Goal: Task Accomplishment & Management: Complete application form

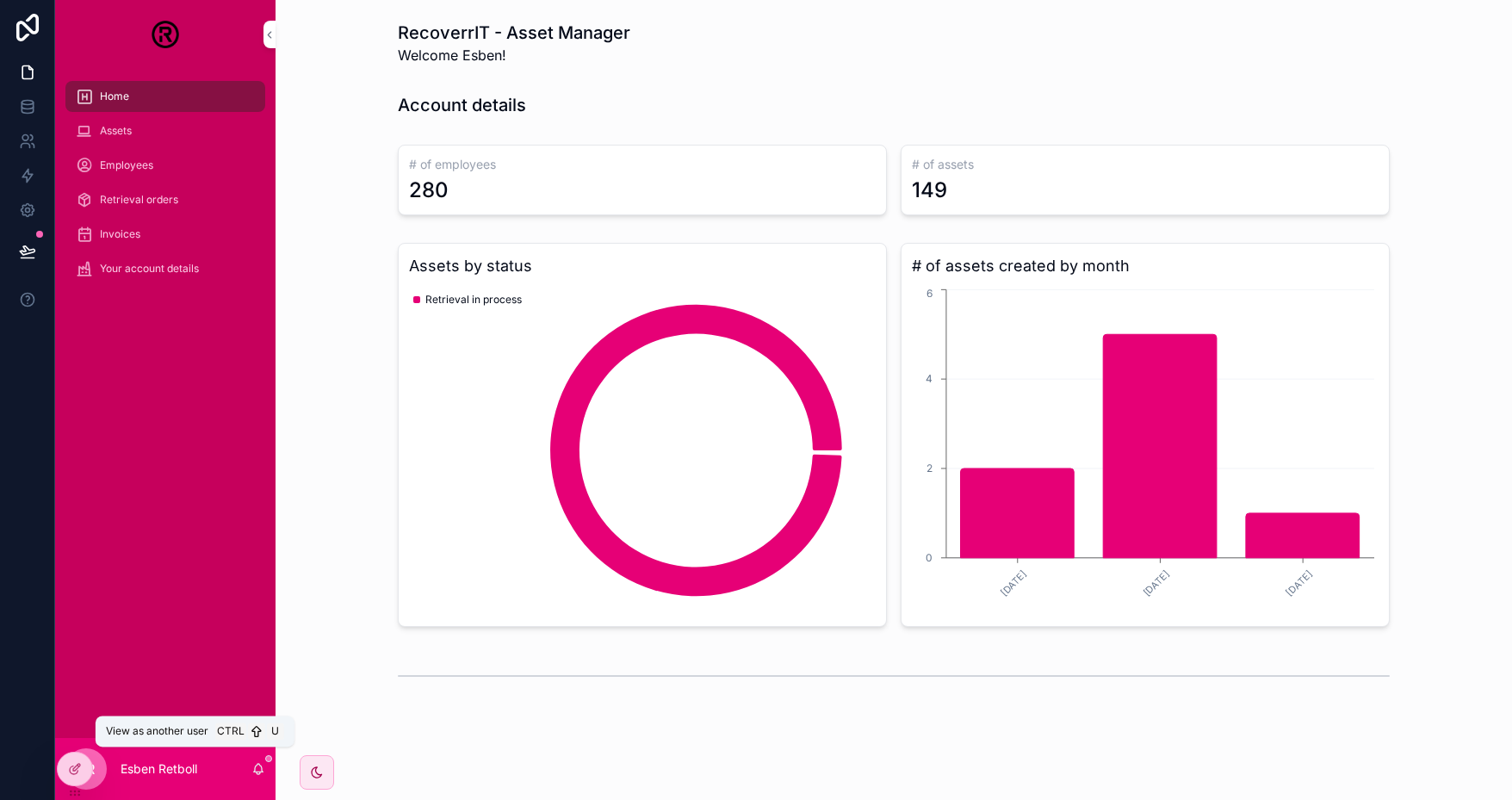
click at [0, 0] on icon at bounding box center [0, 0] width 0 height 0
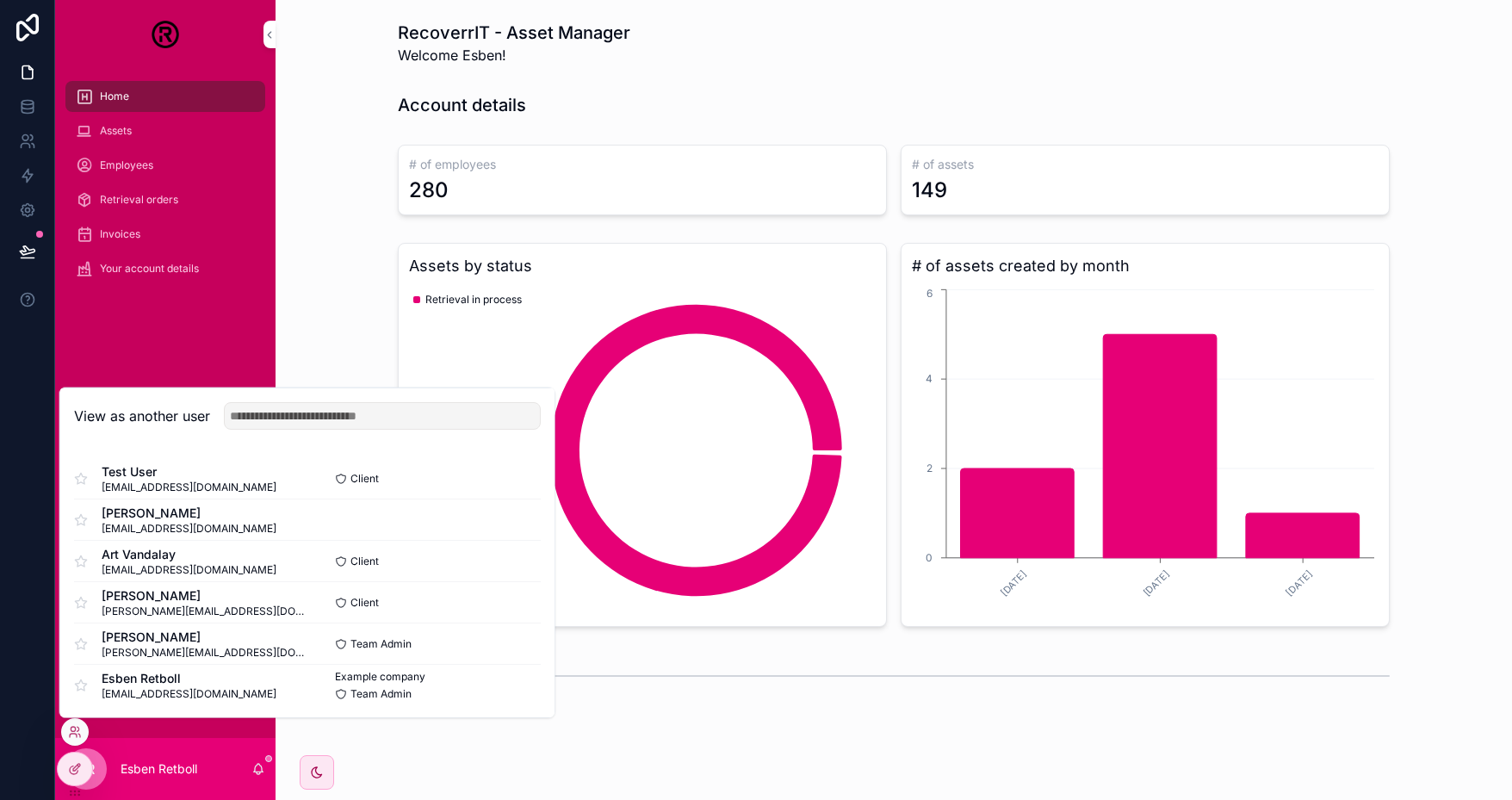
click at [0, 0] on button "Select" at bounding box center [0, 0] width 0 height 0
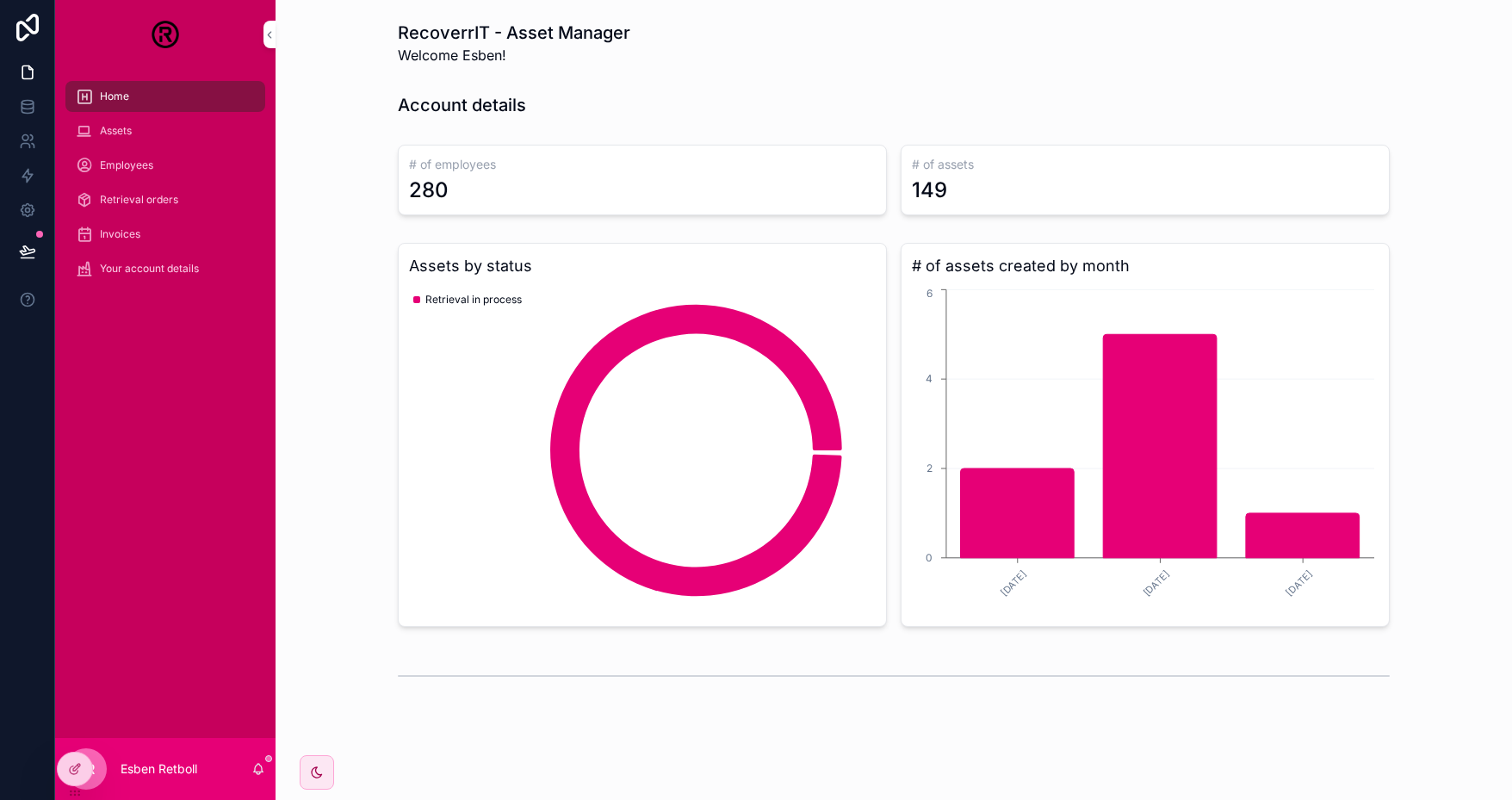
click at [0, 0] on icon at bounding box center [0, 0] width 0 height 0
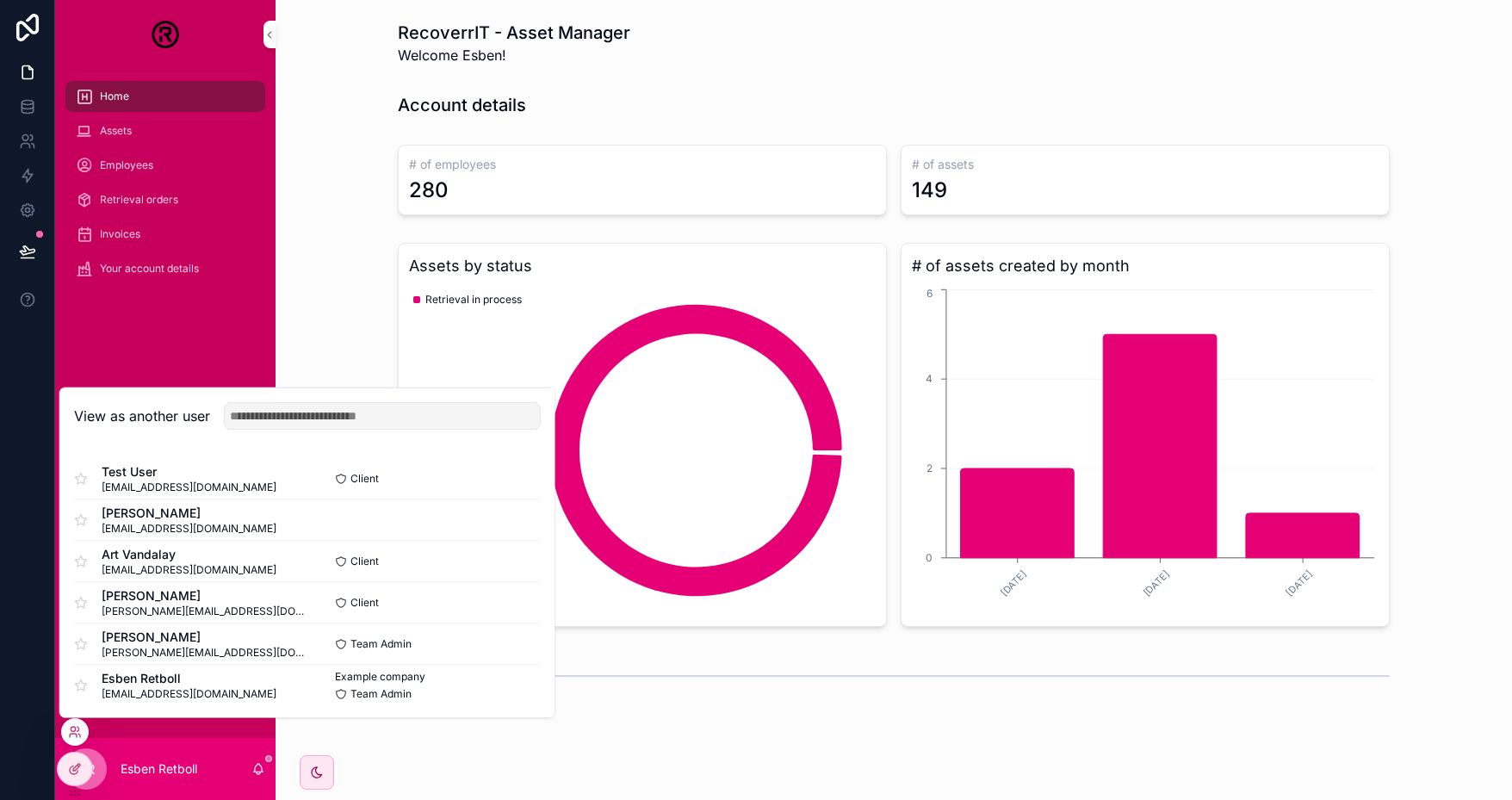
click at [0, 0] on button "Select" at bounding box center [0, 0] width 0 height 0
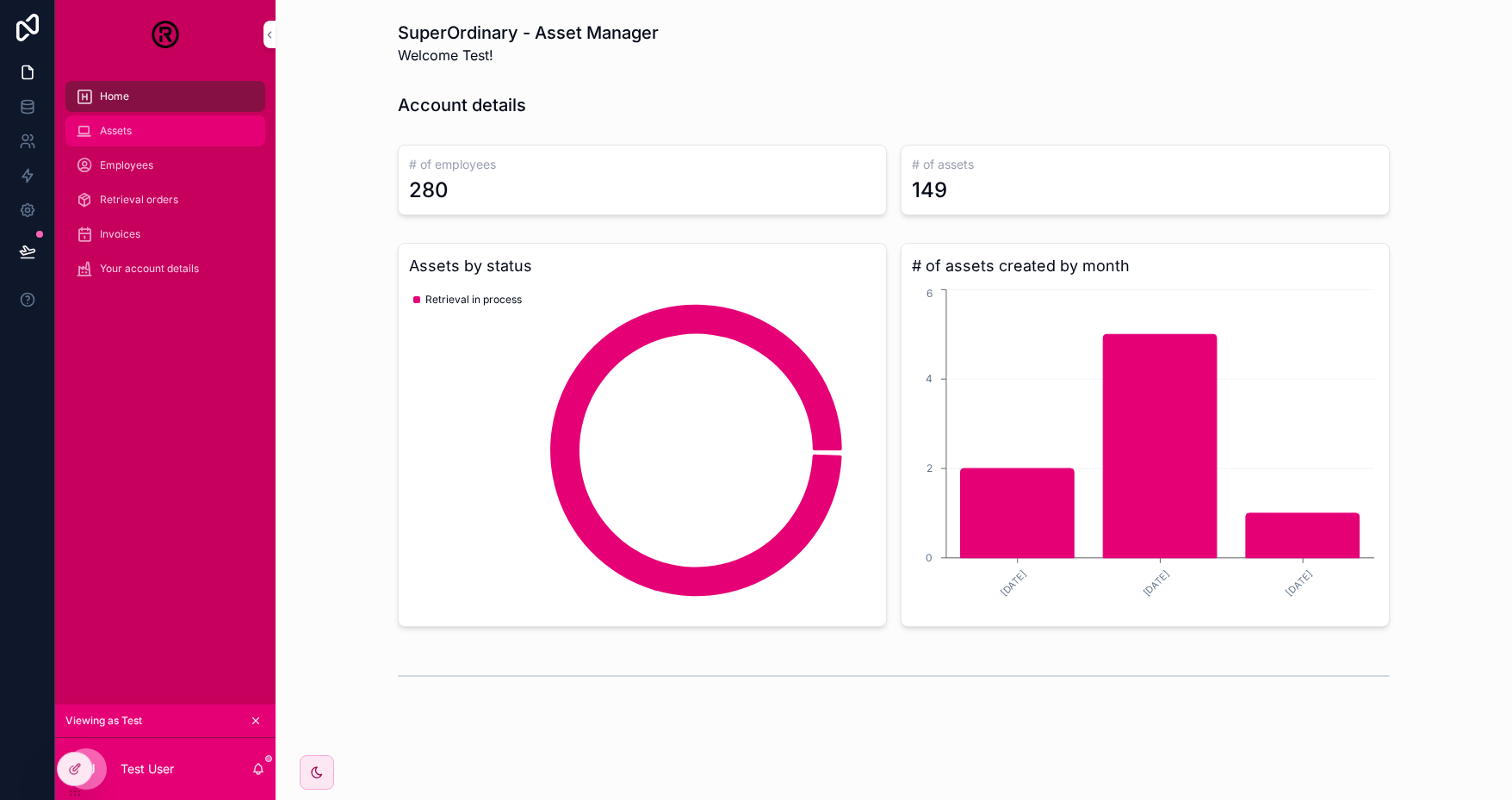
click at [111, 139] on div "Assets" at bounding box center [165, 131] width 179 height 28
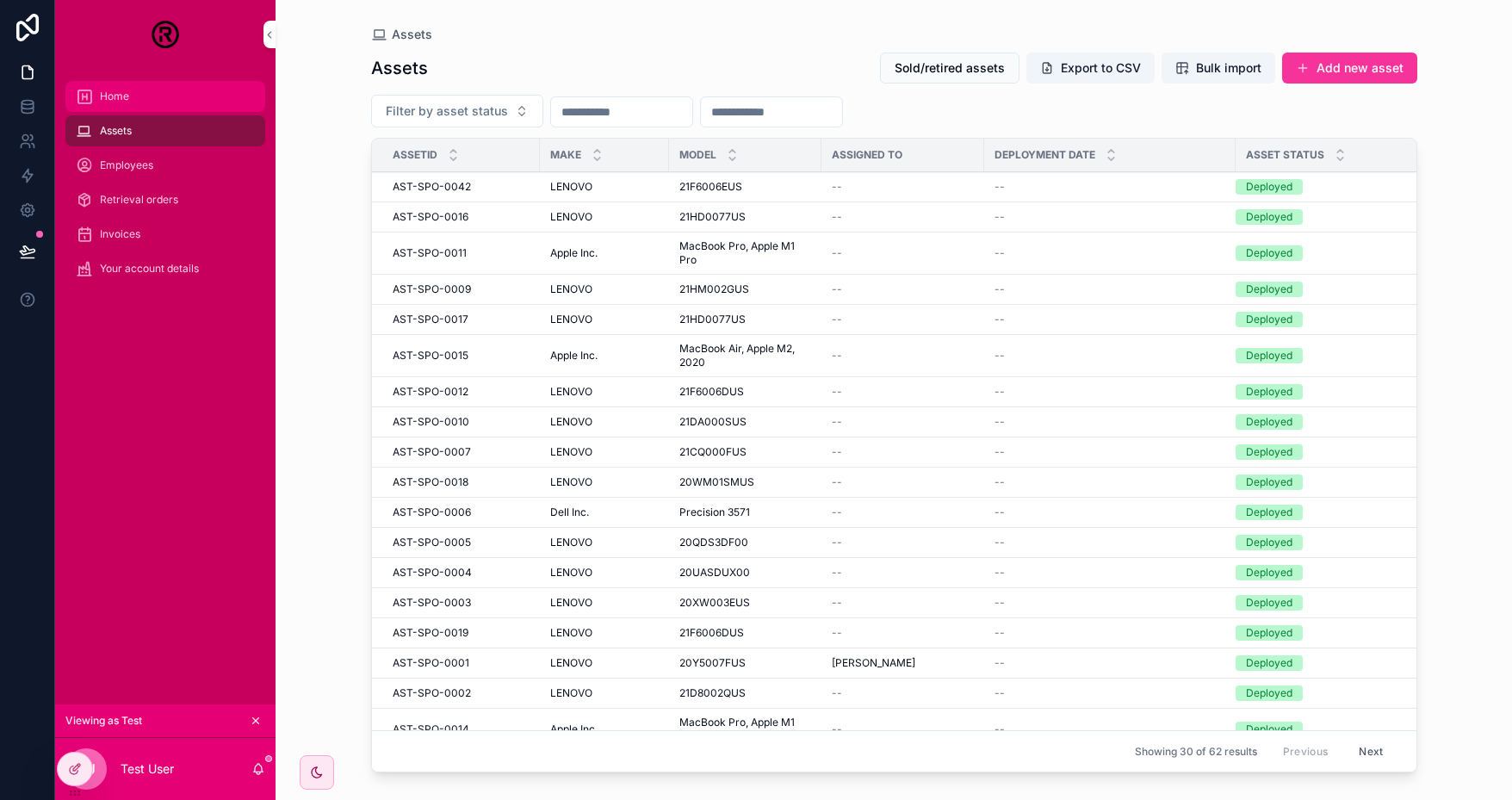
click at [128, 101] on span "Home" at bounding box center [115, 97] width 29 height 14
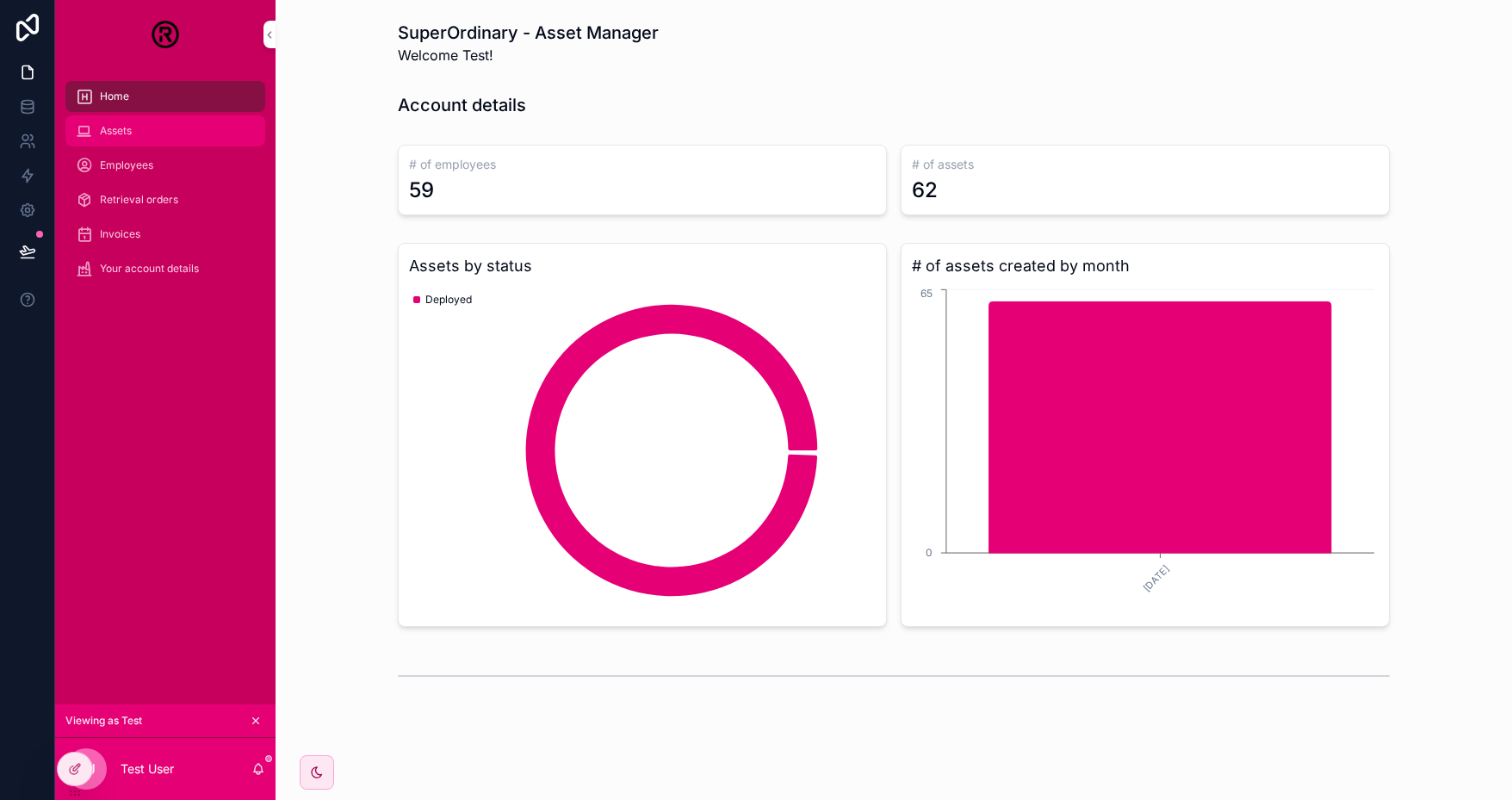
click at [125, 134] on span "Assets" at bounding box center [116, 131] width 32 height 14
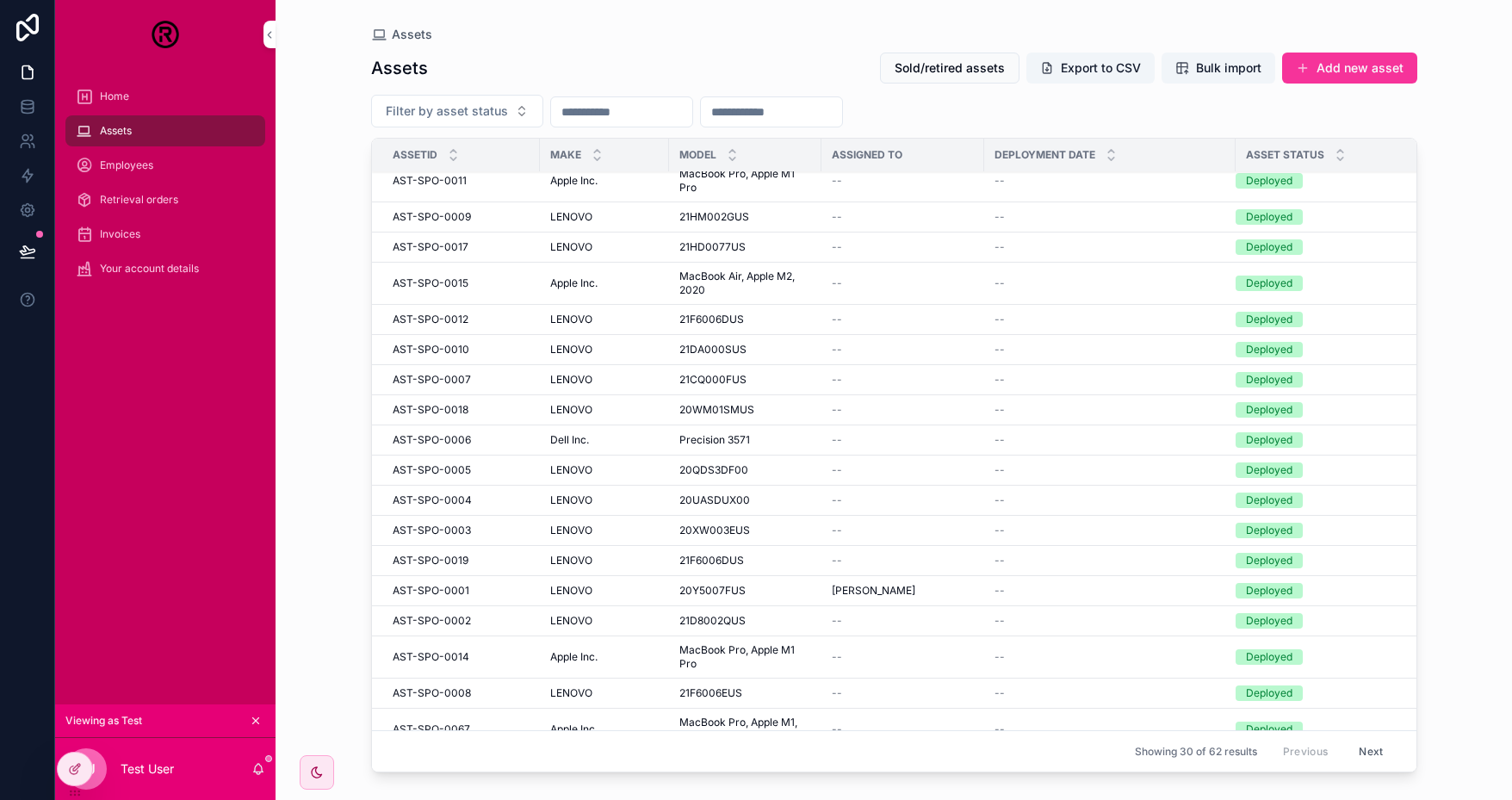
scroll to position [47, 0]
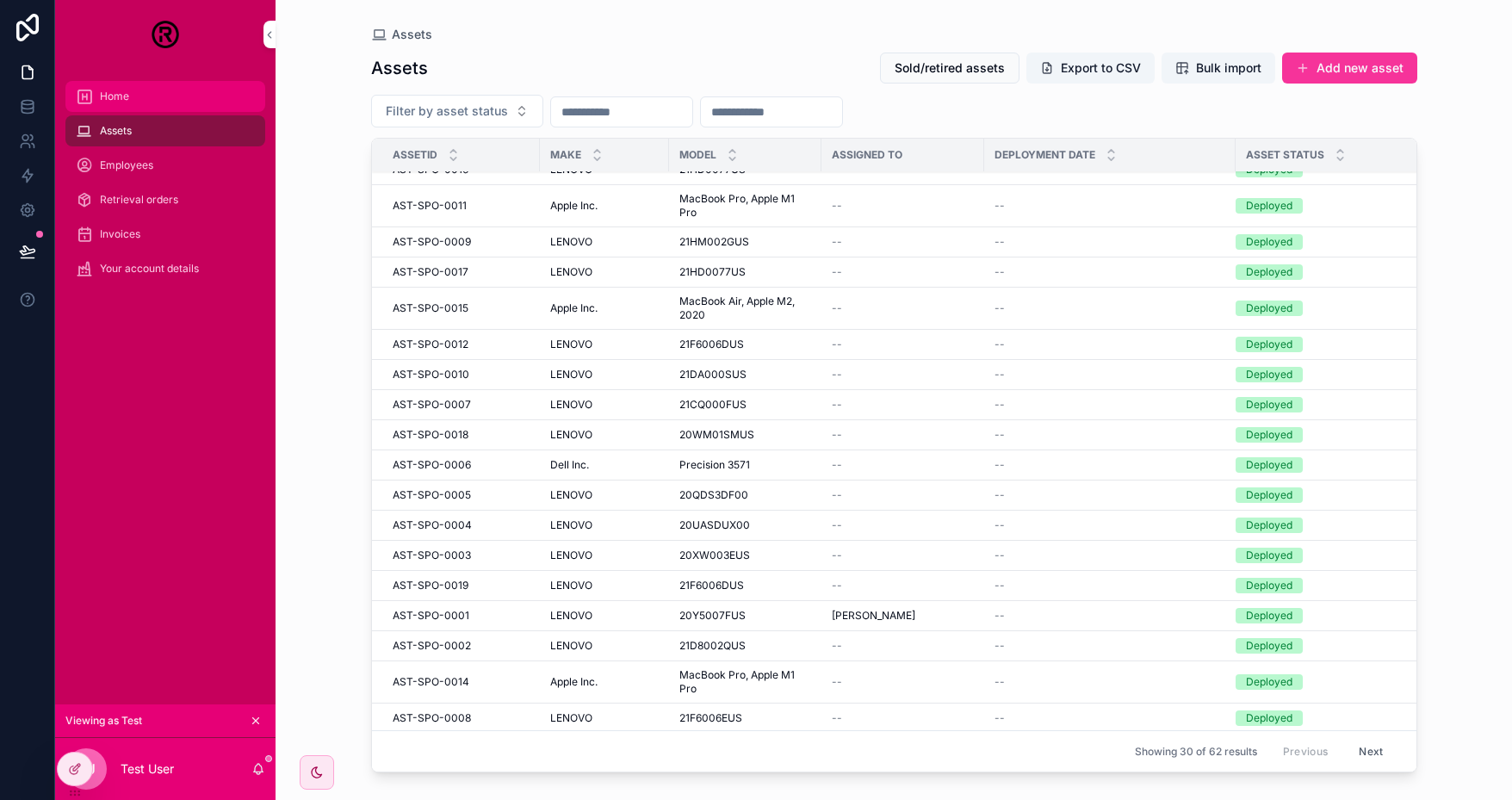
click at [148, 99] on div "Home" at bounding box center [165, 97] width 179 height 28
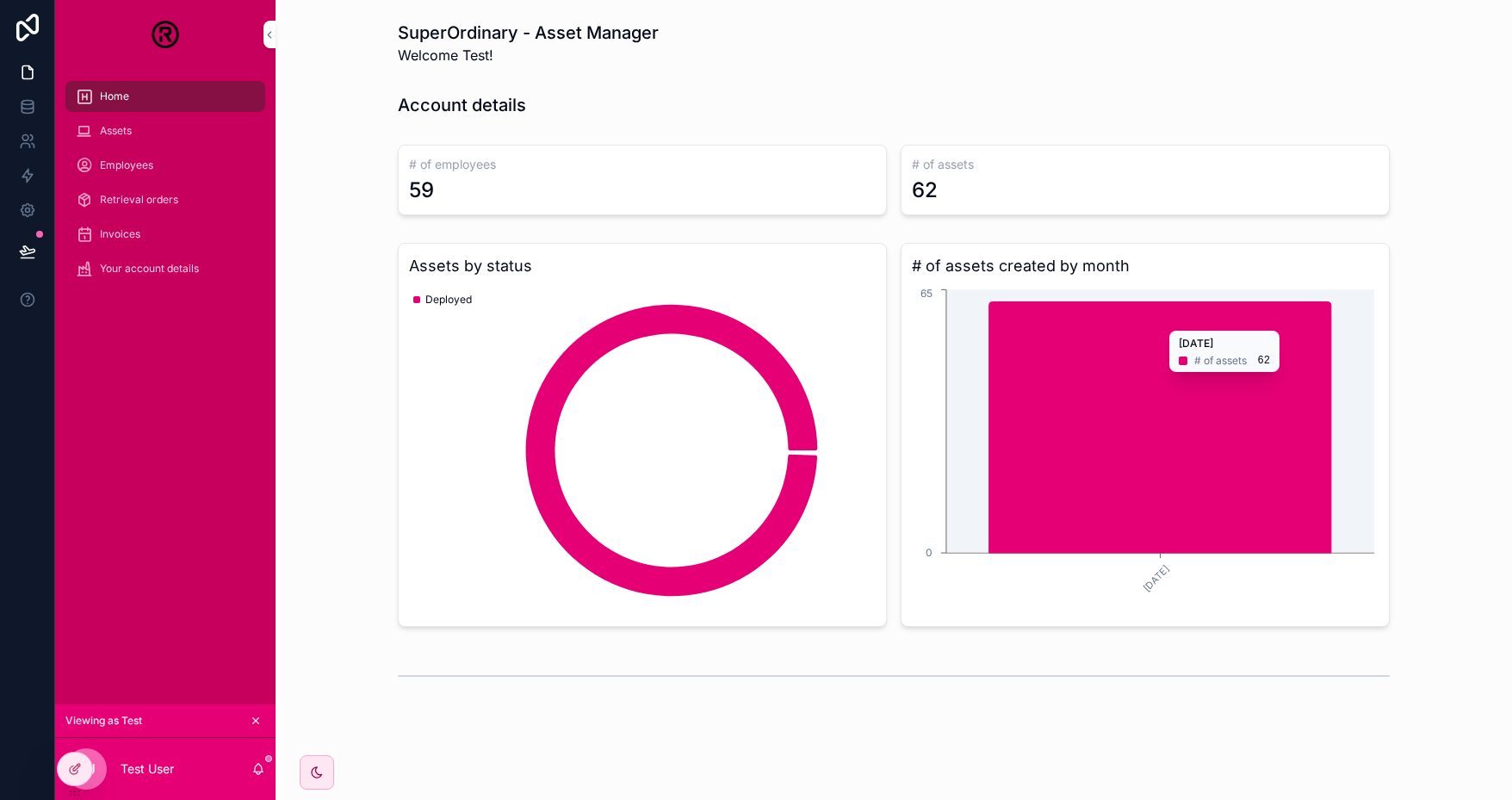
scroll to position [67, 0]
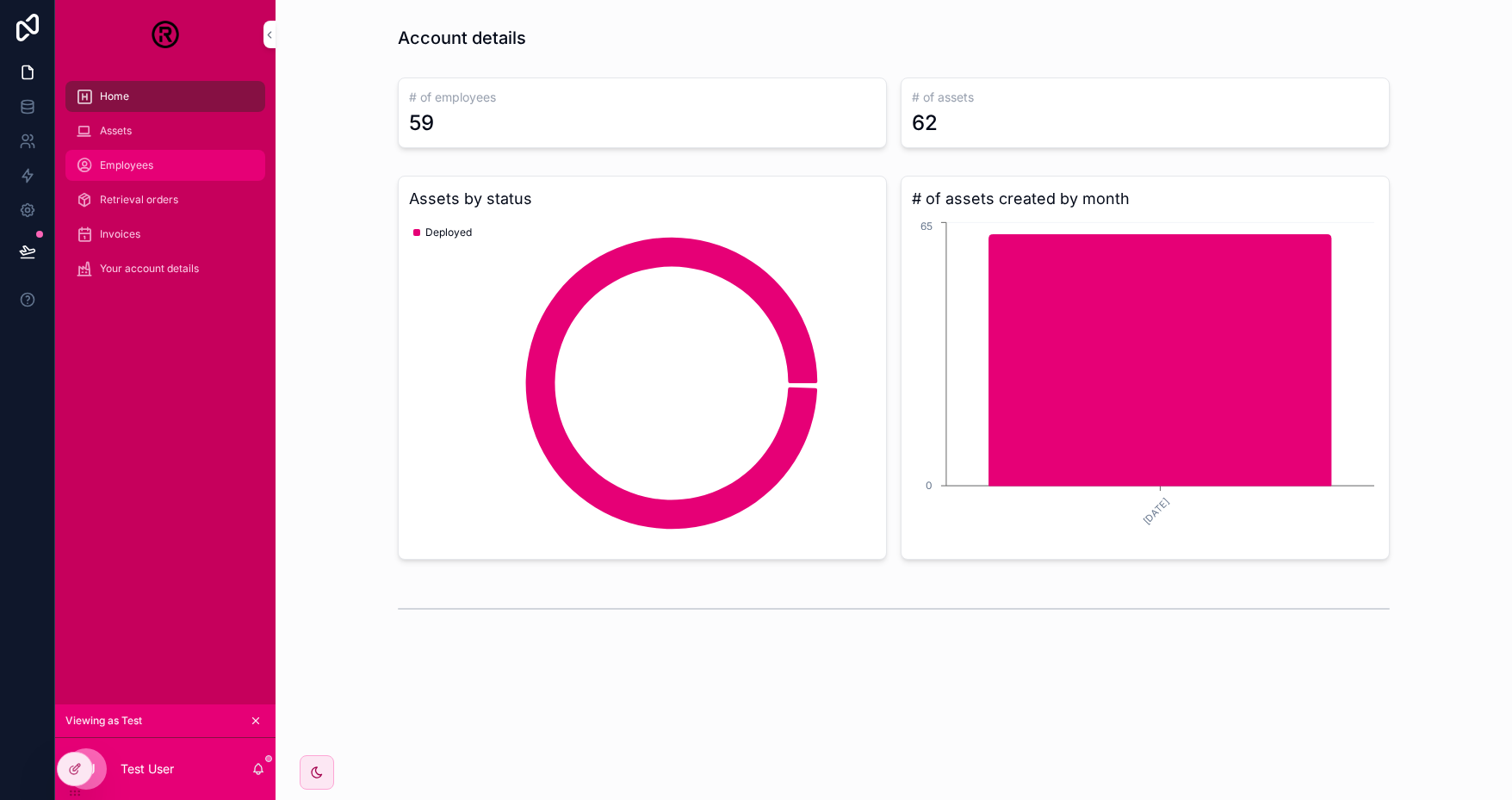
click at [166, 172] on div "Employees" at bounding box center [165, 166] width 179 height 28
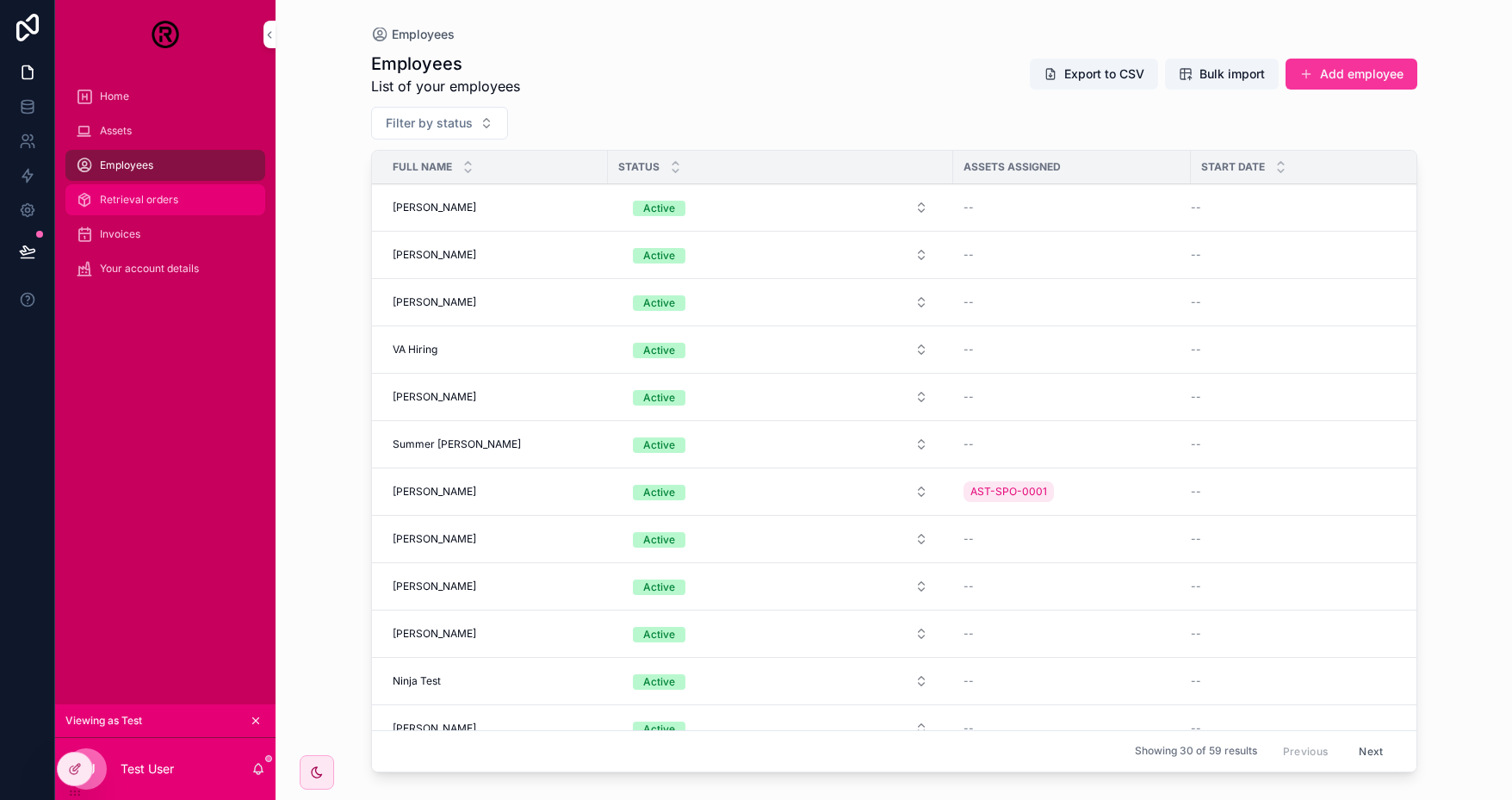
click at [126, 206] on div "Retrieval orders" at bounding box center [165, 199] width 179 height 28
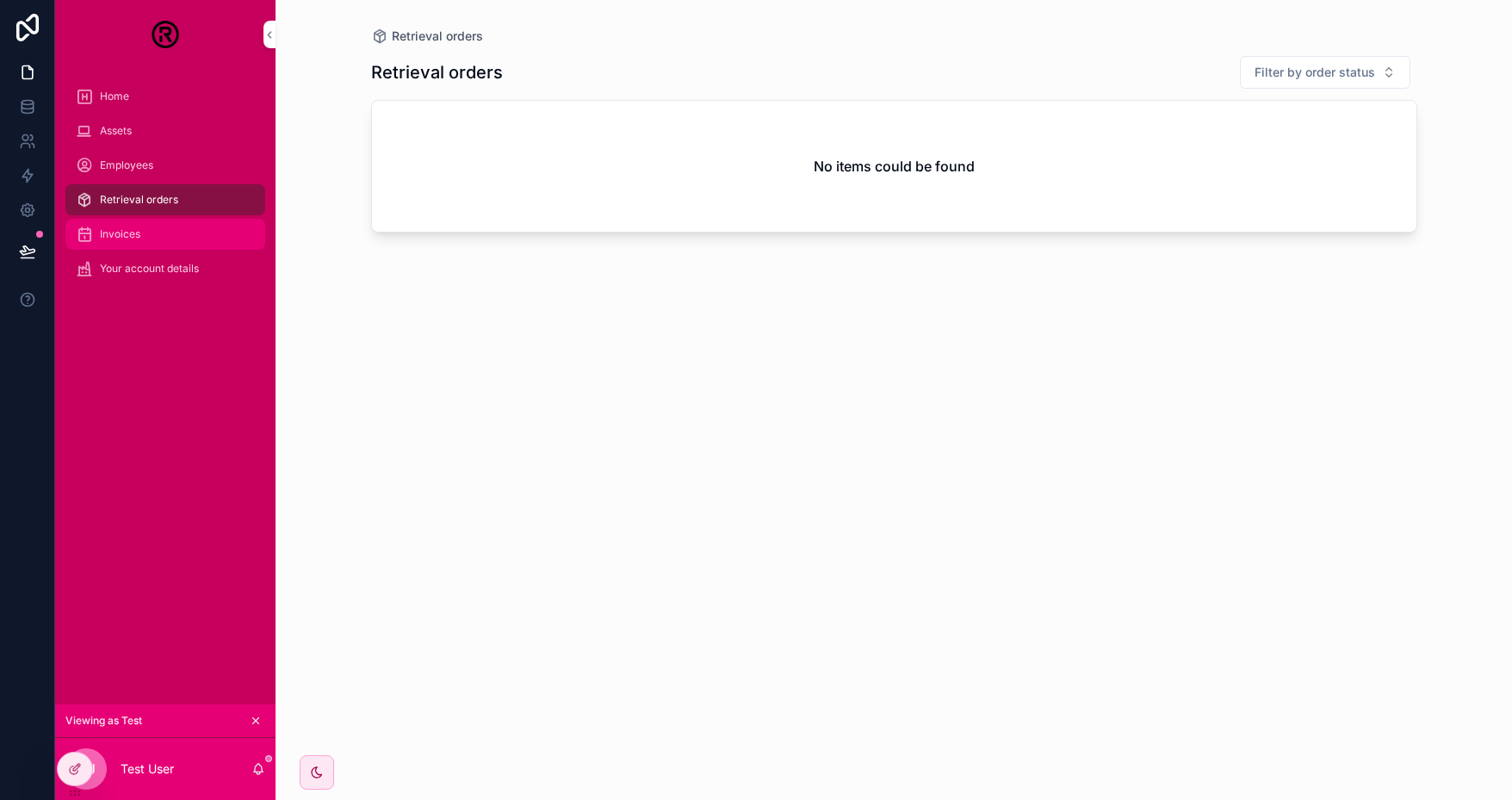
click at [121, 232] on span "Invoices" at bounding box center [120, 234] width 41 height 14
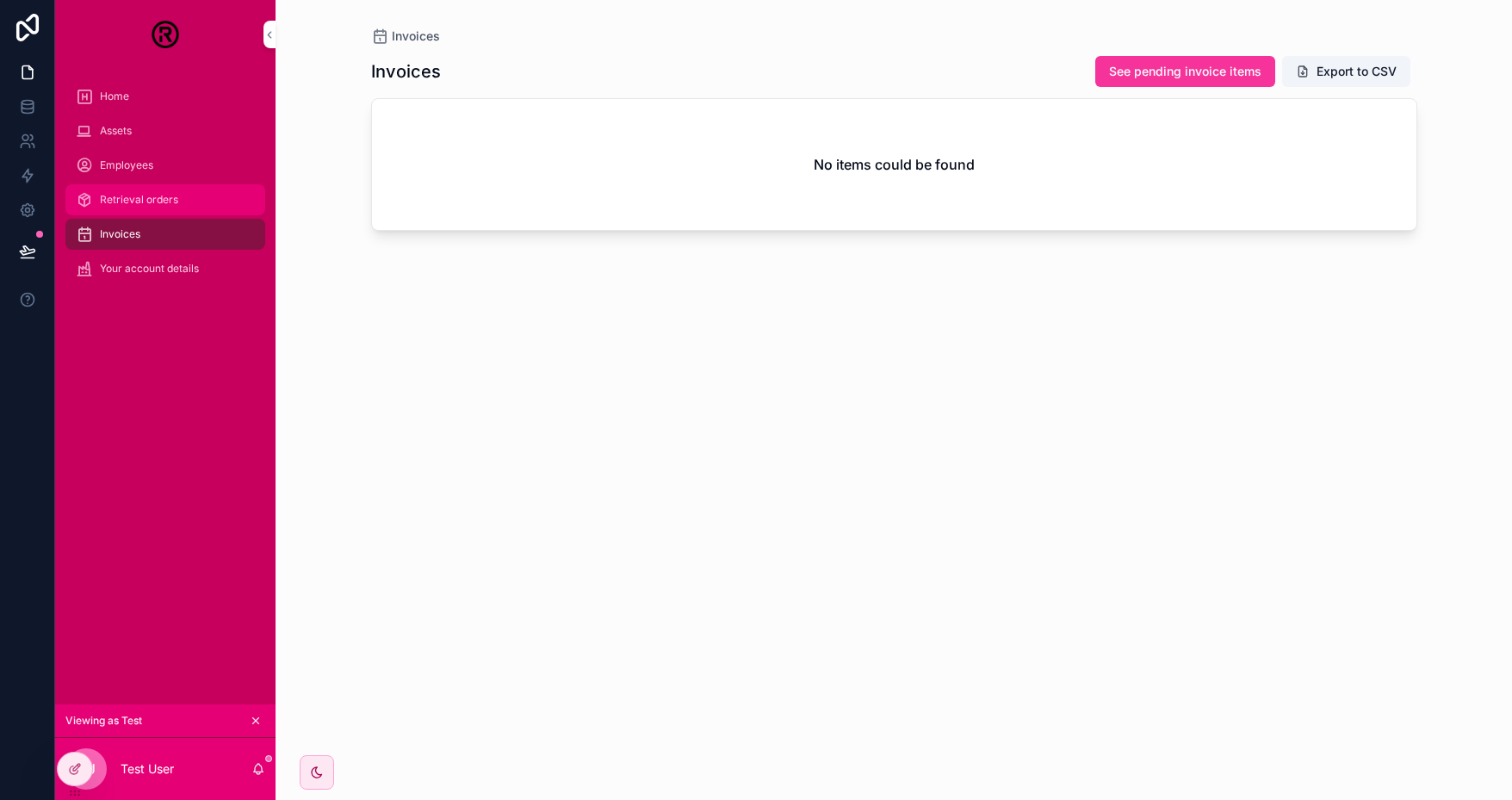
click at [149, 205] on span "Retrieval orders" at bounding box center [139, 199] width 79 height 14
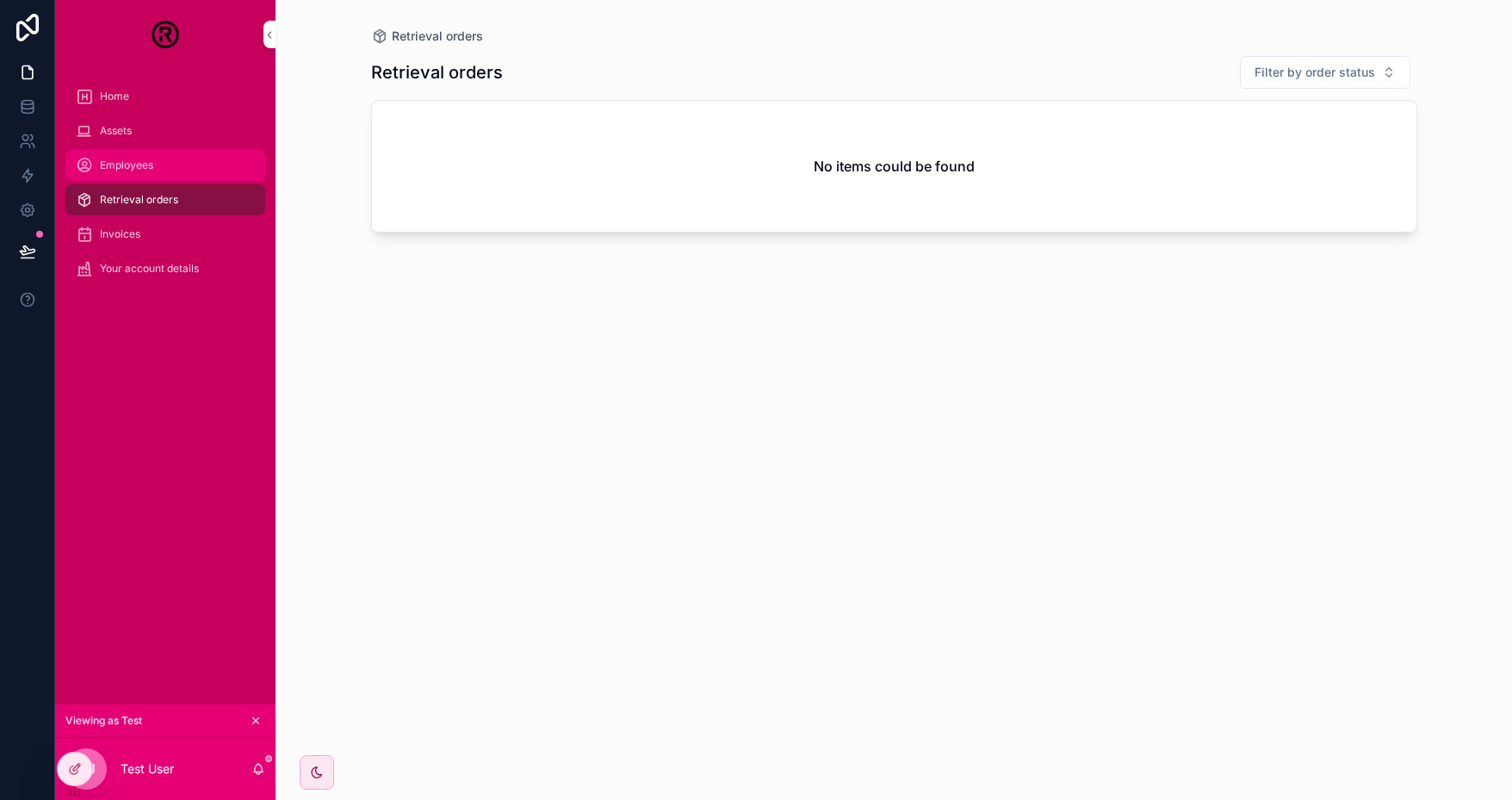
click at [152, 167] on span "Employees" at bounding box center [127, 166] width 54 height 14
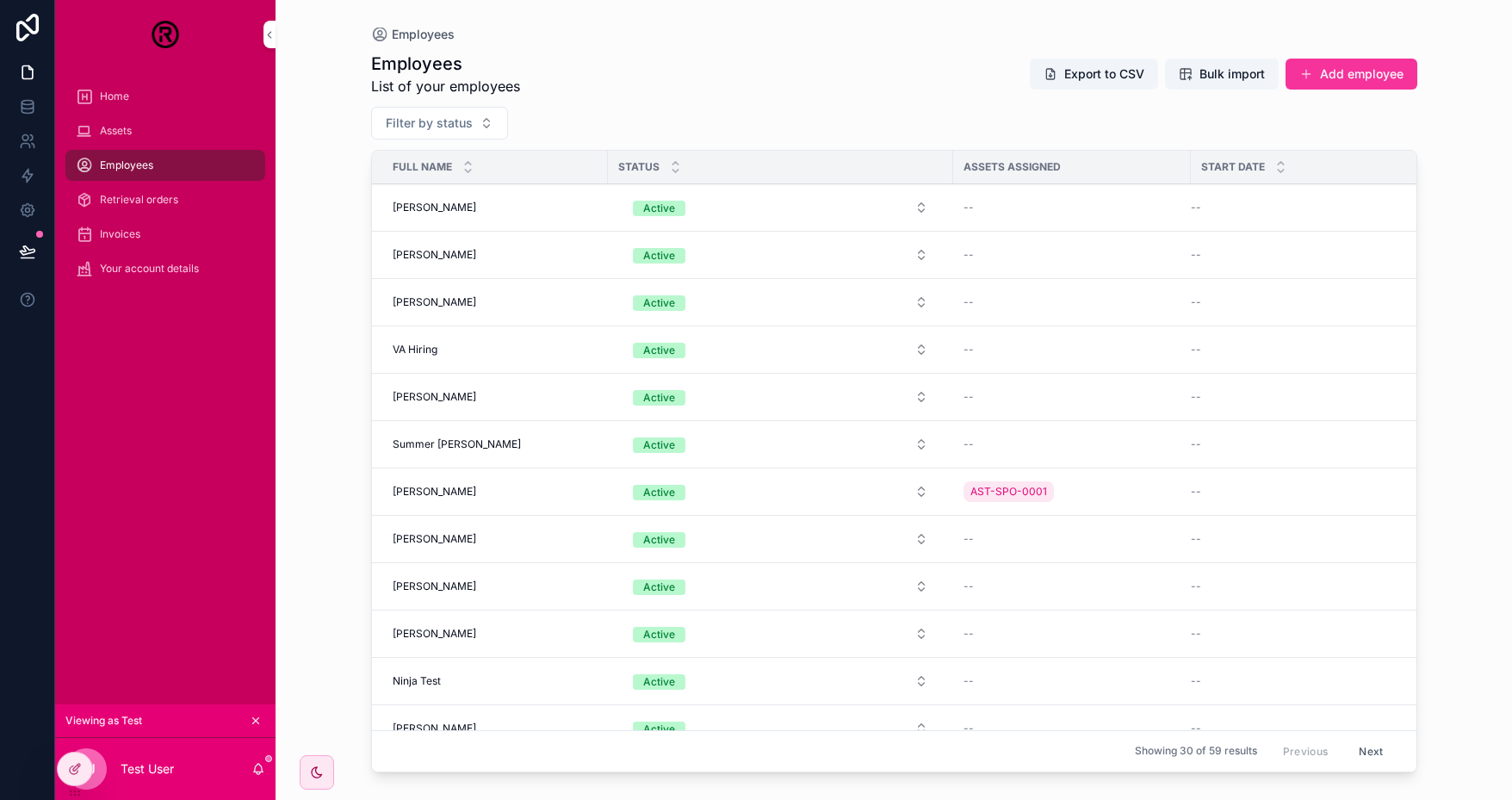
click at [464, 485] on span "[PERSON_NAME]" at bounding box center [434, 492] width 84 height 14
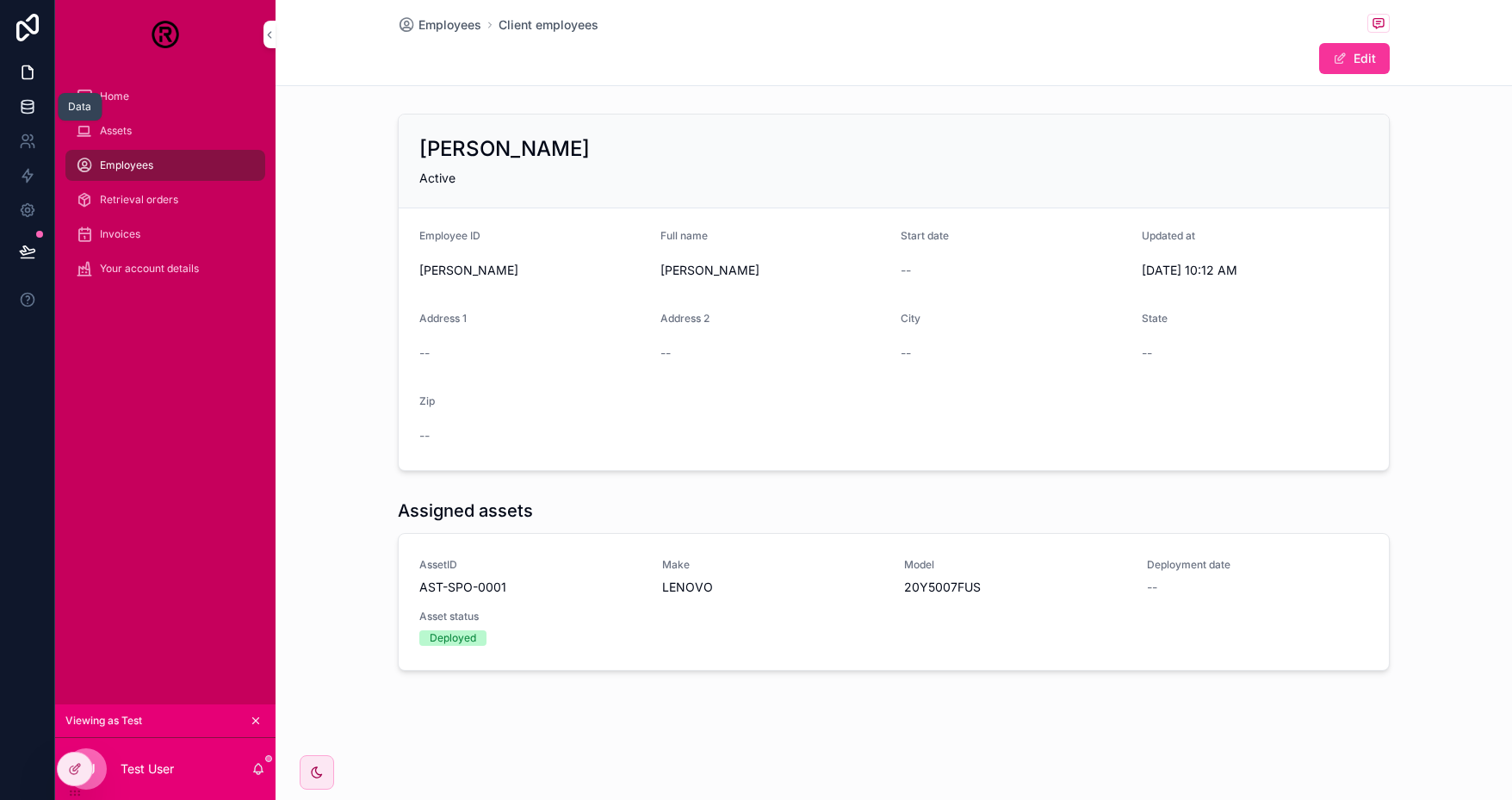
click at [23, 105] on icon at bounding box center [28, 107] width 17 height 17
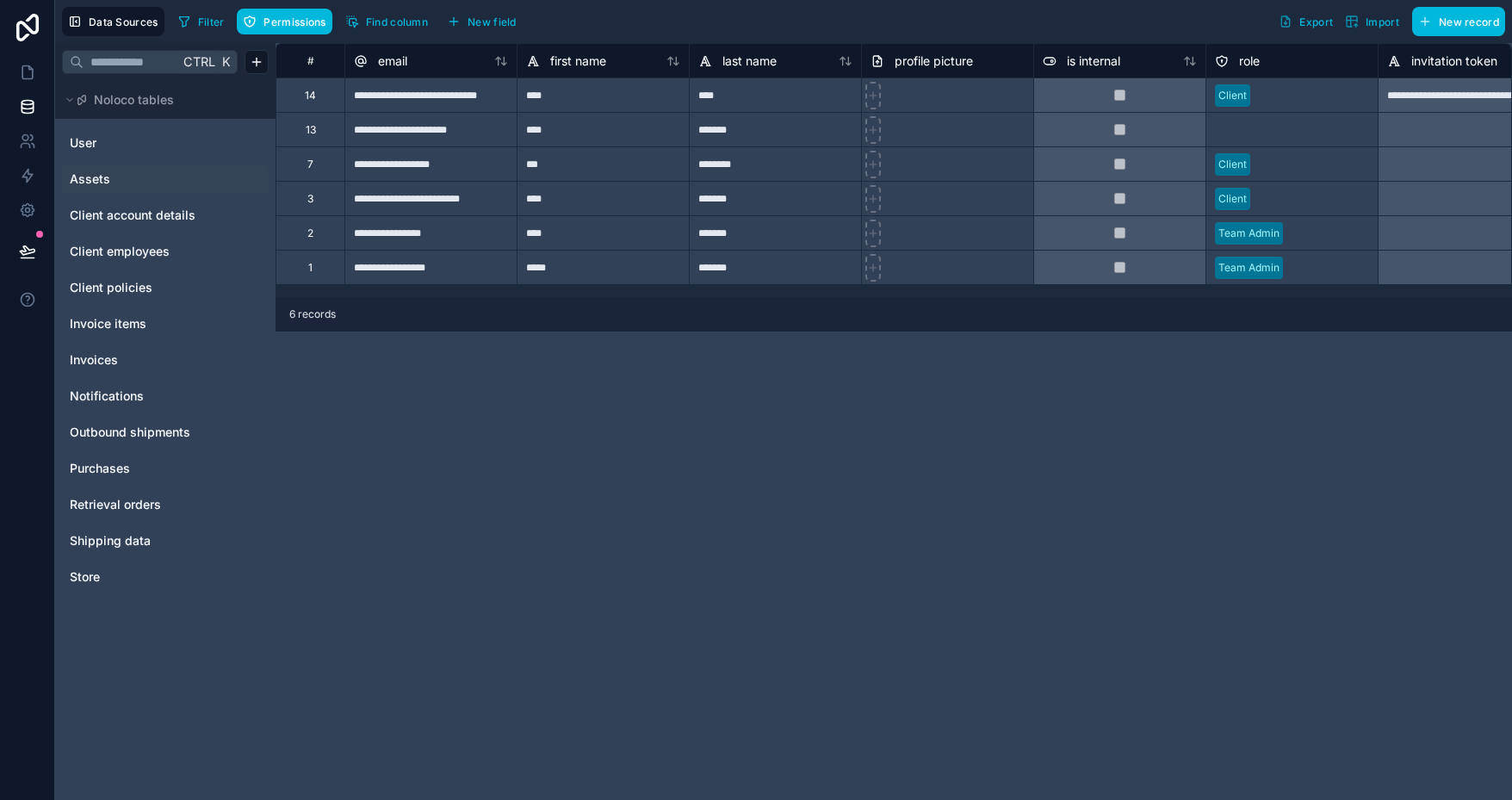
click at [109, 180] on link "Assets" at bounding box center [140, 179] width 140 height 17
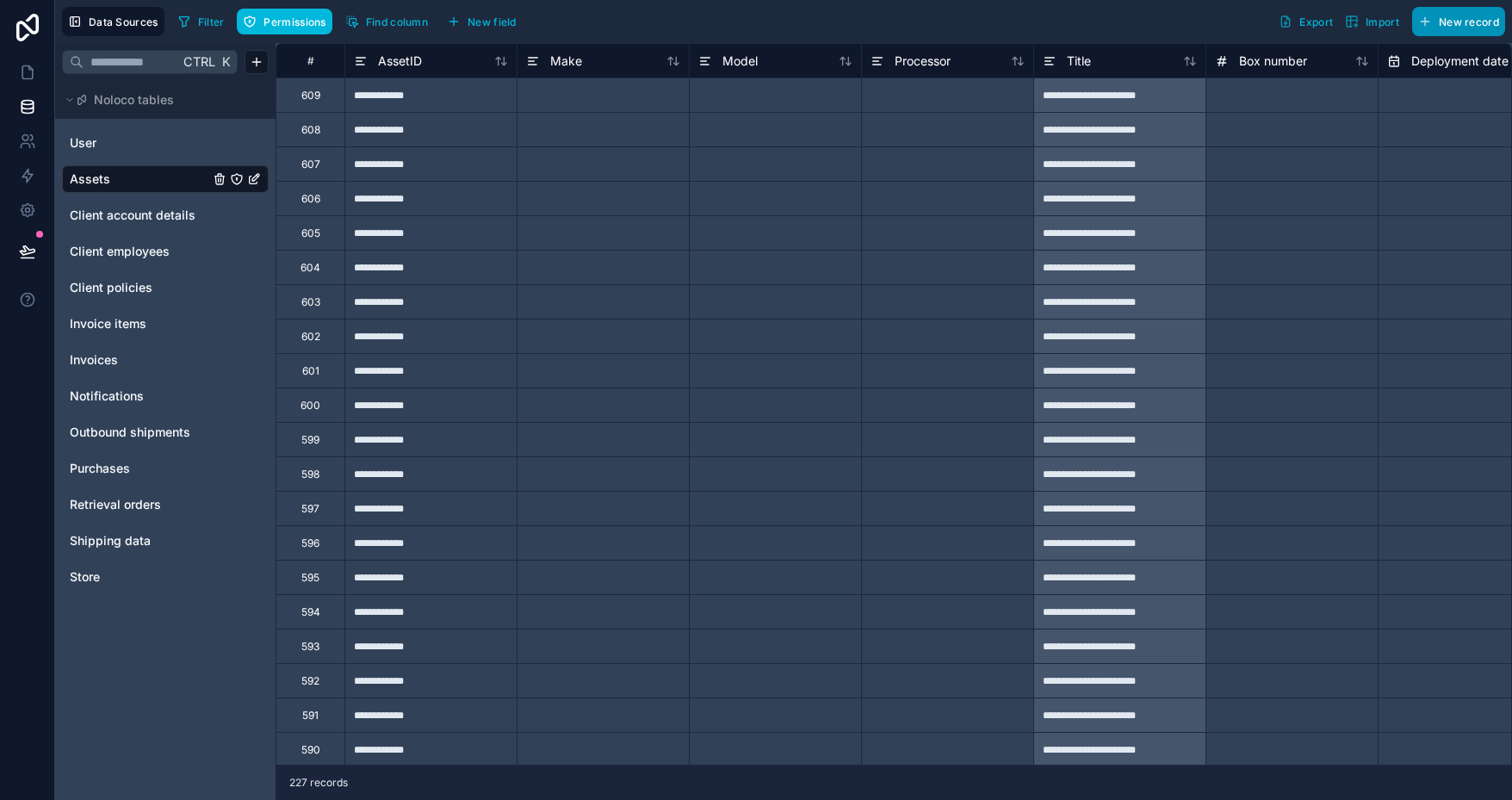
click at [1460, 25] on span "New record" at bounding box center [1469, 22] width 60 height 13
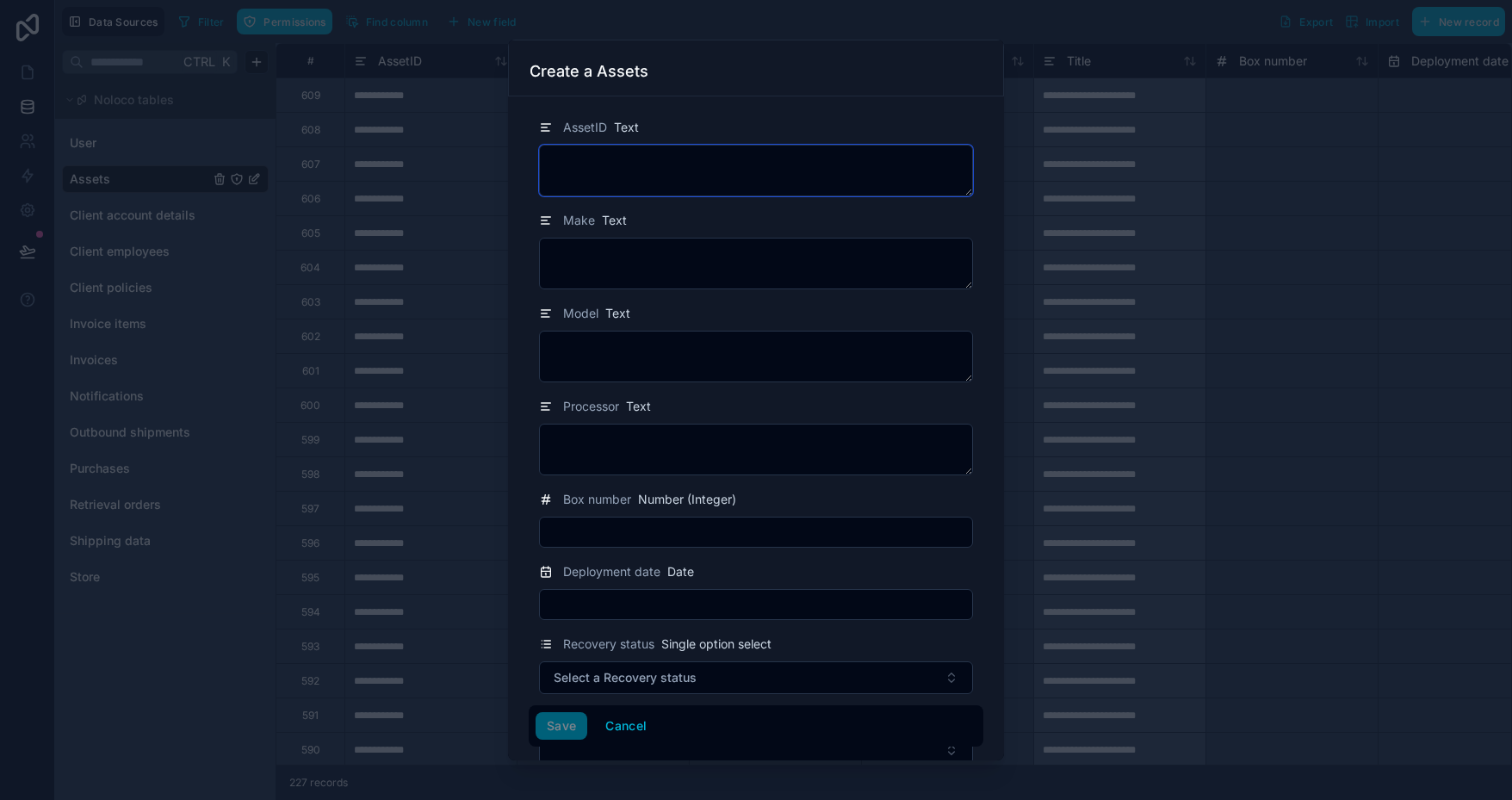
click at [591, 169] on textarea at bounding box center [755, 171] width 434 height 52
type textarea "**********"
click at [616, 255] on textarea at bounding box center [755, 263] width 434 height 52
type textarea "*****"
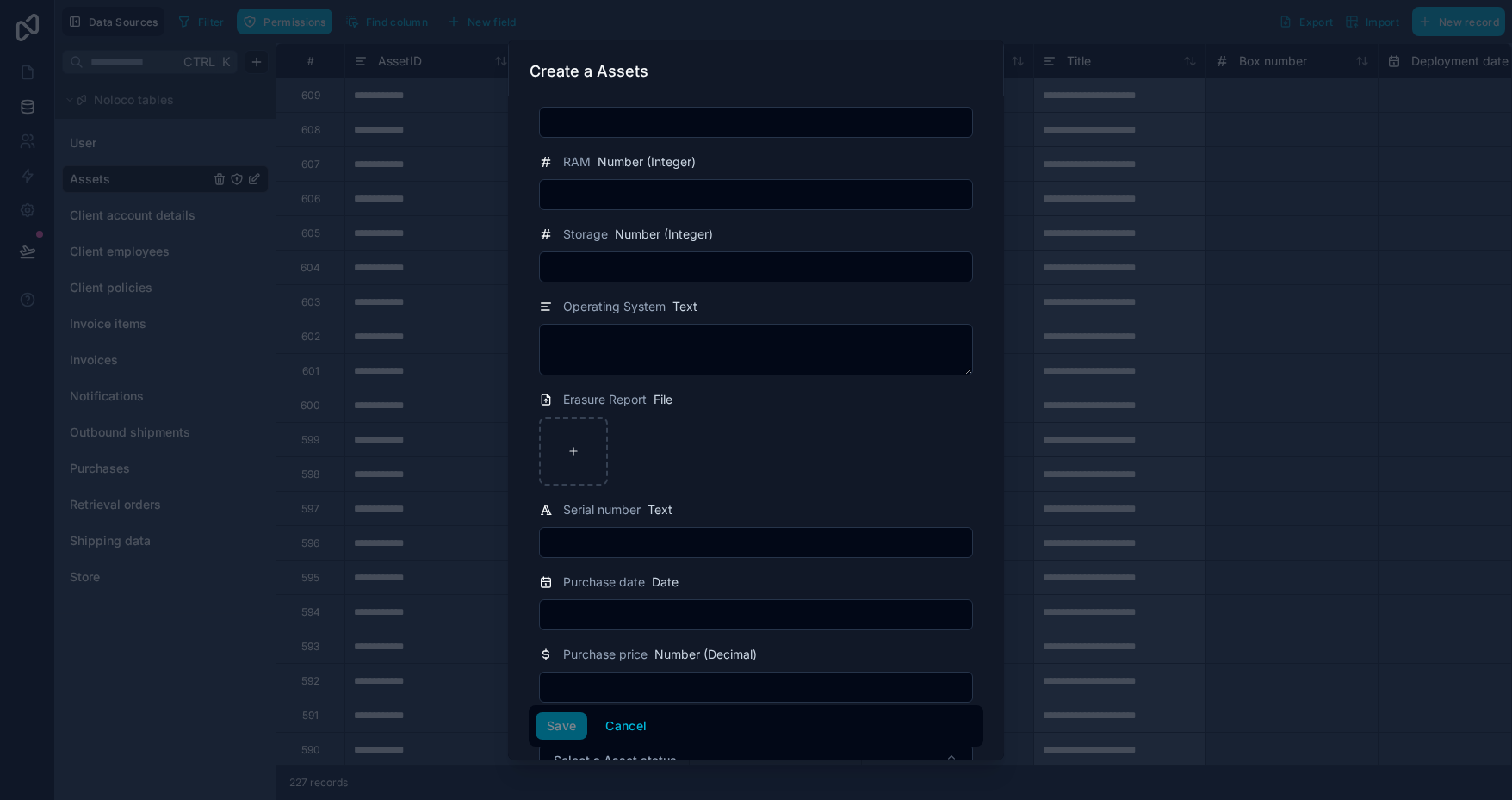
scroll to position [1377, 0]
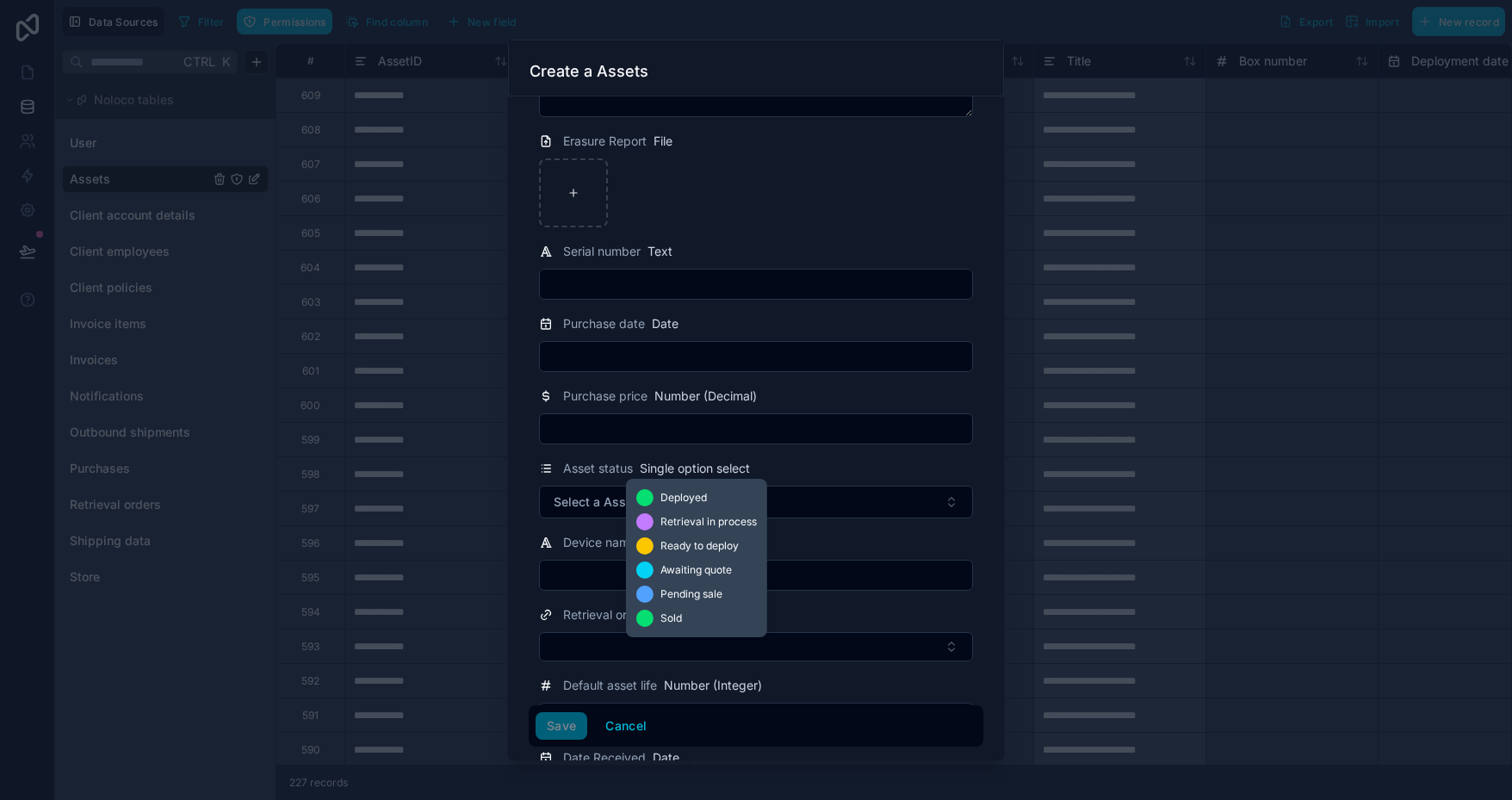
type textarea "********"
click at [677, 498] on span "Deployed" at bounding box center [684, 498] width 47 height 14
click at [703, 498] on span "Deployed" at bounding box center [684, 498] width 47 height 14
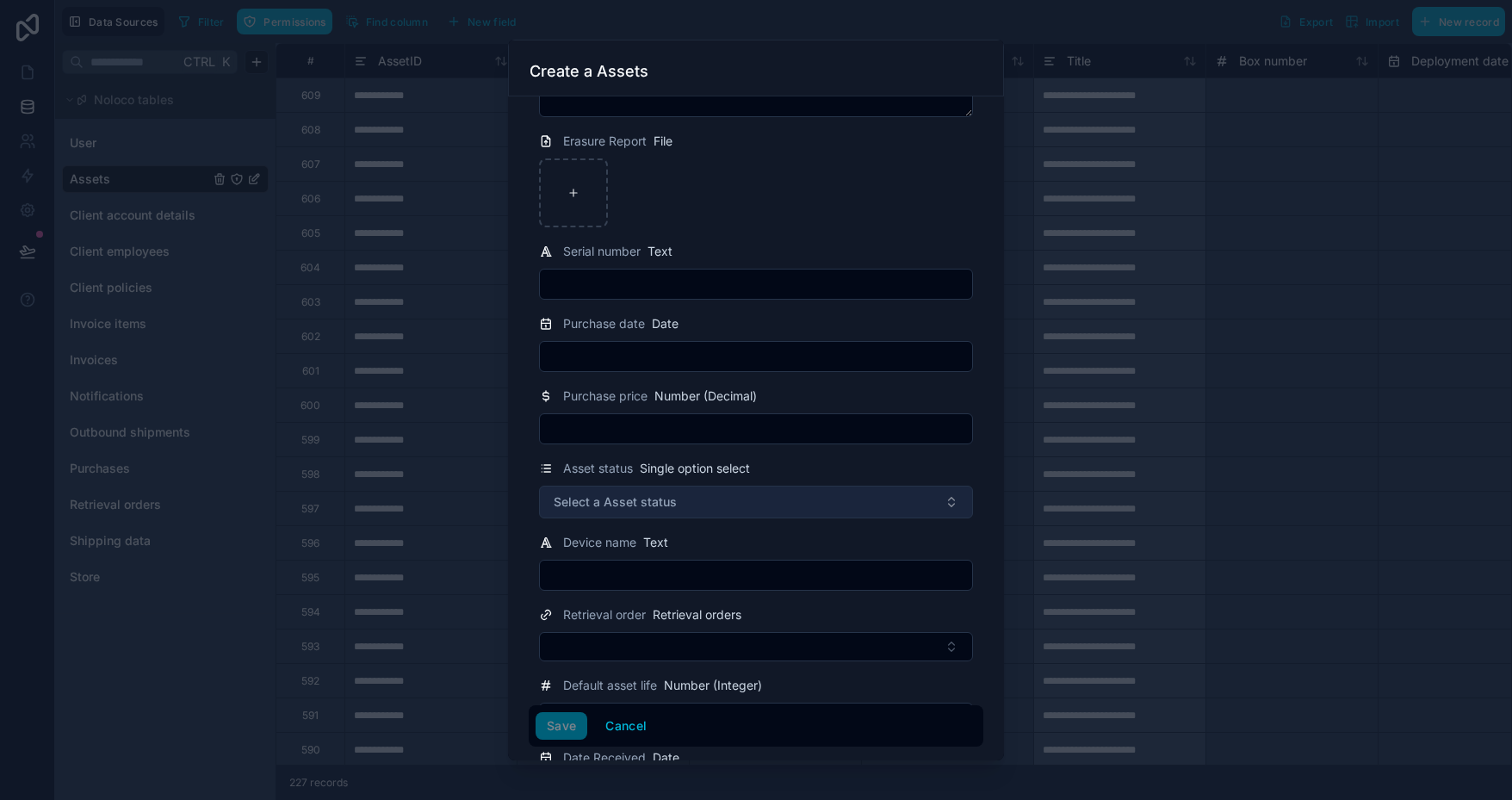
click at [753, 505] on button "Select a Asset status" at bounding box center [755, 502] width 434 height 33
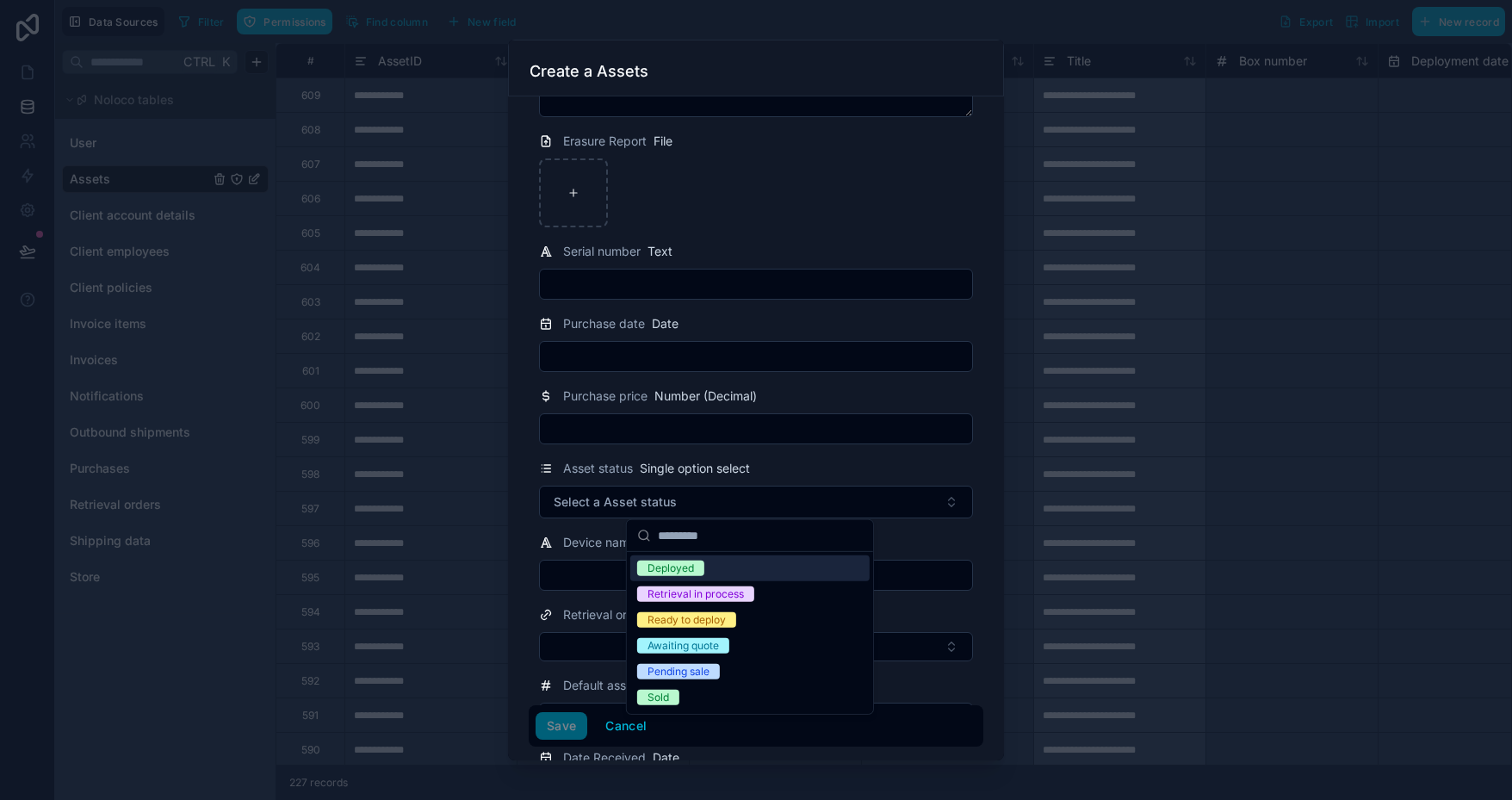
click at [681, 564] on div "Deployed" at bounding box center [671, 568] width 47 height 16
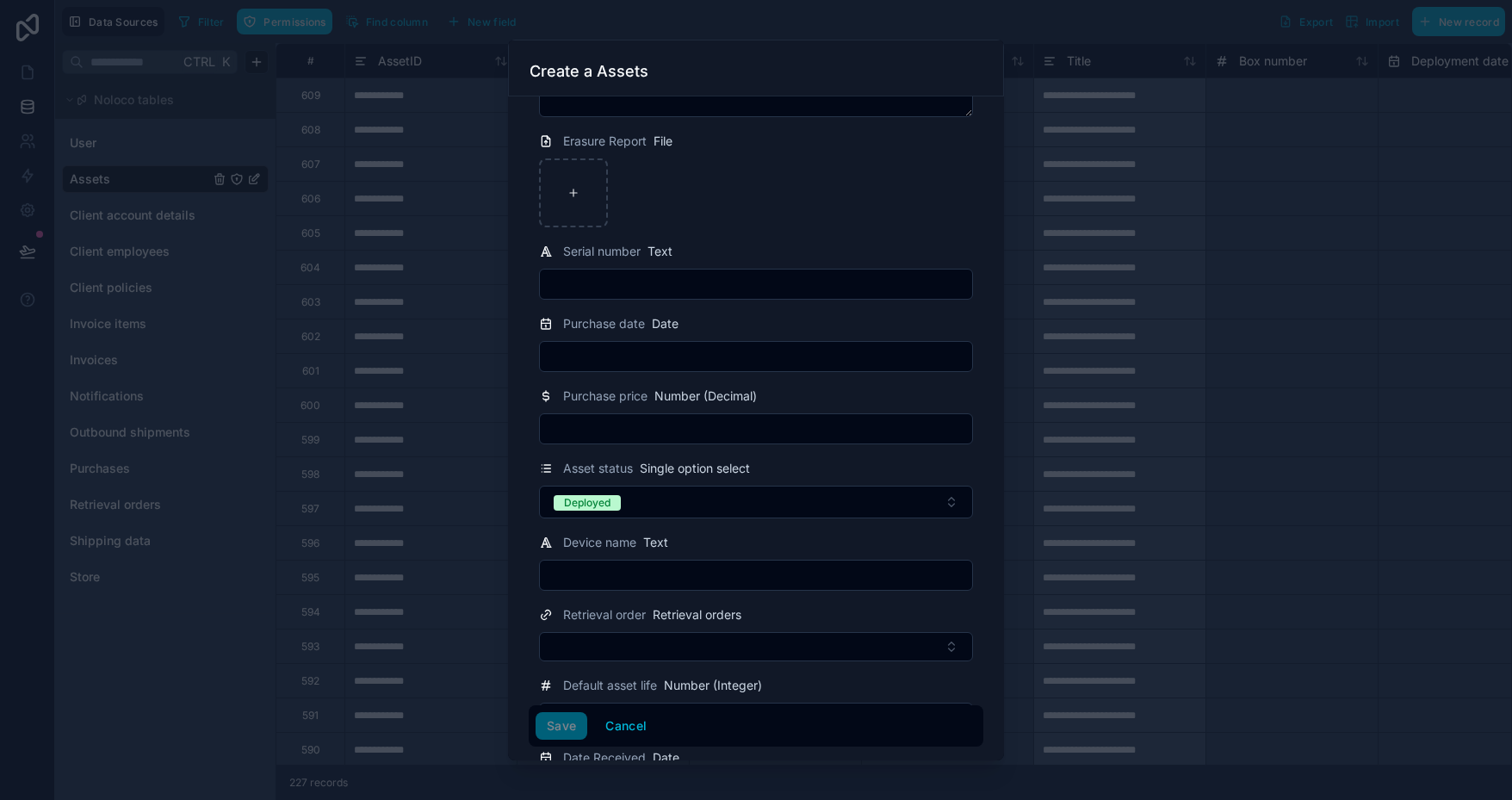
click at [564, 731] on div "Save Cancel" at bounding box center [755, 726] width 441 height 28
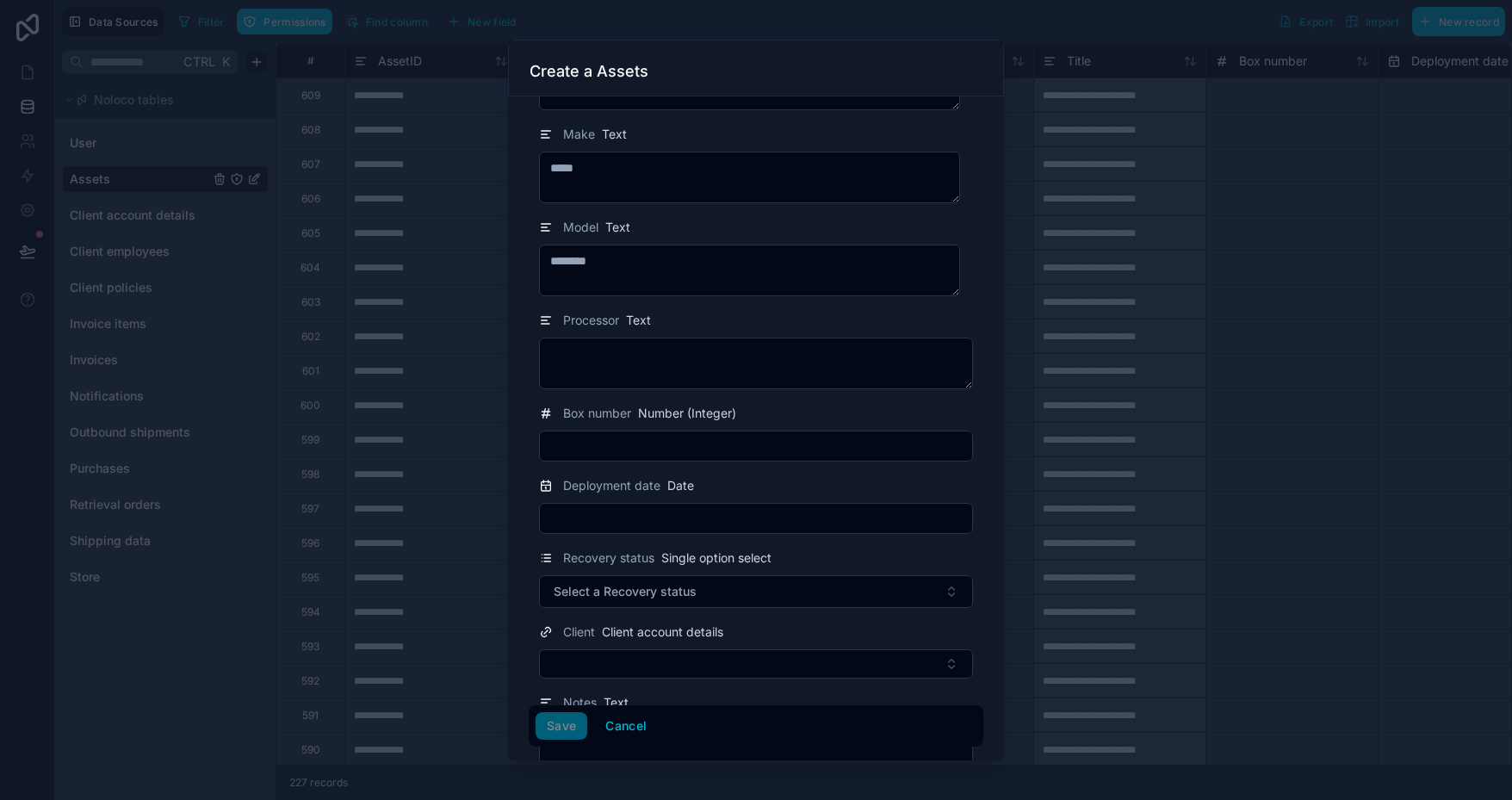
scroll to position [172, 0]
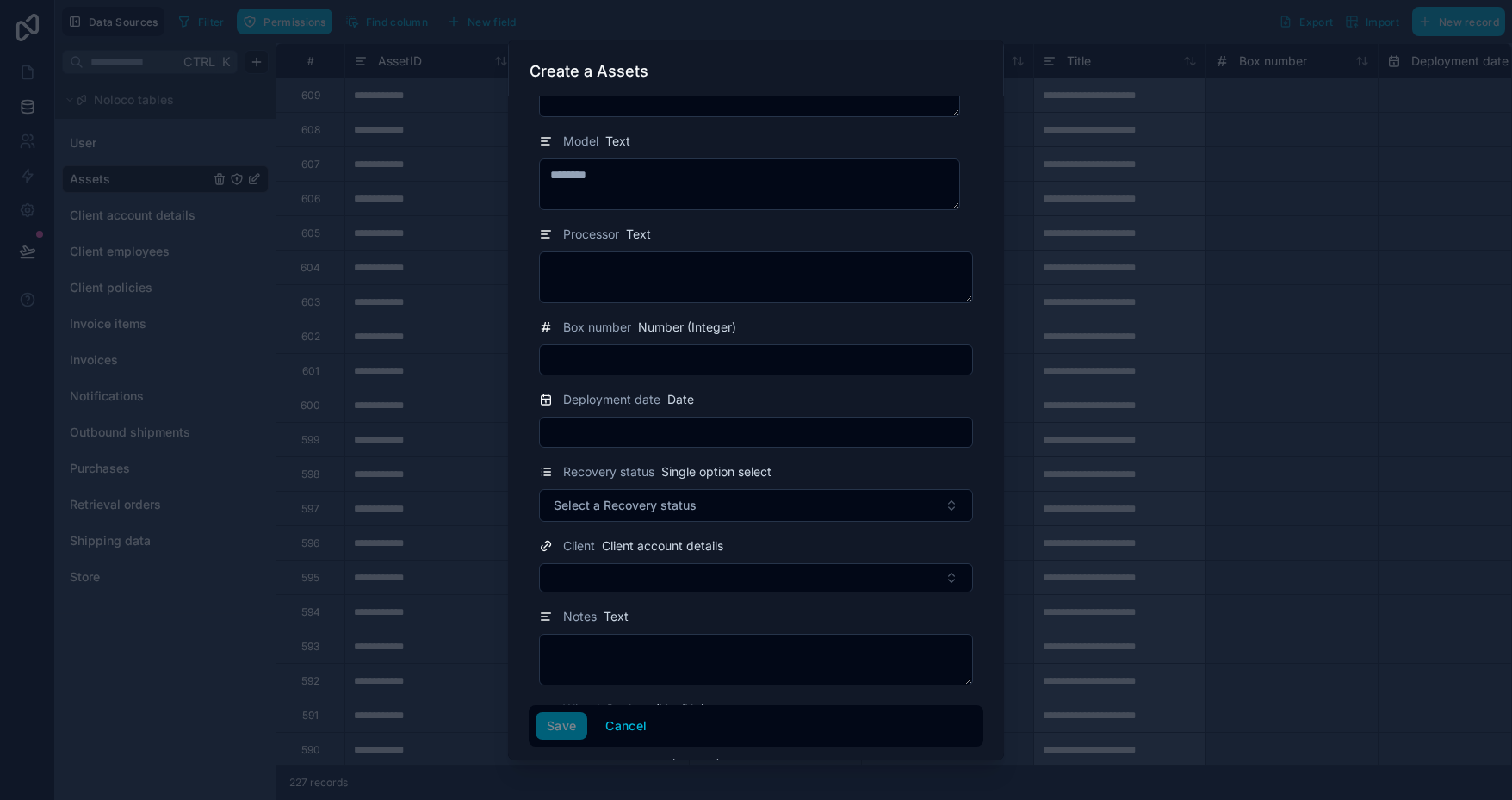
click at [684, 427] on input "text" at bounding box center [755, 432] width 432 height 24
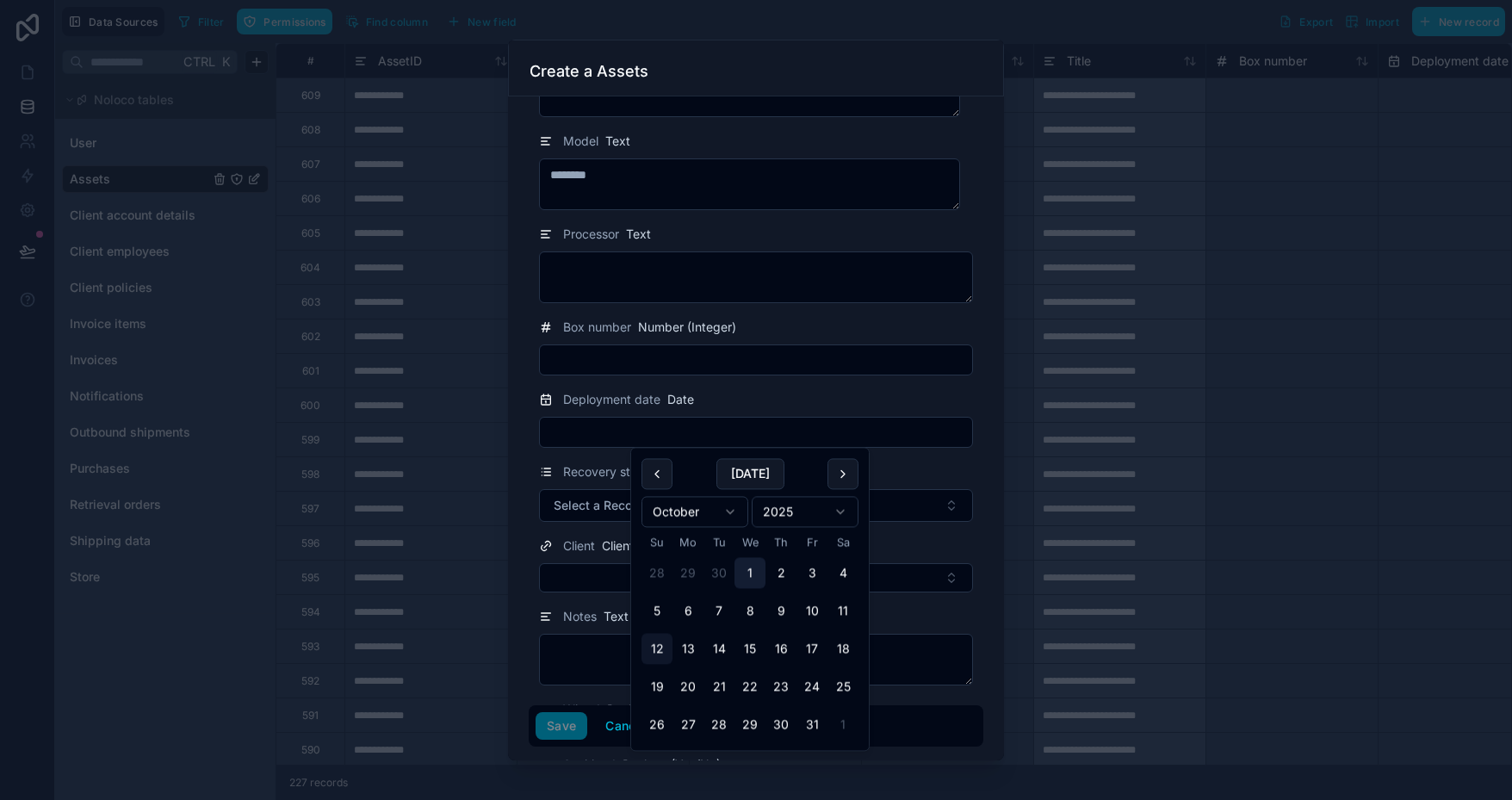
click at [758, 575] on button "1" at bounding box center [750, 573] width 31 height 31
type input "*********"
click at [528, 447] on div "Deployment date Date *********" at bounding box center [755, 419] width 455 height 59
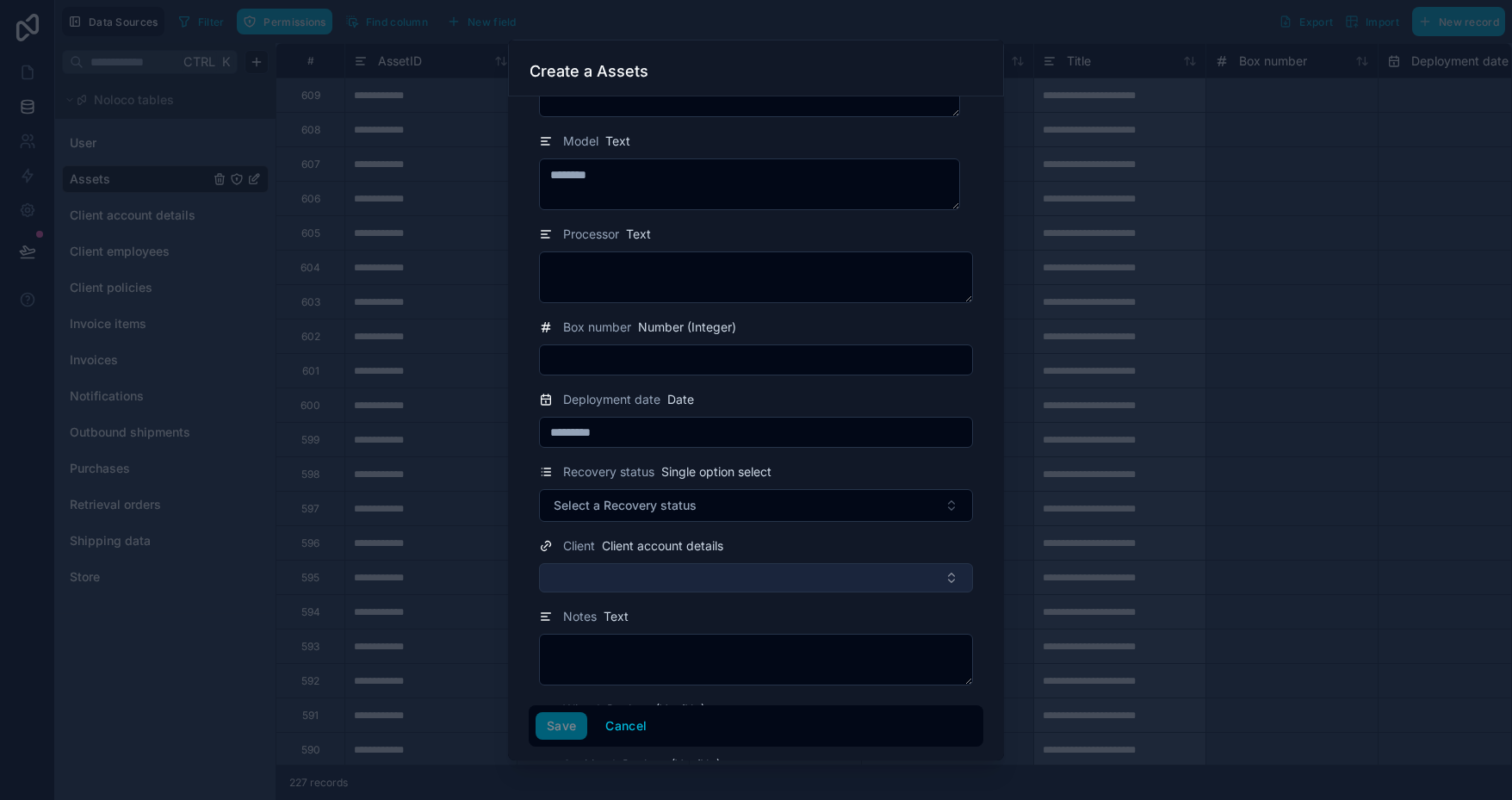
click at [696, 568] on button "Select Button" at bounding box center [755, 577] width 434 height 29
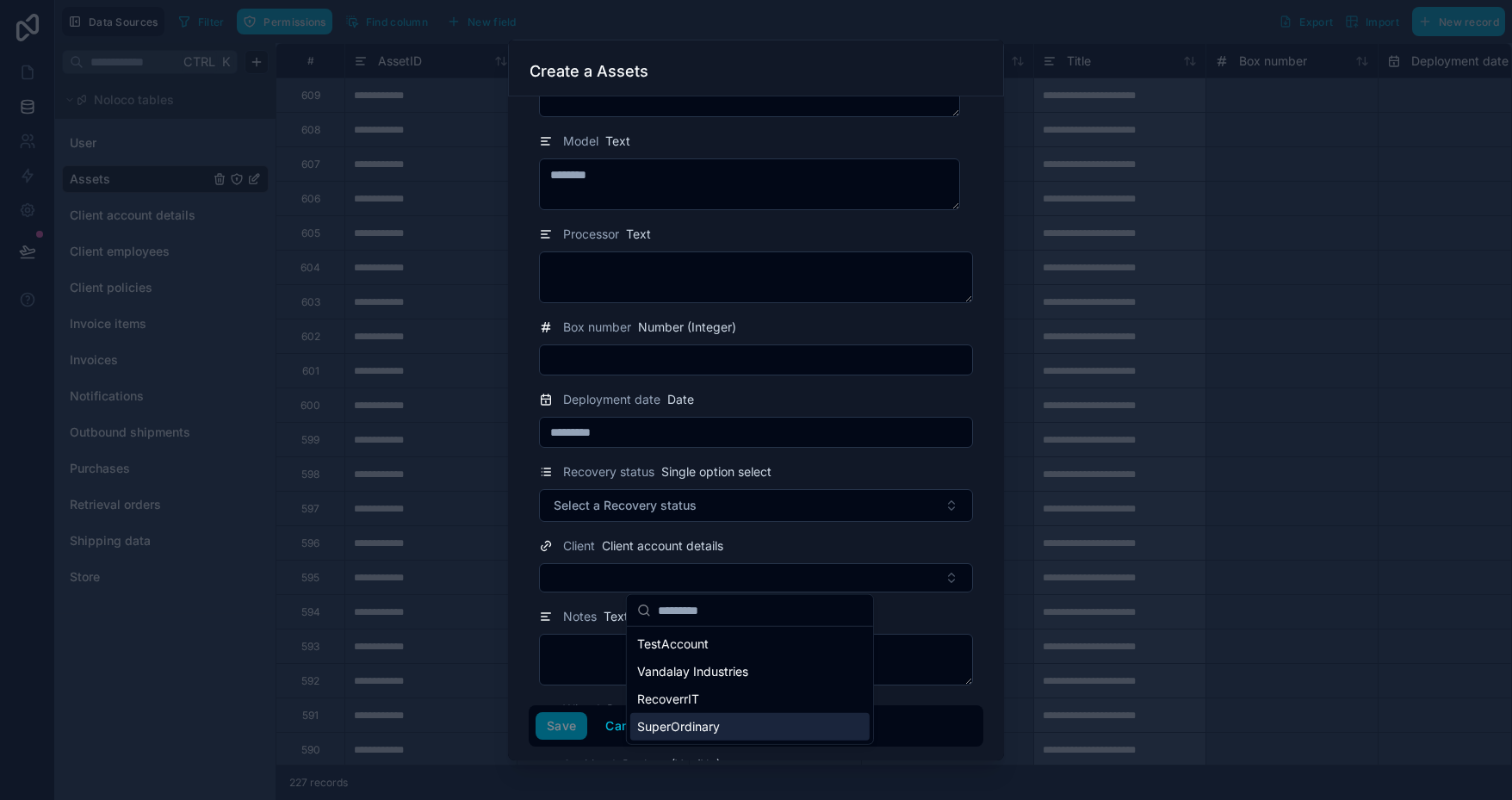
click at [708, 724] on span "SuperOrdinary" at bounding box center [678, 727] width 83 height 17
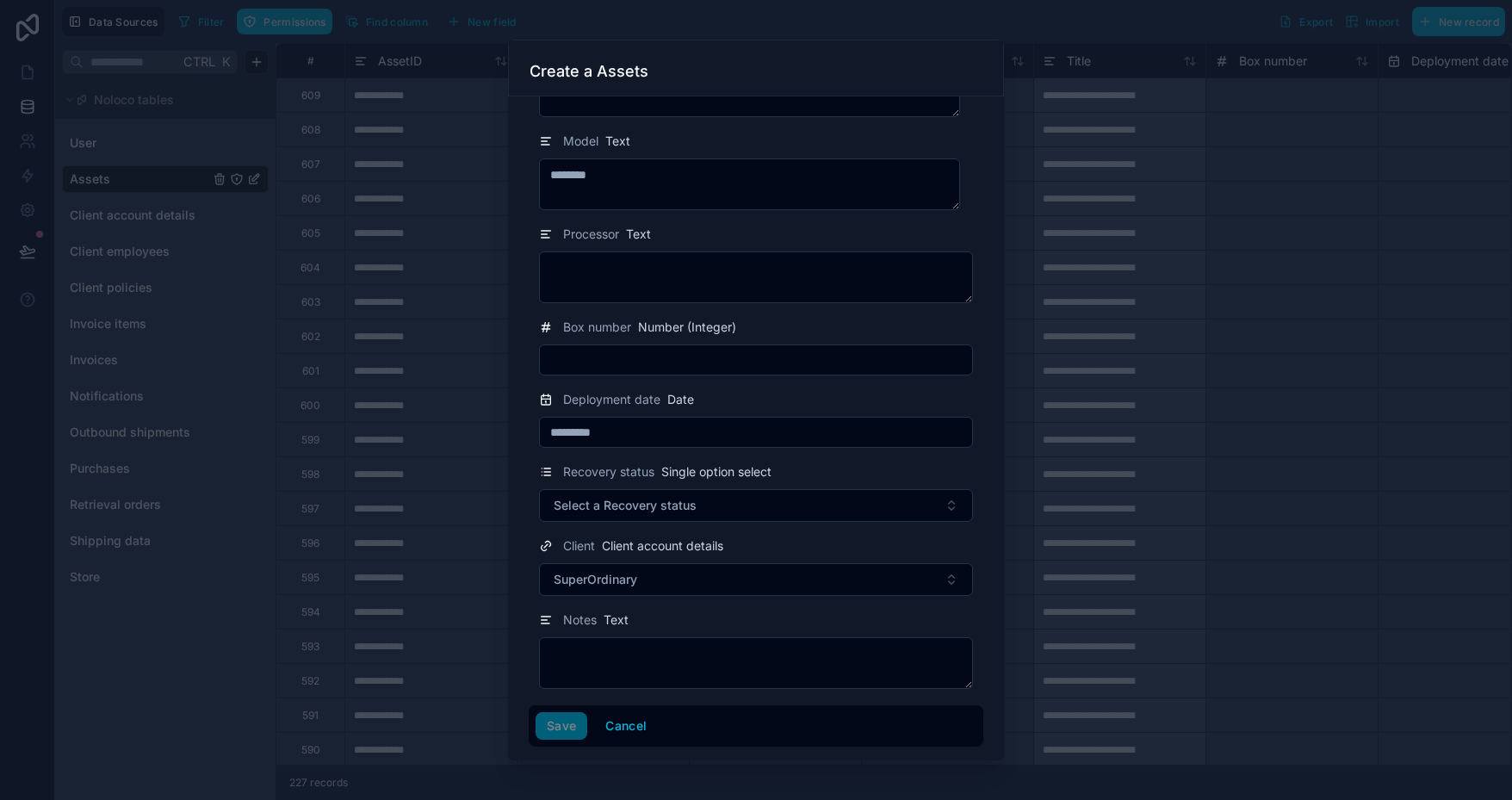
click at [520, 585] on div "**********" at bounding box center [755, 428] width 496 height 663
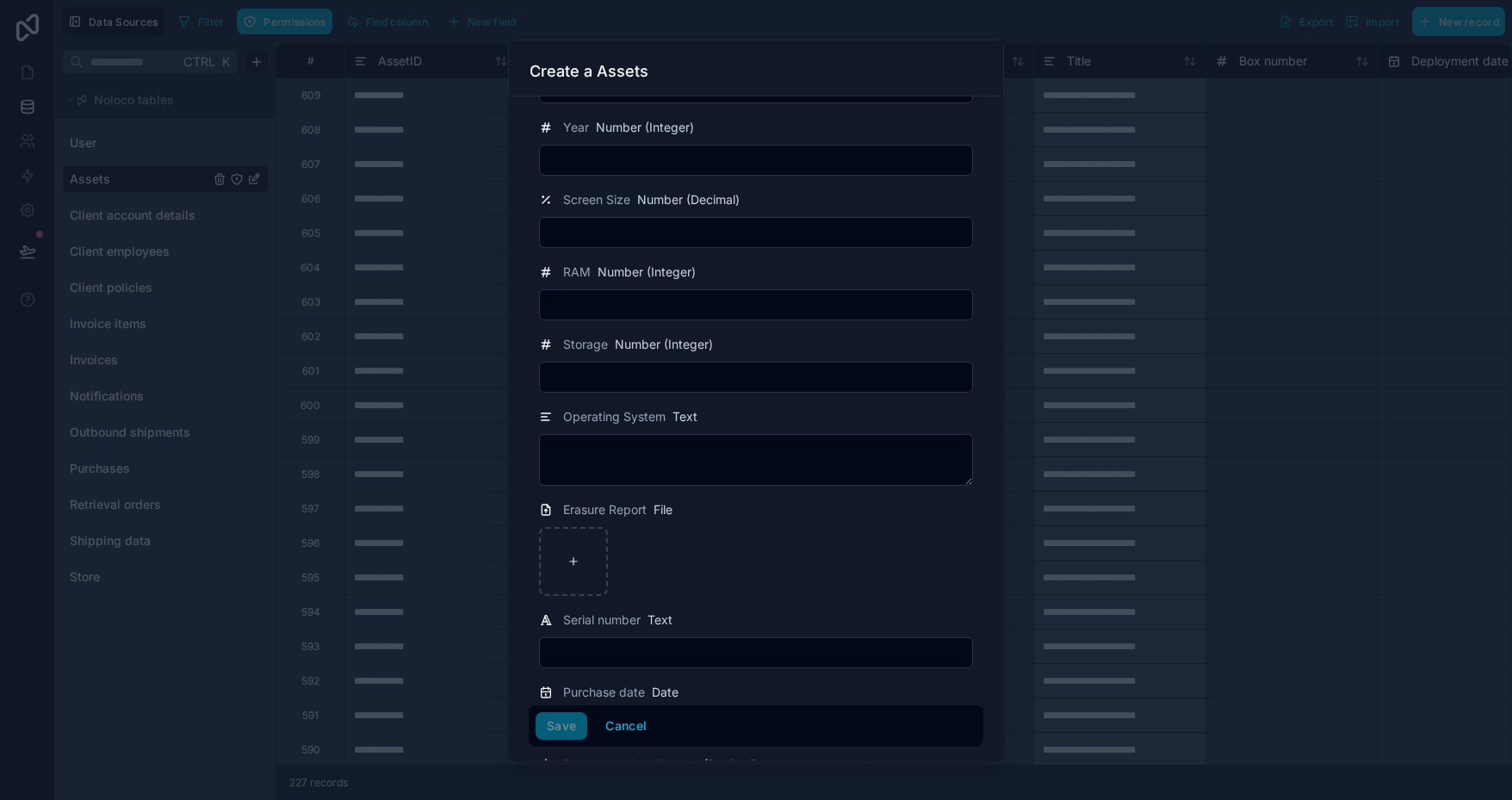
scroll to position [1033, 0]
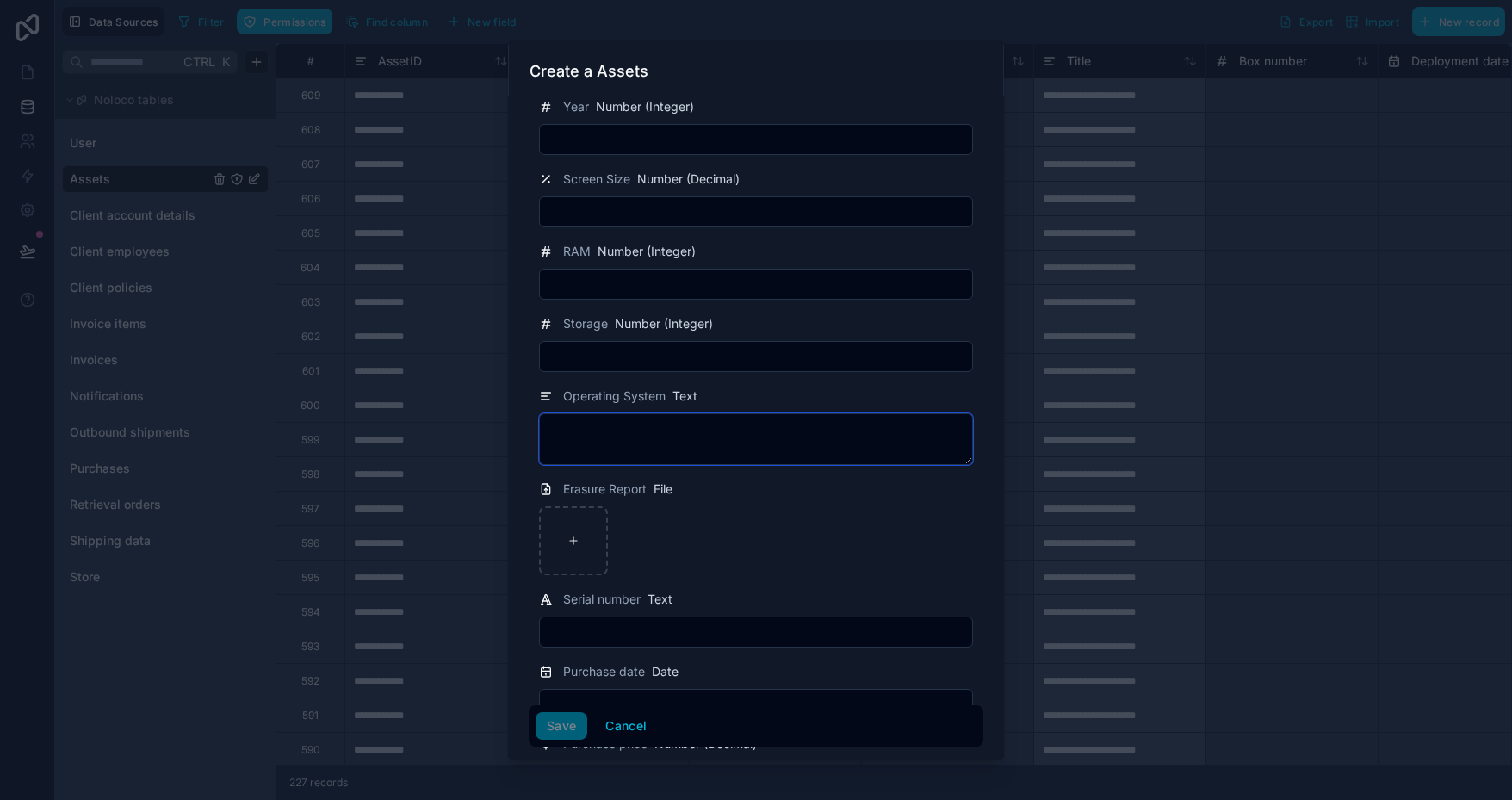
click at [702, 428] on textarea at bounding box center [755, 439] width 434 height 52
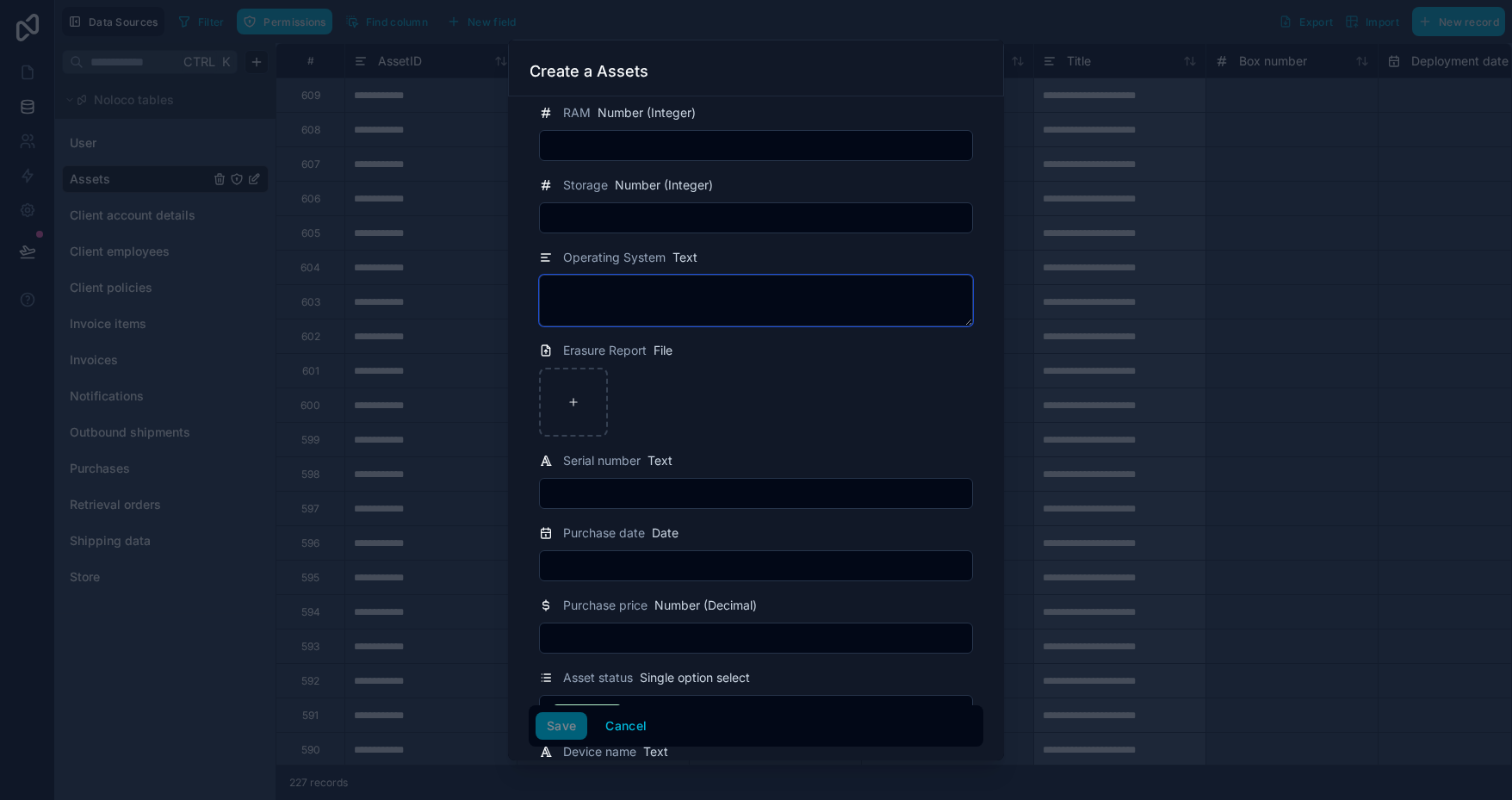
scroll to position [1205, 0]
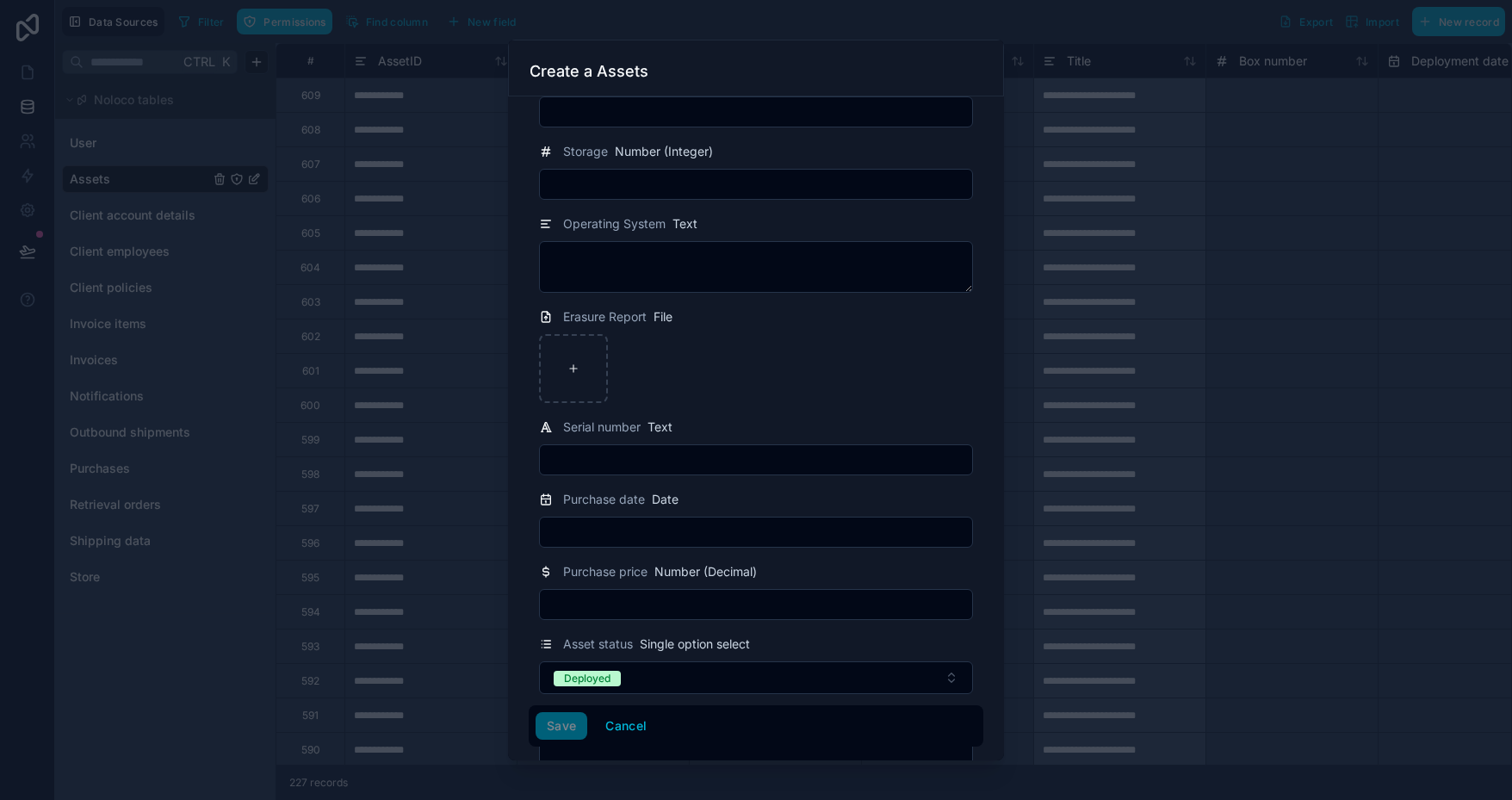
click at [706, 453] on input "text" at bounding box center [755, 460] width 432 height 24
type input "**********"
click at [565, 725] on button "Save" at bounding box center [561, 726] width 52 height 28
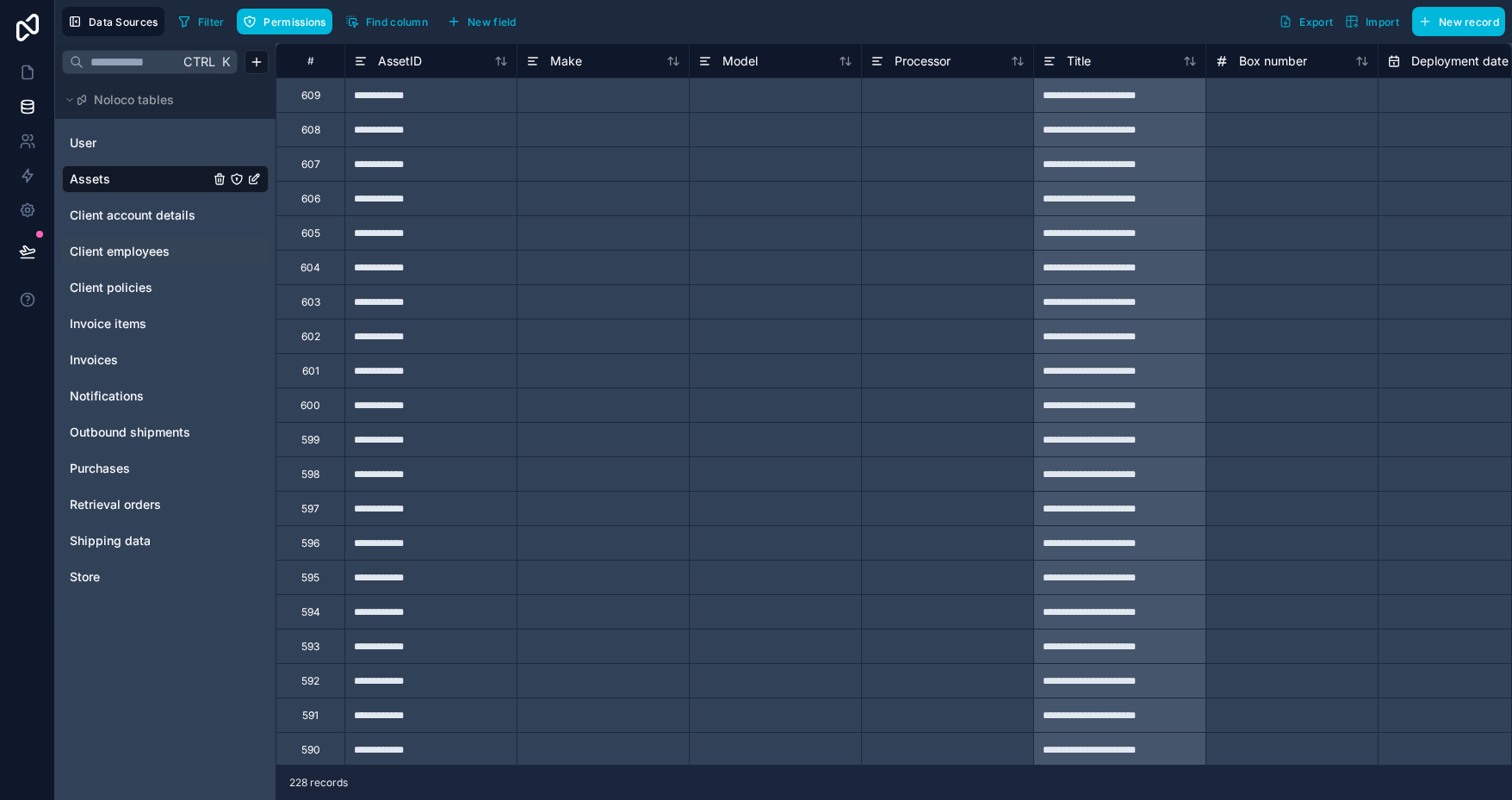
click at [125, 247] on span "Client employees" at bounding box center [120, 251] width 100 height 17
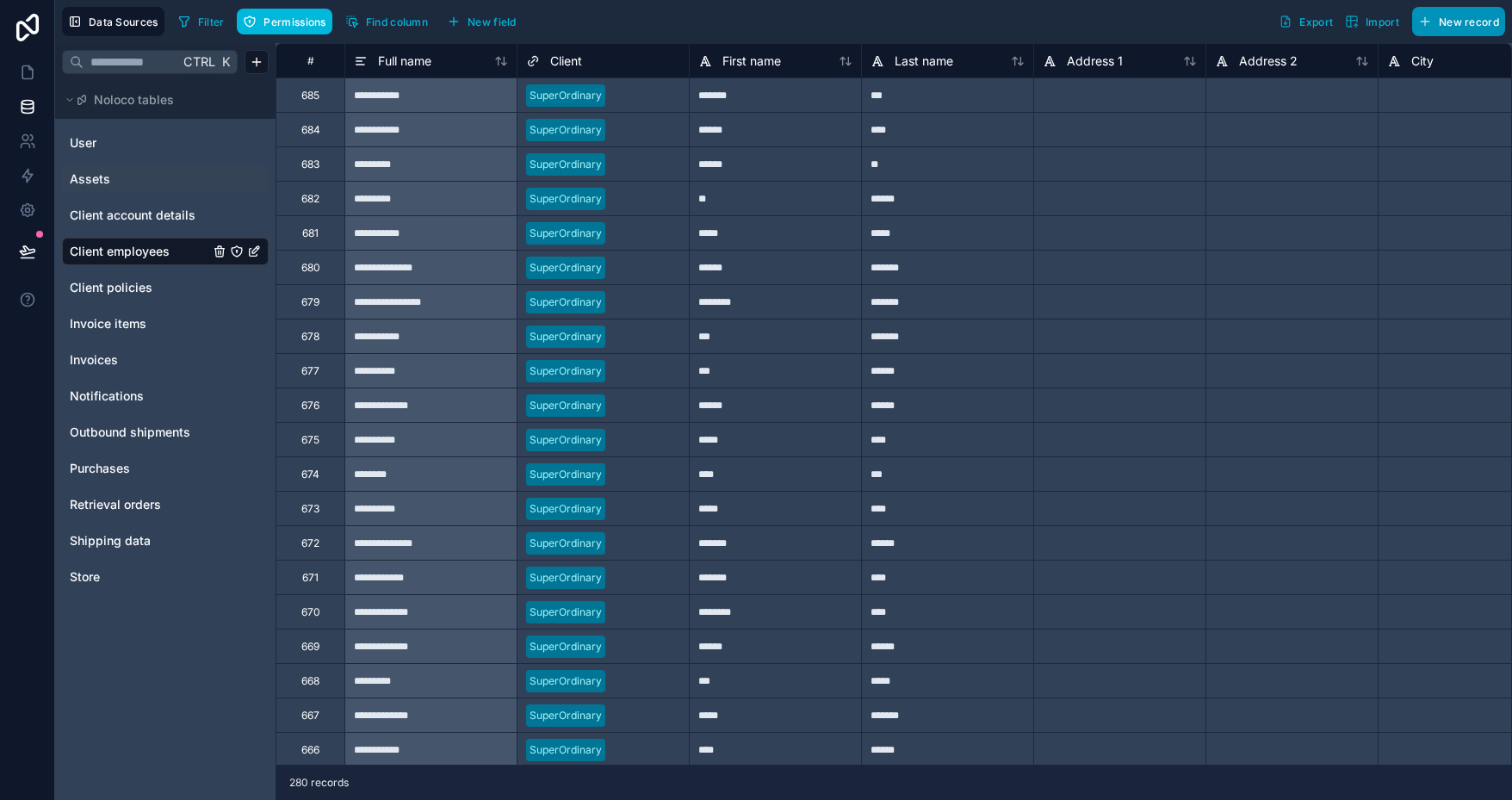
click at [1476, 22] on span "New record" at bounding box center [1469, 22] width 60 height 13
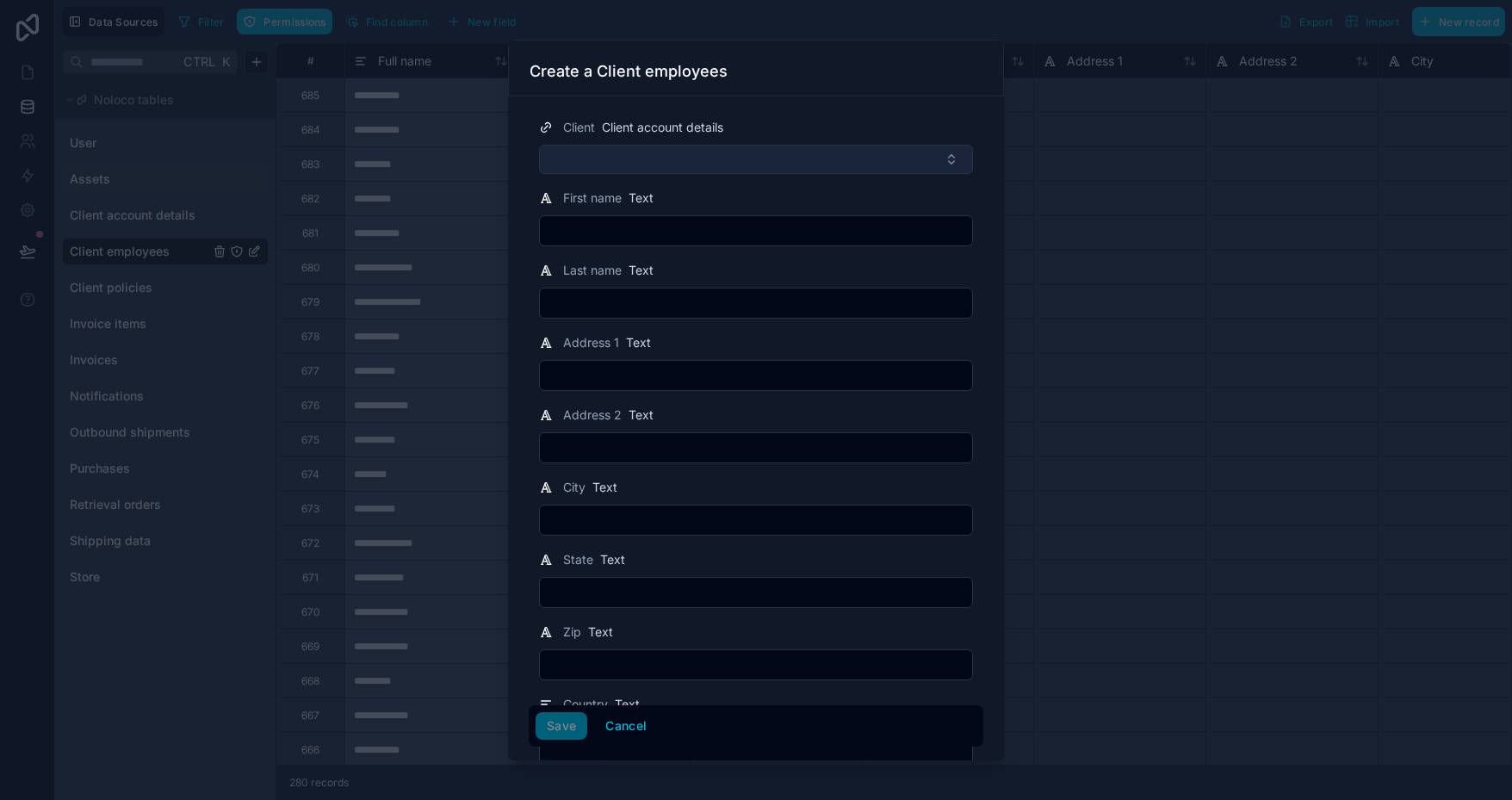
click at [602, 156] on button "Select Button" at bounding box center [755, 160] width 434 height 29
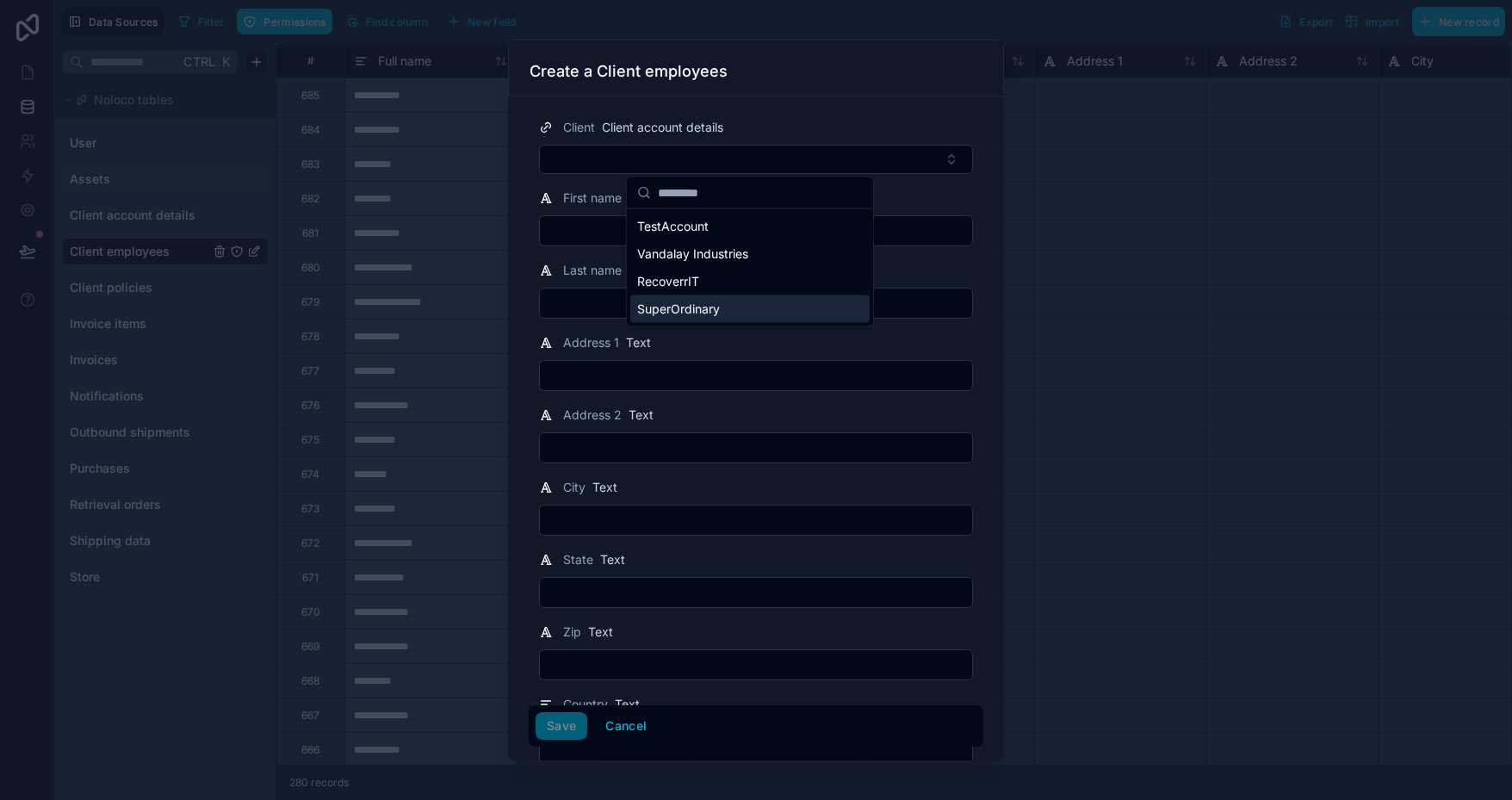
click at [694, 318] on div "SuperOrdinary" at bounding box center [749, 309] width 239 height 28
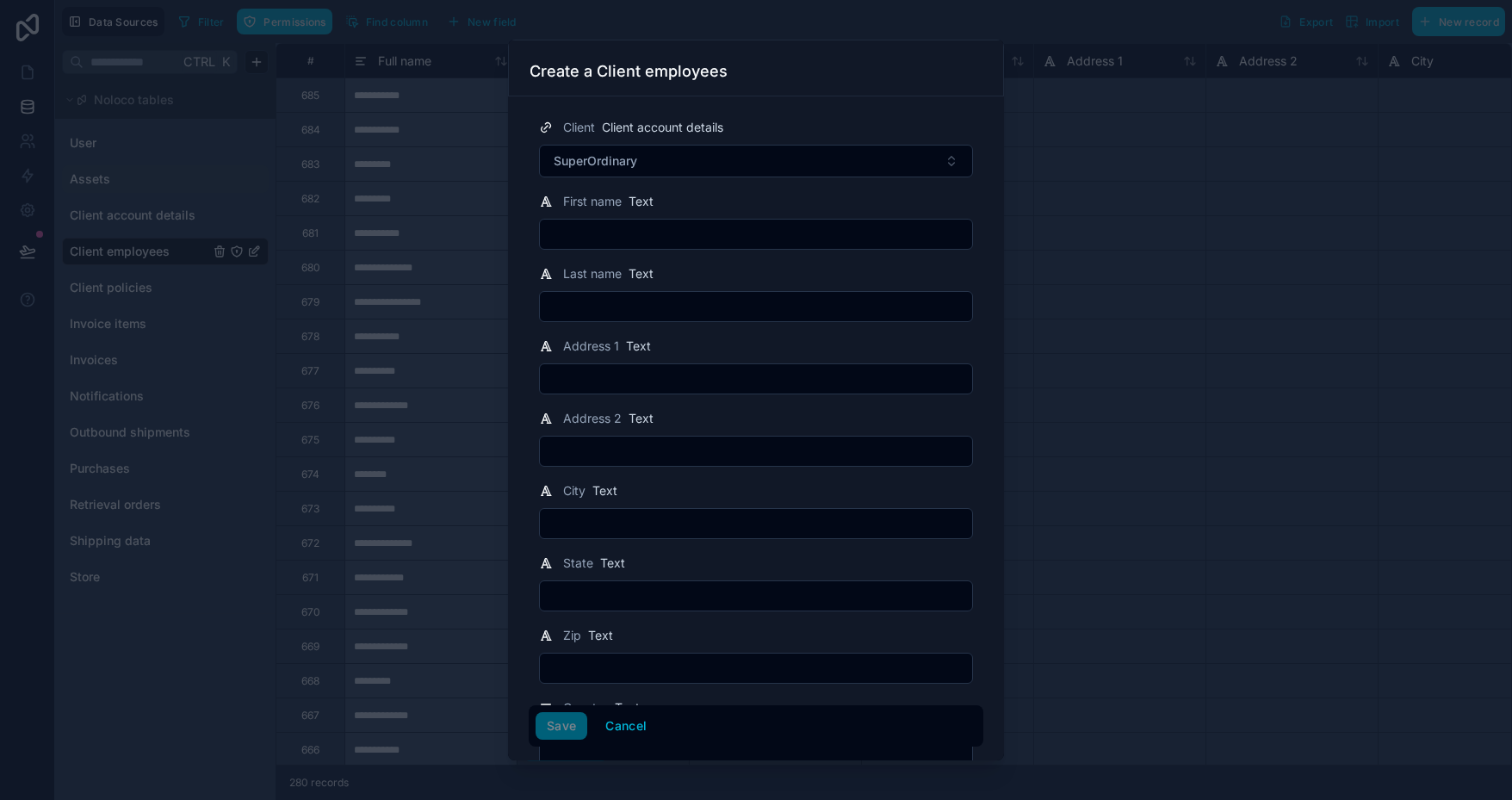
click at [602, 232] on input "text" at bounding box center [755, 234] width 432 height 24
type input "****"
type input "*"
type input "********"
click at [594, 379] on input "text" at bounding box center [755, 379] width 432 height 24
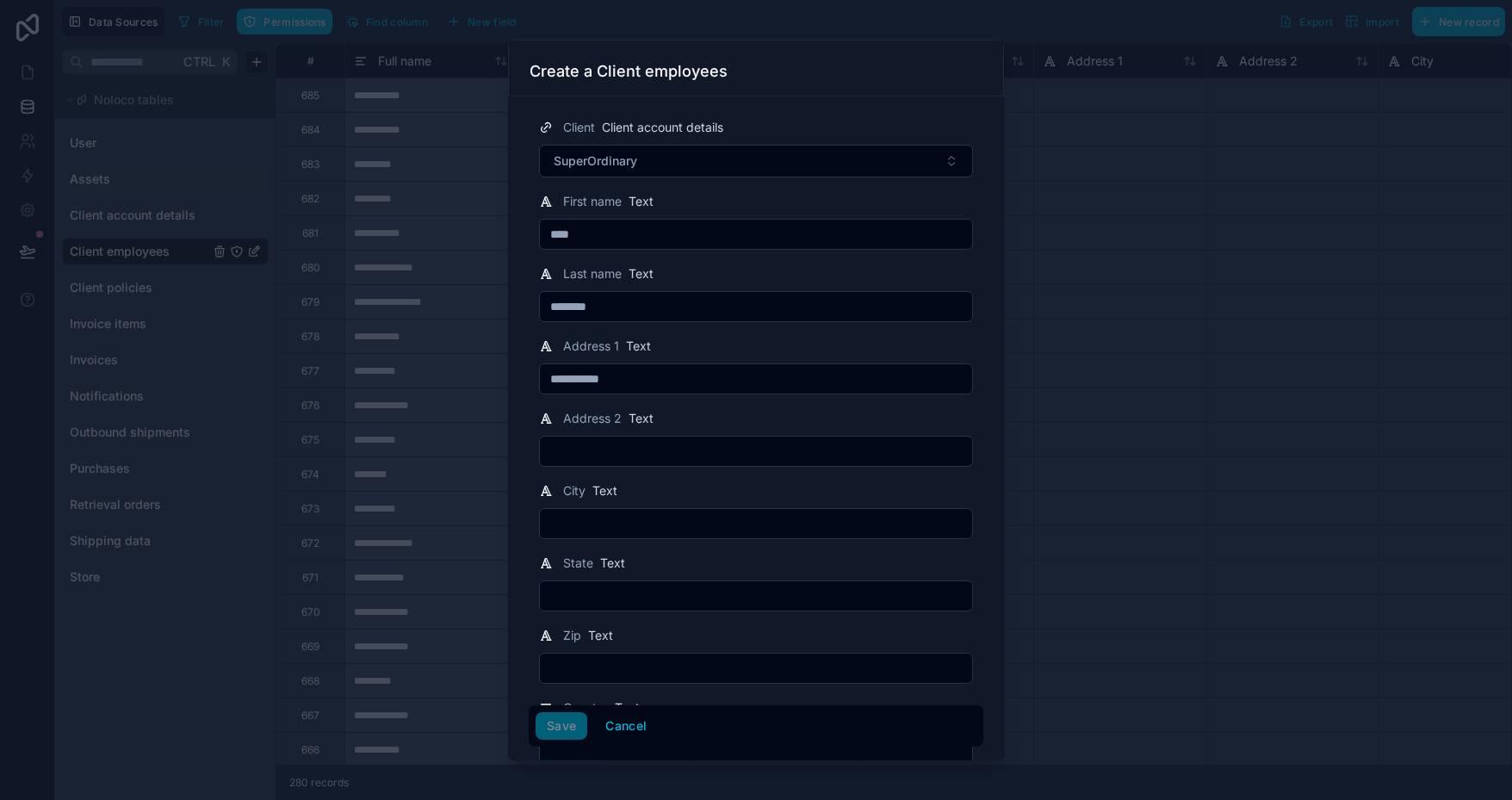
type input "**********"
type input "*********"
type input "**"
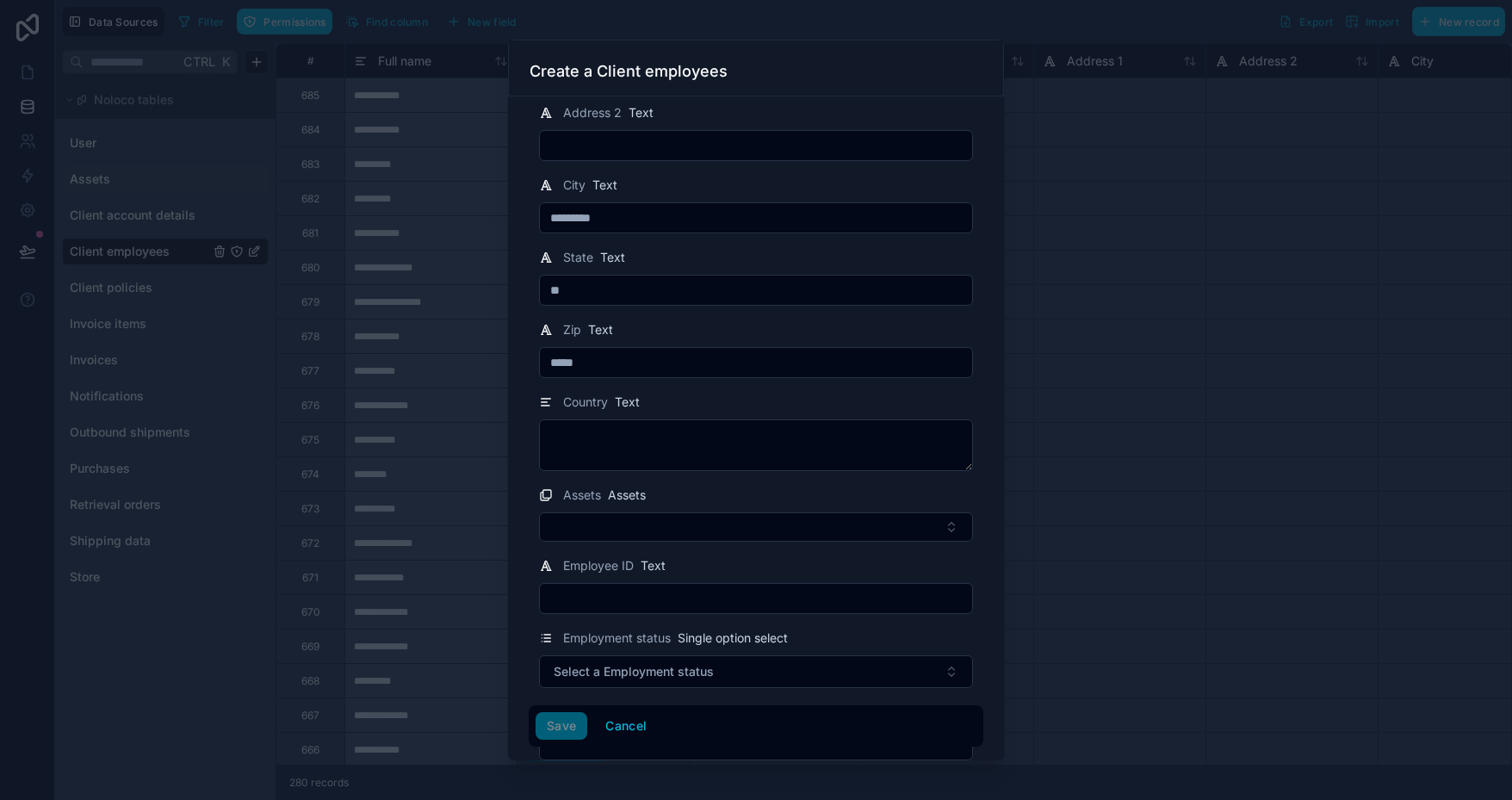
scroll to position [344, 0]
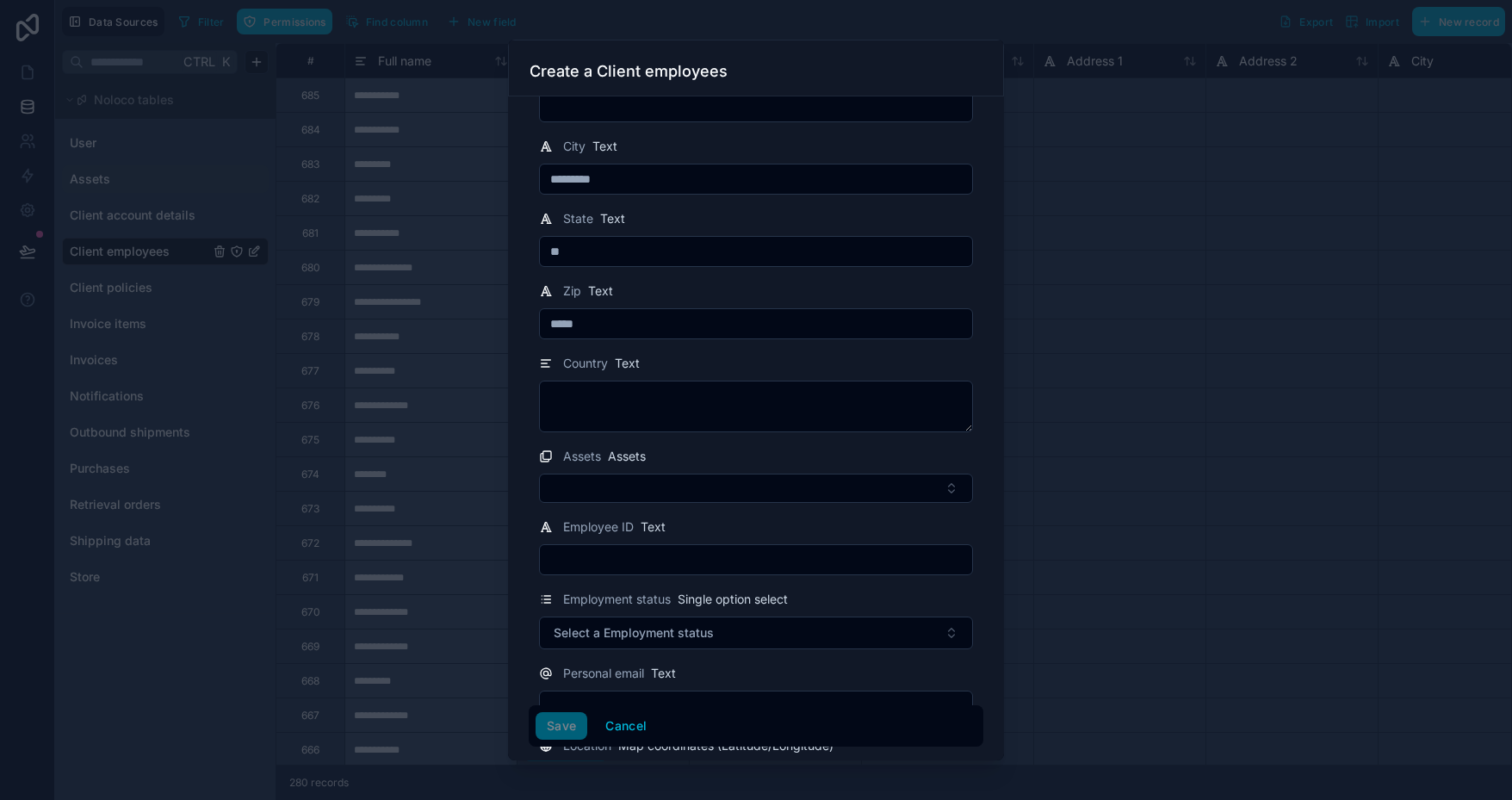
type input "*****"
click at [672, 400] on textarea at bounding box center [755, 406] width 434 height 52
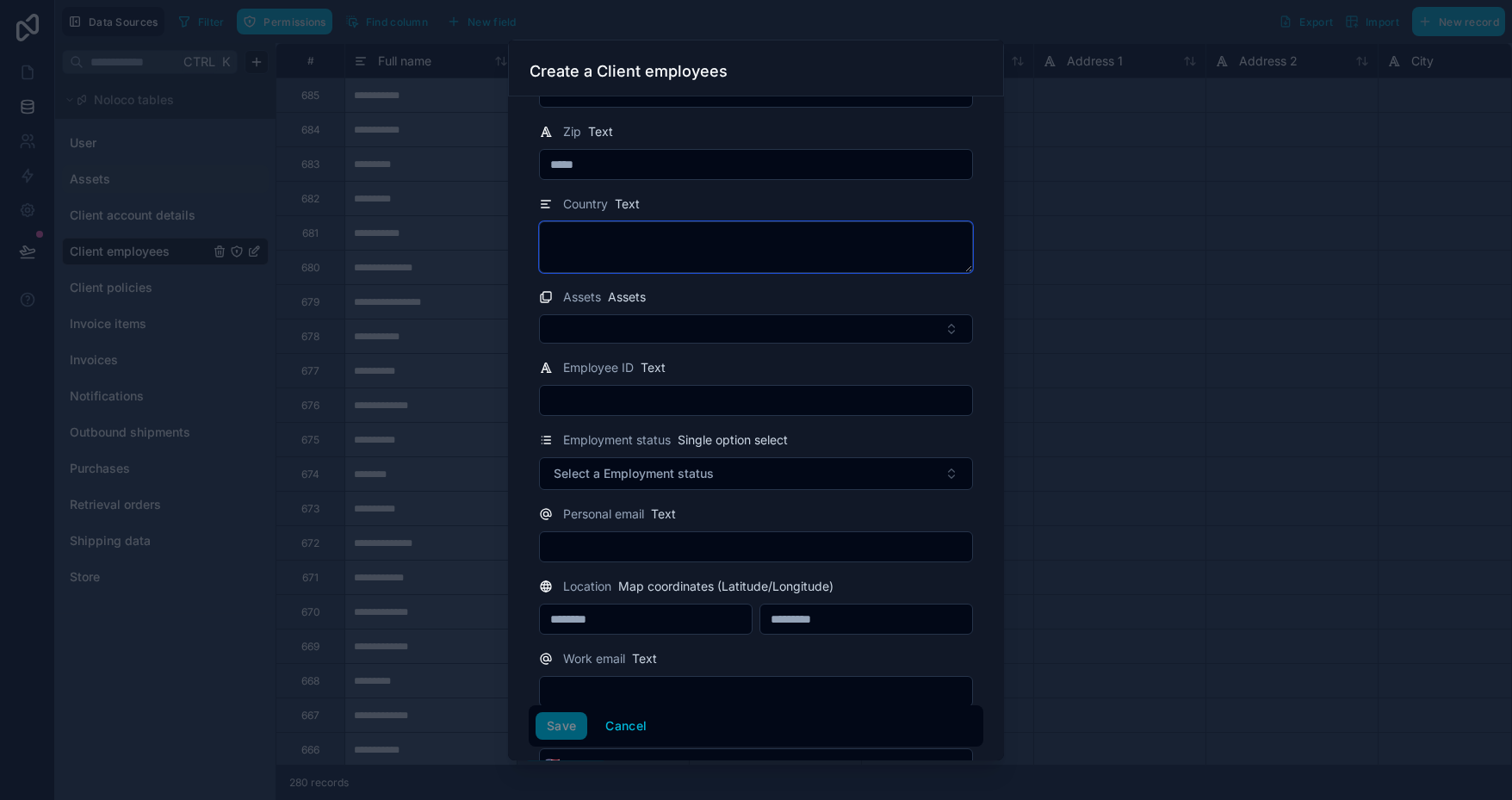
scroll to position [516, 0]
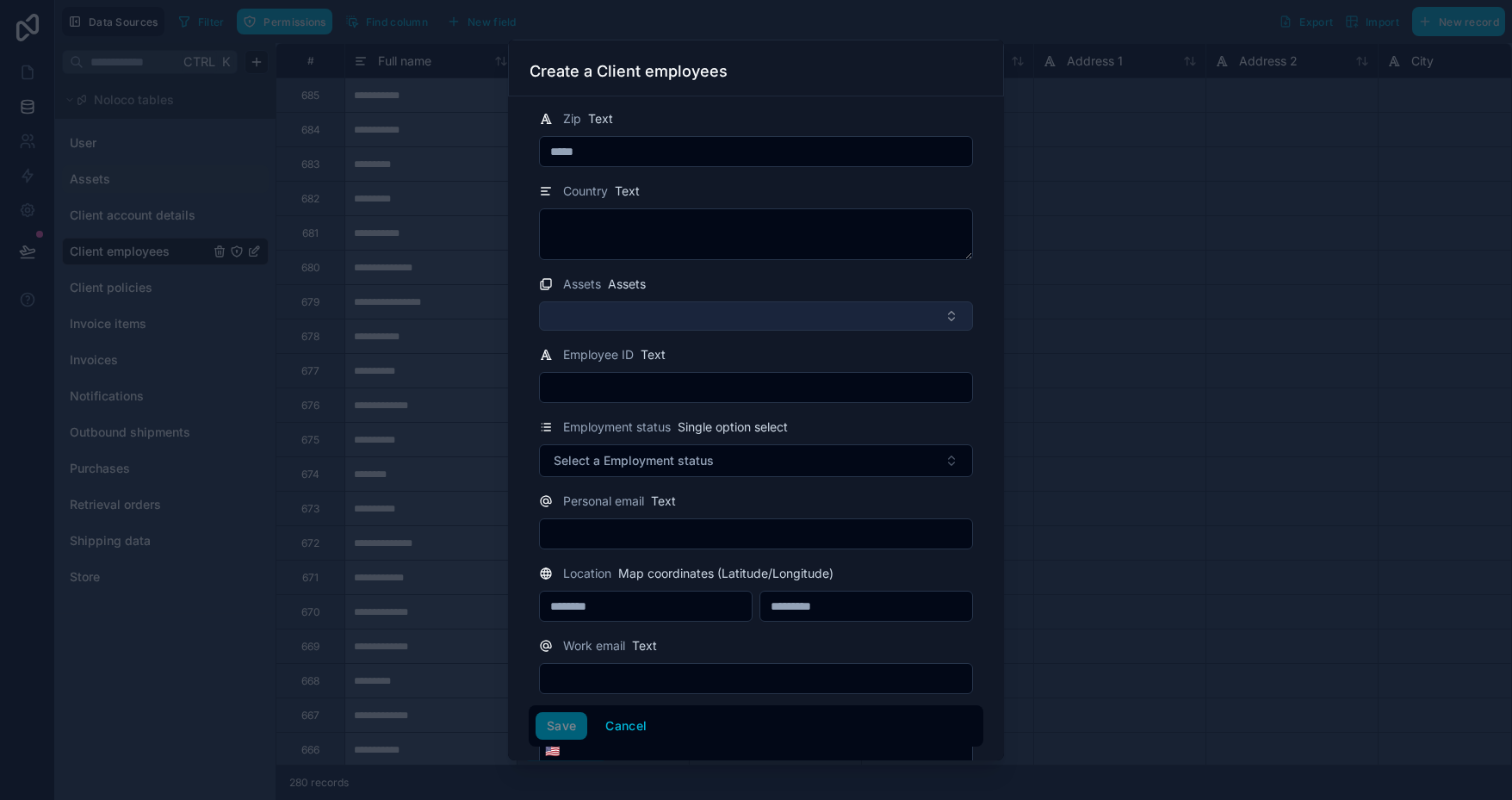
click at [704, 316] on button "Select Button" at bounding box center [755, 316] width 434 height 29
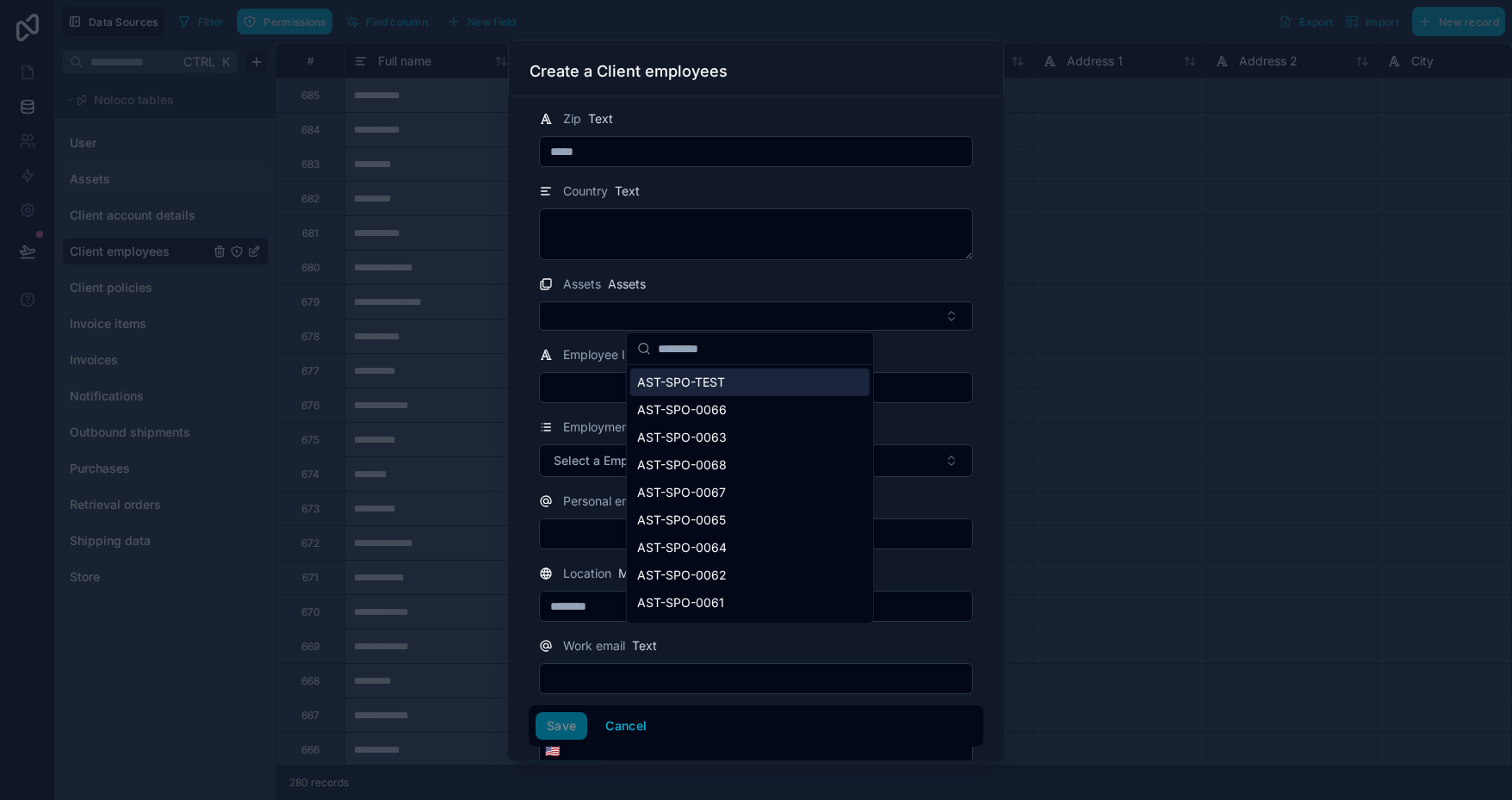
click at [706, 379] on span "AST-SPO-TEST" at bounding box center [681, 382] width 88 height 17
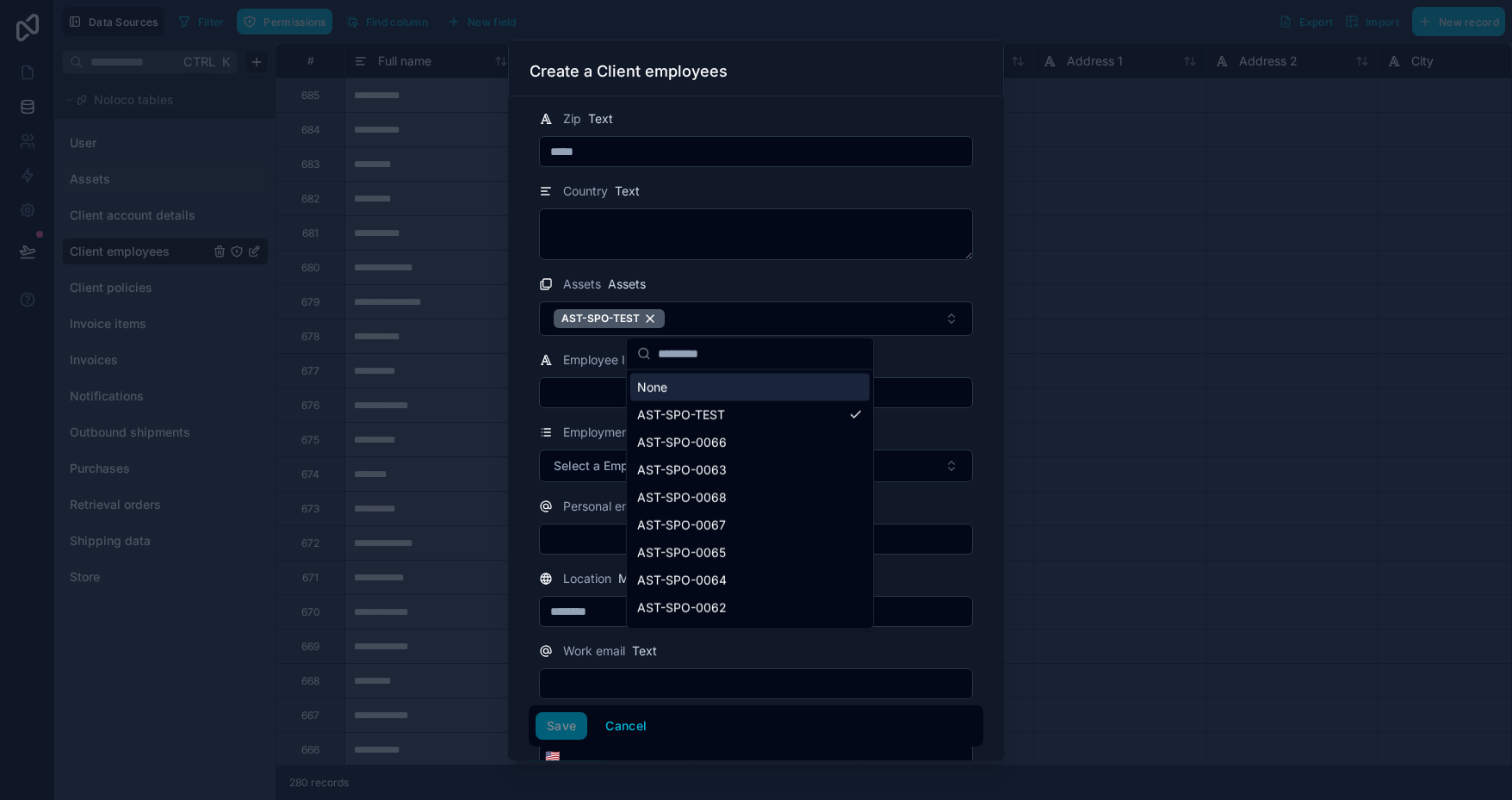
click at [978, 377] on div "**********" at bounding box center [755, 428] width 496 height 663
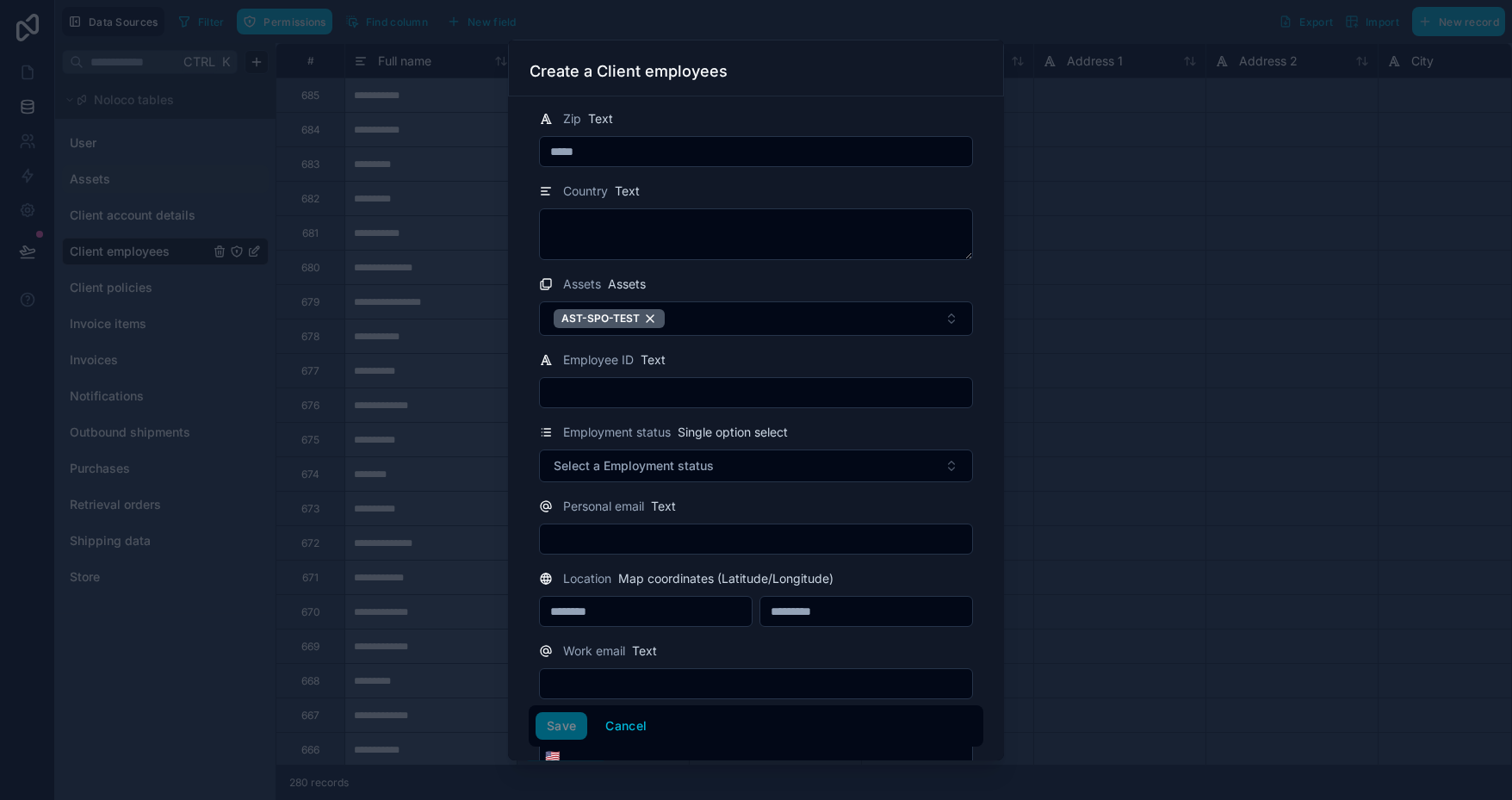
click at [648, 395] on input "text" at bounding box center [755, 393] width 432 height 24
type input "**********"
click at [971, 523] on div "**********" at bounding box center [755, 428] width 496 height 663
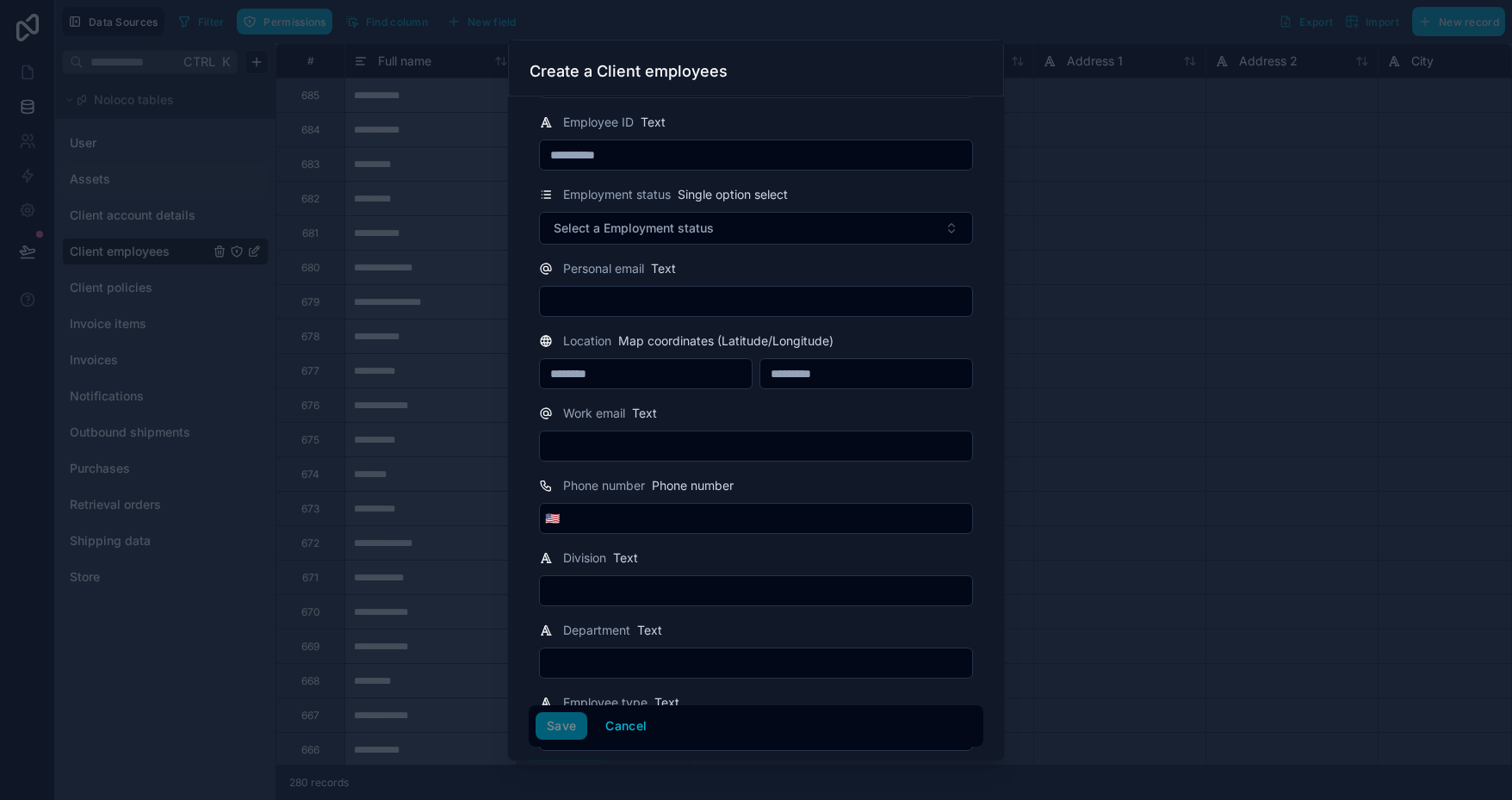
scroll to position [775, 0]
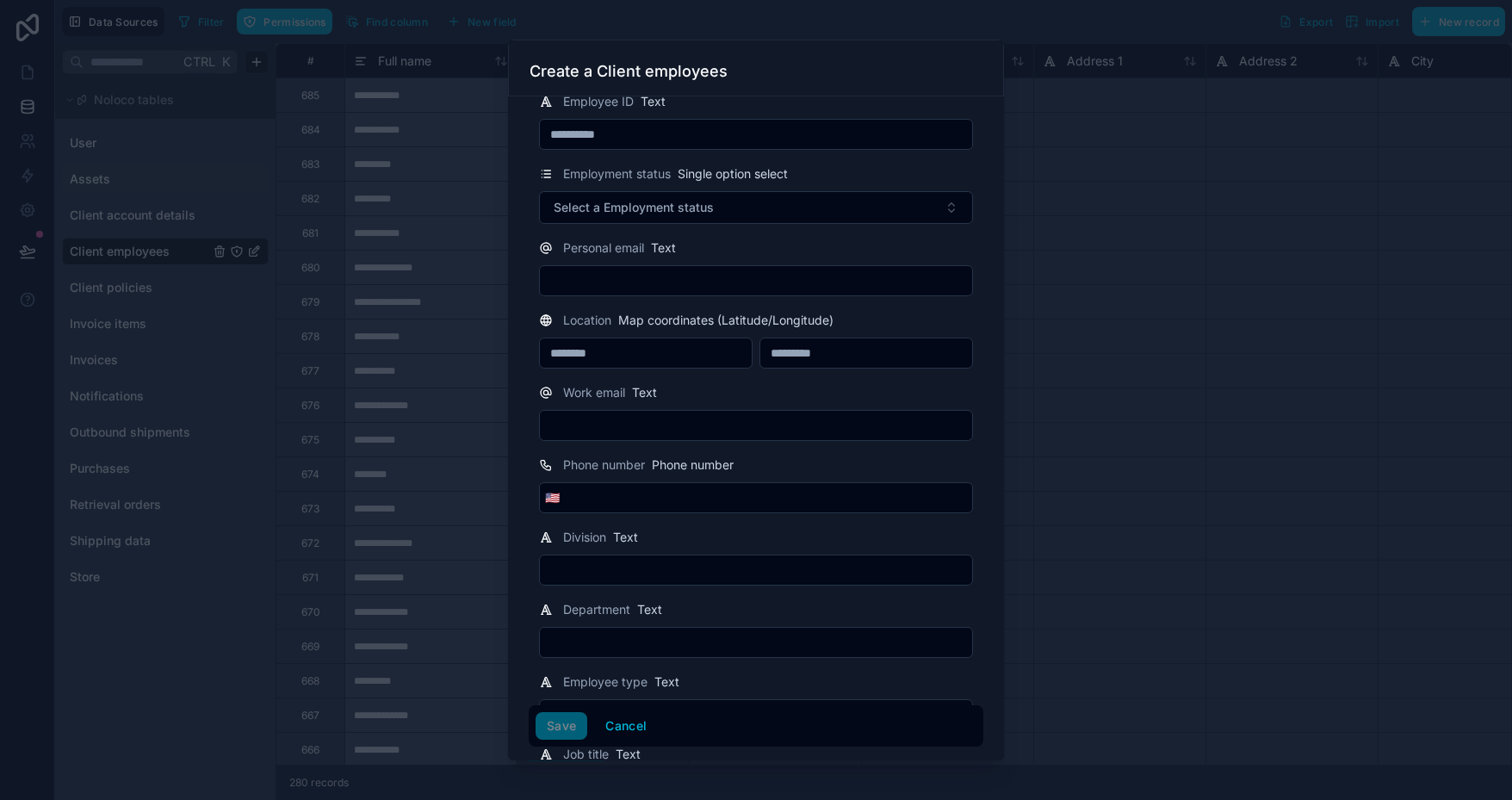
click at [676, 419] on input "text" at bounding box center [755, 425] width 432 height 24
type input "**********"
click at [975, 502] on div "**********" at bounding box center [755, 428] width 496 height 663
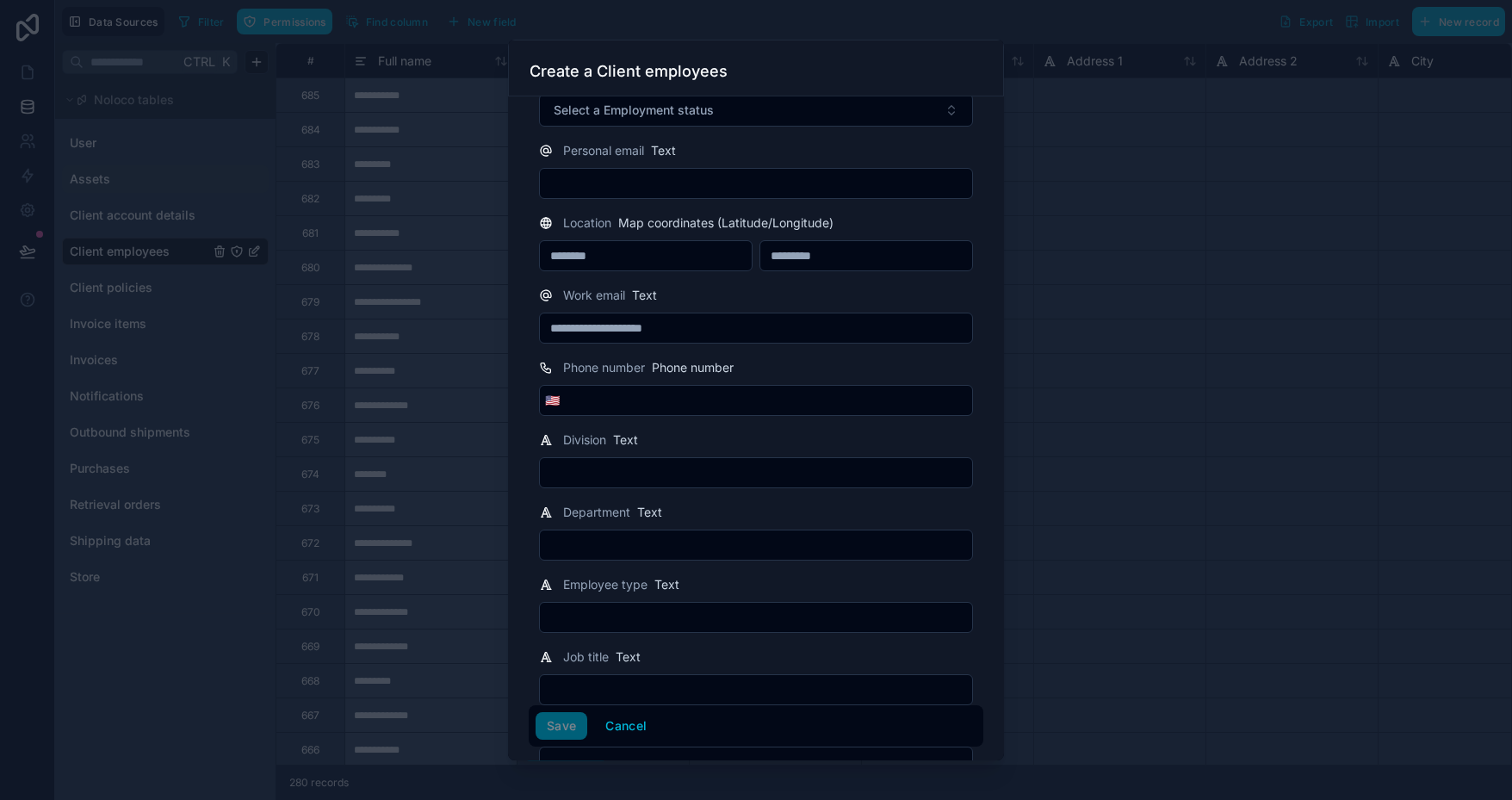
scroll to position [947, 0]
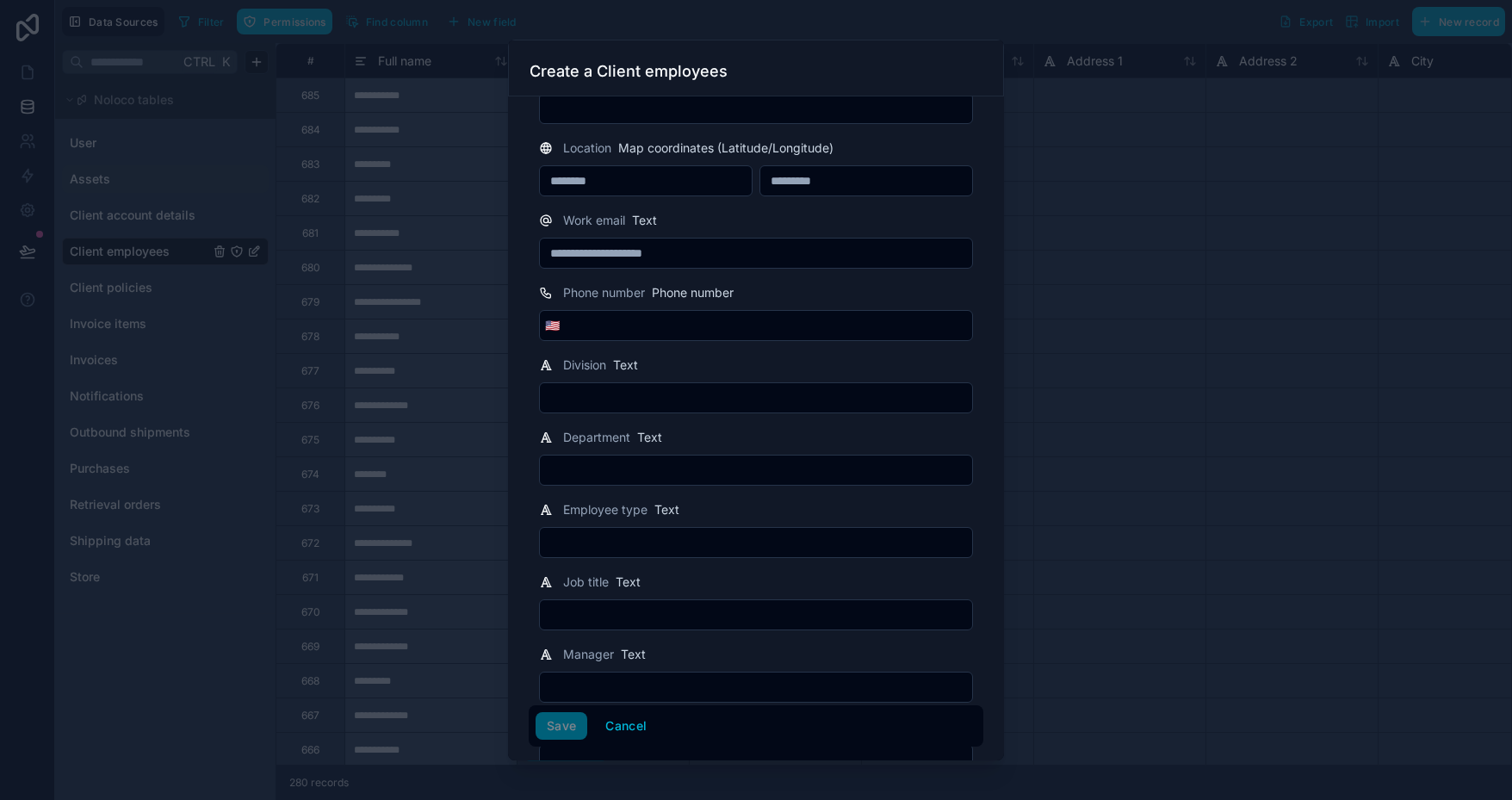
click at [633, 318] on input "tel" at bounding box center [768, 325] width 407 height 24
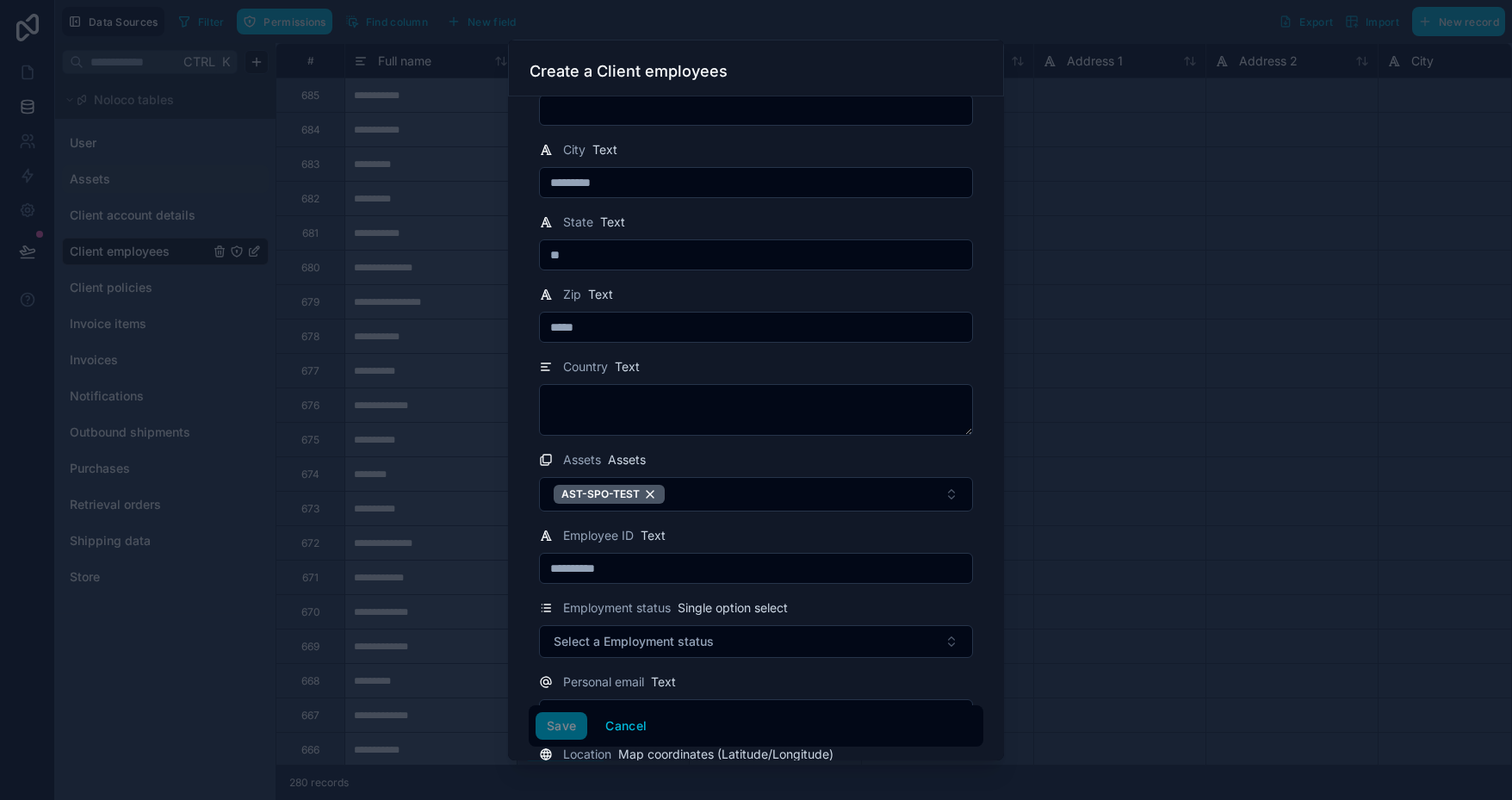
scroll to position [344, 0]
click at [689, 404] on textarea at bounding box center [755, 406] width 434 height 52
type textarea "**********"
click at [967, 442] on form "**********" at bounding box center [755, 803] width 455 height 2087
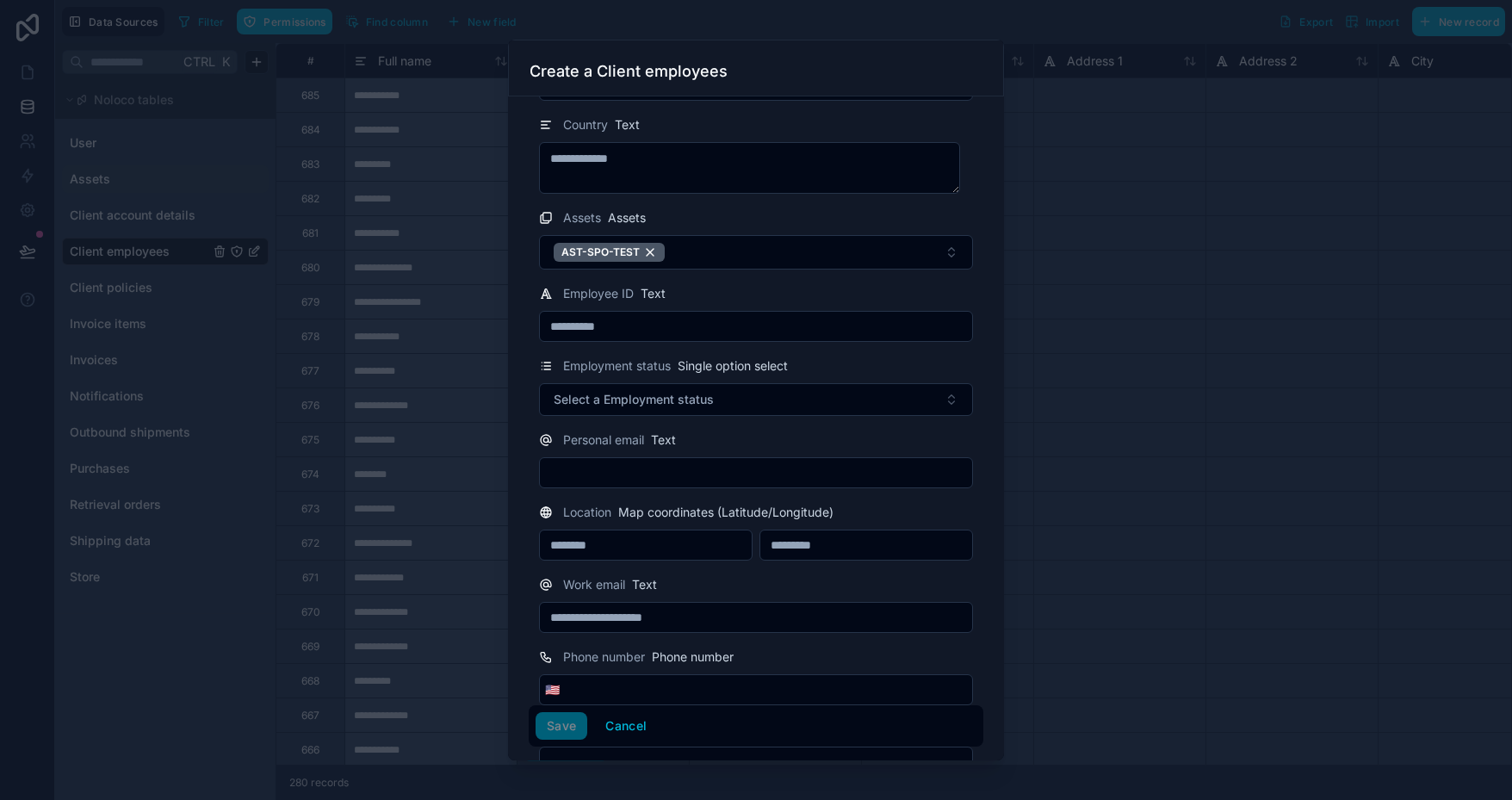
scroll to position [602, 0]
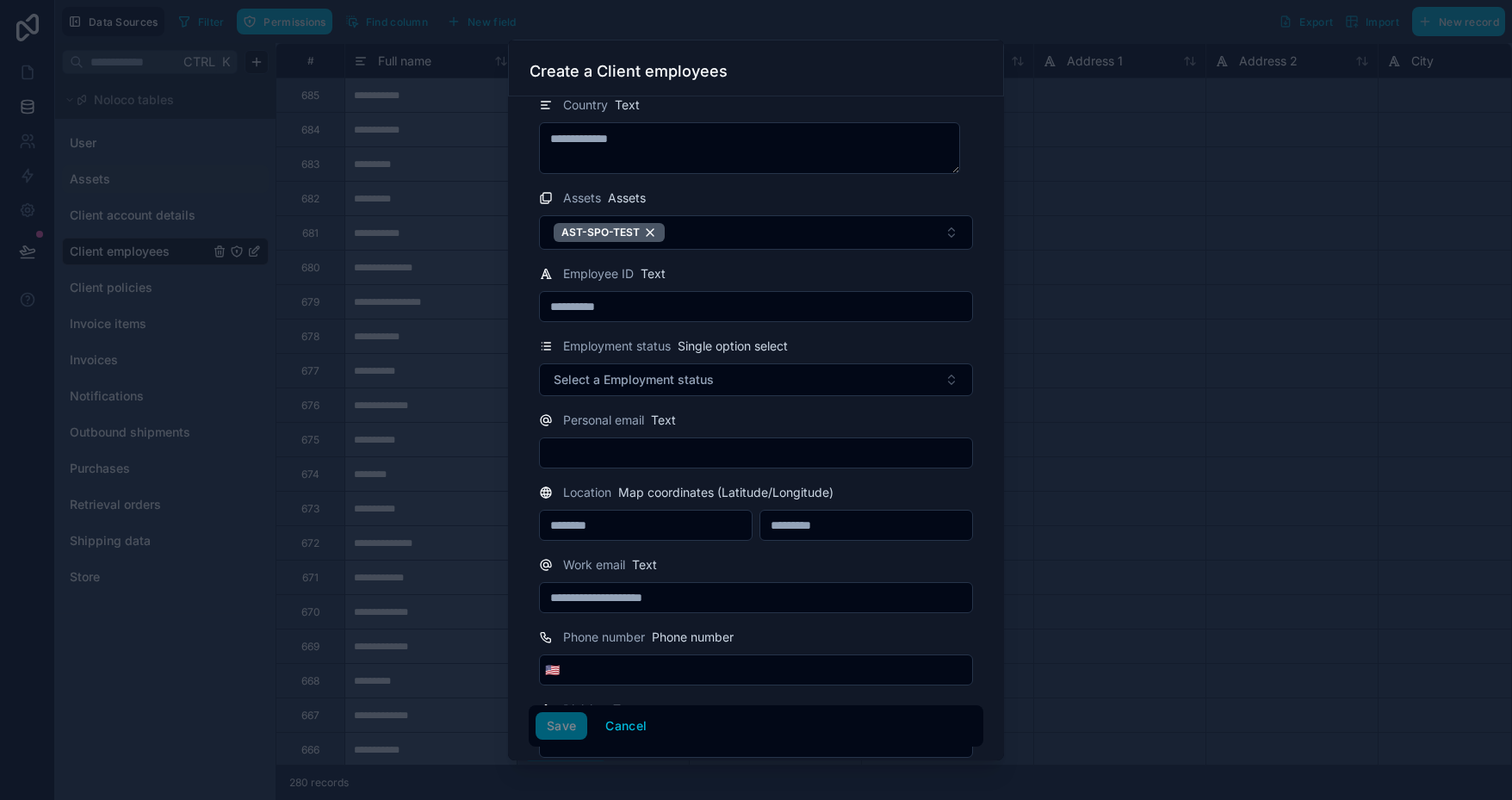
click at [704, 454] on input "text" at bounding box center [755, 453] width 432 height 24
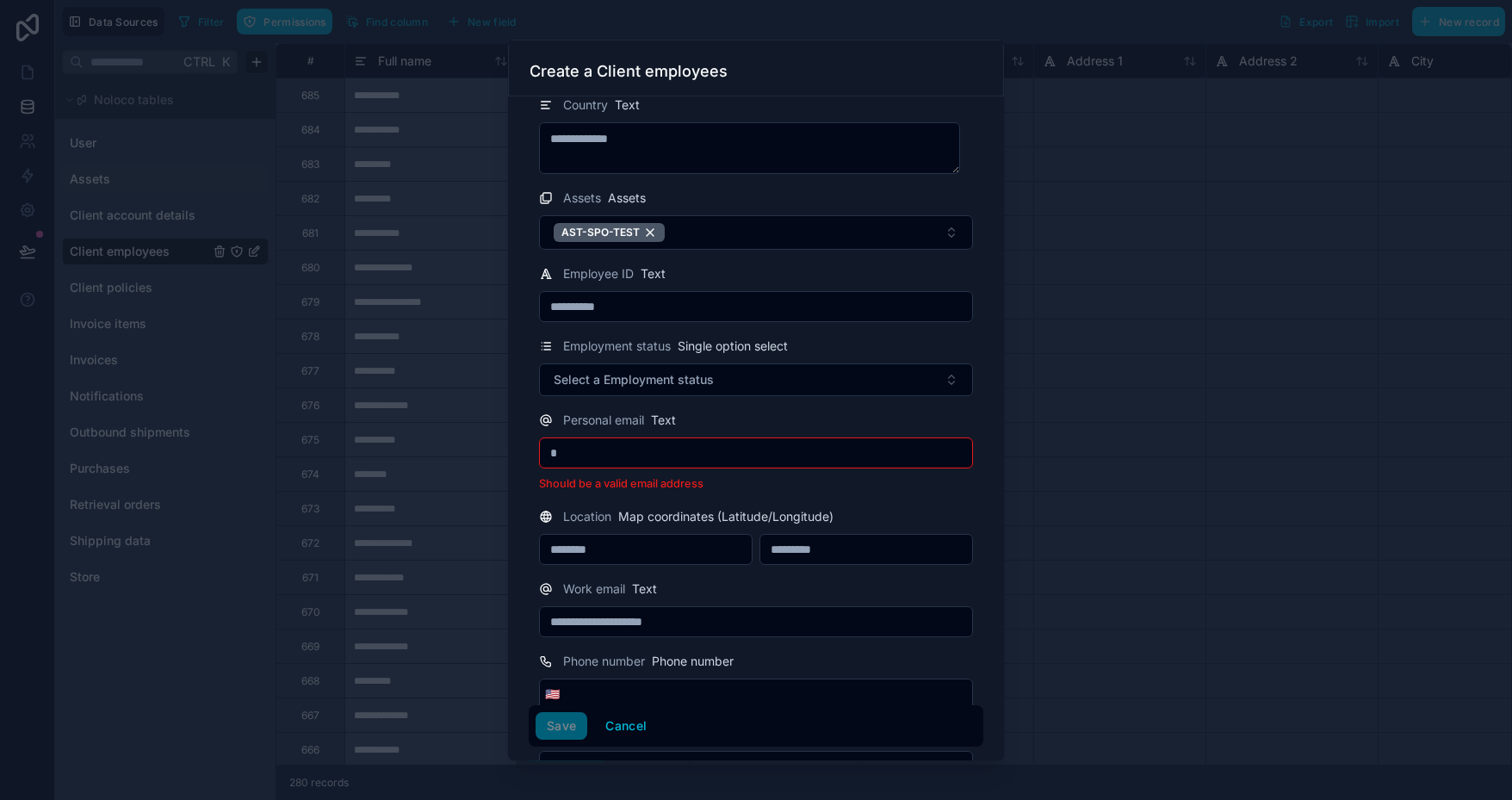
type input "**"
drag, startPoint x: 684, startPoint y: 449, endPoint x: 505, endPoint y: 439, distance: 179.3
click at [505, 439] on div "**********" at bounding box center [756, 400] width 1512 height 800
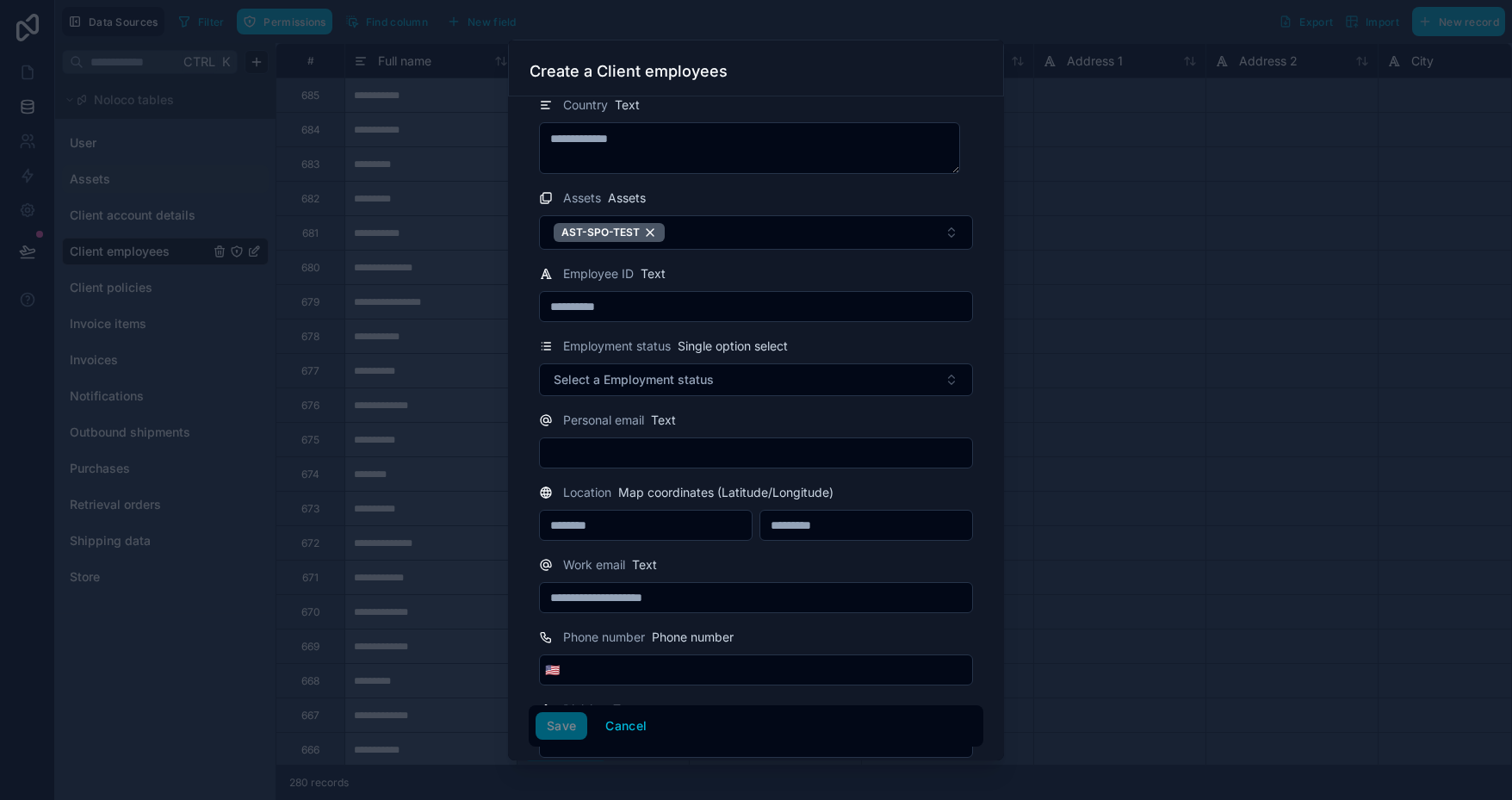
click at [982, 617] on div "**********" at bounding box center [755, 428] width 496 height 663
click at [582, 669] on input "tel" at bounding box center [768, 670] width 407 height 24
type input "*"
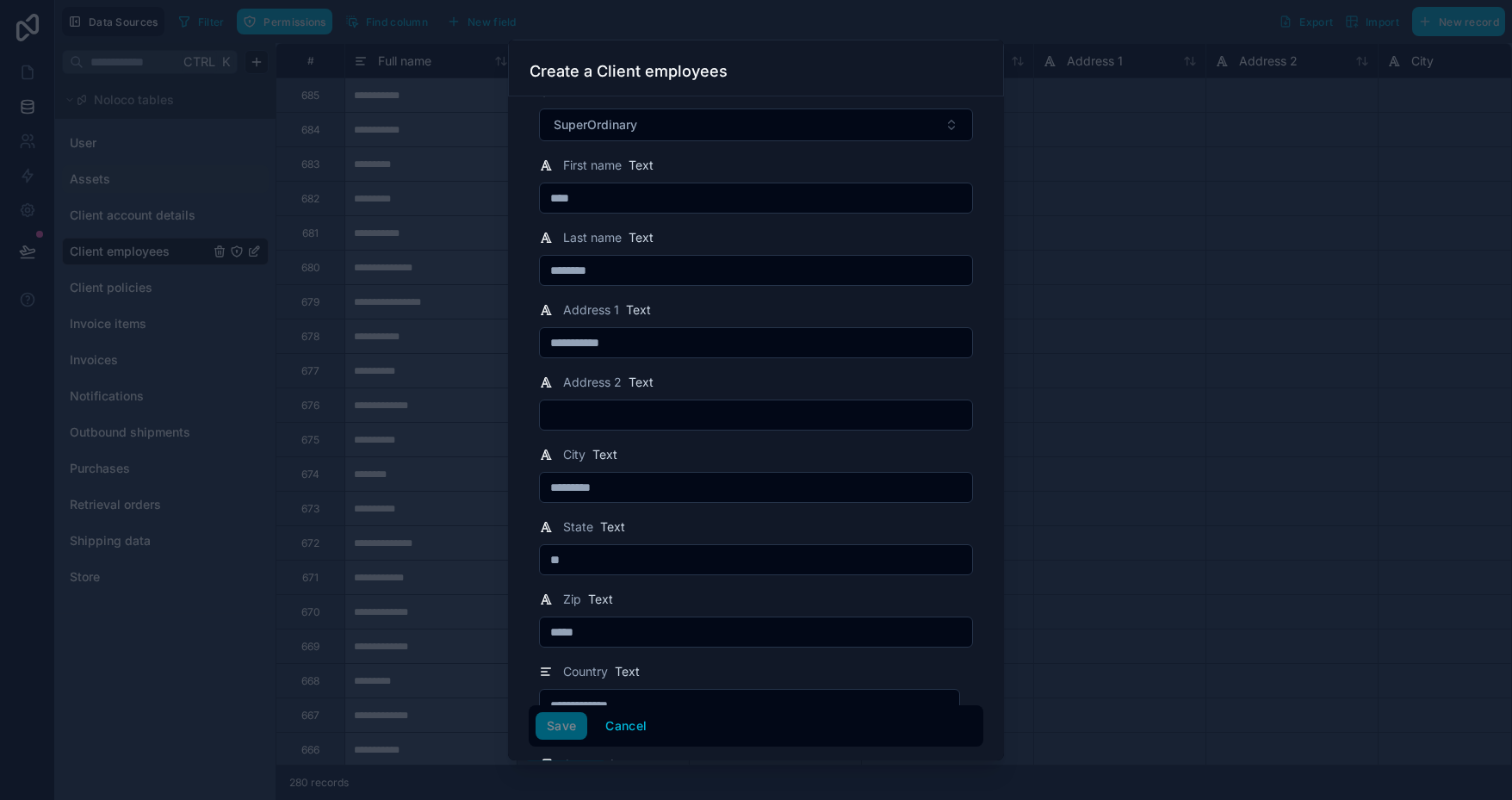
scroll to position [0, 0]
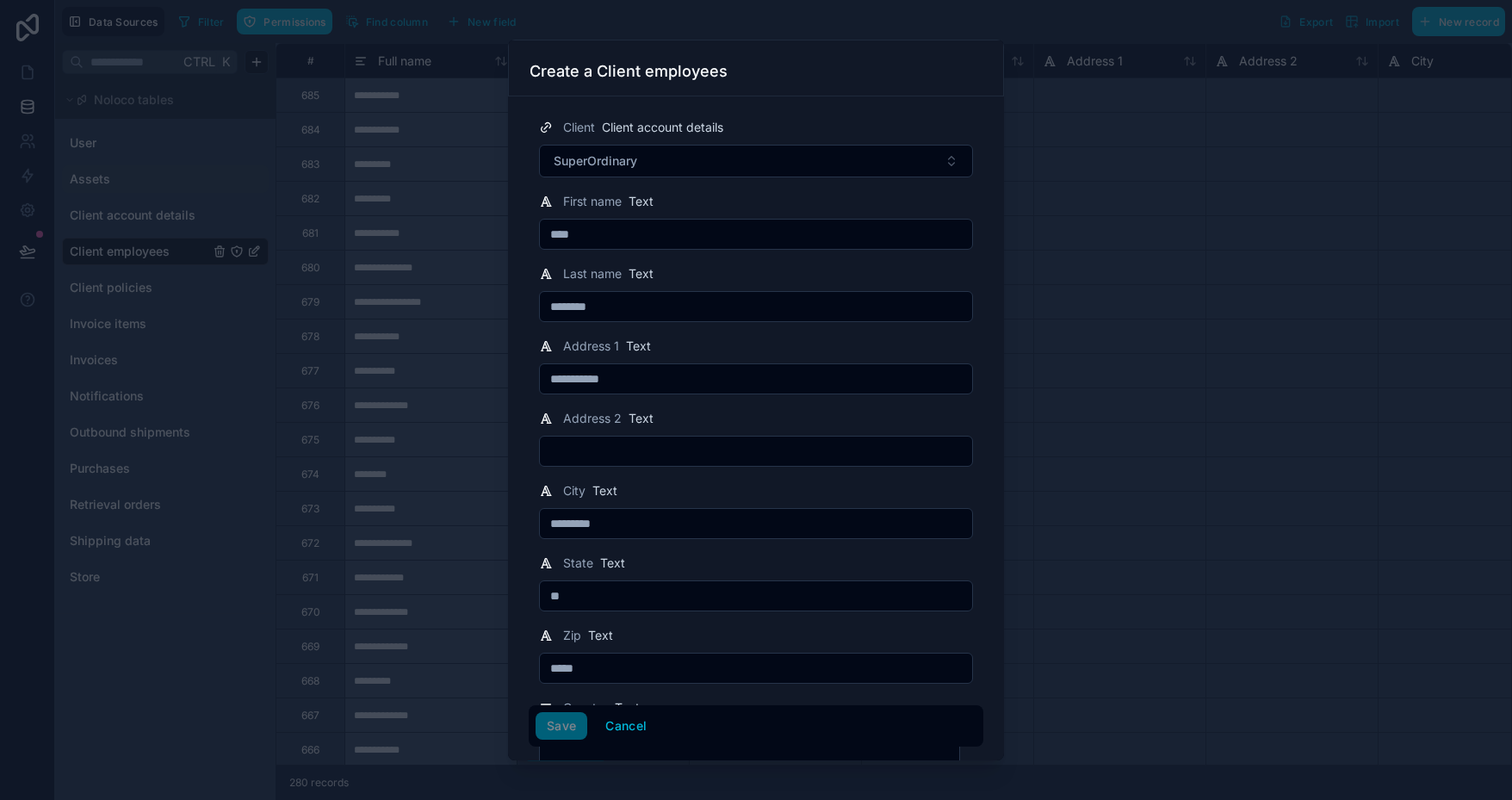
click at [621, 452] on input "text" at bounding box center [755, 451] width 432 height 24
type input "*"
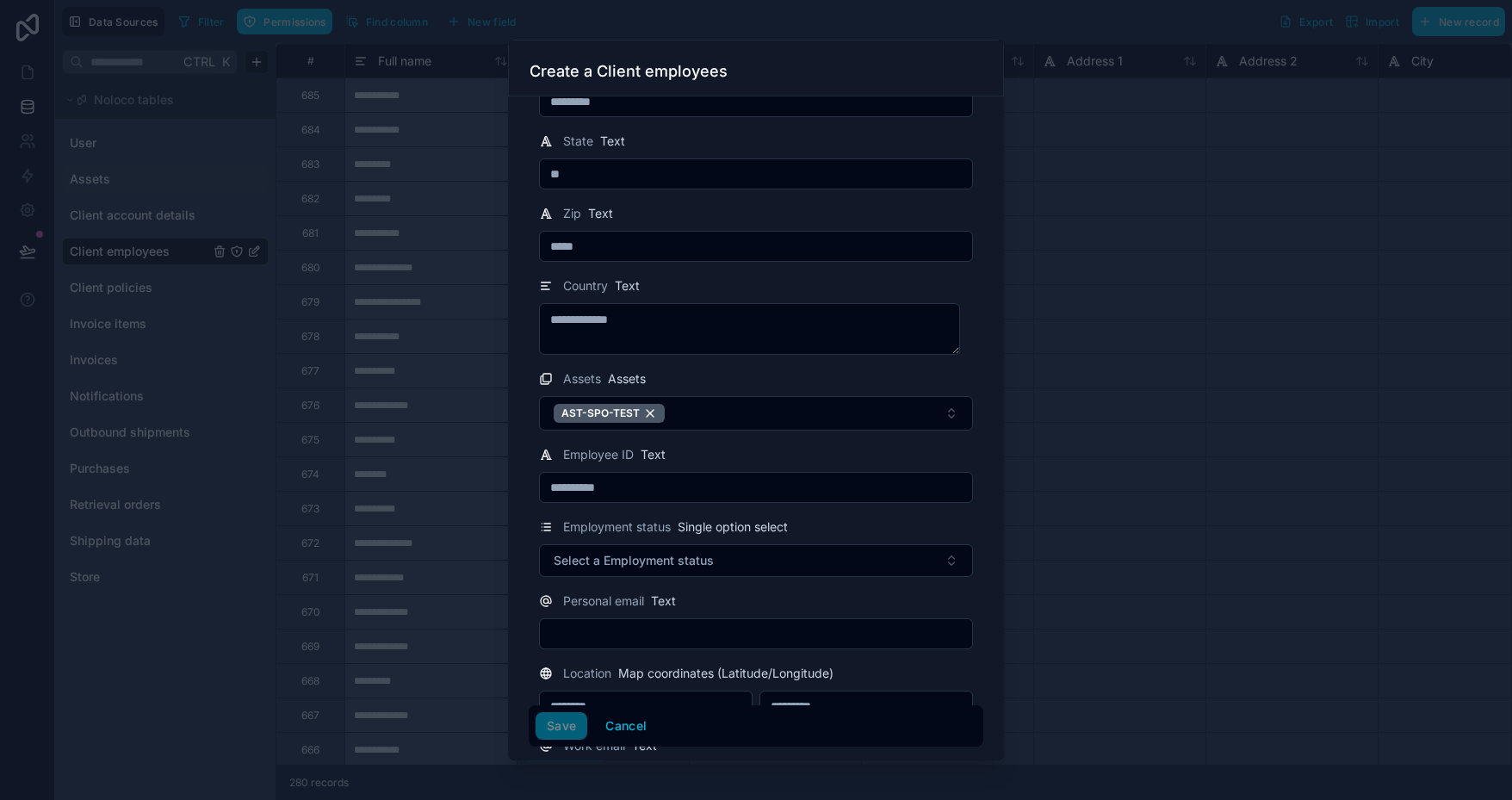
scroll to position [516, 0]
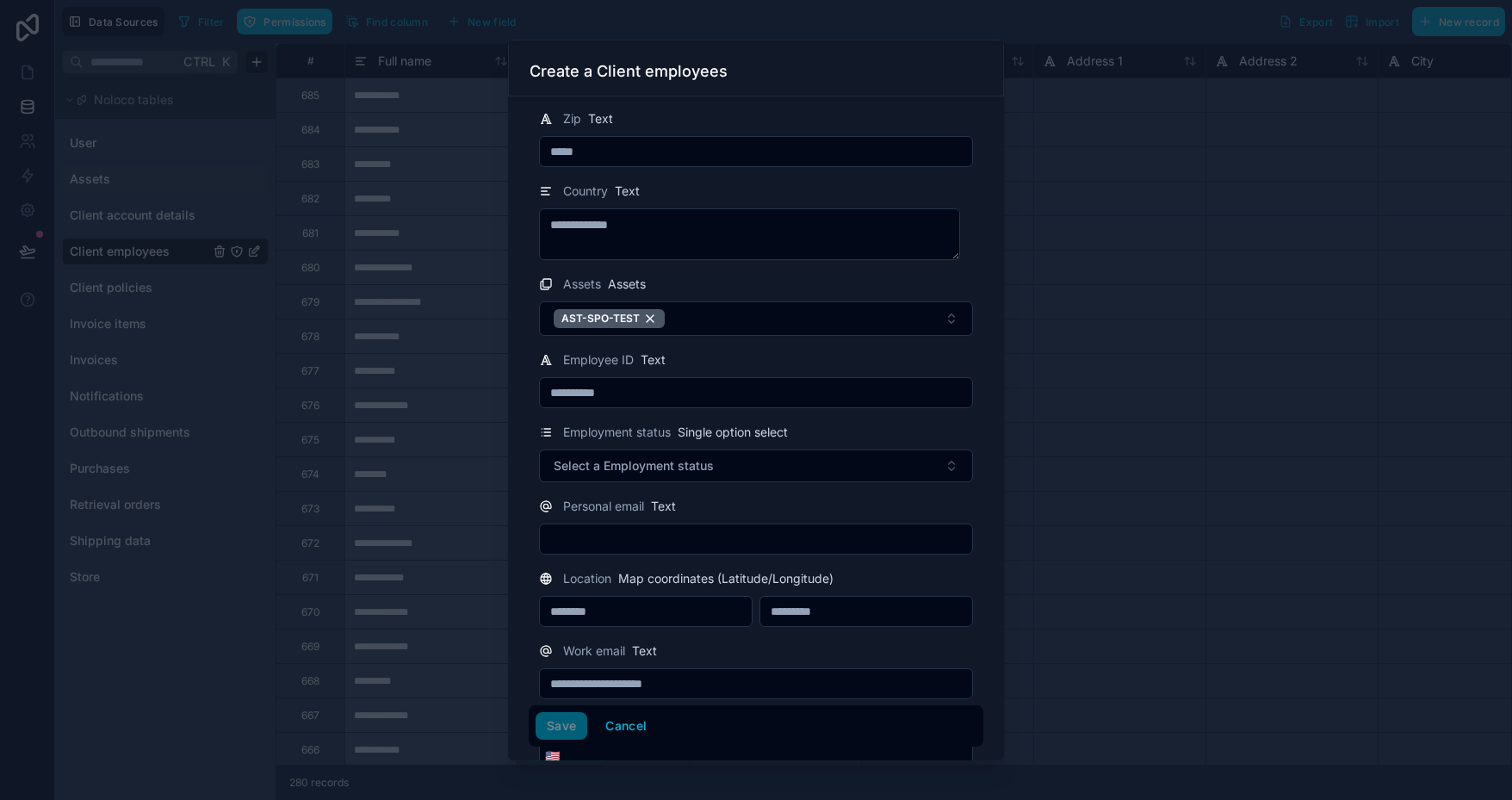
click at [676, 541] on input "text" at bounding box center [755, 539] width 432 height 24
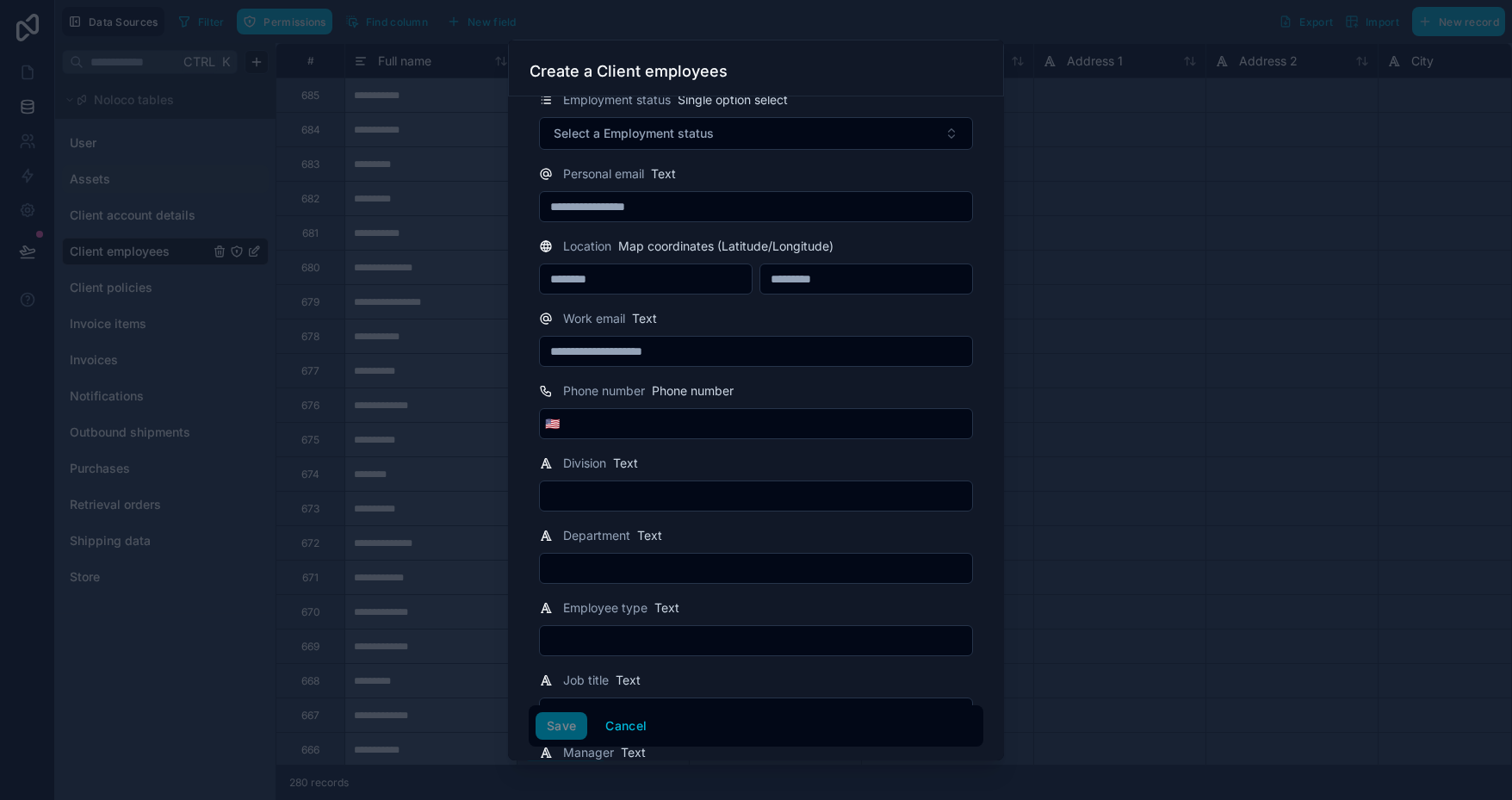
scroll to position [860, 0]
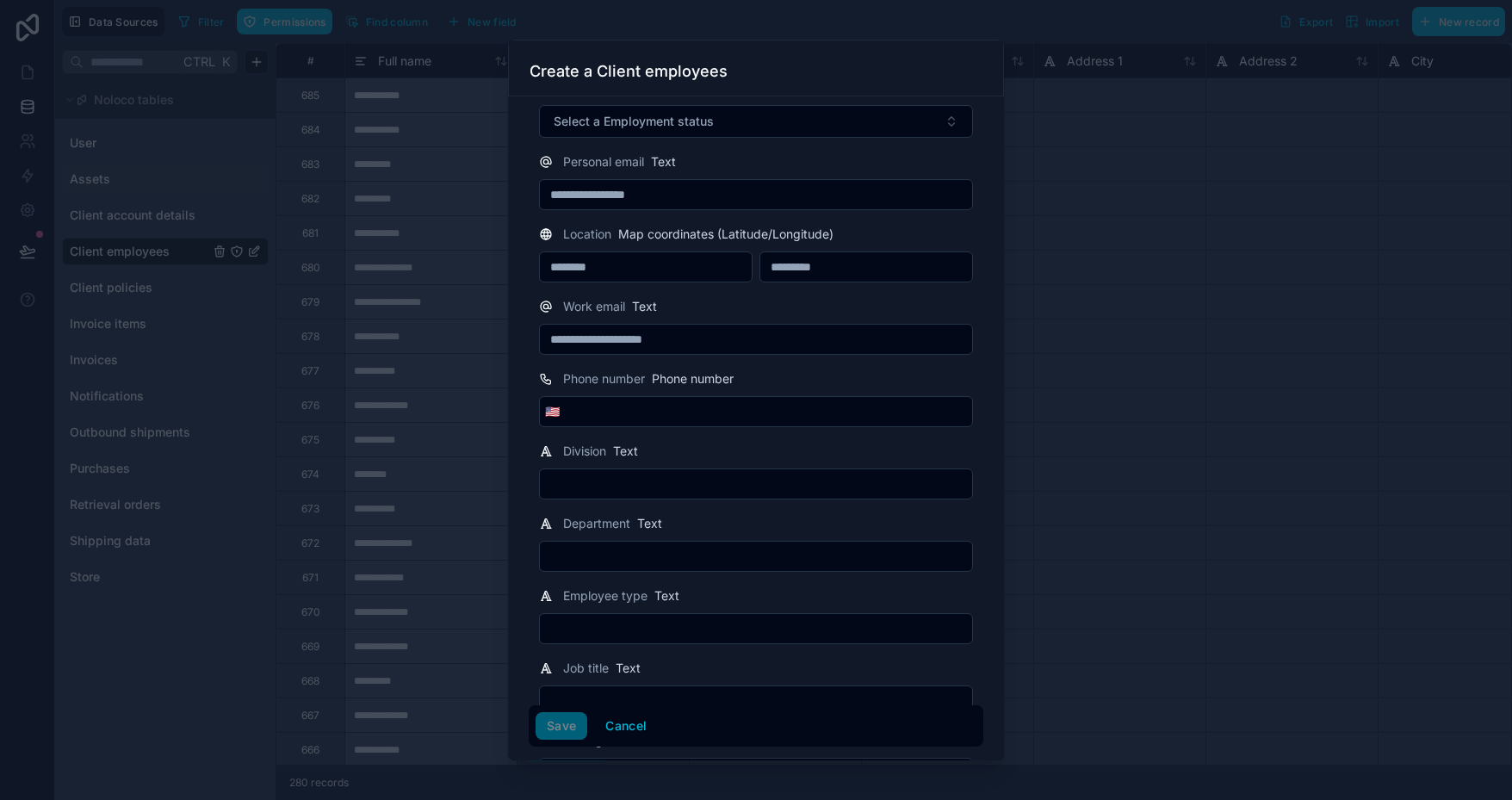
type input "**********"
click at [639, 482] on input "text" at bounding box center [755, 484] width 432 height 24
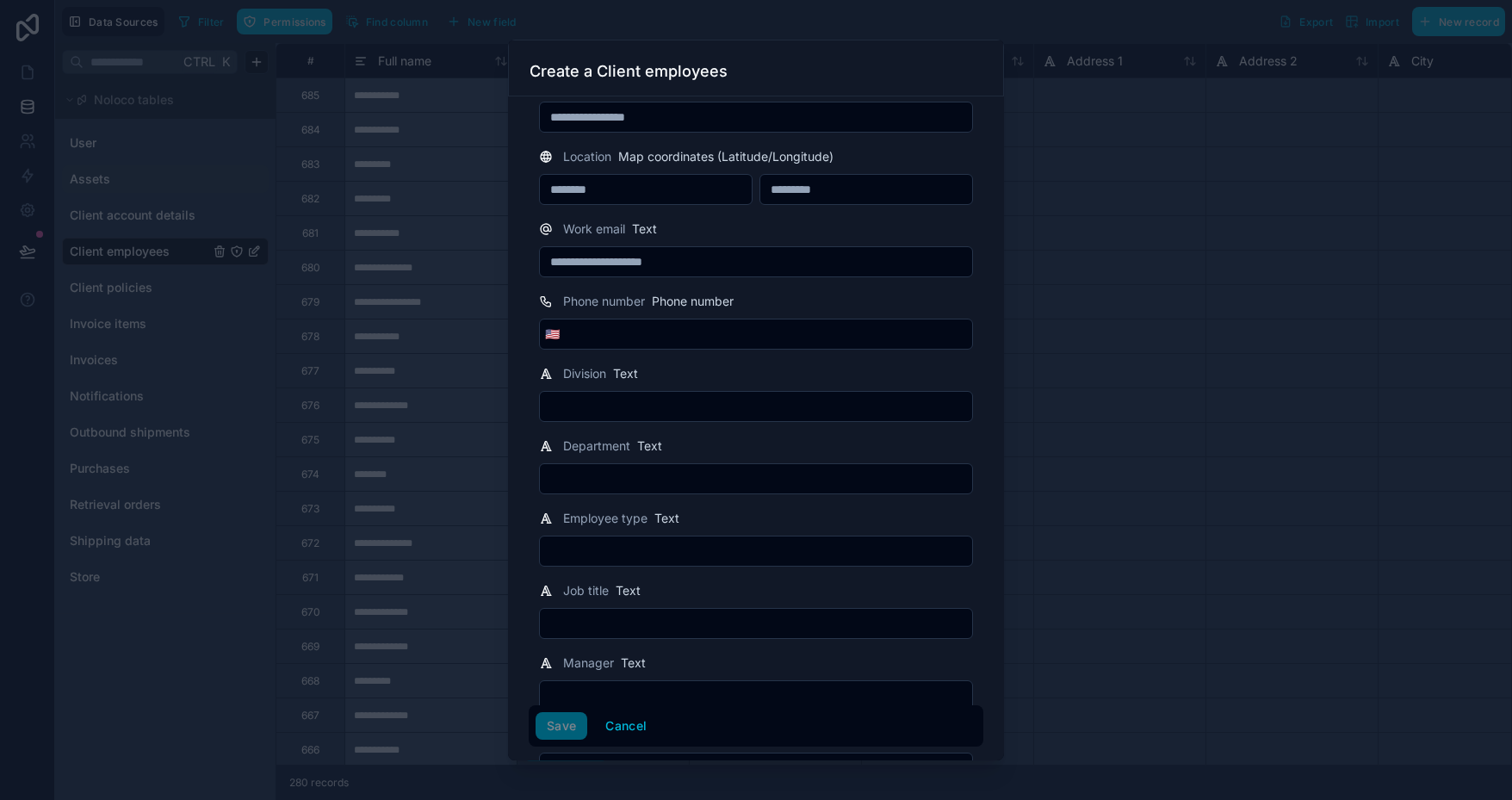
scroll to position [1033, 0]
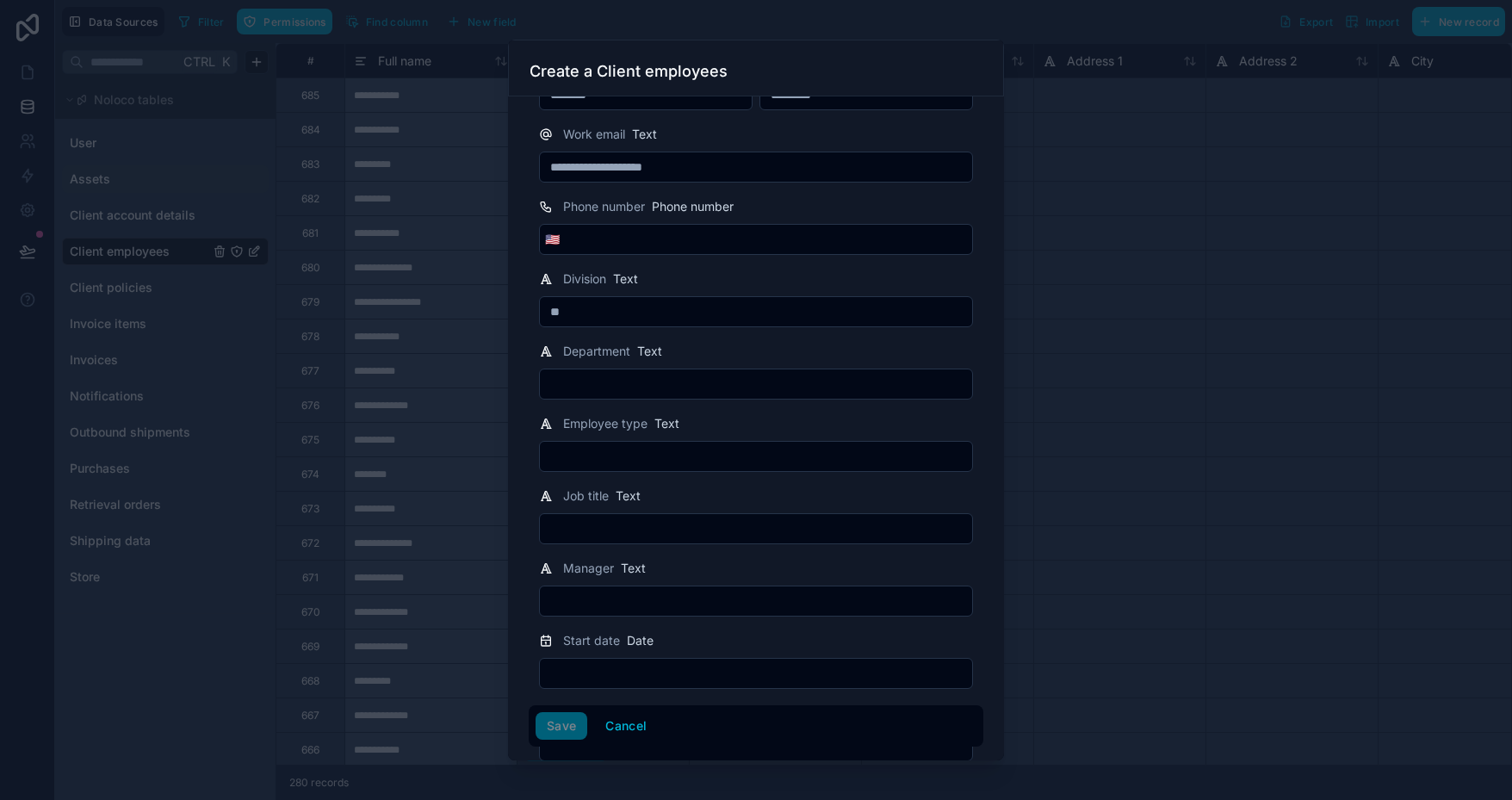
type input "*"
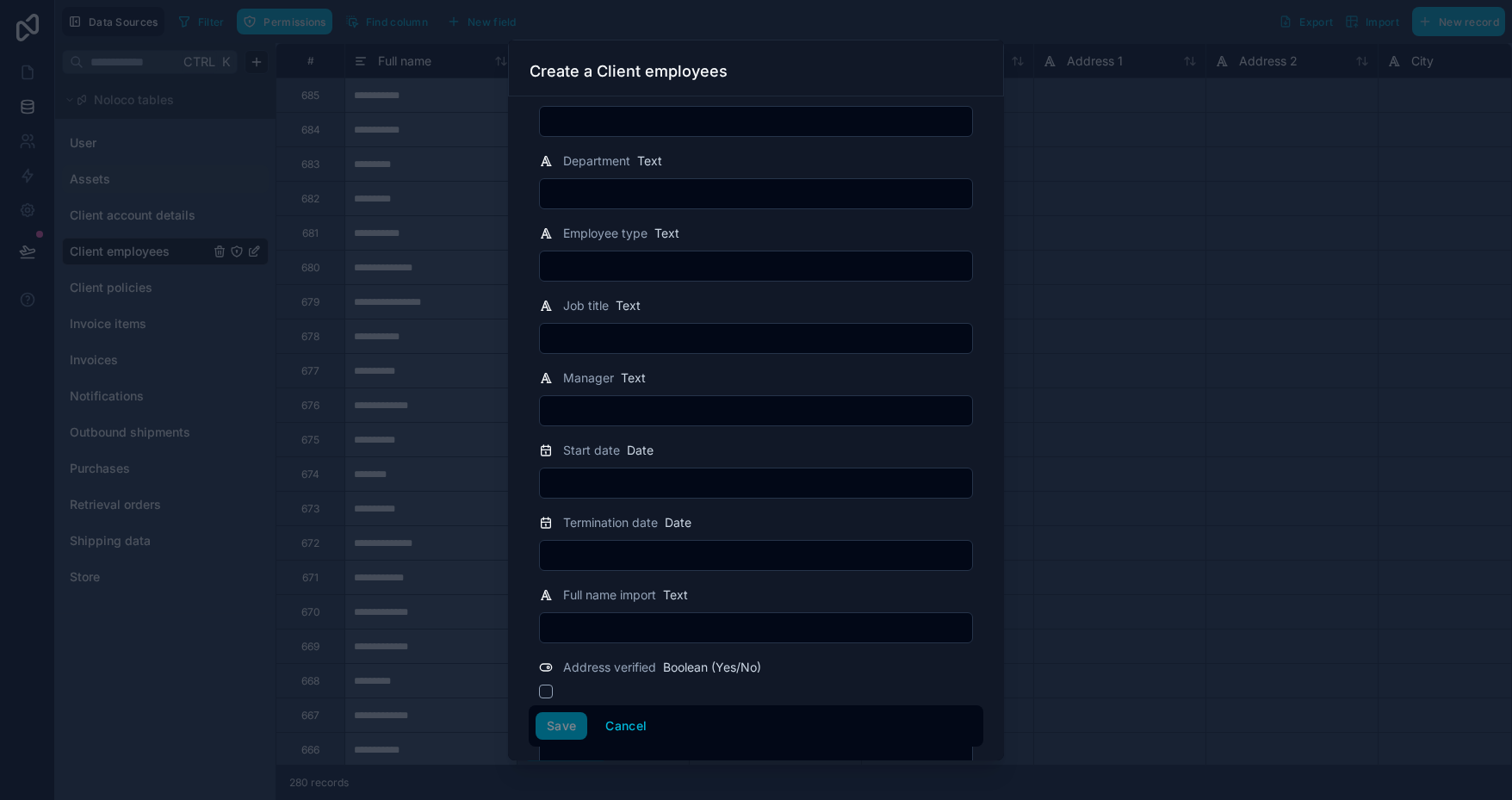
scroll to position [1291, 0]
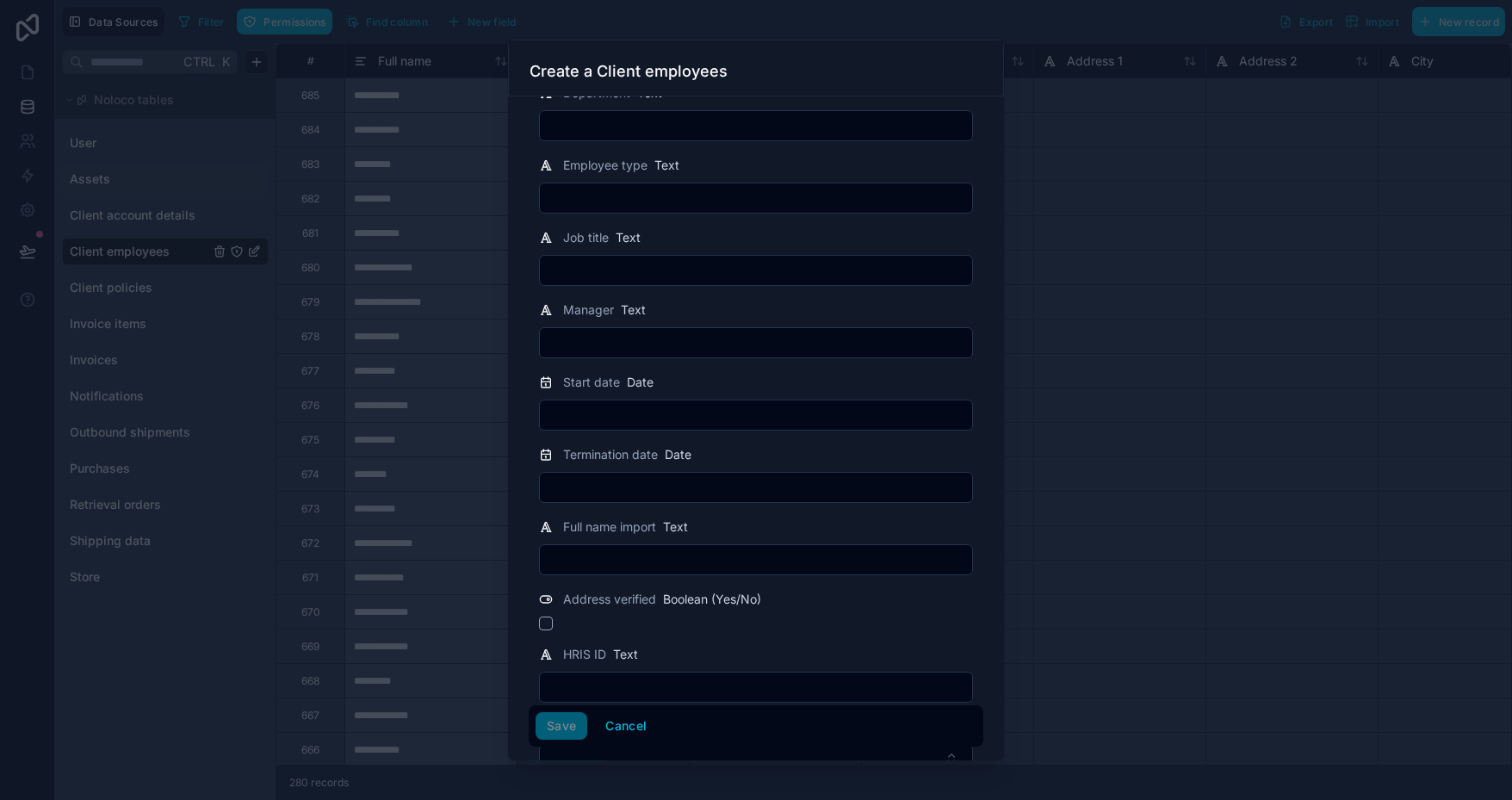
click at [664, 416] on input "text" at bounding box center [755, 415] width 432 height 24
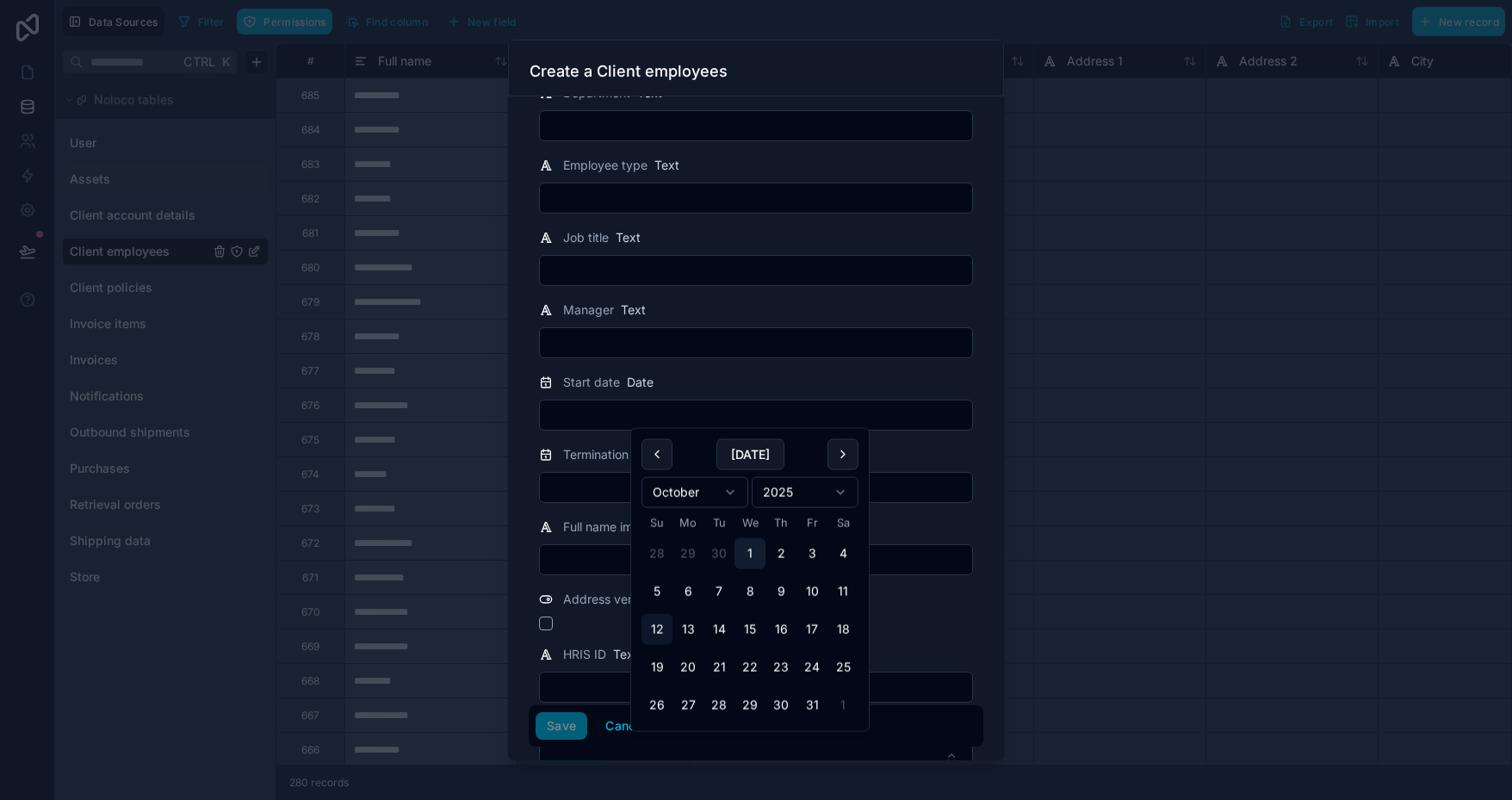
click at [750, 551] on button "1" at bounding box center [750, 553] width 31 height 31
click at [658, 459] on button at bounding box center [657, 455] width 31 height 31
click at [658, 457] on button at bounding box center [657, 455] width 31 height 31
click at [722, 552] on button "1" at bounding box center [719, 553] width 31 height 31
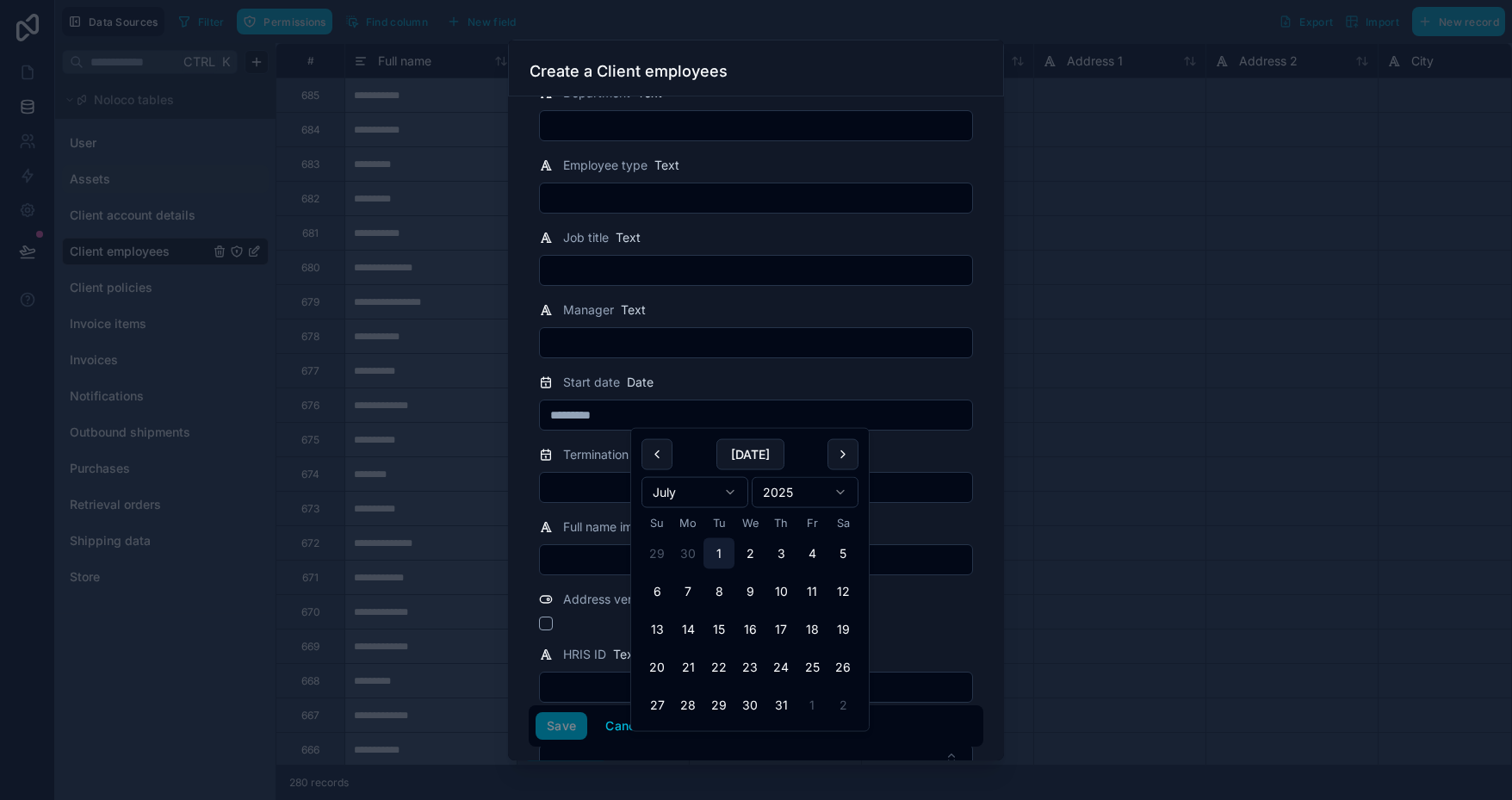
type input "********"
click at [969, 516] on div "Full name import Text" at bounding box center [755, 545] width 455 height 59
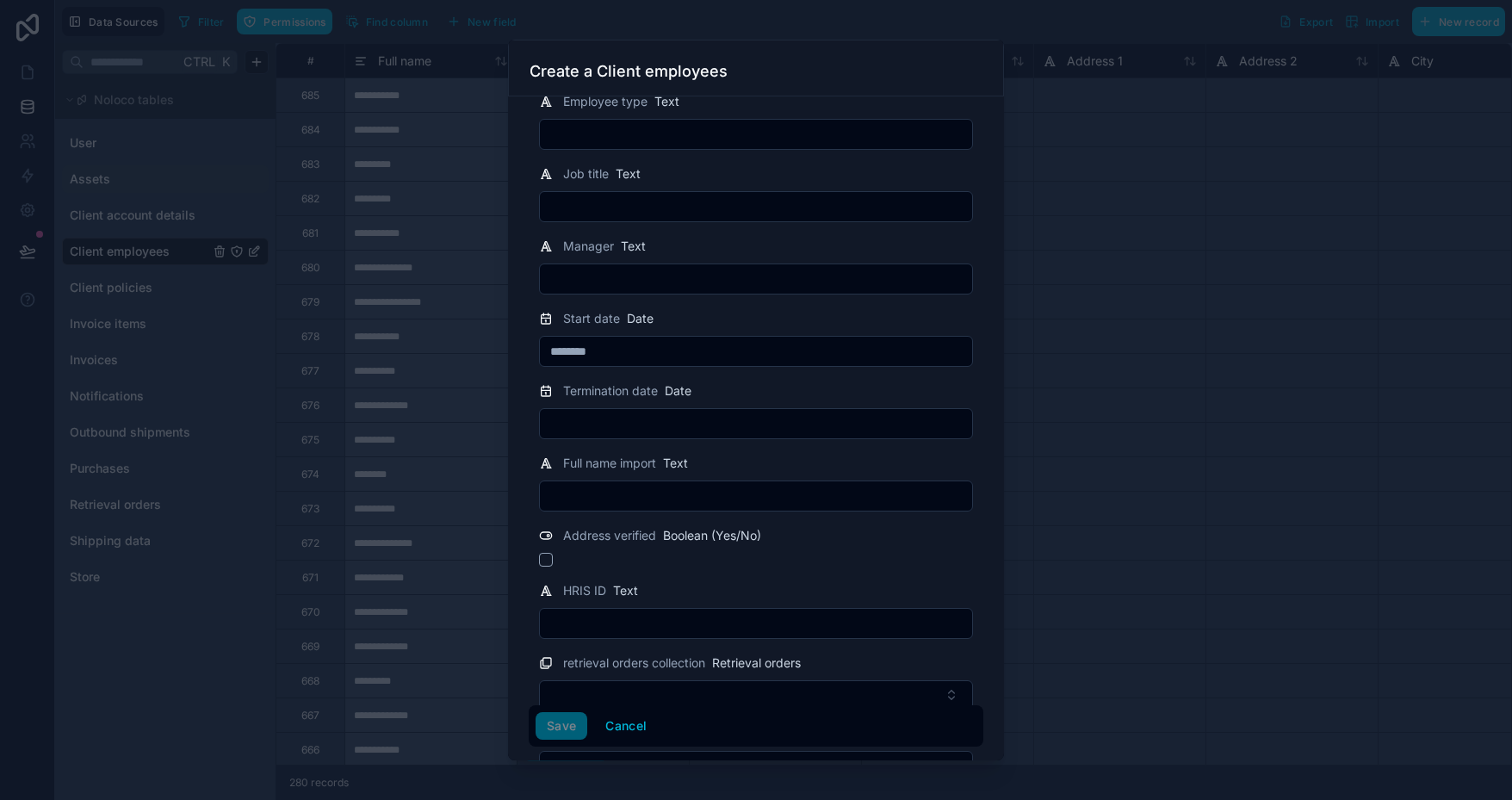
scroll to position [1377, 0]
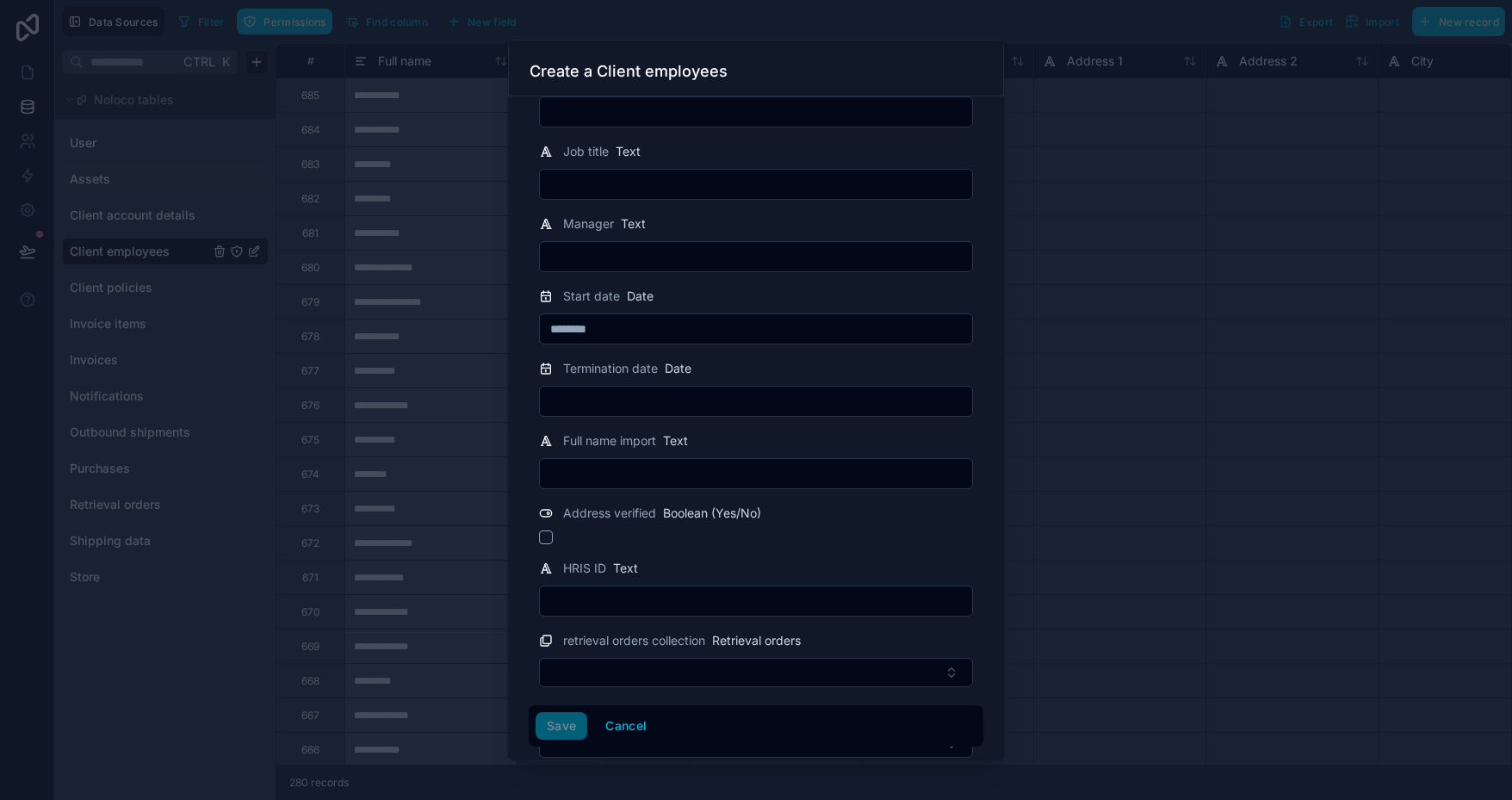
click at [656, 398] on input "text" at bounding box center [755, 401] width 432 height 24
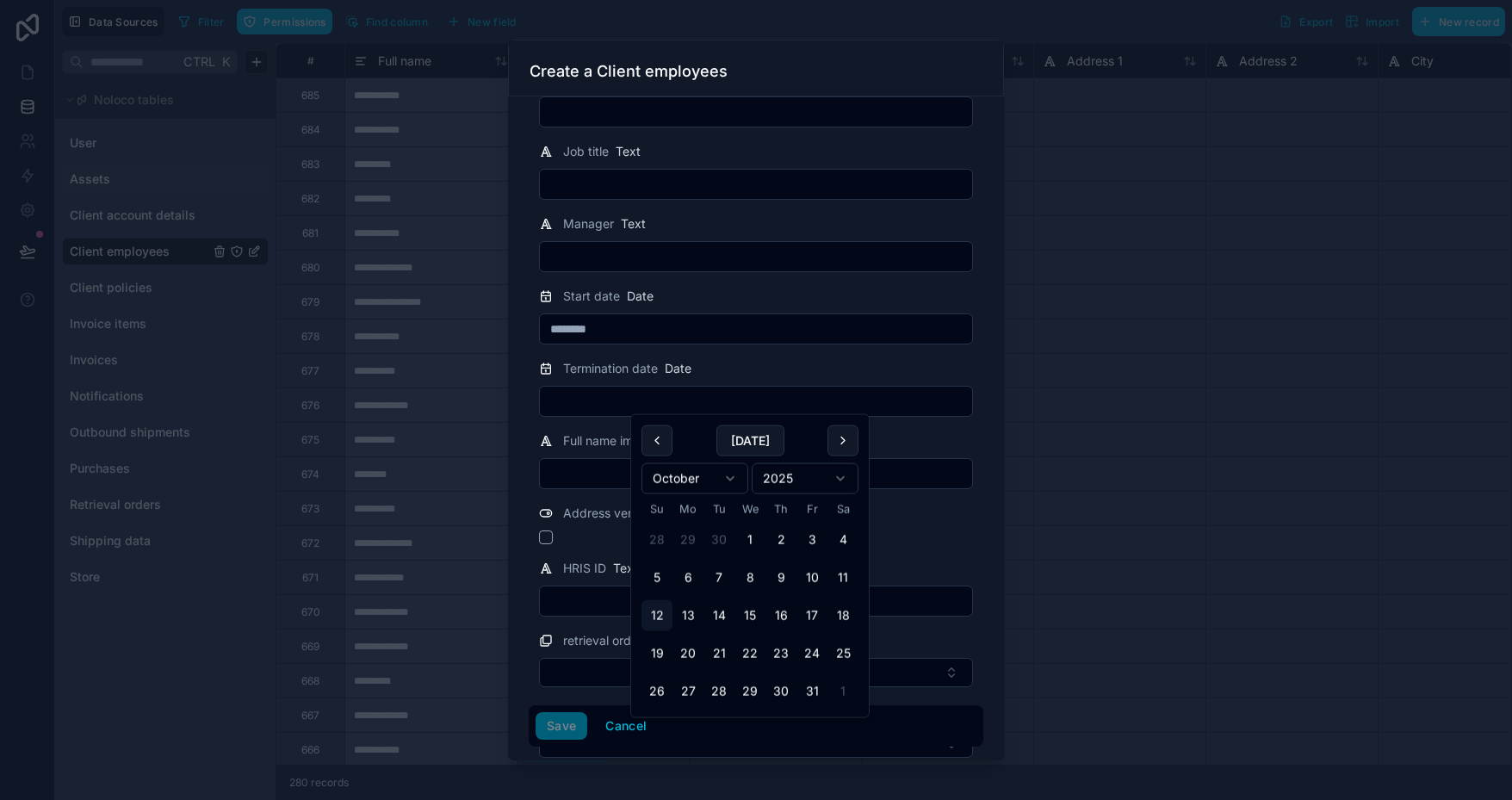
click at [516, 441] on div "**********" at bounding box center [755, 428] width 496 height 663
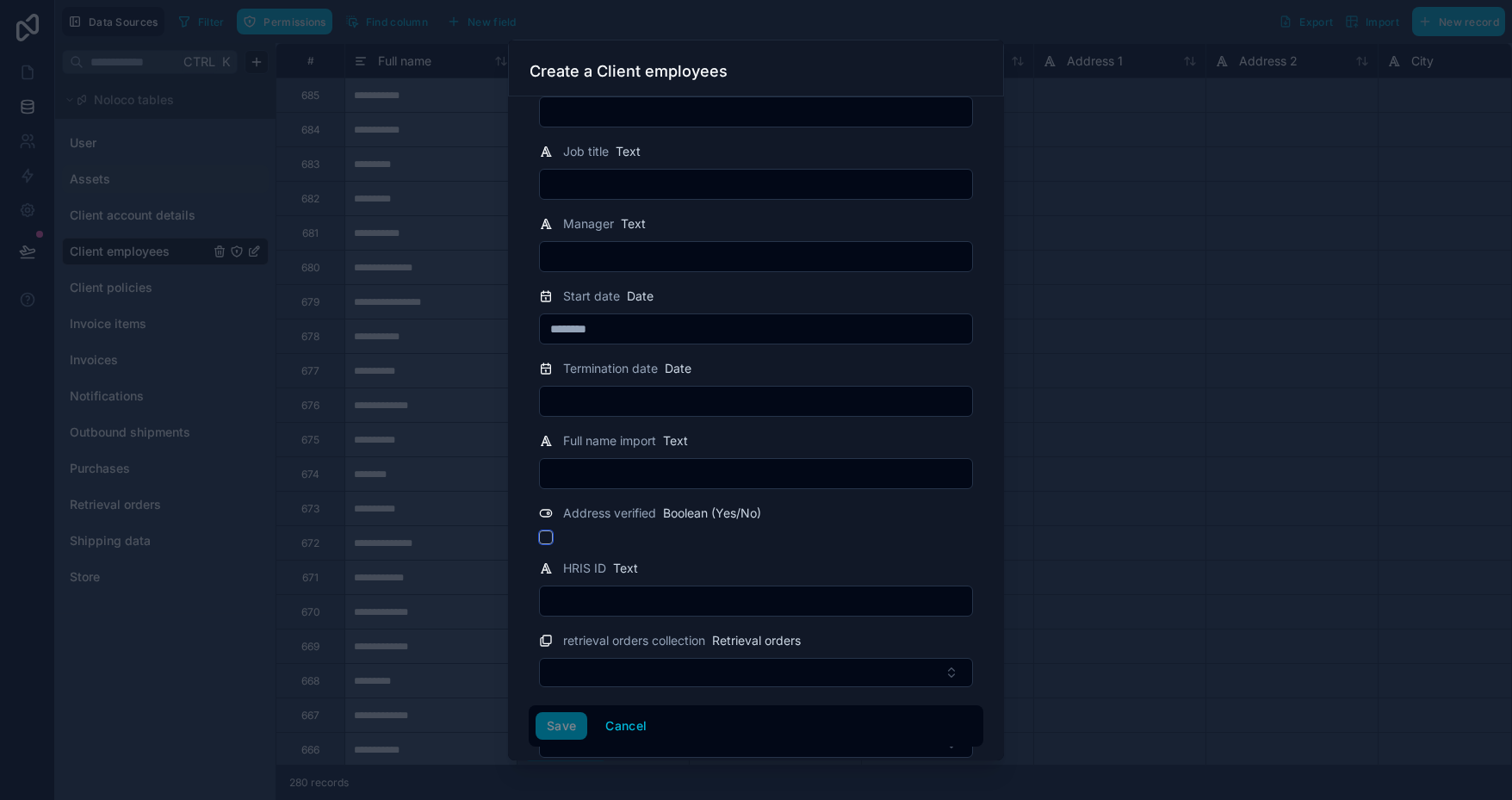
click at [551, 539] on button "button" at bounding box center [545, 537] width 14 height 14
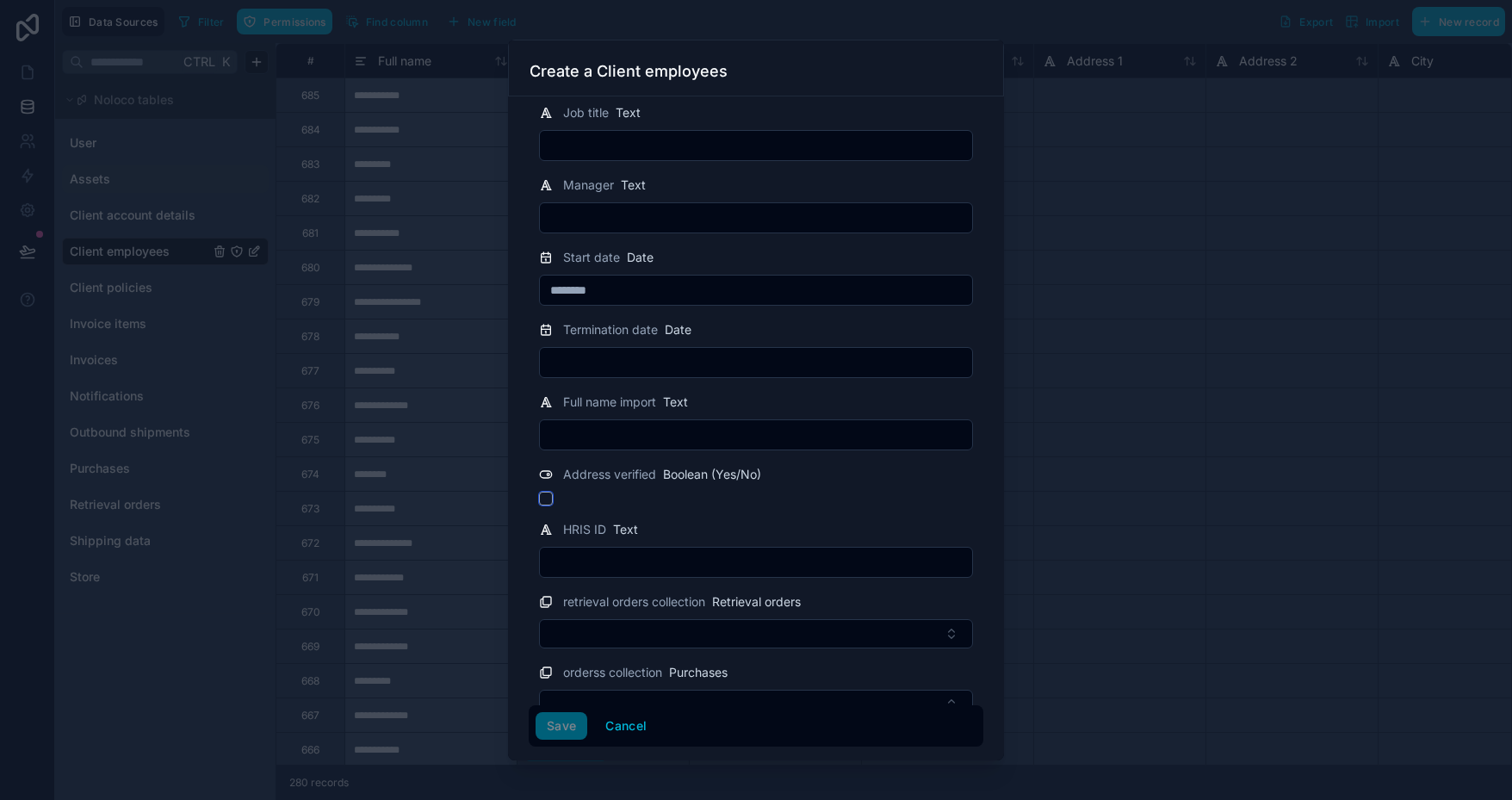
scroll to position [1438, 0]
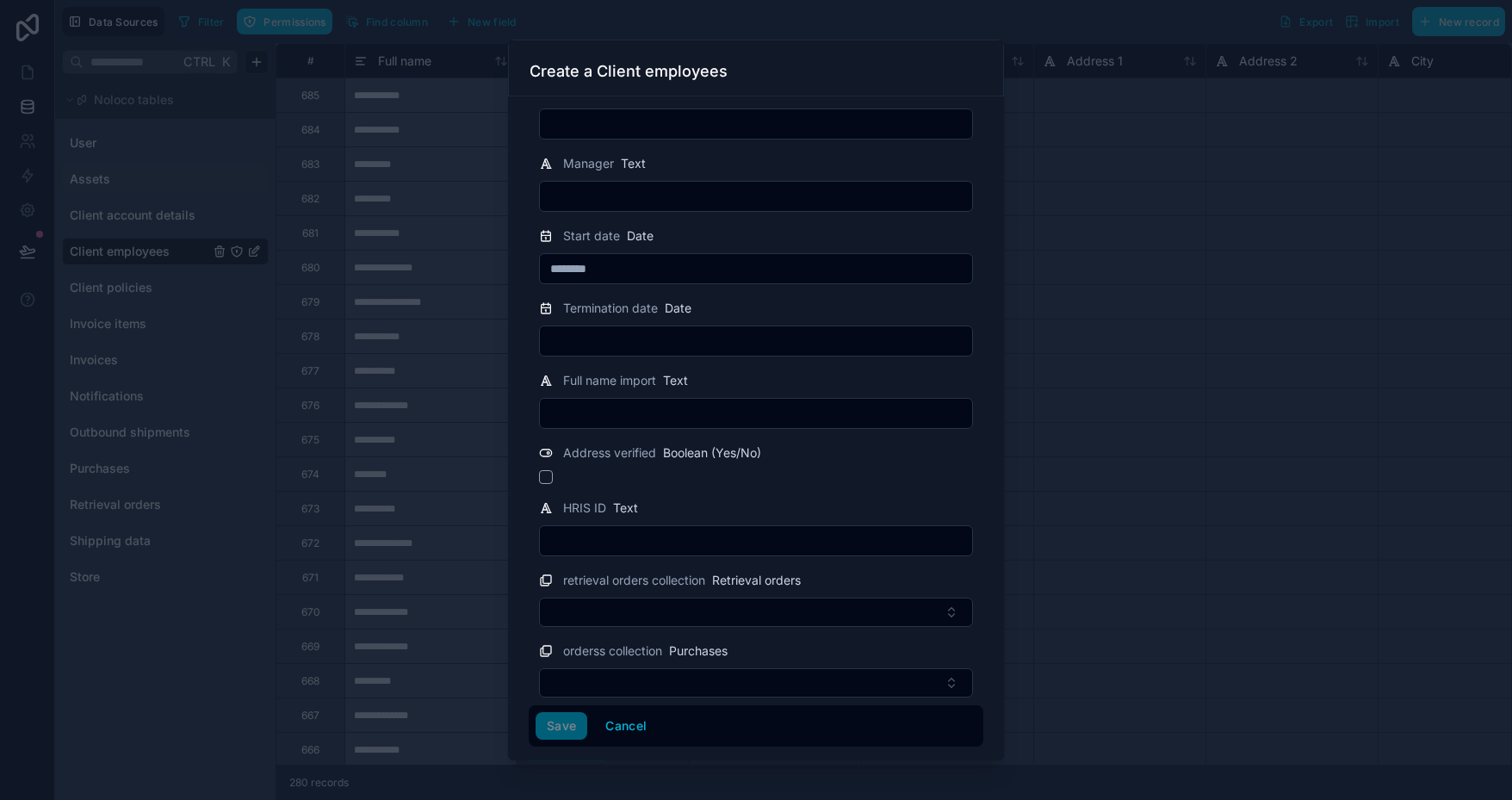
click at [681, 539] on input "text" at bounding box center [755, 540] width 432 height 24
type input "*"
type input "**********"
click at [914, 471] on div at bounding box center [755, 477] width 434 height 14
click at [570, 720] on button "Save" at bounding box center [561, 726] width 52 height 28
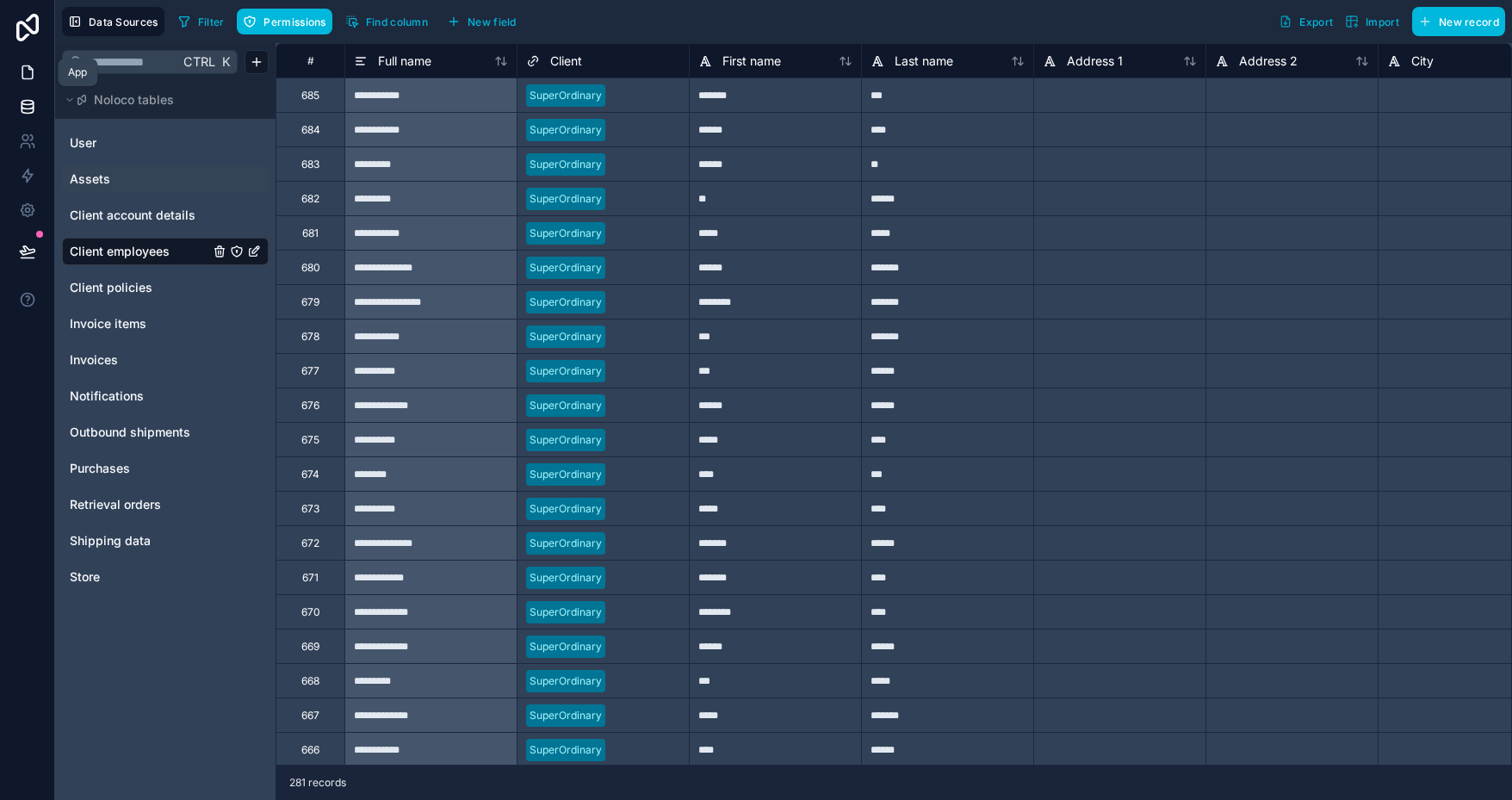
click at [32, 73] on icon at bounding box center [28, 72] width 10 height 13
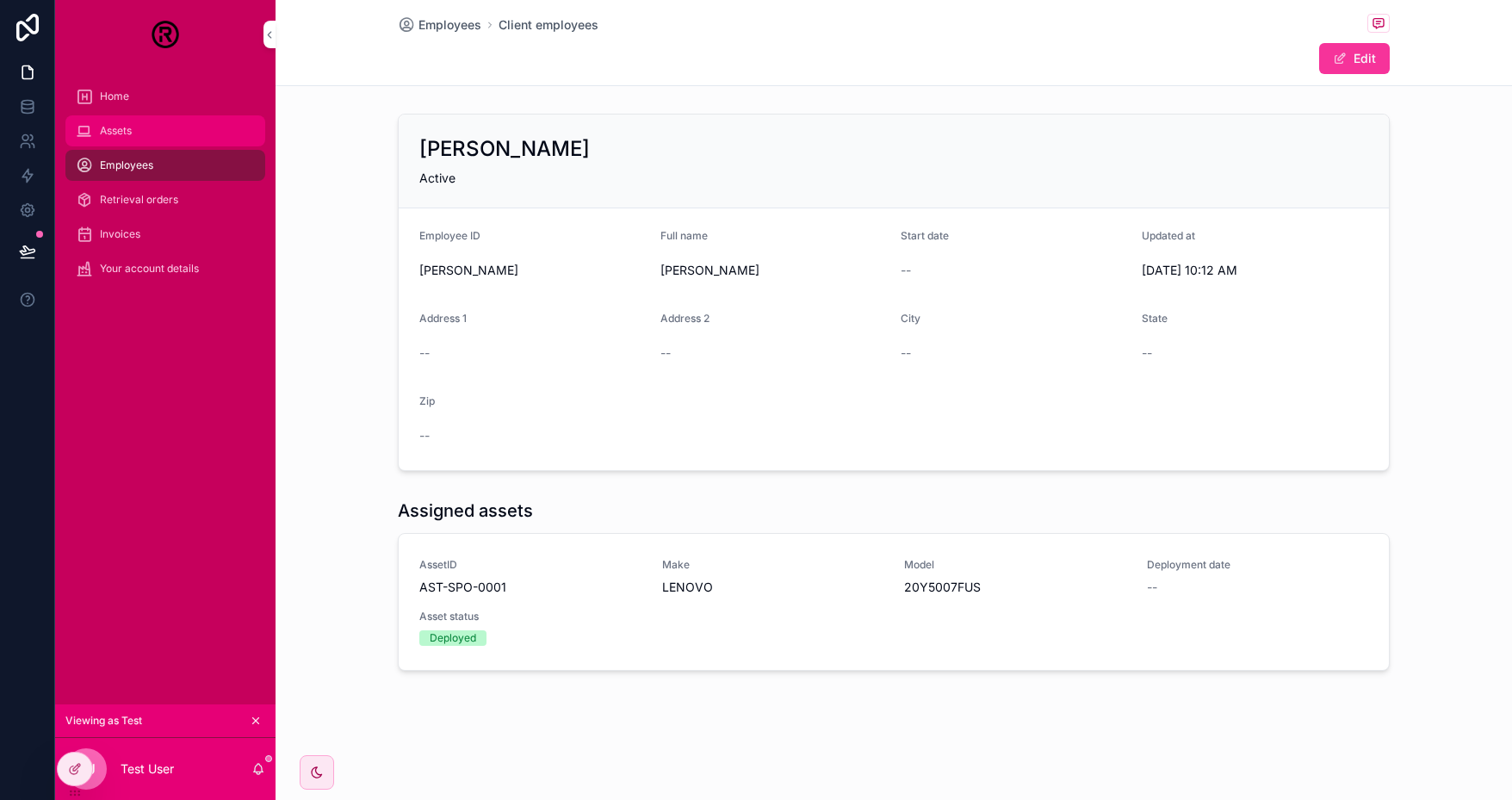
click at [122, 134] on span "Assets" at bounding box center [116, 131] width 32 height 14
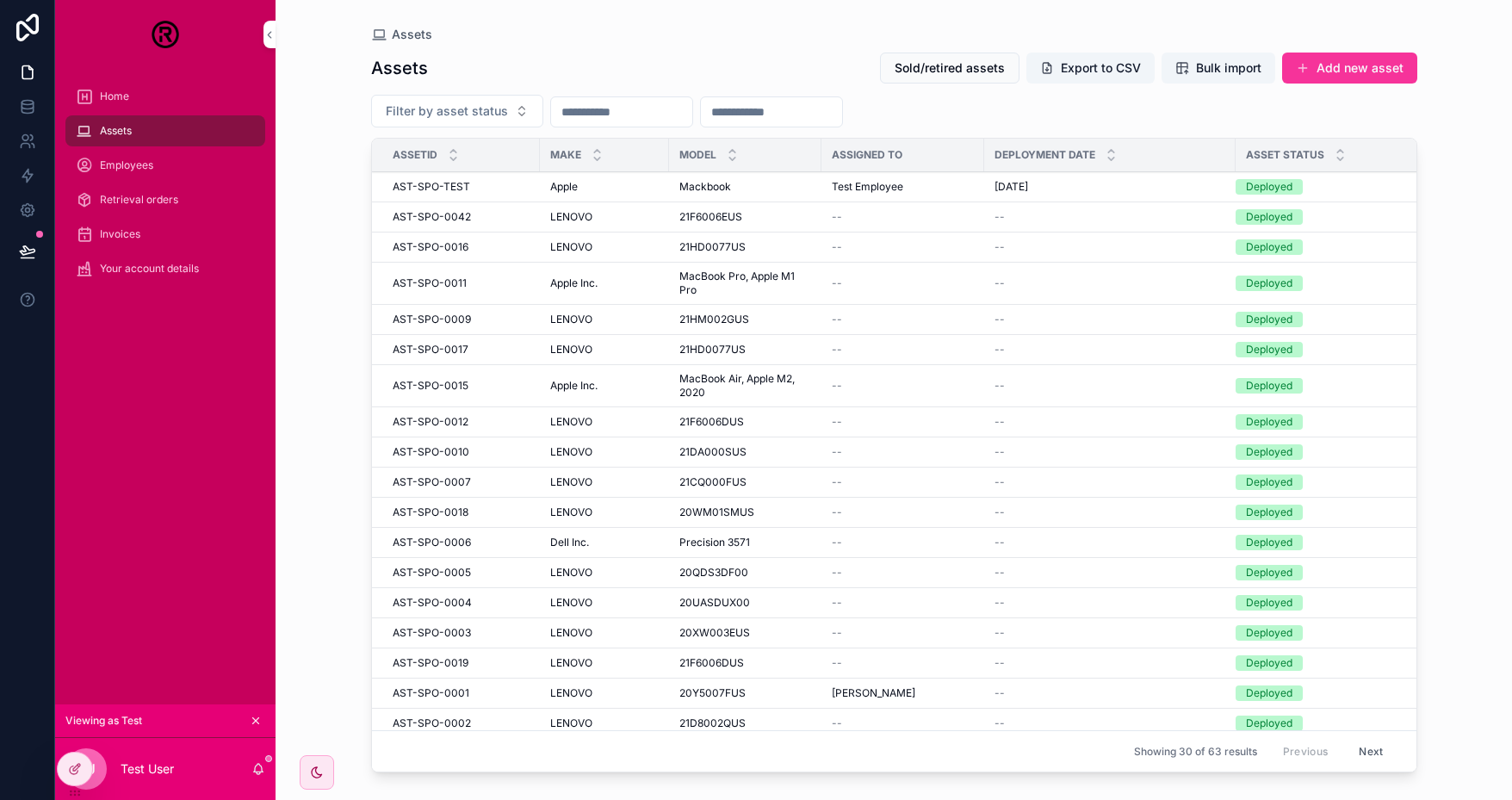
click at [873, 185] on span "Test Employee" at bounding box center [867, 186] width 72 height 14
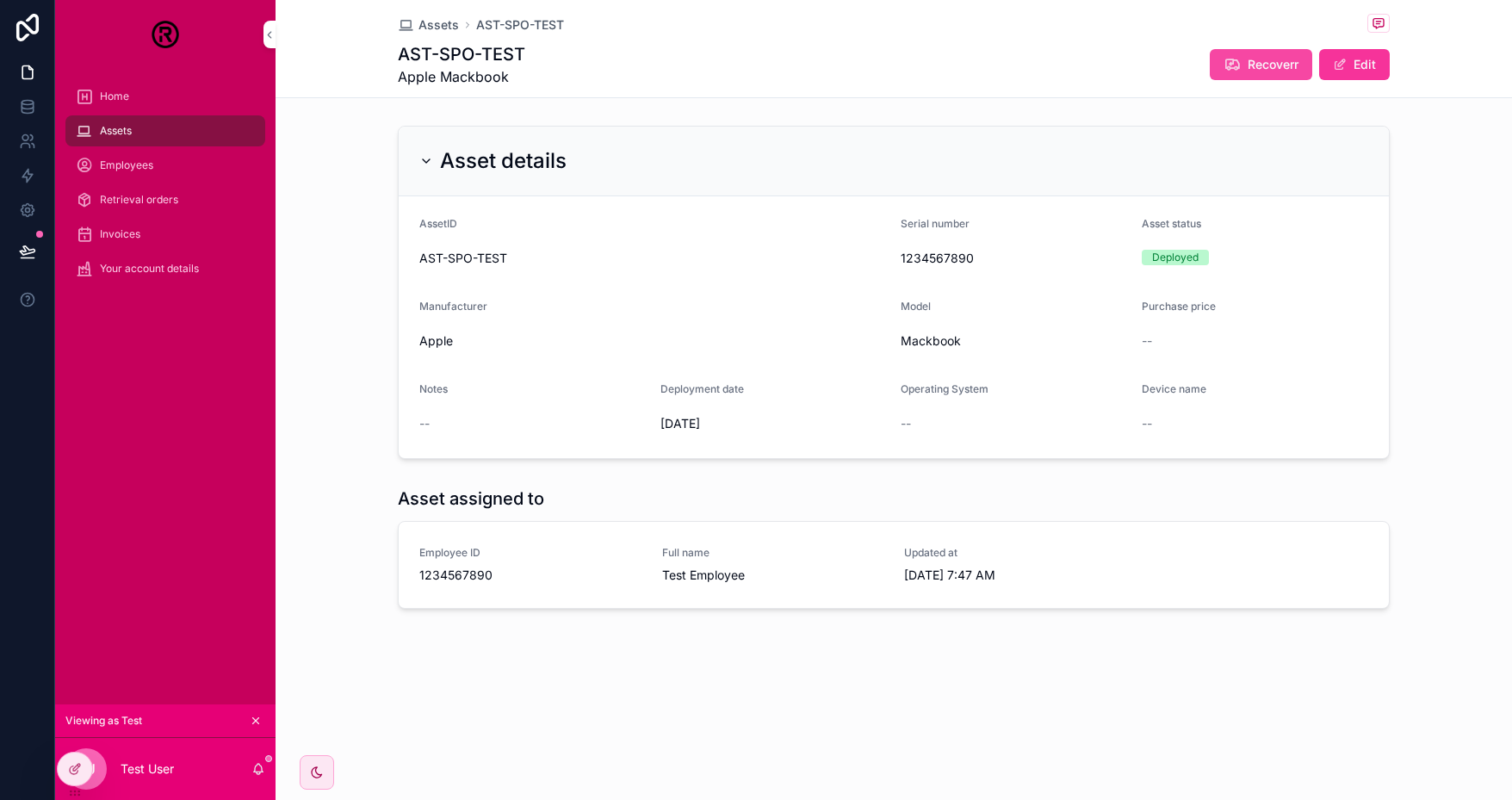
click at [1261, 62] on span "Recoverr" at bounding box center [1272, 65] width 51 height 17
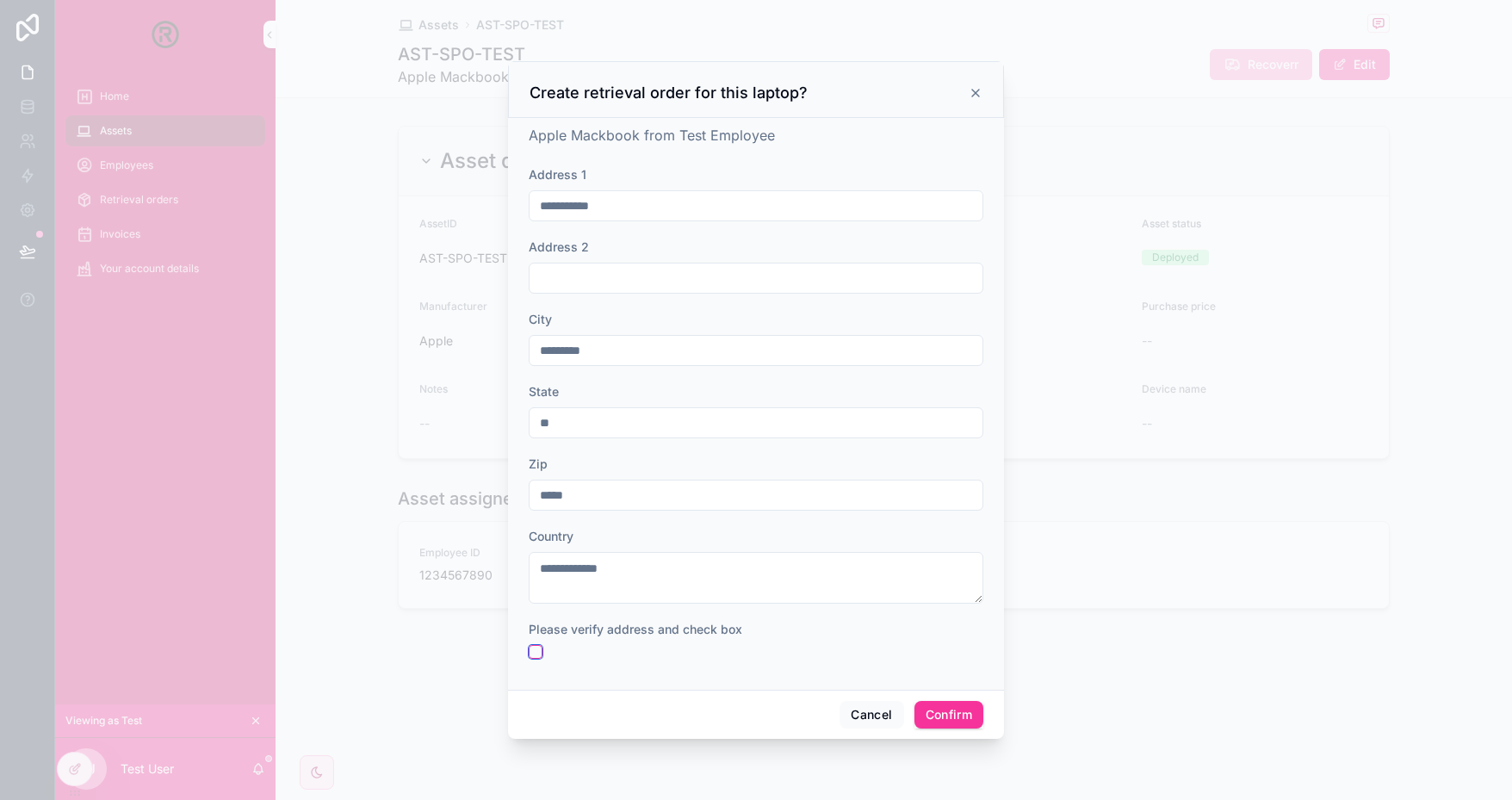
click at [539, 652] on button "button" at bounding box center [535, 652] width 14 height 14
click at [957, 715] on button "Confirm" at bounding box center [948, 715] width 69 height 28
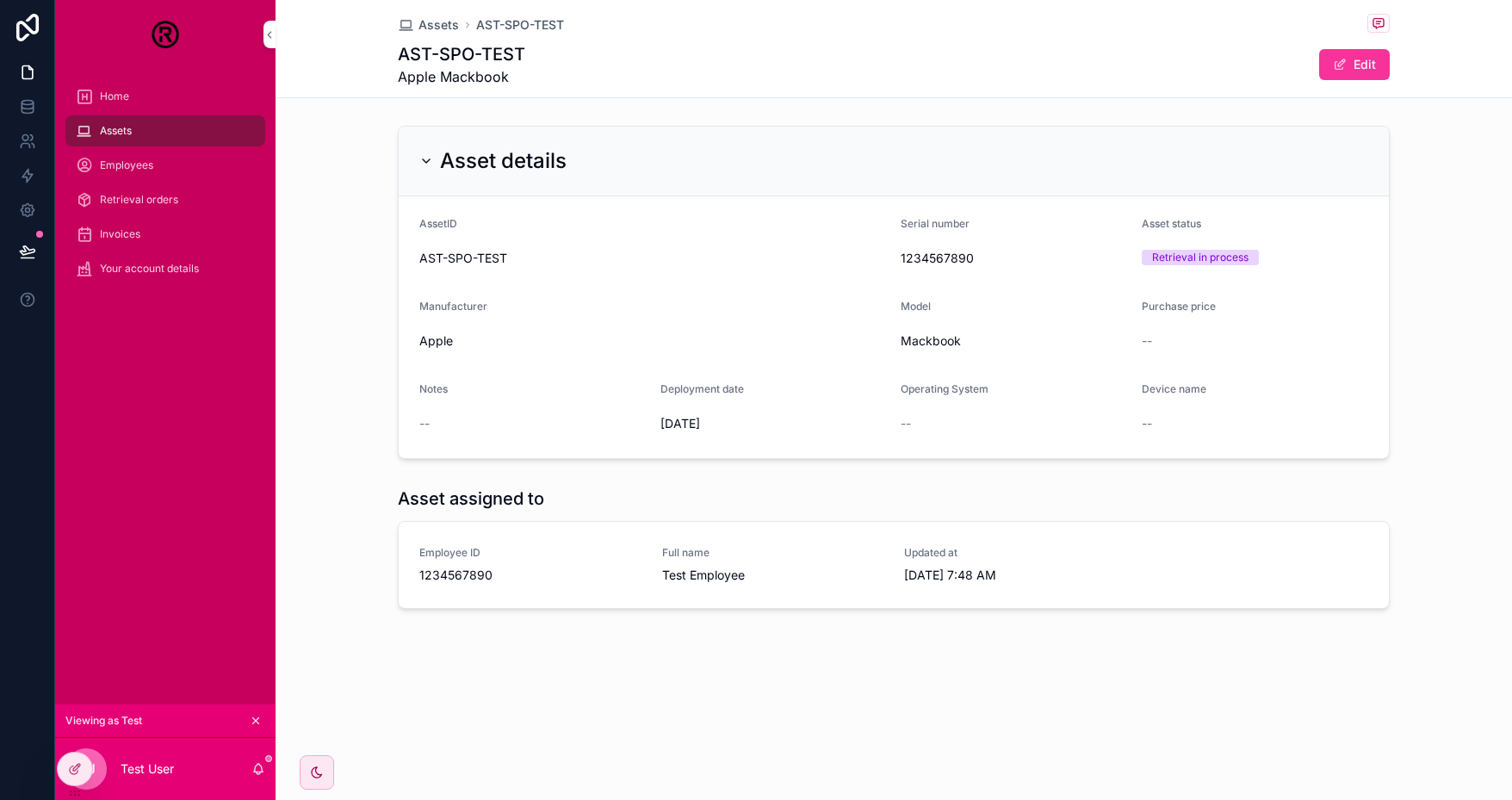
click at [143, 134] on div "Assets" at bounding box center [165, 131] width 179 height 28
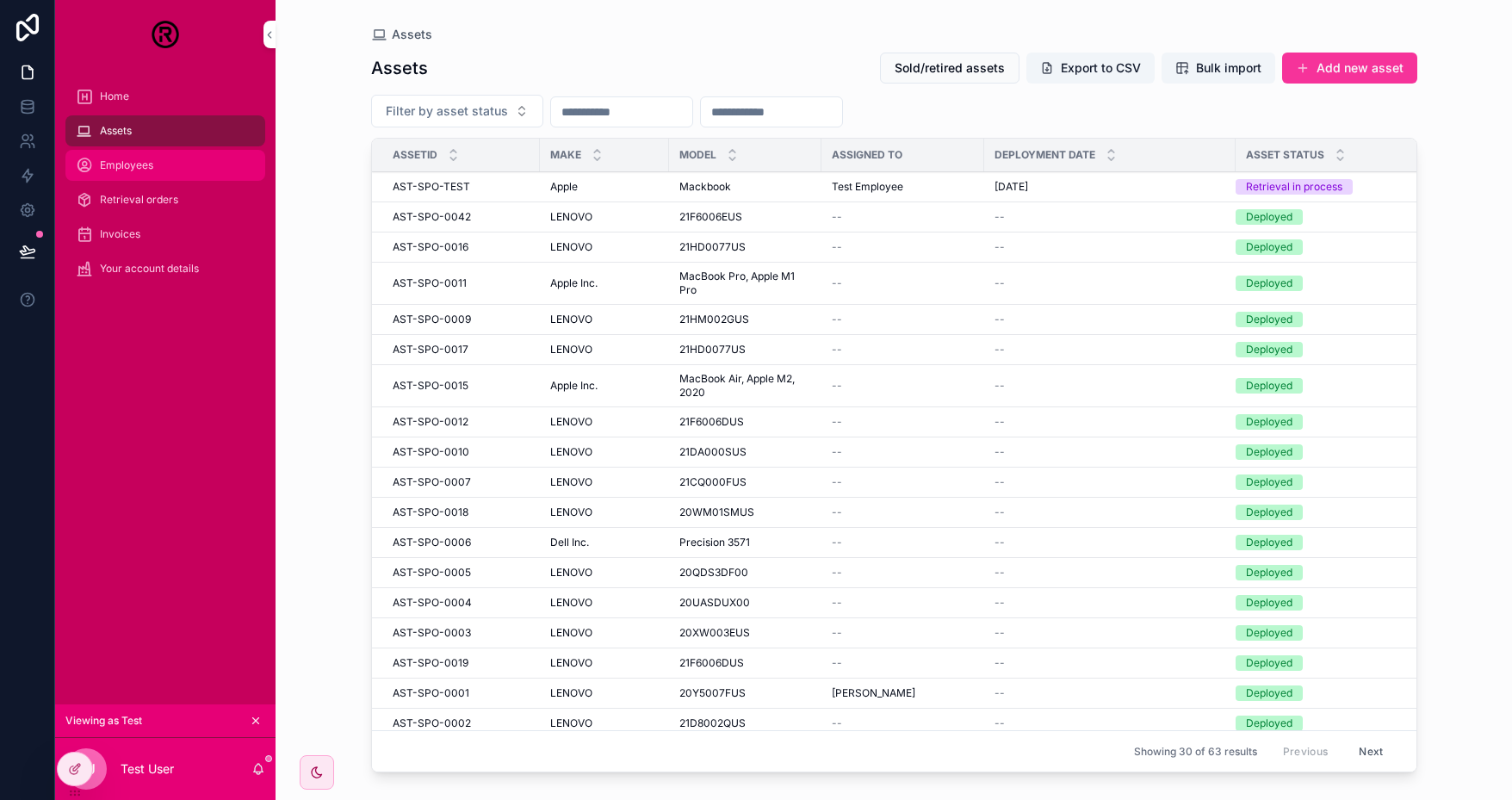
click at [154, 162] on div "Employees" at bounding box center [165, 166] width 179 height 28
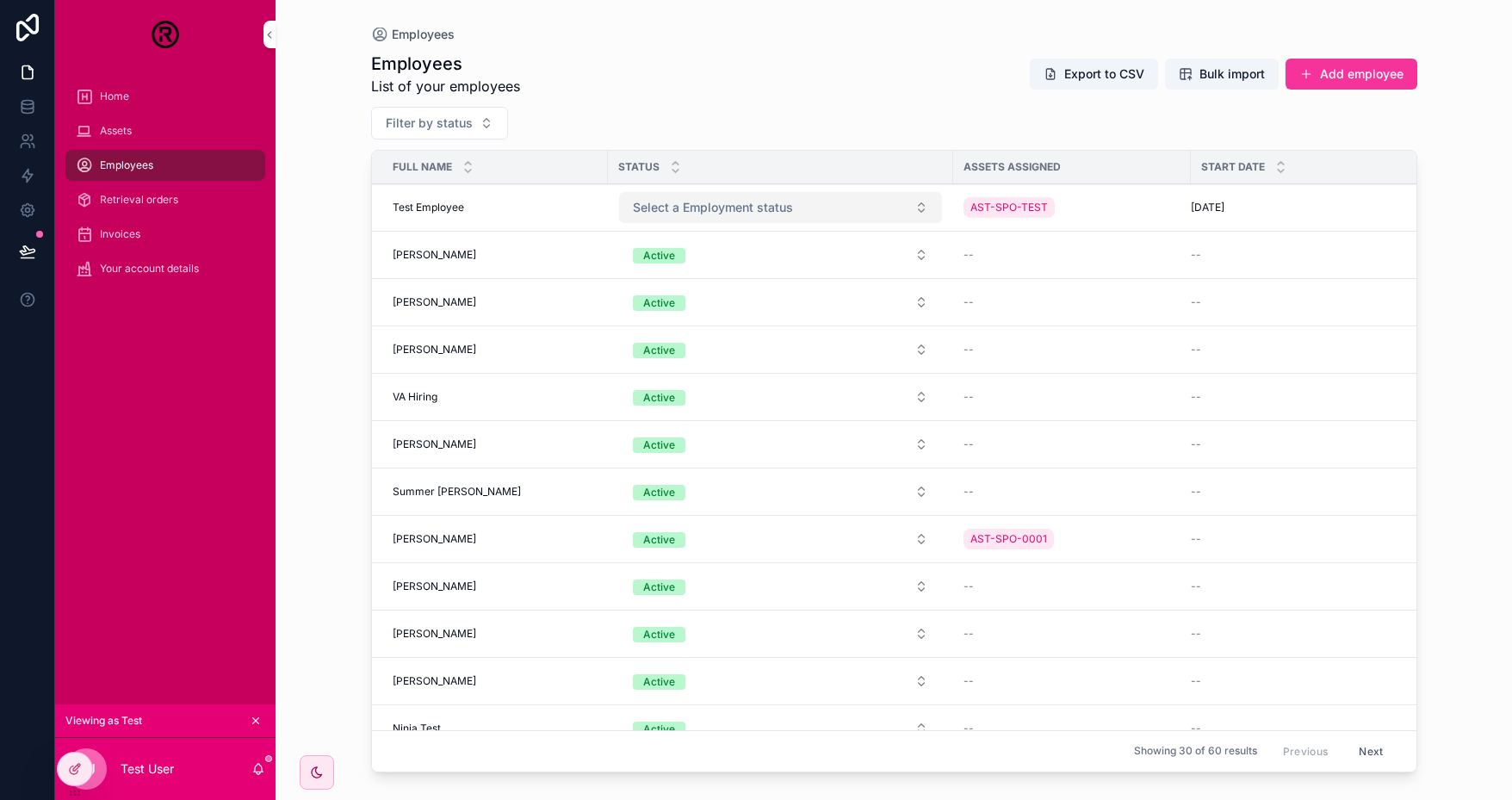
click at [762, 208] on span "Select a Employment status" at bounding box center [713, 207] width 161 height 17
click at [727, 270] on div "Active" at bounding box center [779, 274] width 239 height 26
click at [134, 197] on span "Retrieval orders" at bounding box center [139, 199] width 79 height 14
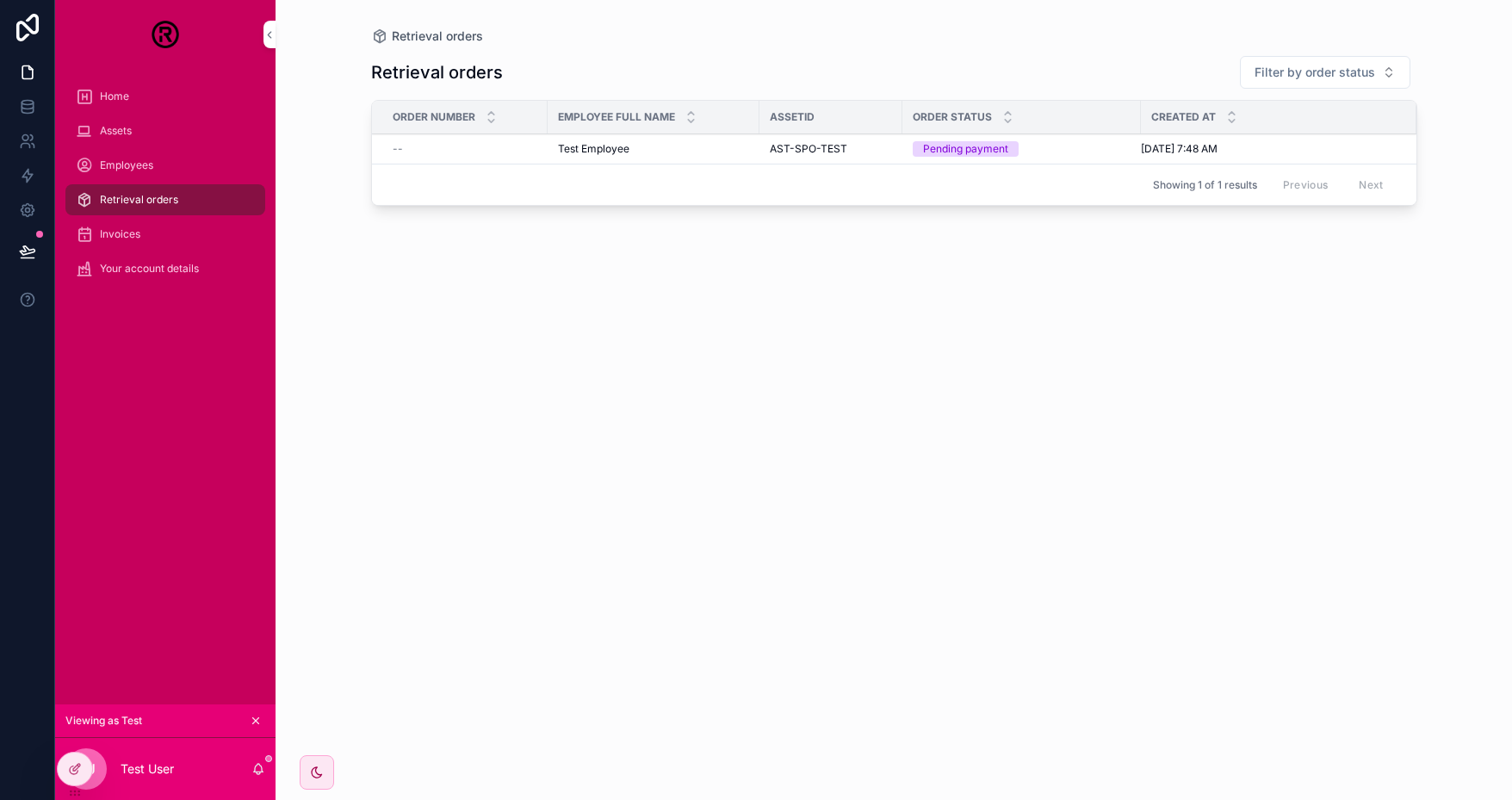
click at [828, 146] on span "AST-SPO-TEST" at bounding box center [809, 149] width 78 height 14
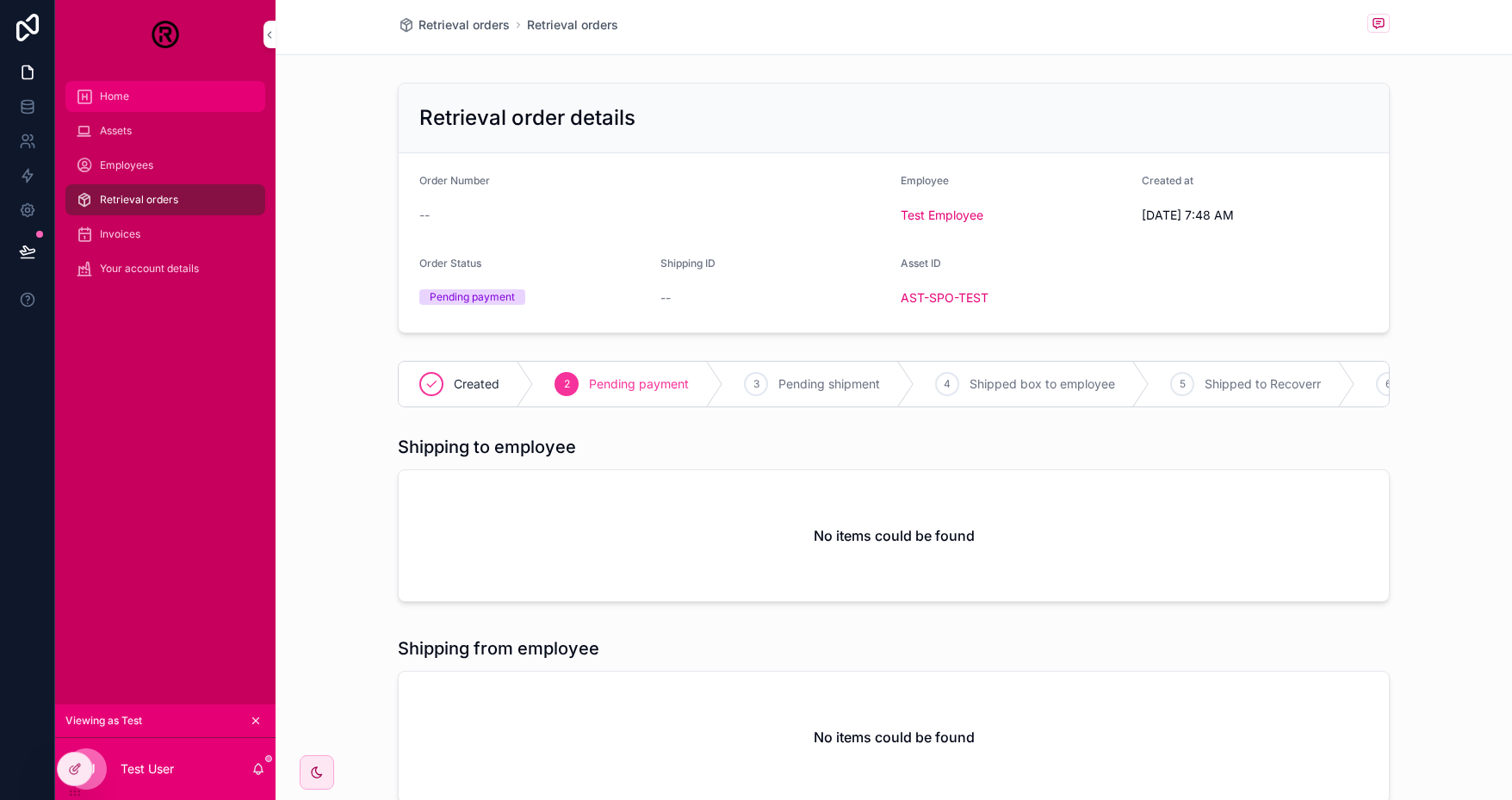
click at [142, 102] on div "Home" at bounding box center [165, 97] width 179 height 28
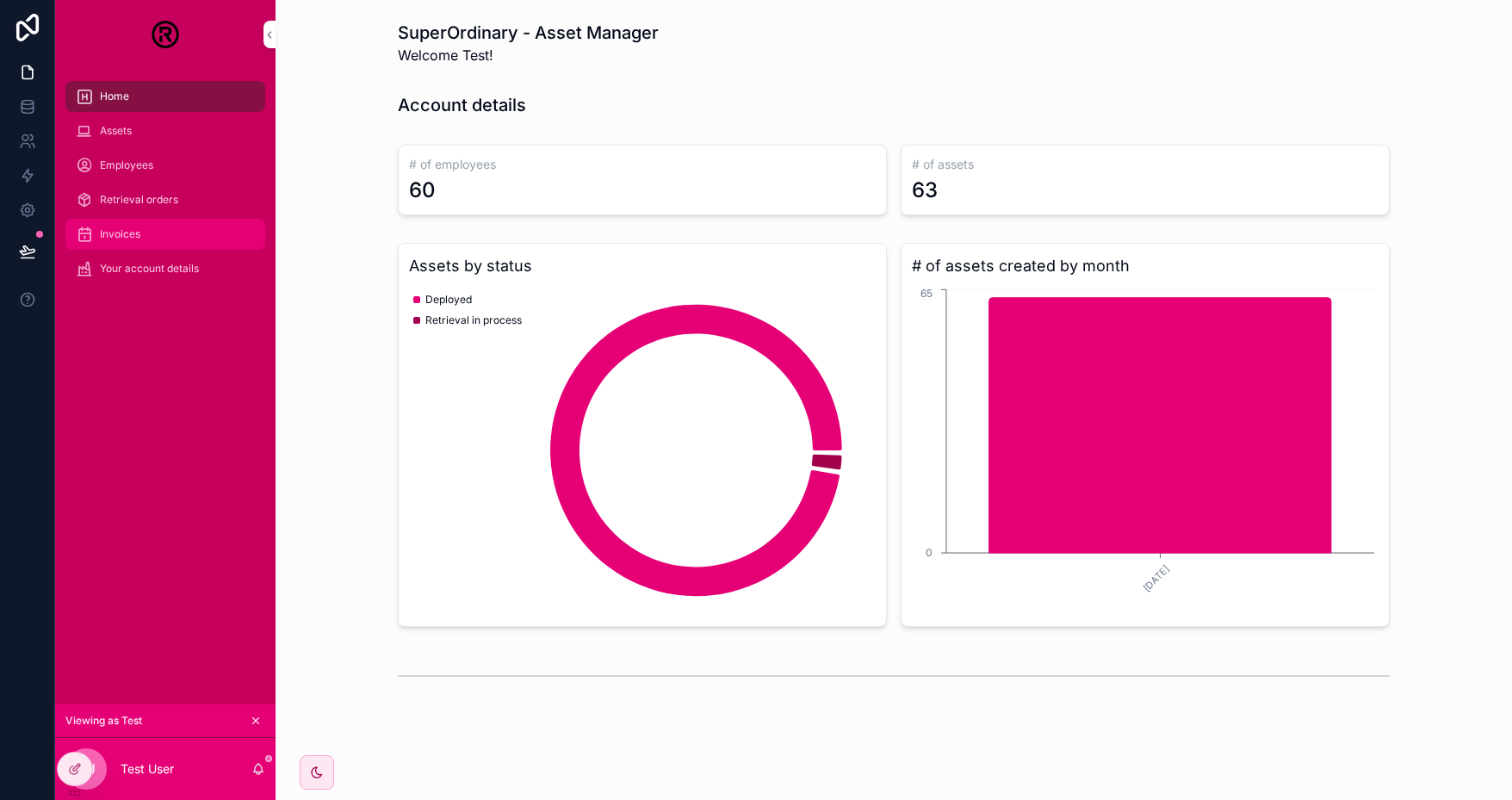
click at [143, 236] on div "Invoices" at bounding box center [165, 234] width 179 height 28
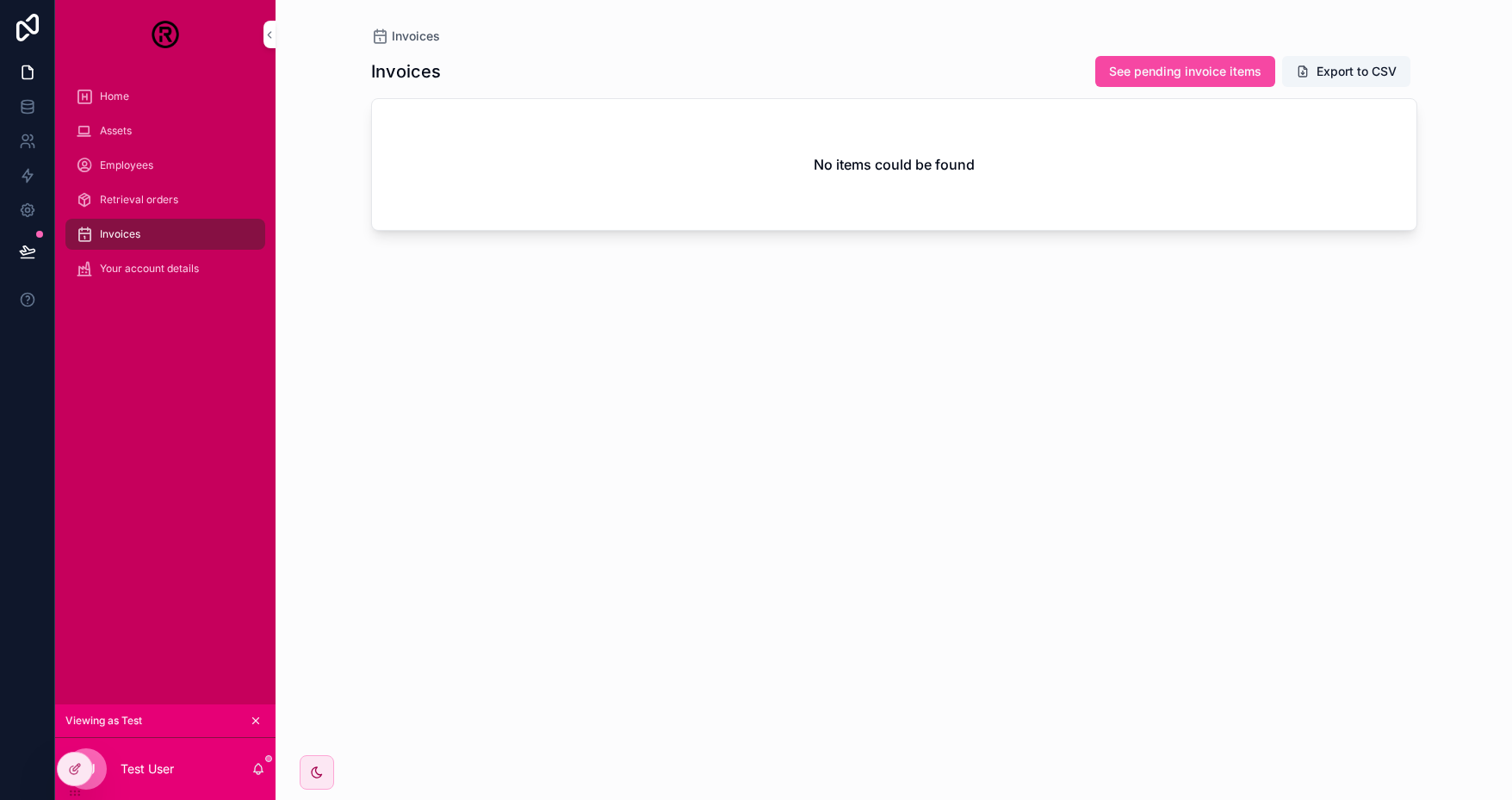
click at [1125, 69] on span "See pending invoice items" at bounding box center [1185, 72] width 153 height 17
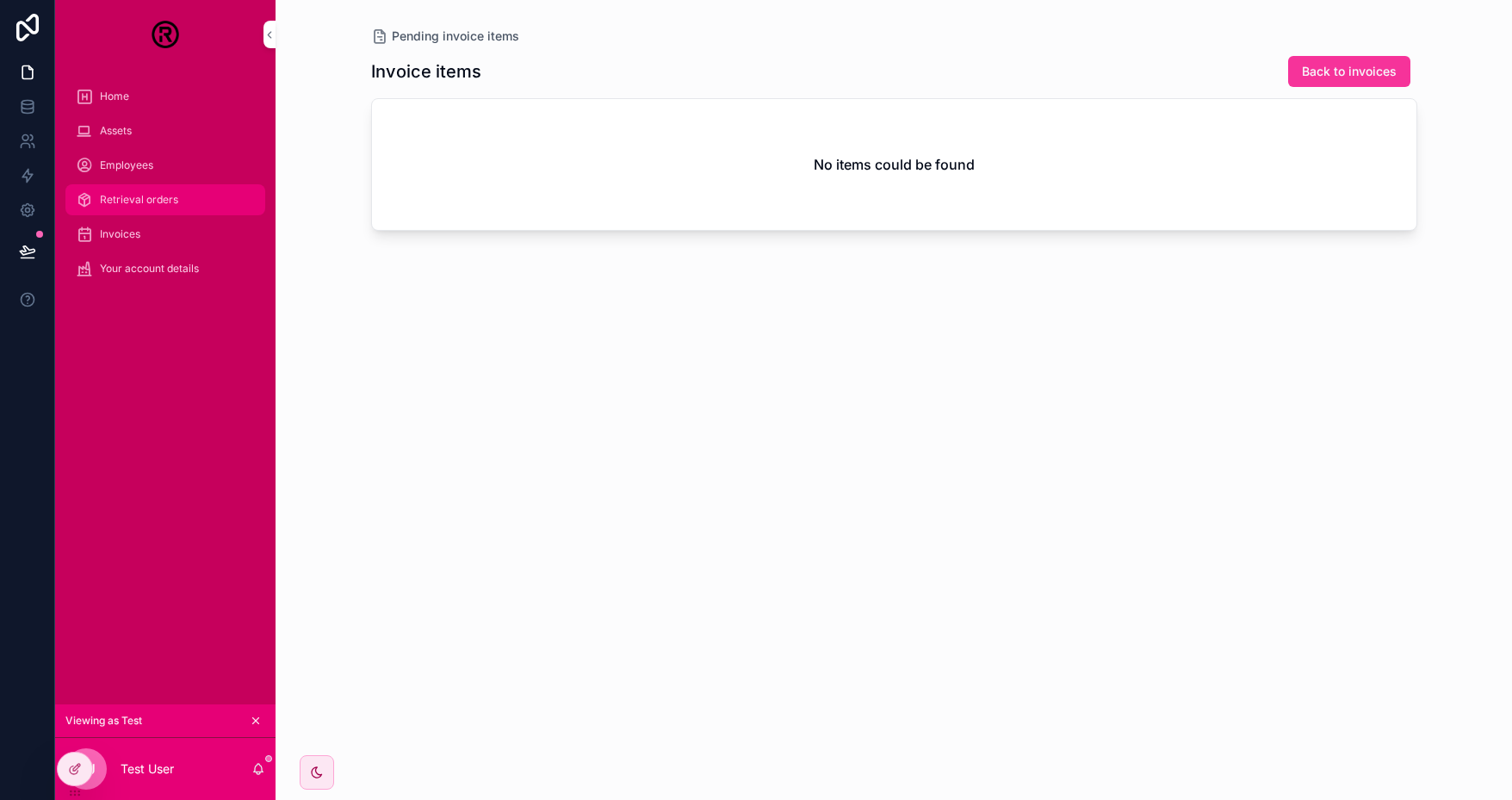
click at [161, 198] on span "Retrieval orders" at bounding box center [139, 199] width 79 height 14
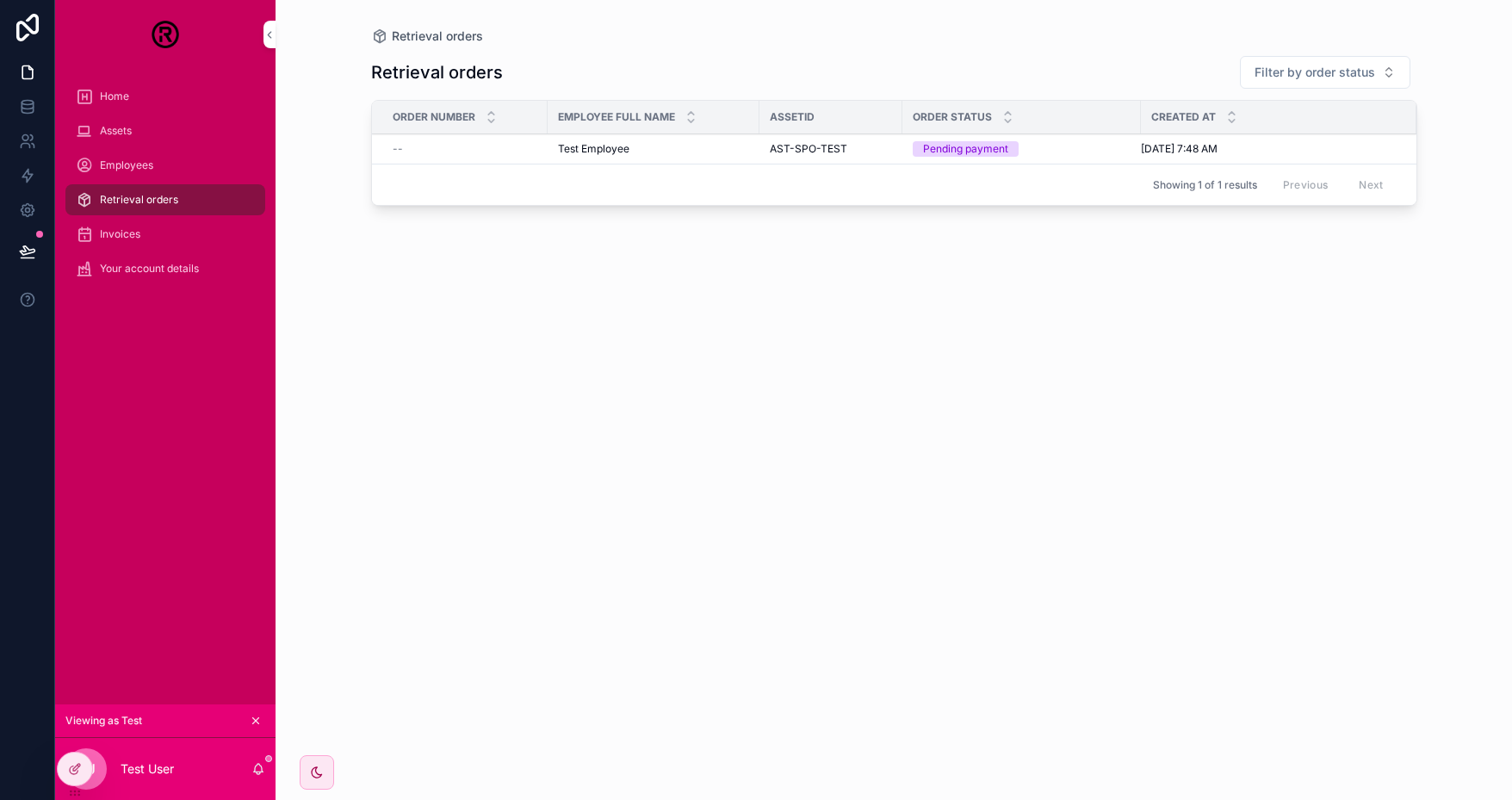
click at [815, 149] on span "AST-SPO-TEST" at bounding box center [809, 149] width 78 height 14
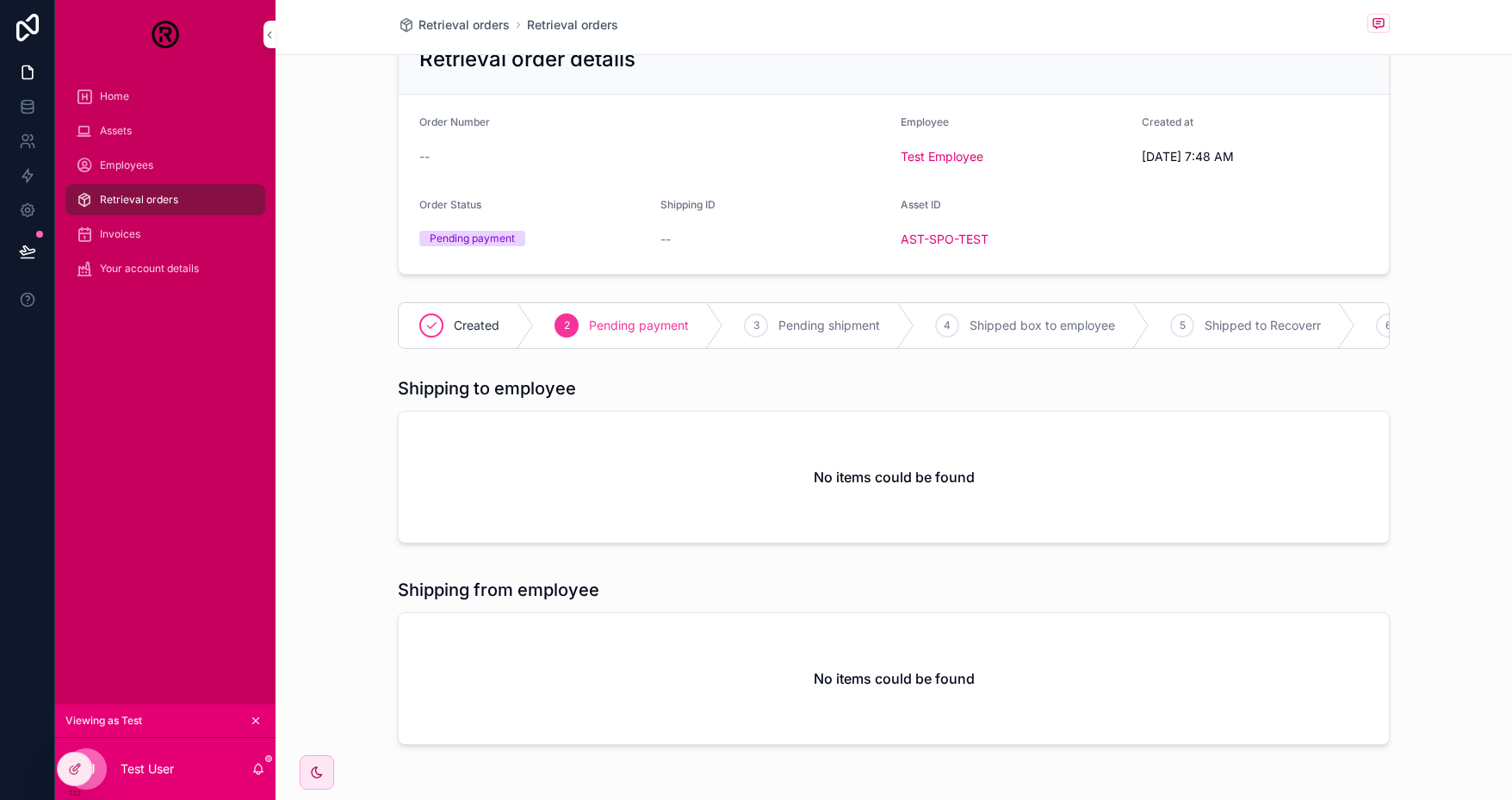
scroll to position [136, 0]
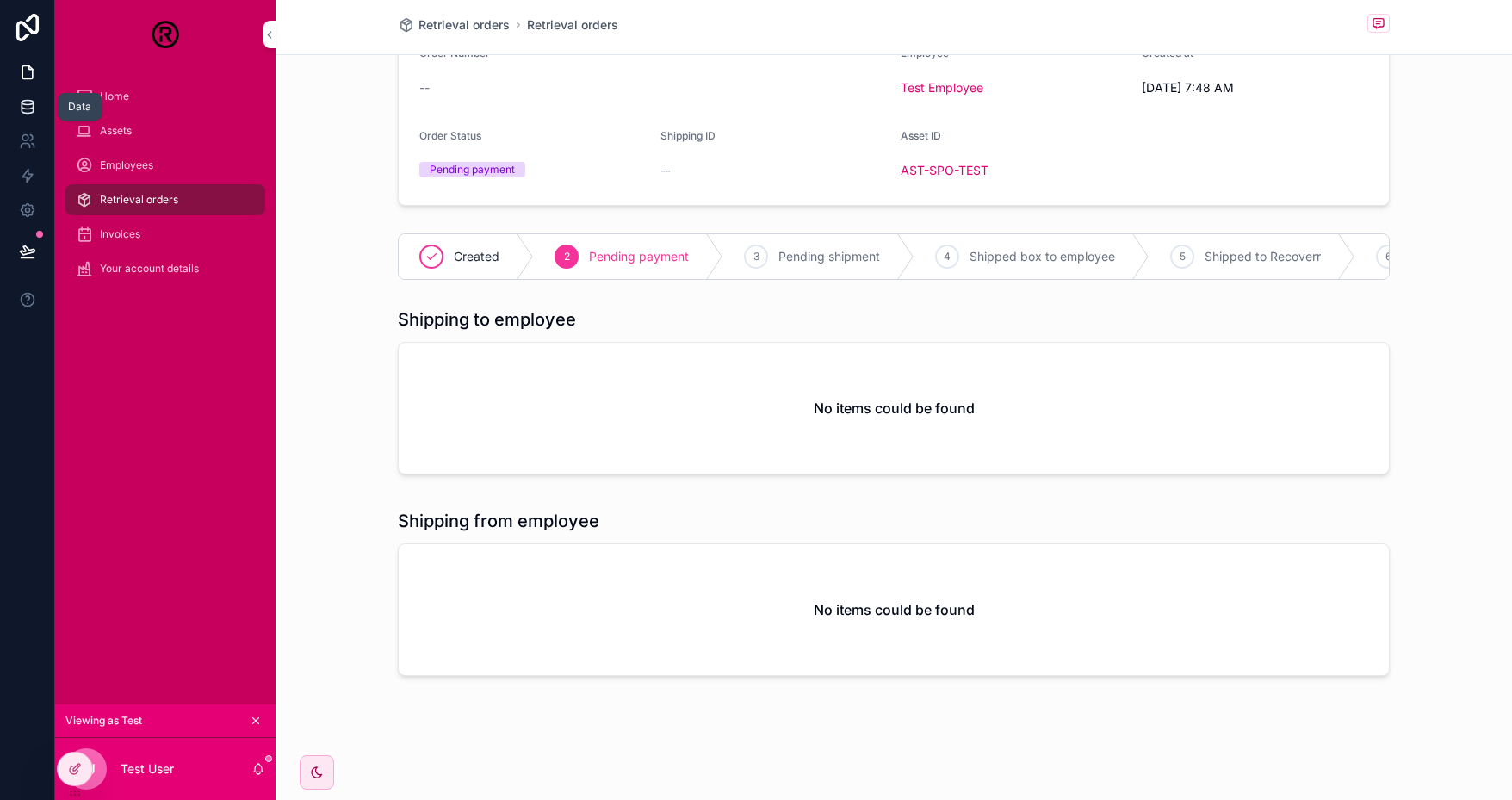
click at [31, 103] on icon at bounding box center [28, 107] width 17 height 17
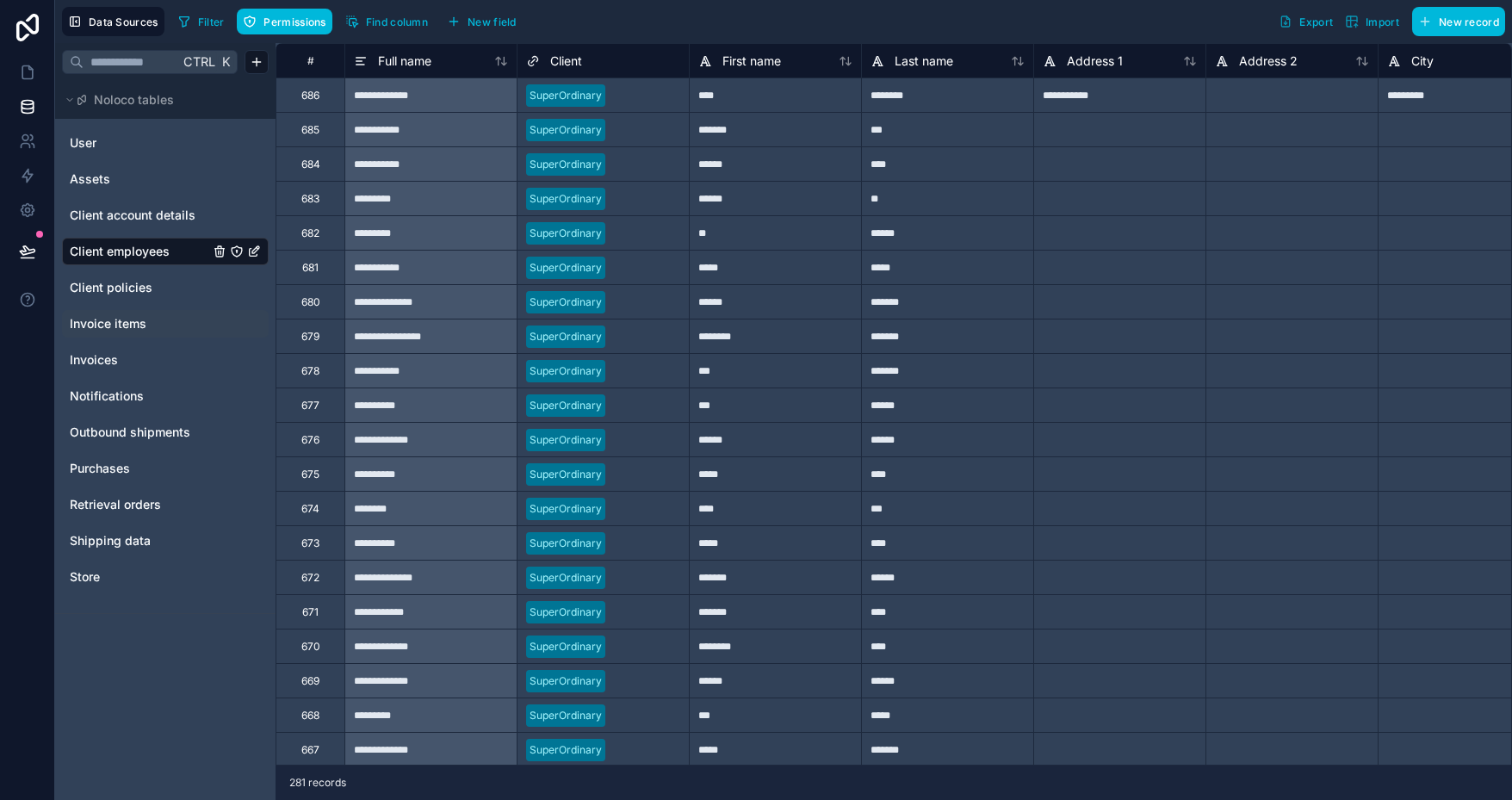
click at [108, 324] on span "Invoice items" at bounding box center [108, 324] width 77 height 17
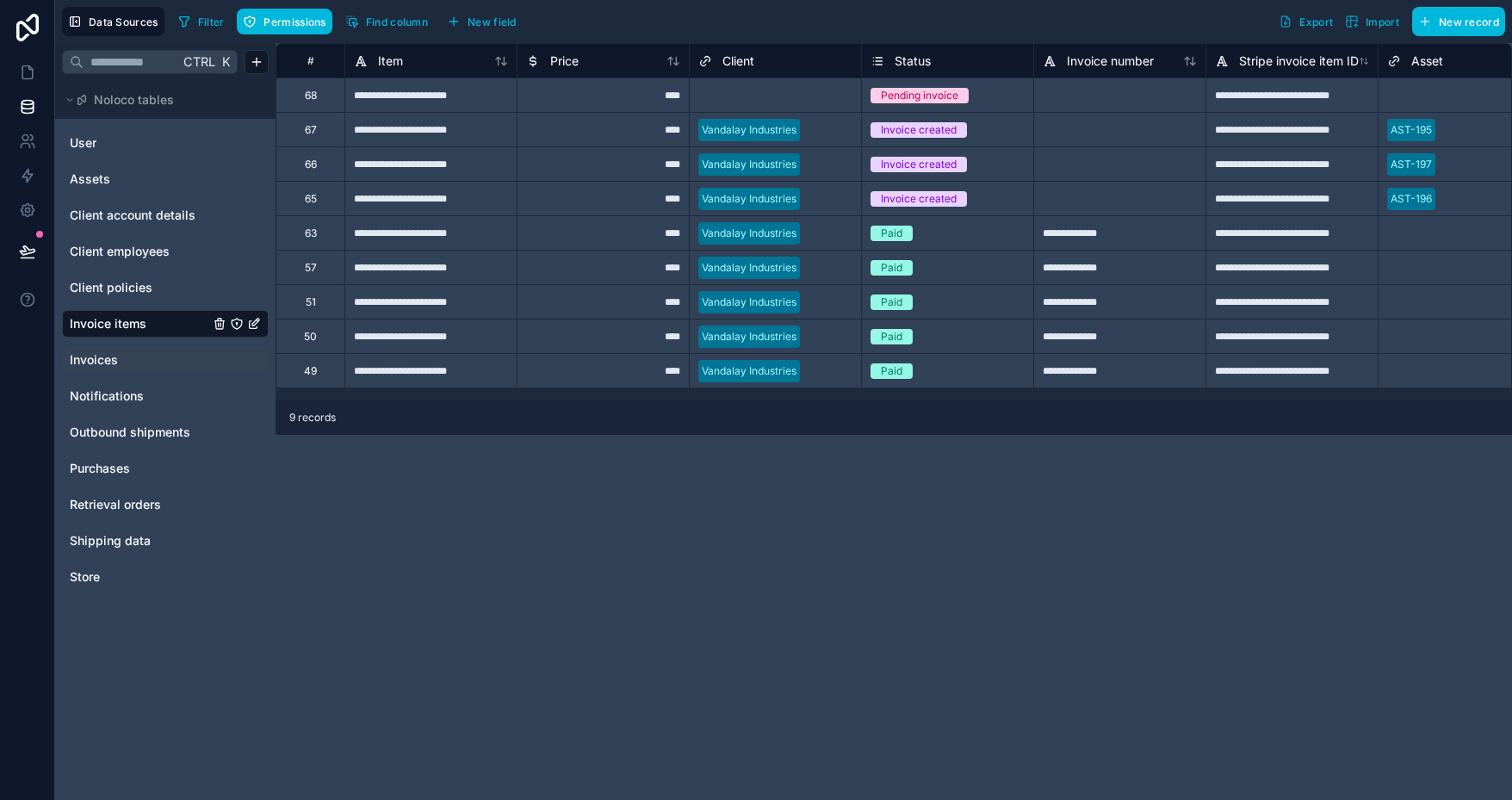
click at [136, 364] on link "Invoices" at bounding box center [140, 360] width 140 height 17
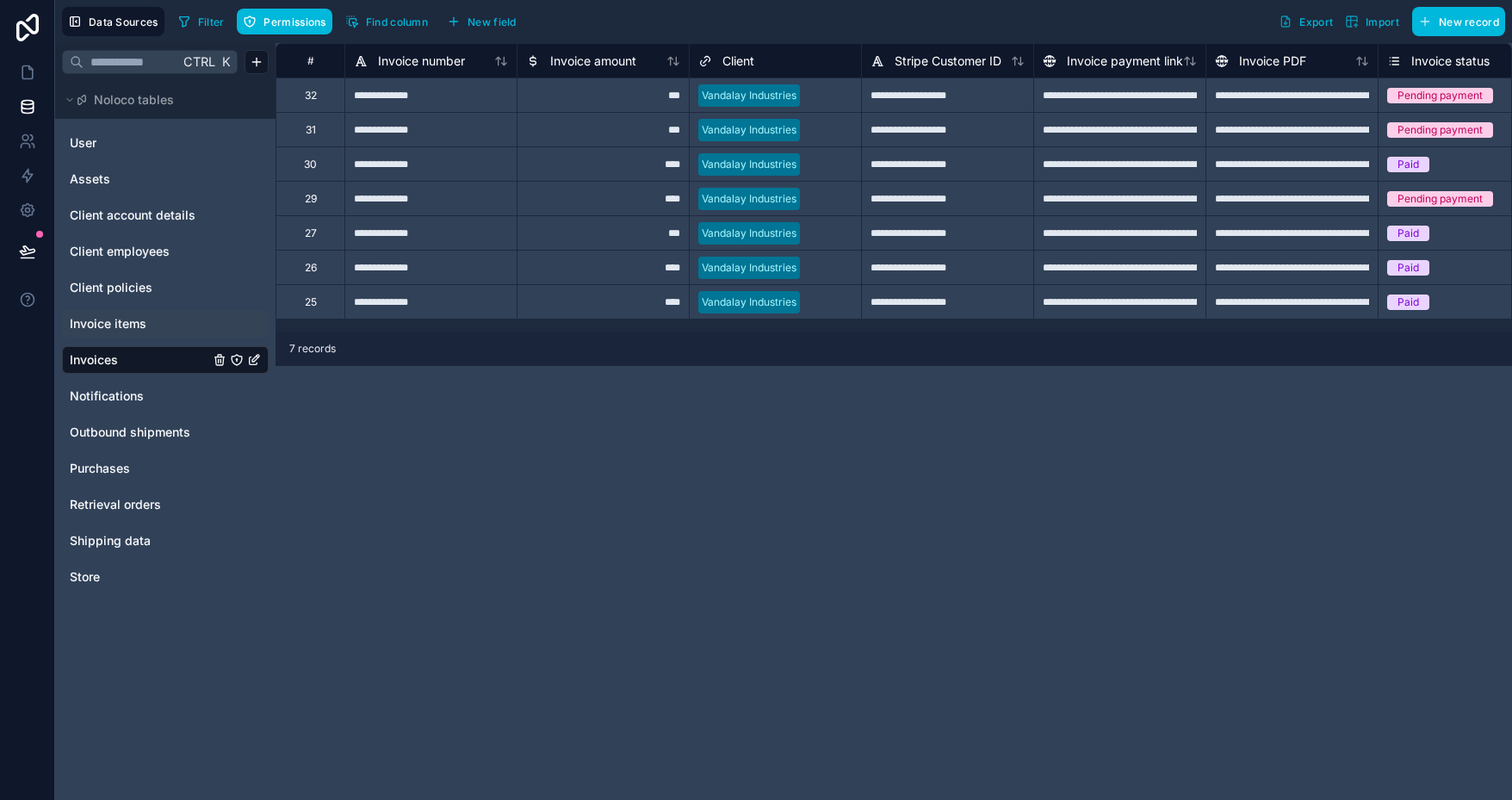
click at [140, 321] on span "Invoice items" at bounding box center [108, 324] width 77 height 17
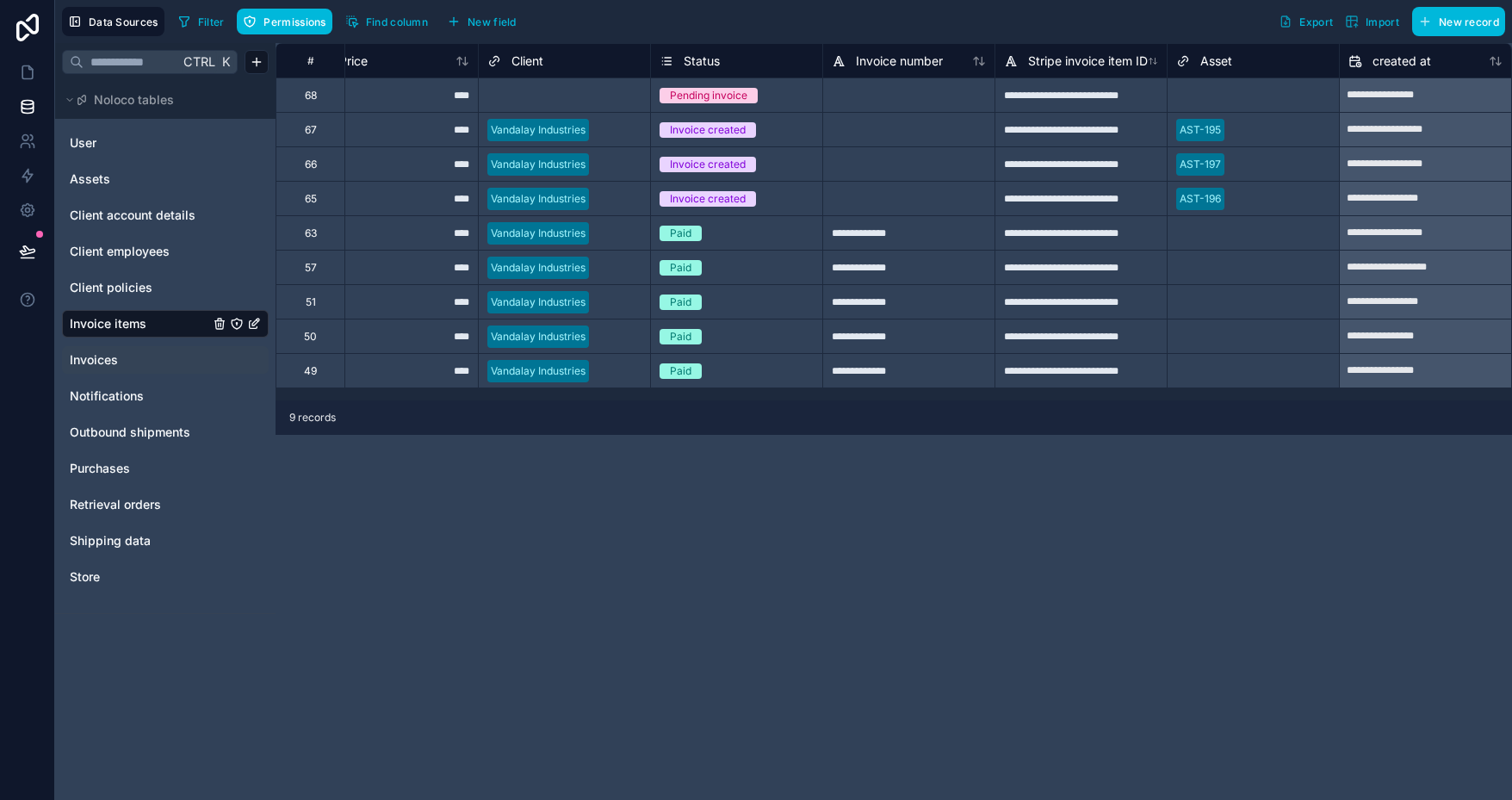
scroll to position [0, 9]
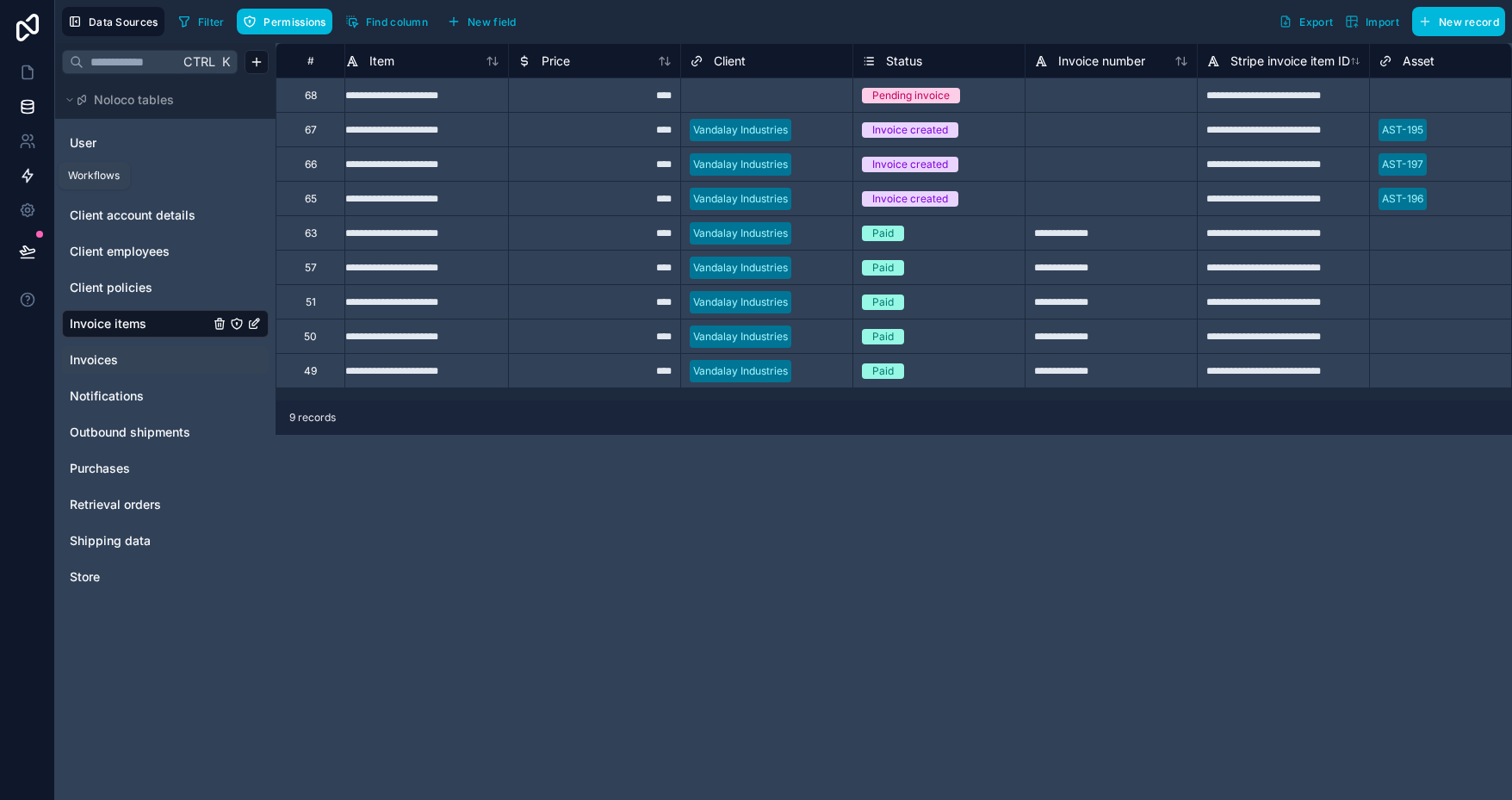
click at [28, 174] on icon at bounding box center [28, 176] width 17 height 17
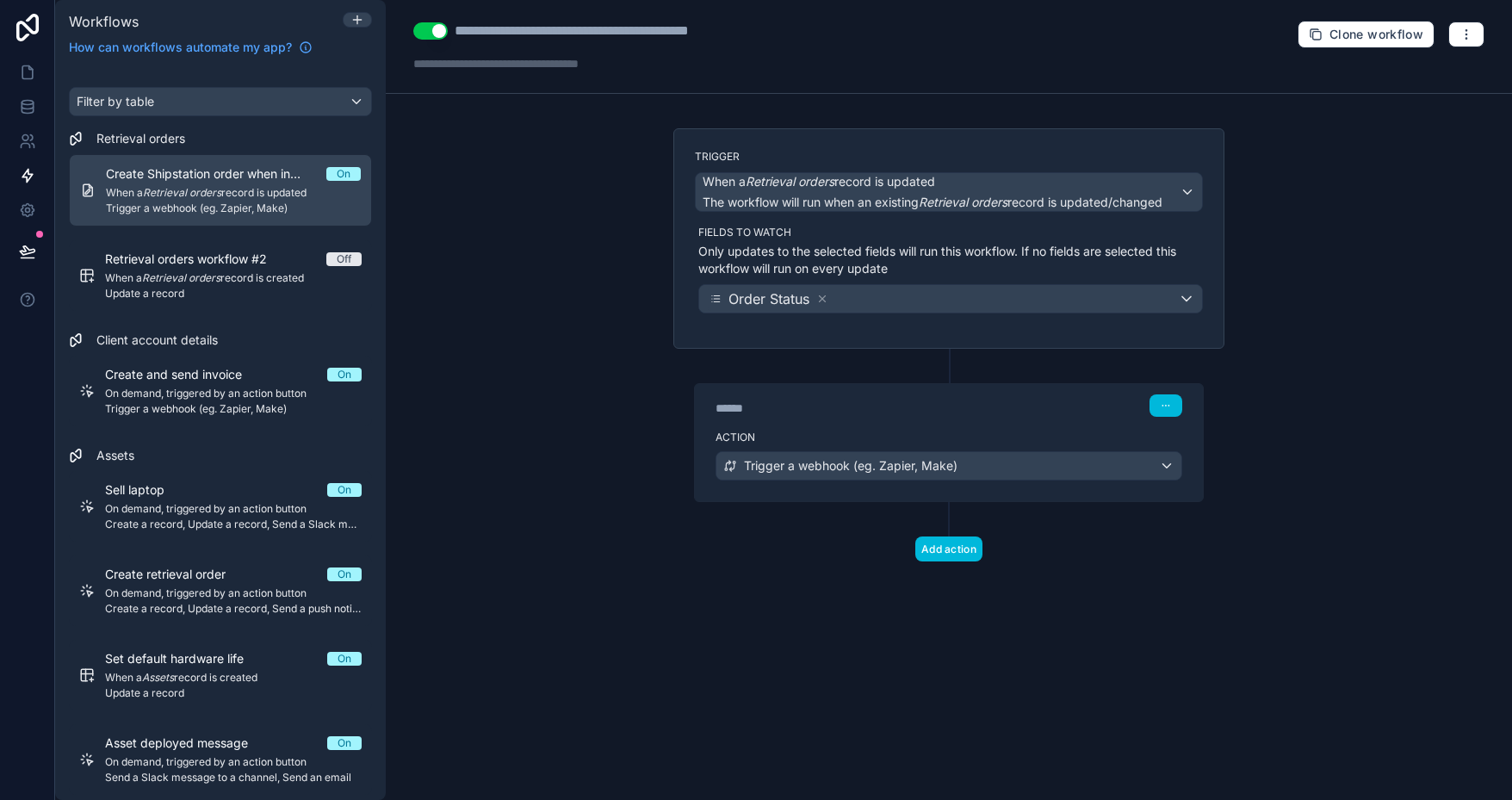
click at [220, 192] on em "Retrieval orders" at bounding box center [182, 192] width 79 height 13
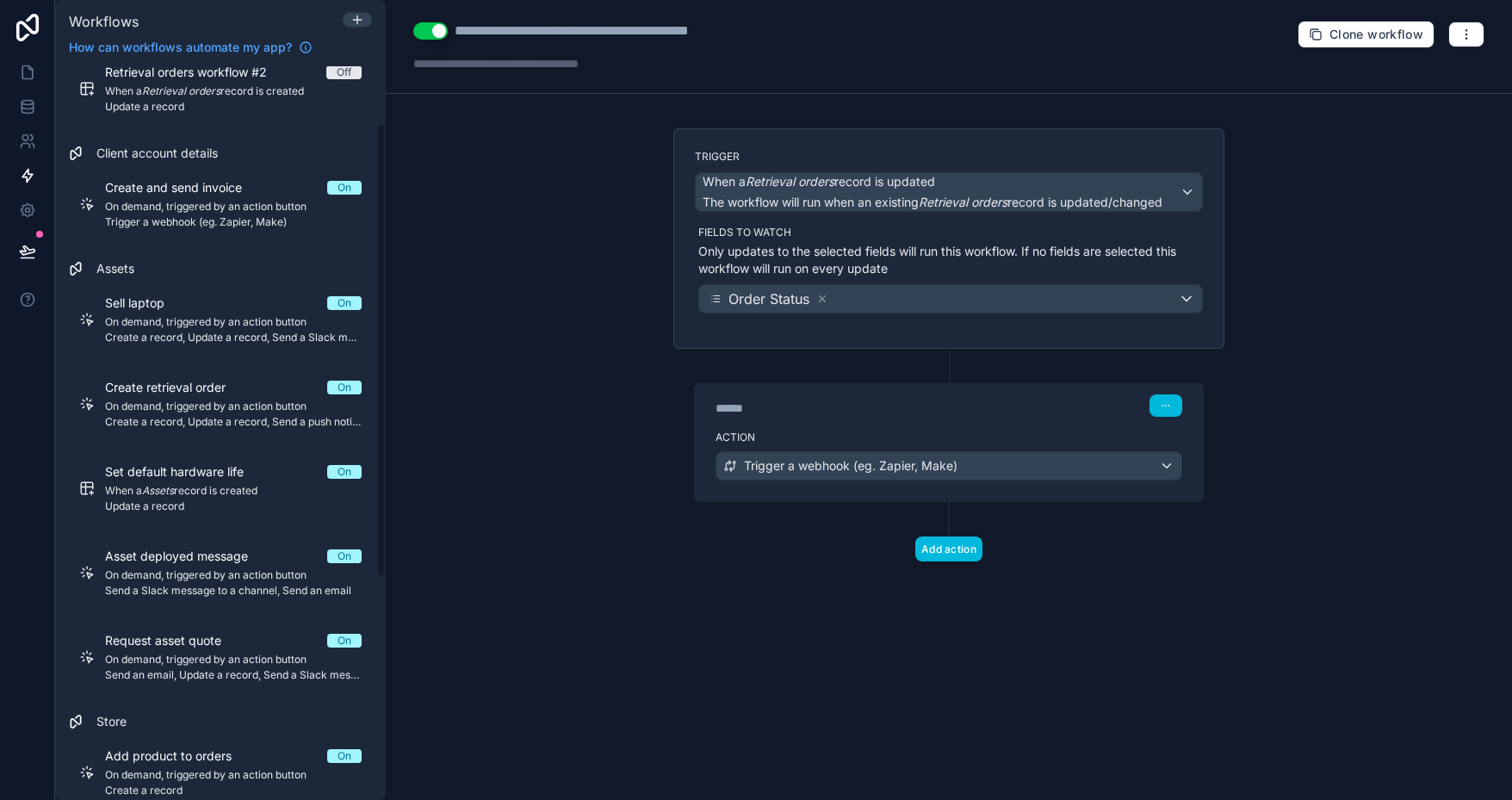
scroll to position [258, 0]
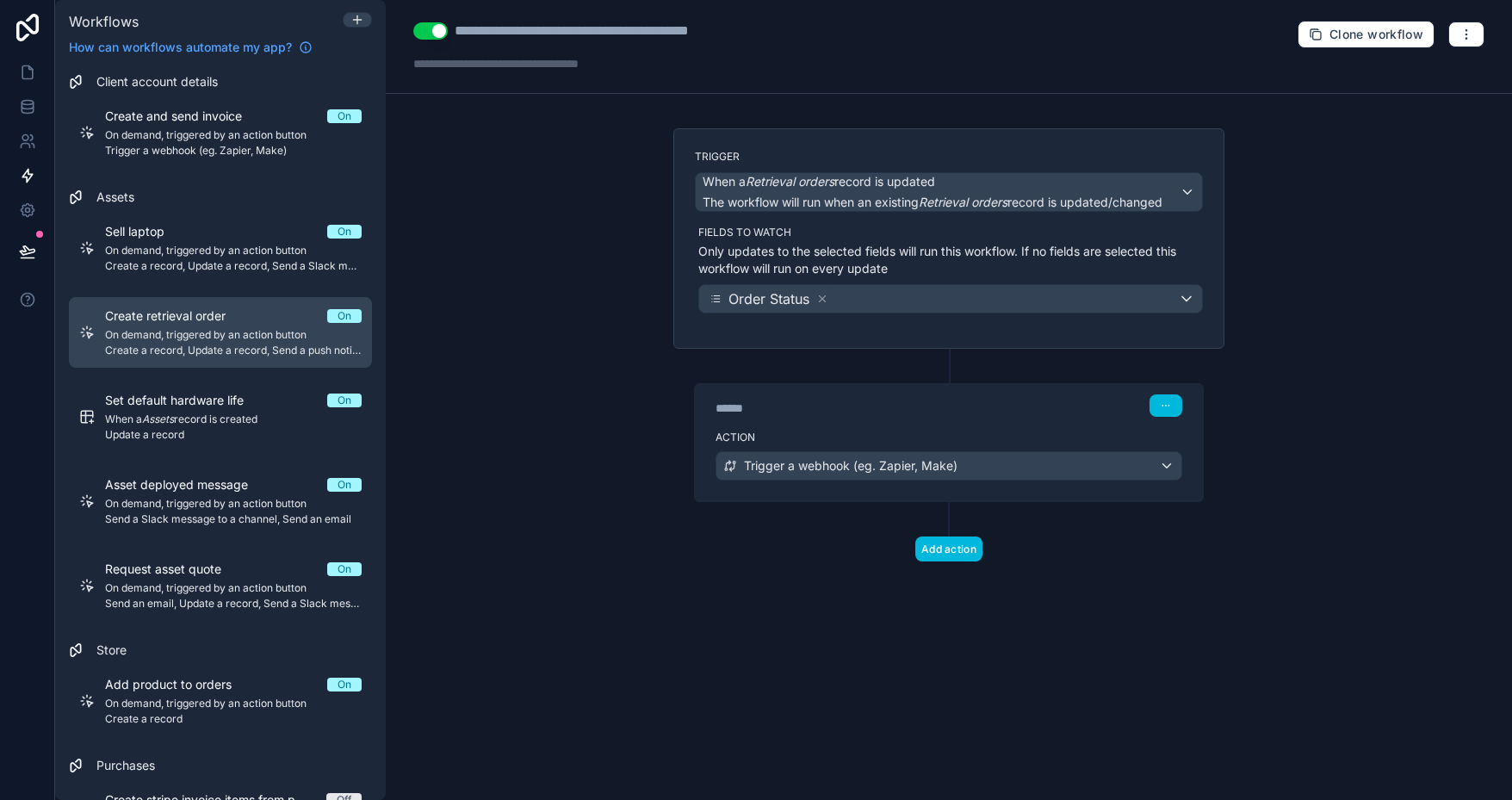
click at [145, 324] on div "Create retrieval order On On demand, triggered by an action button Create a rec…" at bounding box center [233, 332] width 256 height 50
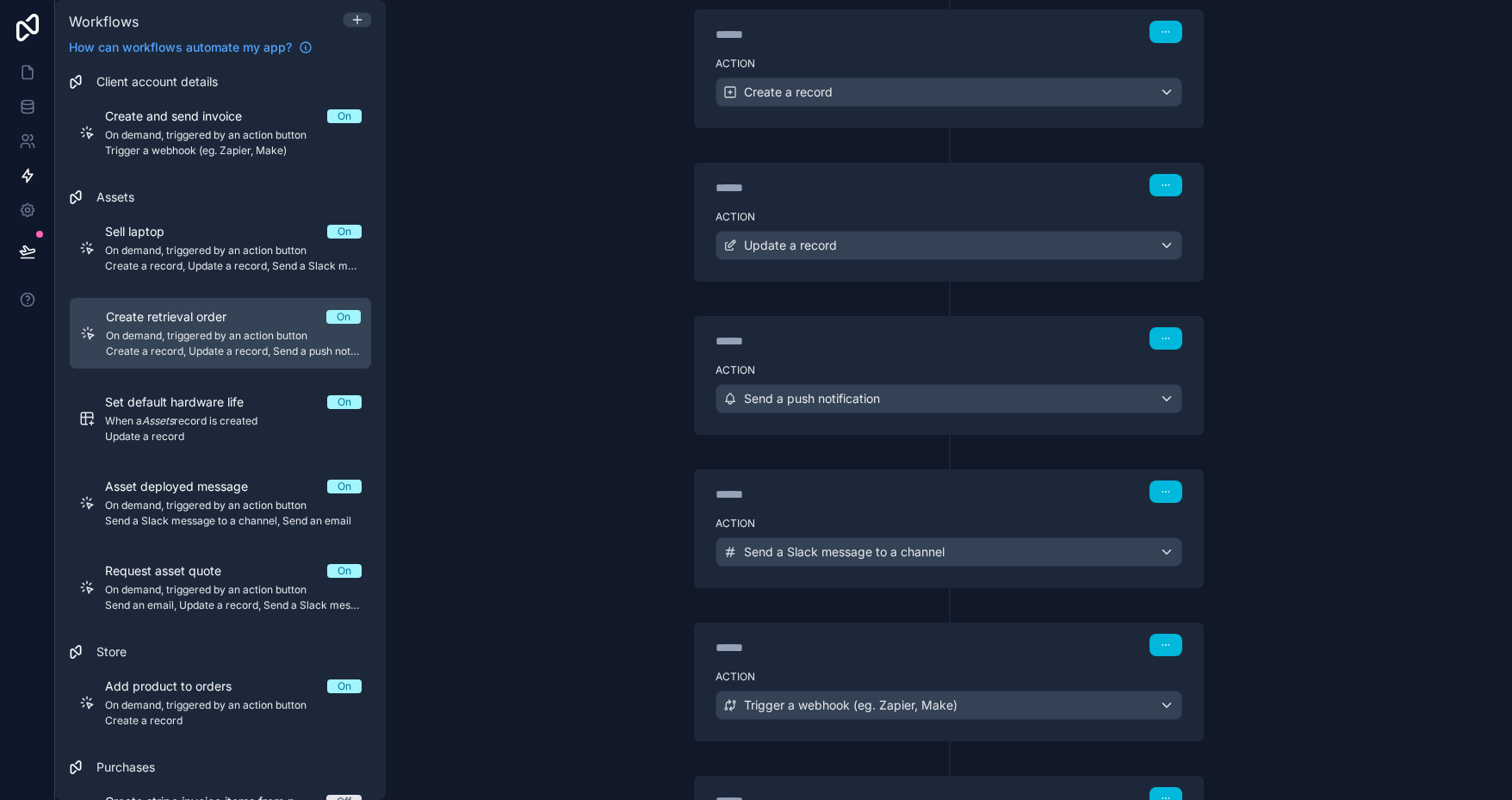
scroll to position [344, 0]
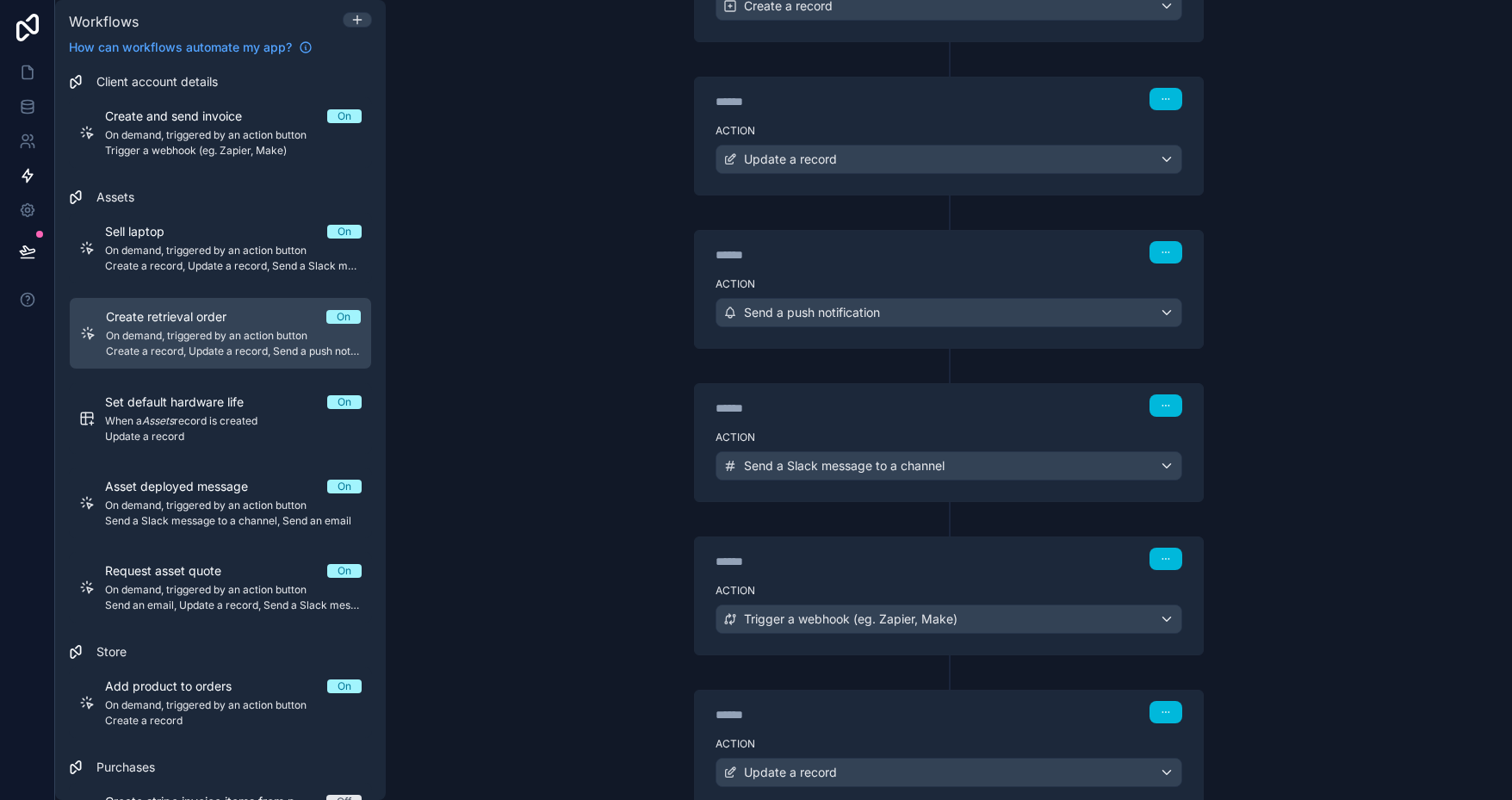
click at [1446, 338] on div "**********" at bounding box center [948, 400] width 1126 height 800
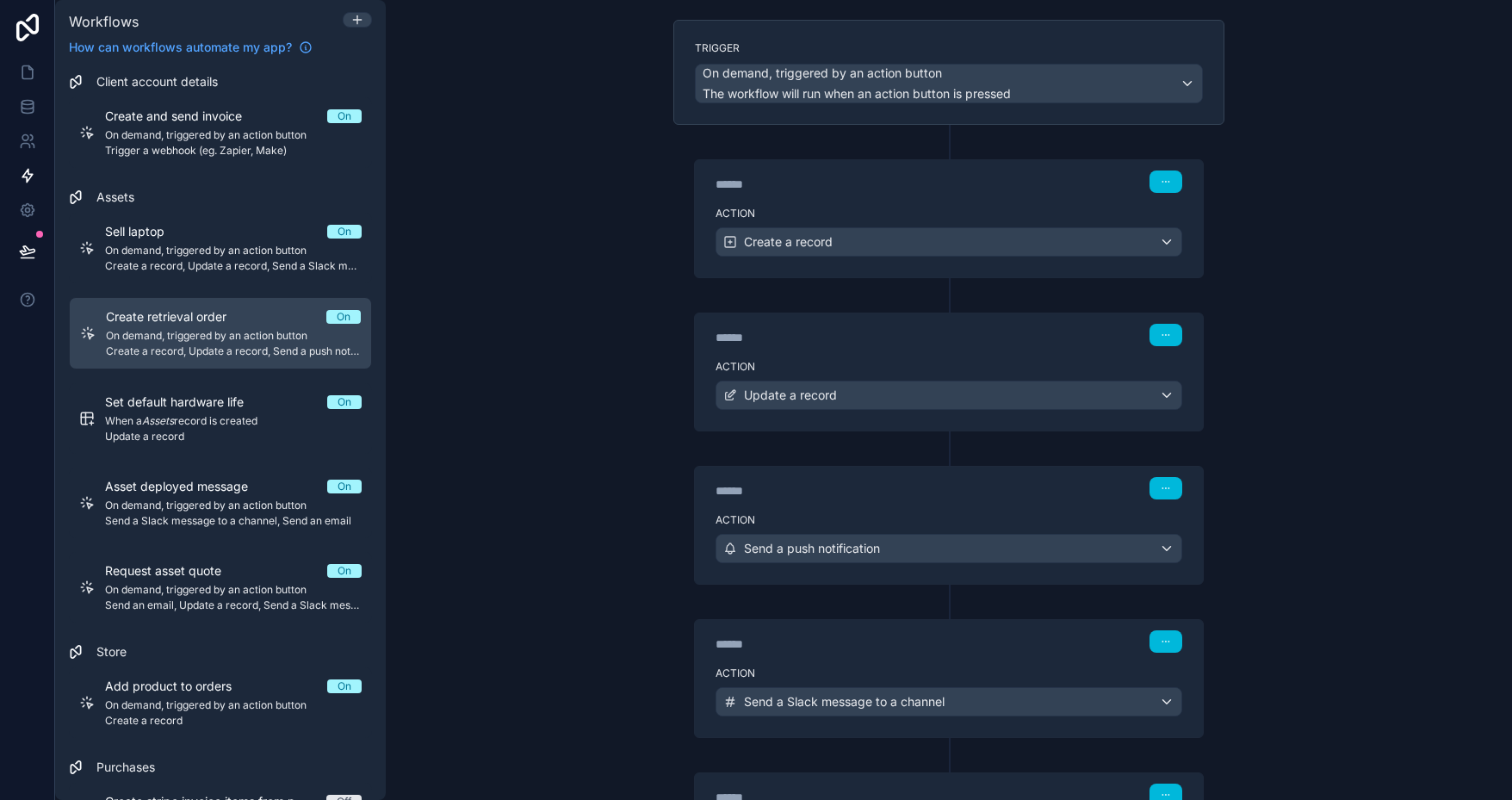
scroll to position [86, 0]
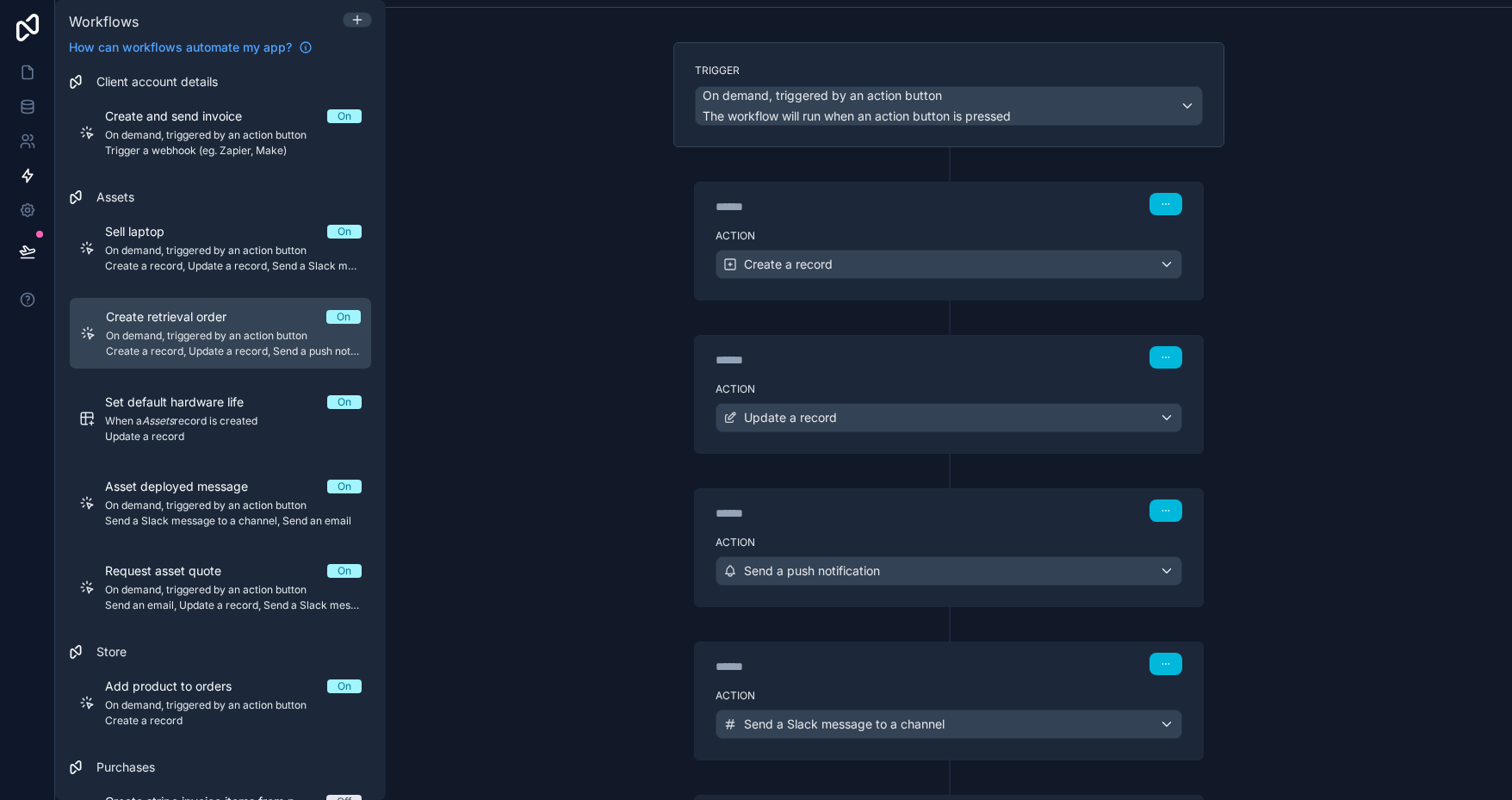
click at [879, 356] on div "******" at bounding box center [844, 360] width 258 height 17
click at [1148, 414] on div "Update a record" at bounding box center [948, 418] width 465 height 28
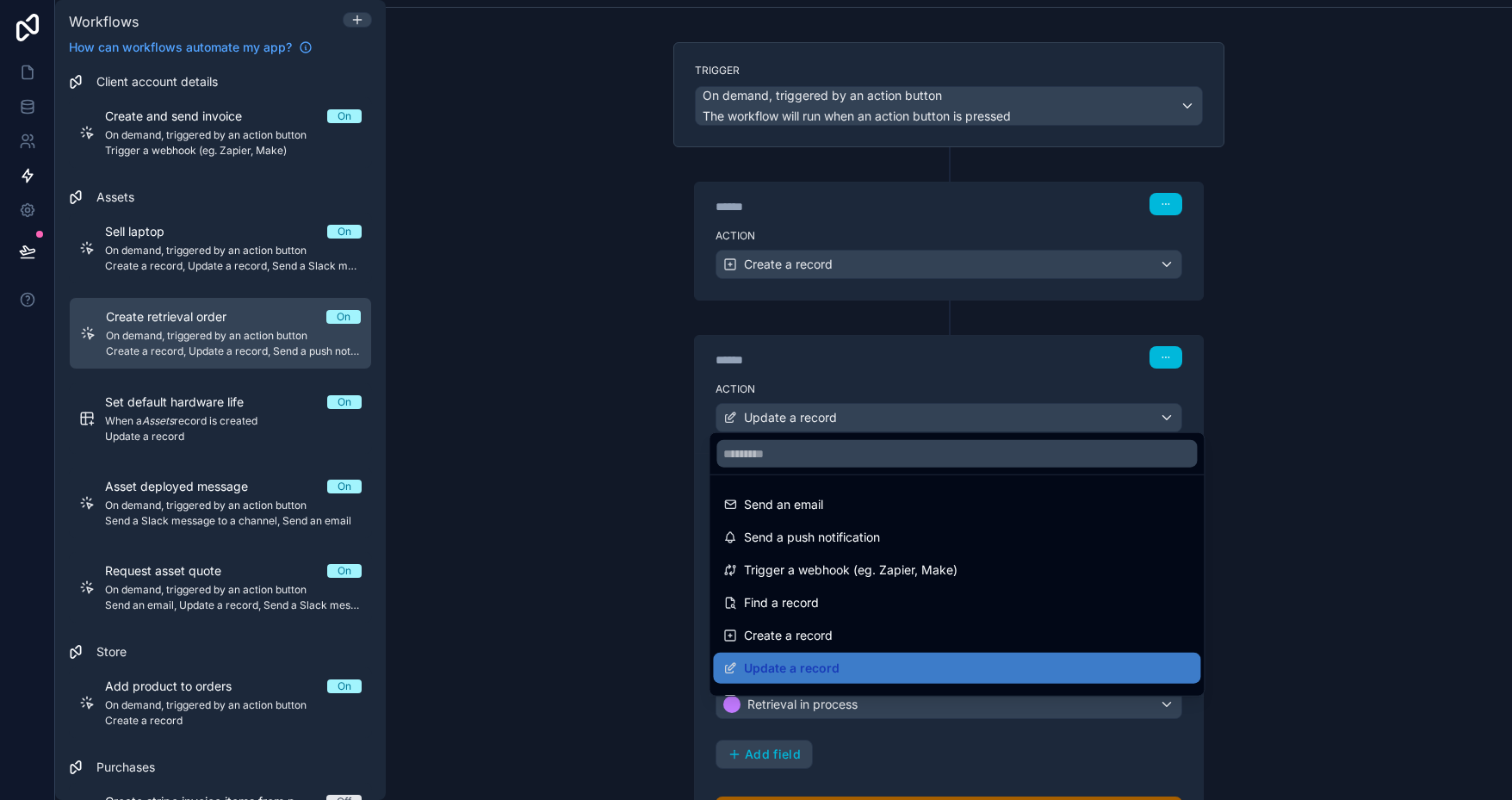
click at [1312, 456] on div at bounding box center [756, 400] width 1512 height 800
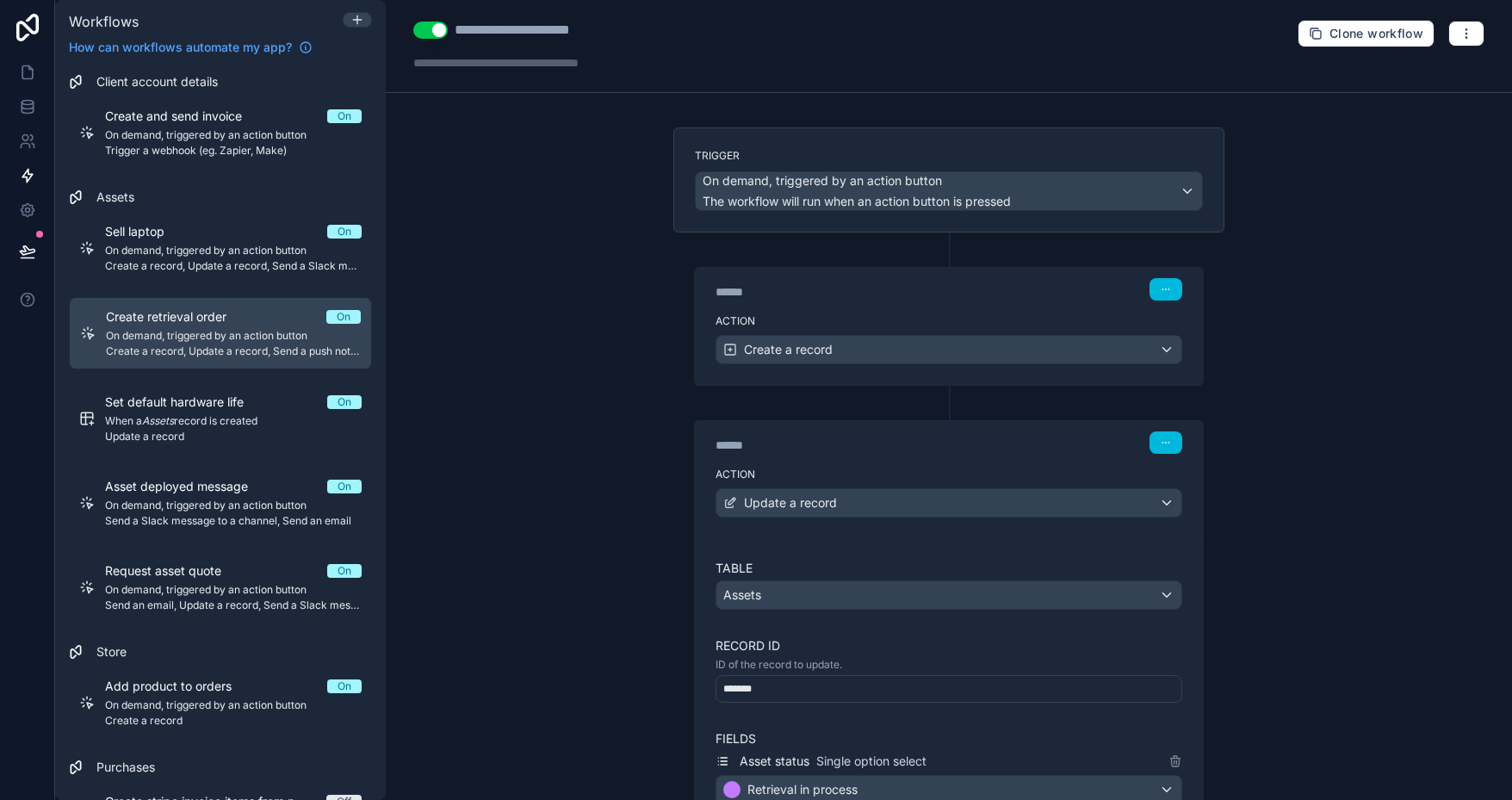
scroll to position [0, 0]
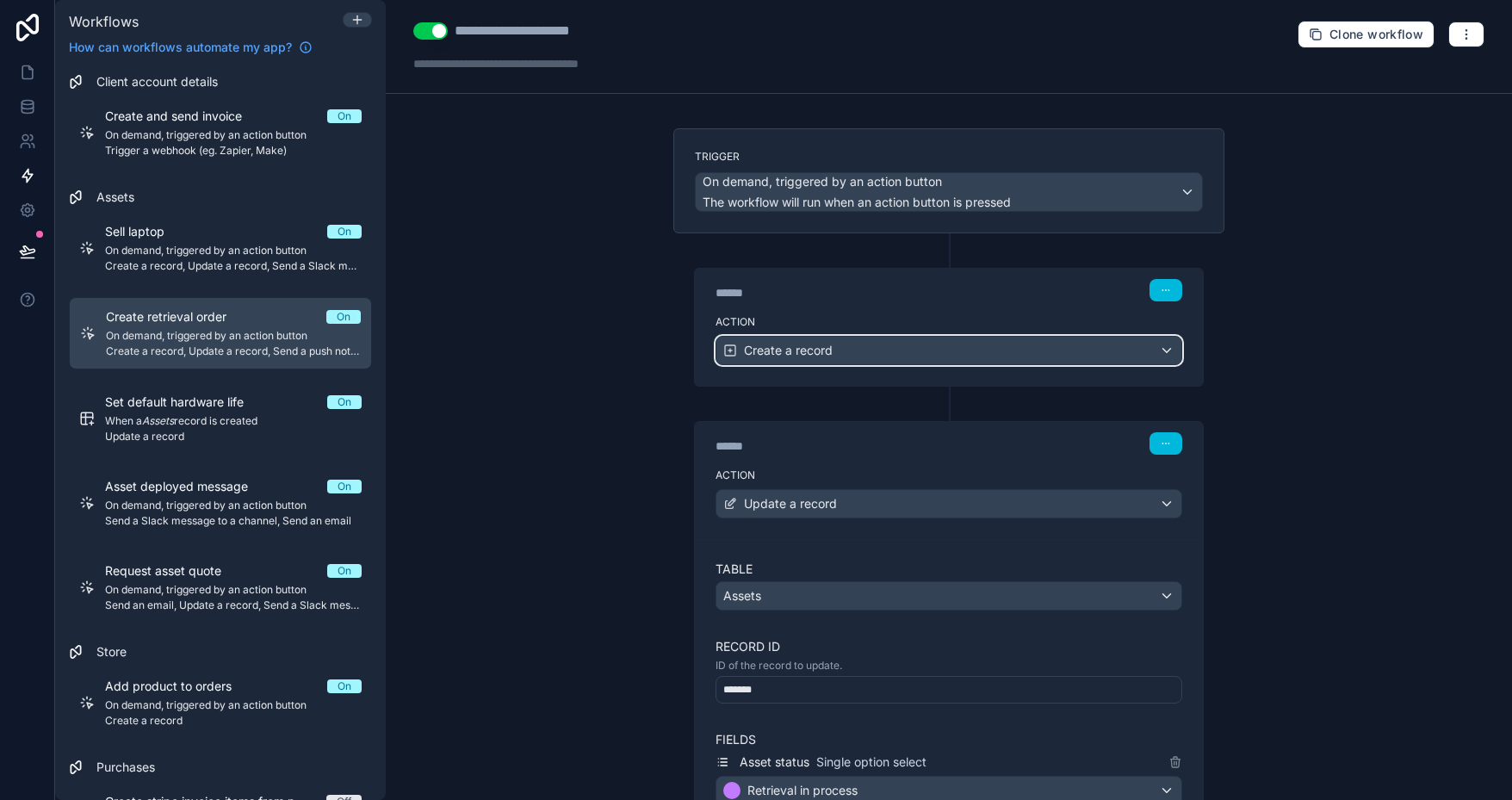
click at [1124, 343] on div "Create a record" at bounding box center [948, 350] width 465 height 28
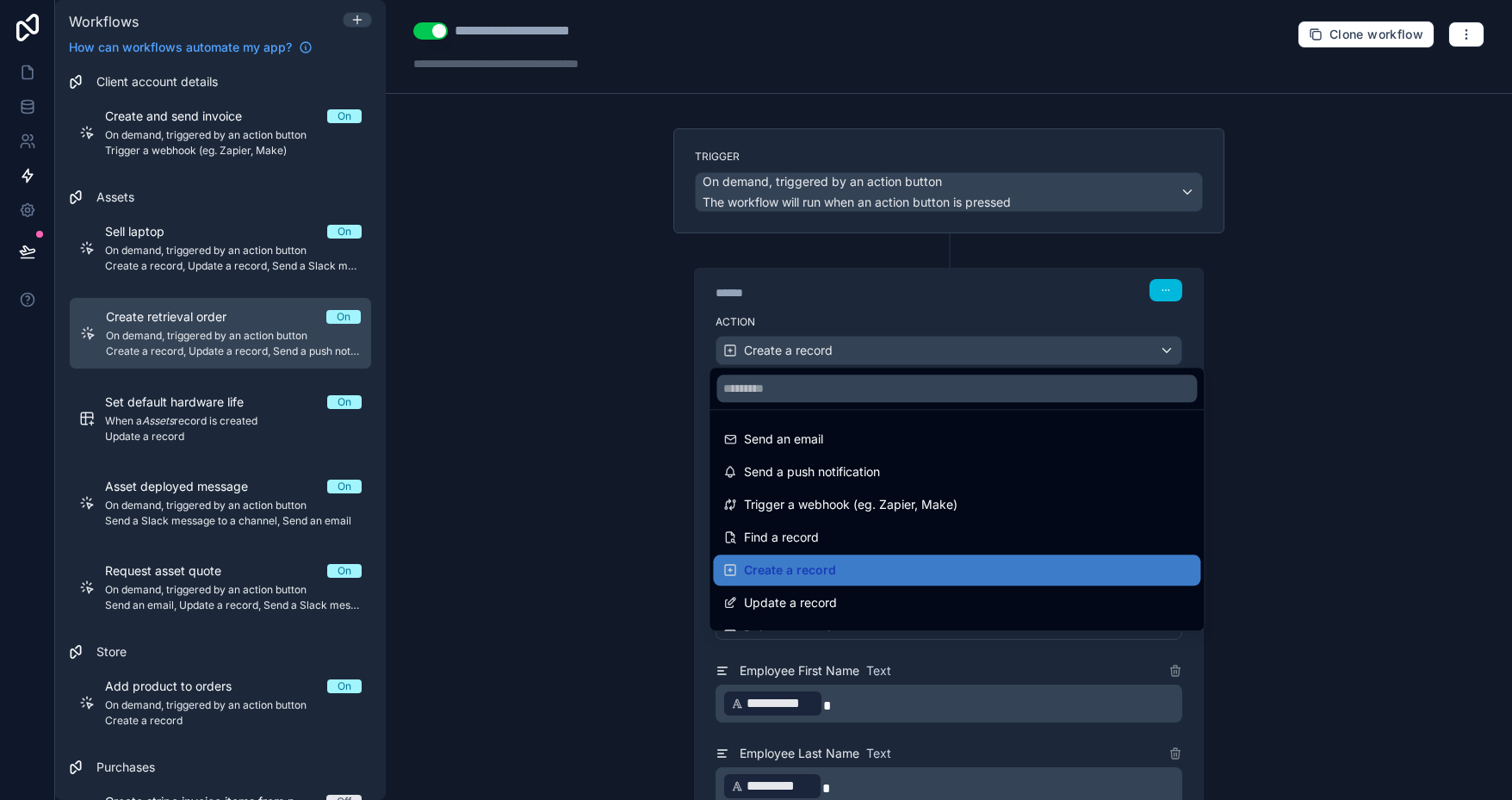
click at [1057, 293] on div at bounding box center [756, 400] width 1512 height 800
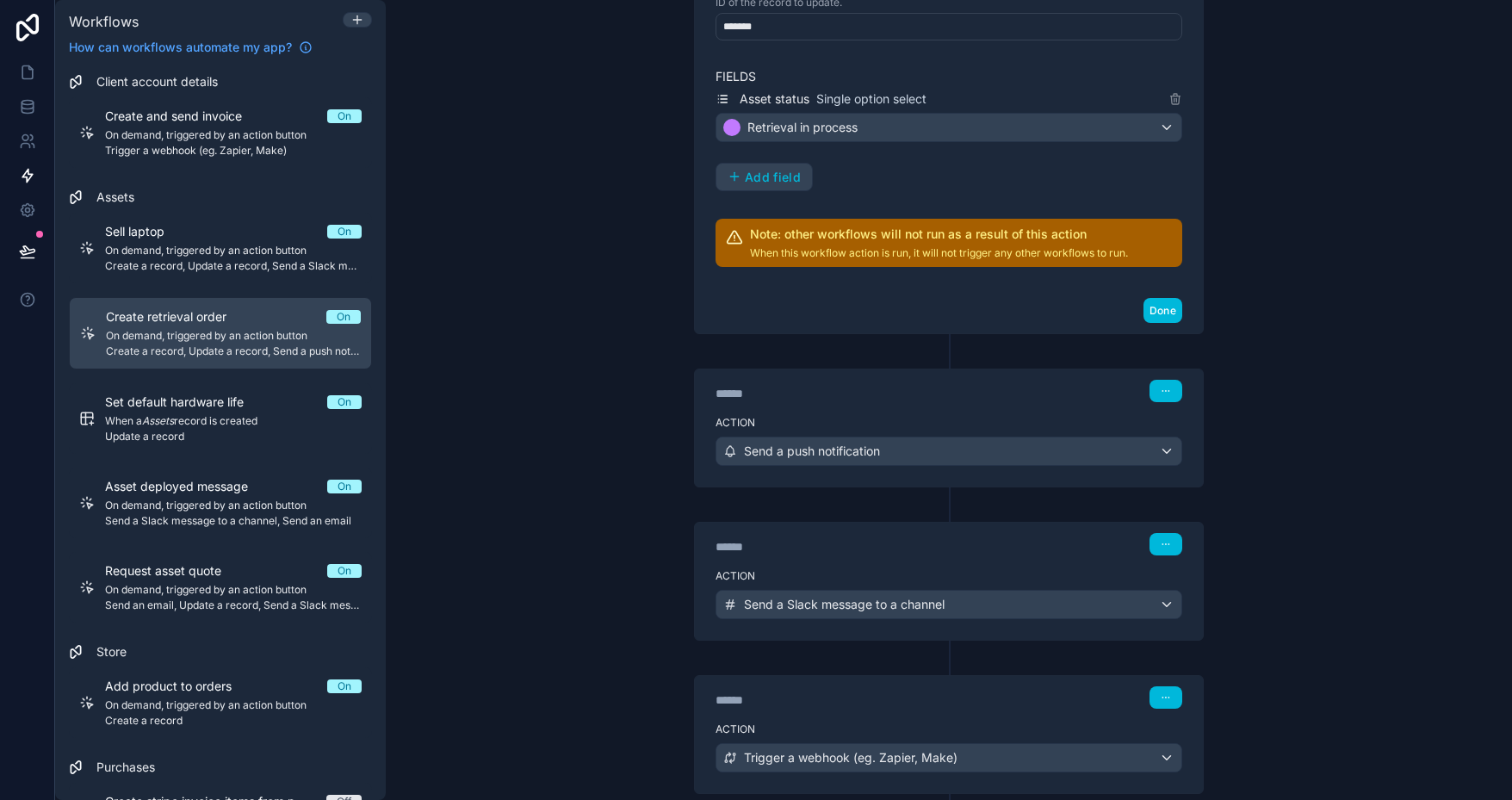
scroll to position [1893, 0]
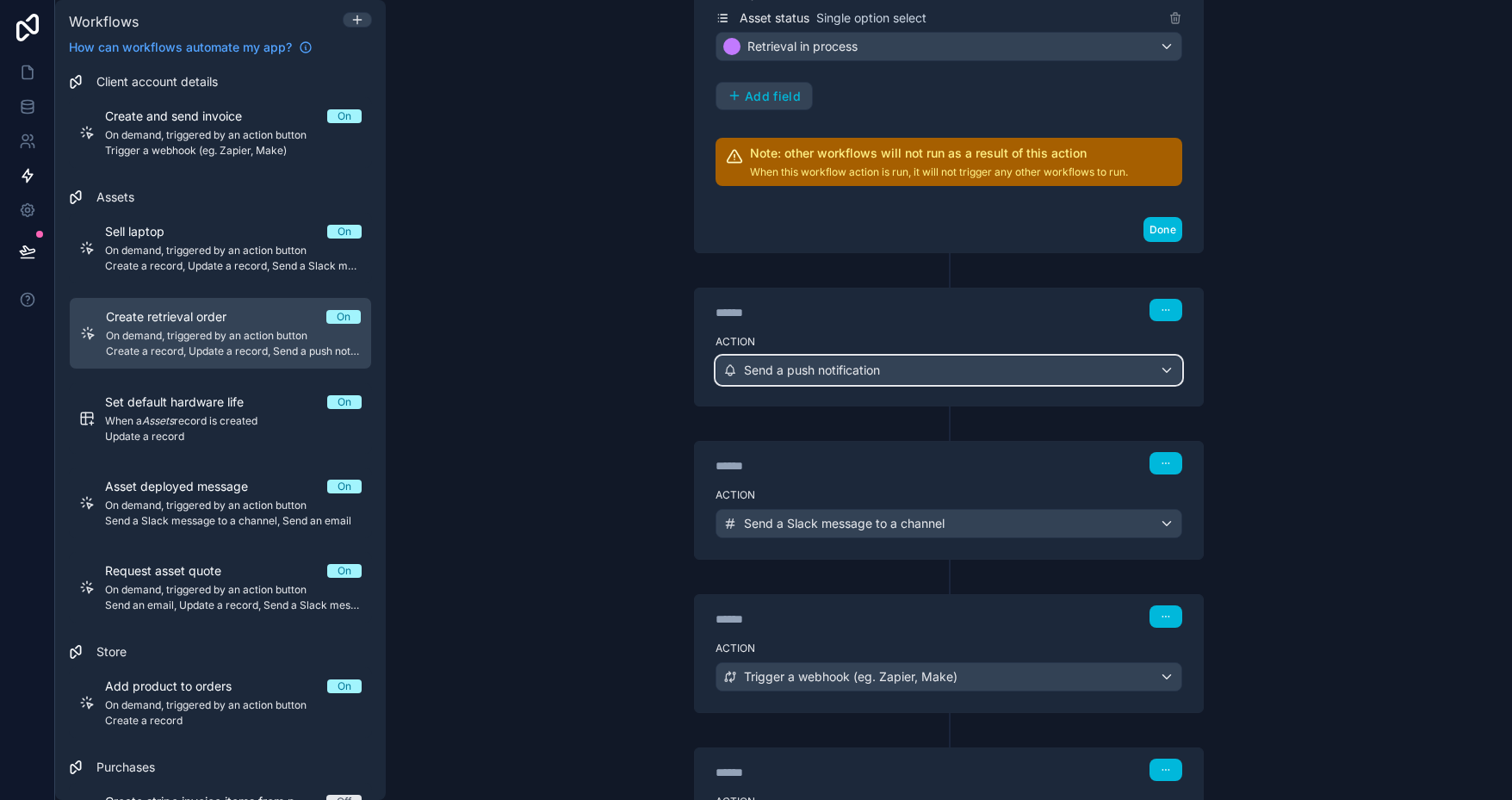
click at [1159, 356] on div "Send a push notification" at bounding box center [948, 370] width 465 height 28
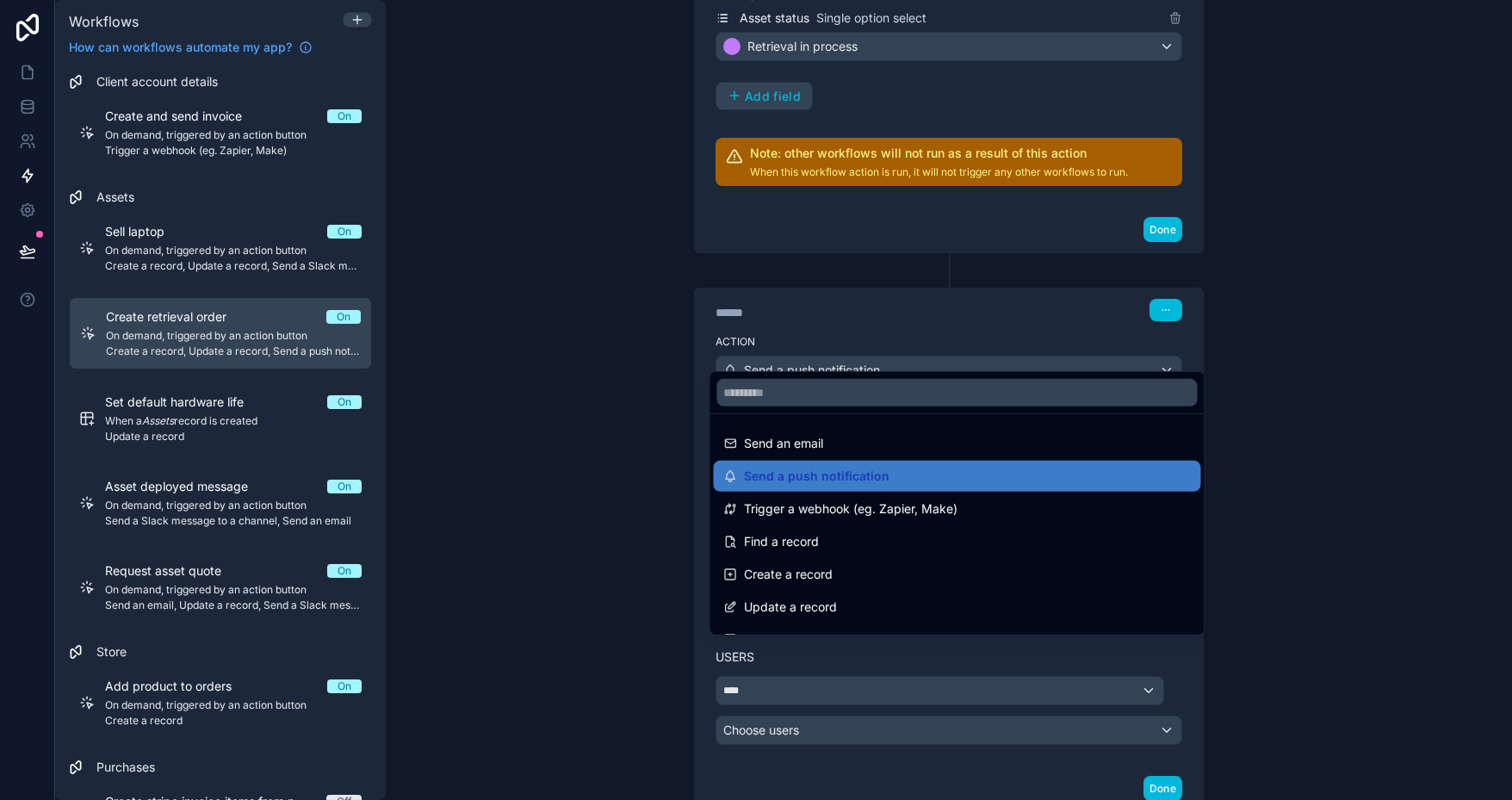
click at [1220, 362] on div at bounding box center [756, 400] width 1512 height 800
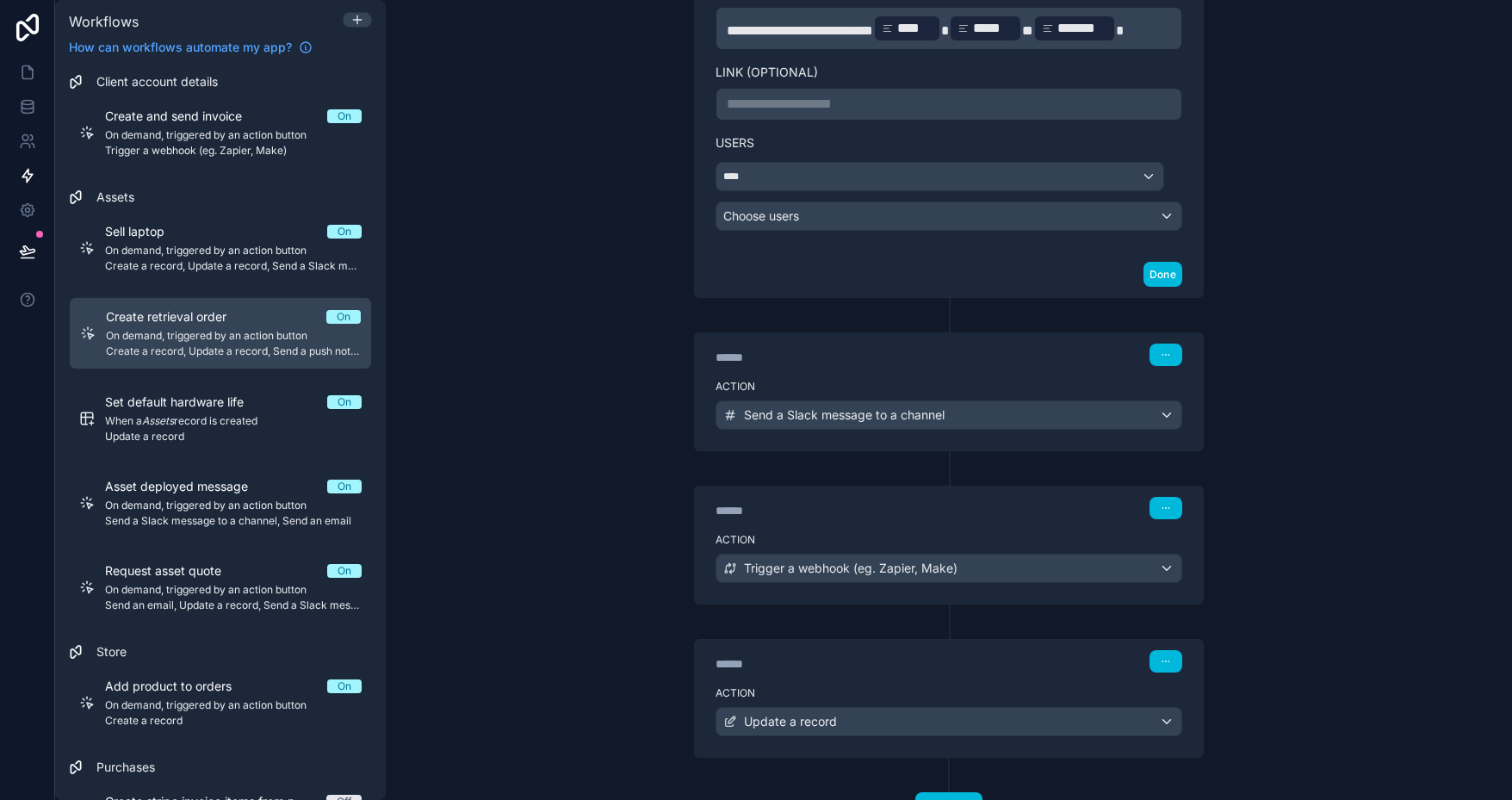
scroll to position [2410, 0]
click at [1004, 341] on div "****** Step 4" at bounding box center [948, 352] width 467 height 22
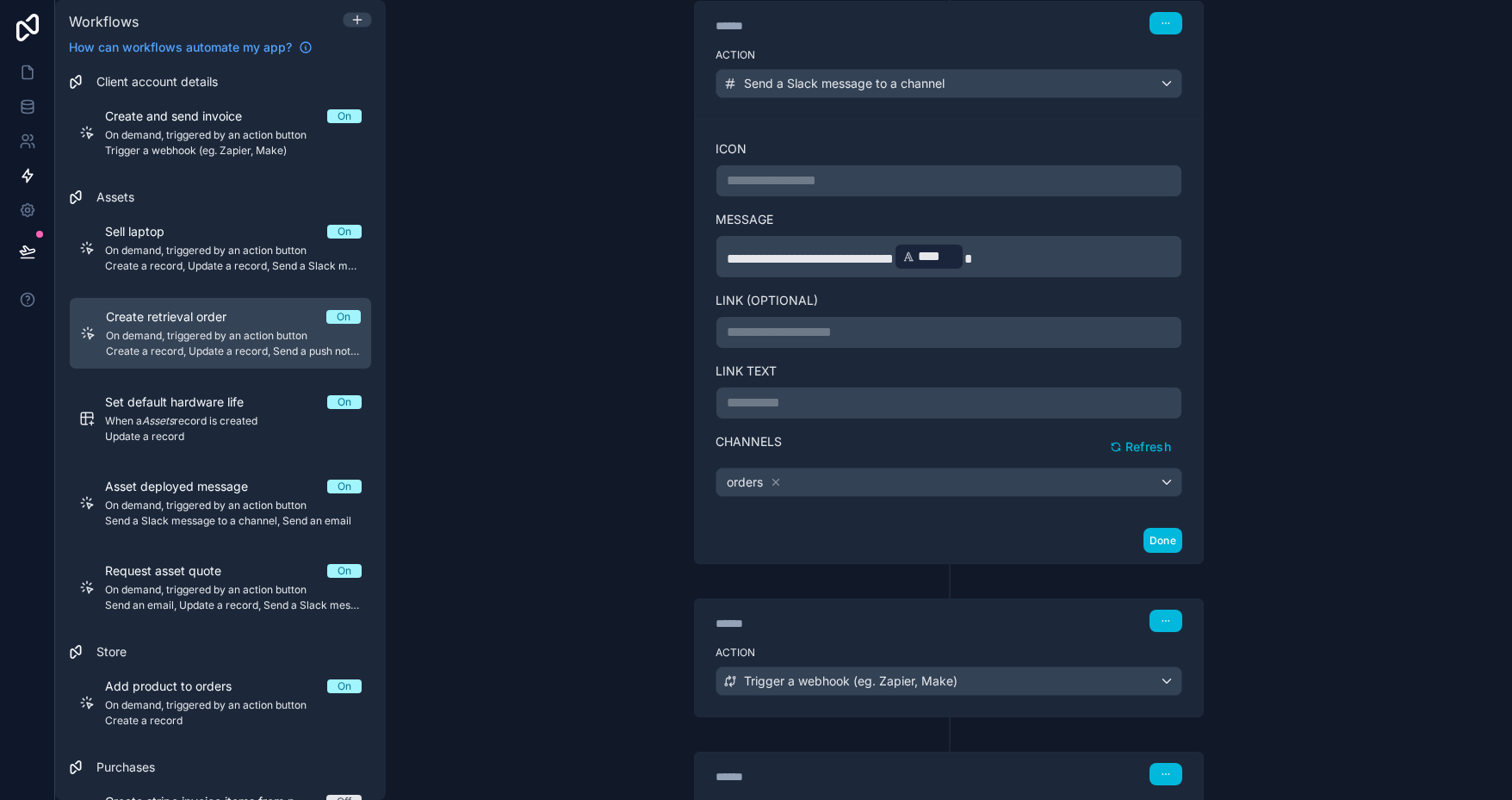
scroll to position [2886, 0]
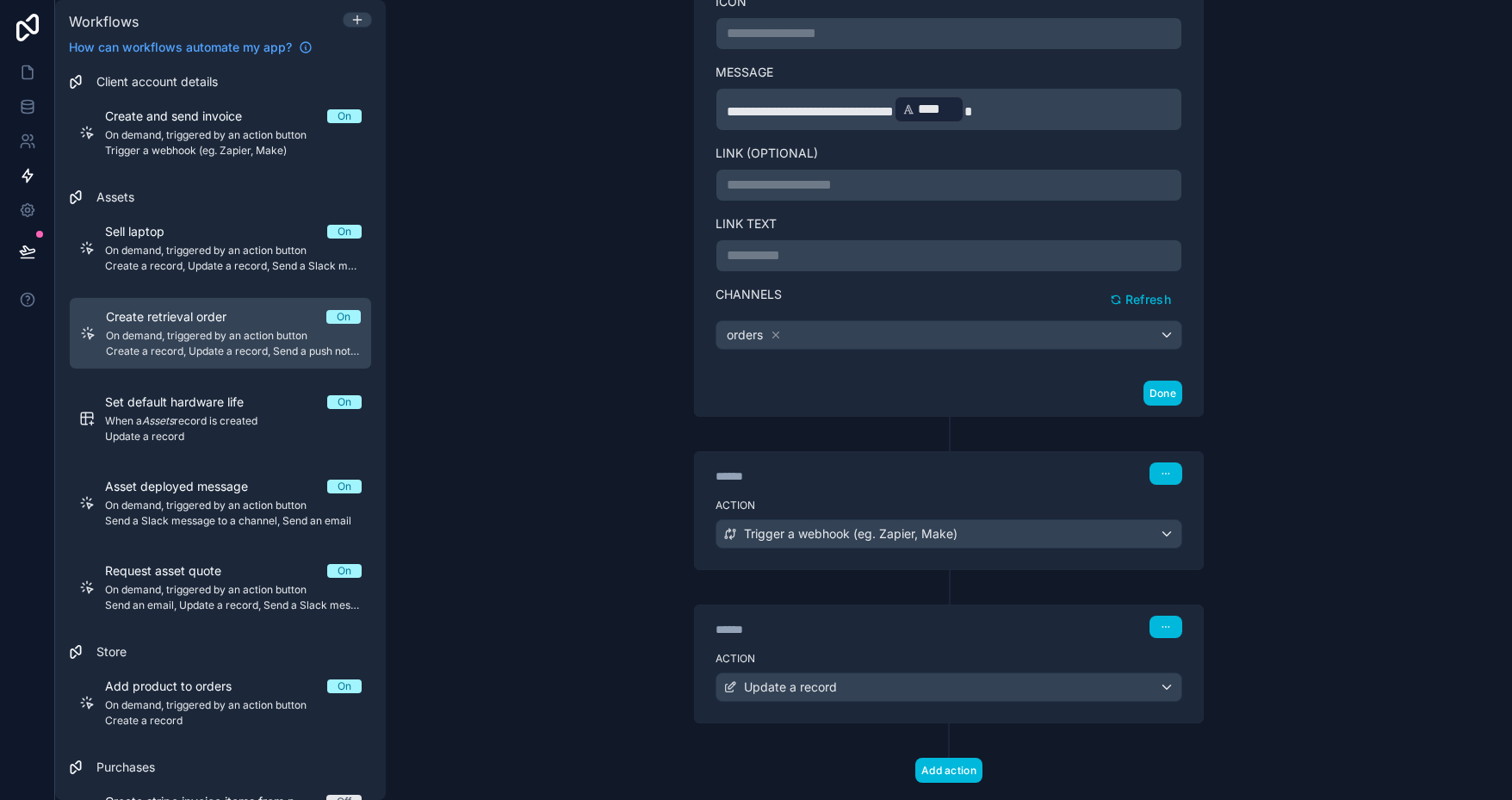
click at [1086, 499] on label "Action" at bounding box center [948, 506] width 467 height 14
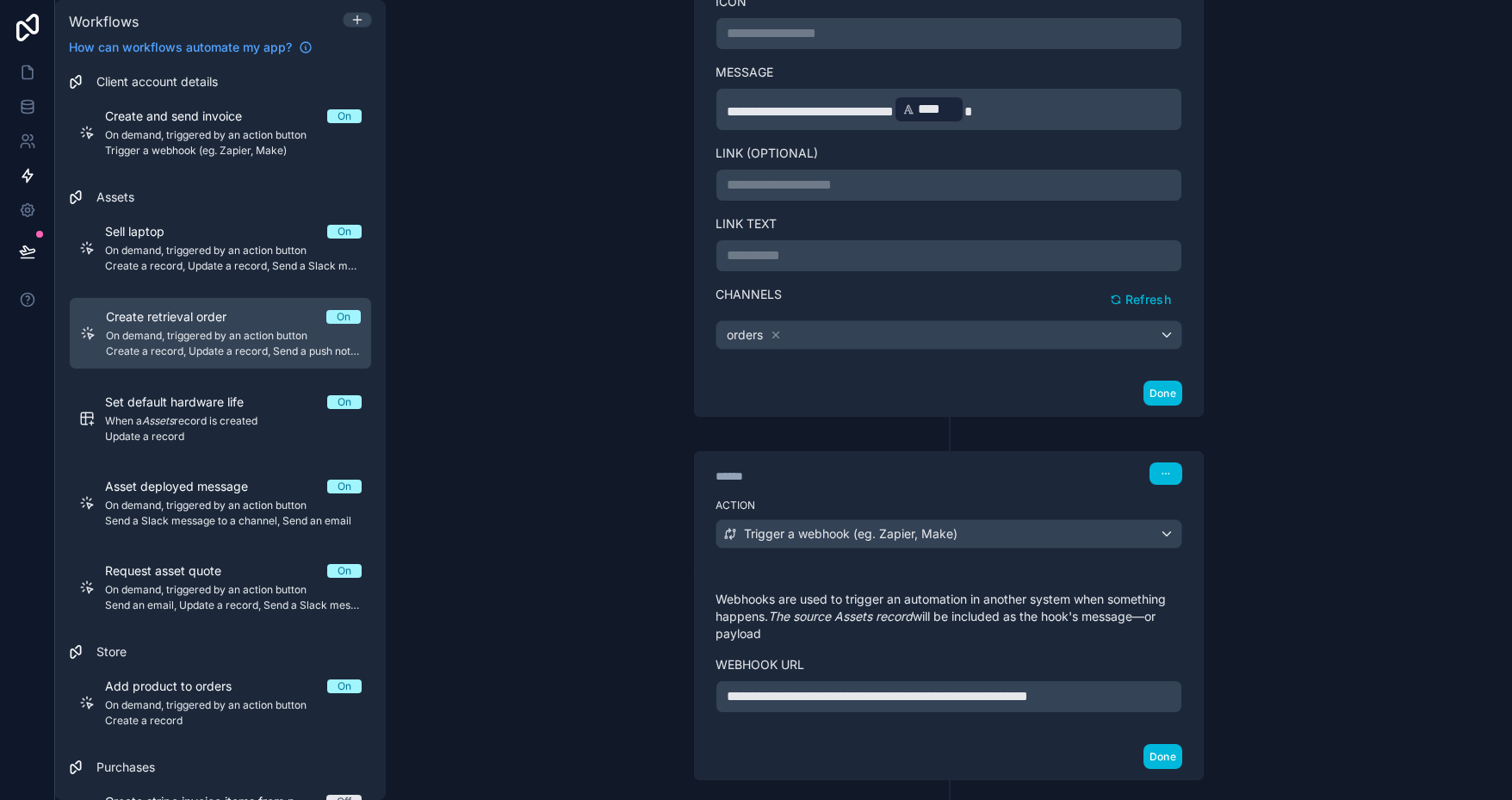
scroll to position [3058, 0]
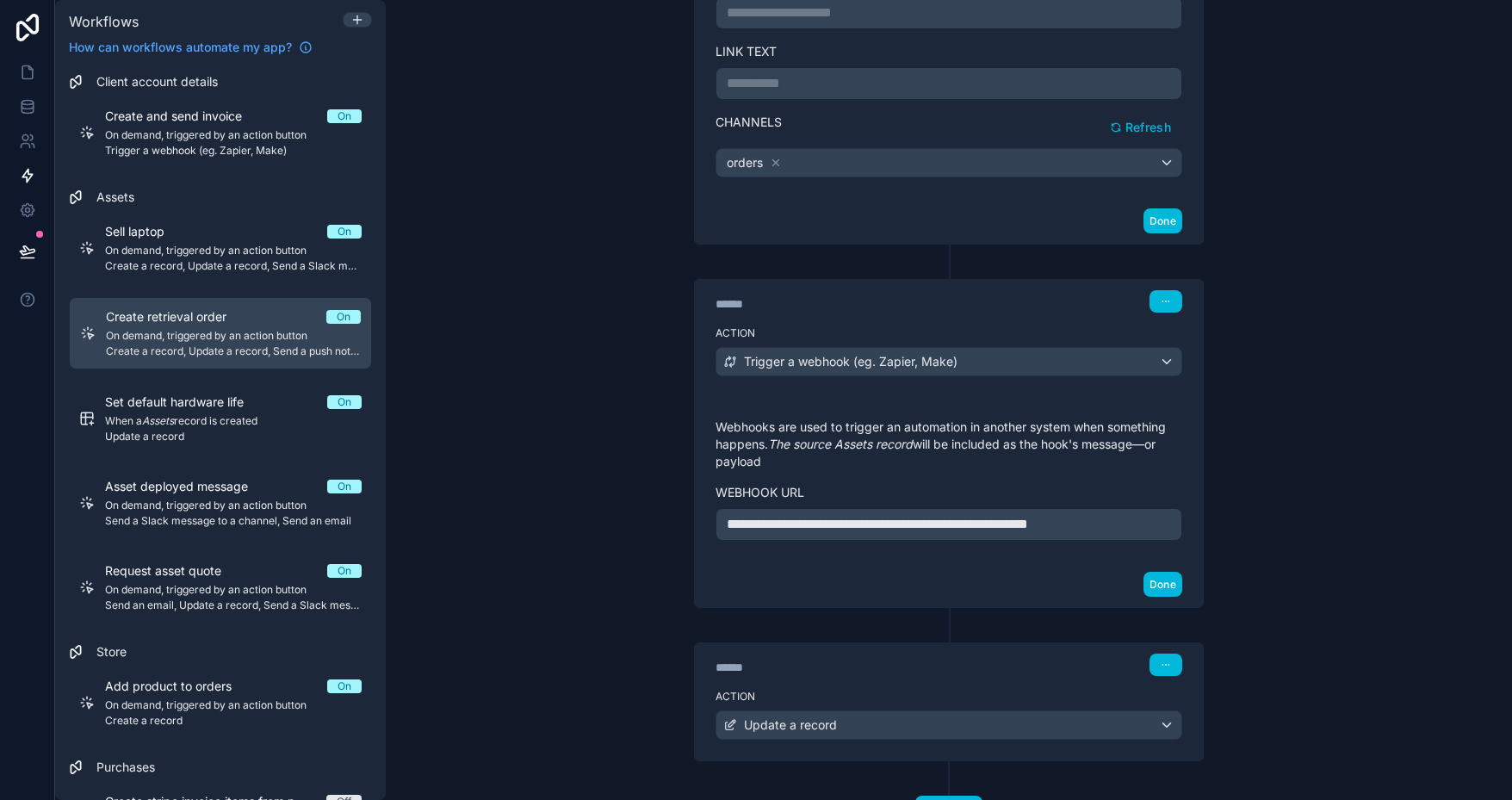
click at [965, 683] on div "Action Update a record" at bounding box center [948, 721] width 507 height 78
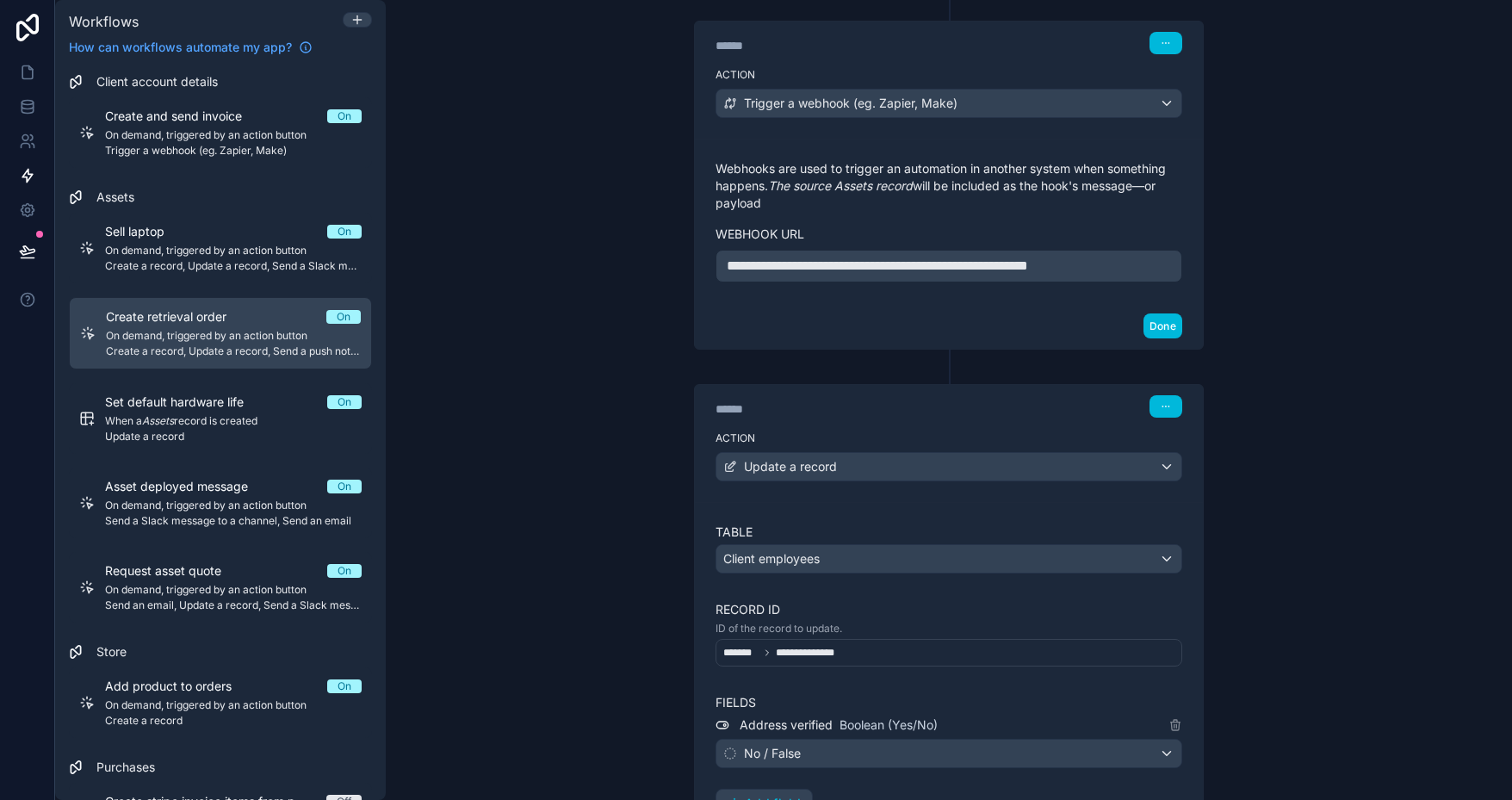
scroll to position [3489, 0]
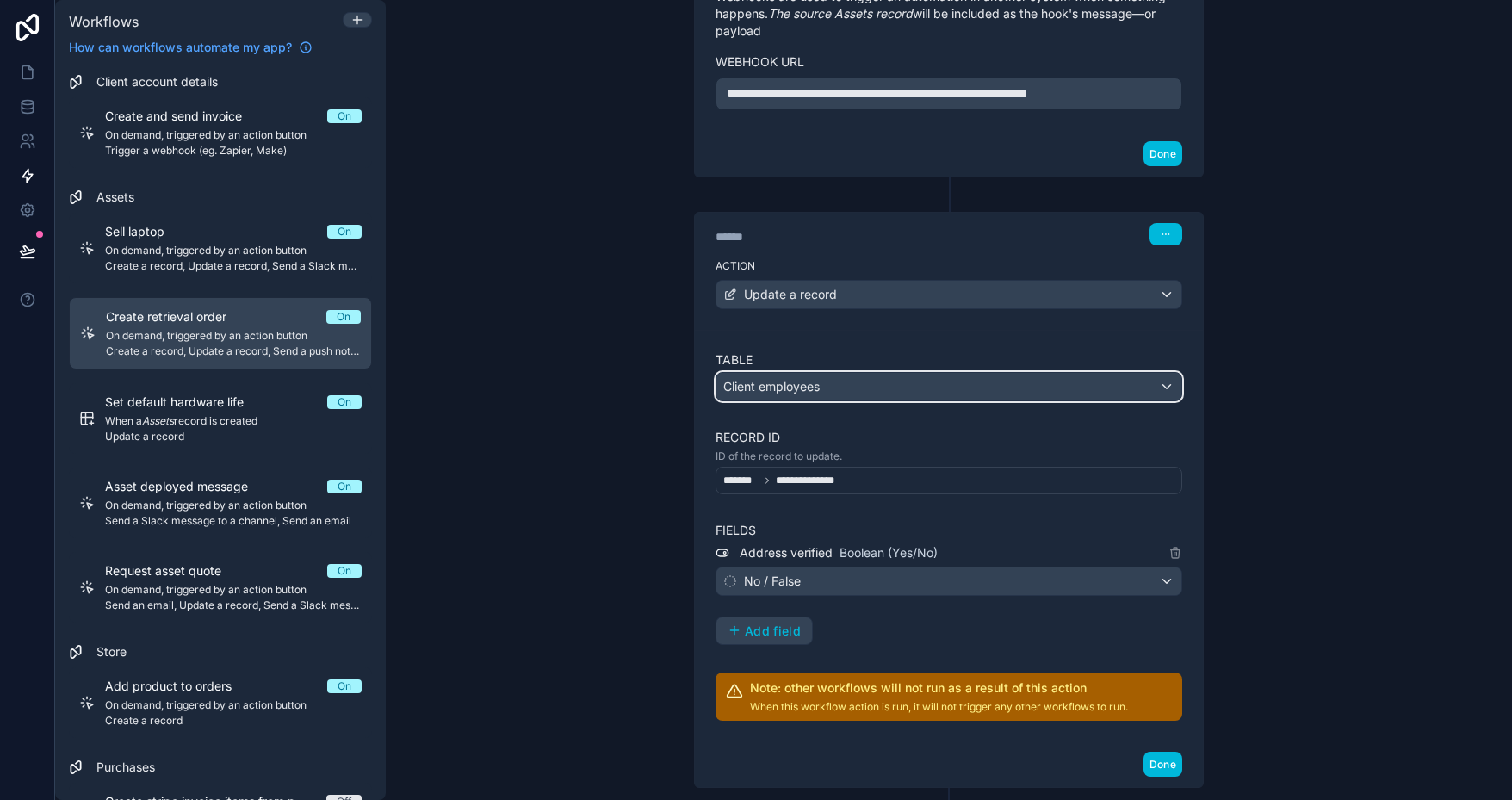
click at [841, 373] on div "Client employees" at bounding box center [948, 387] width 465 height 28
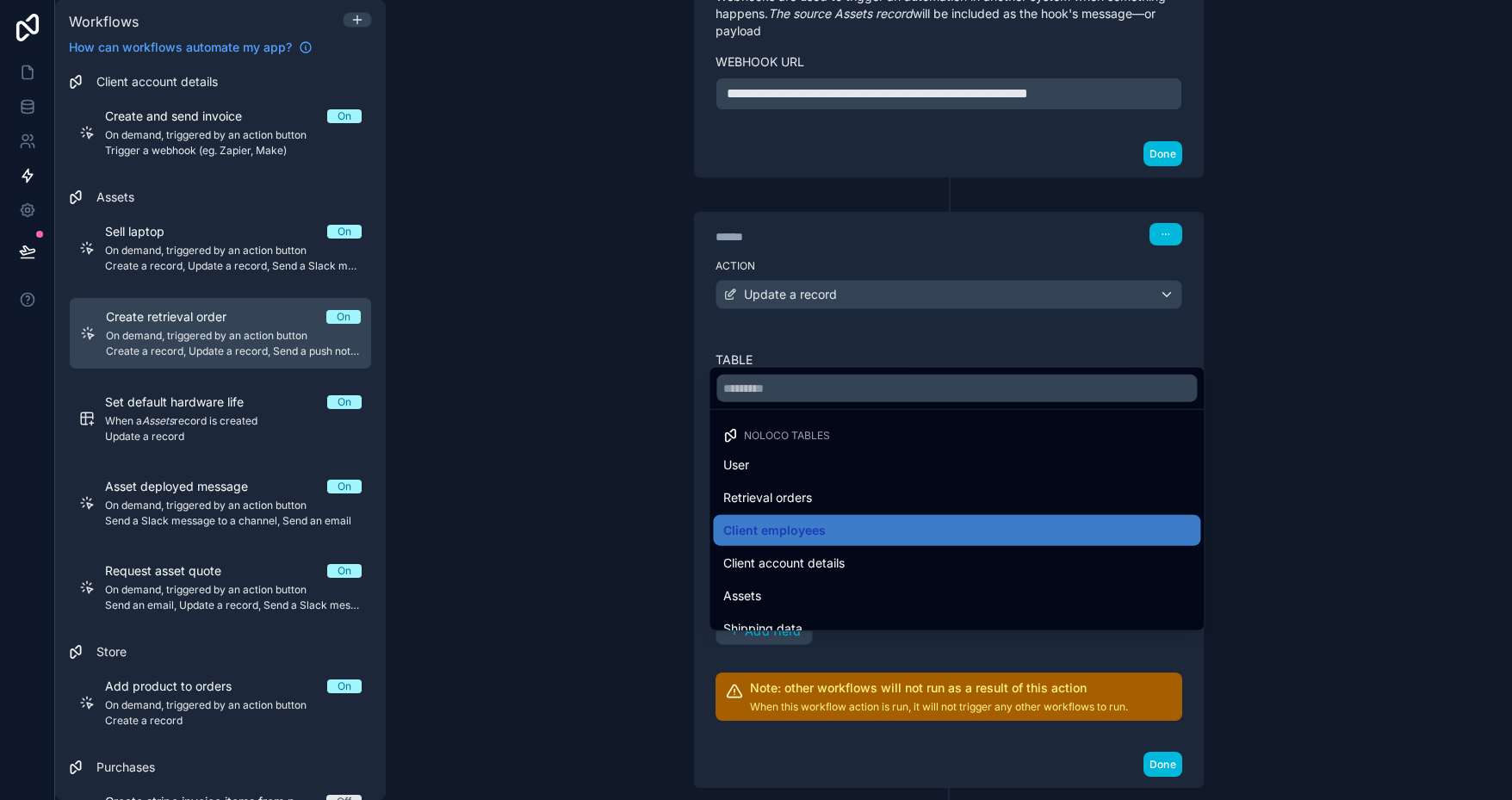
click at [859, 319] on div at bounding box center [756, 400] width 1512 height 800
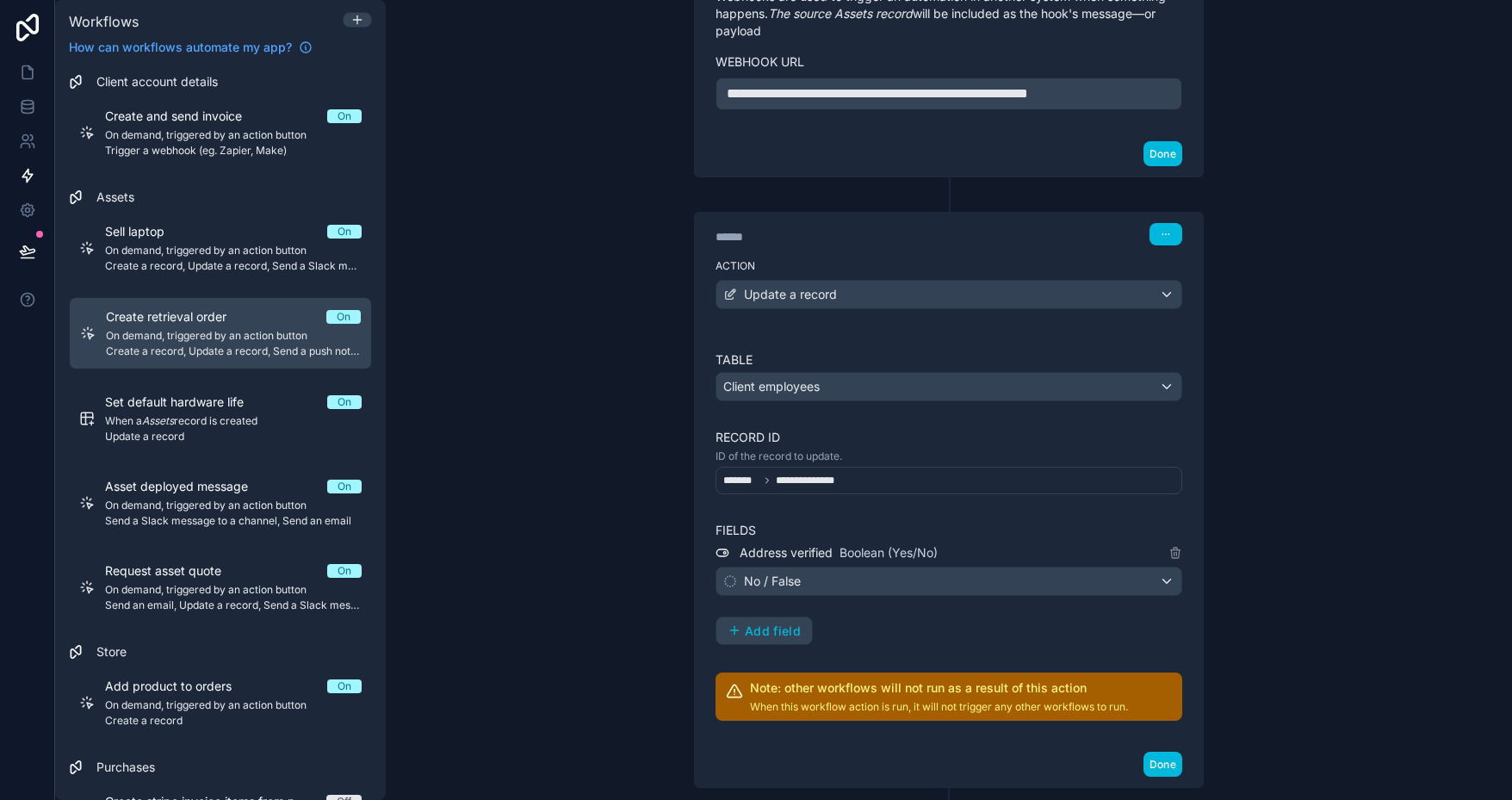
click at [966, 521] on label "Fields" at bounding box center [948, 530] width 467 height 17
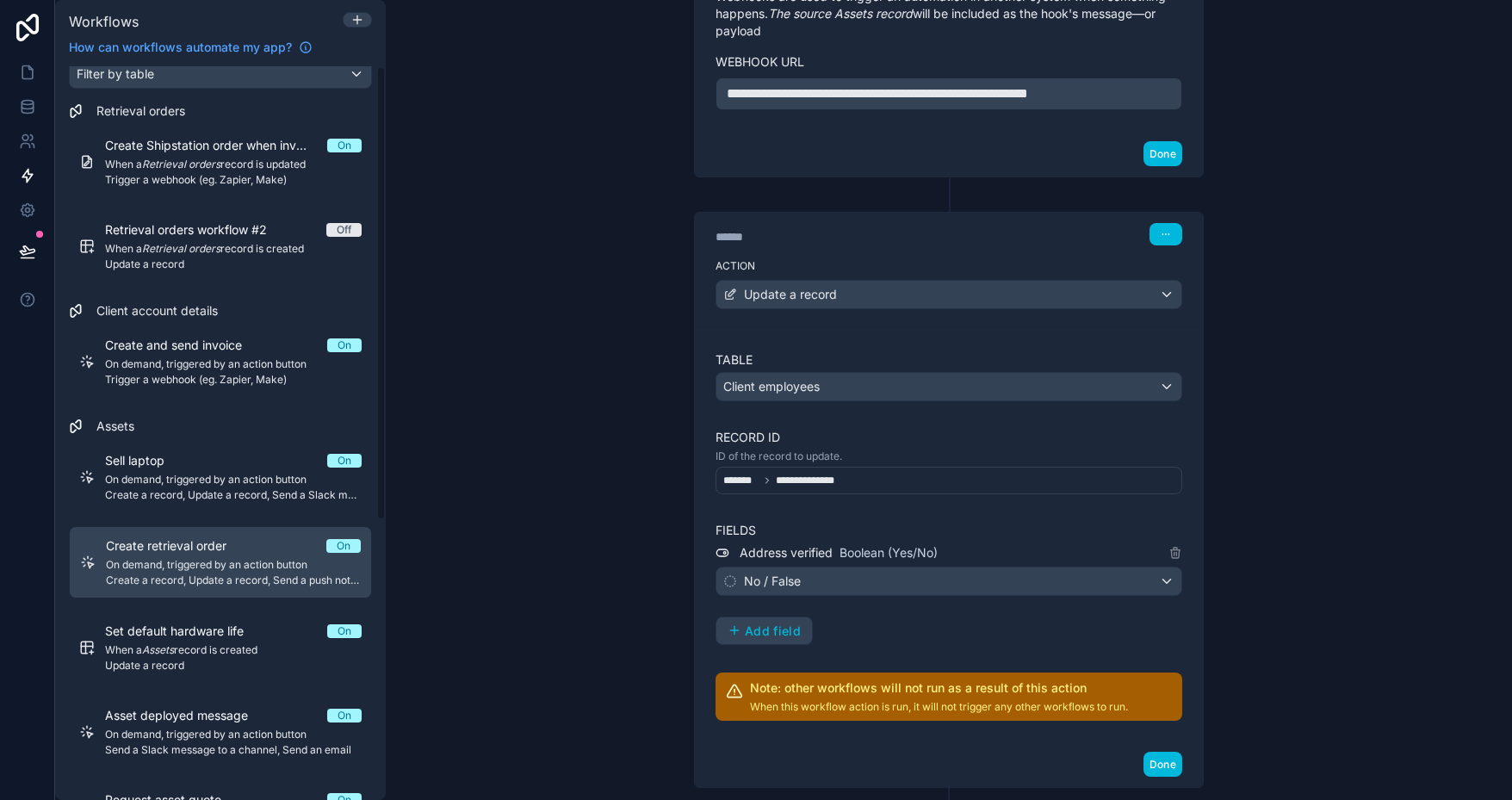
scroll to position [0, 0]
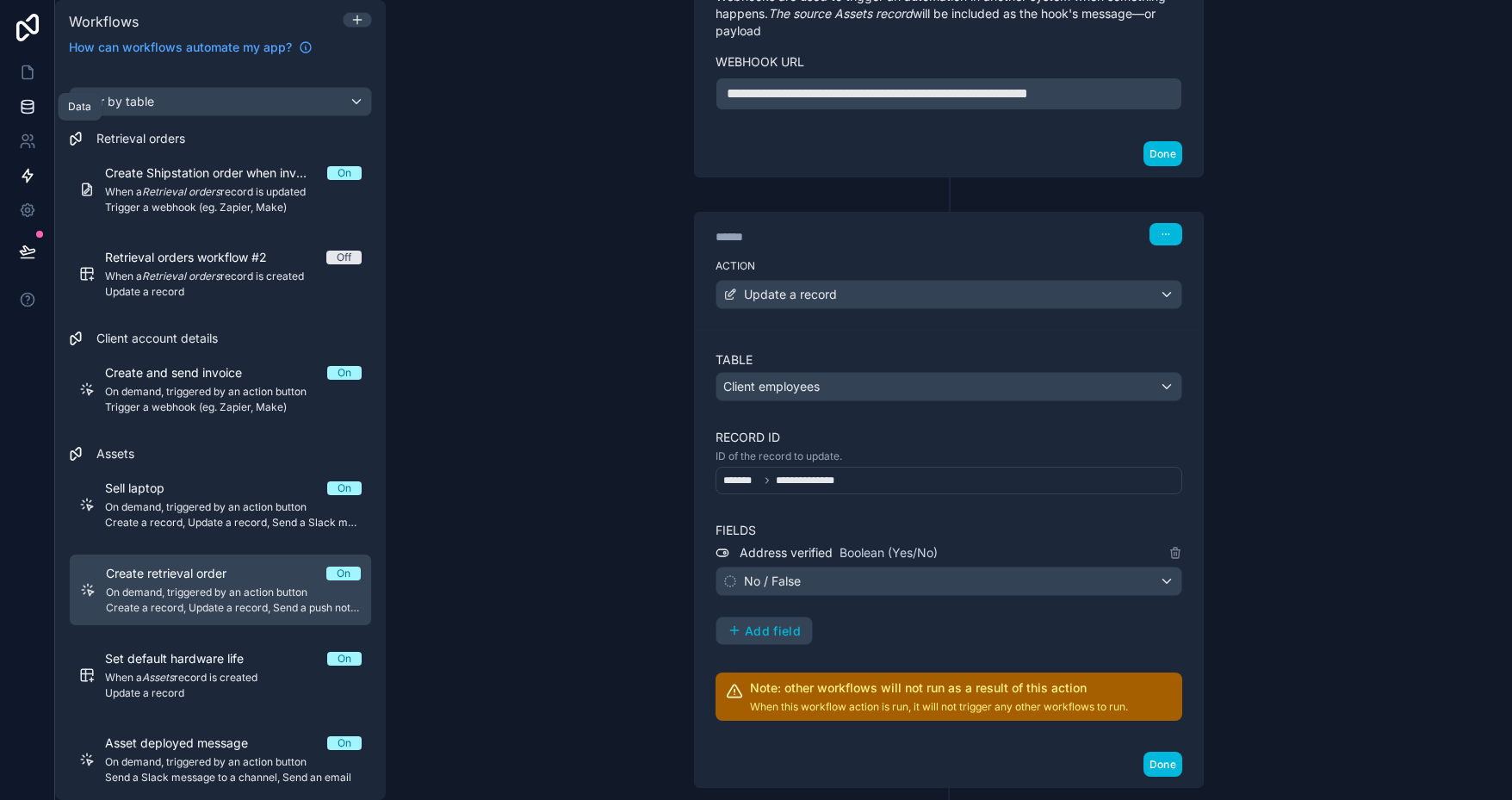
click at [32, 106] on icon at bounding box center [28, 107] width 17 height 17
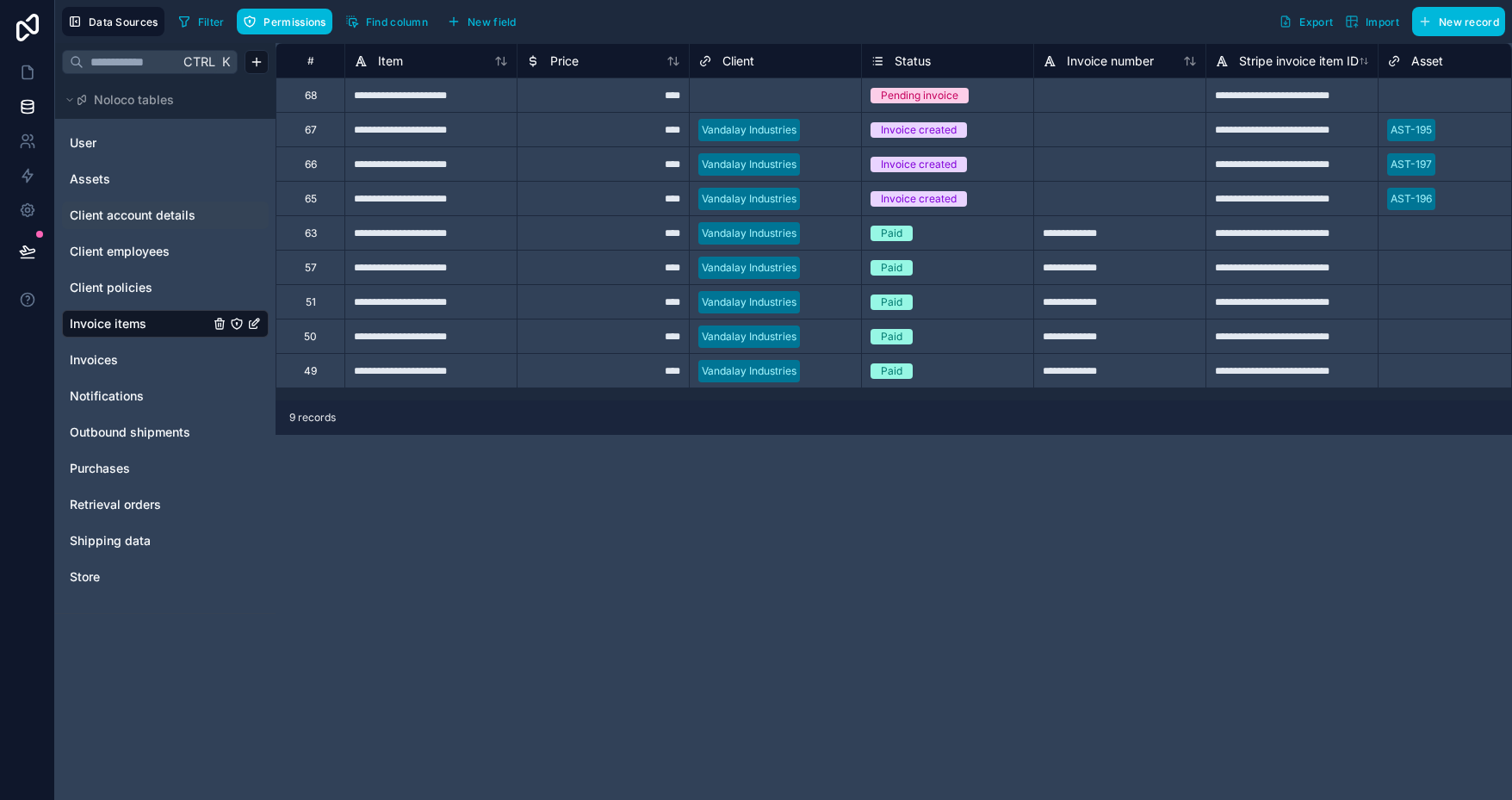
click at [118, 213] on span "Client account details" at bounding box center [133, 215] width 126 height 17
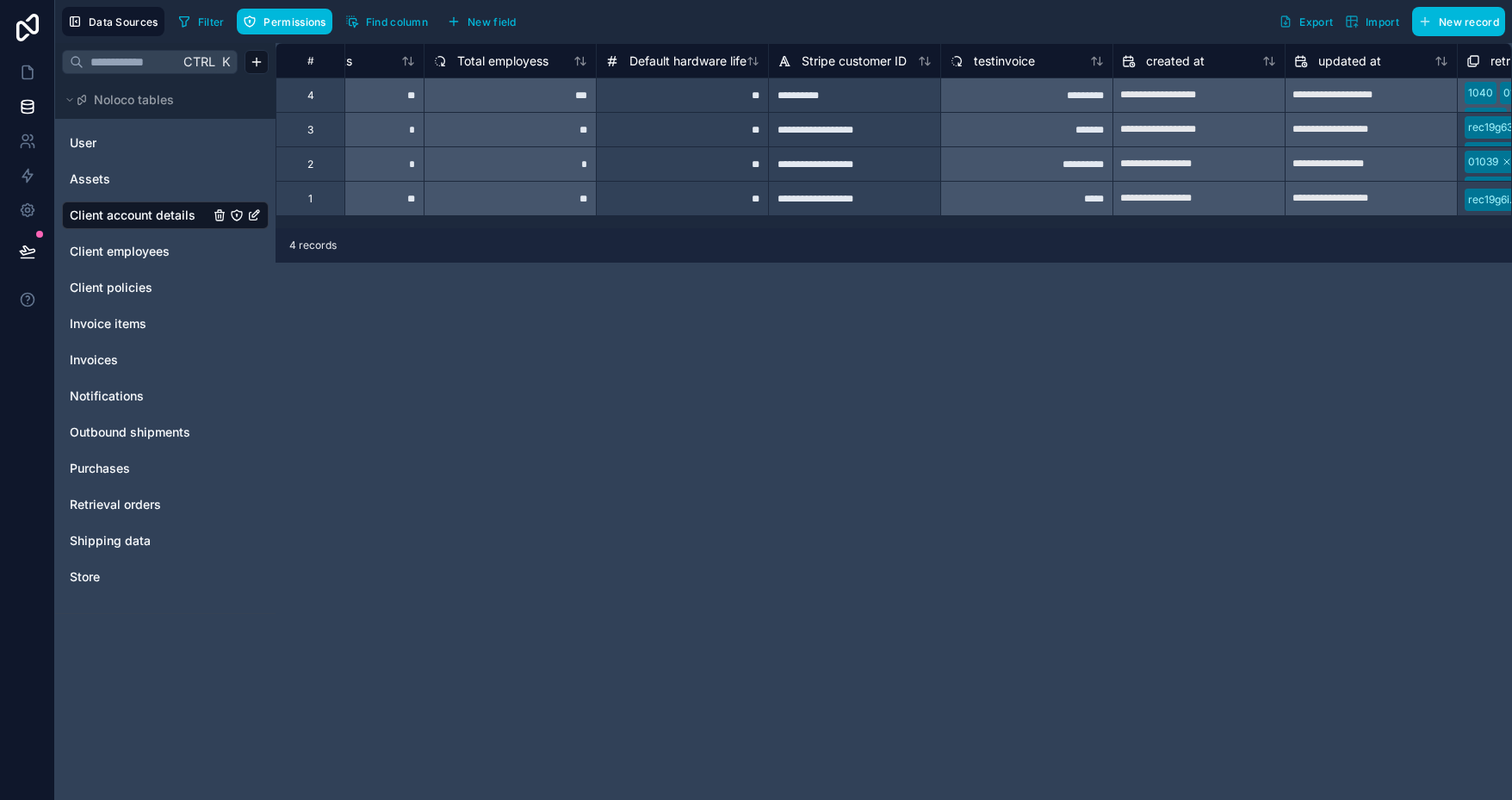
scroll to position [0, 1064]
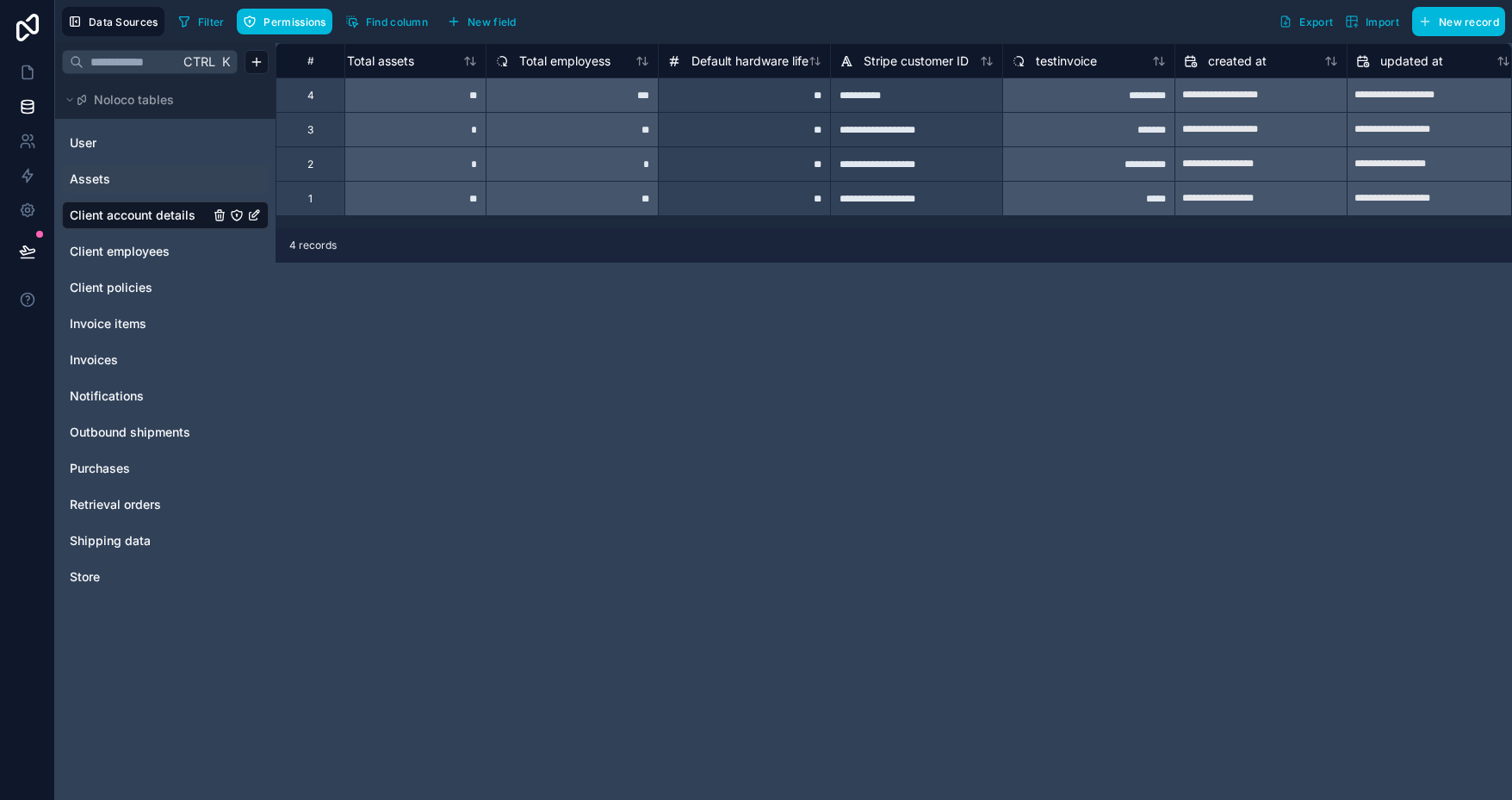
click at [113, 176] on link "Assets" at bounding box center [140, 179] width 140 height 17
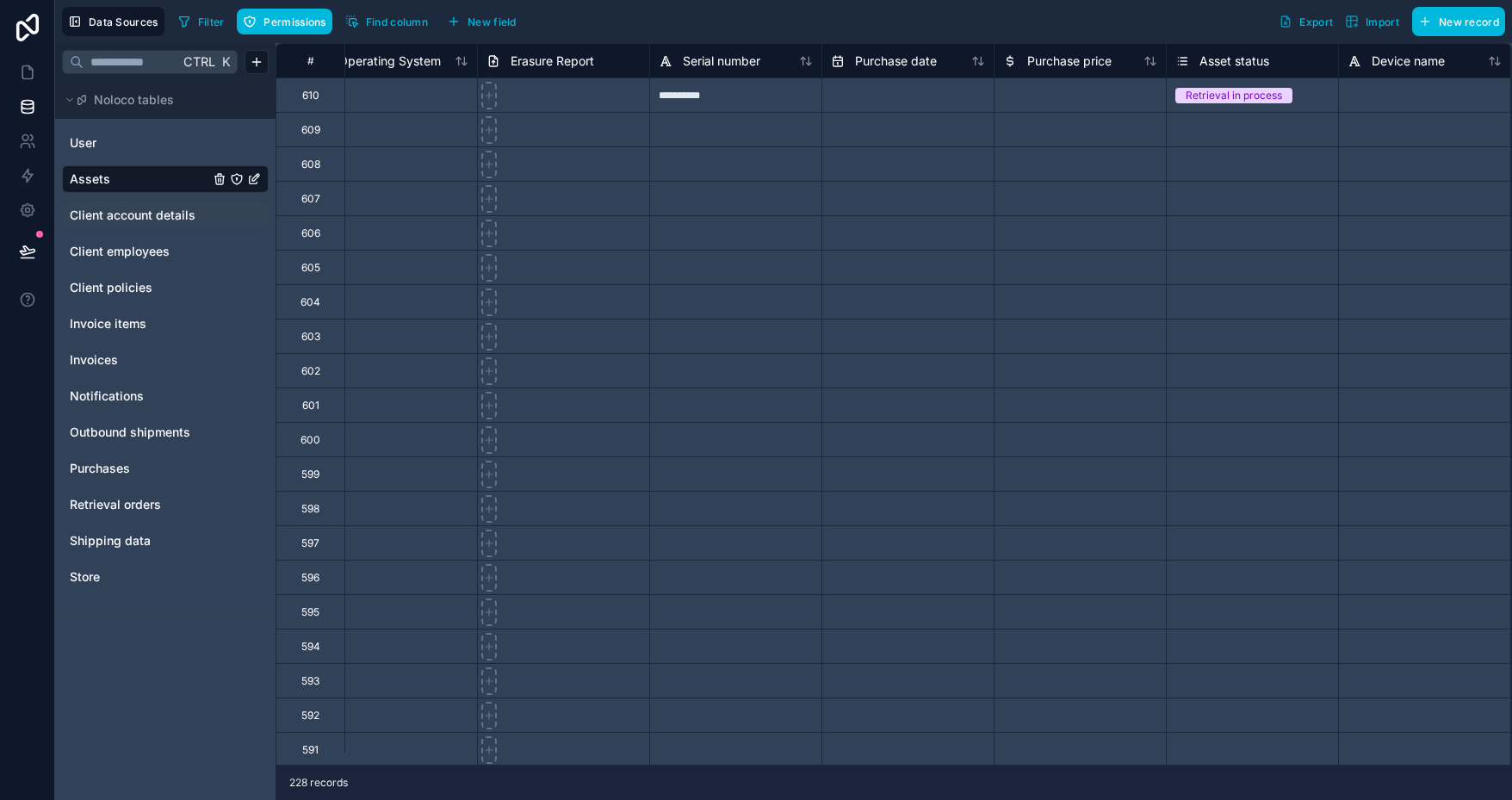
scroll to position [0, 3443]
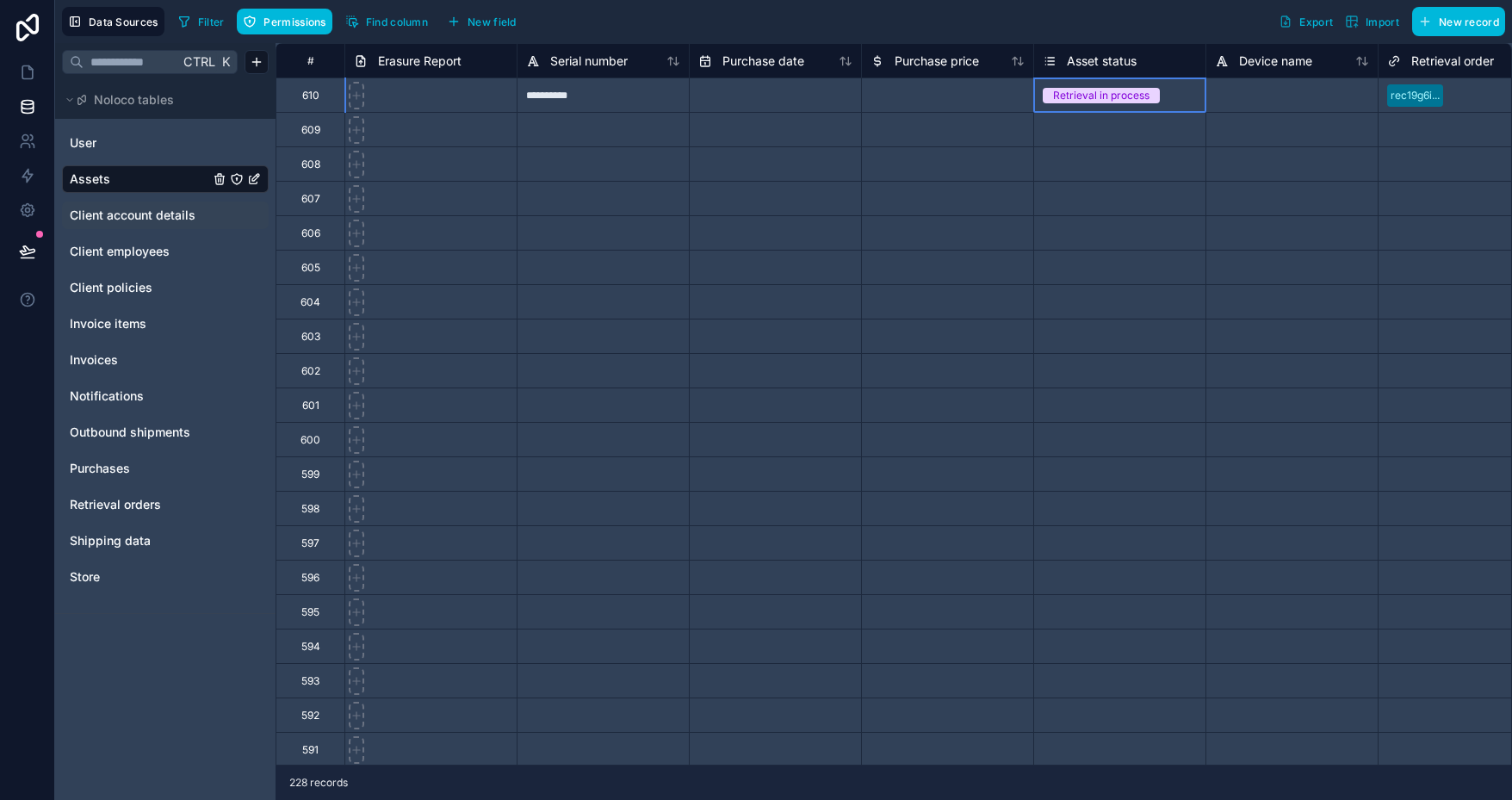
click at [1180, 107] on div "Retrieval in process" at bounding box center [1119, 95] width 171 height 34
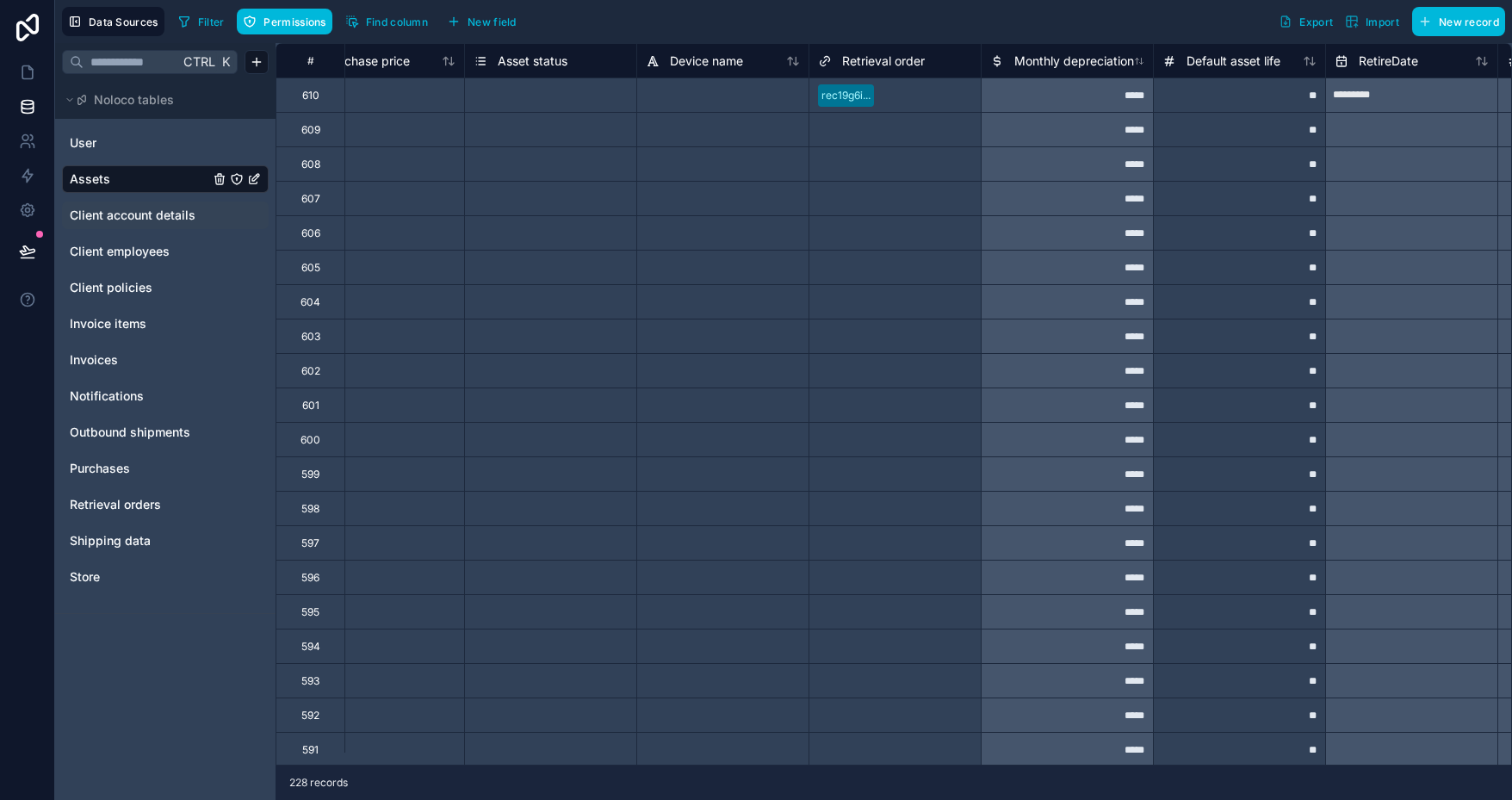
scroll to position [0, 4023]
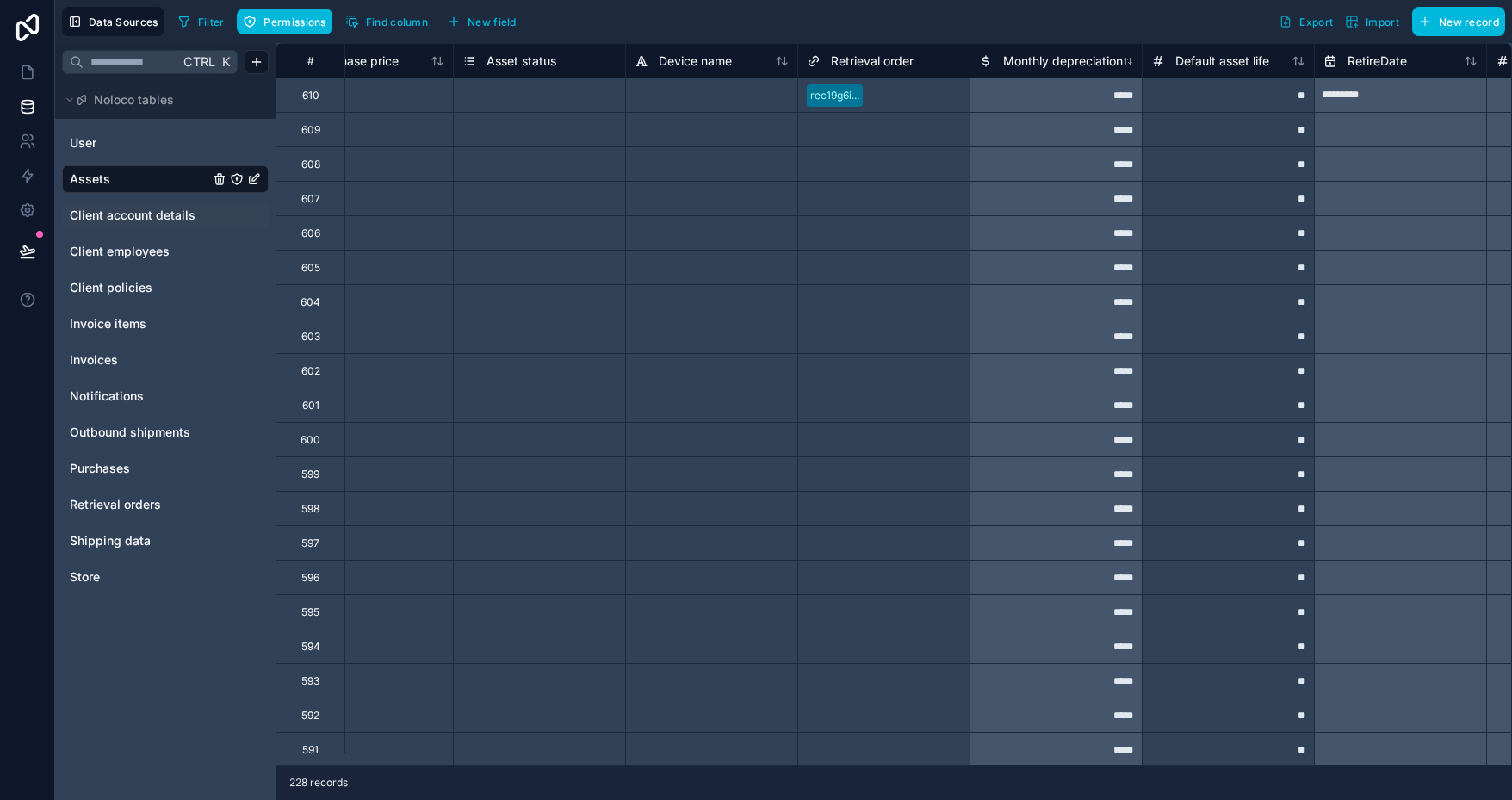
click at [899, 96] on div at bounding box center [915, 96] width 91 height 17
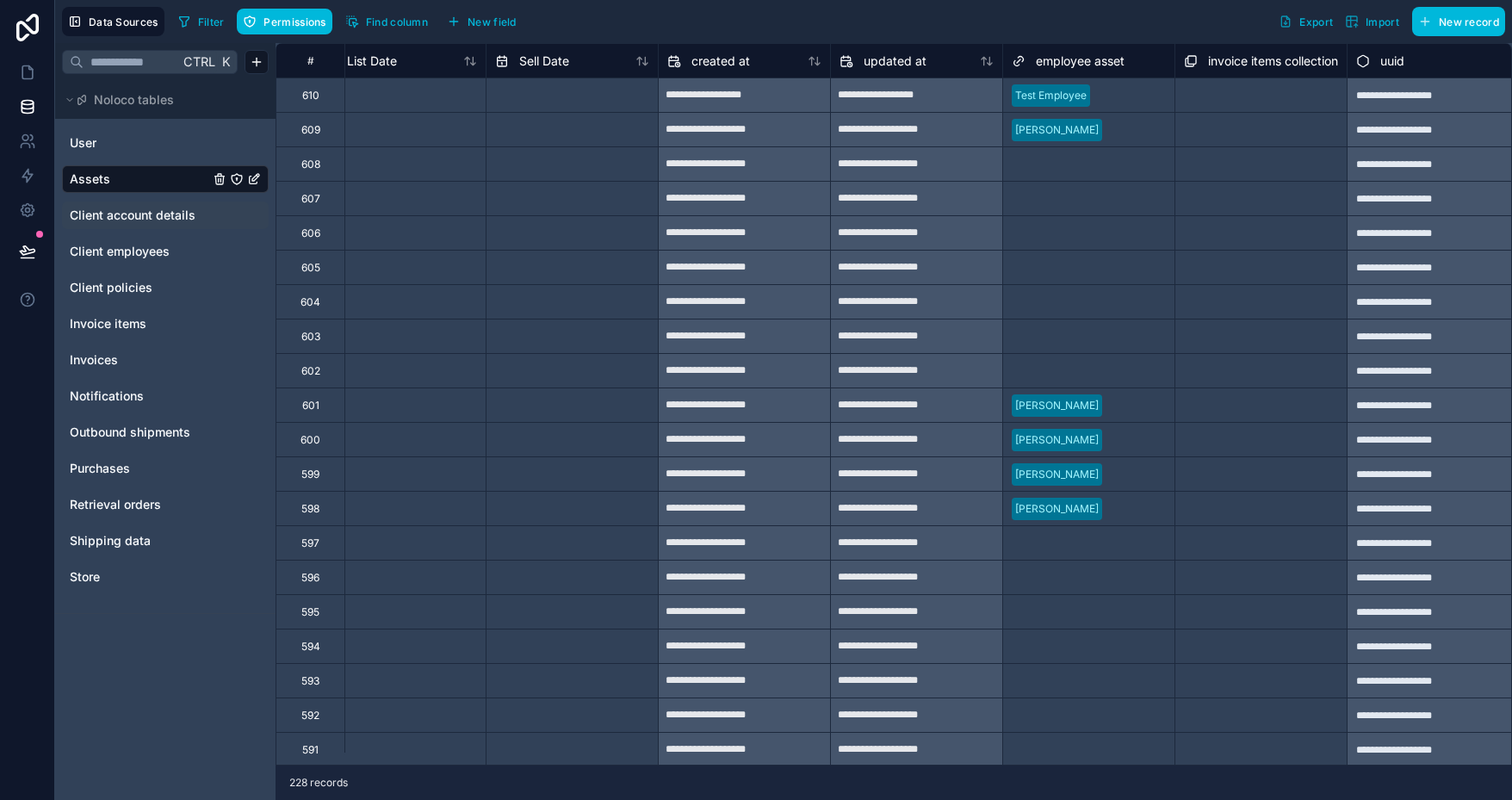
scroll to position [0, 5732]
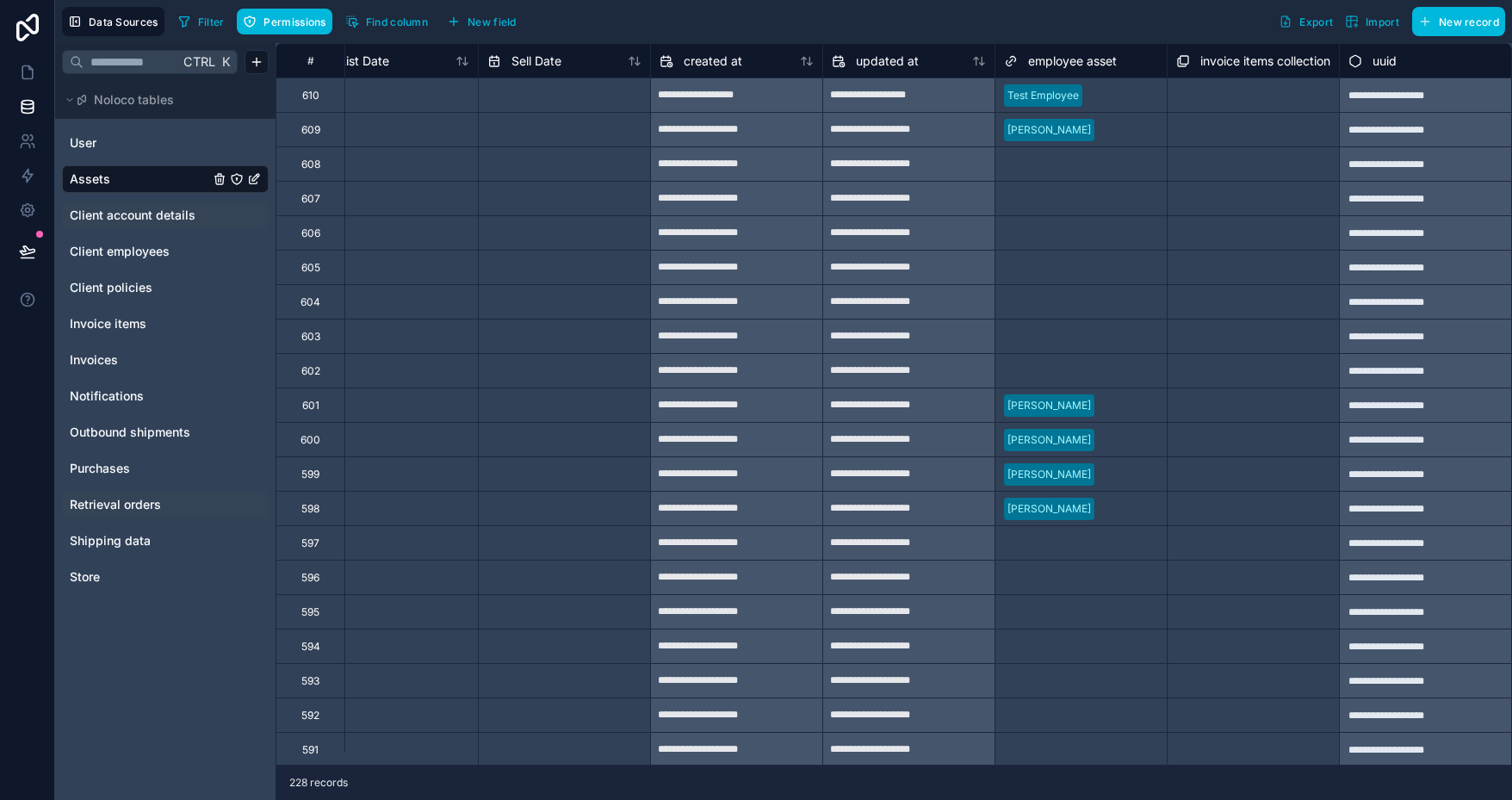
click at [129, 504] on span "Retrieval orders" at bounding box center [116, 505] width 91 height 17
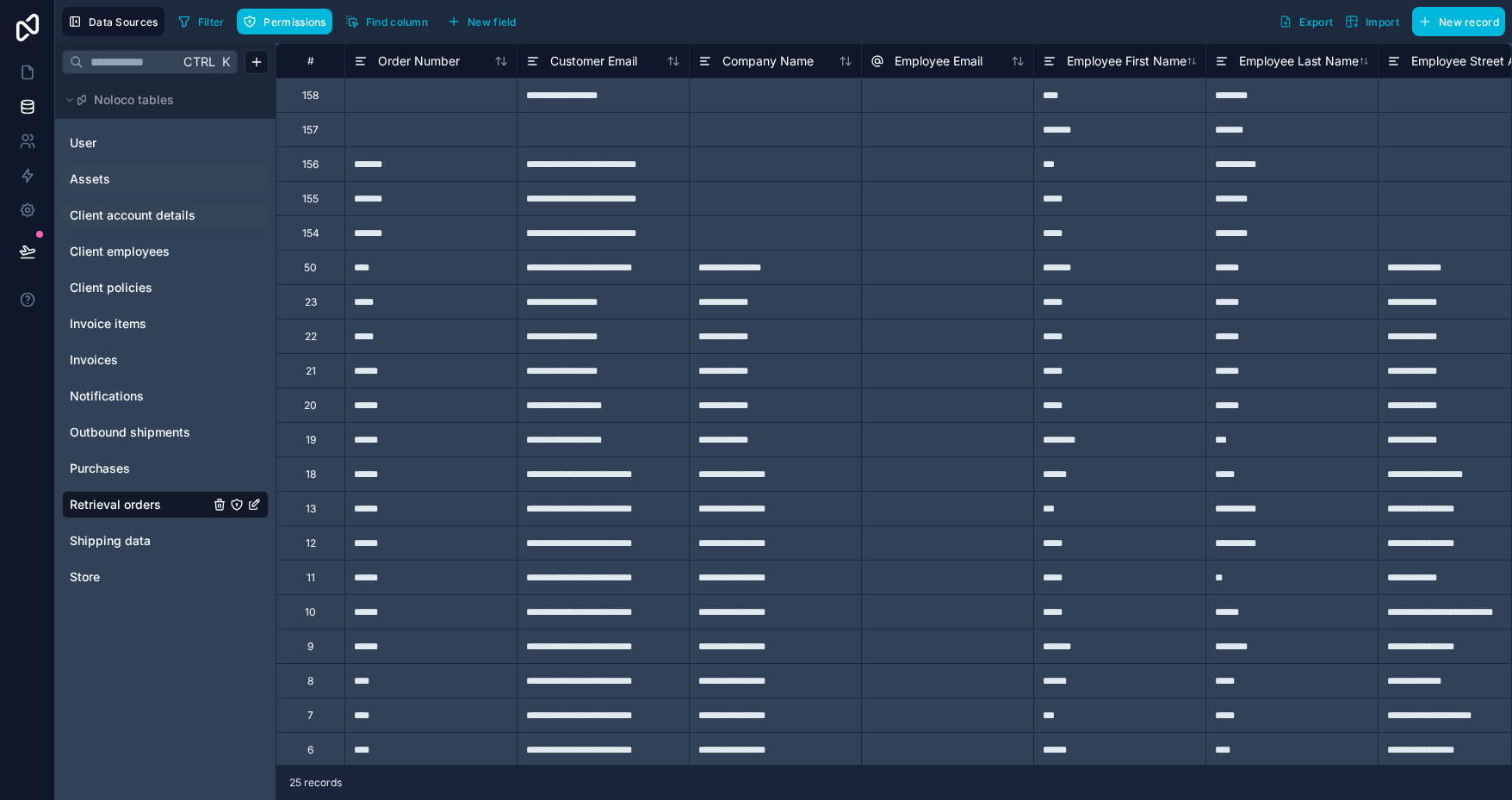
click at [308, 98] on div "158" at bounding box center [310, 96] width 16 height 14
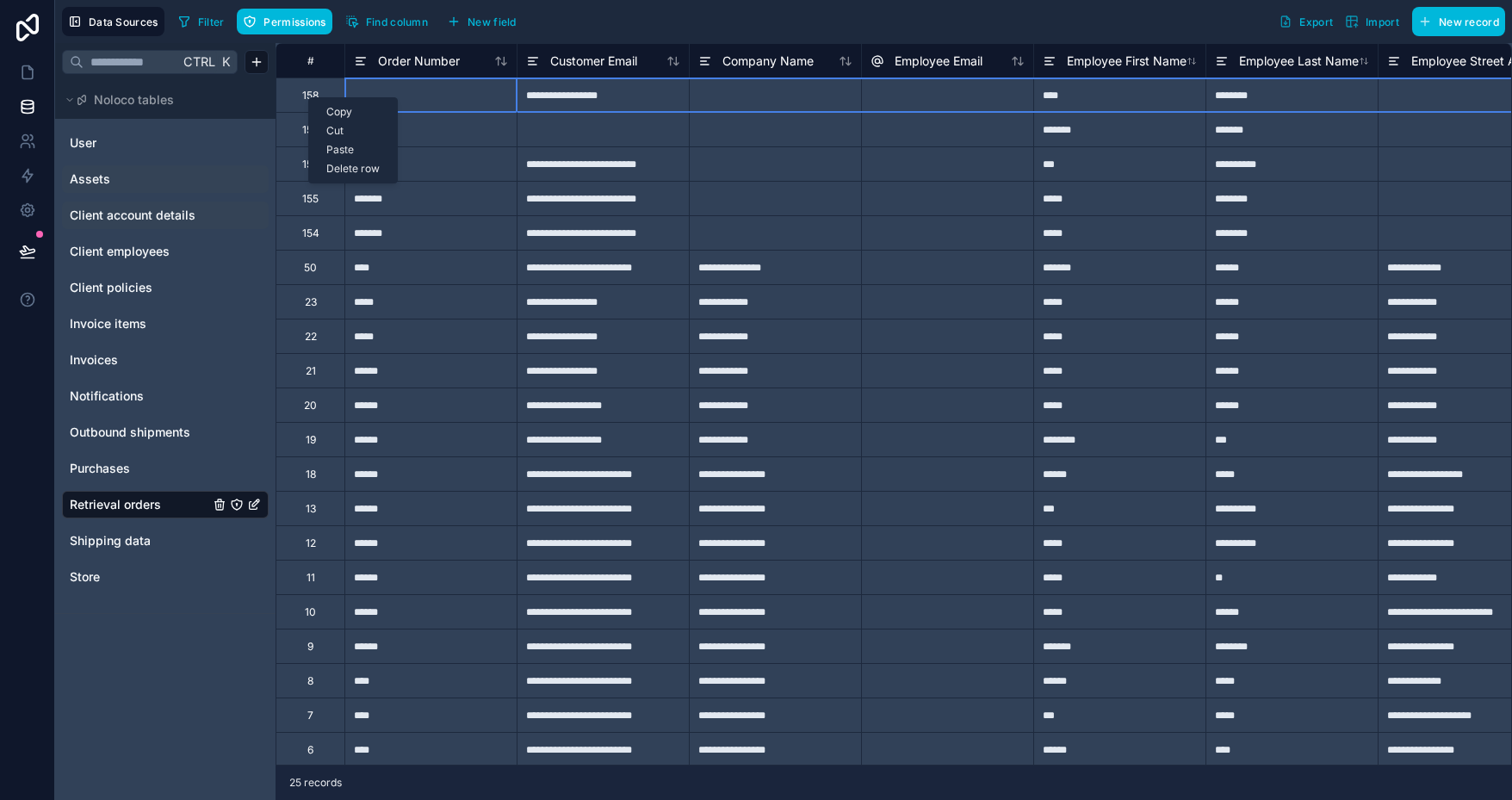
click at [356, 169] on div "Delete row" at bounding box center [353, 169] width 88 height 19
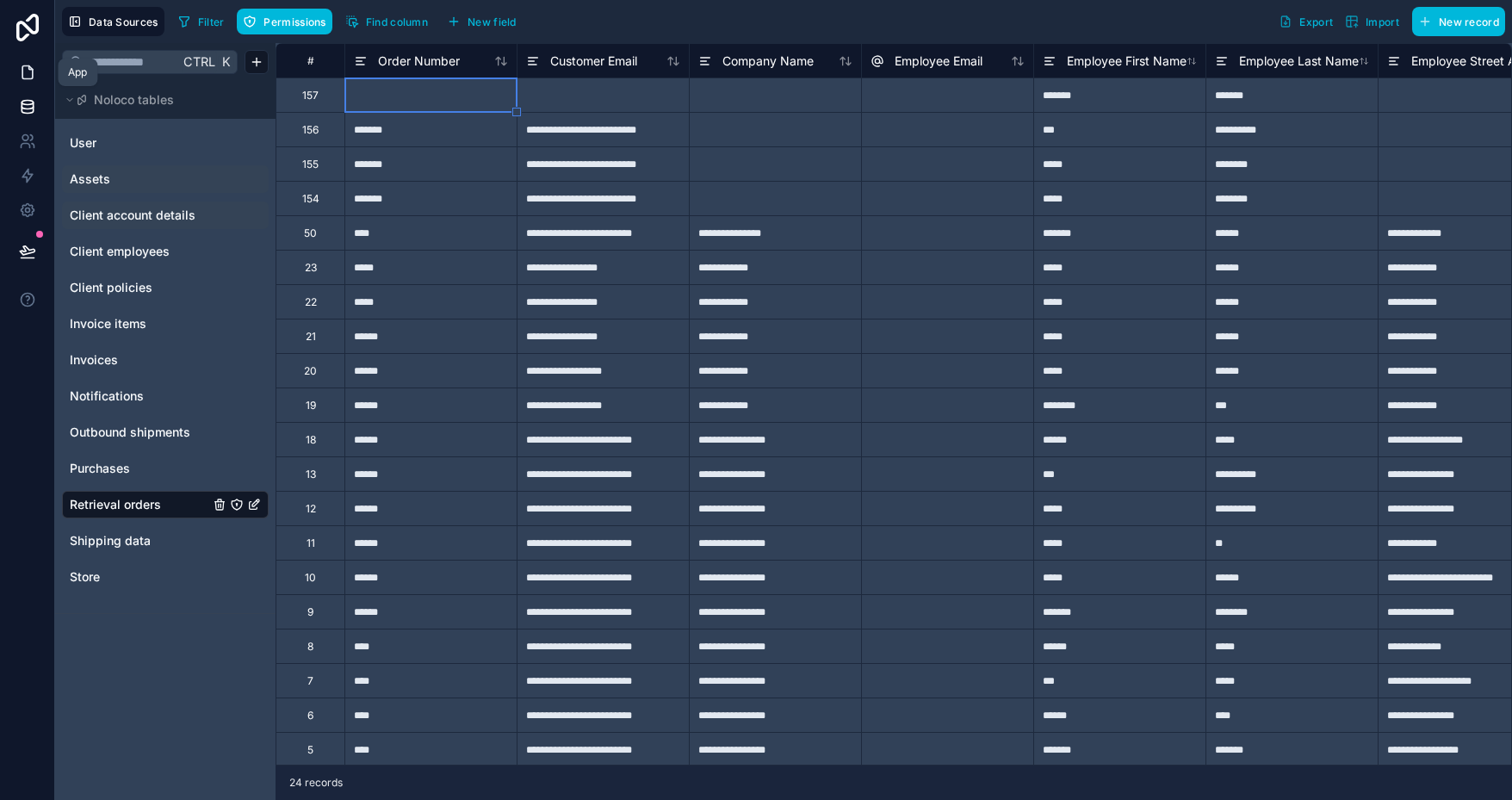
click at [33, 73] on icon at bounding box center [28, 72] width 10 height 13
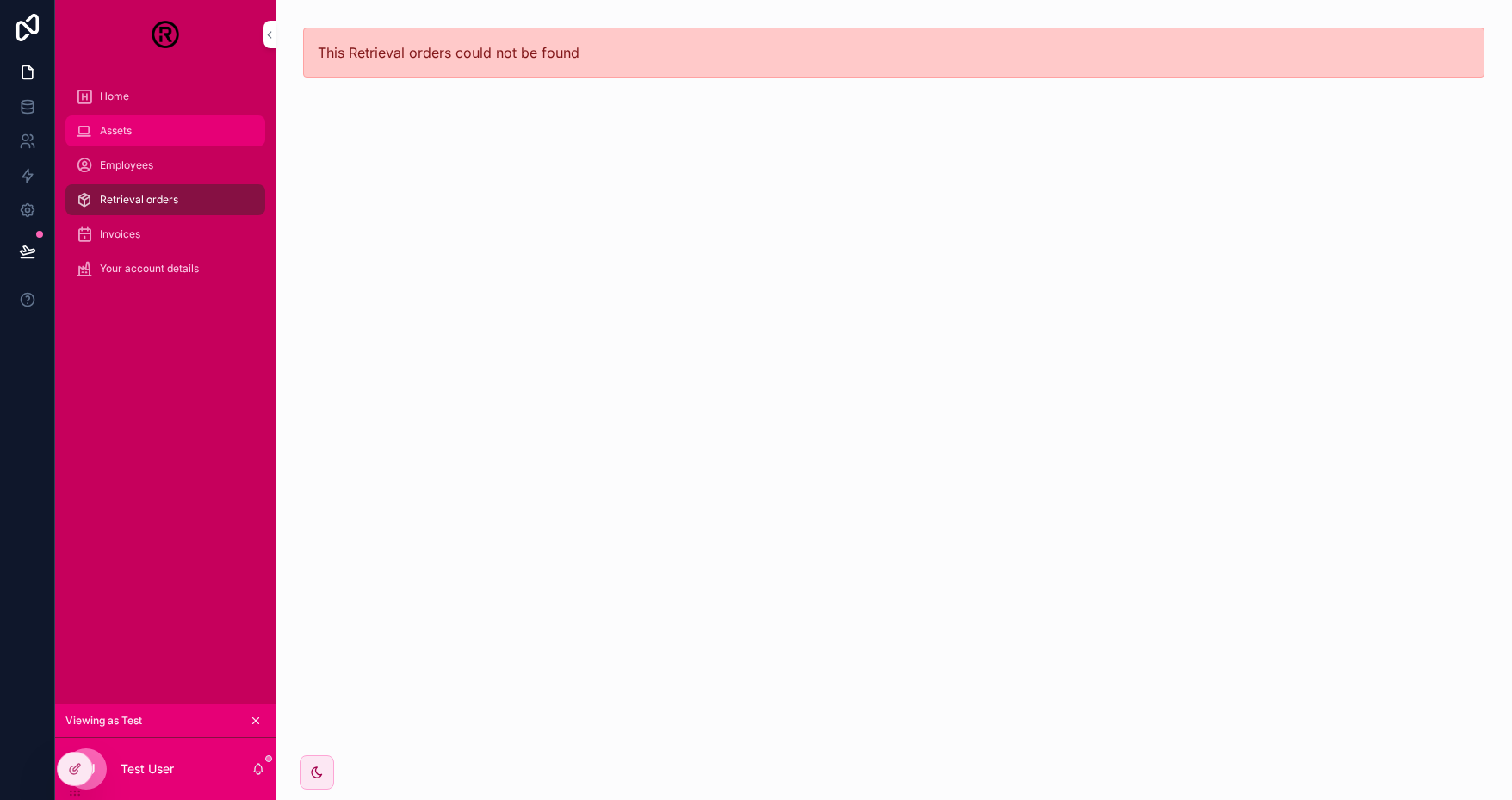
click at [142, 131] on div "Assets" at bounding box center [165, 131] width 179 height 28
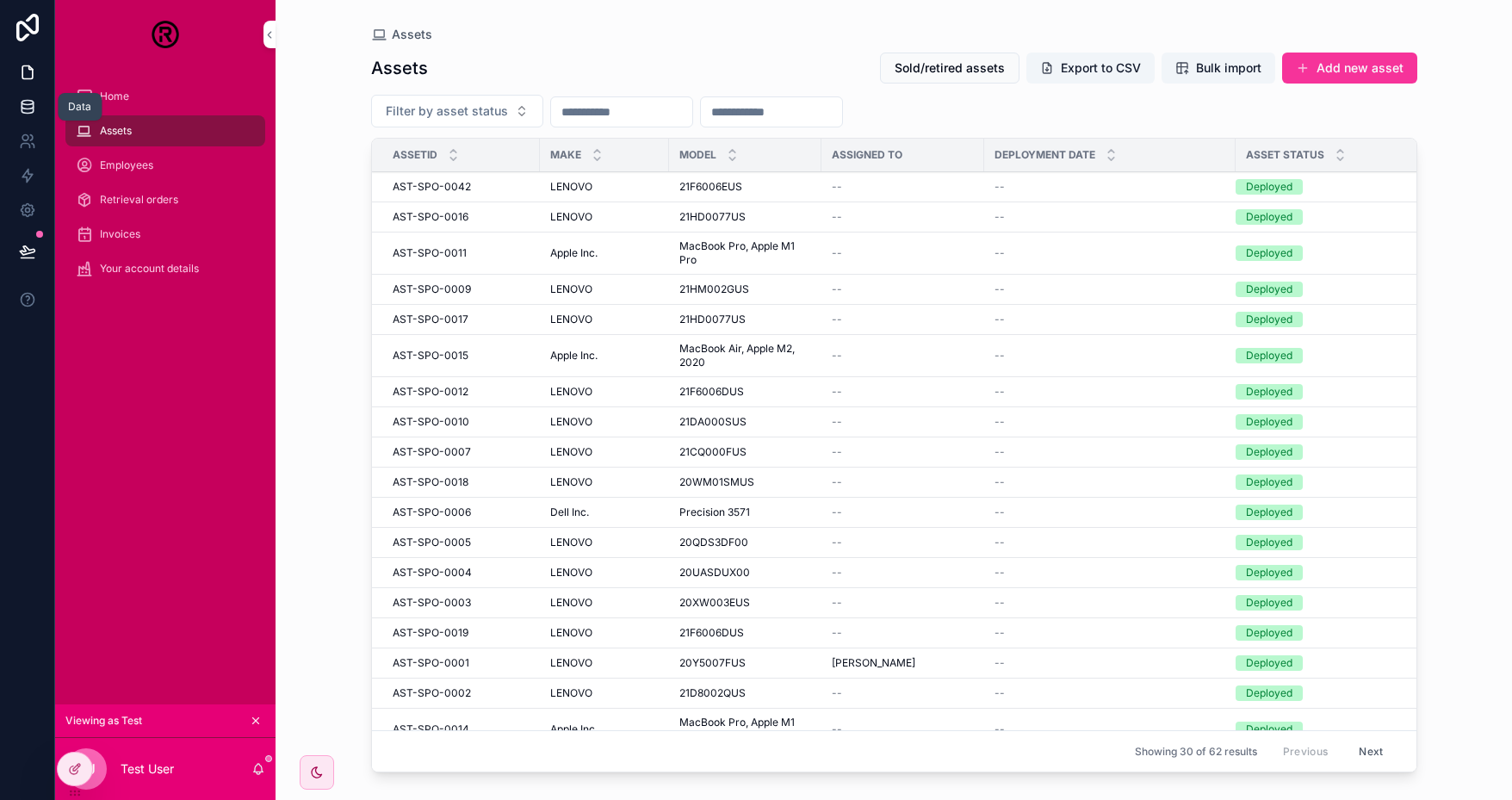
click at [30, 117] on link at bounding box center [27, 107] width 54 height 35
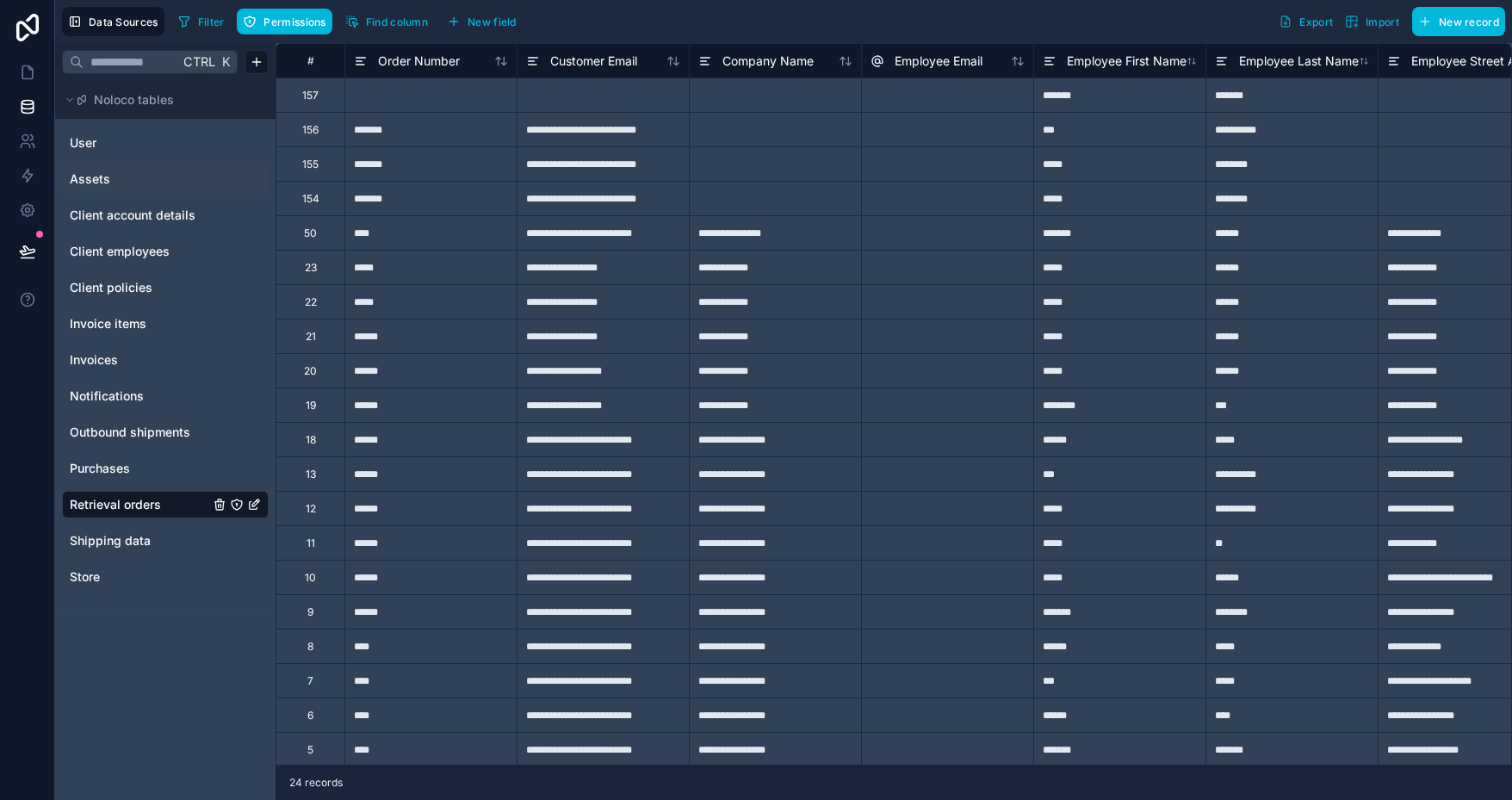
click at [124, 173] on link "Assets" at bounding box center [140, 179] width 140 height 17
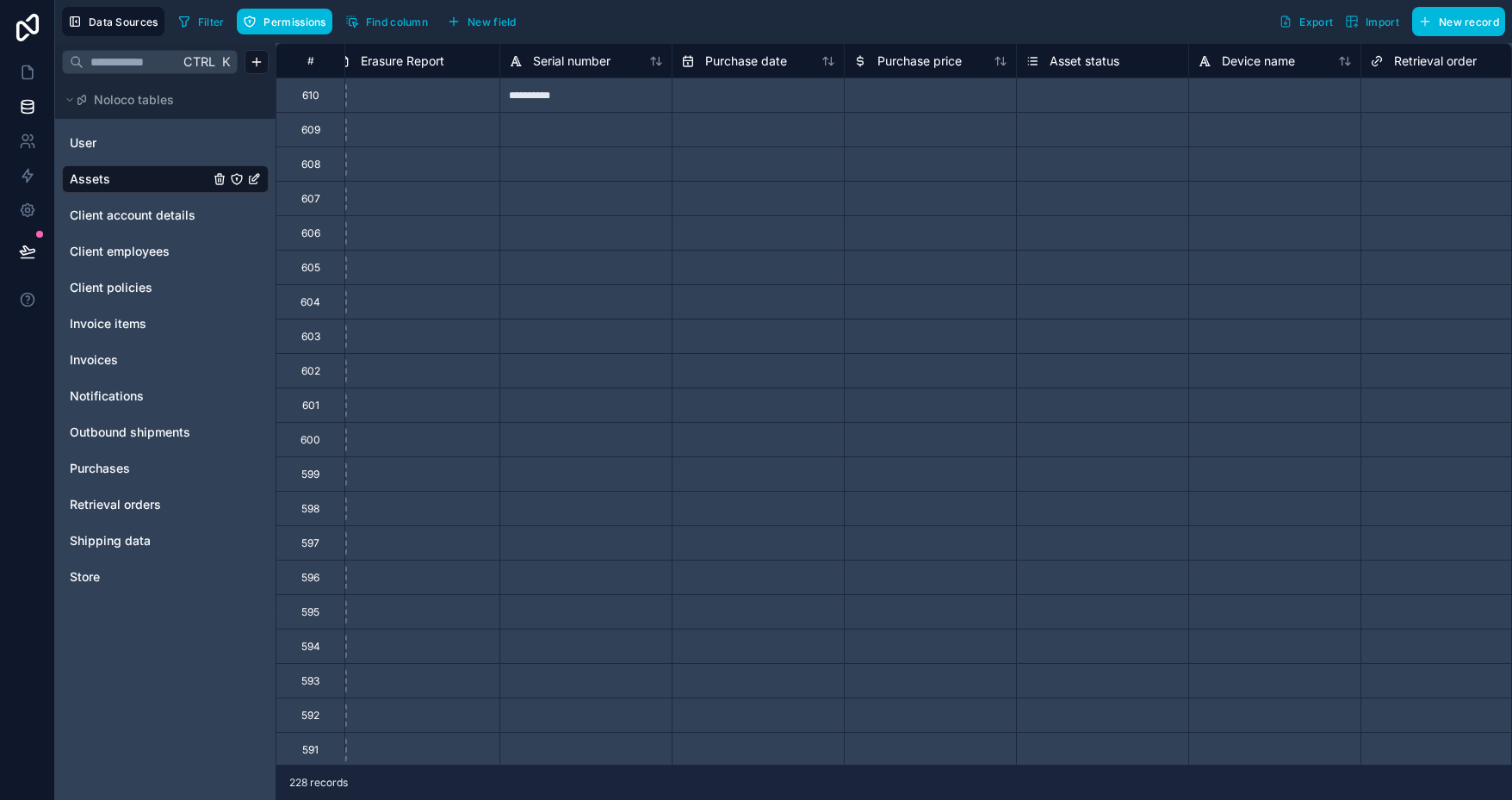
scroll to position [0, 3467]
click at [1073, 99] on div "Select a Asset status" at bounding box center [1069, 96] width 101 height 14
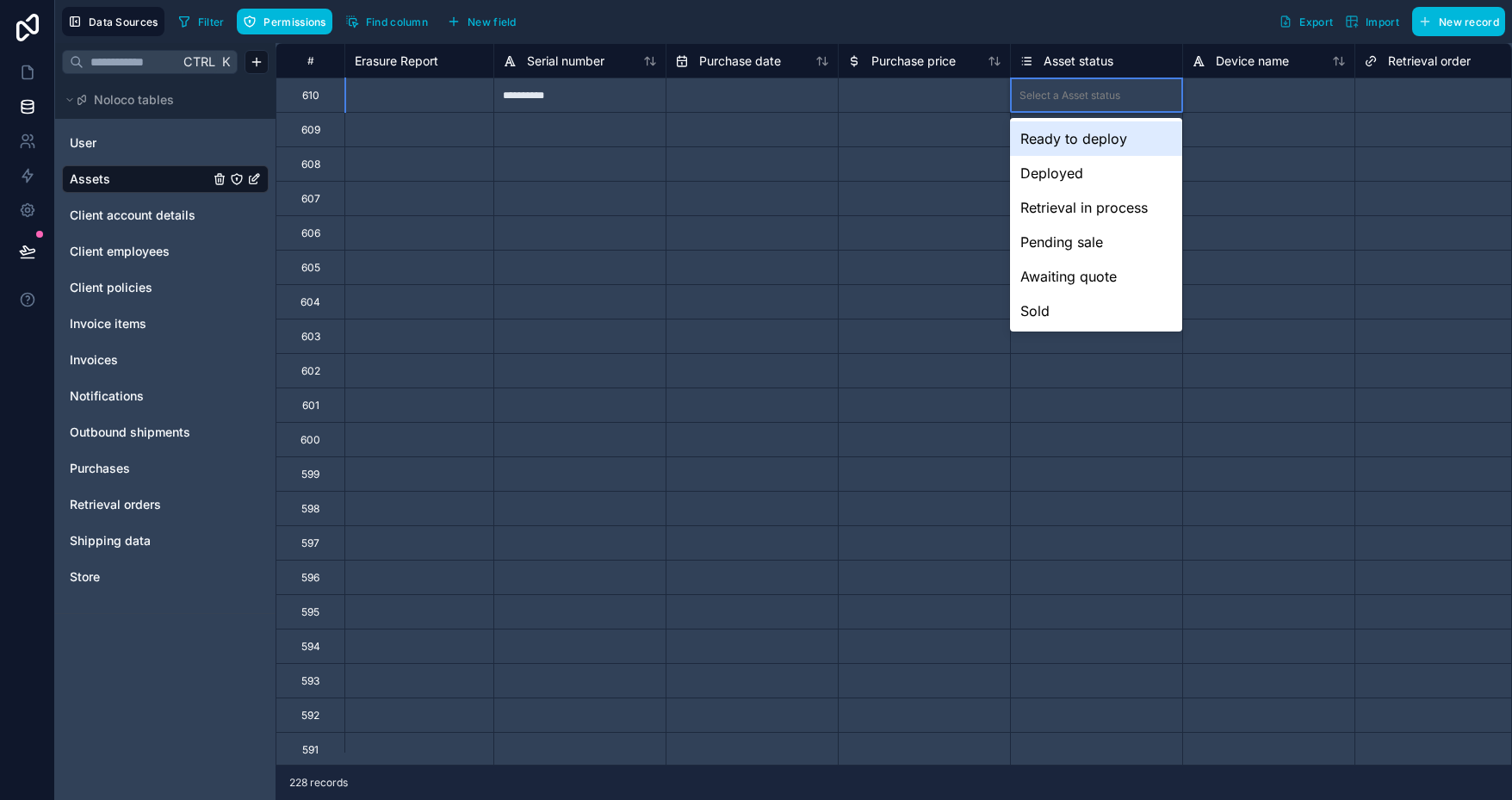
click at [1073, 99] on div "Select a Asset status" at bounding box center [1069, 96] width 101 height 14
click at [1078, 175] on div "Deployed" at bounding box center [1095, 173] width 171 height 35
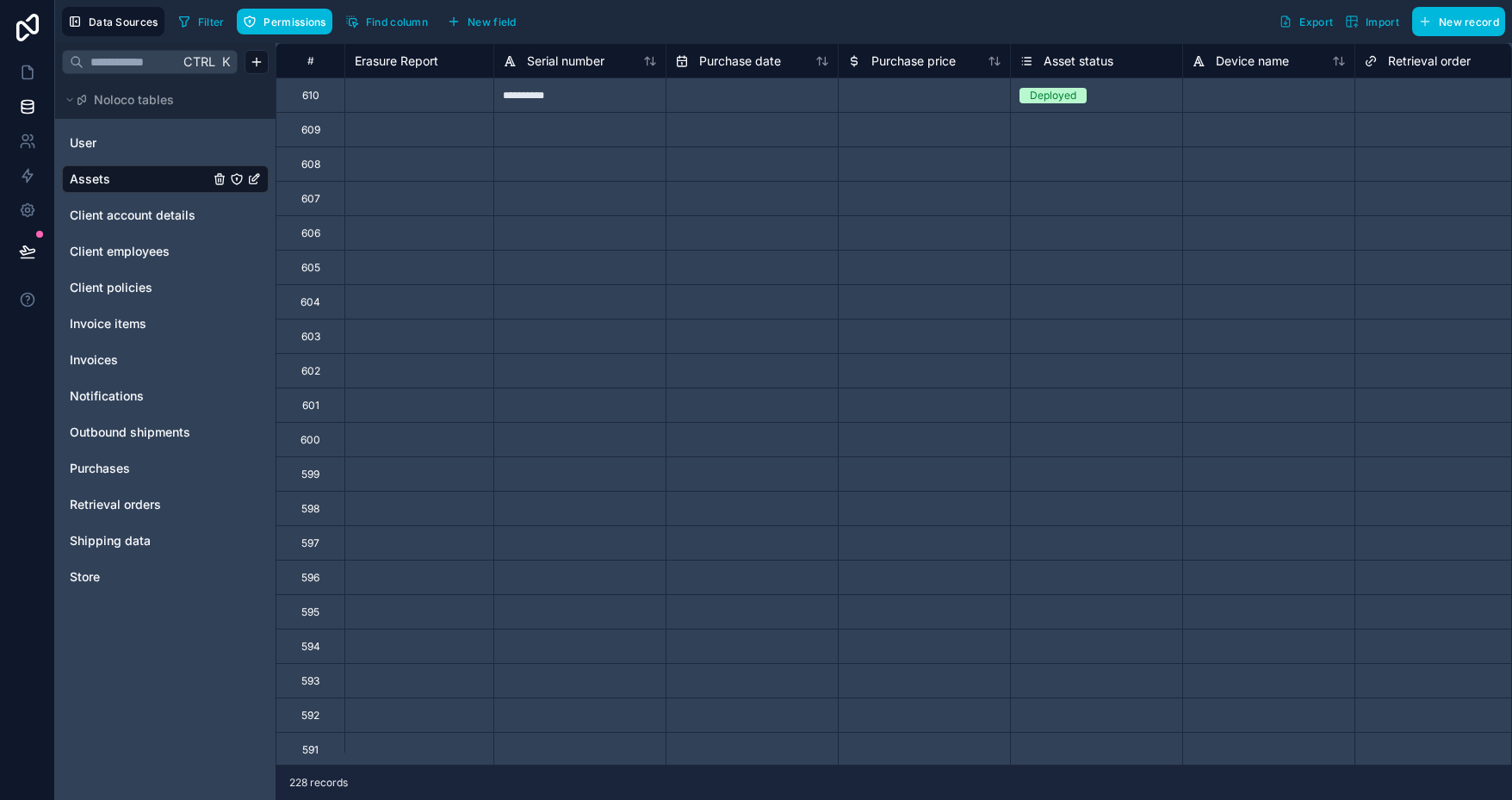
click at [700, 17] on div "Filter Permissions Find column New field Export Import New record" at bounding box center [837, 22] width 1333 height 29
click at [26, 74] on icon at bounding box center [28, 72] width 17 height 17
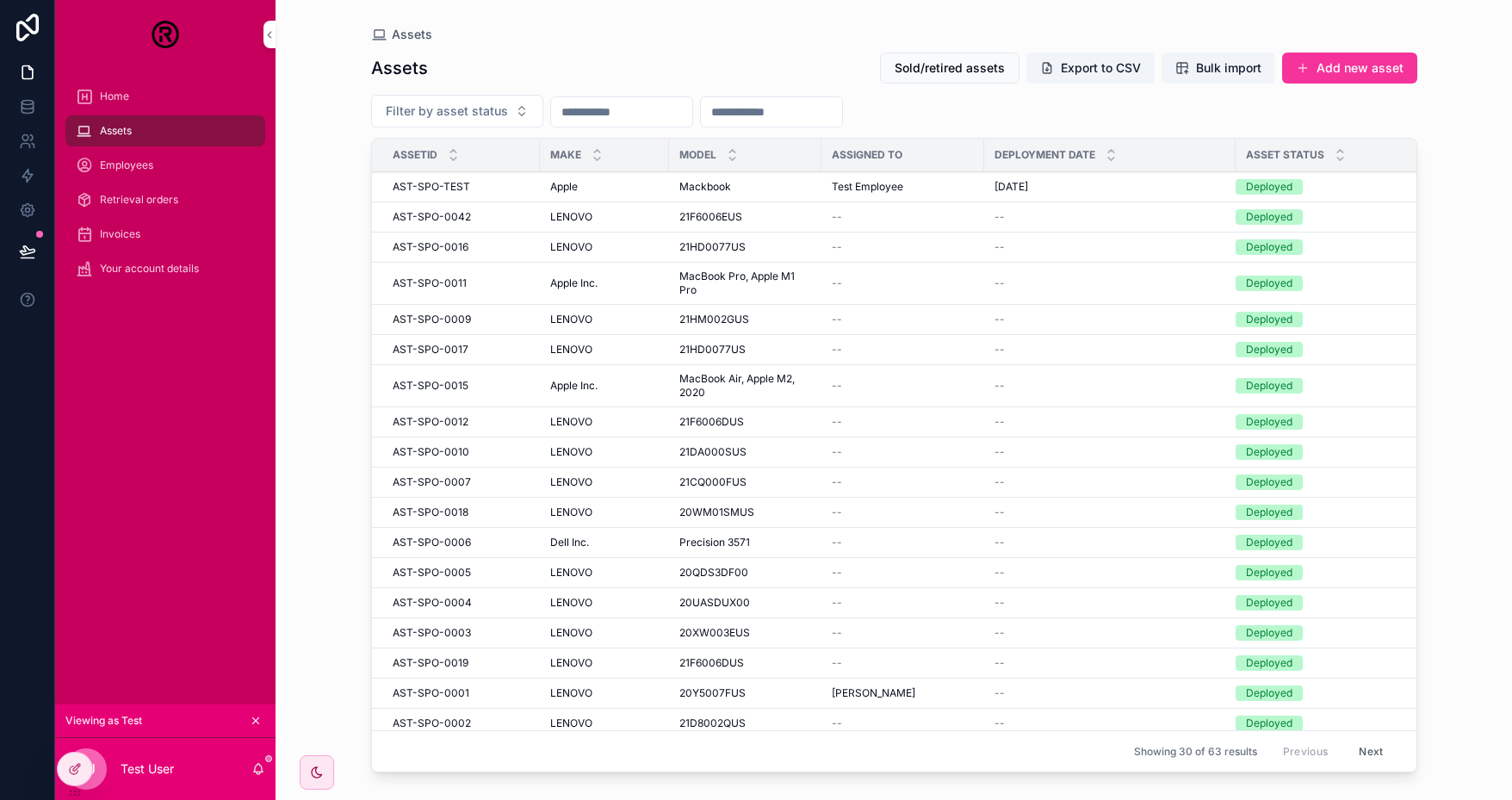
click at [879, 183] on span "Test Employee" at bounding box center [867, 186] width 72 height 14
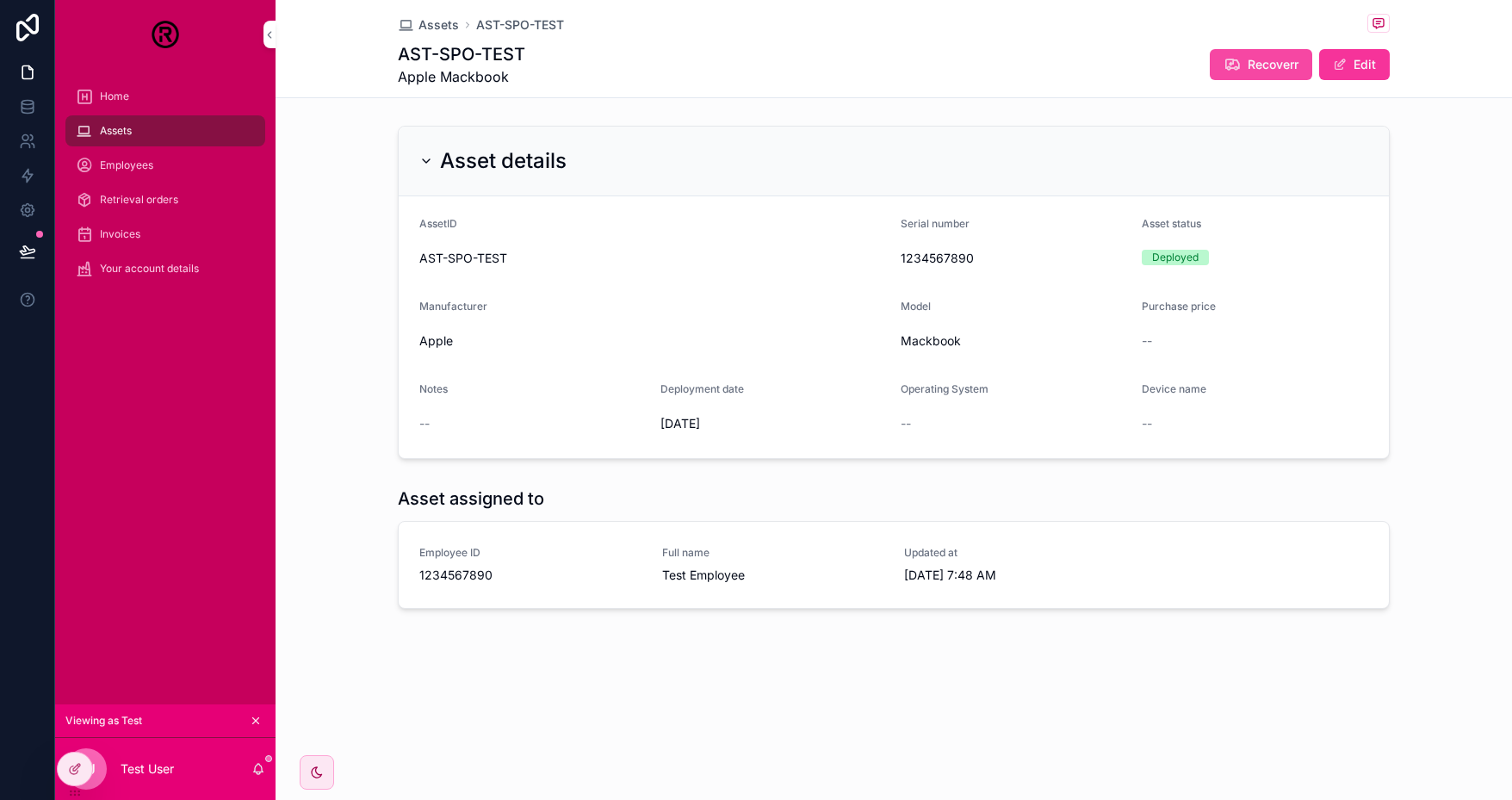
click at [1249, 61] on span "Recoverr" at bounding box center [1272, 65] width 51 height 17
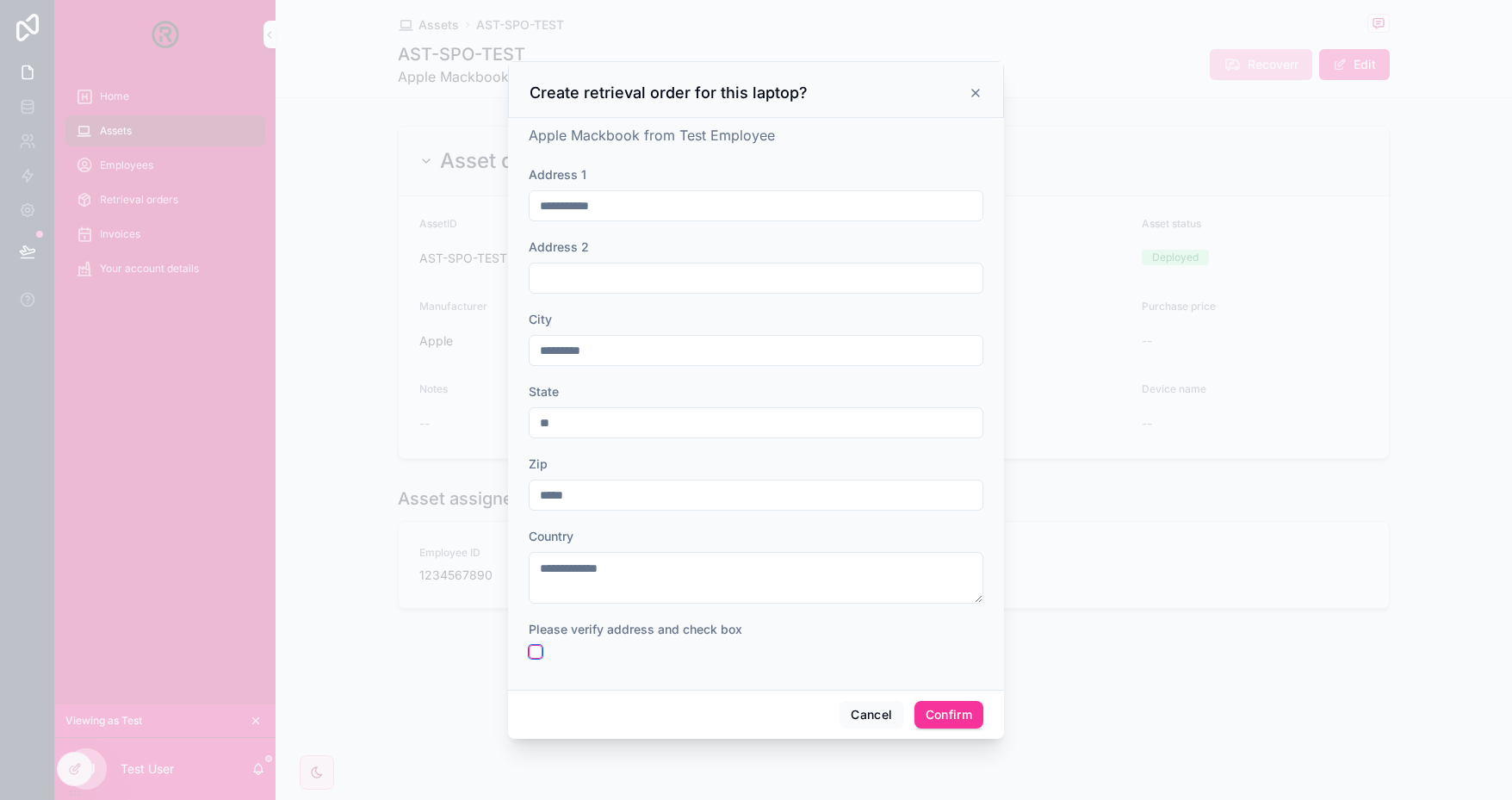
click at [539, 652] on button "button" at bounding box center [535, 652] width 14 height 14
click at [943, 713] on button "Confirm" at bounding box center [948, 715] width 69 height 28
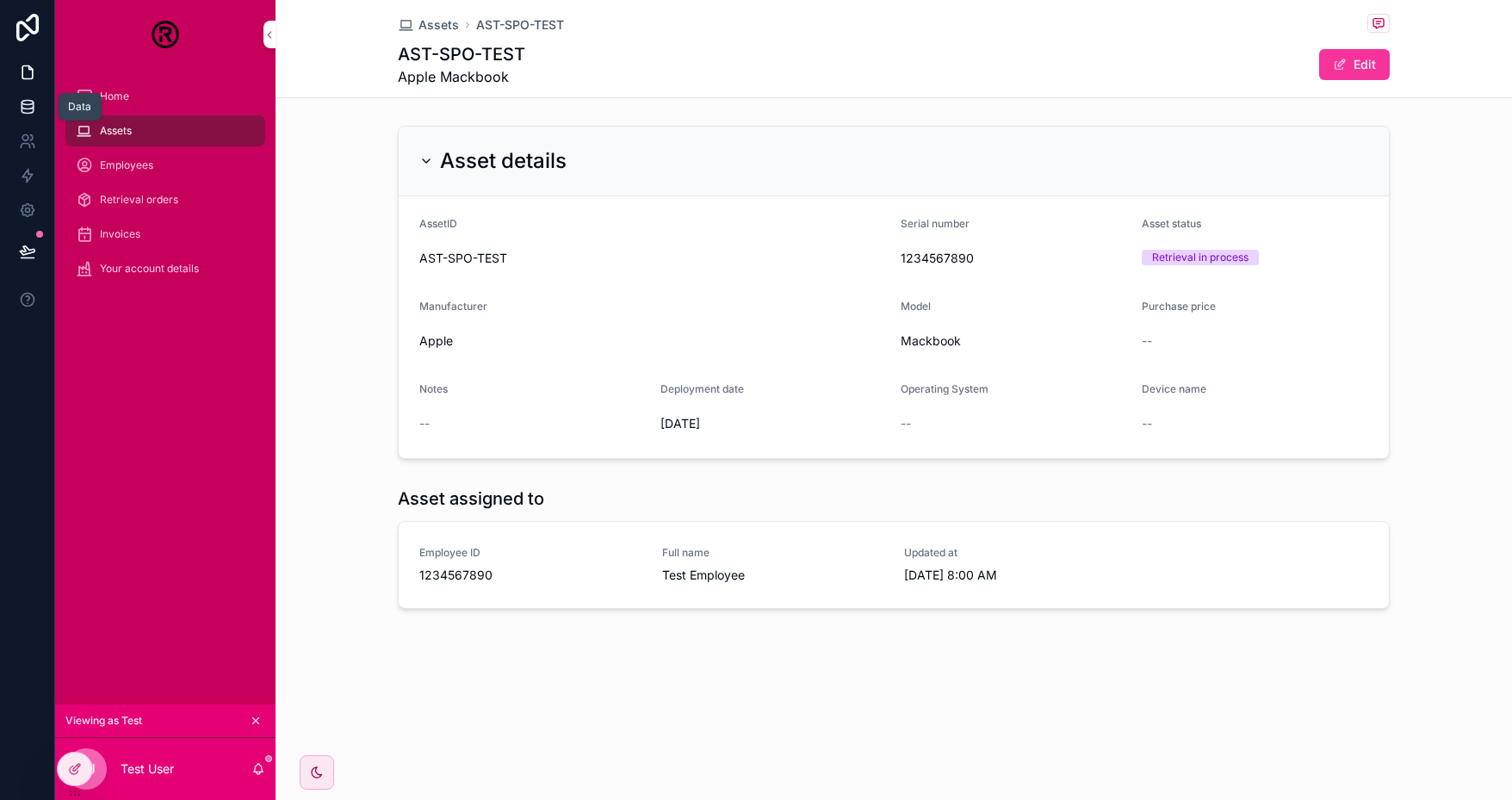
click at [28, 104] on icon at bounding box center [27, 103] width 11 height 4
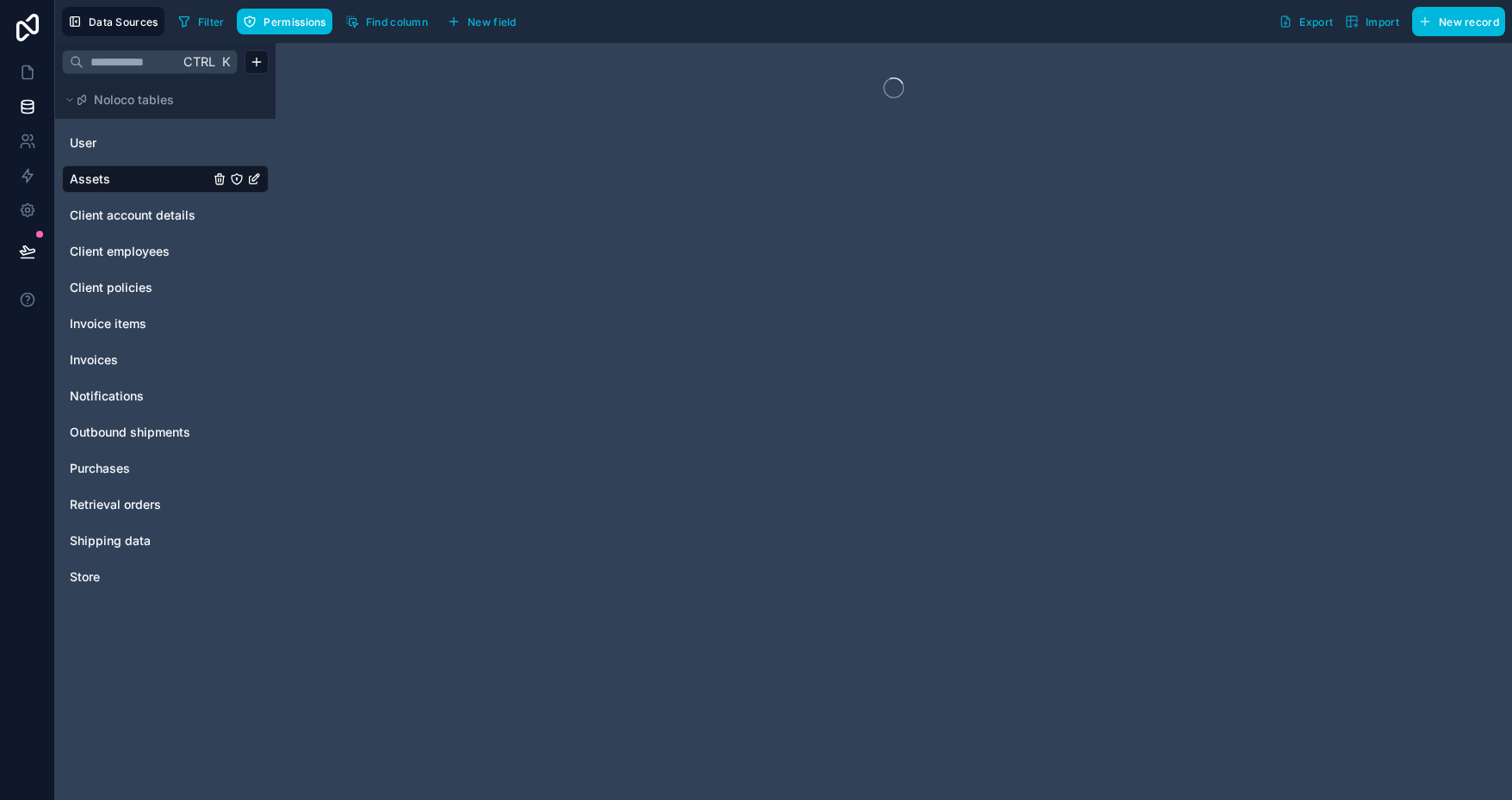
click at [146, 217] on span "Client account details" at bounding box center [133, 215] width 126 height 17
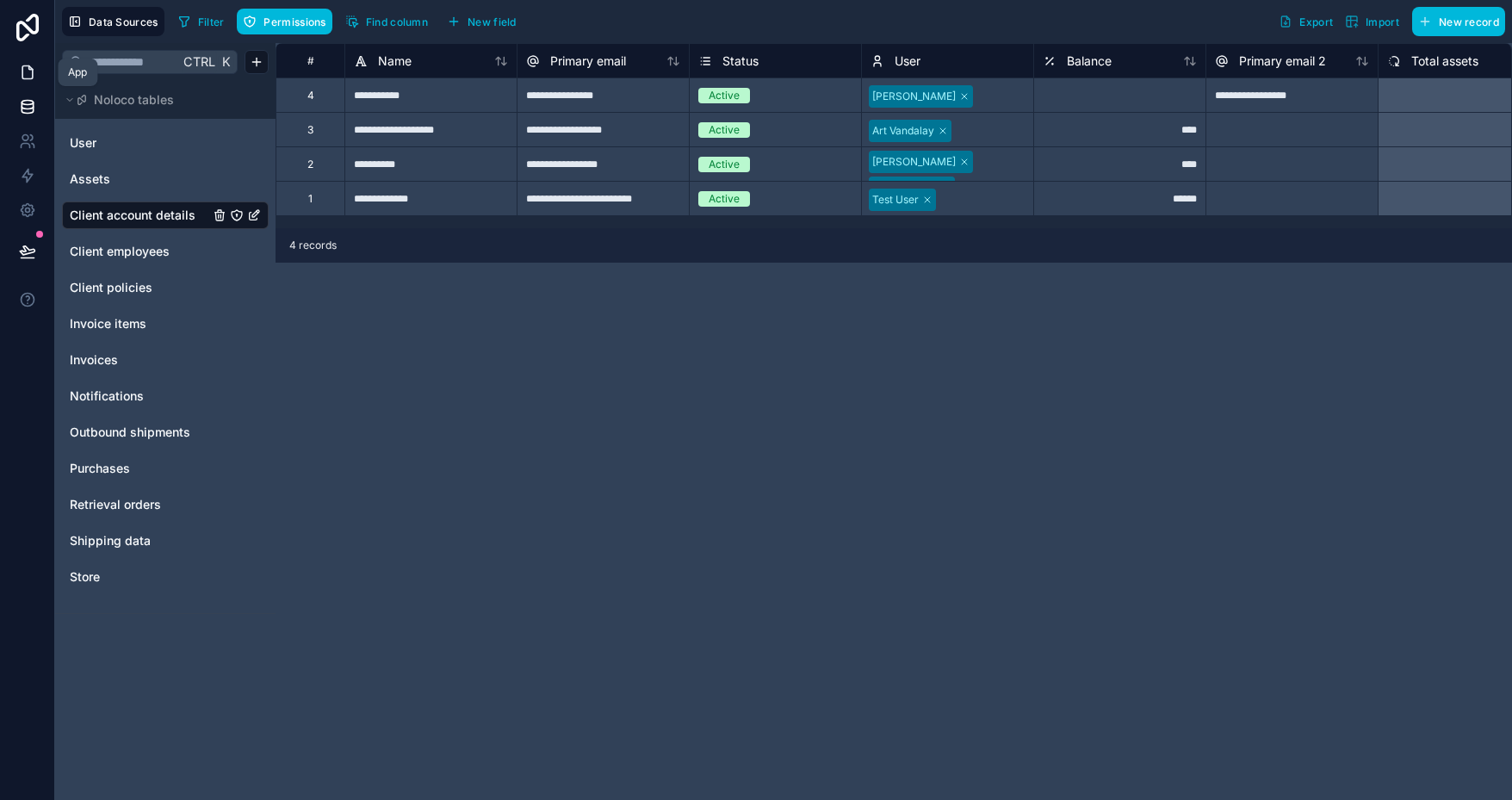
drag, startPoint x: 25, startPoint y: 68, endPoint x: 39, endPoint y: 77, distance: 16.6
click at [25, 68] on icon at bounding box center [28, 72] width 17 height 17
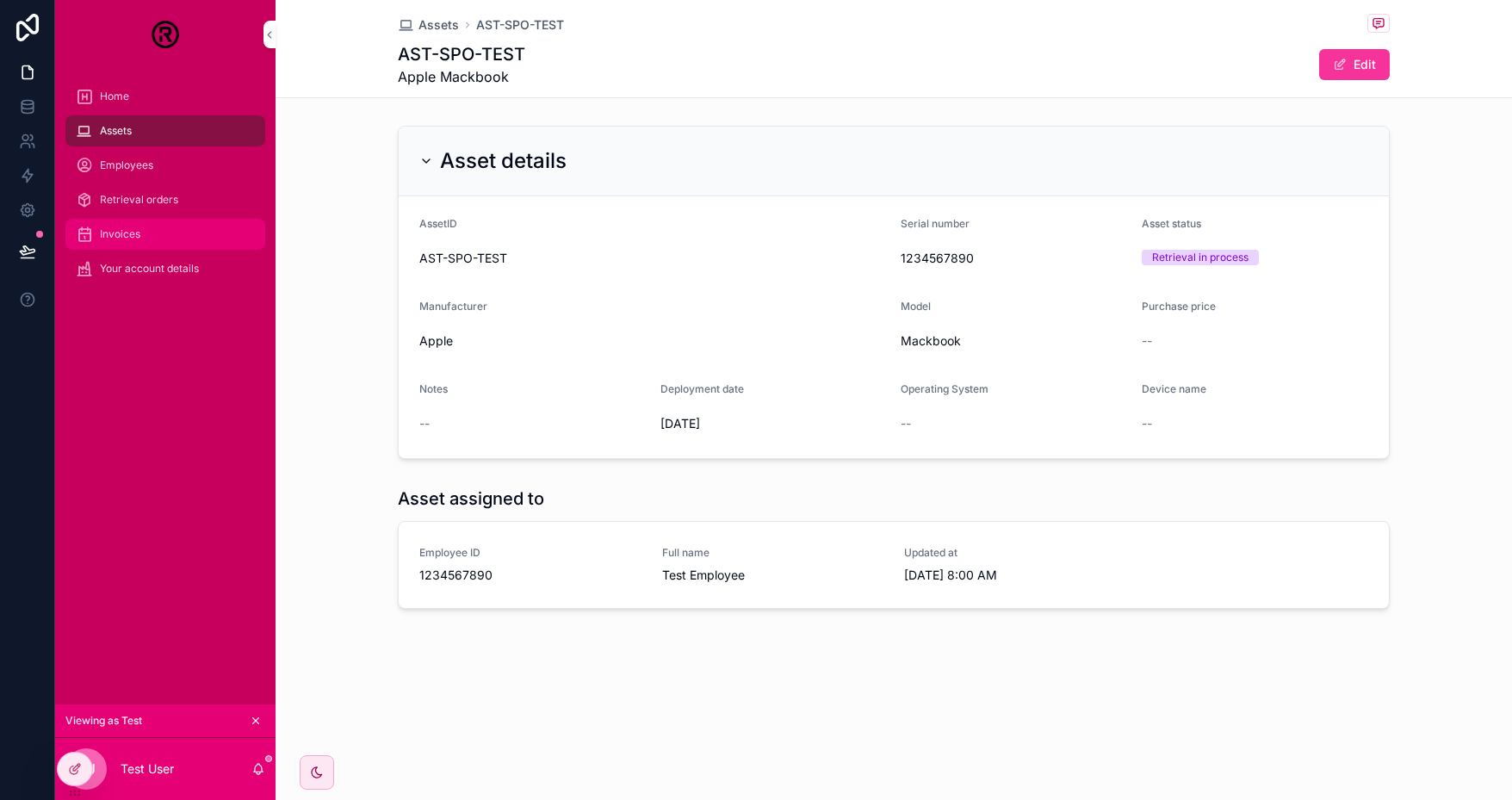
click at [150, 235] on div "Invoices" at bounding box center [165, 234] width 179 height 28
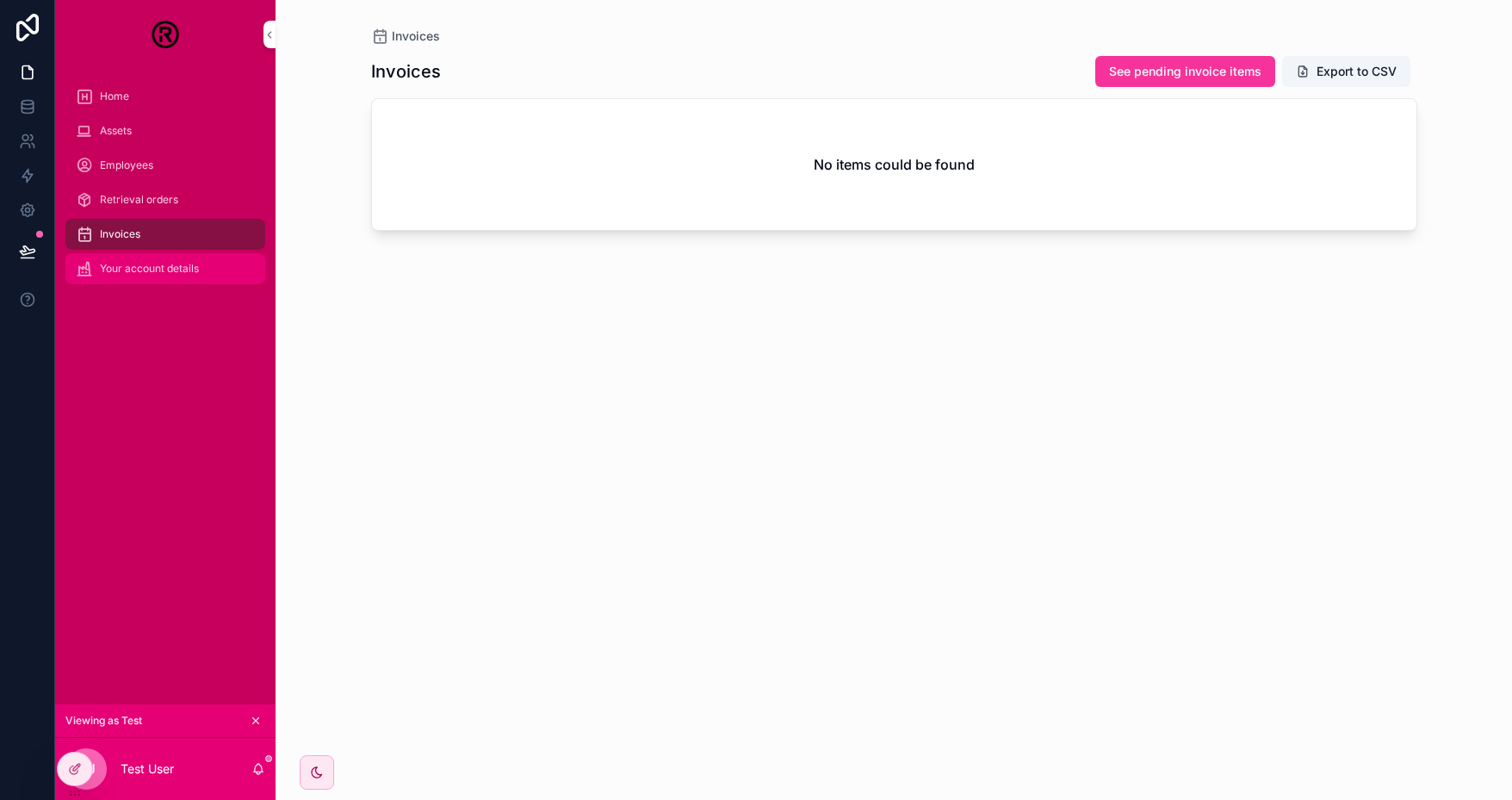
click at [167, 262] on span "Your account details" at bounding box center [149, 268] width 99 height 14
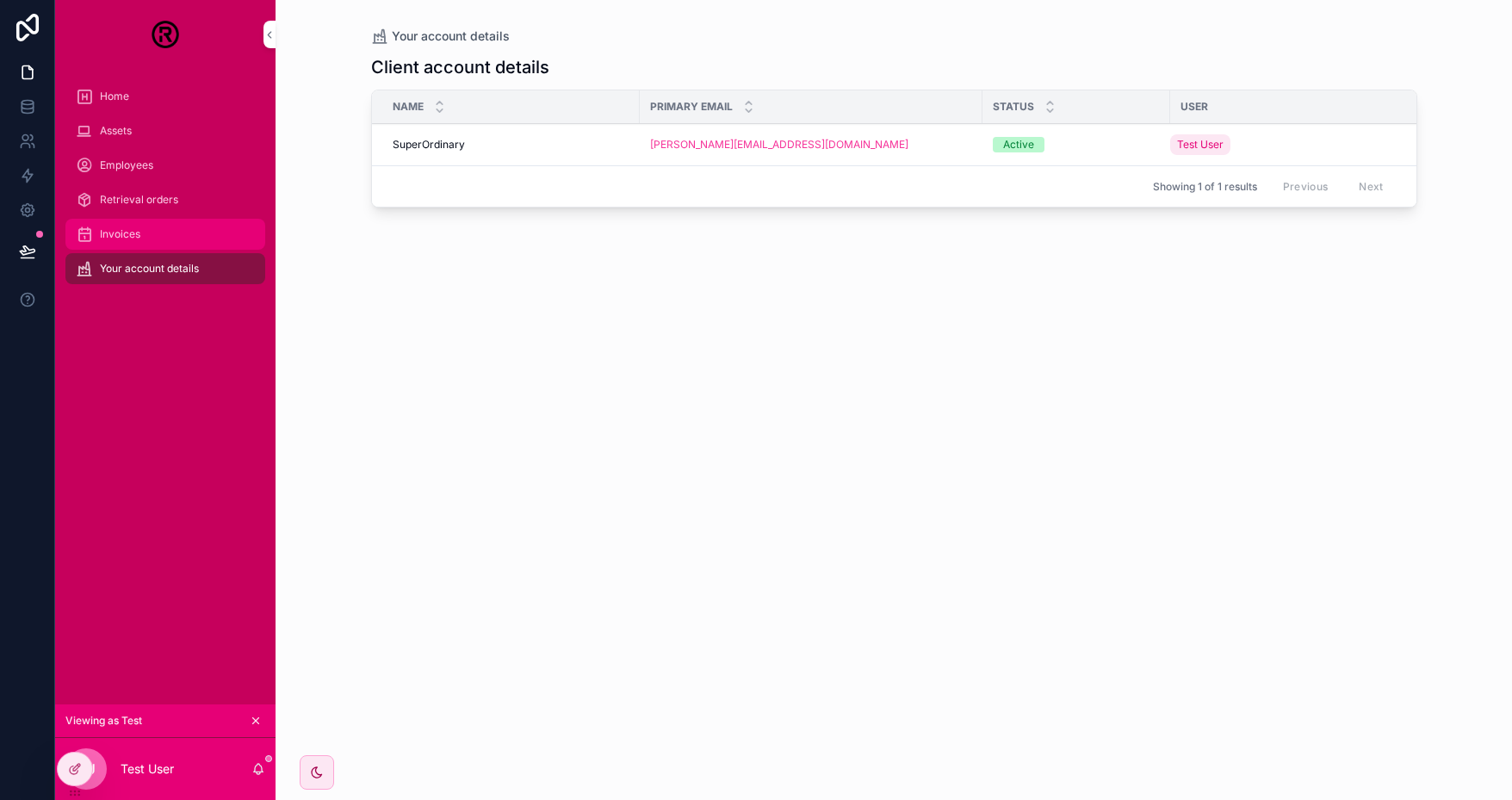
click at [142, 231] on div "Invoices" at bounding box center [165, 234] width 179 height 28
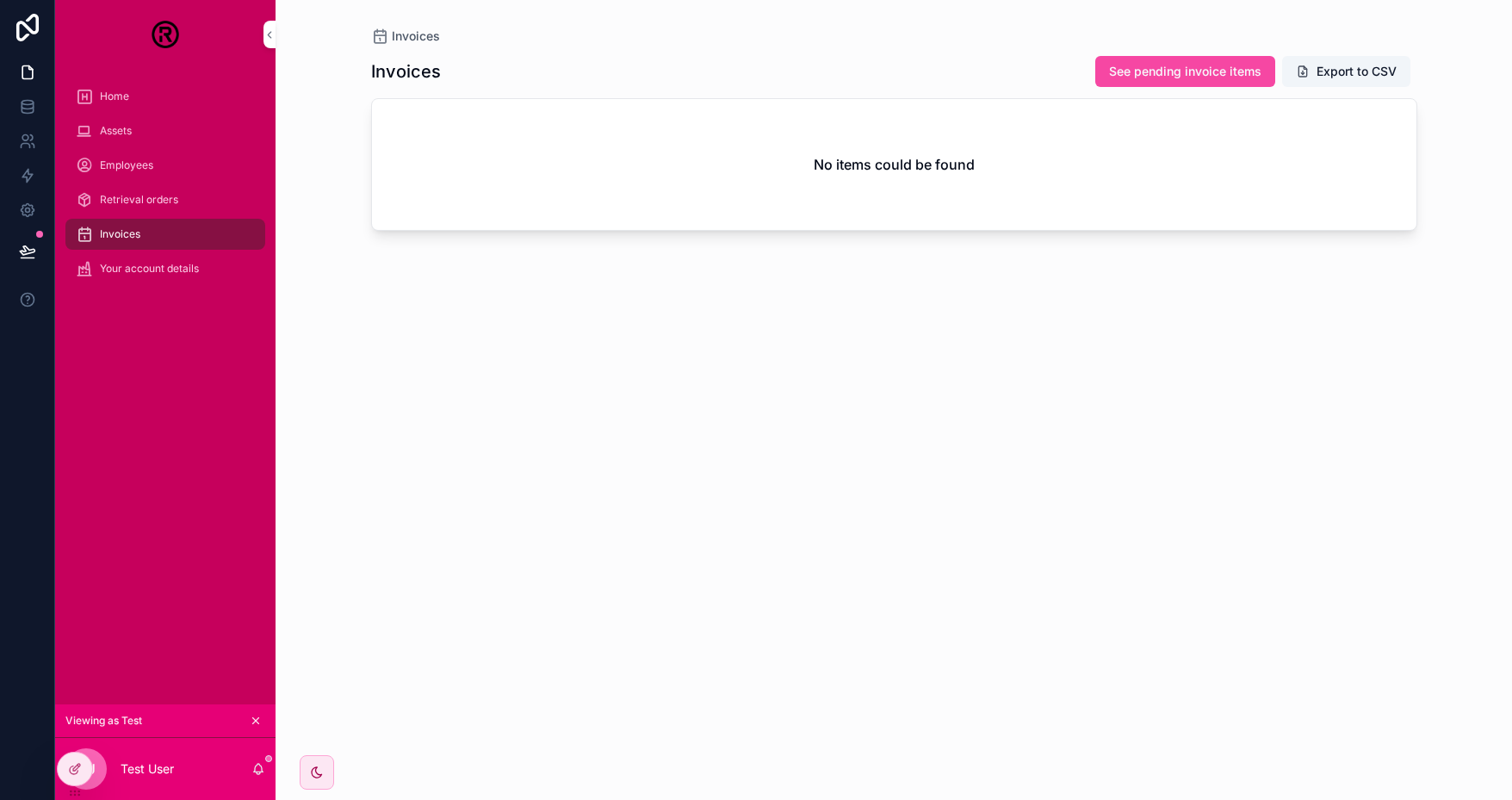
click at [1185, 78] on span "See pending invoice items" at bounding box center [1185, 72] width 153 height 17
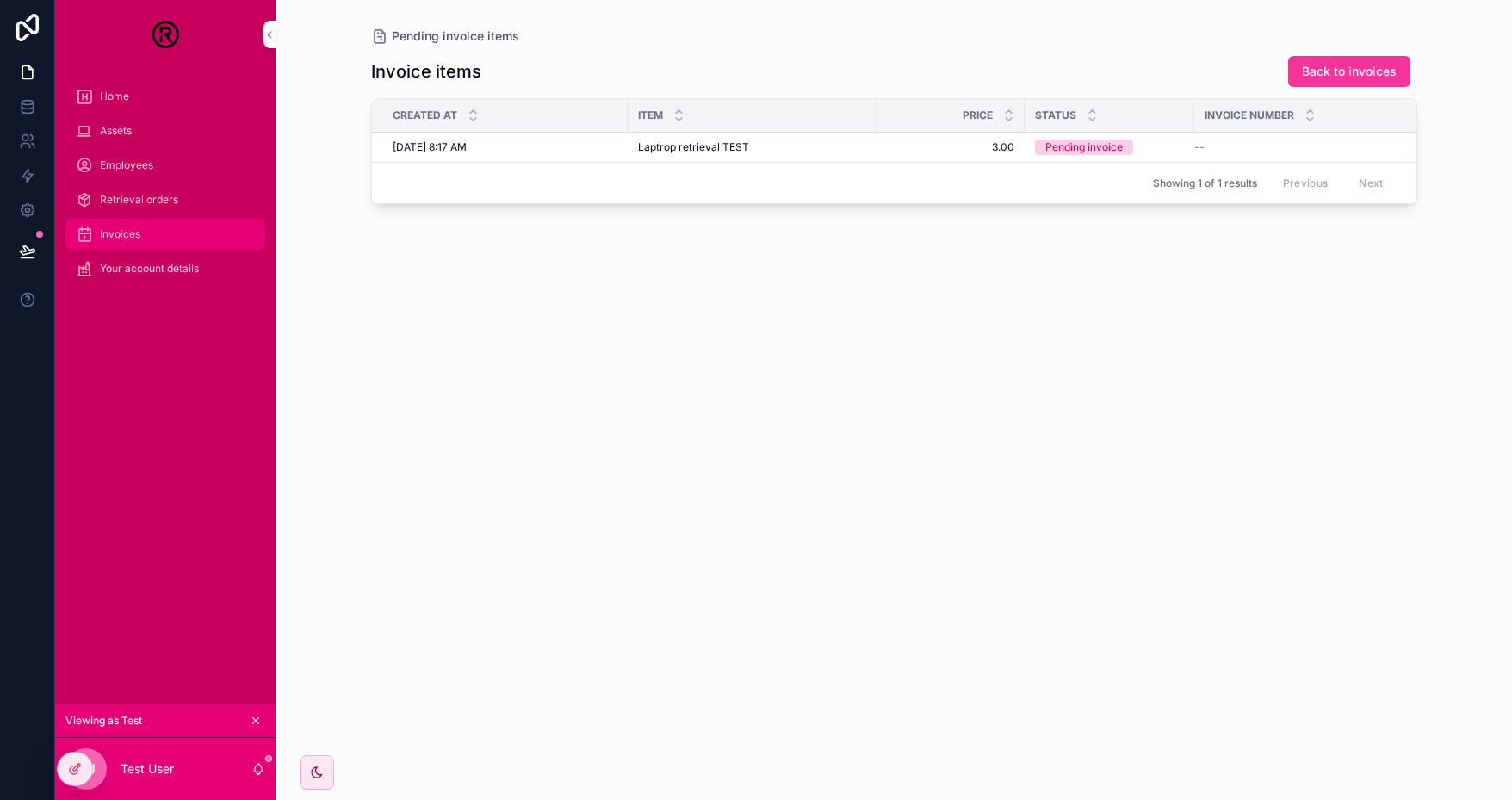
click at [148, 229] on div "Invoices" at bounding box center [165, 234] width 179 height 28
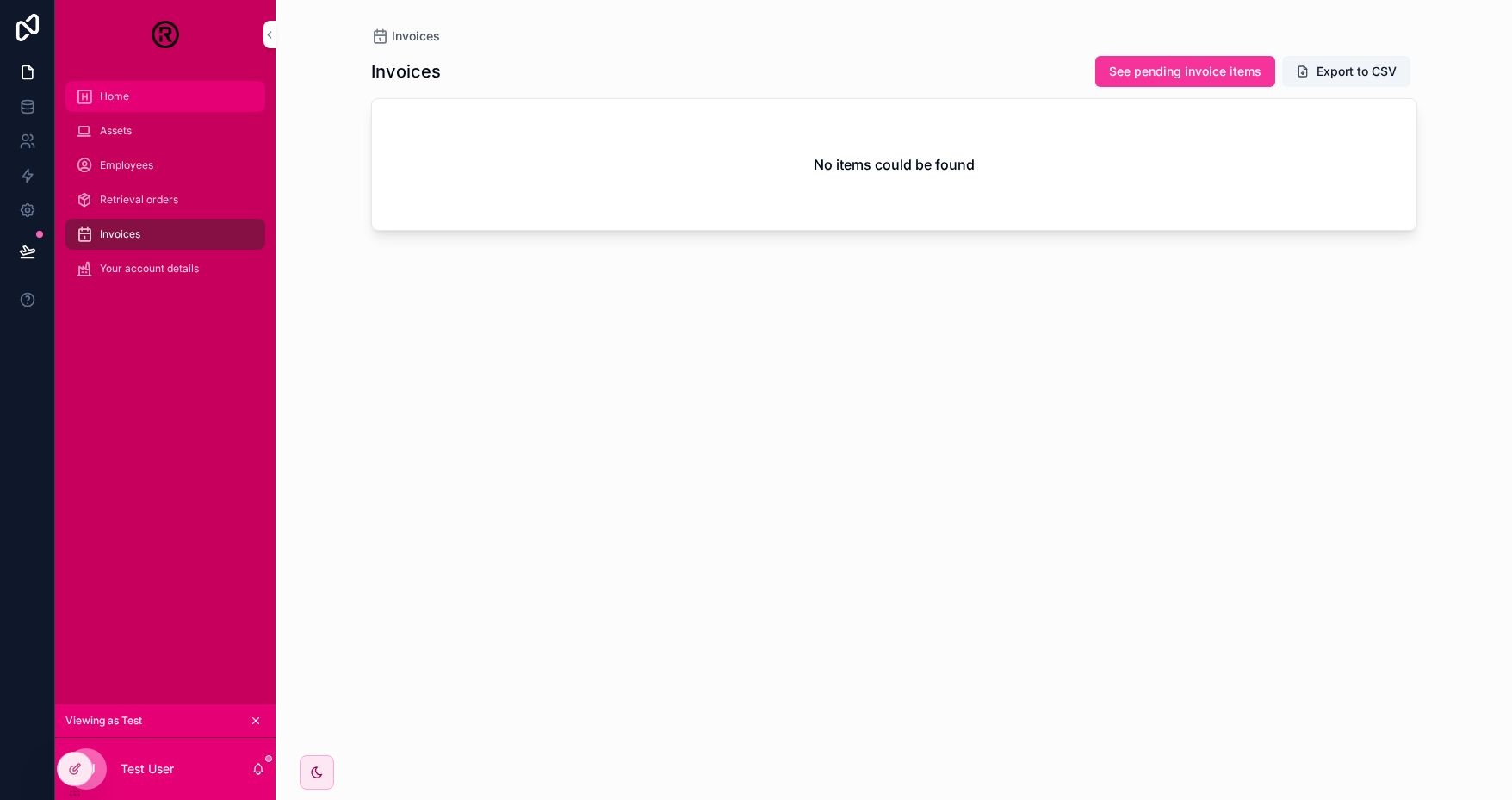
click at [137, 102] on div "Home" at bounding box center [165, 97] width 179 height 28
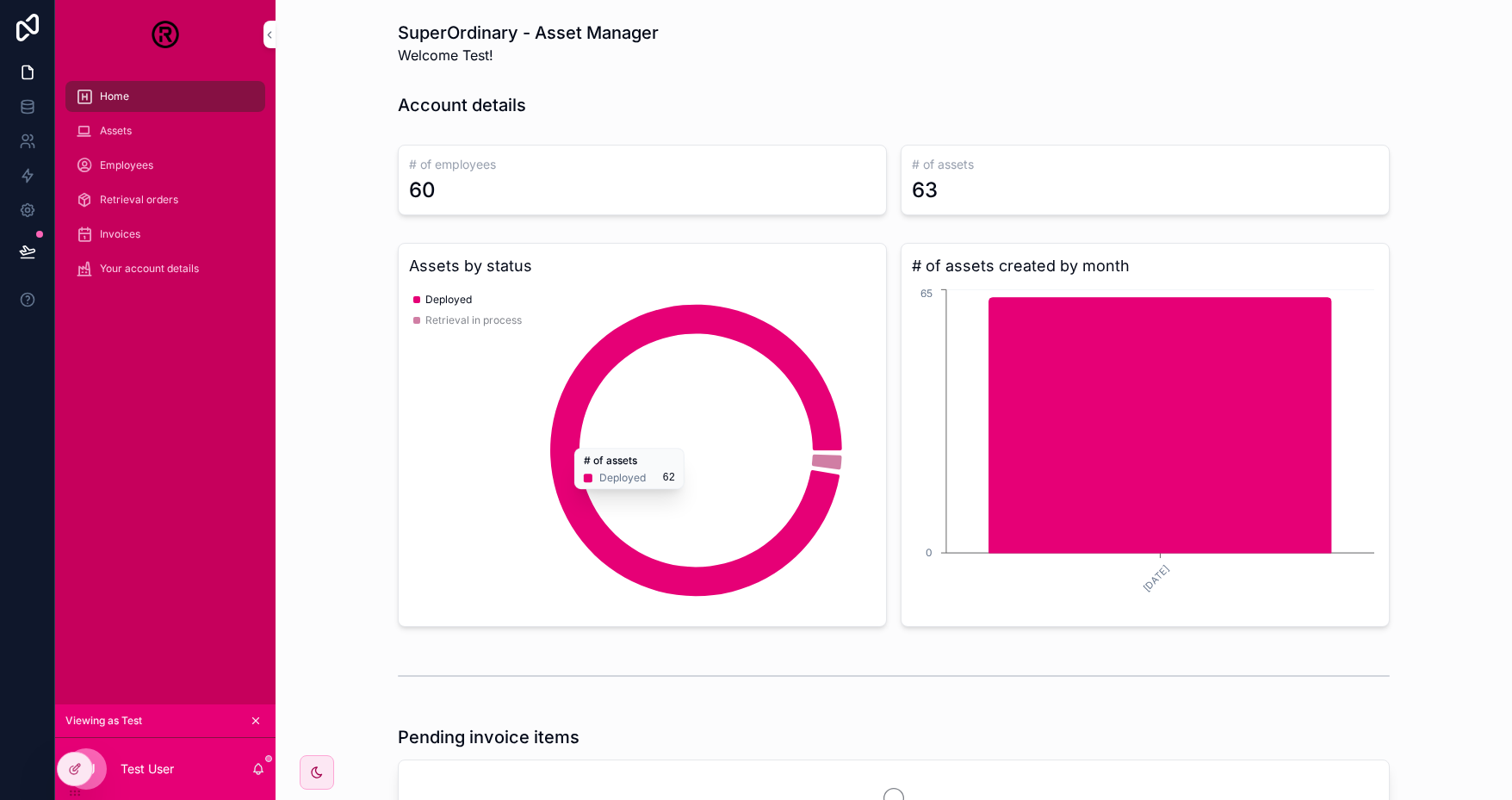
scroll to position [272, 0]
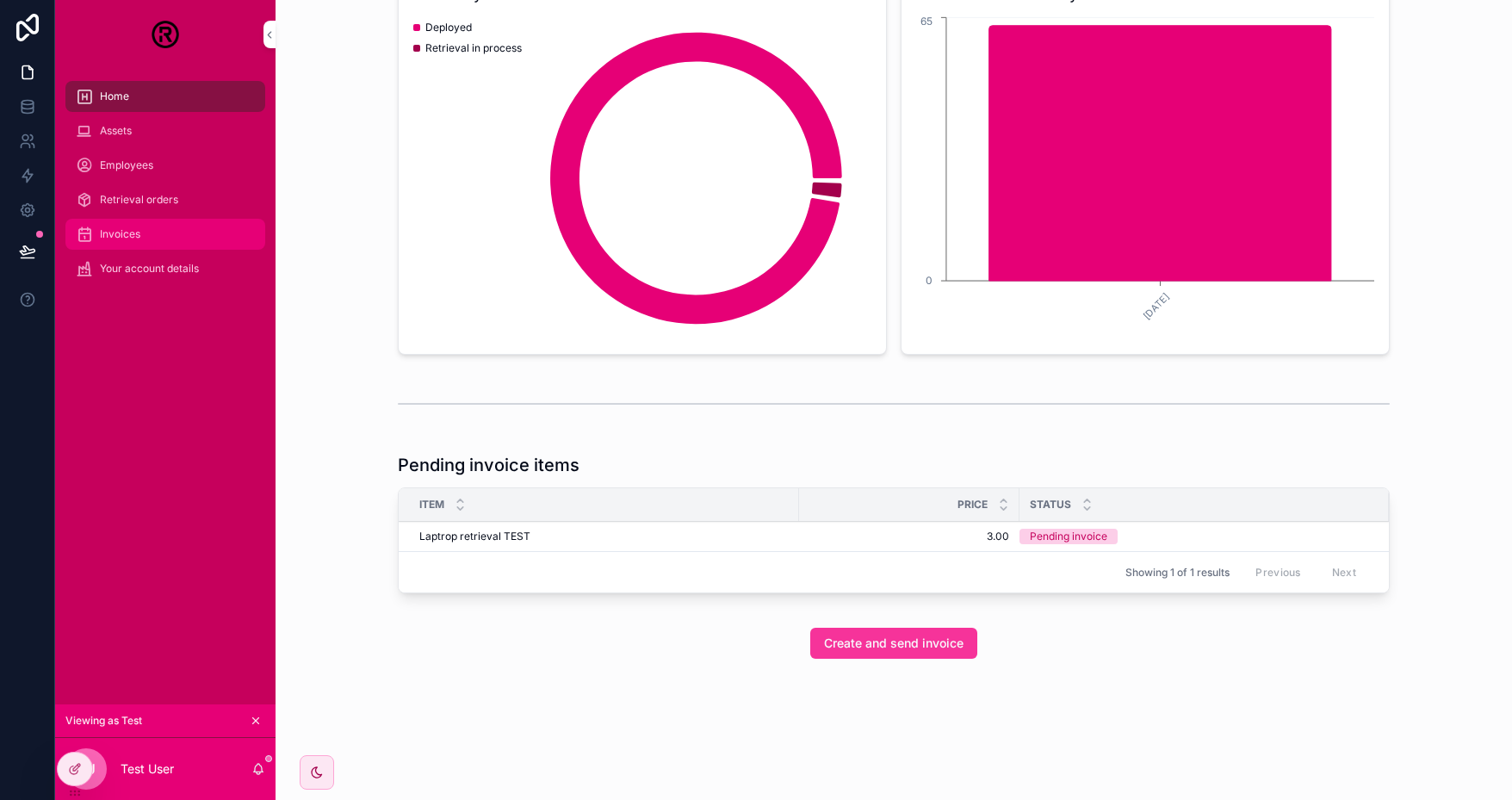
click at [135, 247] on div "Invoices" at bounding box center [165, 234] width 179 height 28
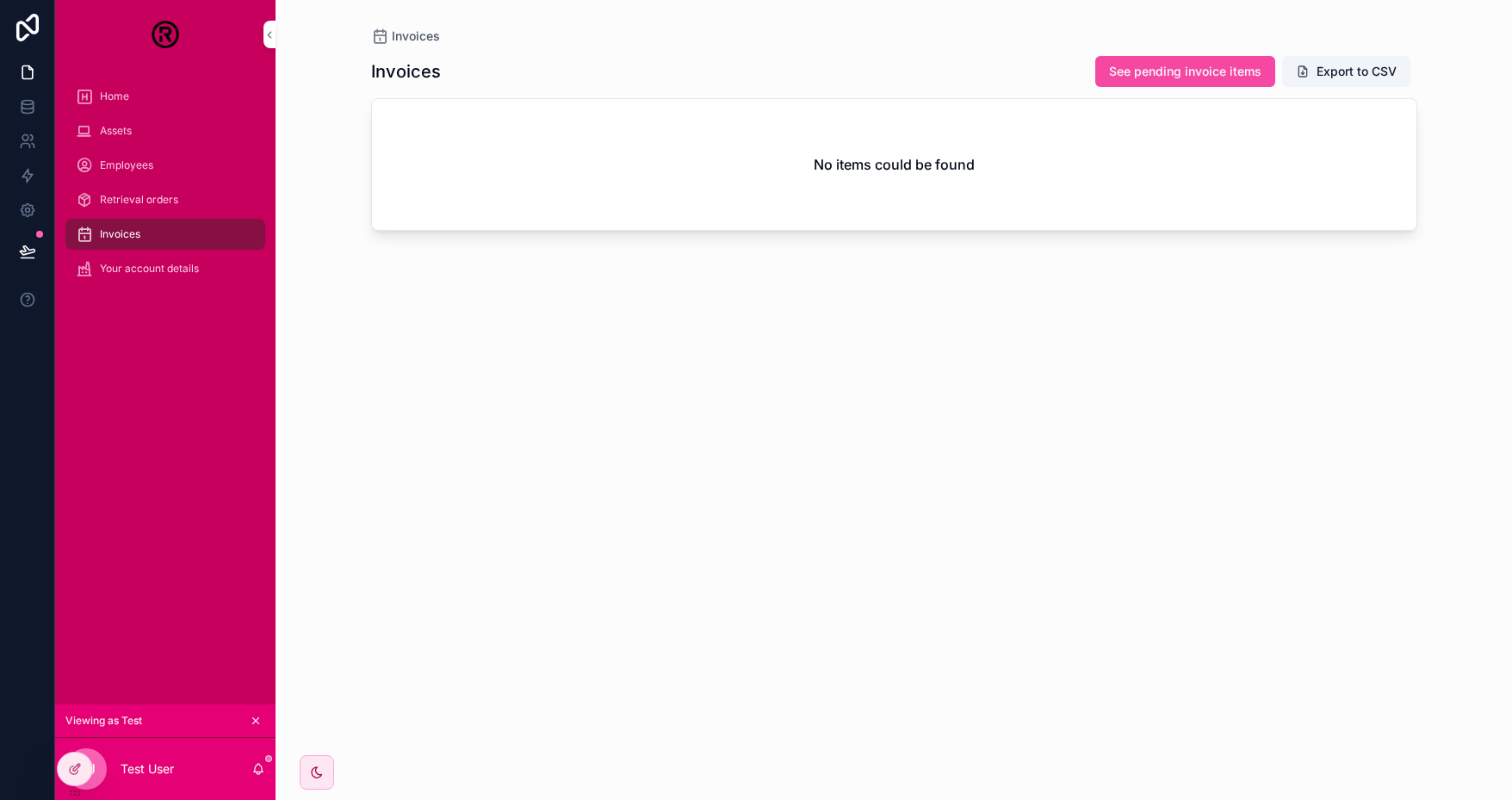
click at [1172, 72] on span "See pending invoice items" at bounding box center [1185, 72] width 153 height 17
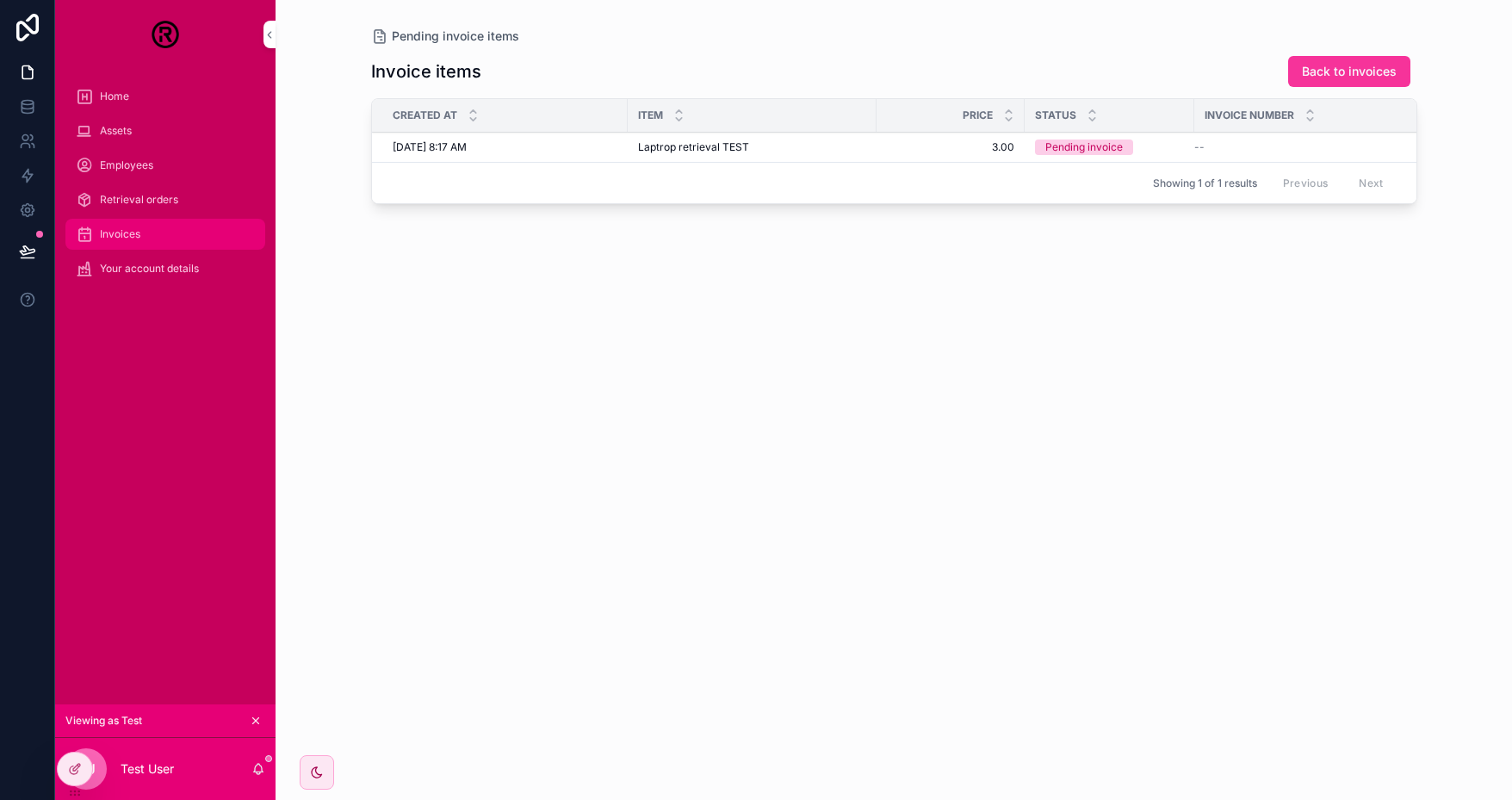
click at [153, 228] on div "Invoices" at bounding box center [165, 234] width 179 height 28
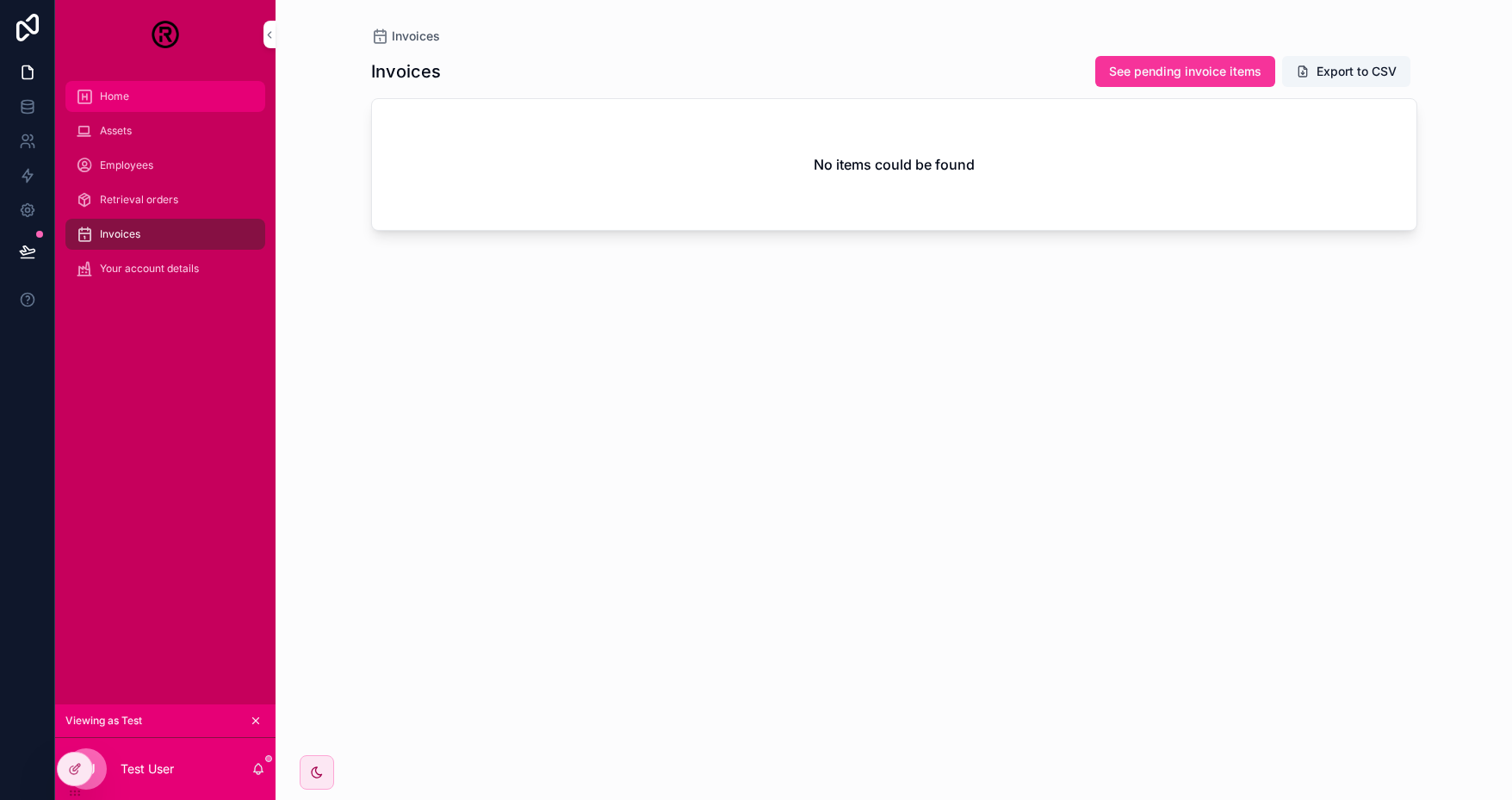
click at [115, 98] on span "Home" at bounding box center [115, 97] width 29 height 14
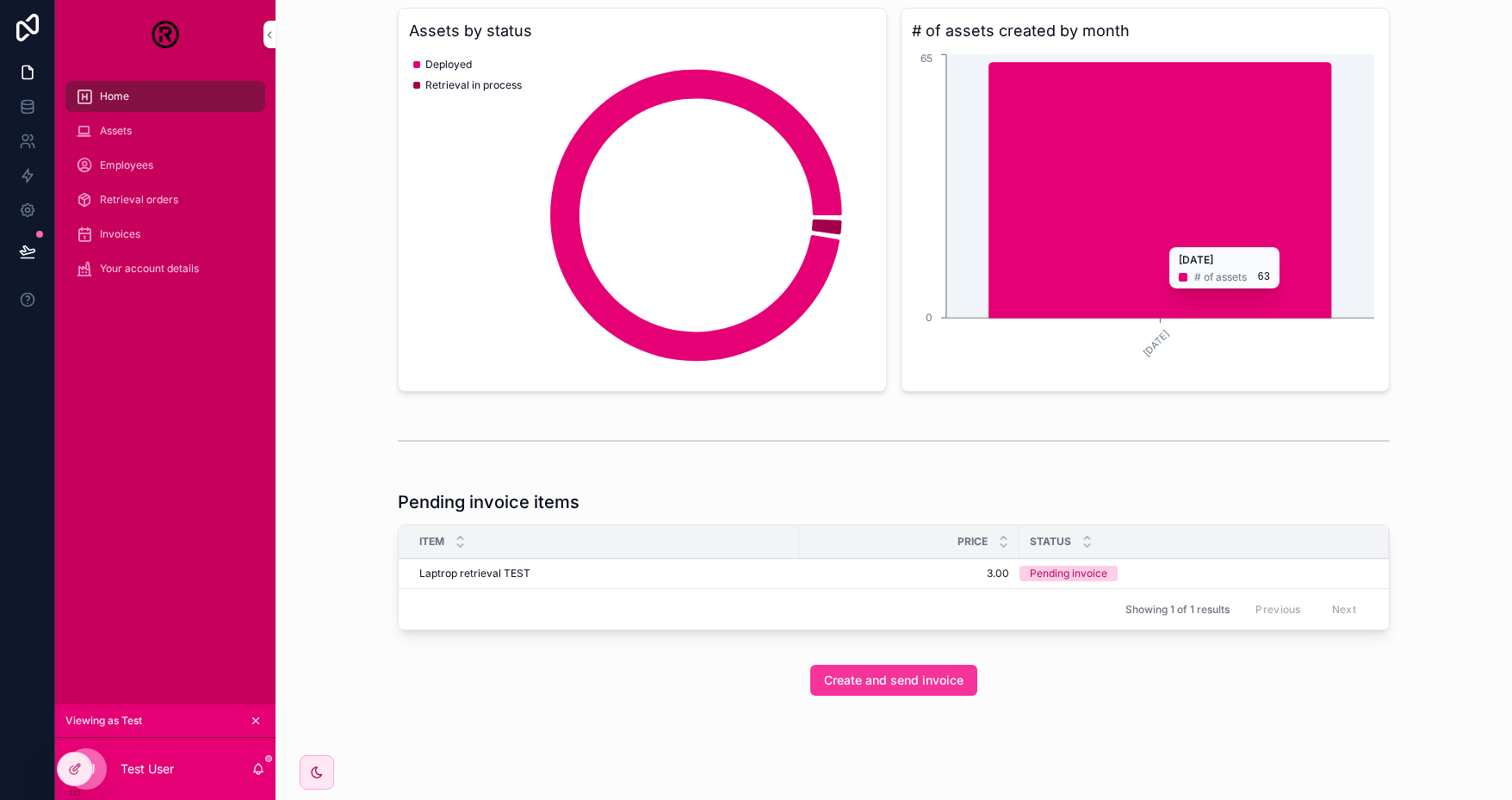
scroll to position [299, 0]
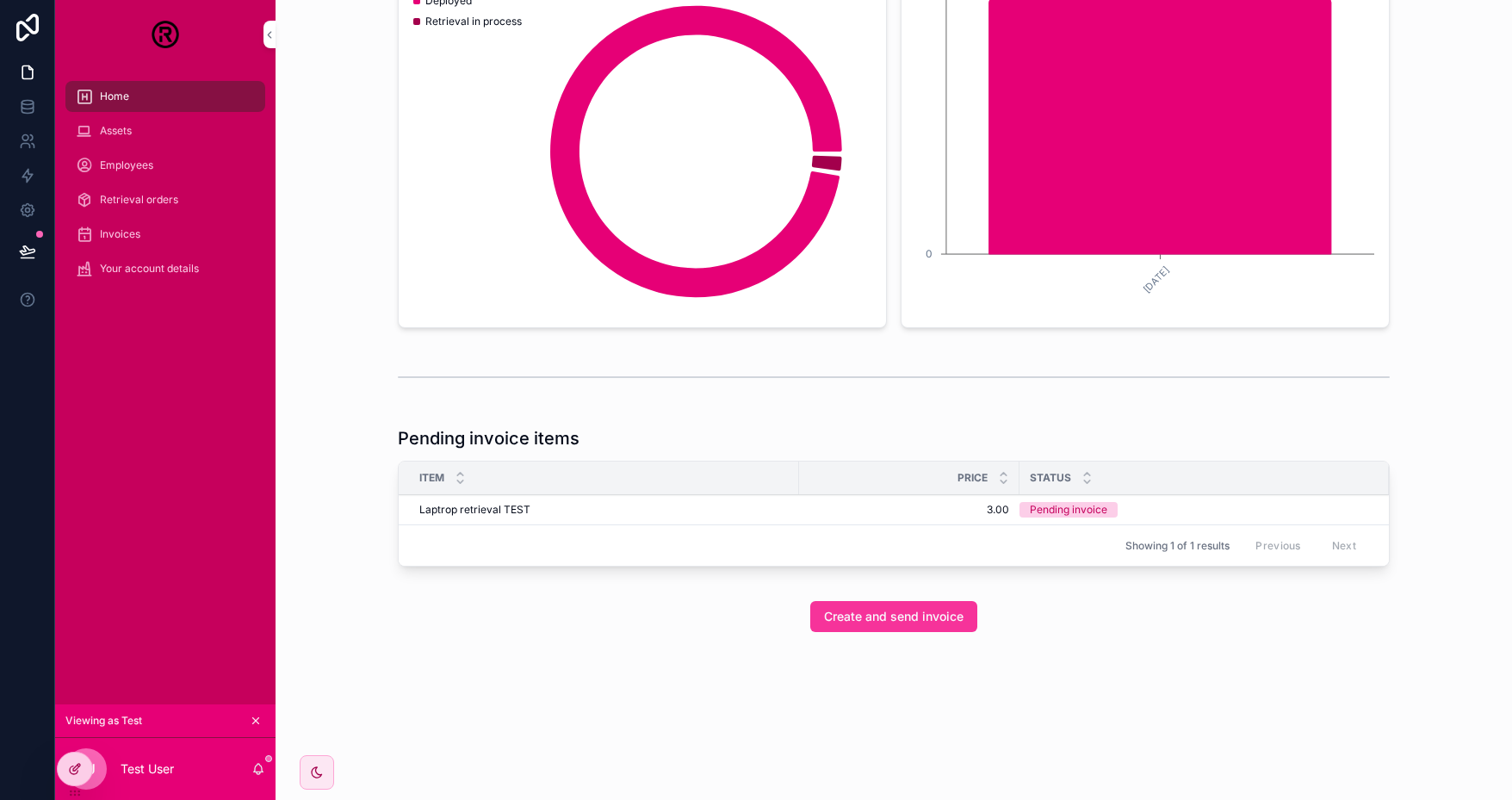
click at [60, 772] on div at bounding box center [75, 769] width 35 height 33
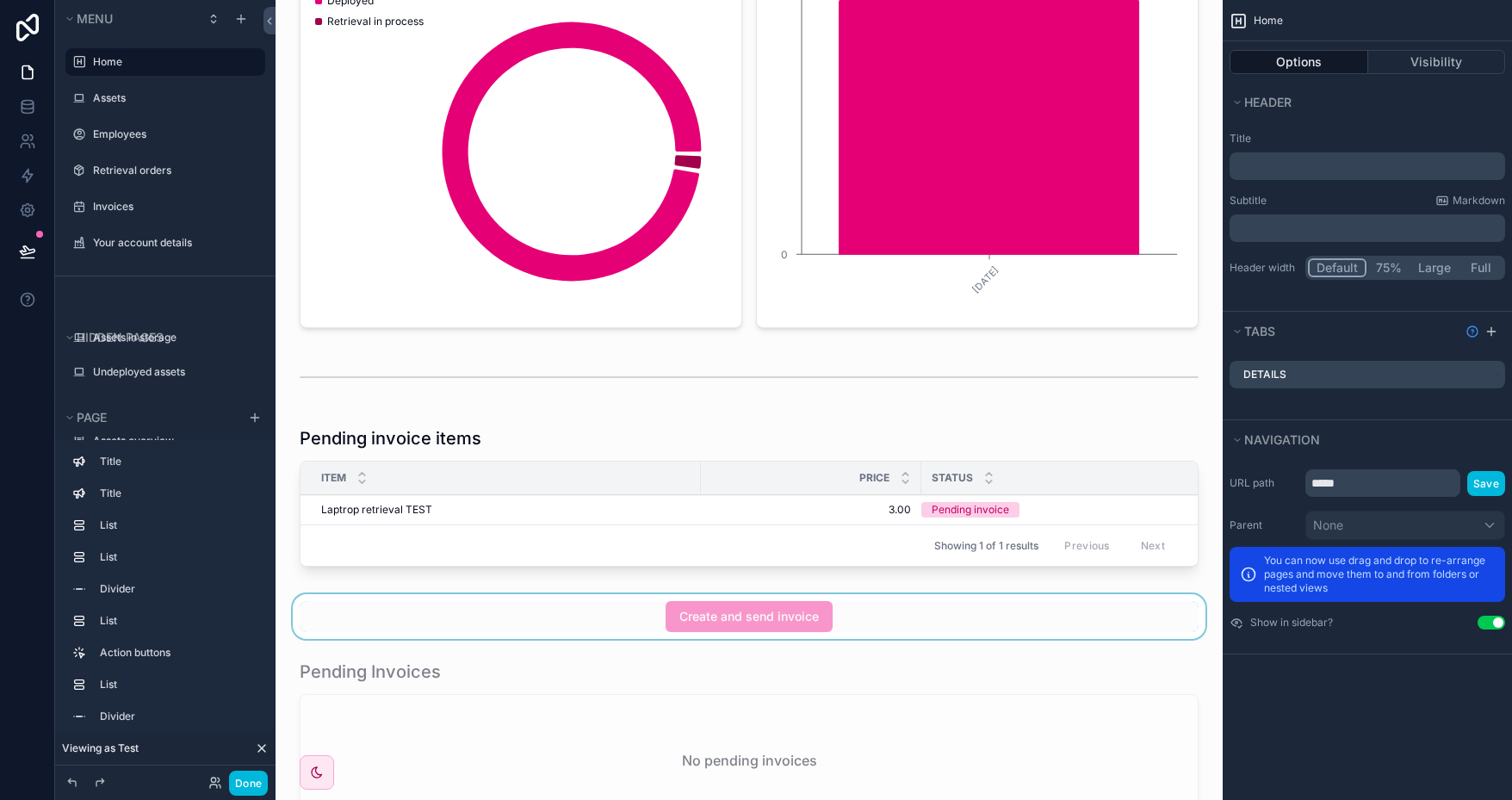
click at [968, 631] on div "scrollable content" at bounding box center [748, 616] width 919 height 45
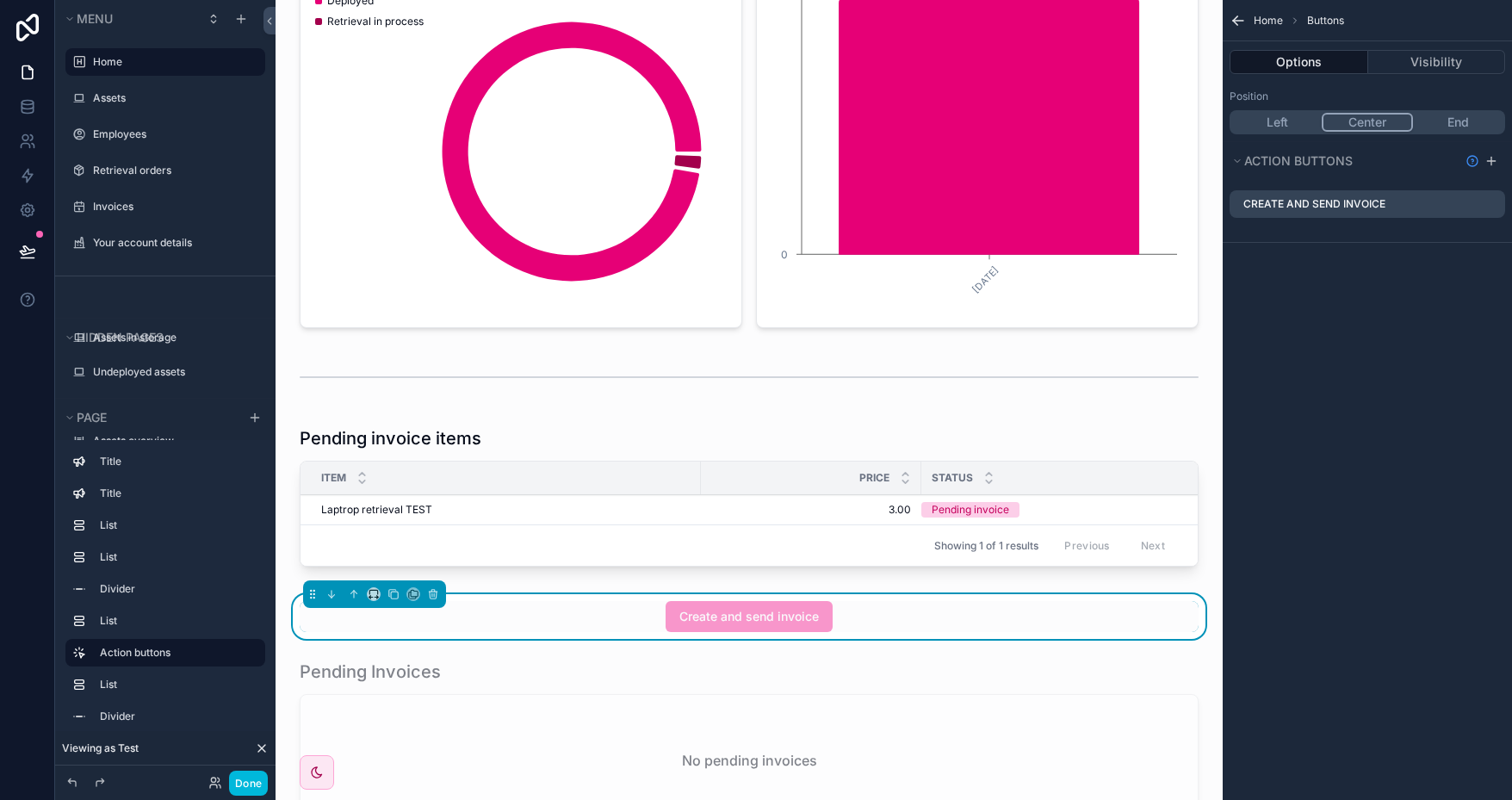
click at [0, 0] on icon "scrollable content" at bounding box center [0, 0] width 0 height 0
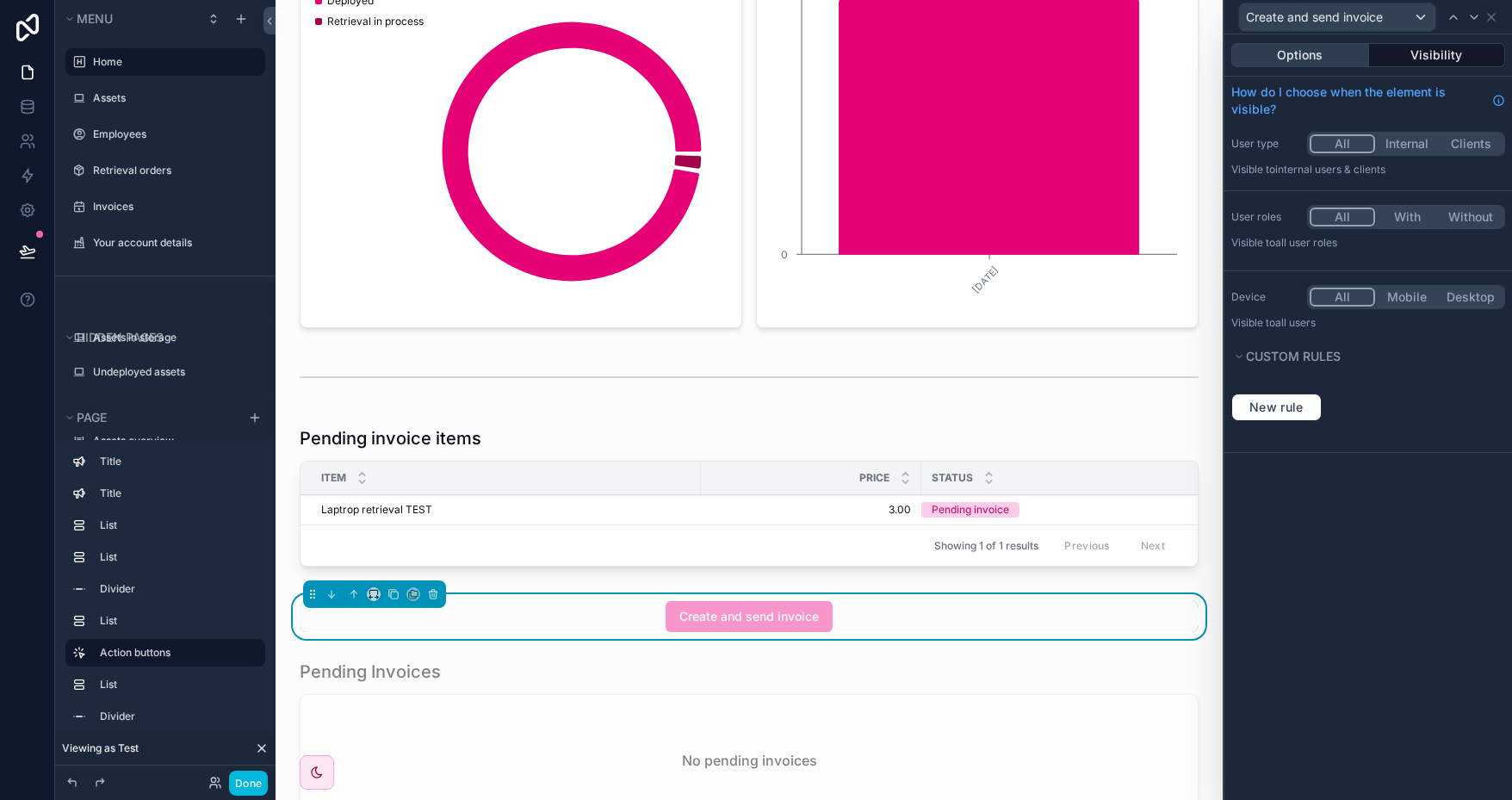
click at [1300, 55] on button "Options" at bounding box center [1300, 55] width 138 height 24
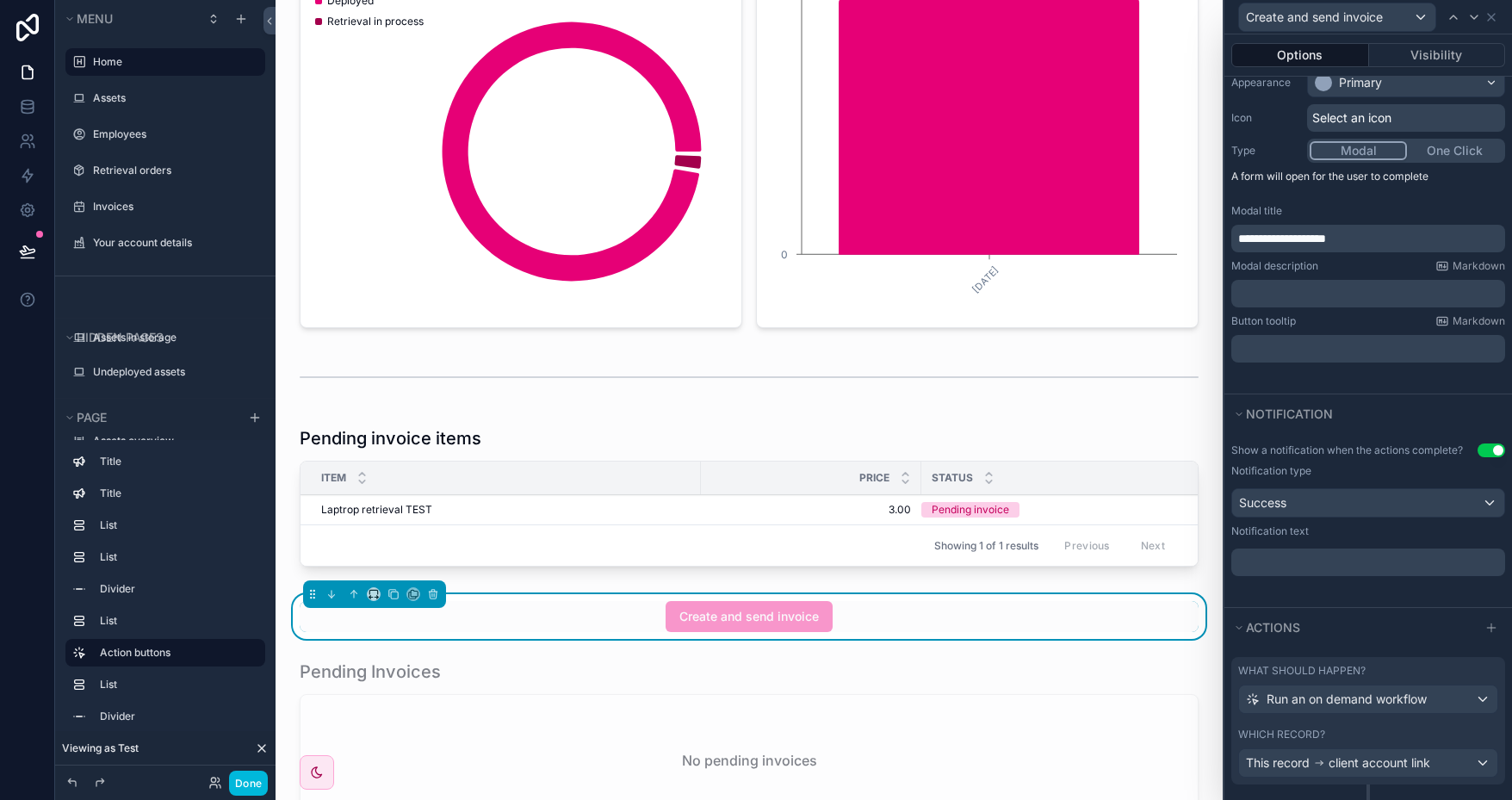
scroll to position [218, 0]
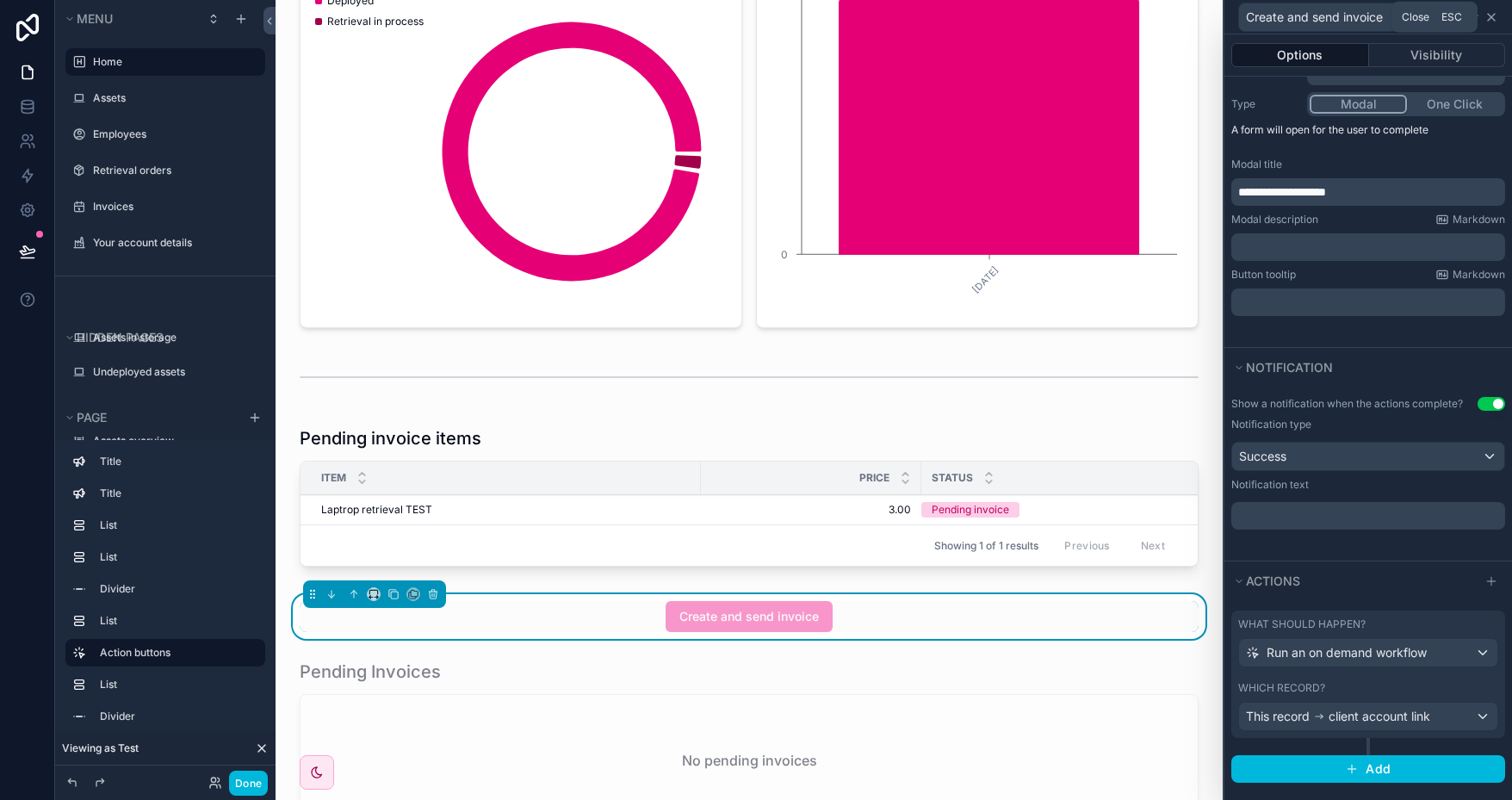
click at [1492, 17] on icon at bounding box center [1491, 17] width 7 height 7
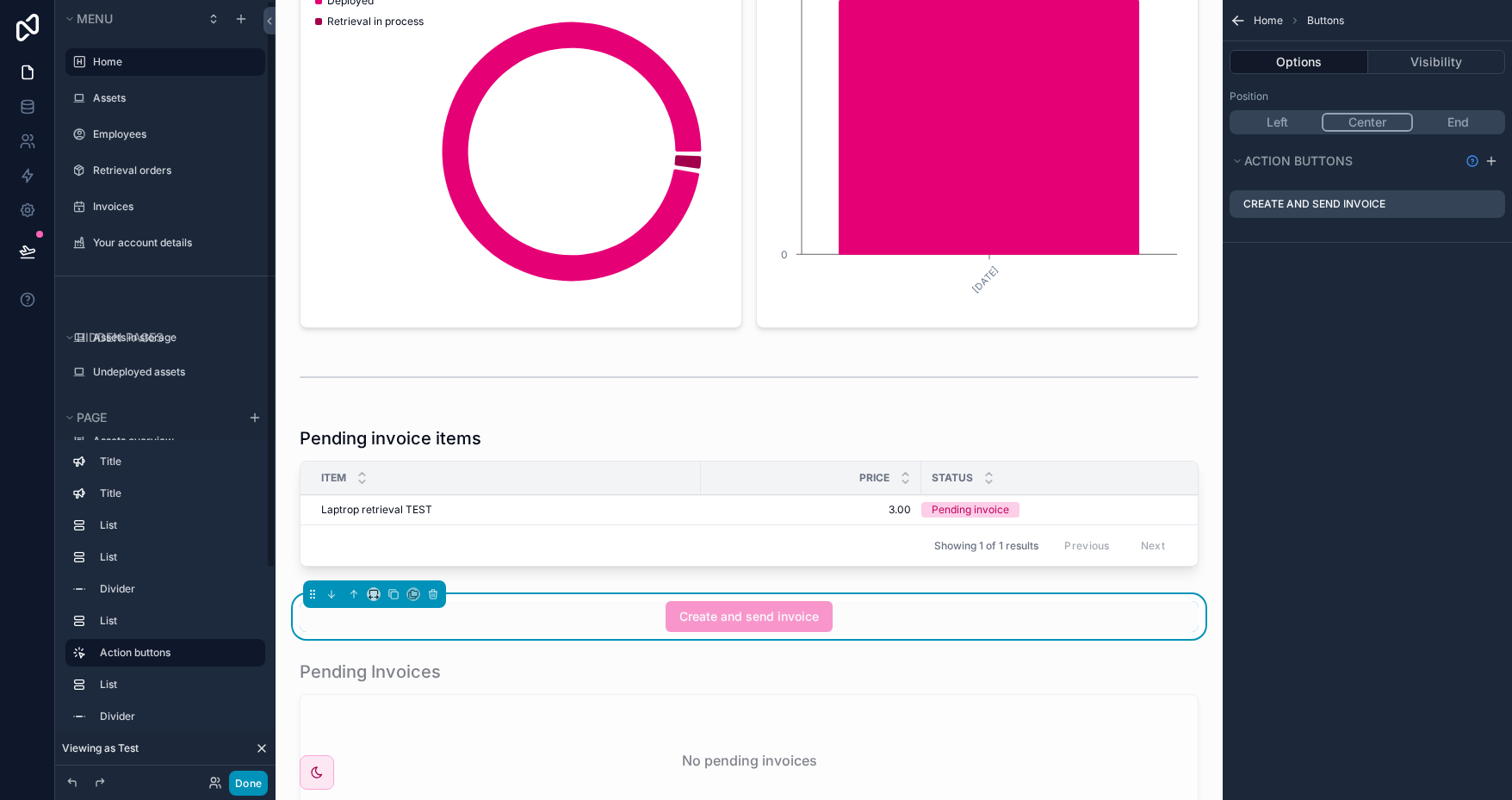
click at [258, 779] on button "Done" at bounding box center [248, 783] width 39 height 25
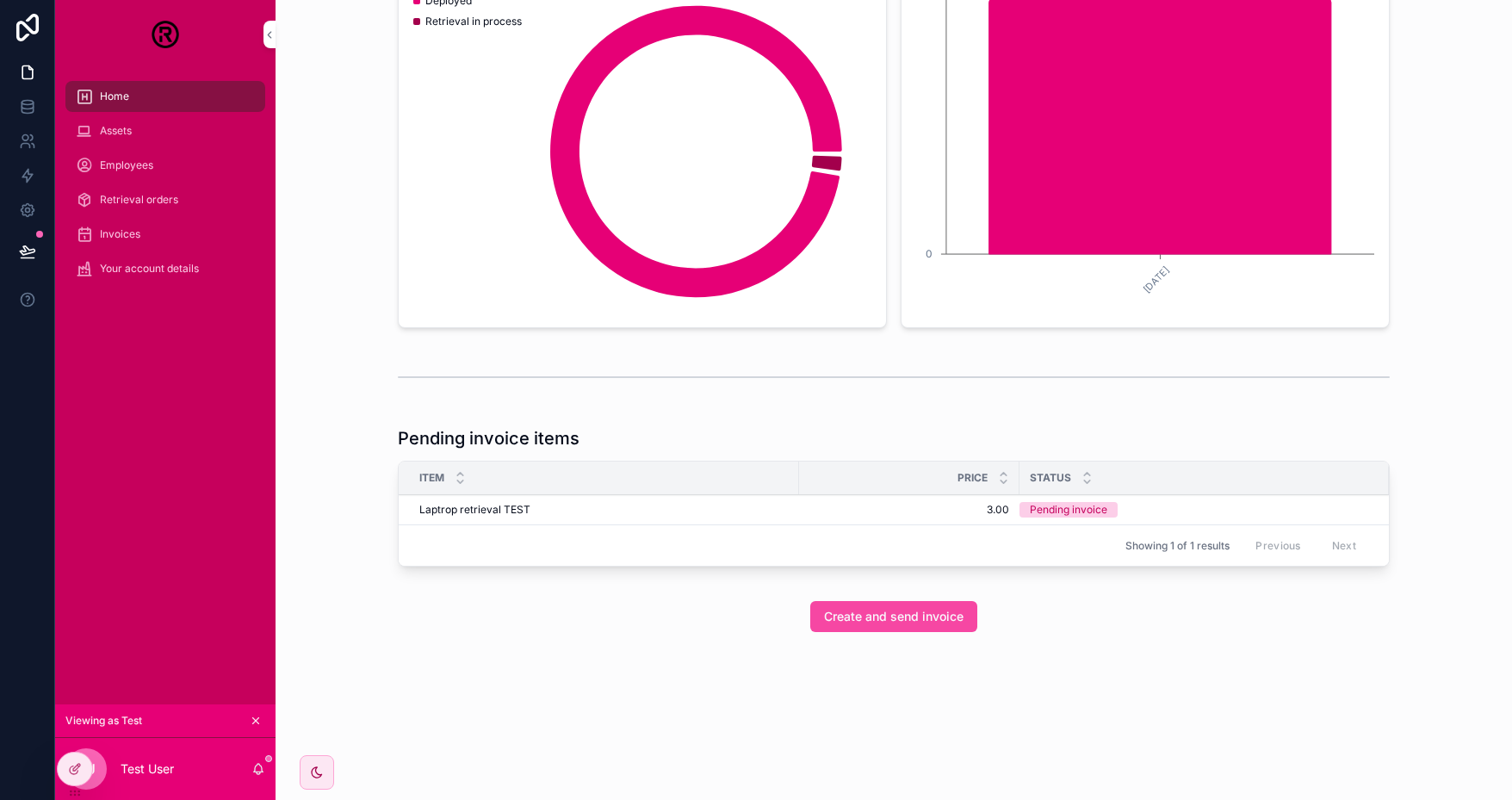
click at [900, 618] on span "Create and send invoice" at bounding box center [894, 616] width 140 height 17
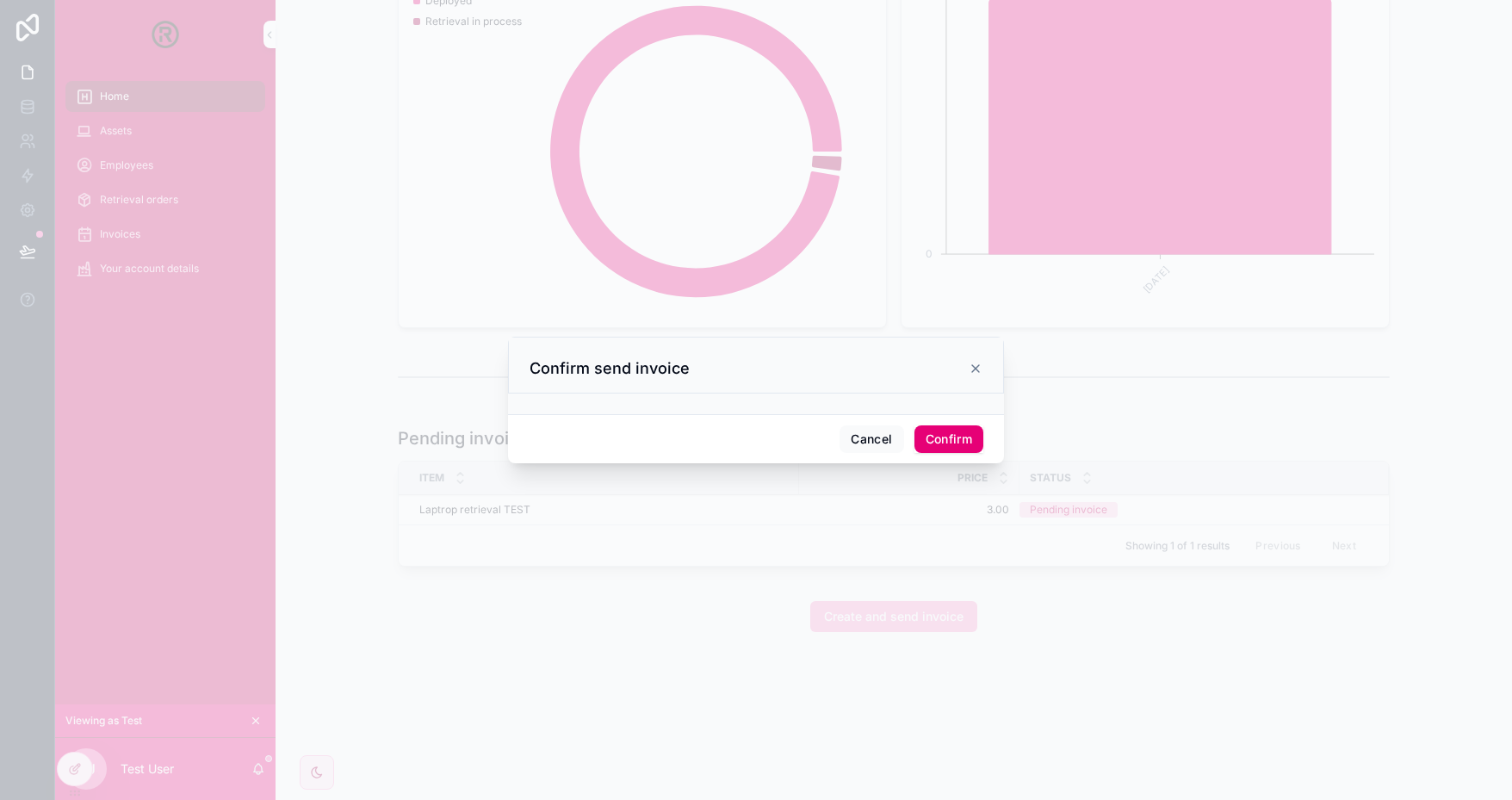
click at [956, 432] on button "Confirm" at bounding box center [948, 439] width 69 height 28
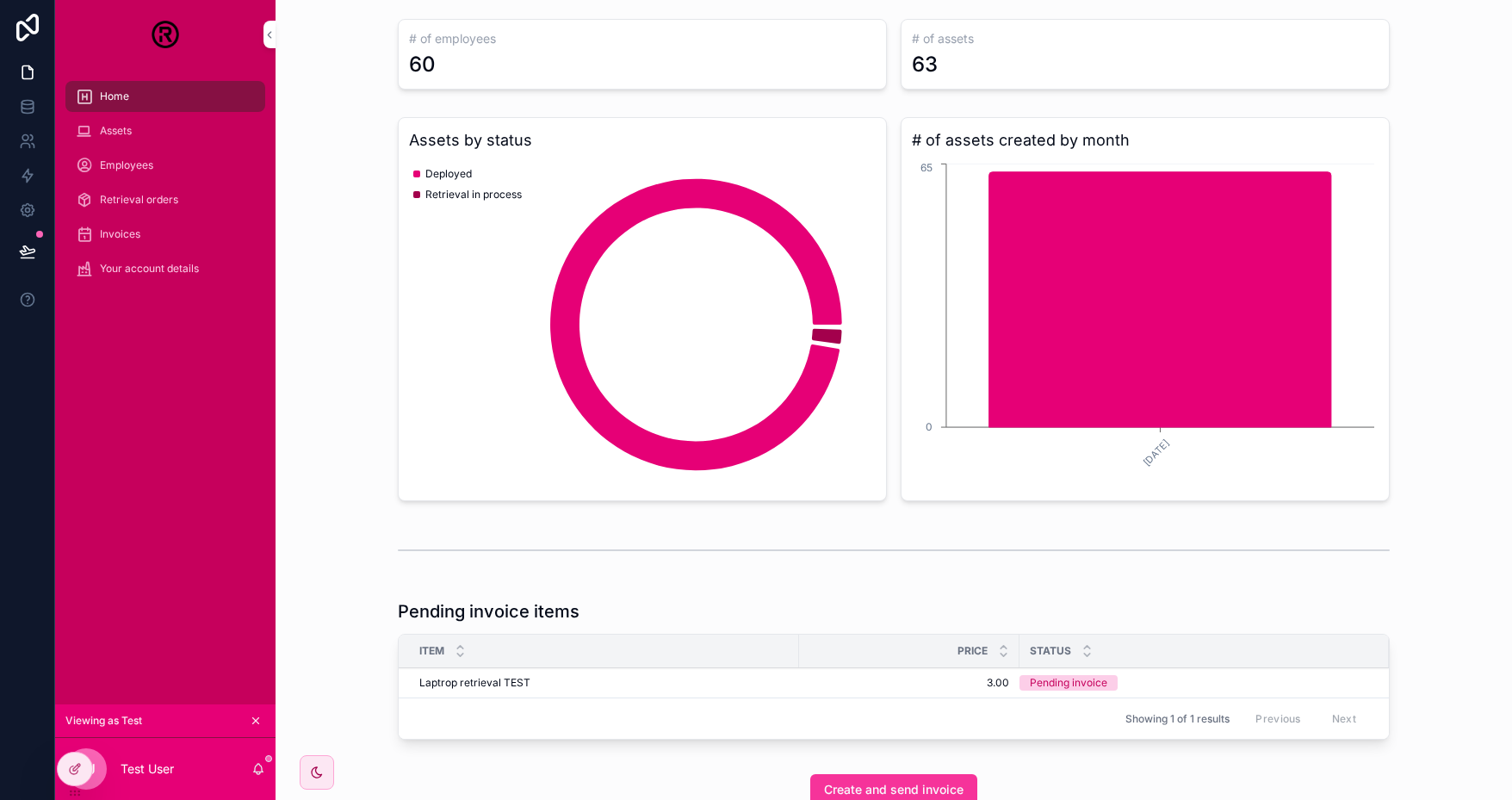
scroll to position [0, 0]
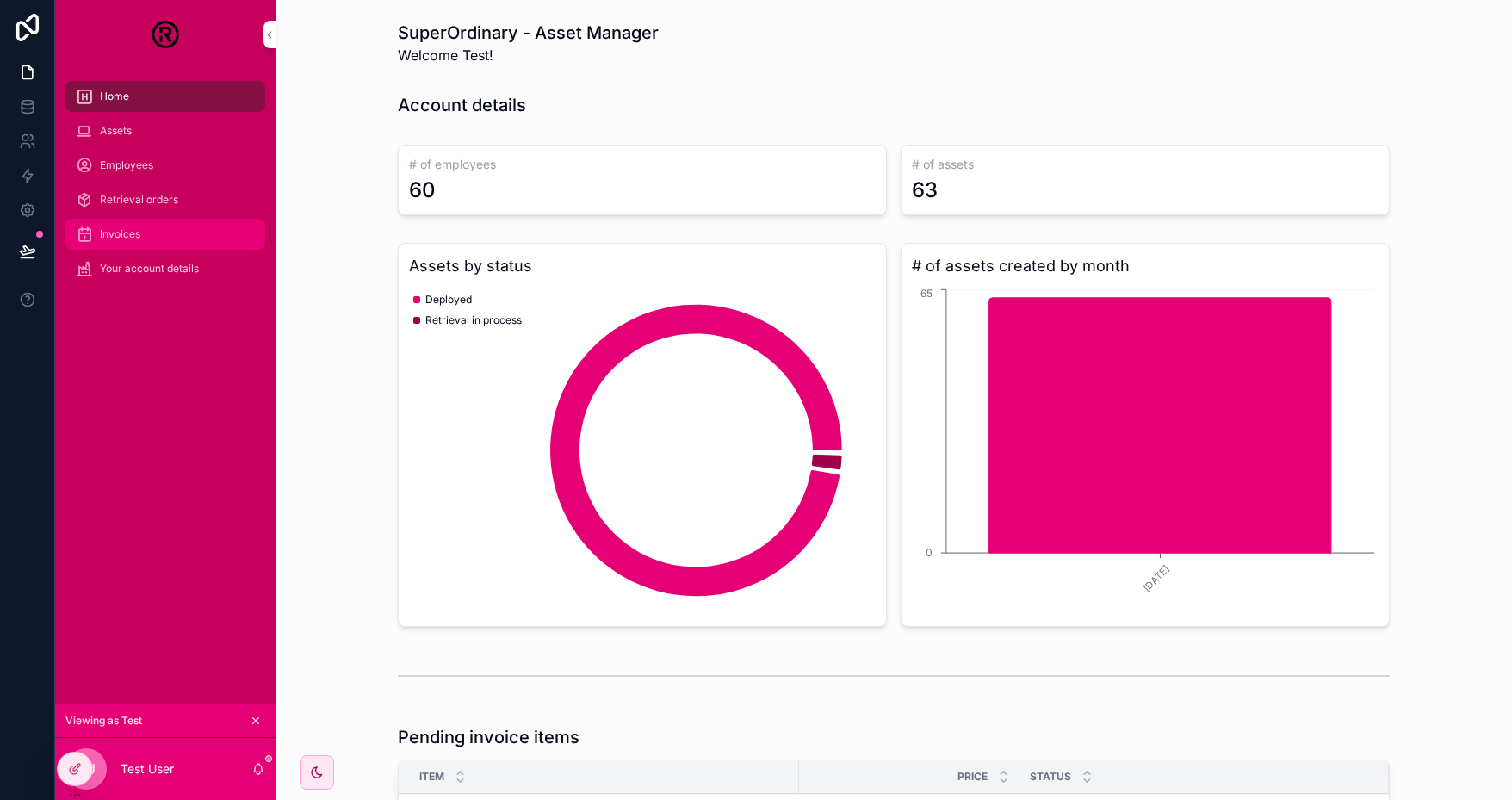
click at [163, 228] on div "Invoices" at bounding box center [165, 234] width 179 height 28
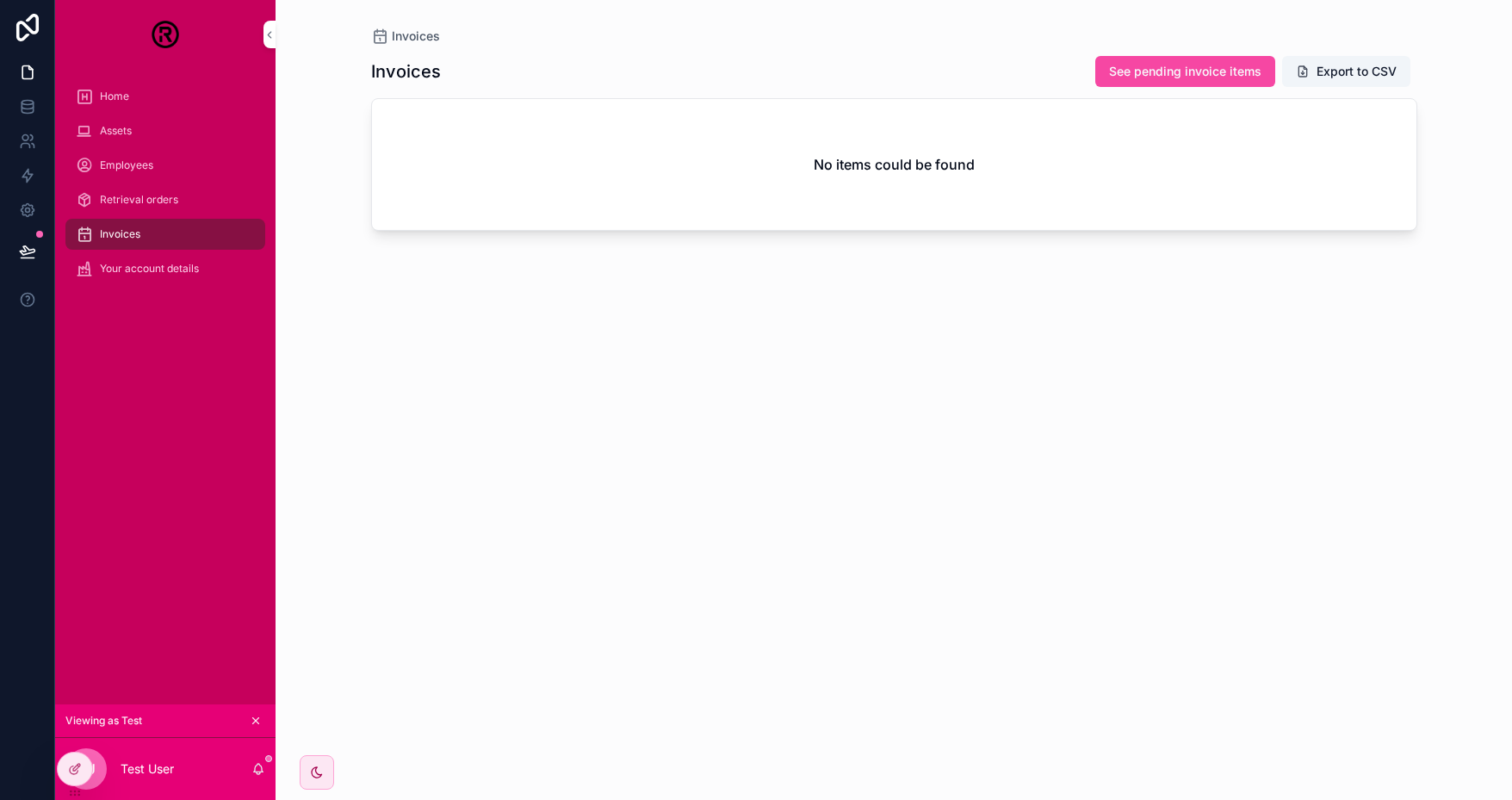
click at [1165, 72] on span "See pending invoice items" at bounding box center [1185, 72] width 153 height 17
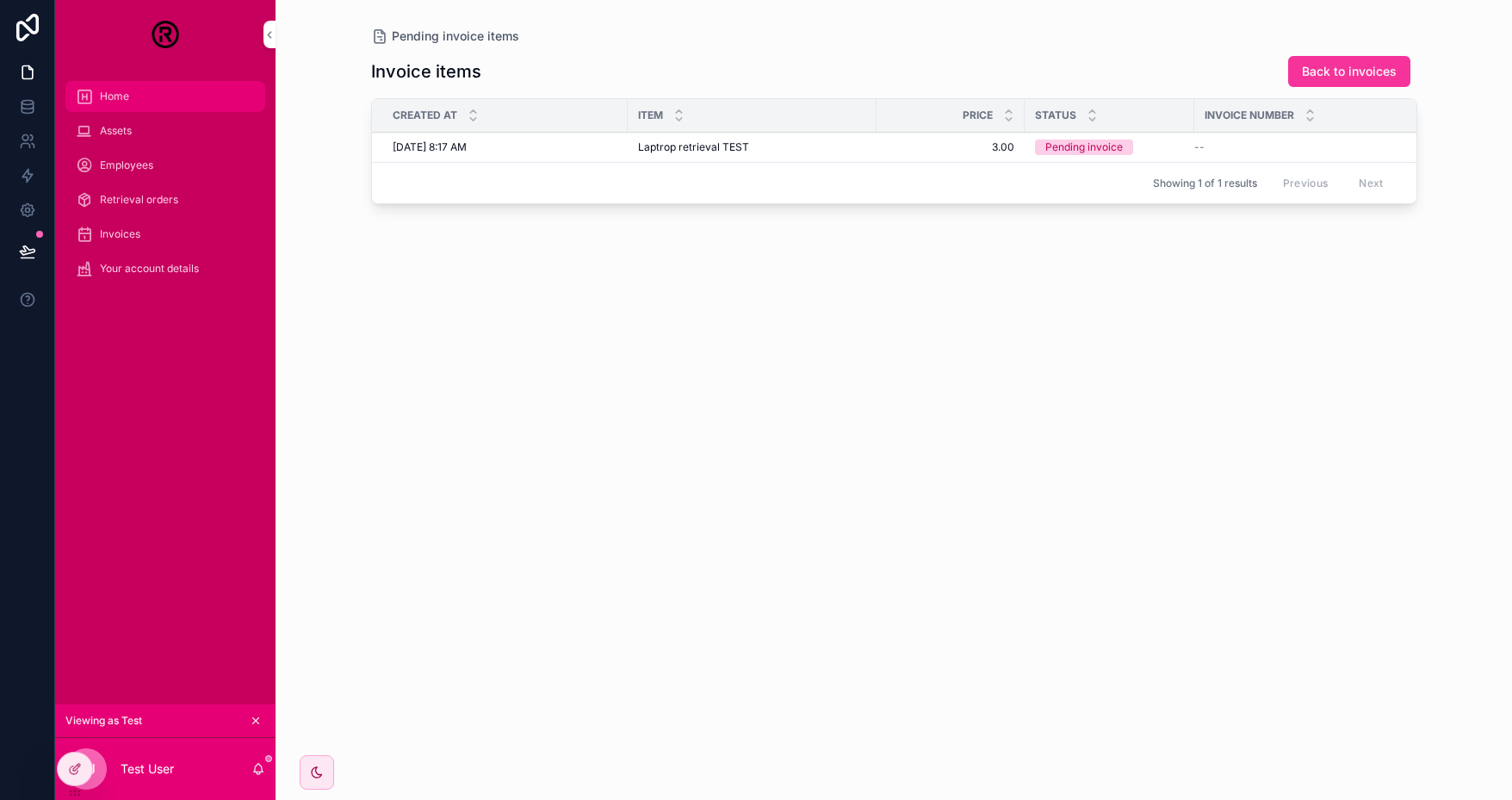
click at [122, 93] on span "Home" at bounding box center [115, 97] width 29 height 14
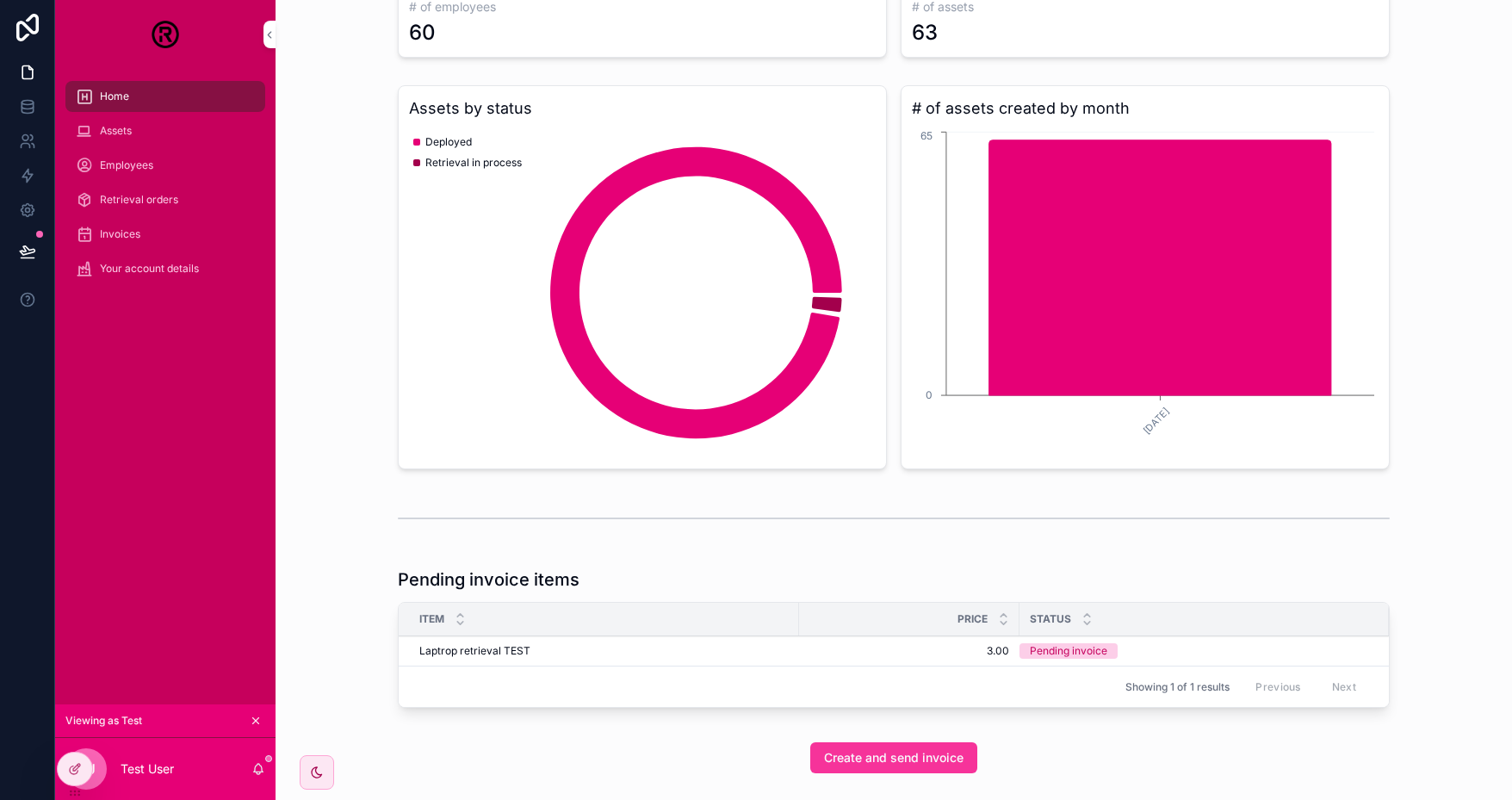
scroll to position [299, 0]
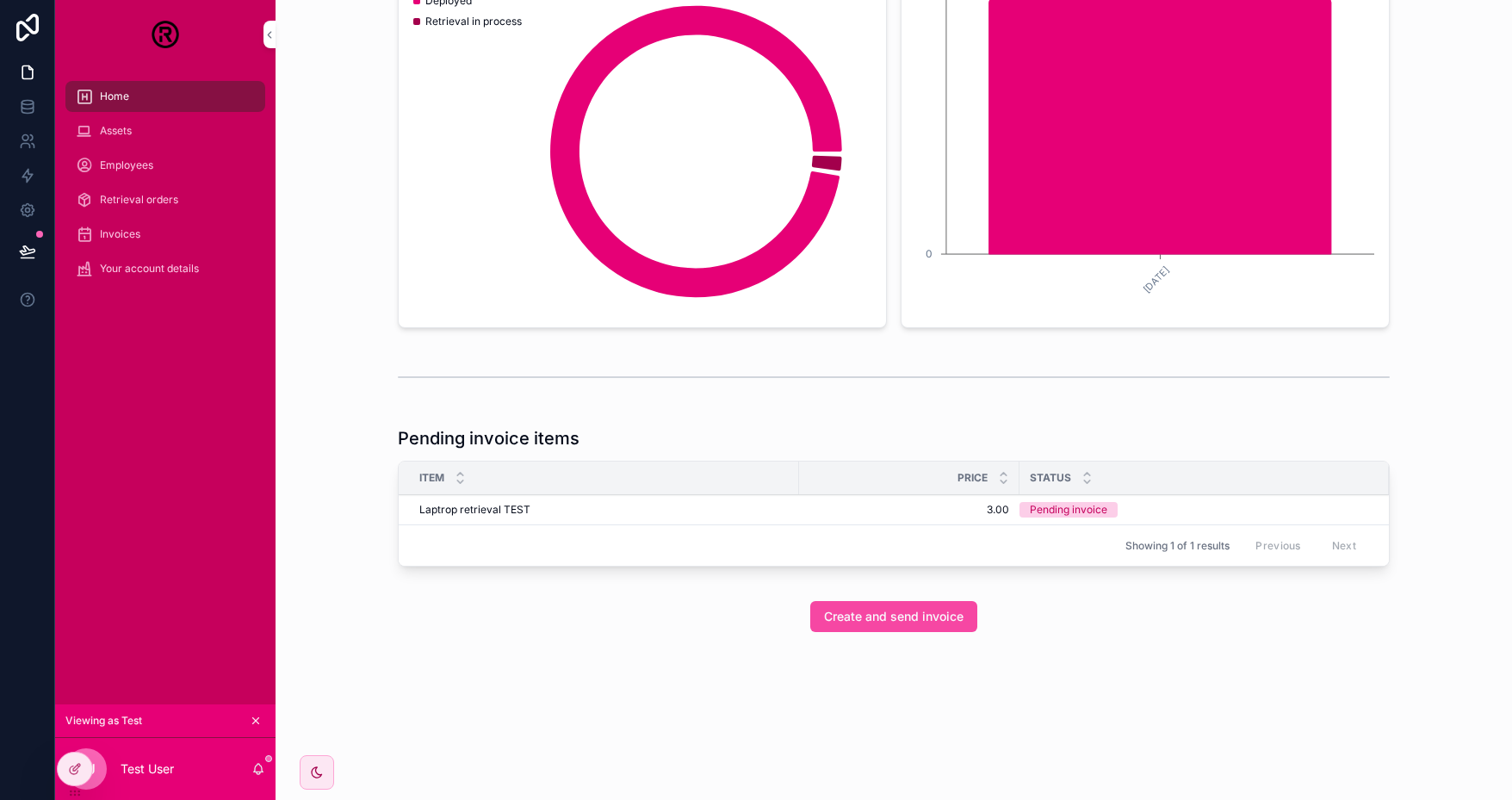
click at [908, 608] on span "Create and send invoice" at bounding box center [894, 616] width 140 height 17
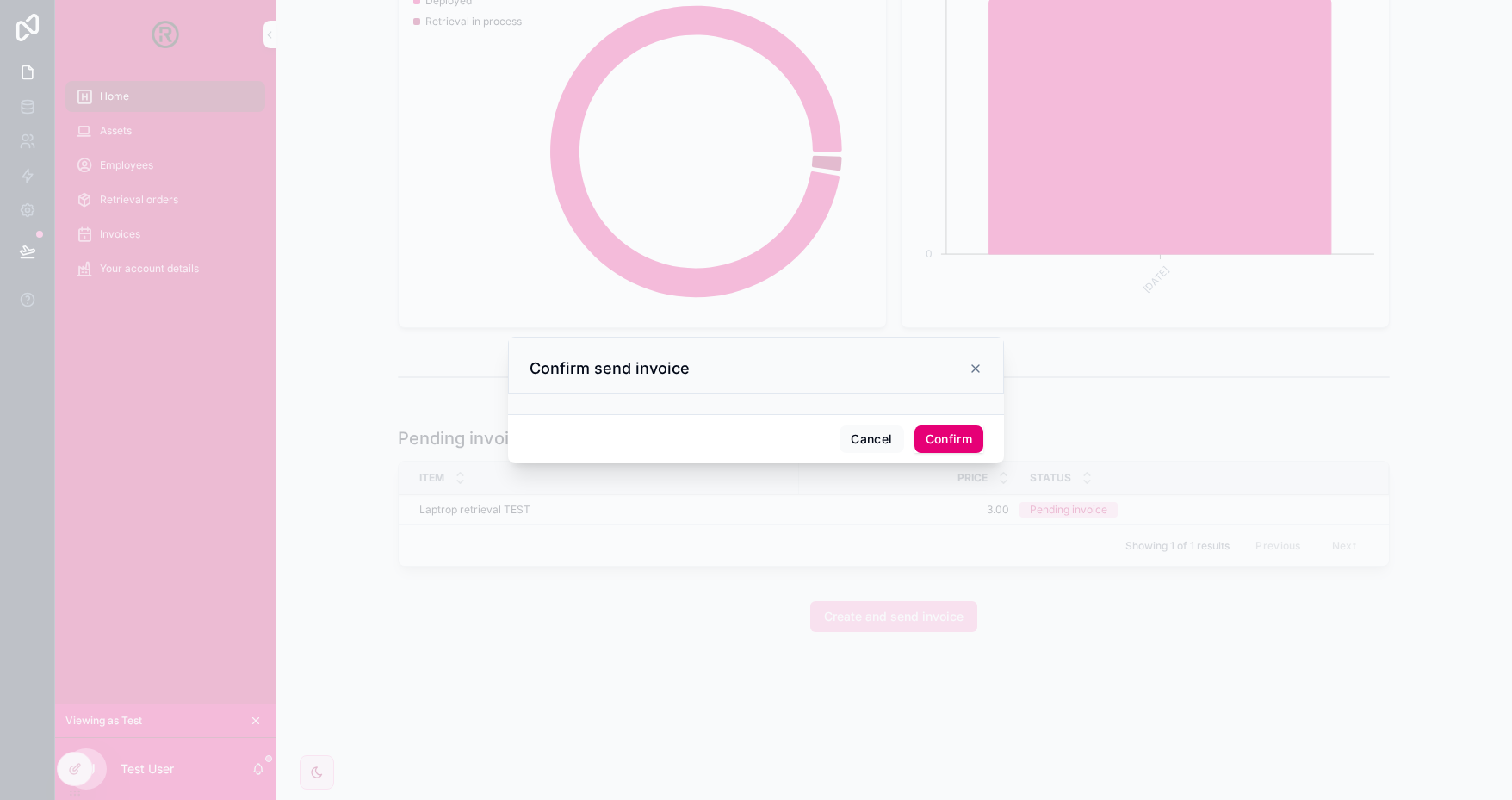
click at [955, 435] on button "Confirm" at bounding box center [948, 439] width 69 height 28
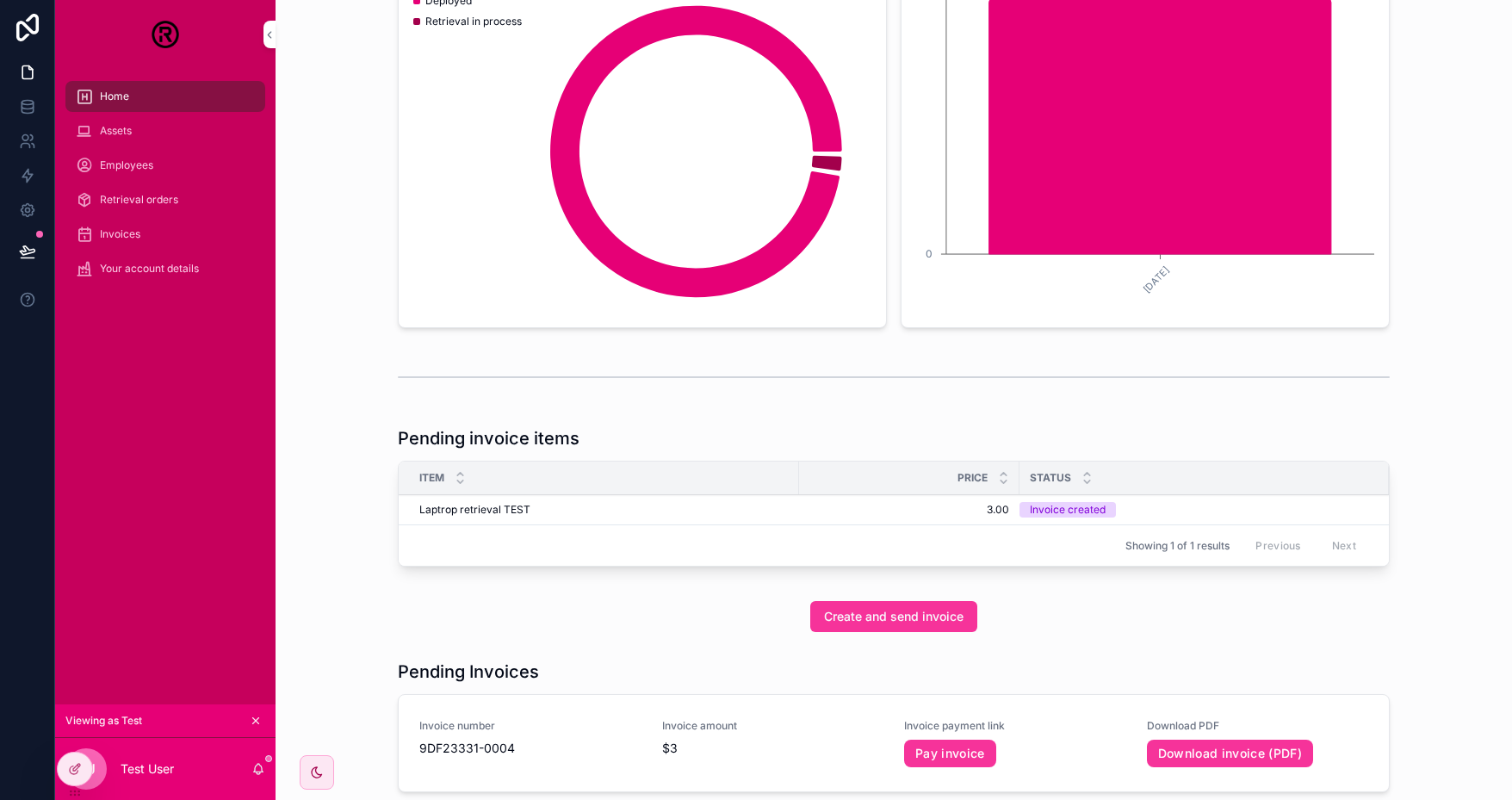
scroll to position [275, 0]
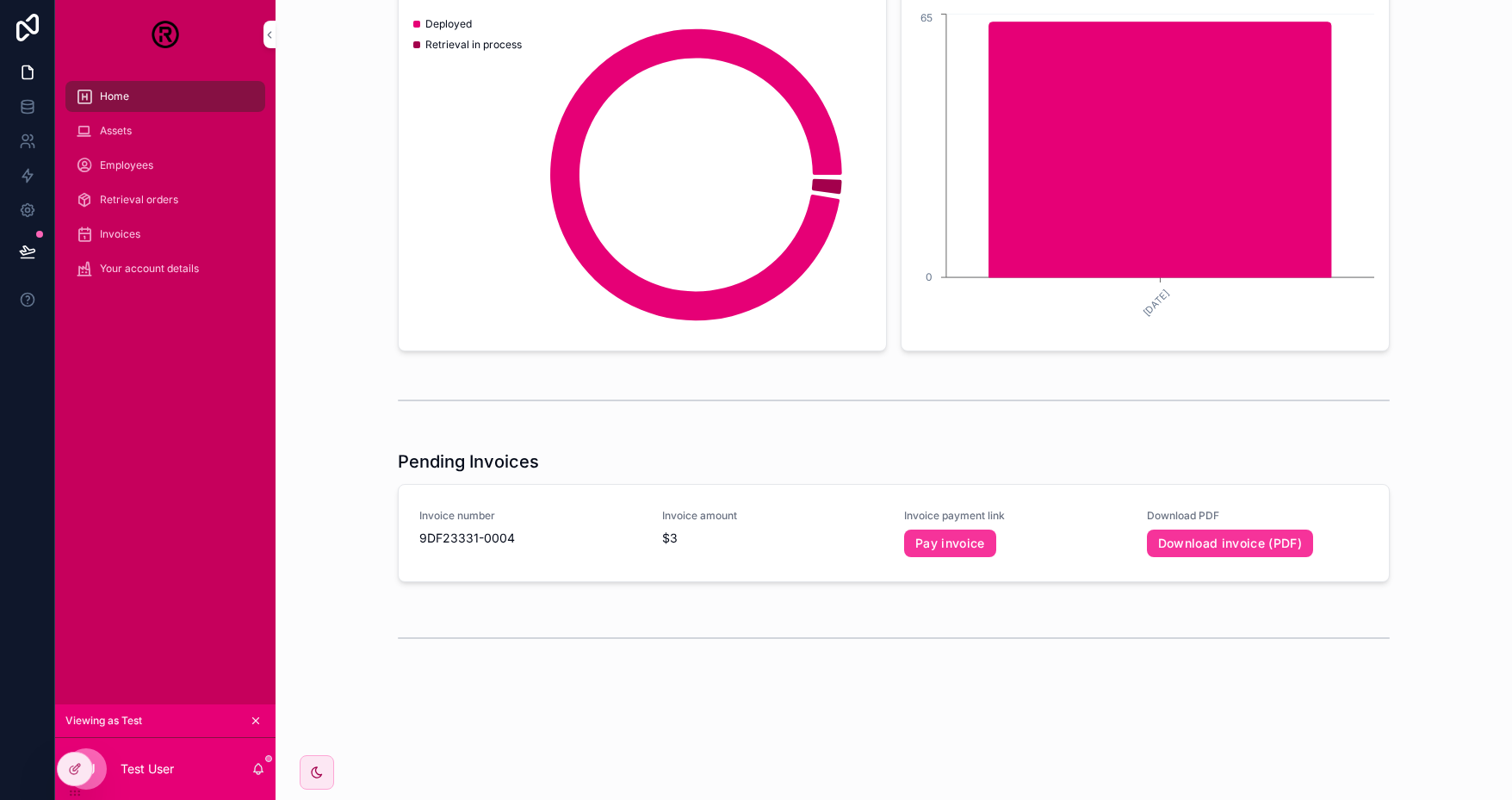
click at [599, 523] on div "Invoice number 9DF23331-0004" at bounding box center [530, 527] width 222 height 38
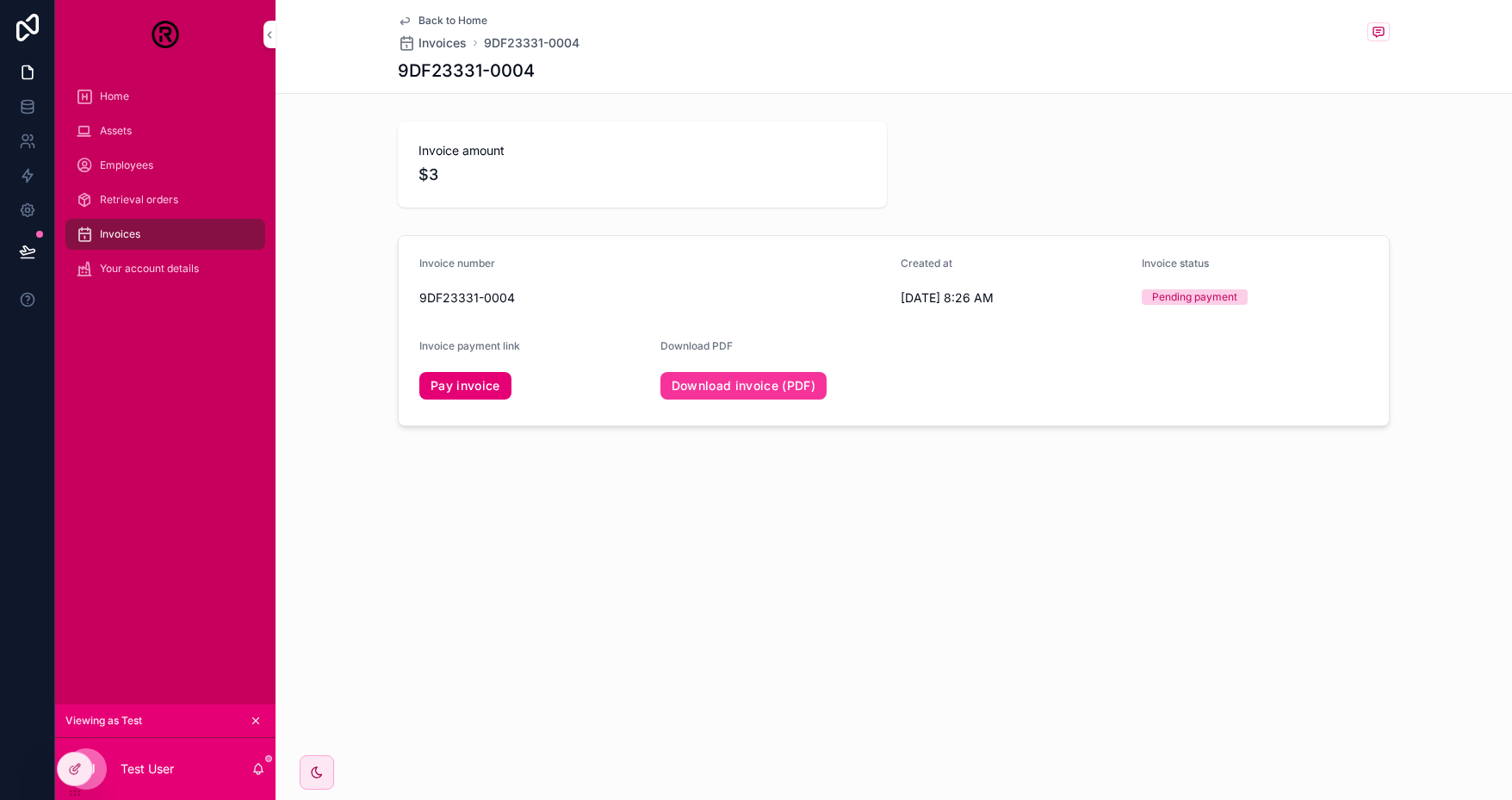
click at [456, 385] on link "Pay invoice" at bounding box center [465, 386] width 92 height 28
click at [781, 387] on link "Download invoice (PDF)" at bounding box center [744, 386] width 167 height 28
click at [154, 231] on div "Invoices" at bounding box center [165, 234] width 179 height 28
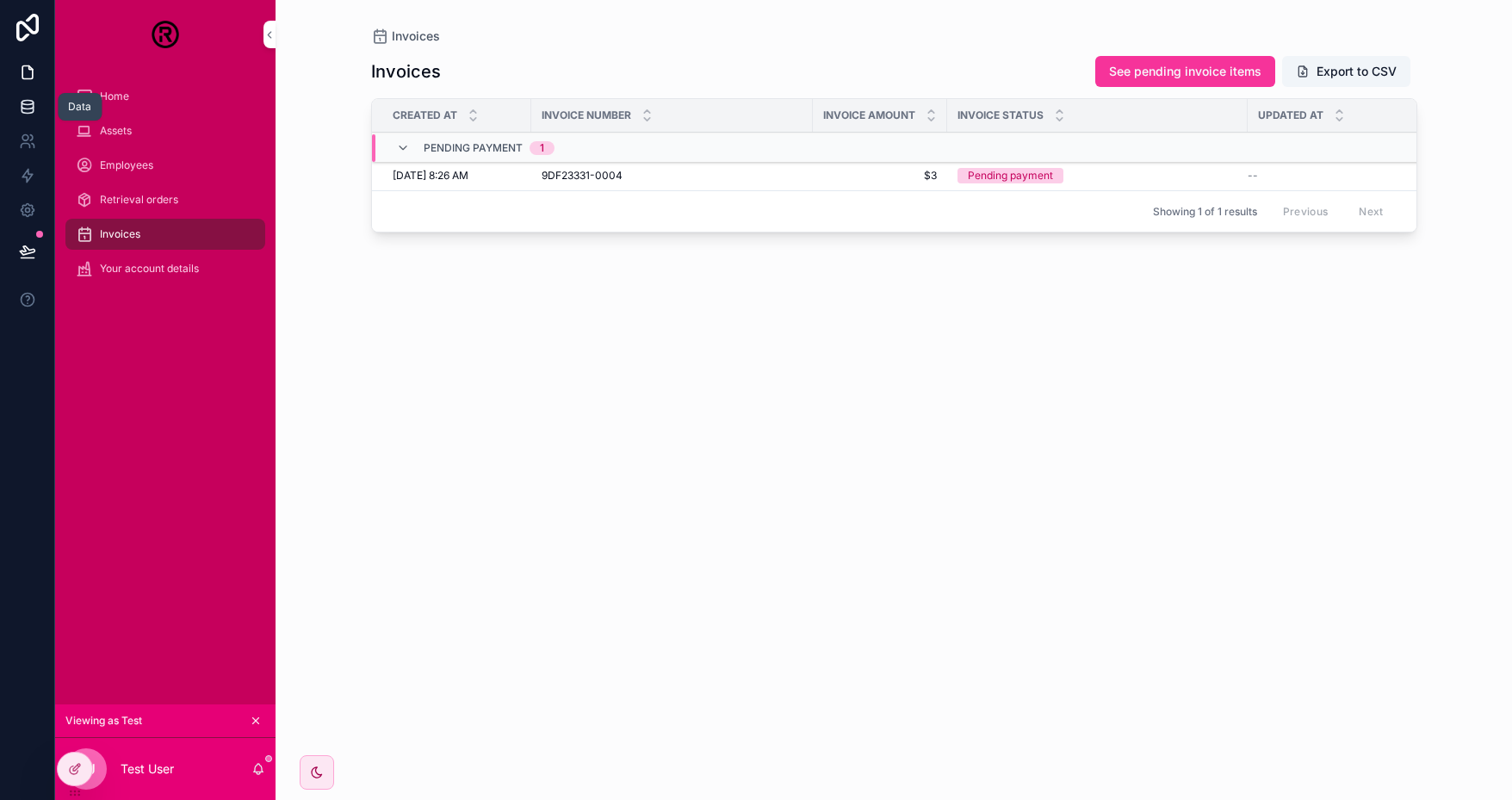
click at [20, 109] on icon at bounding box center [28, 107] width 17 height 17
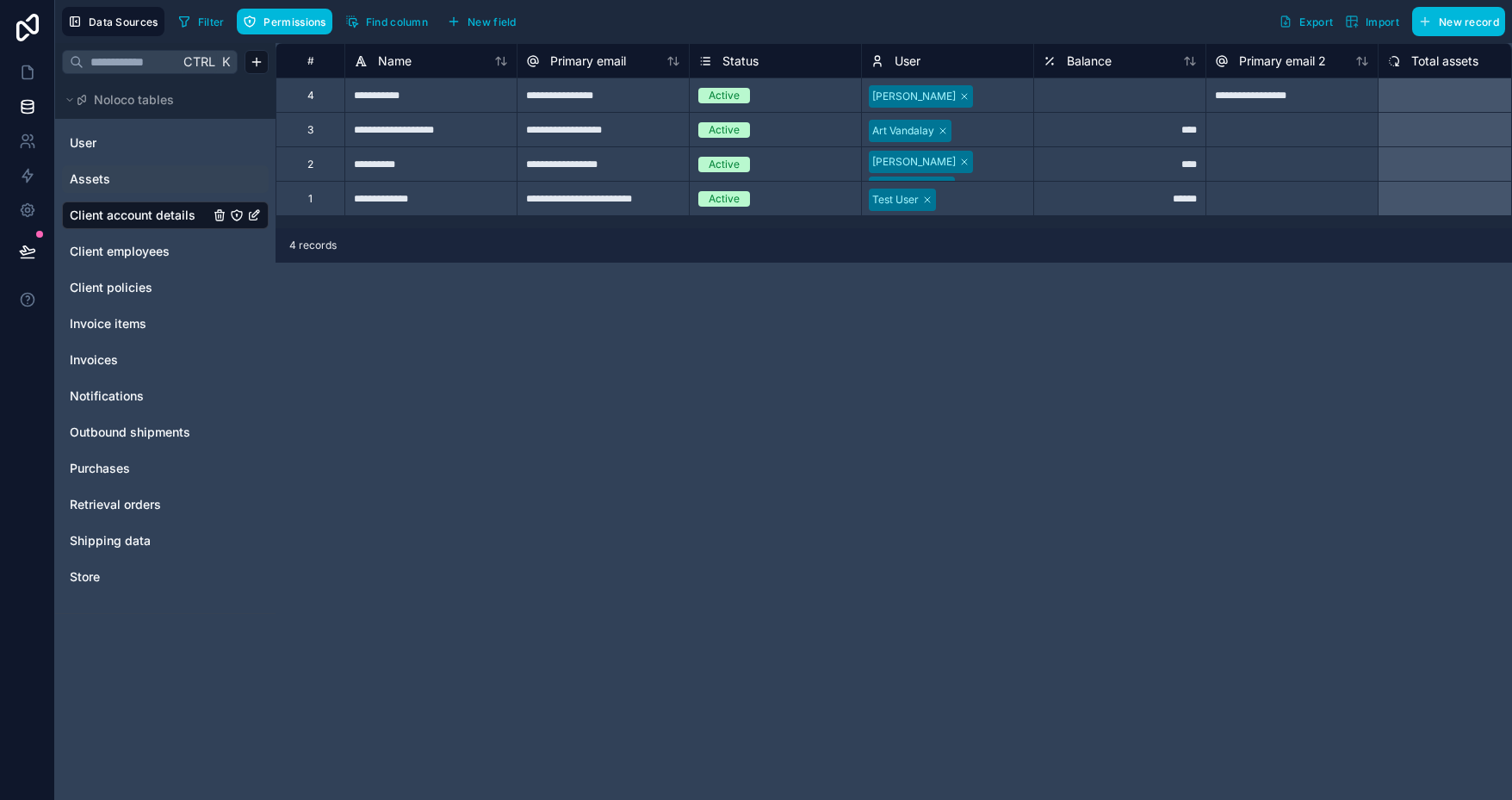
click at [105, 185] on span "Assets" at bounding box center [90, 179] width 41 height 17
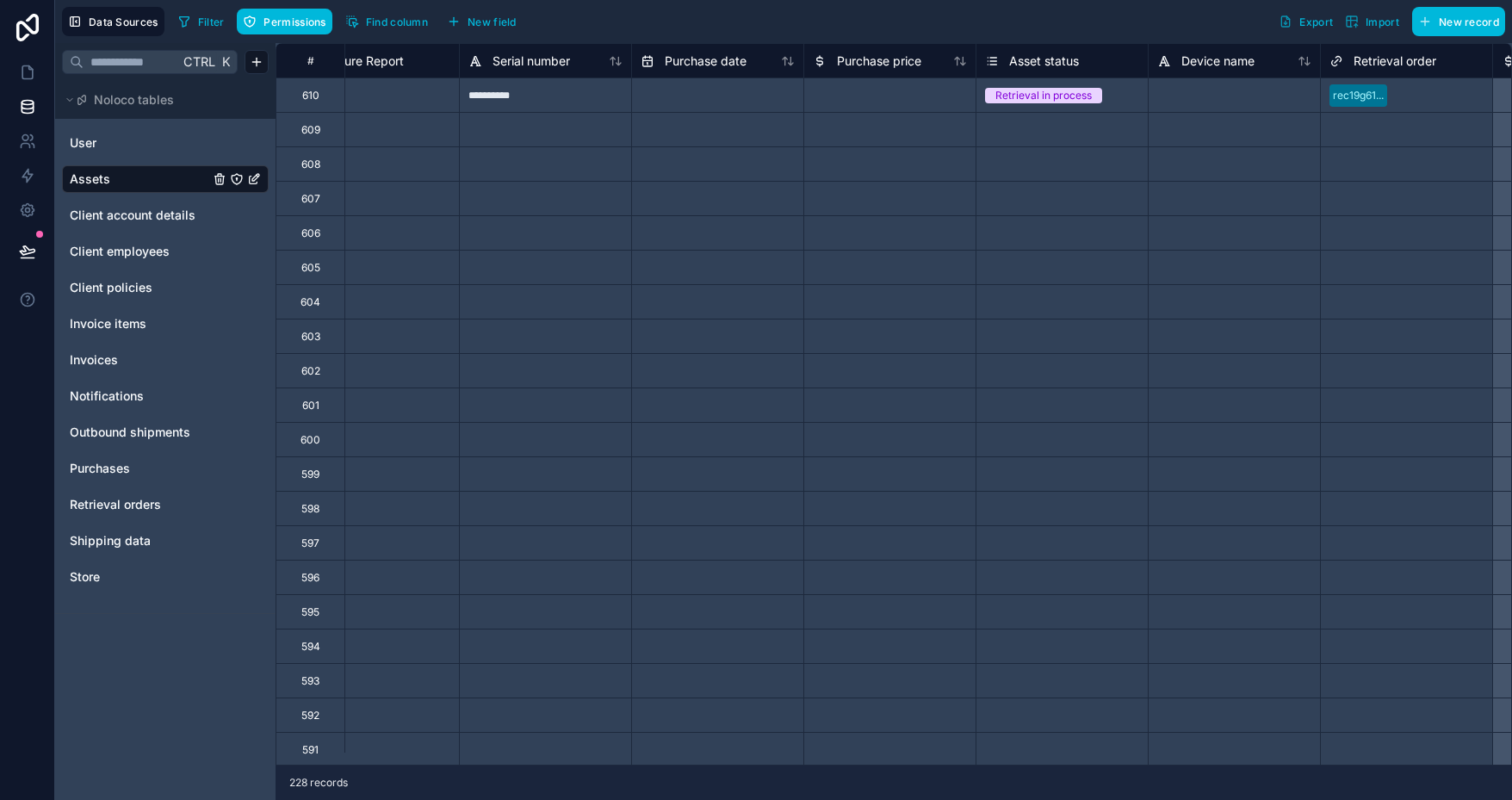
scroll to position [0, 3607]
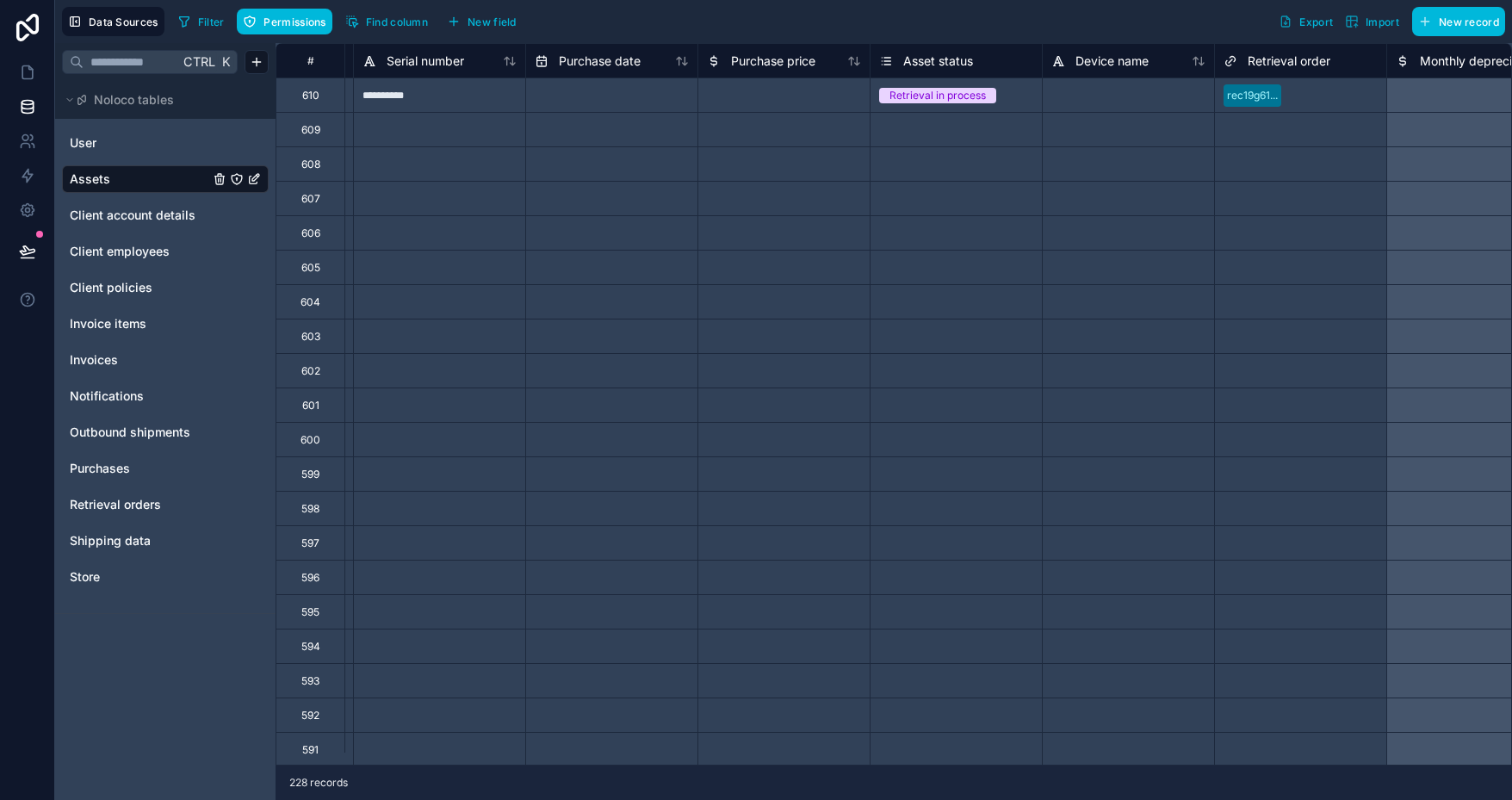
click at [1022, 97] on div "Retrieval in process" at bounding box center [955, 96] width 171 height 19
click at [954, 93] on div "Retrieval in process" at bounding box center [937, 96] width 97 height 16
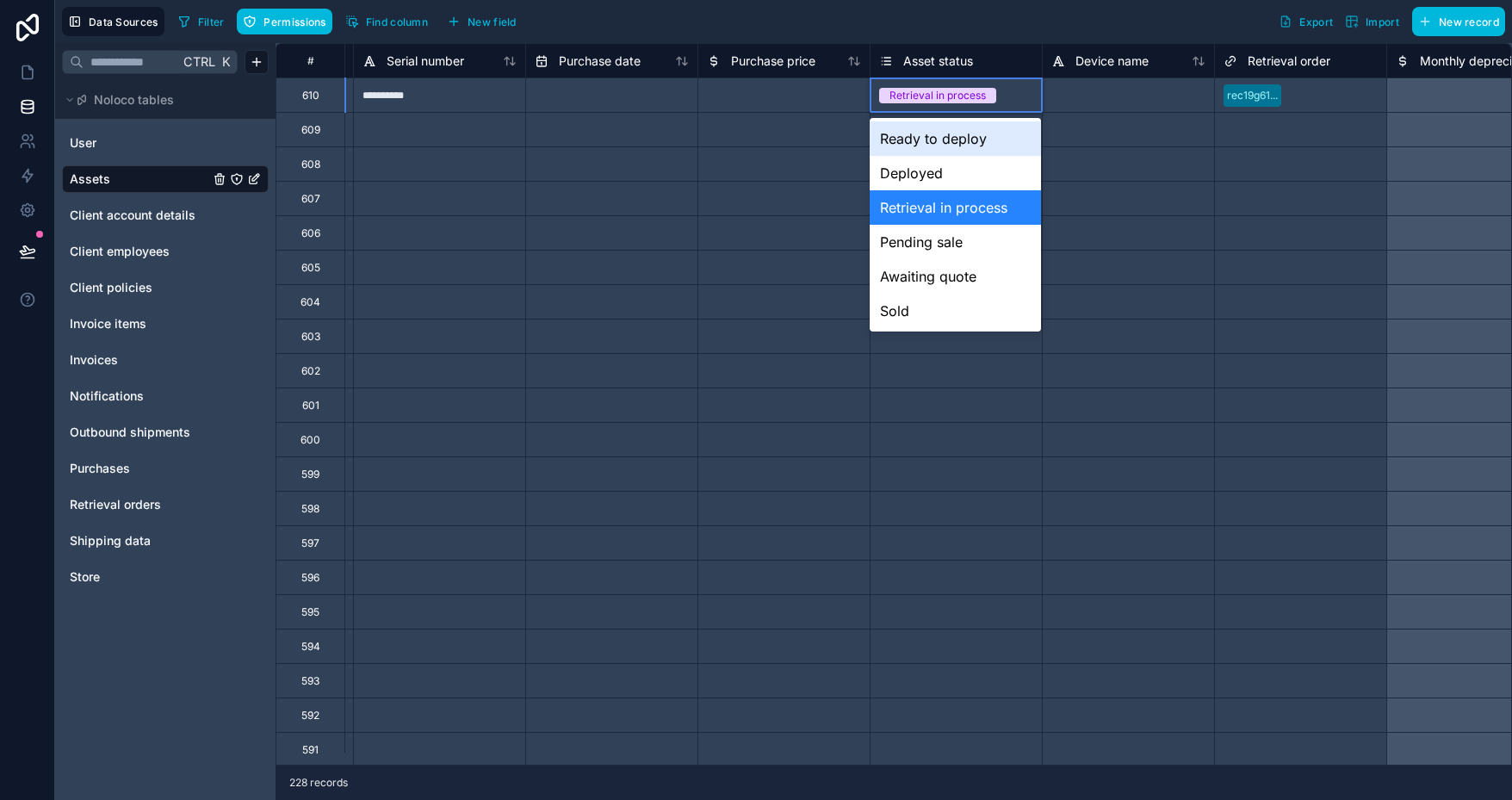
click at [954, 93] on div "Retrieval in process" at bounding box center [937, 96] width 97 height 16
click at [921, 168] on div "Deployed" at bounding box center [954, 173] width 171 height 35
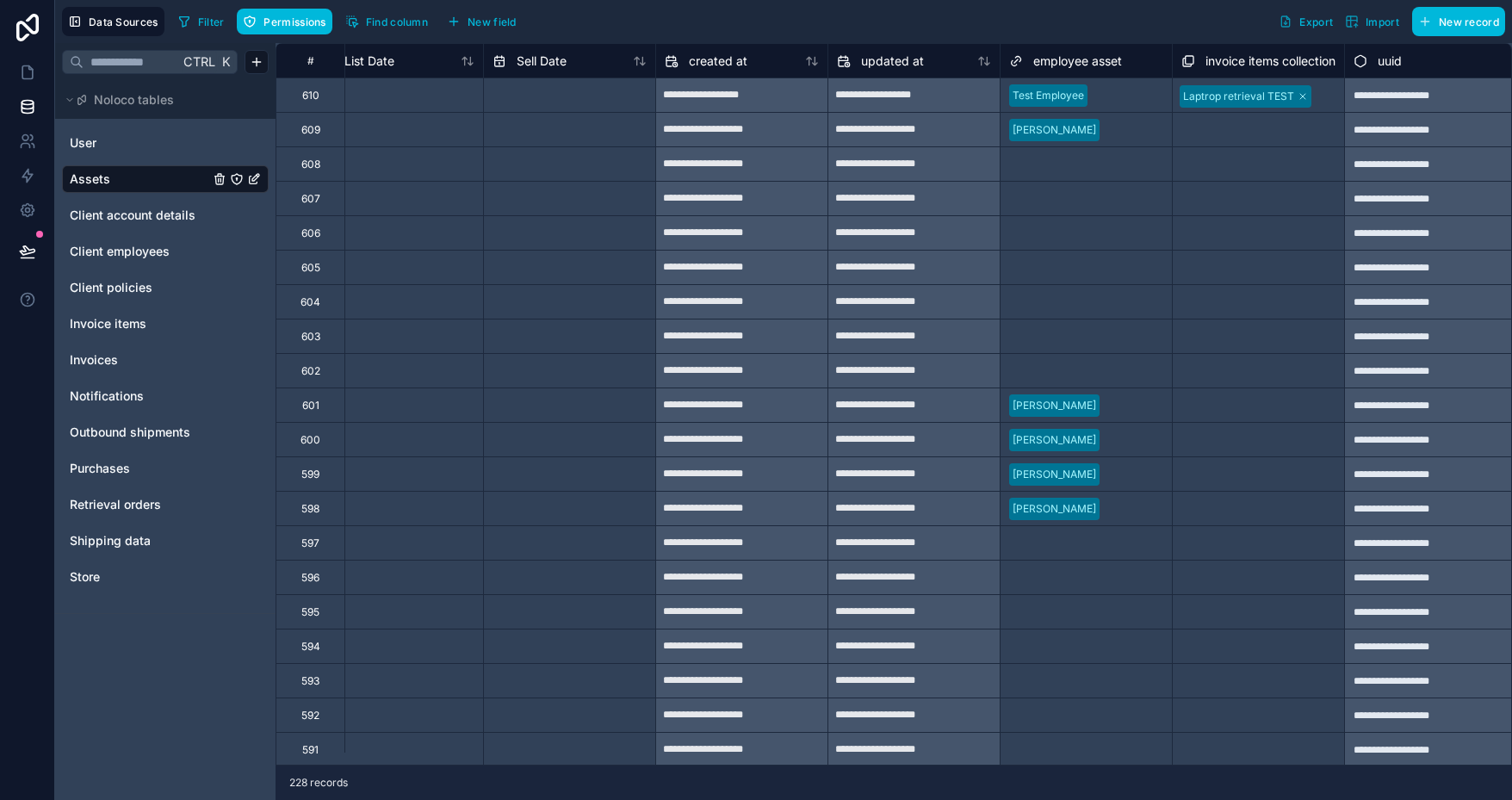
scroll to position [0, 5732]
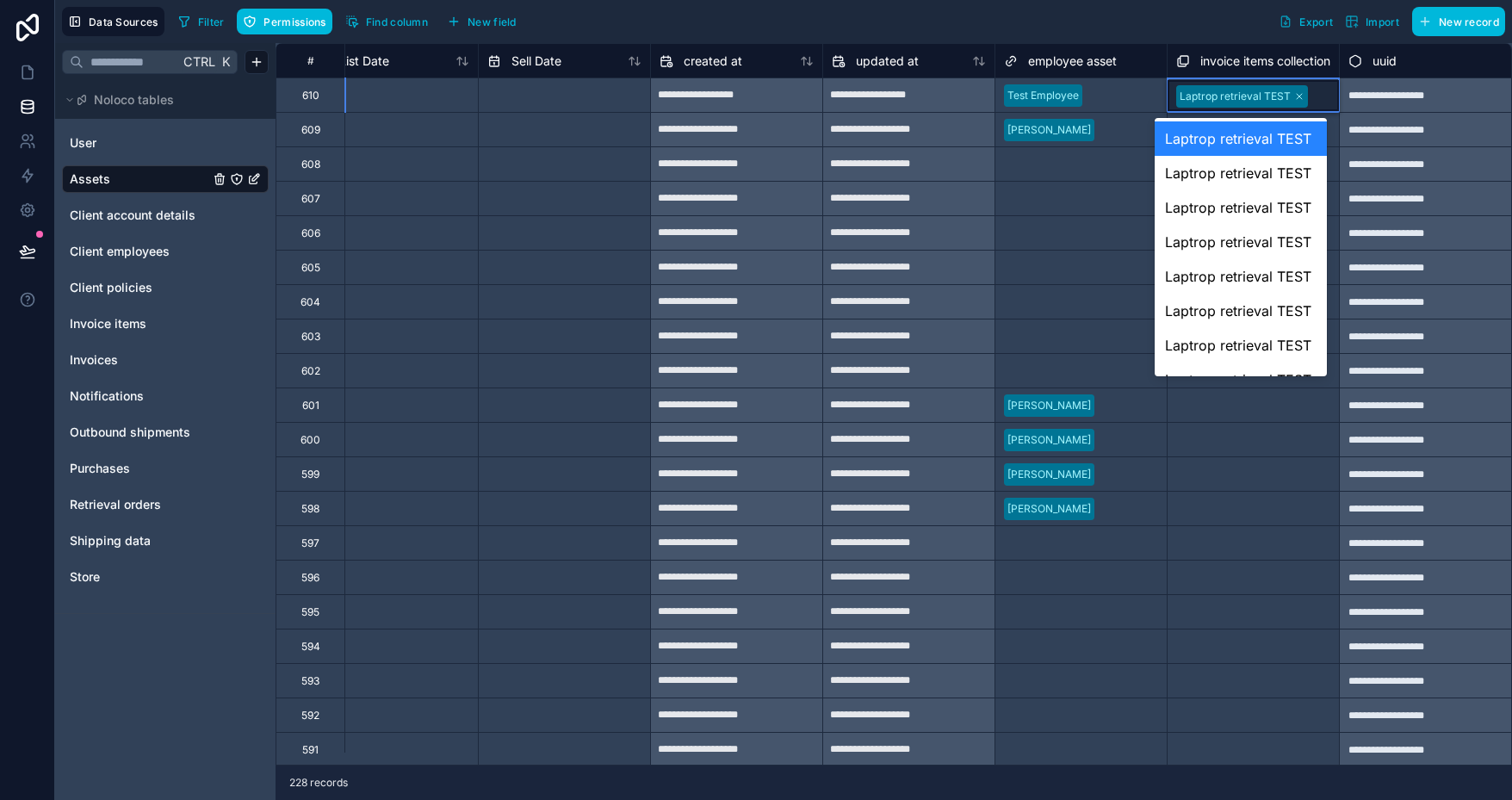
click at [1291, 76] on div "invoice items collection" at bounding box center [1252, 60] width 172 height 35
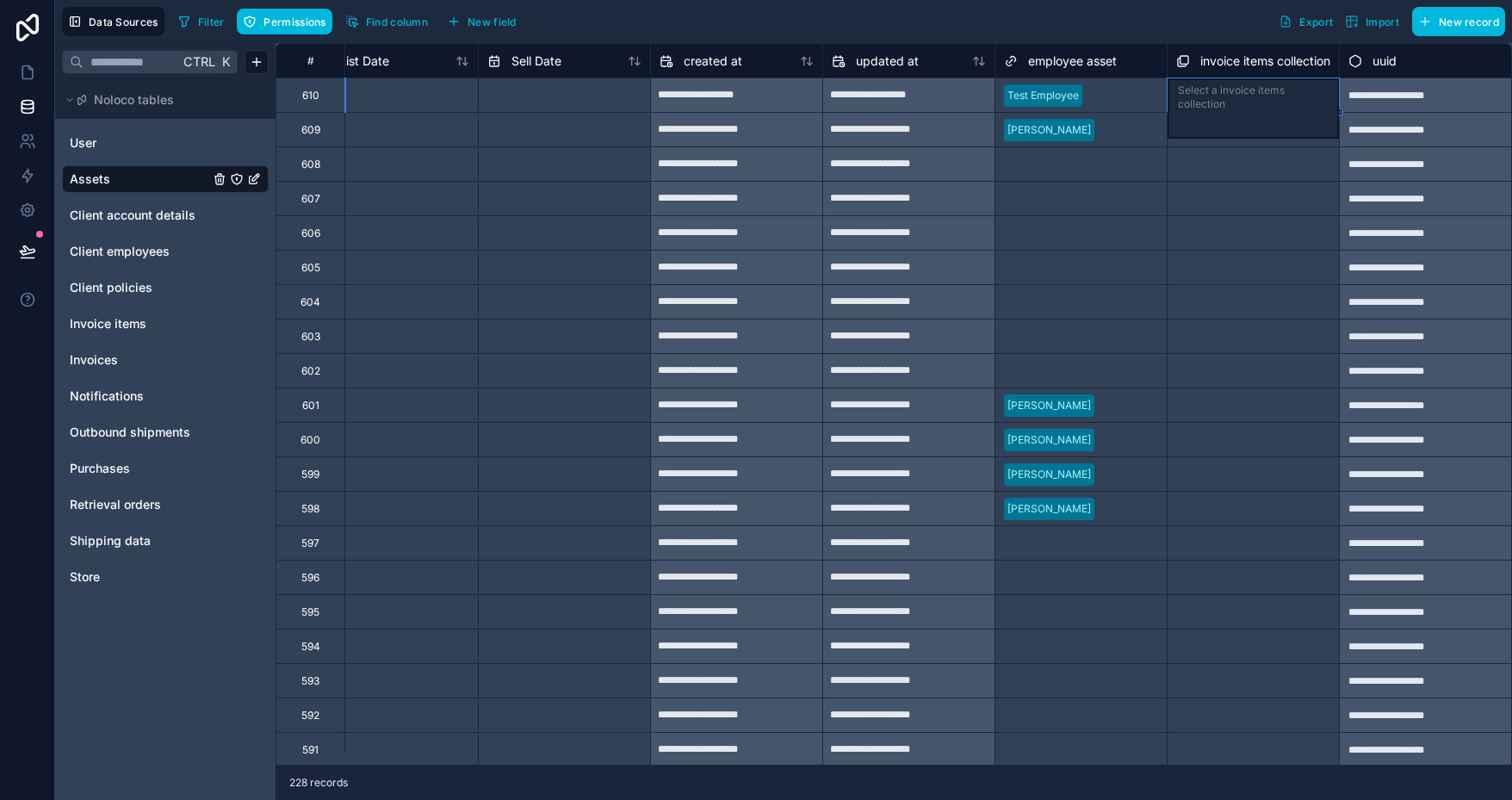
click at [1219, 228] on div "Select a invoice items collection" at bounding box center [1253, 233] width 154 height 28
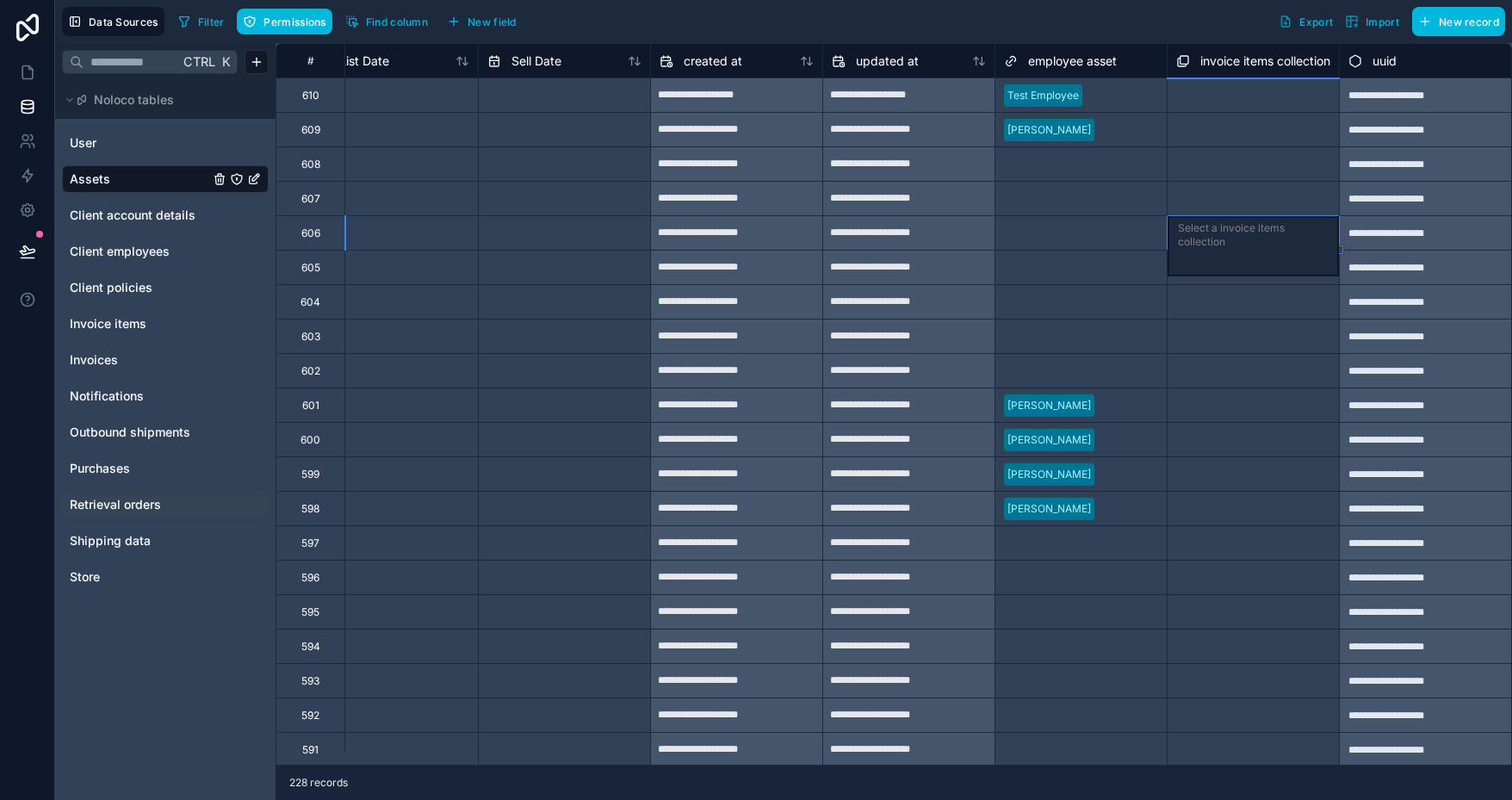
click at [123, 496] on span "Retrieval orders" at bounding box center [116, 505] width 91 height 17
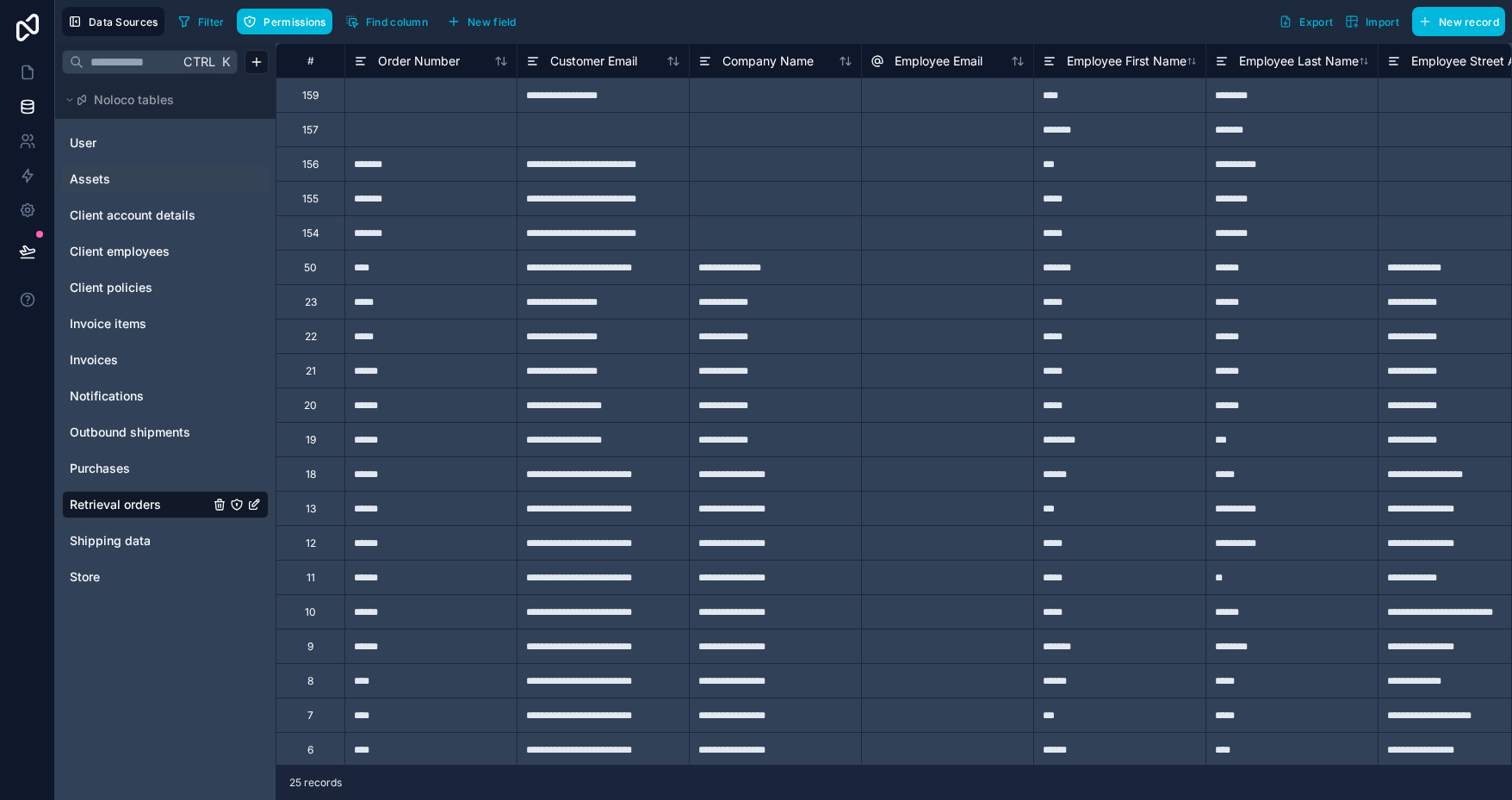
click at [314, 94] on div "159" at bounding box center [310, 96] width 16 height 14
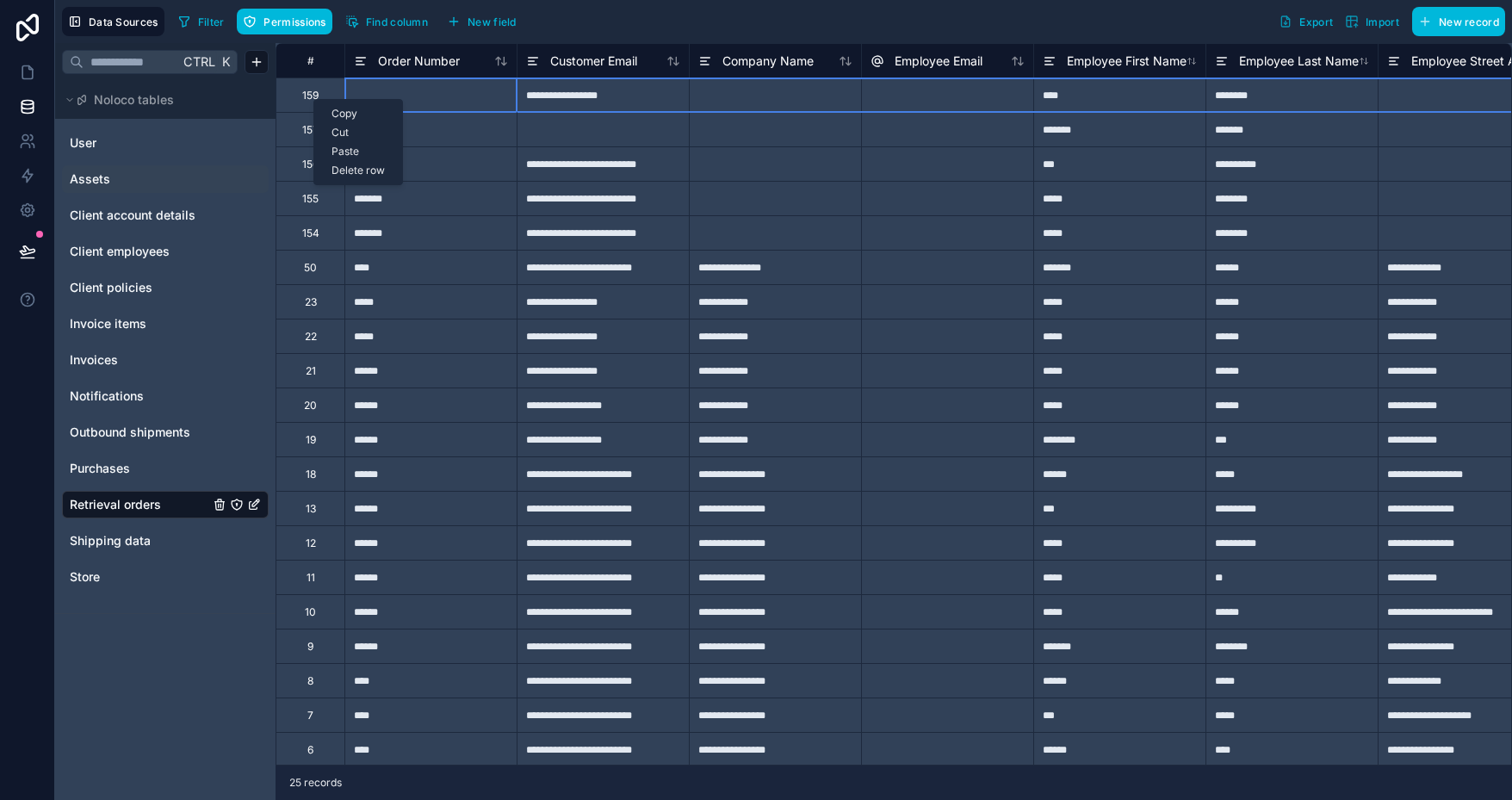
click at [365, 169] on div "Delete row" at bounding box center [358, 171] width 88 height 19
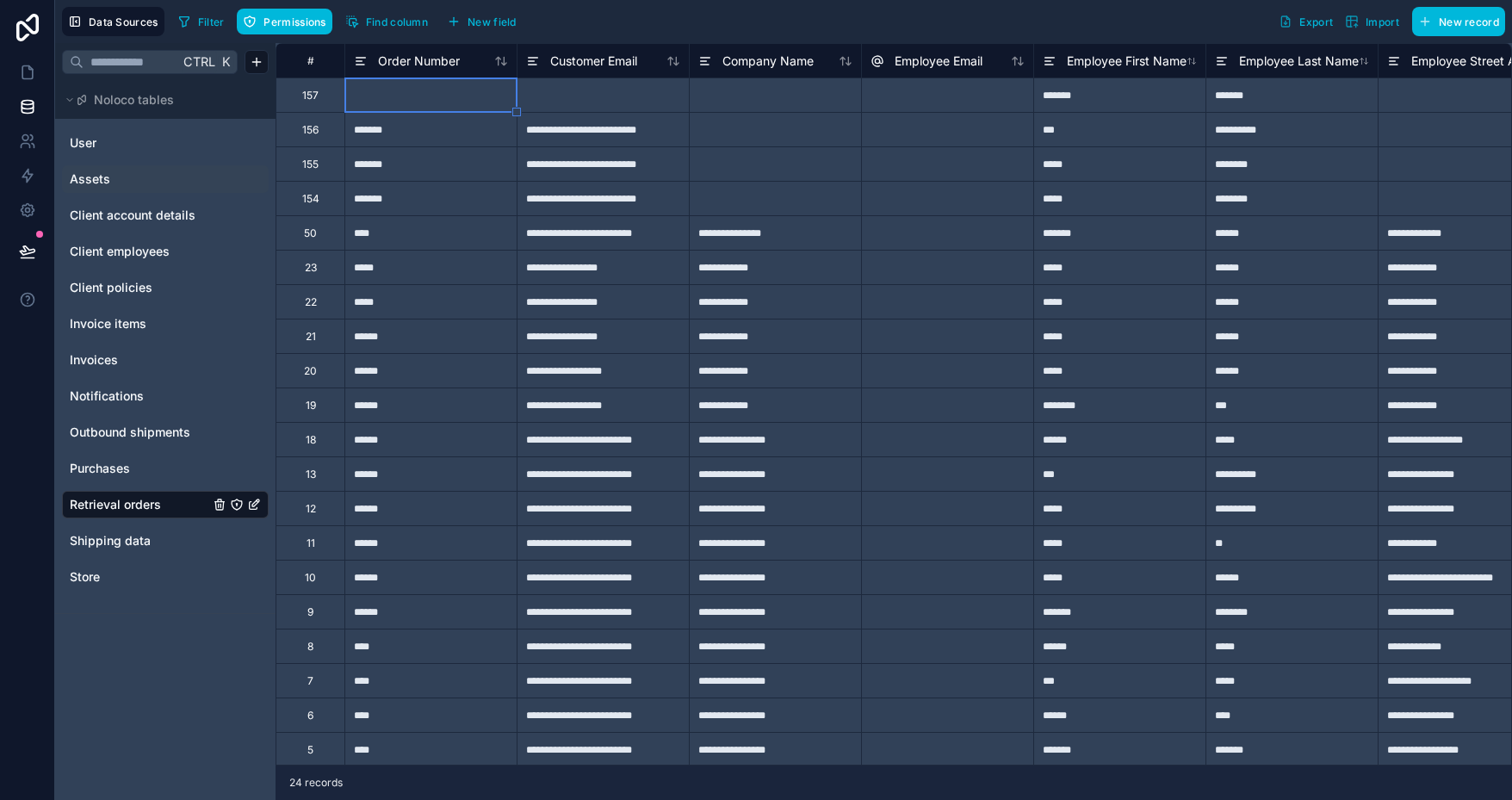
click at [104, 182] on span "Assets" at bounding box center [90, 179] width 41 height 17
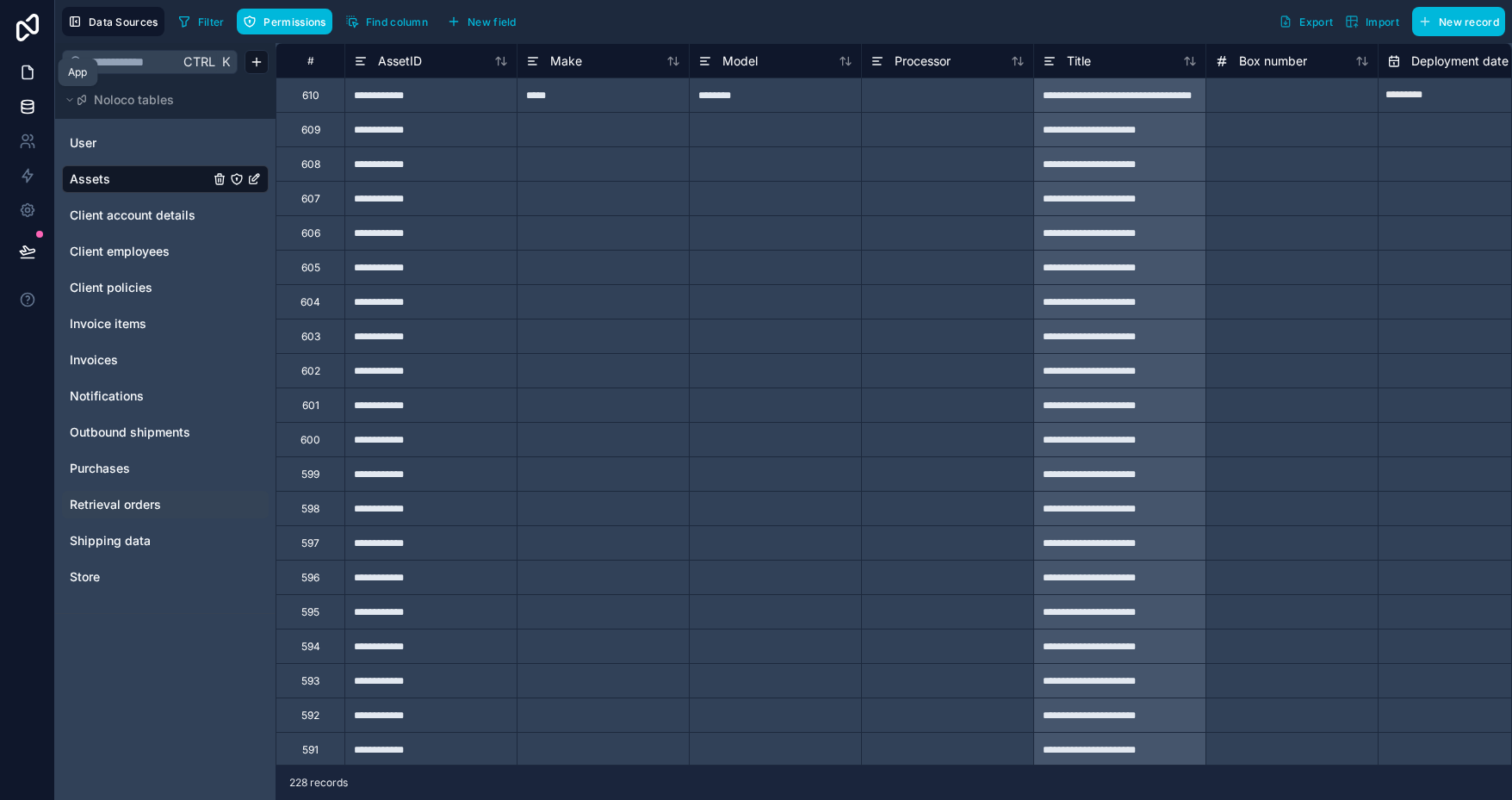
click at [28, 73] on icon at bounding box center [28, 72] width 17 height 17
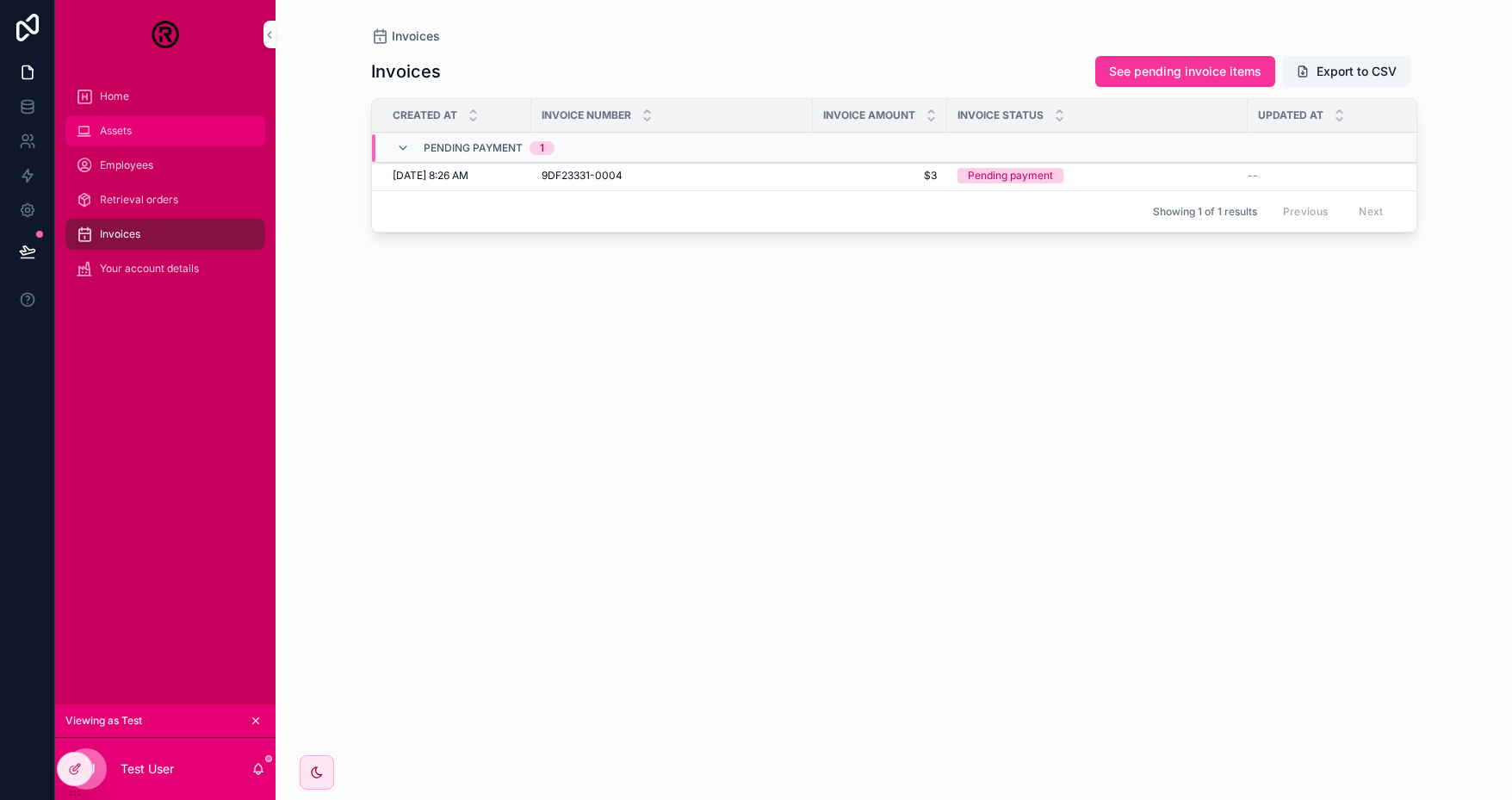
click at [133, 125] on div "Assets" at bounding box center [165, 131] width 179 height 28
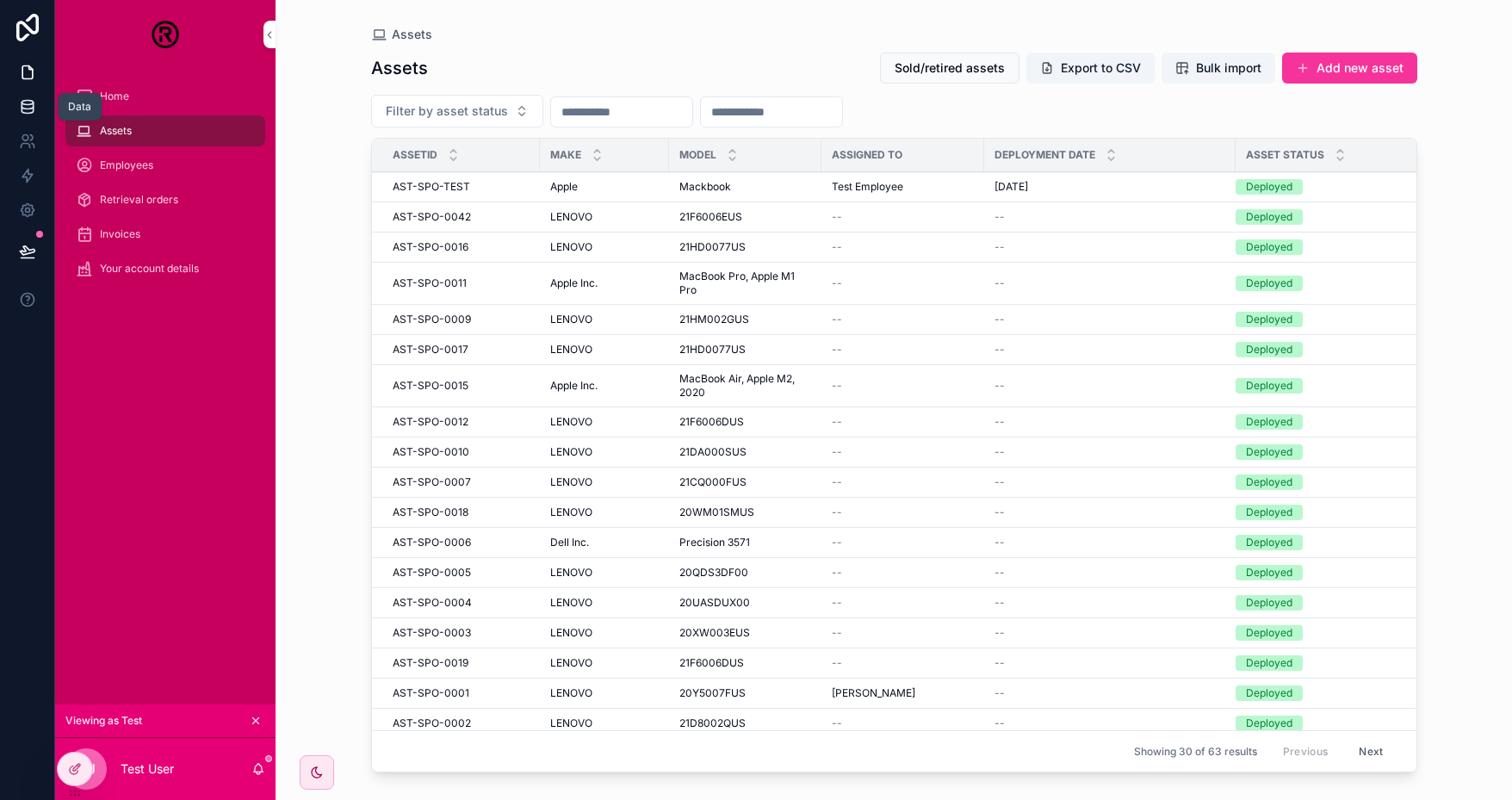
click at [22, 108] on icon at bounding box center [27, 106] width 11 height 7
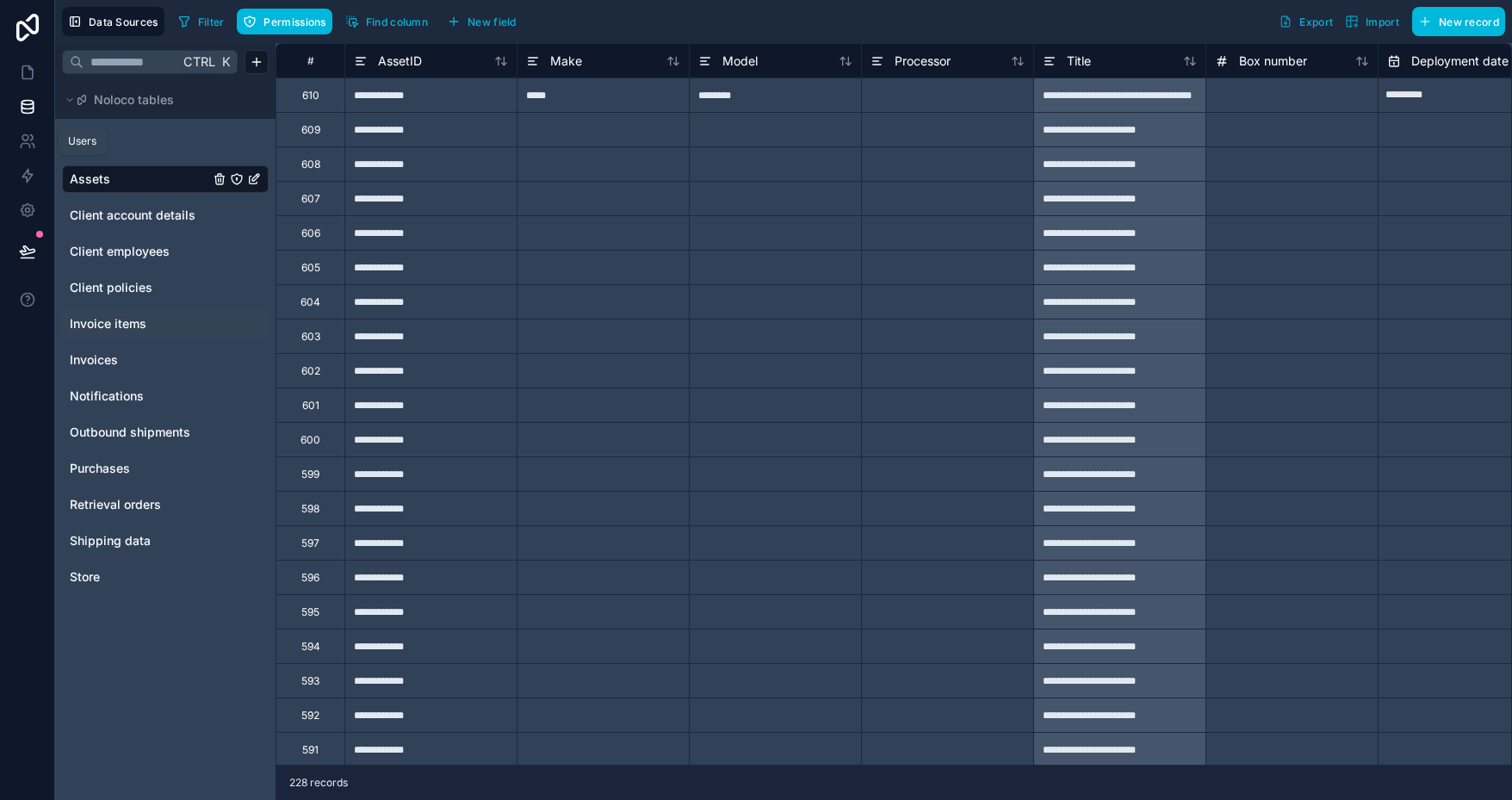
click at [131, 317] on span "Invoice items" at bounding box center [108, 324] width 77 height 17
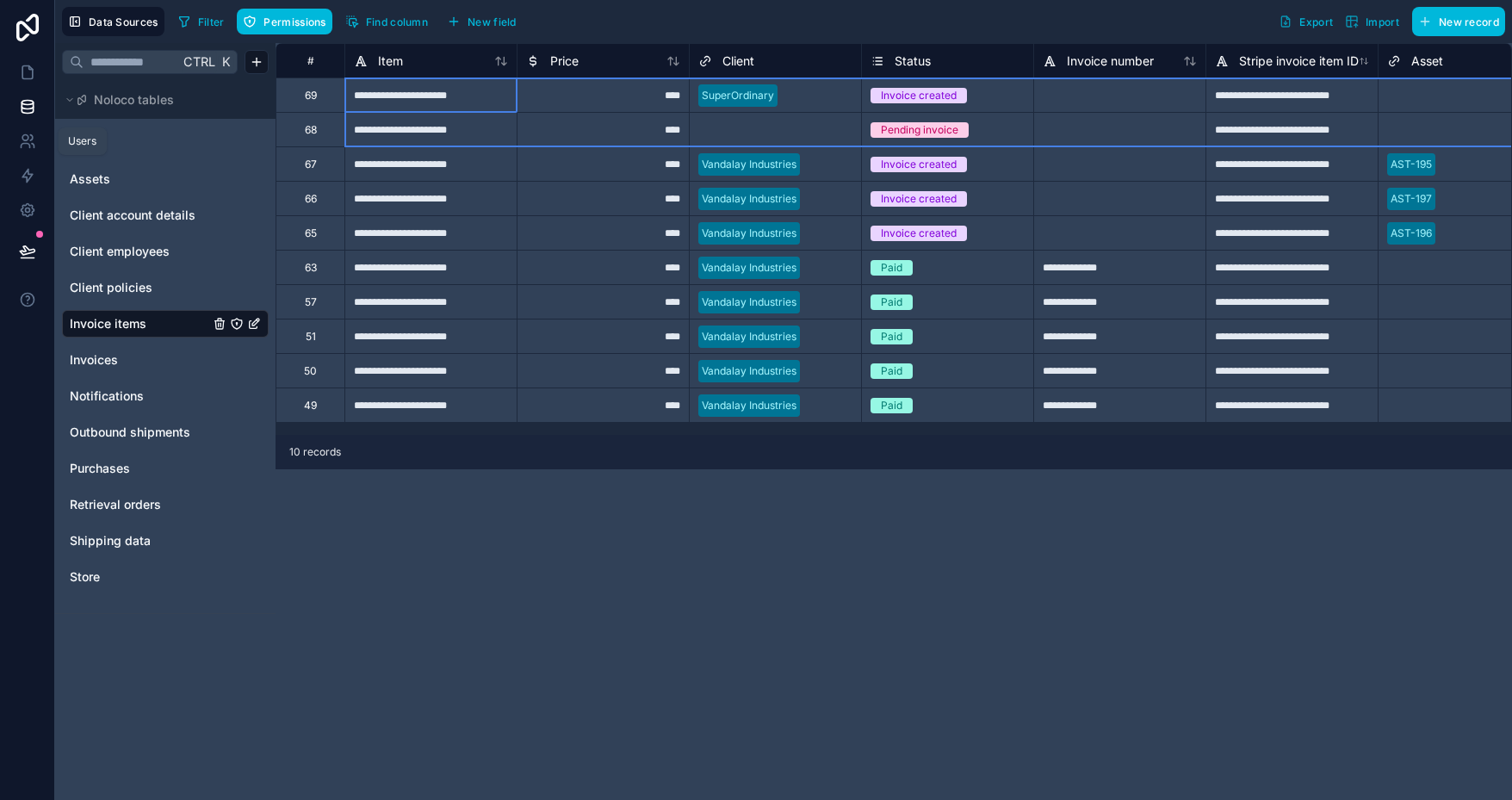
drag, startPoint x: 307, startPoint y: 94, endPoint x: 314, endPoint y: 127, distance: 33.7
click at [314, 127] on div "**********" at bounding box center [1257, 232] width 1962 height 379
click at [376, 198] on div "Delete rows 1 to 2" at bounding box center [378, 198] width 114 height 19
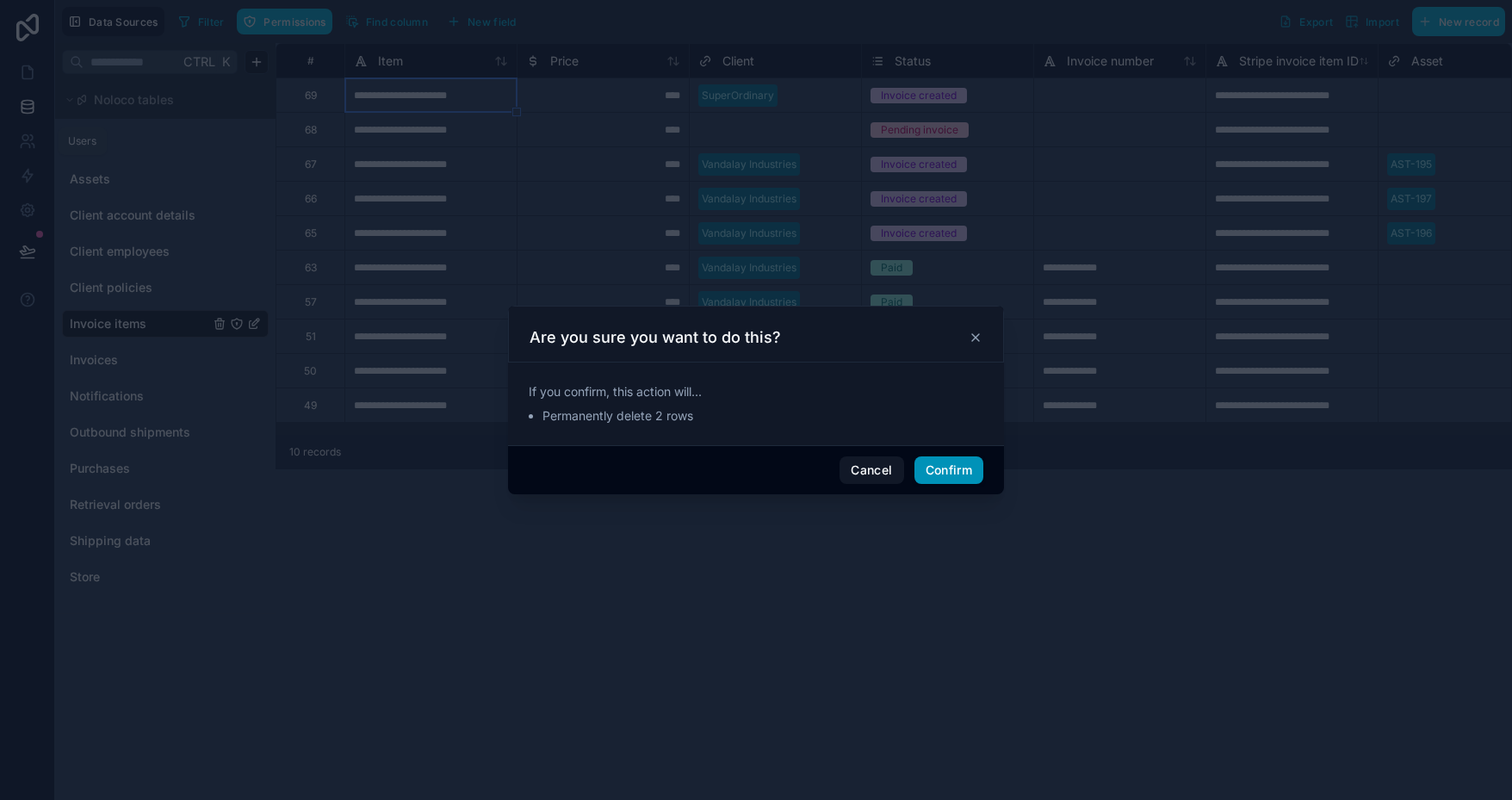
click at [964, 471] on button "Confirm" at bounding box center [948, 470] width 69 height 28
type input "**********"
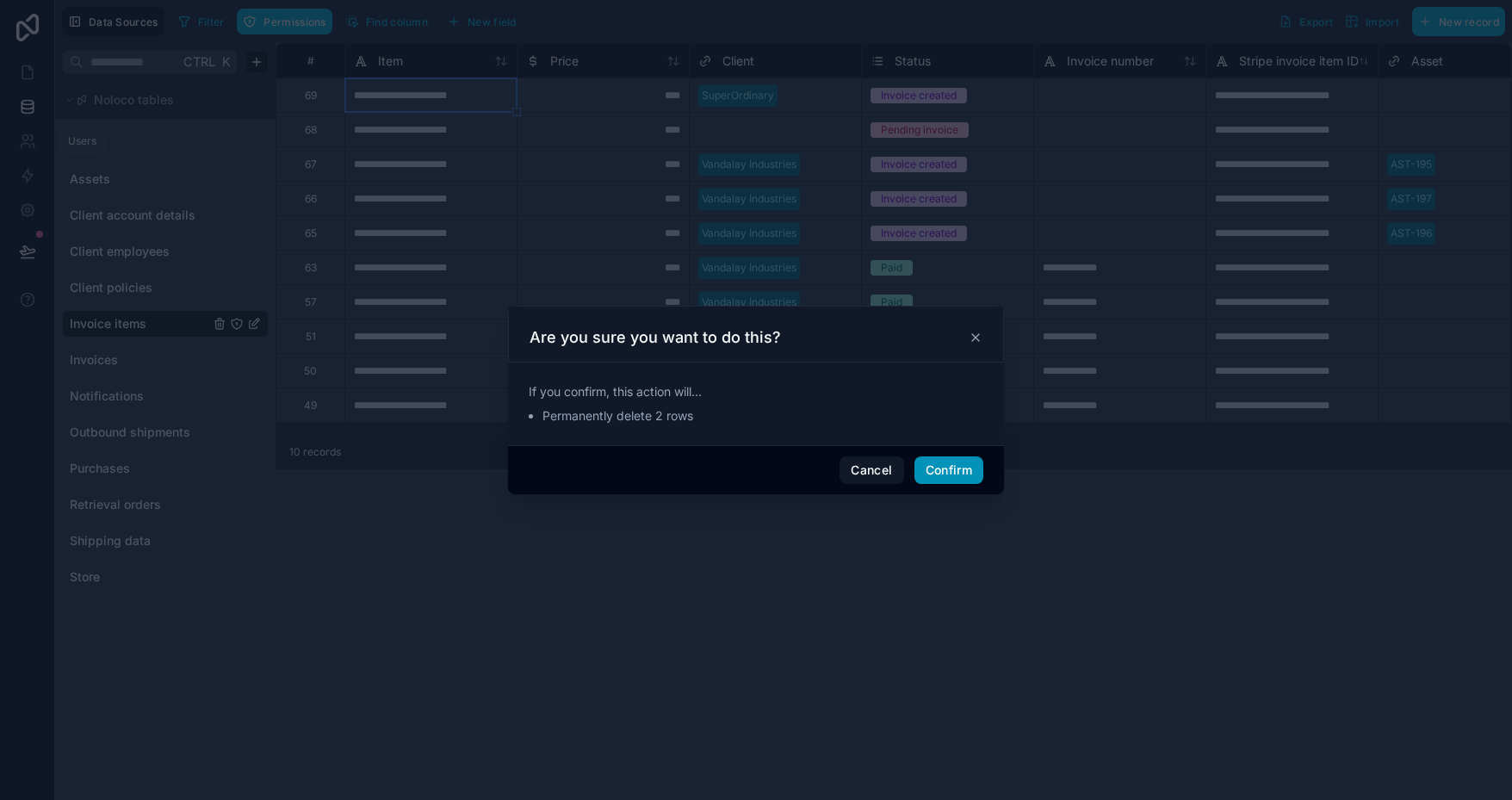
type input "**********"
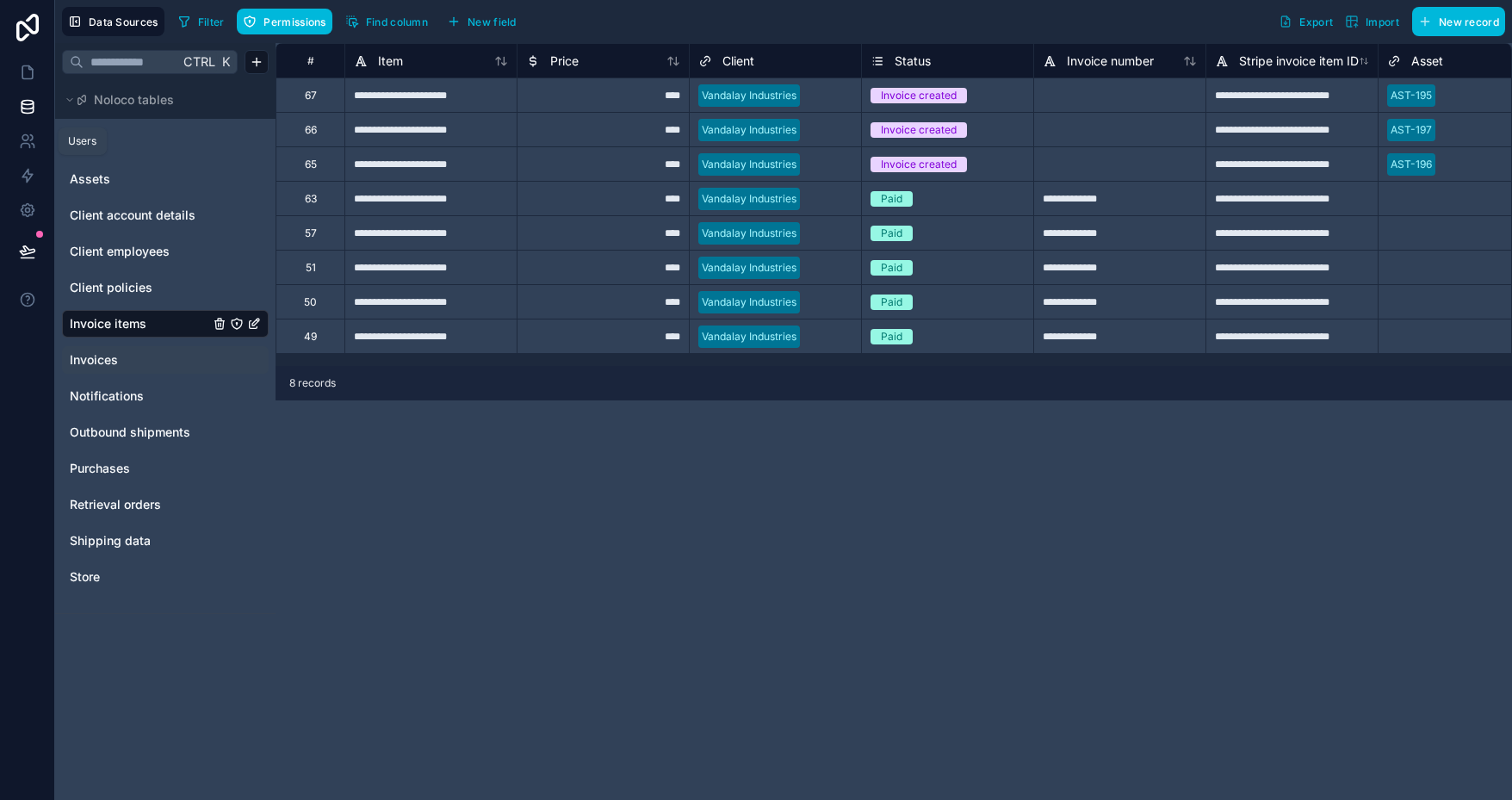
click at [102, 353] on span "Invoices" at bounding box center [94, 360] width 48 height 17
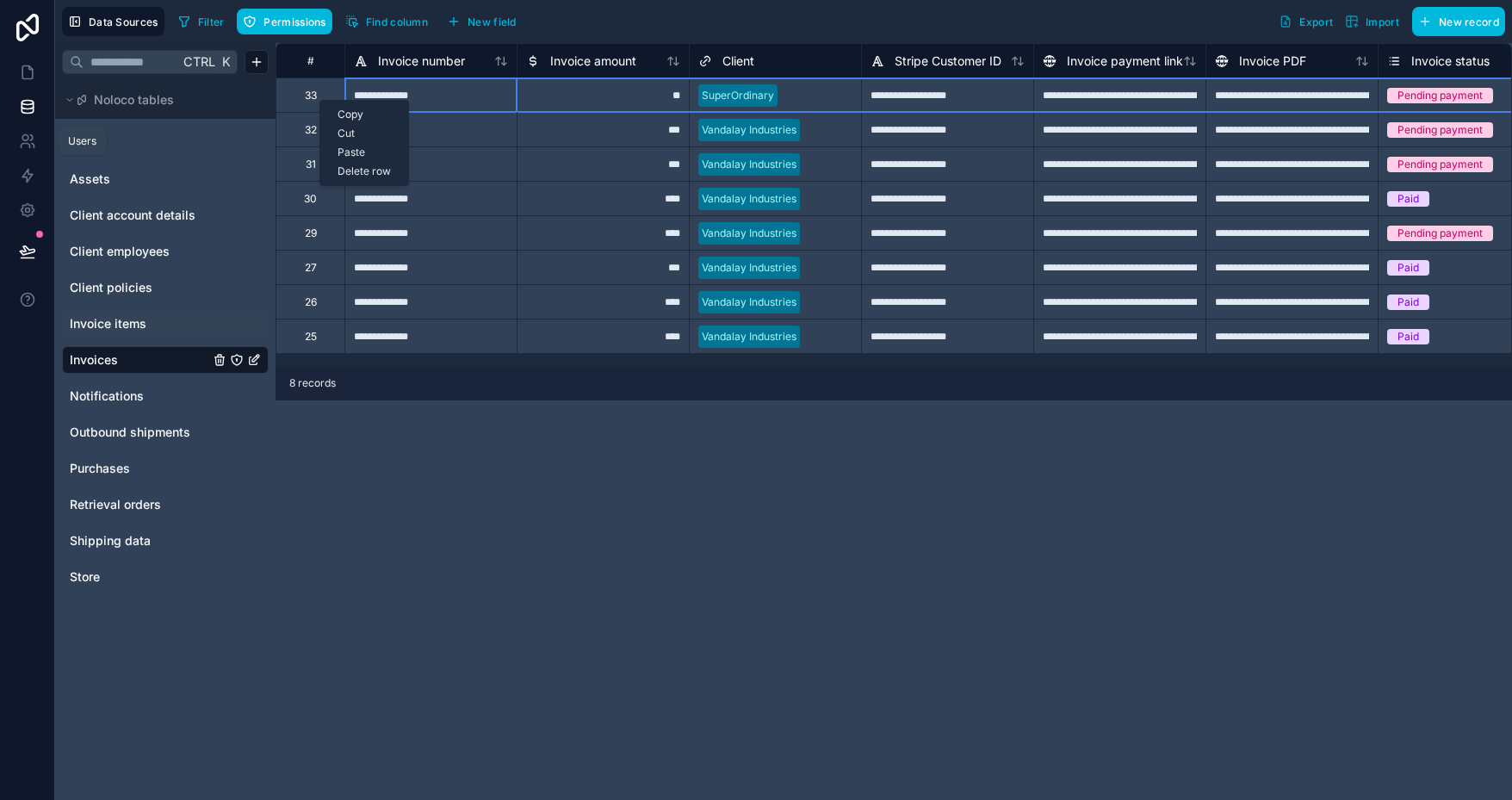
click at [368, 169] on div "Delete row" at bounding box center [364, 172] width 88 height 19
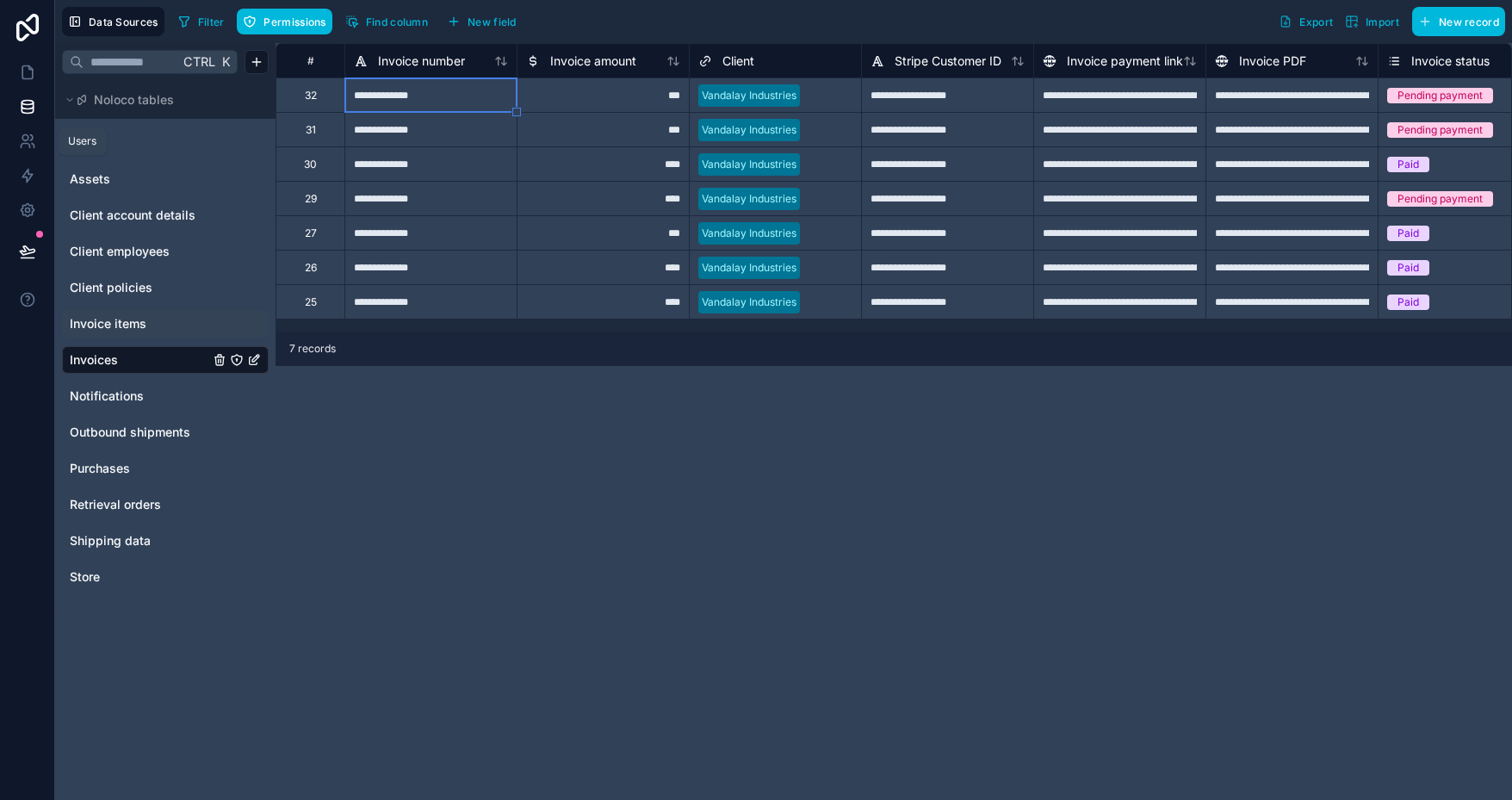
click at [963, 506] on div "**********" at bounding box center [893, 421] width 1236 height 757
click at [29, 68] on icon at bounding box center [28, 72] width 17 height 17
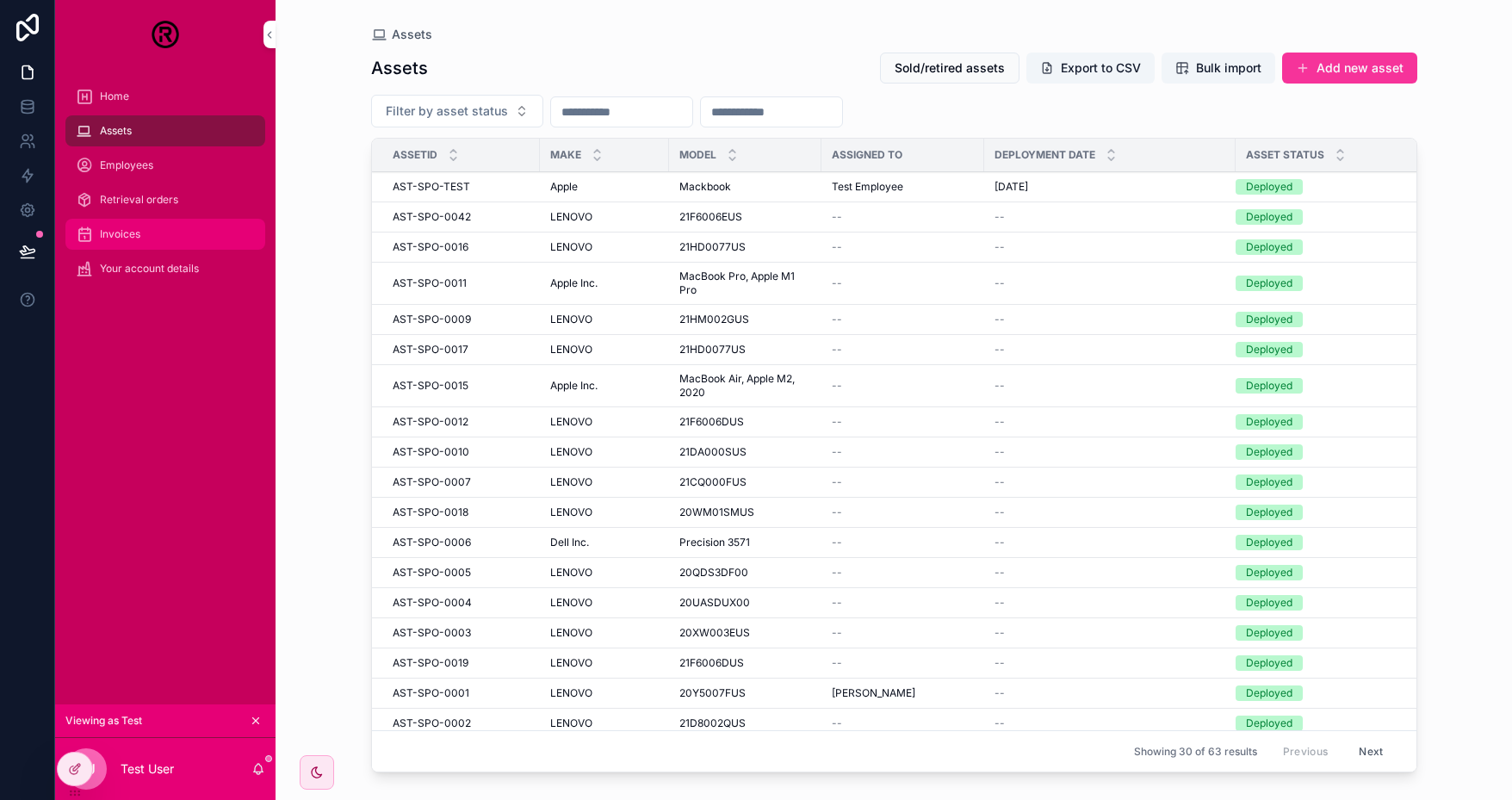
click at [143, 237] on div "Invoices" at bounding box center [165, 234] width 179 height 28
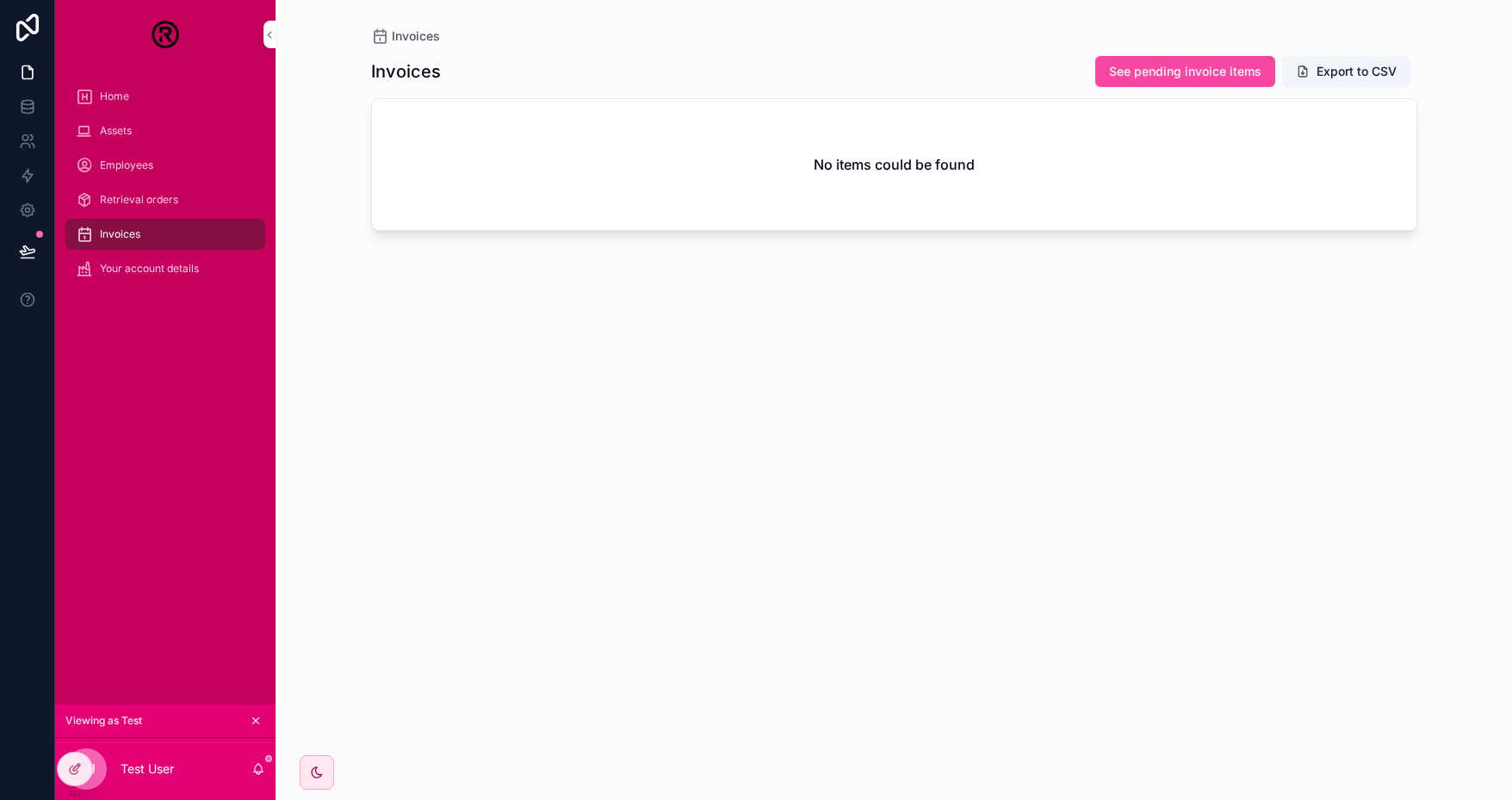
click at [1195, 72] on span "See pending invoice items" at bounding box center [1185, 72] width 153 height 17
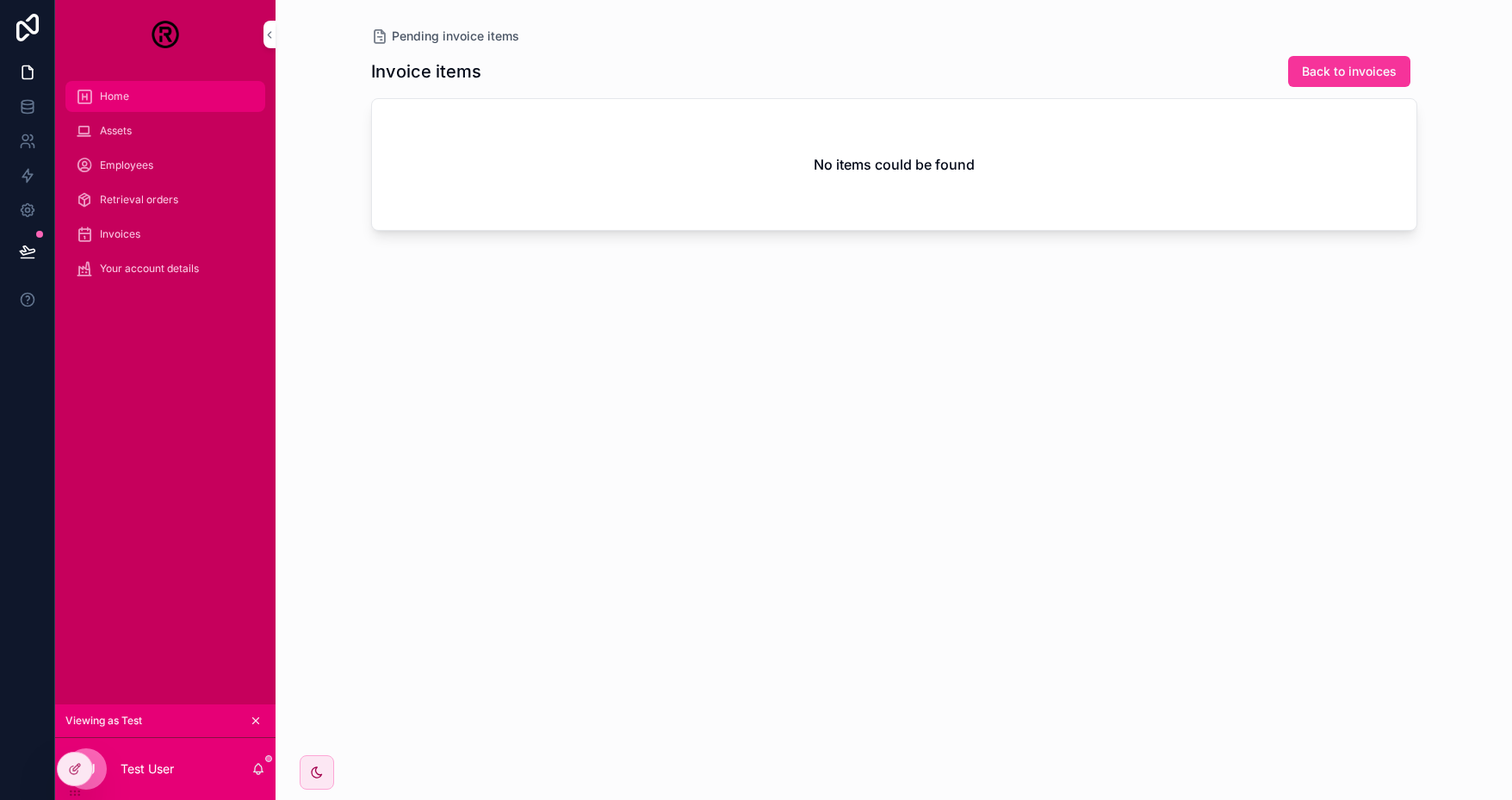
click at [110, 93] on span "Home" at bounding box center [115, 97] width 29 height 14
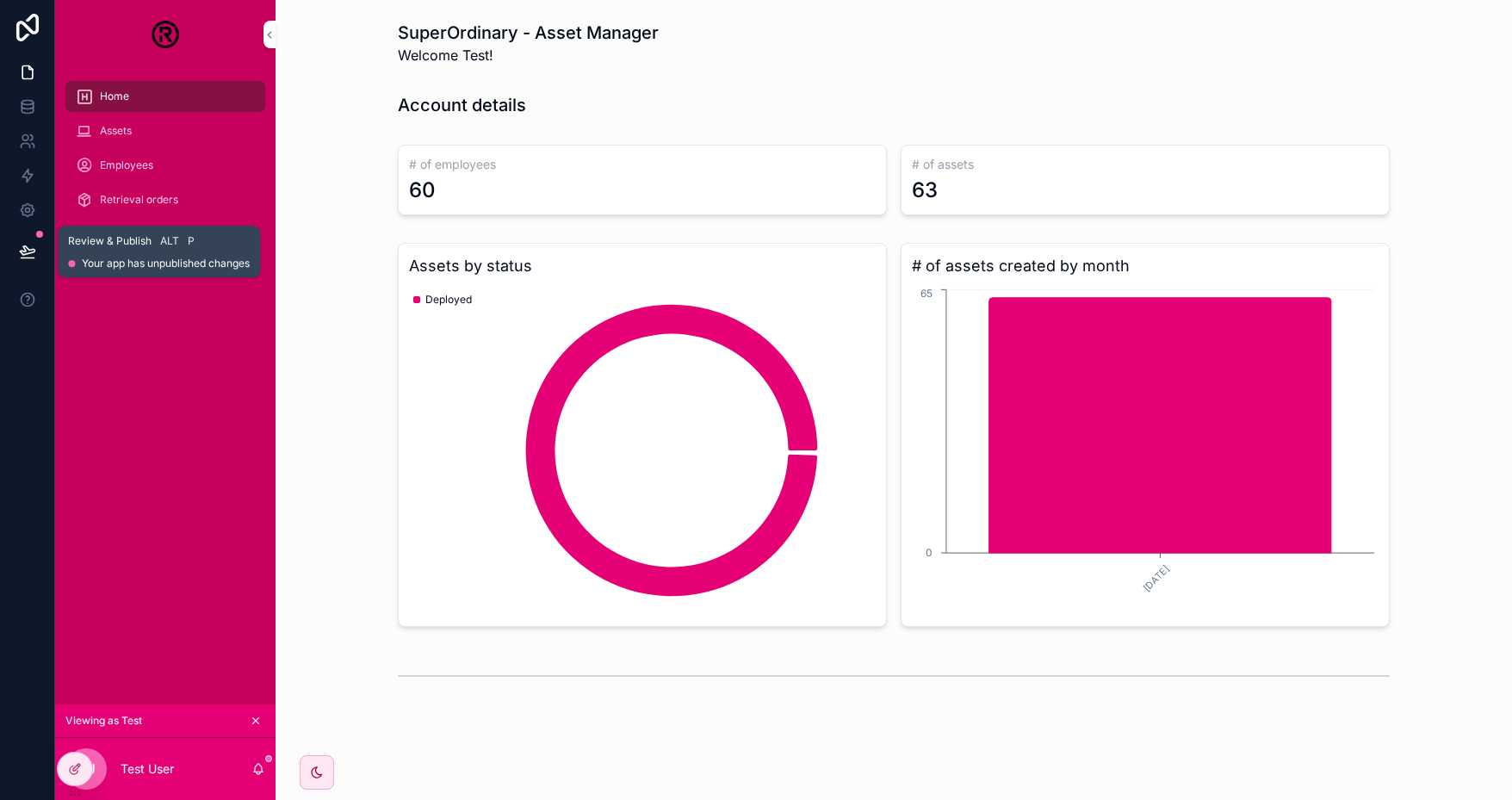
click at [28, 252] on icon at bounding box center [28, 251] width 17 height 17
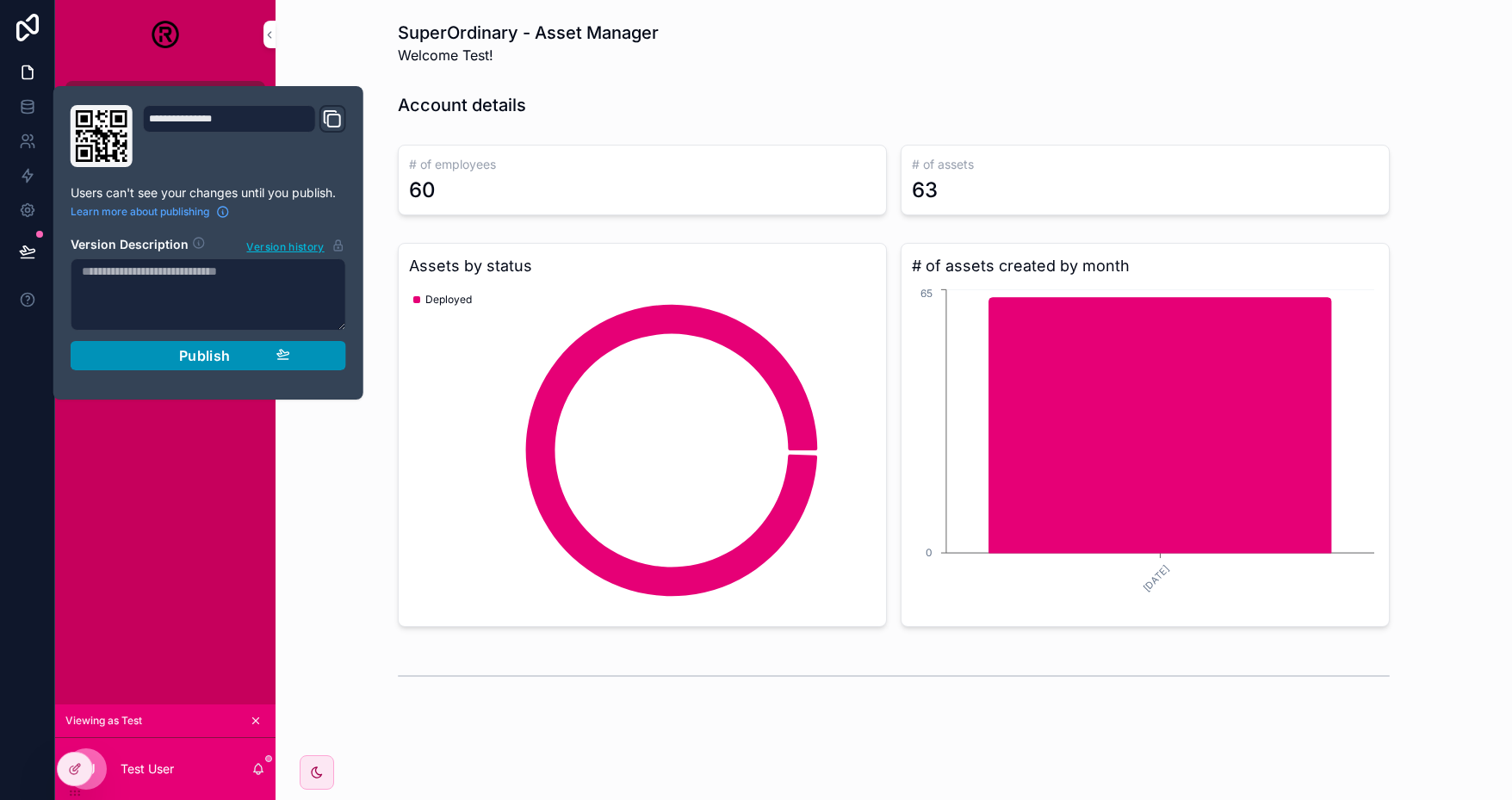
click at [171, 359] on div "Publish" at bounding box center [209, 356] width 164 height 17
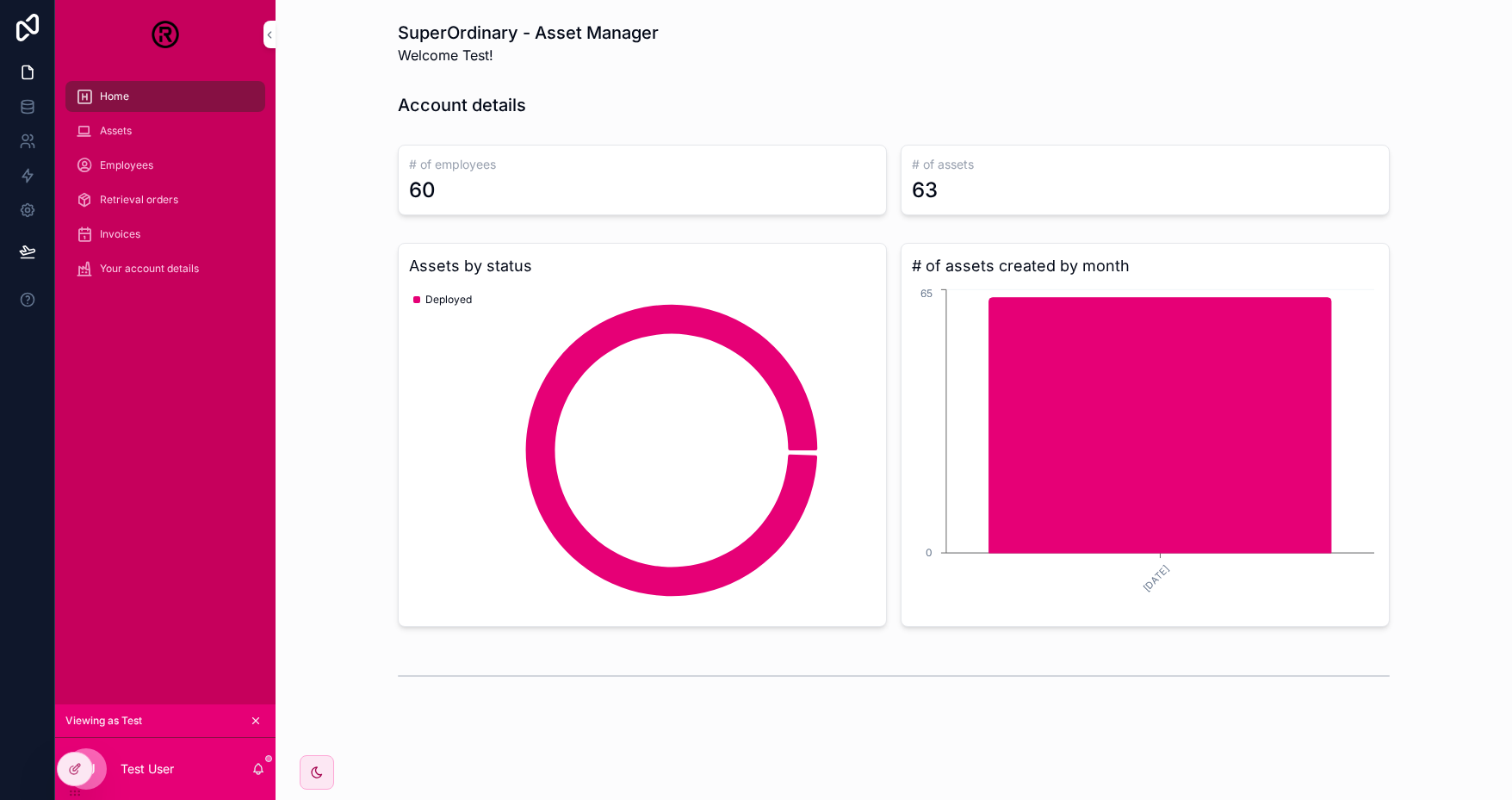
click at [313, 517] on div "Assets by status Deployed # of assets created by month [DATE] 0 65" at bounding box center [893, 434] width 1208 height 398
click at [138, 132] on div "Assets" at bounding box center [165, 131] width 179 height 28
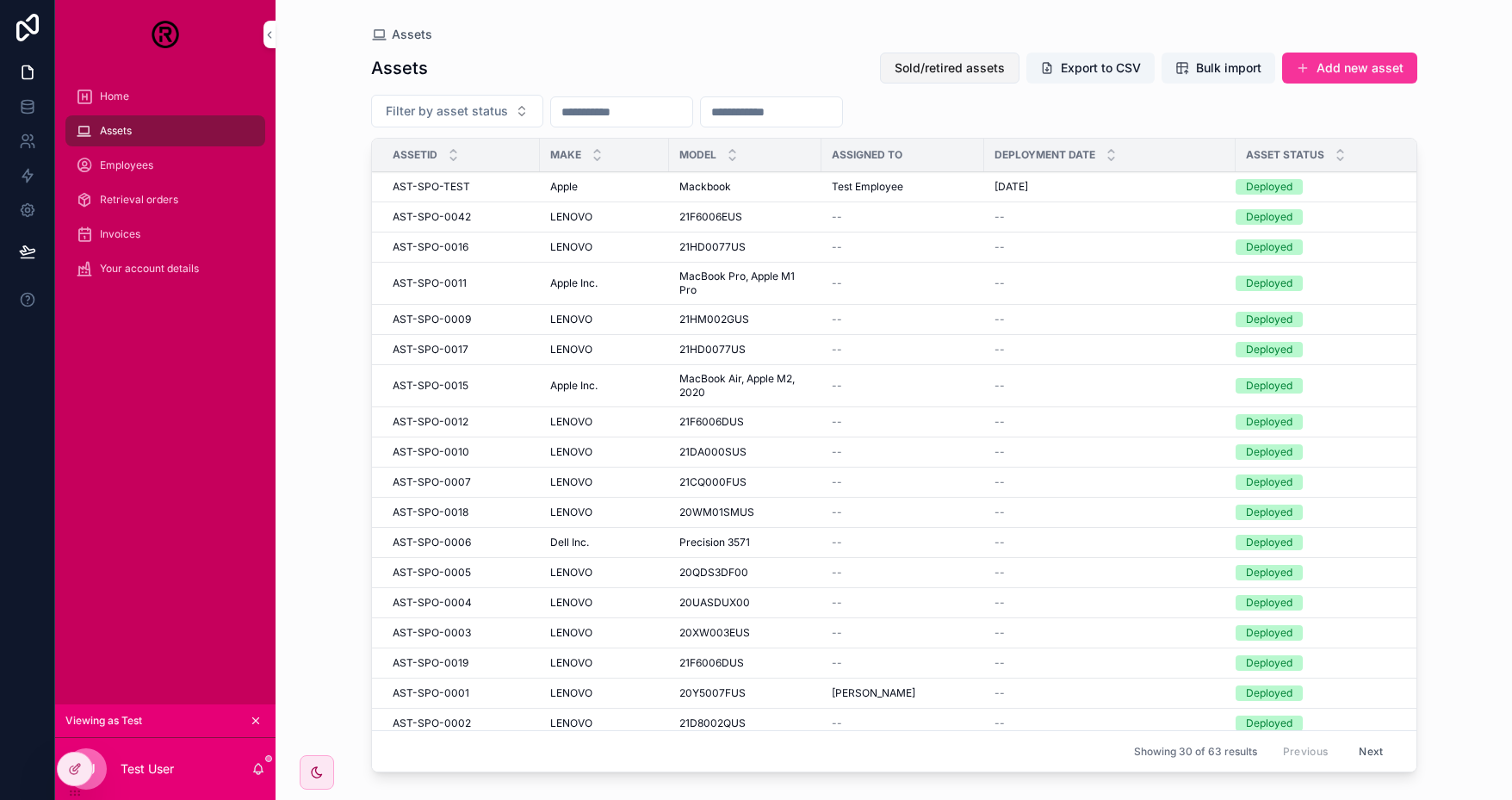
click at [964, 66] on span "Sold/retired assets" at bounding box center [949, 68] width 110 height 17
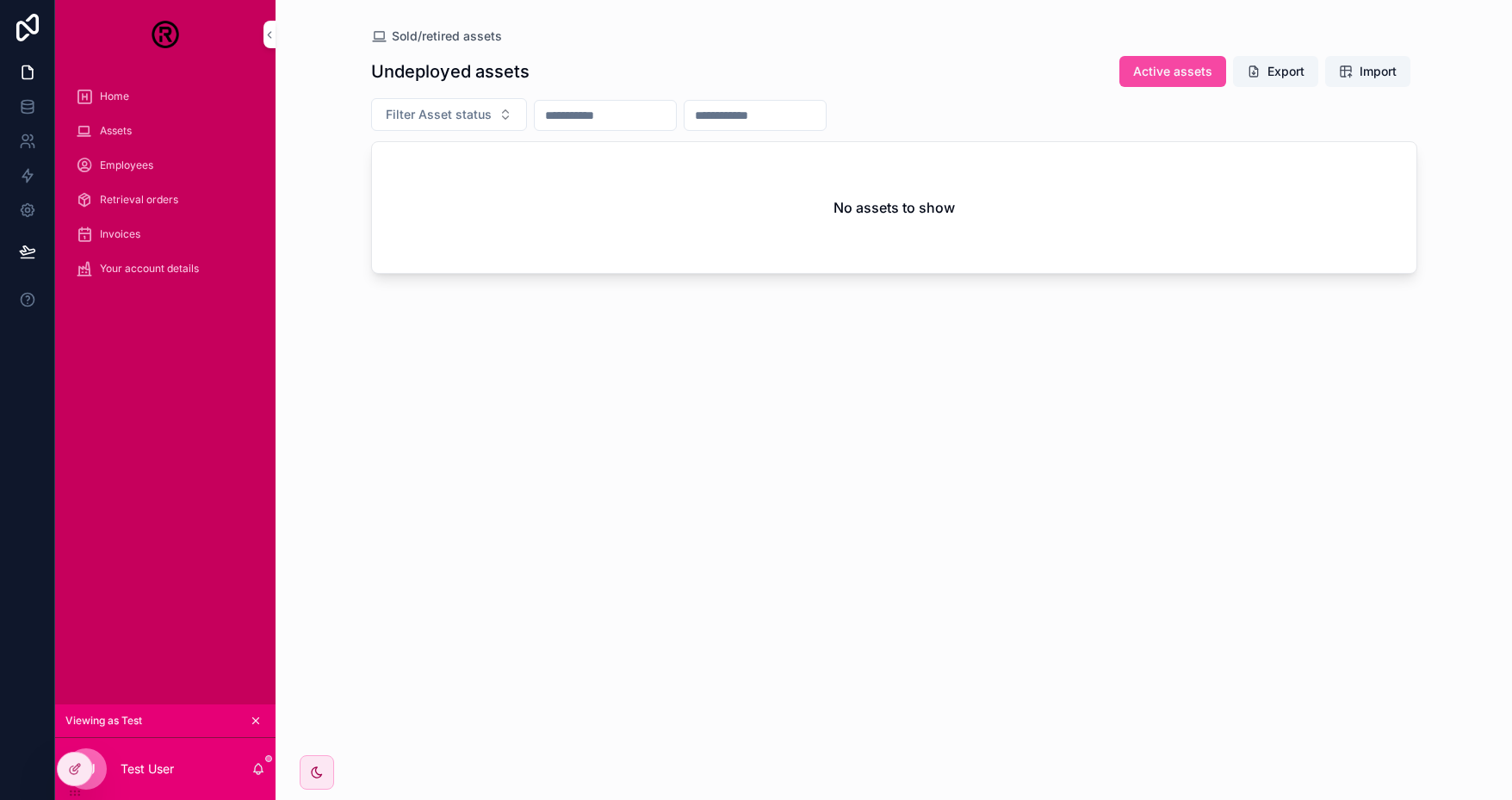
click at [1183, 66] on span "Active assets" at bounding box center [1173, 72] width 79 height 17
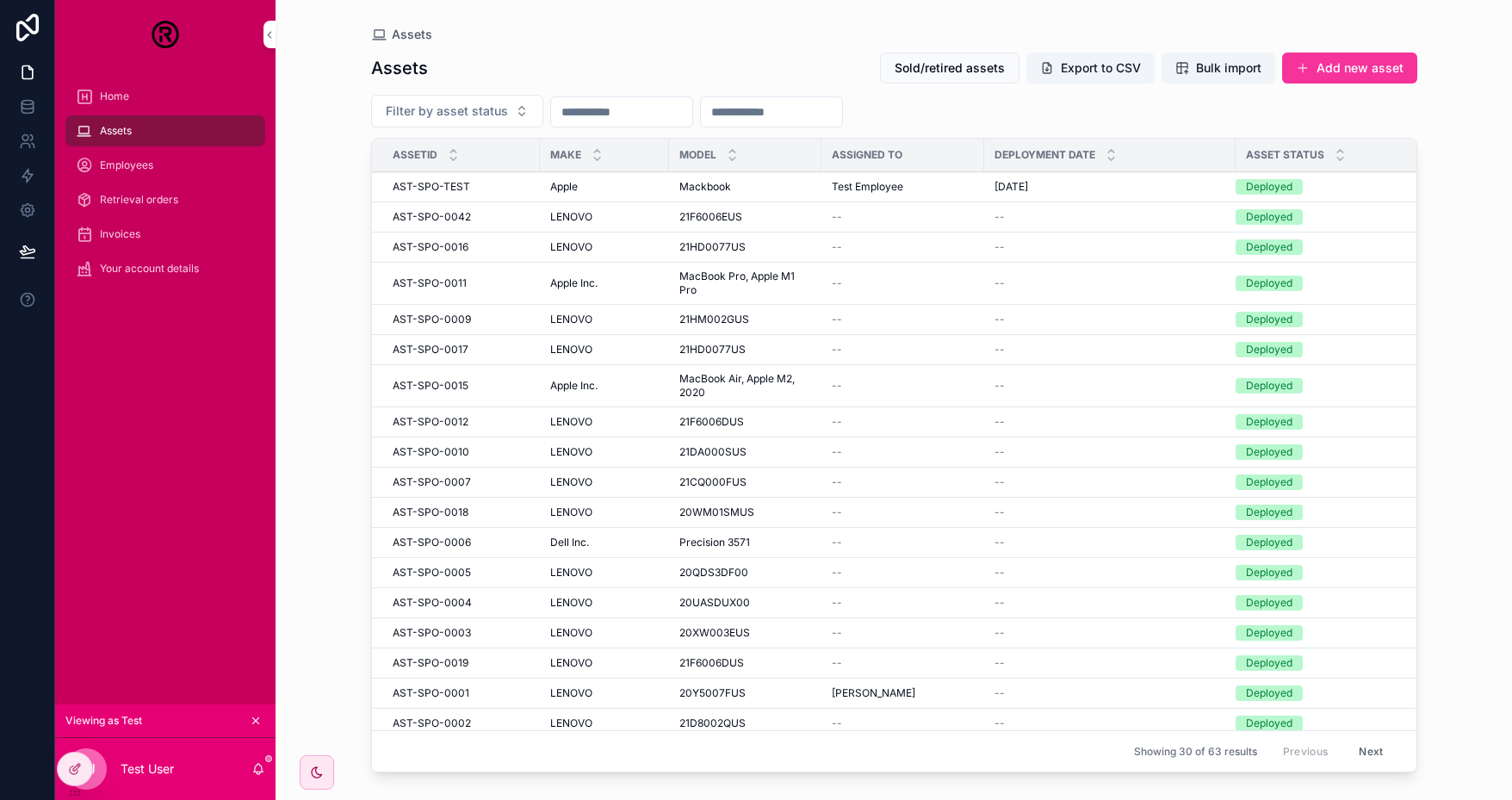
click at [723, 188] on span "Mackbook" at bounding box center [705, 186] width 52 height 14
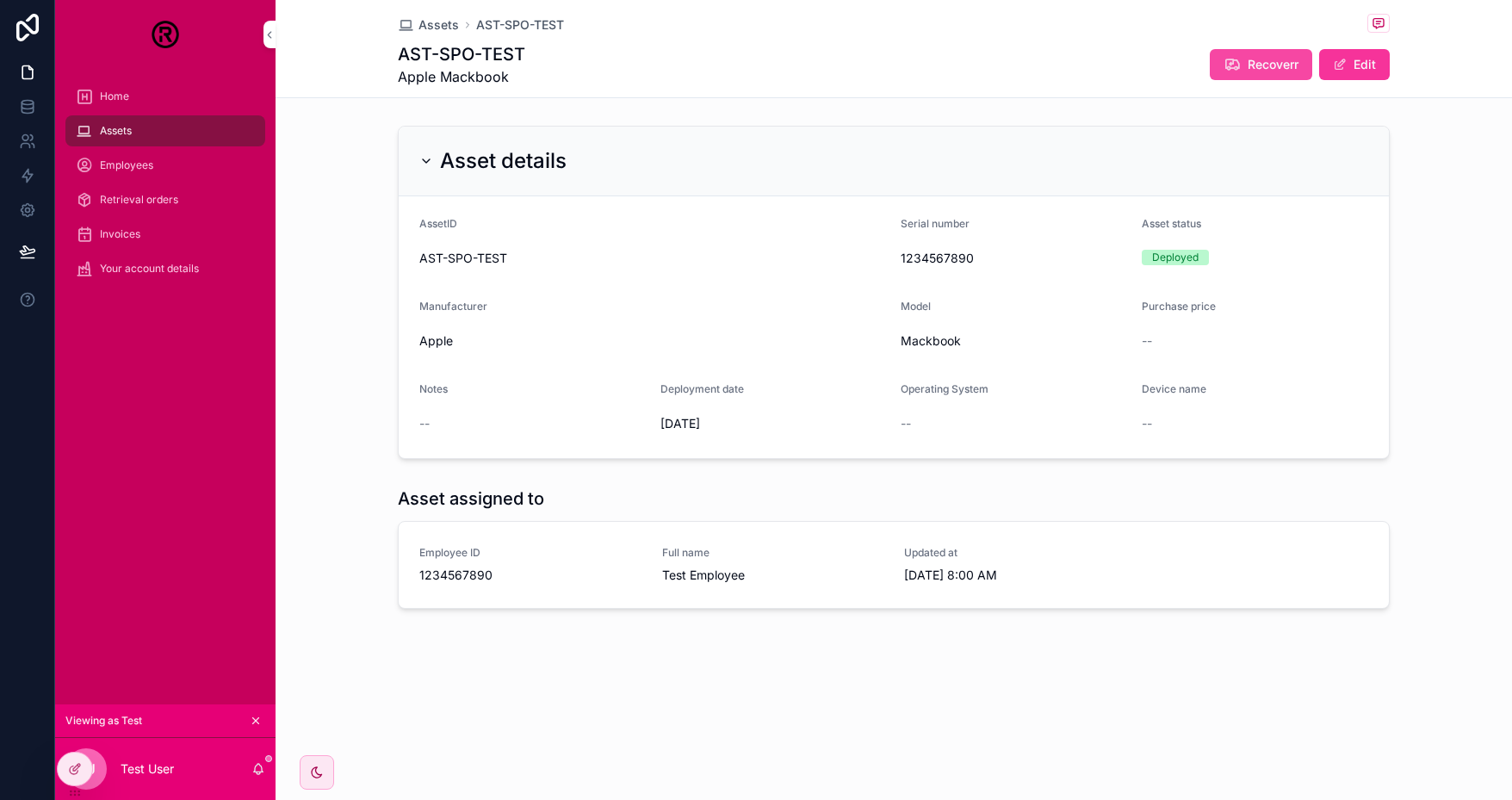
click at [1268, 60] on span "Recoverr" at bounding box center [1272, 65] width 51 height 17
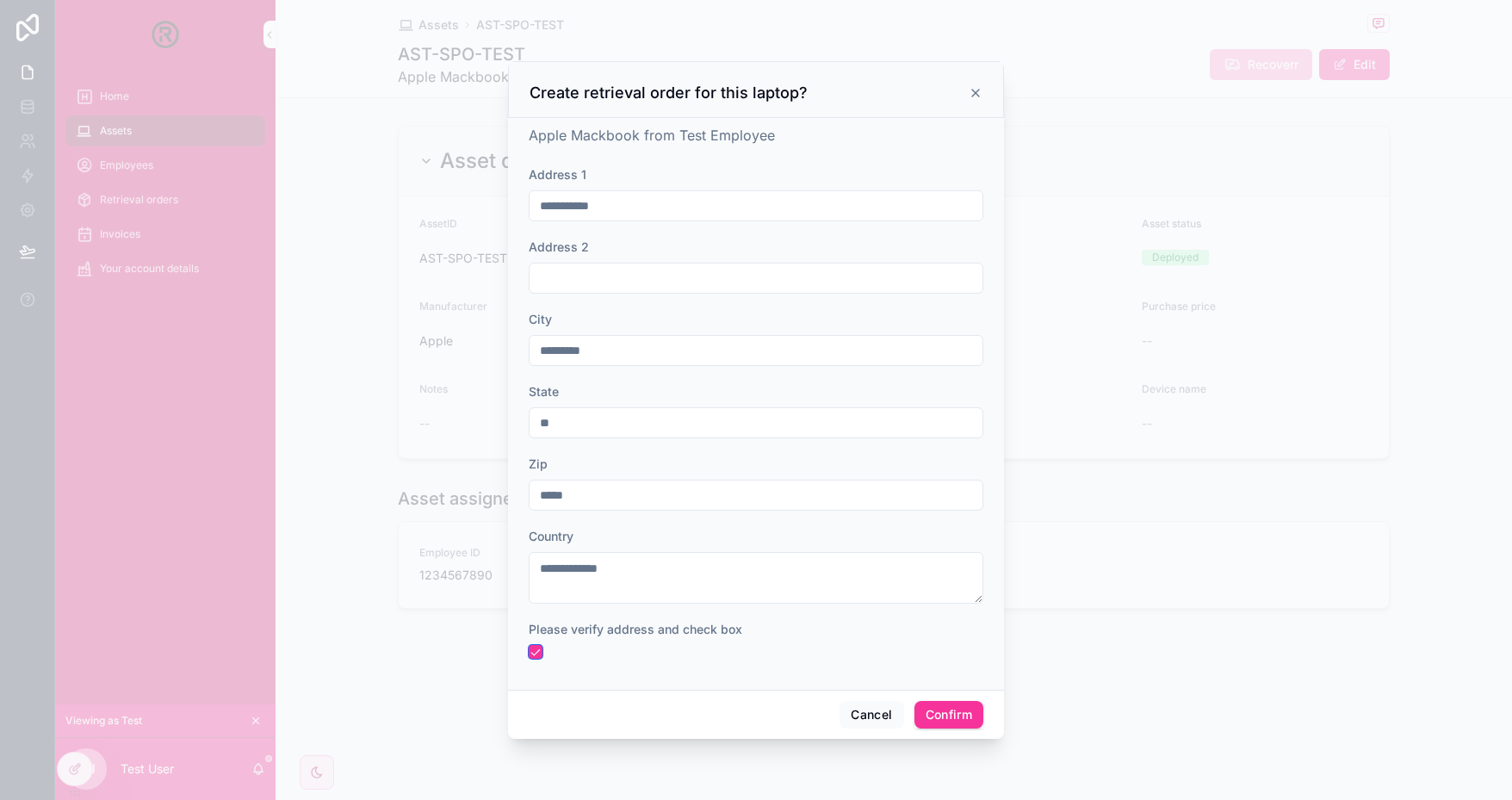
click at [534, 648] on button "button" at bounding box center [535, 652] width 14 height 14
click at [537, 652] on button "button" at bounding box center [535, 652] width 14 height 14
click at [535, 652] on button "button" at bounding box center [535, 652] width 14 height 14
click at [868, 715] on button "Cancel" at bounding box center [872, 715] width 64 height 28
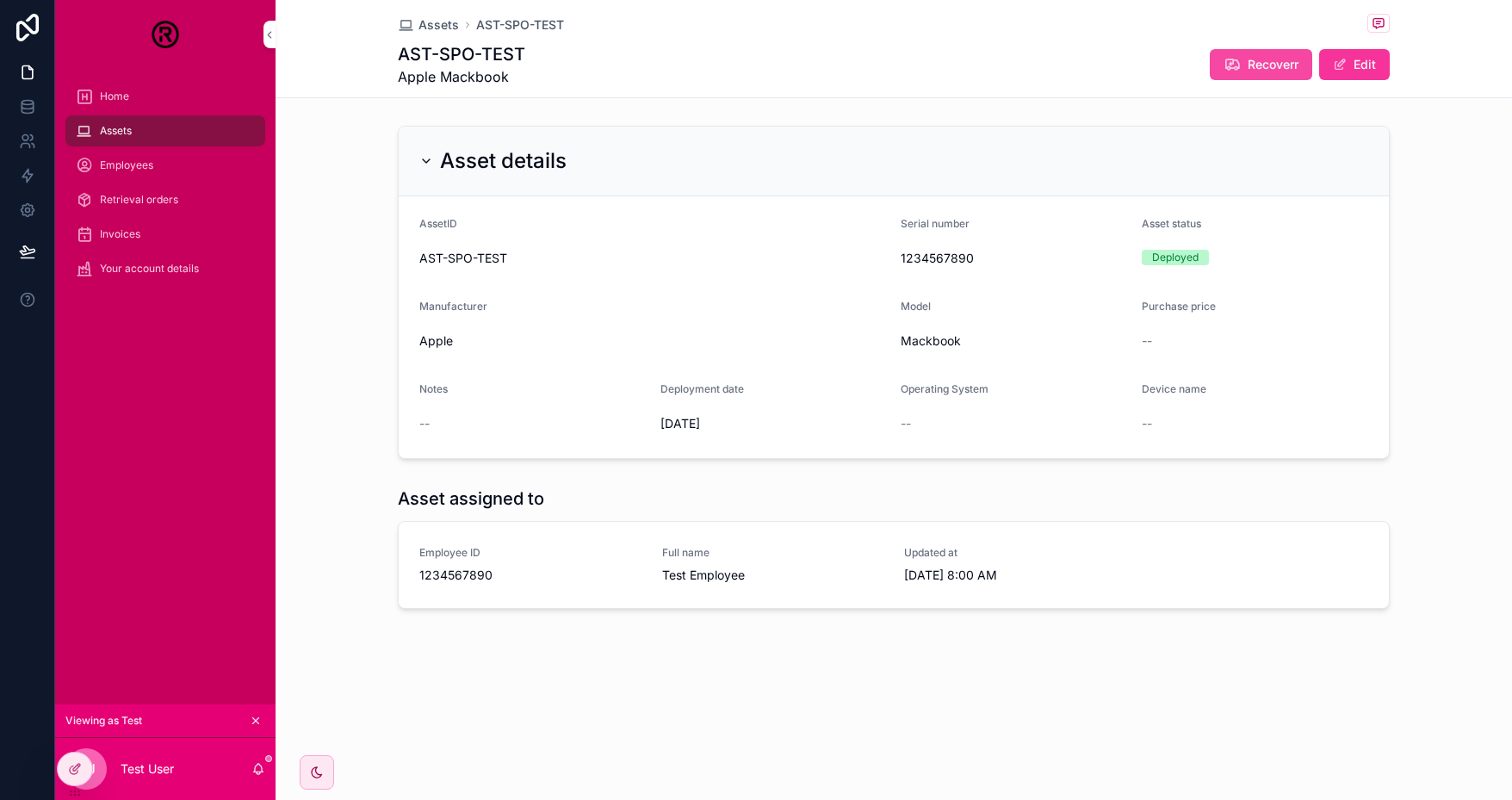
click at [1273, 64] on span "Recoverr" at bounding box center [1272, 65] width 51 height 17
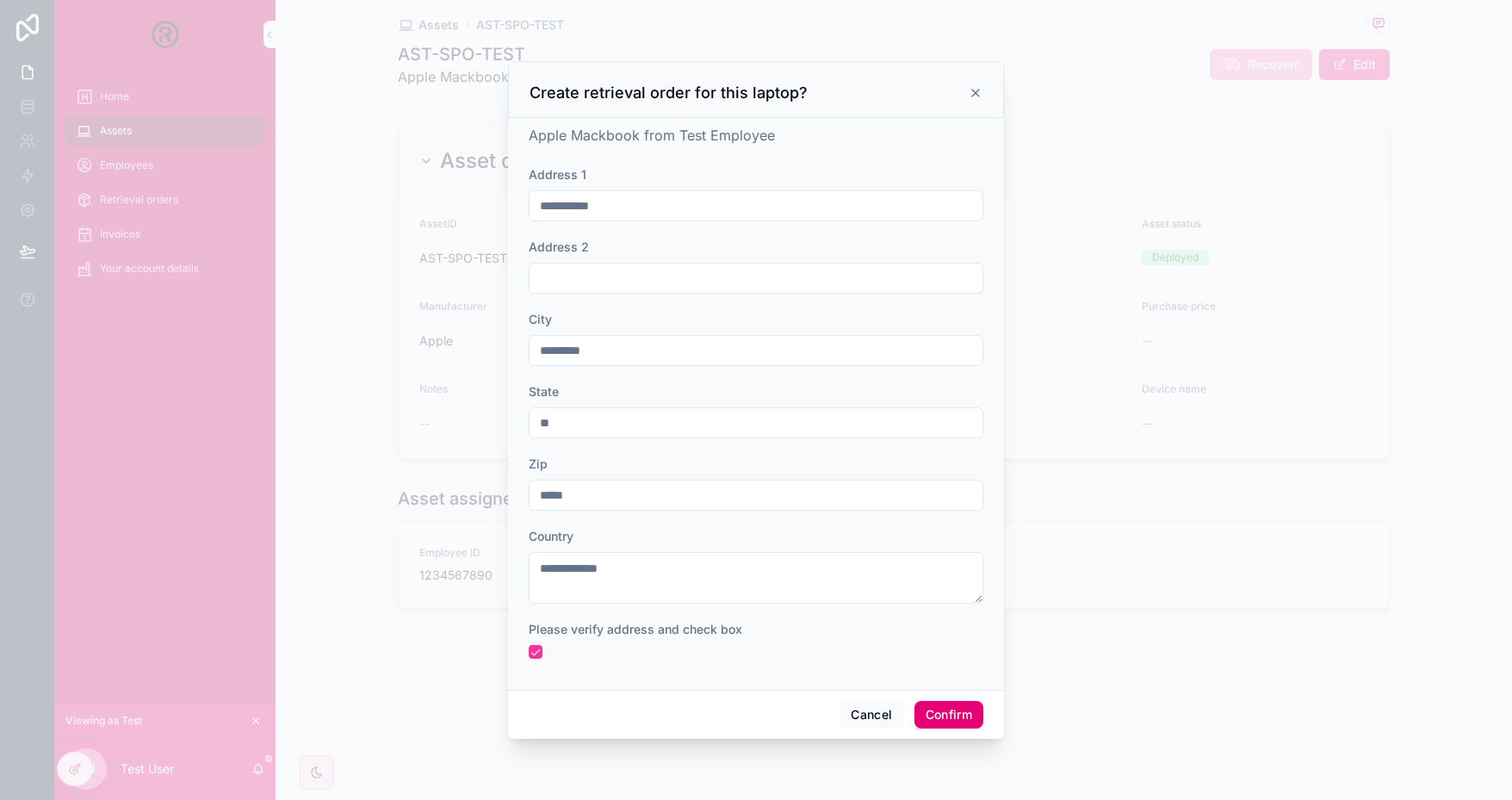
click at [954, 709] on button "Confirm" at bounding box center [948, 715] width 69 height 28
click at [544, 651] on div at bounding box center [755, 652] width 455 height 14
click at [530, 651] on button "button" at bounding box center [535, 652] width 14 height 14
click at [537, 651] on button "button" at bounding box center [535, 652] width 14 height 14
click at [959, 709] on button "Confirm" at bounding box center [948, 715] width 69 height 28
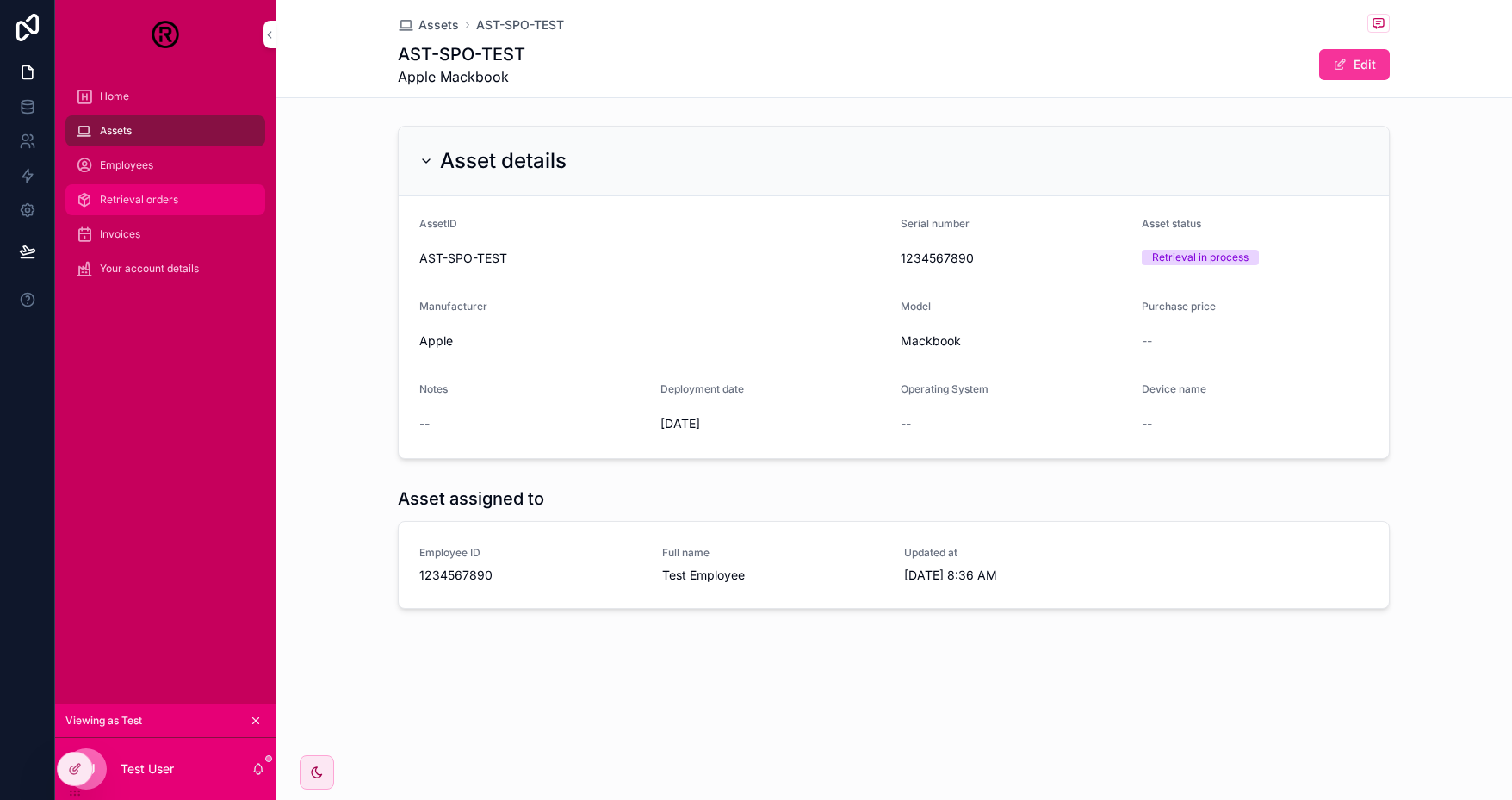
click at [148, 198] on span "Retrieval orders" at bounding box center [139, 199] width 79 height 14
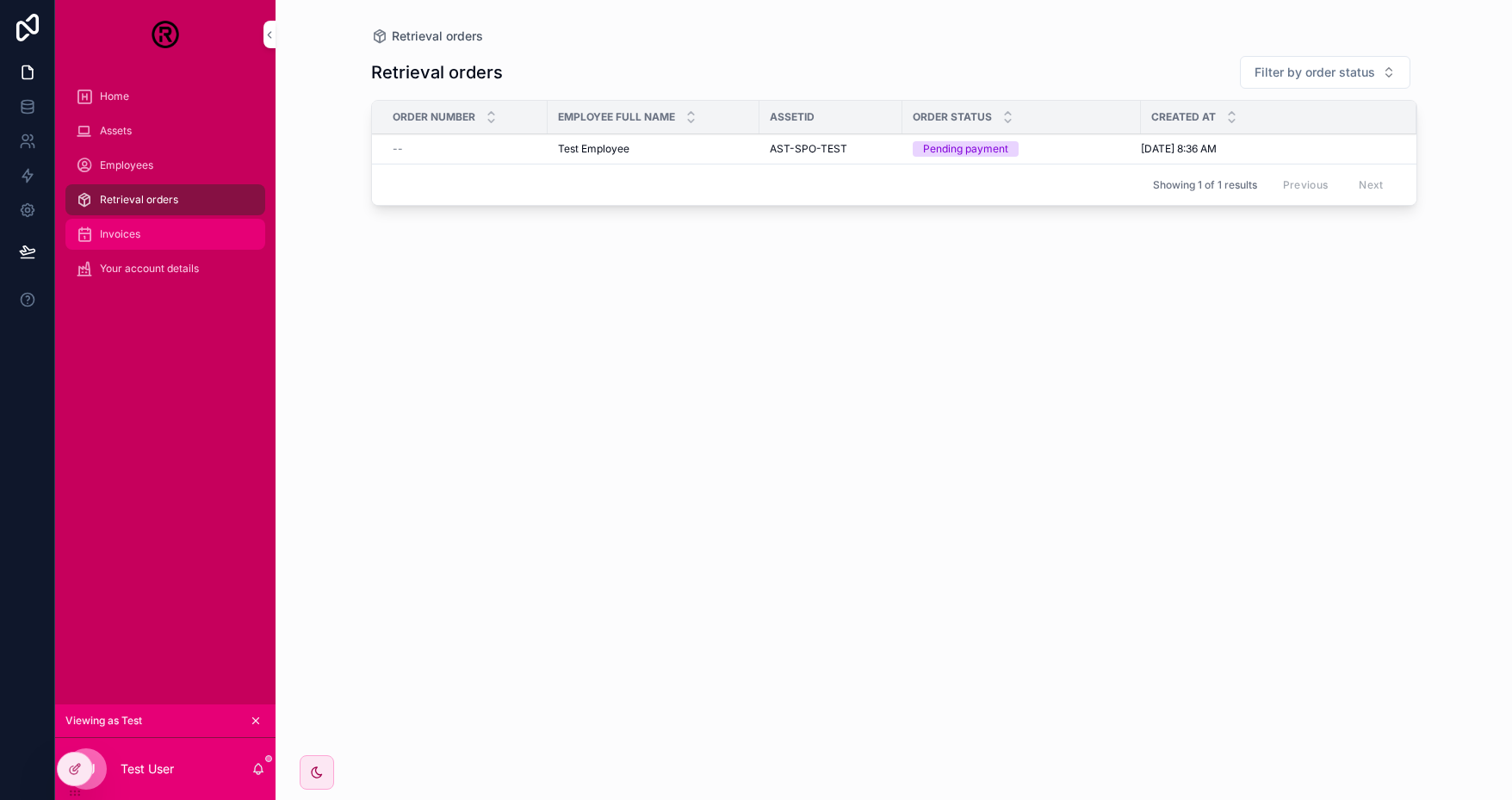
click at [152, 235] on div "Invoices" at bounding box center [165, 234] width 179 height 28
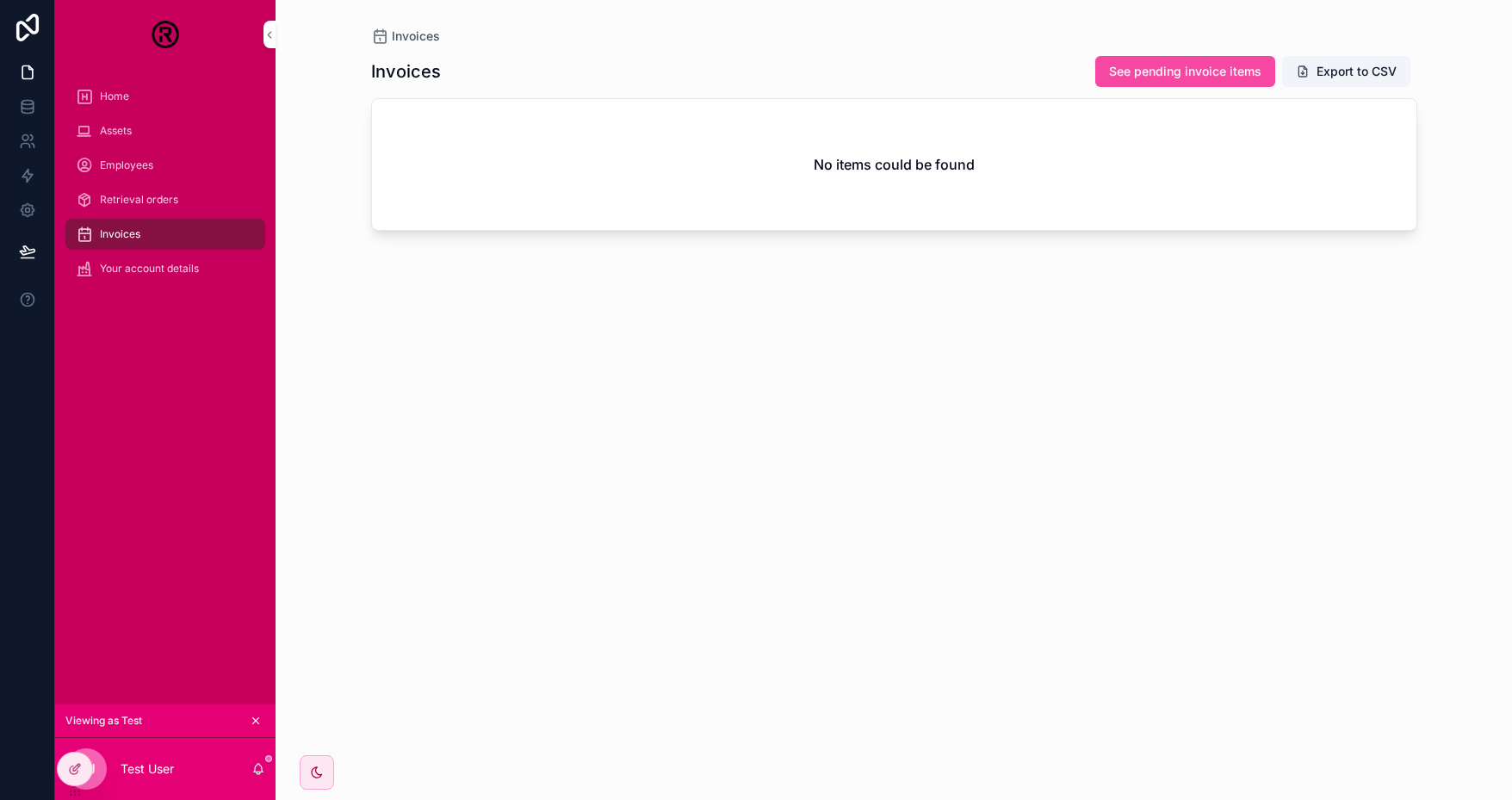
click at [1181, 71] on span "See pending invoice items" at bounding box center [1185, 72] width 153 height 17
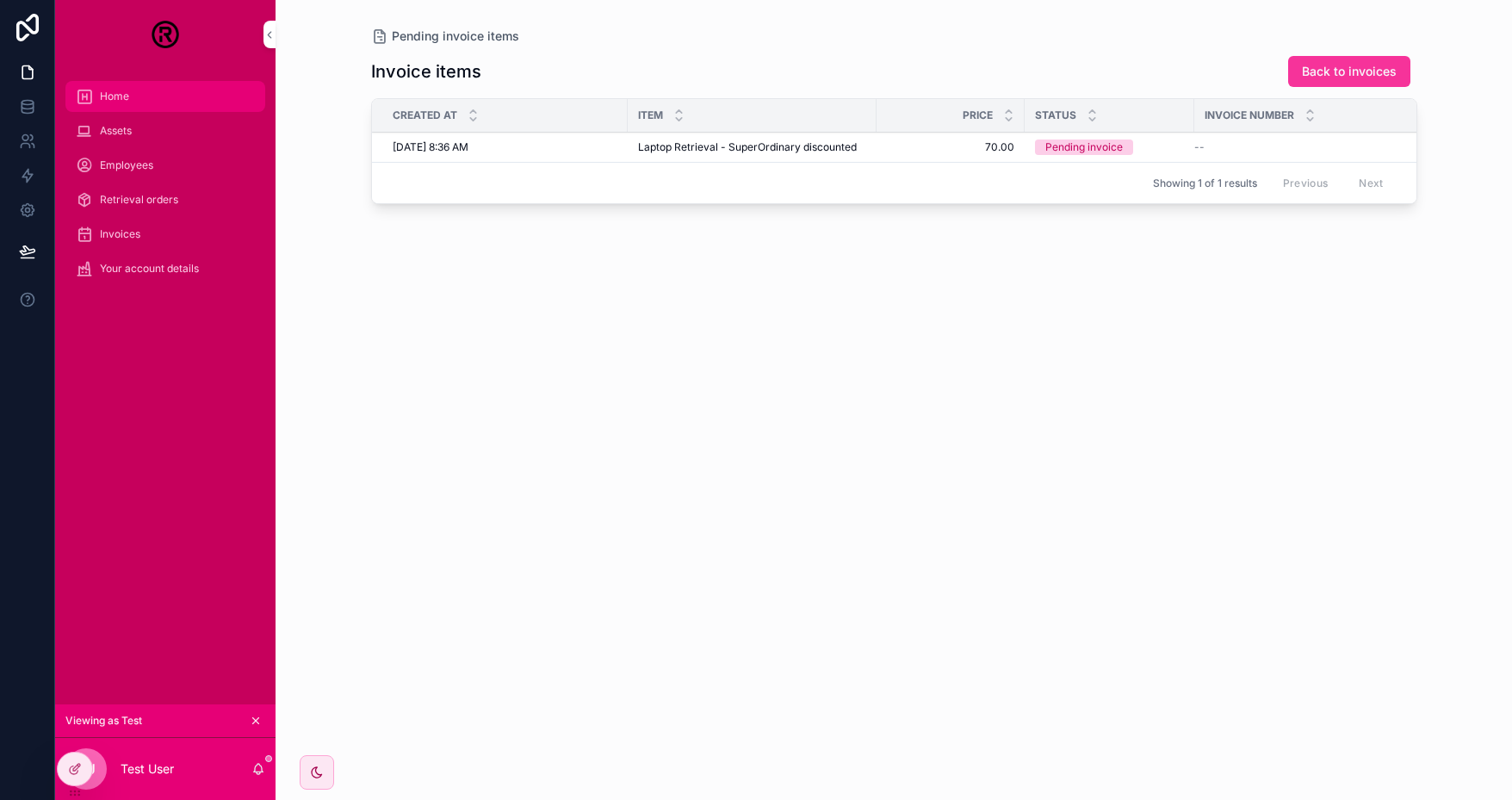
click at [135, 101] on div "Home" at bounding box center [165, 97] width 179 height 28
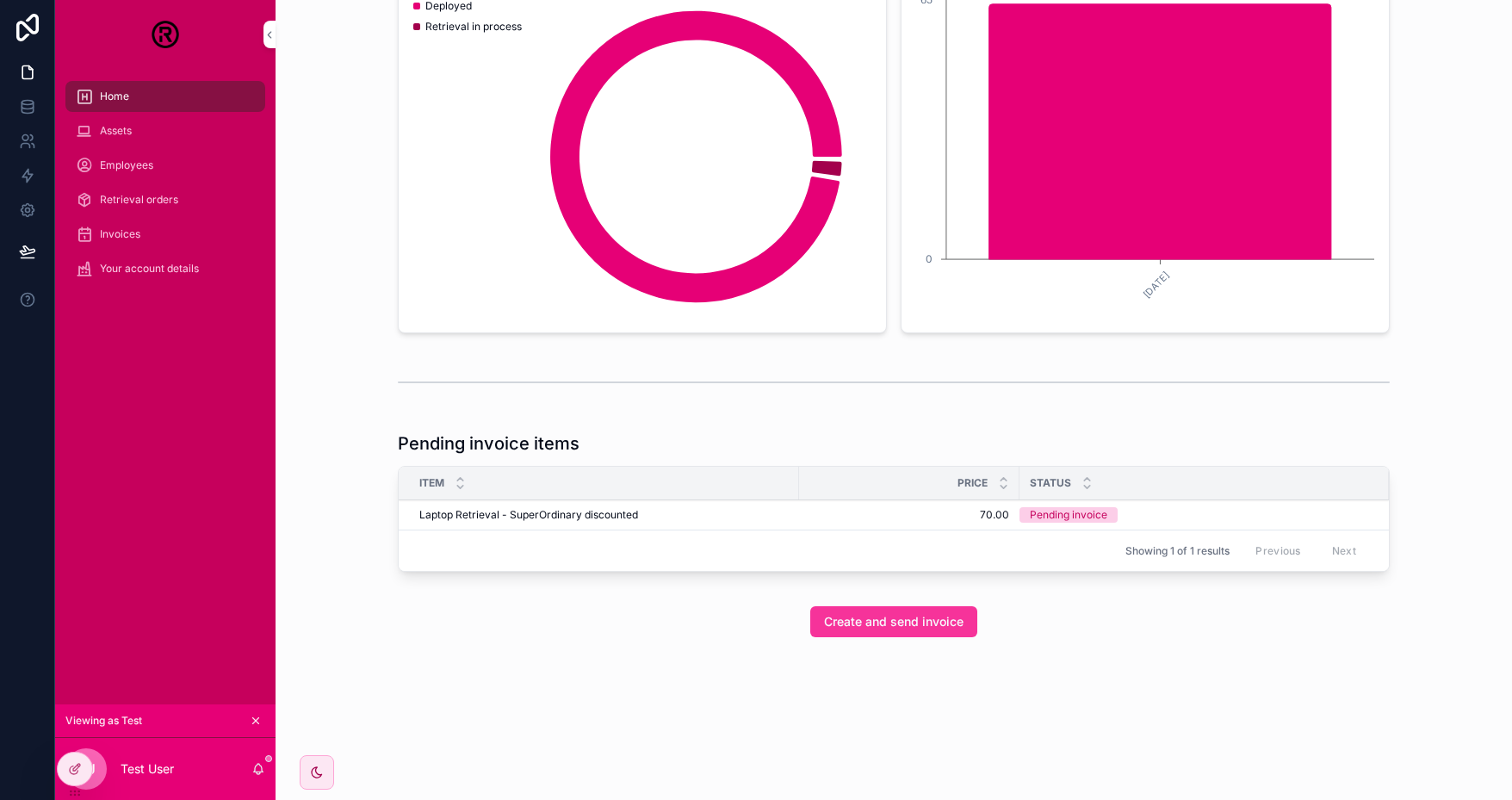
scroll to position [299, 0]
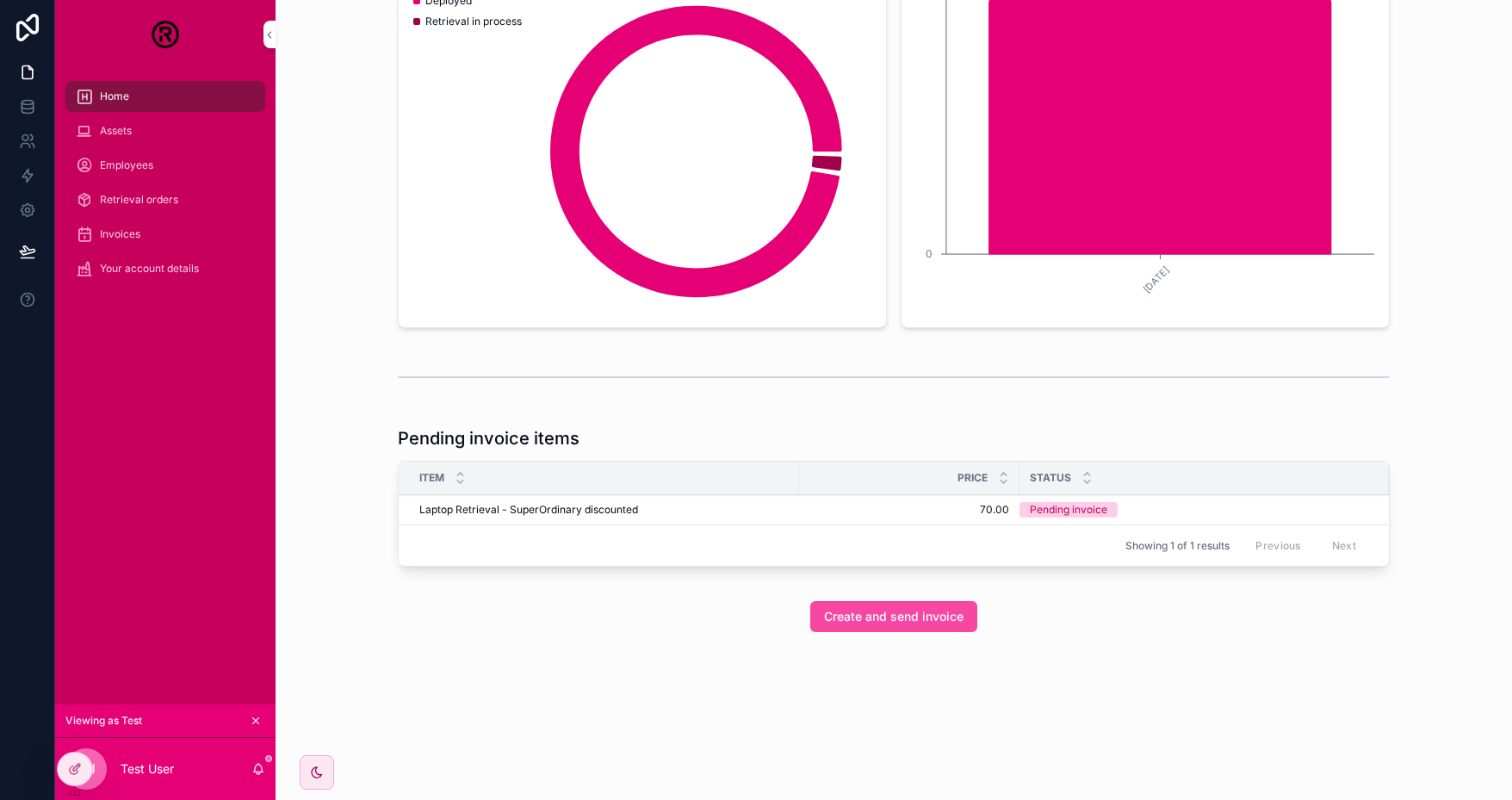
click at [905, 610] on span "Create and send invoice" at bounding box center [894, 616] width 140 height 17
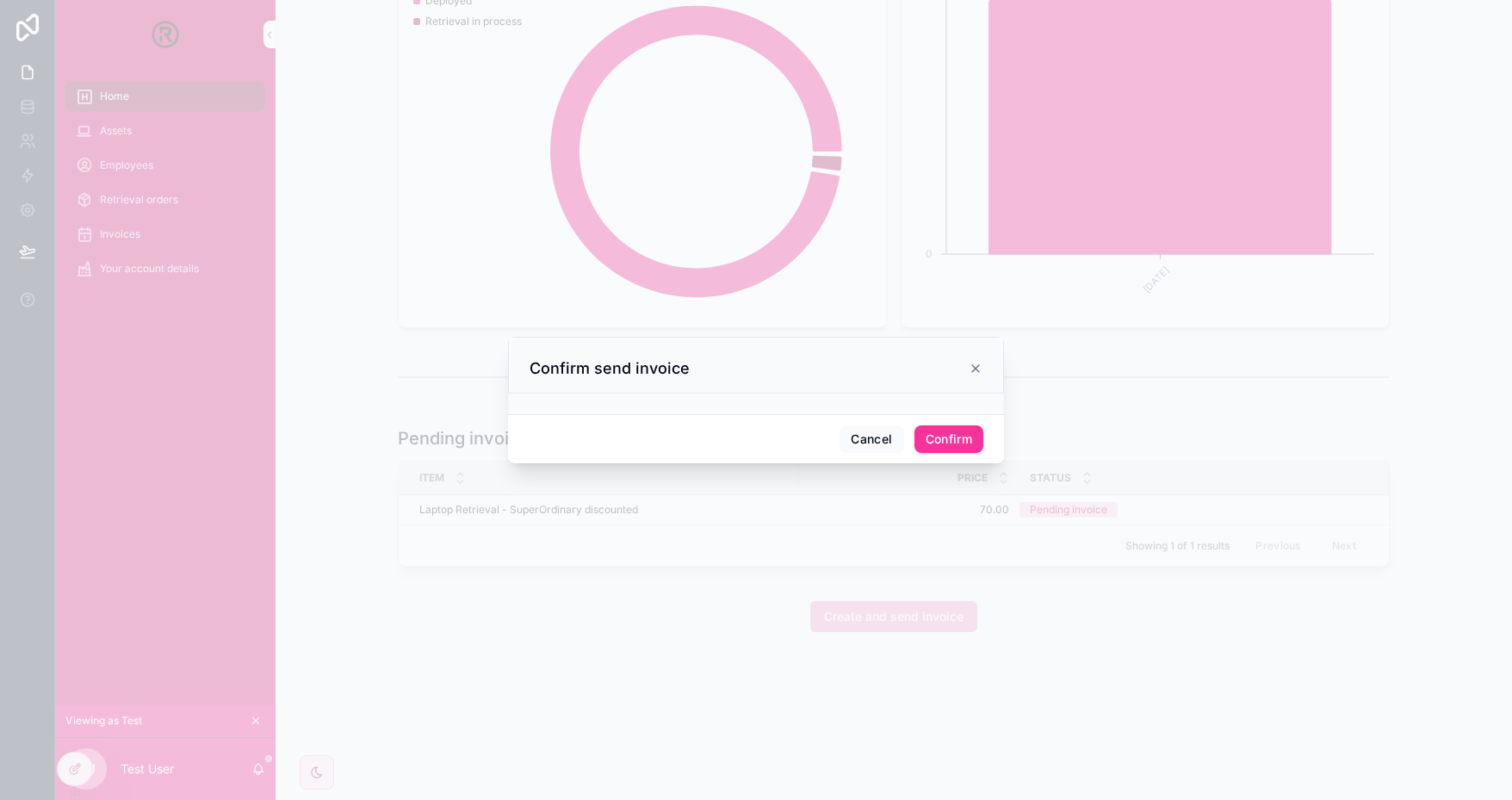
click at [936, 435] on button "Confirm" at bounding box center [948, 439] width 69 height 28
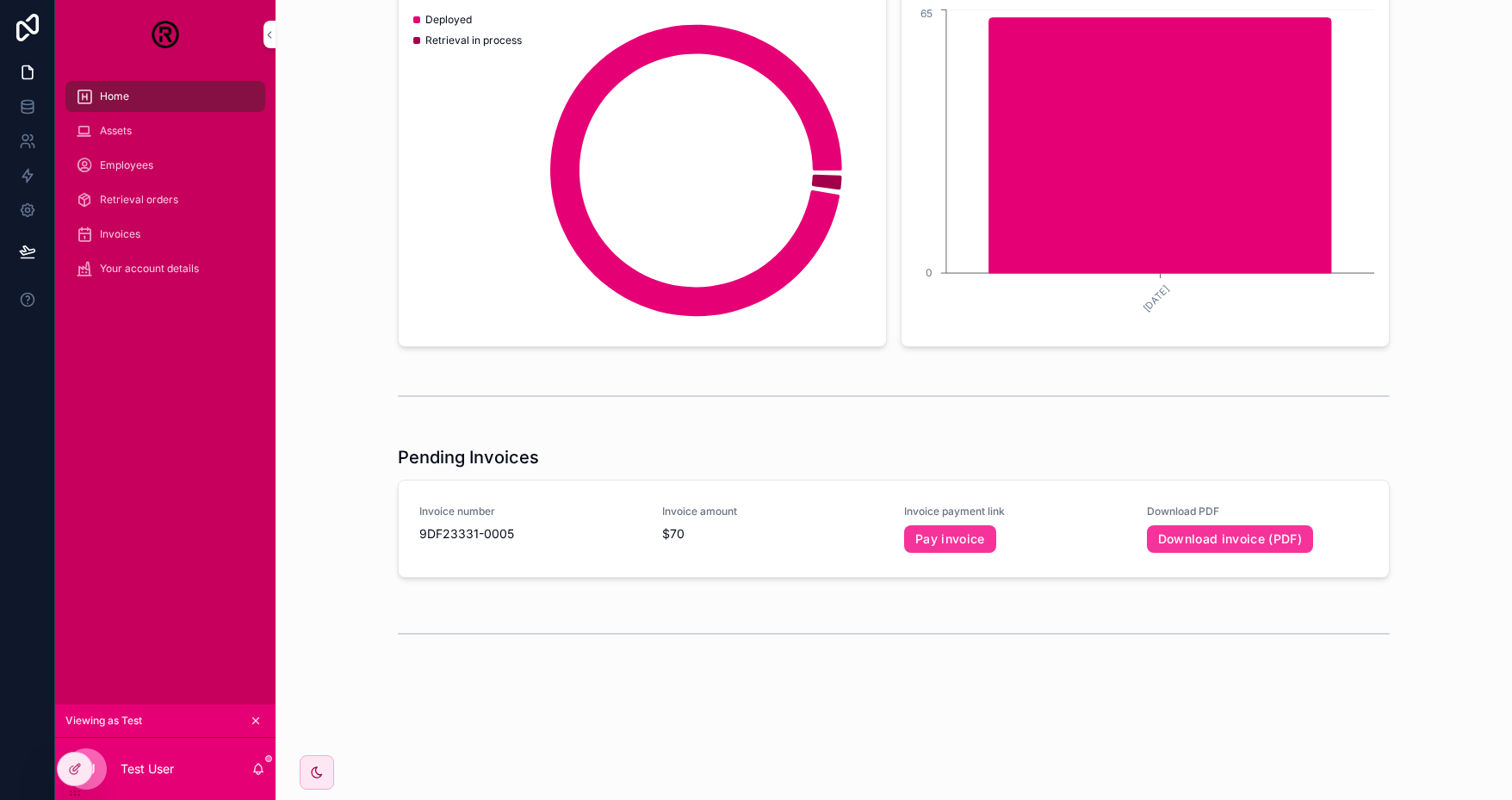
scroll to position [275, 0]
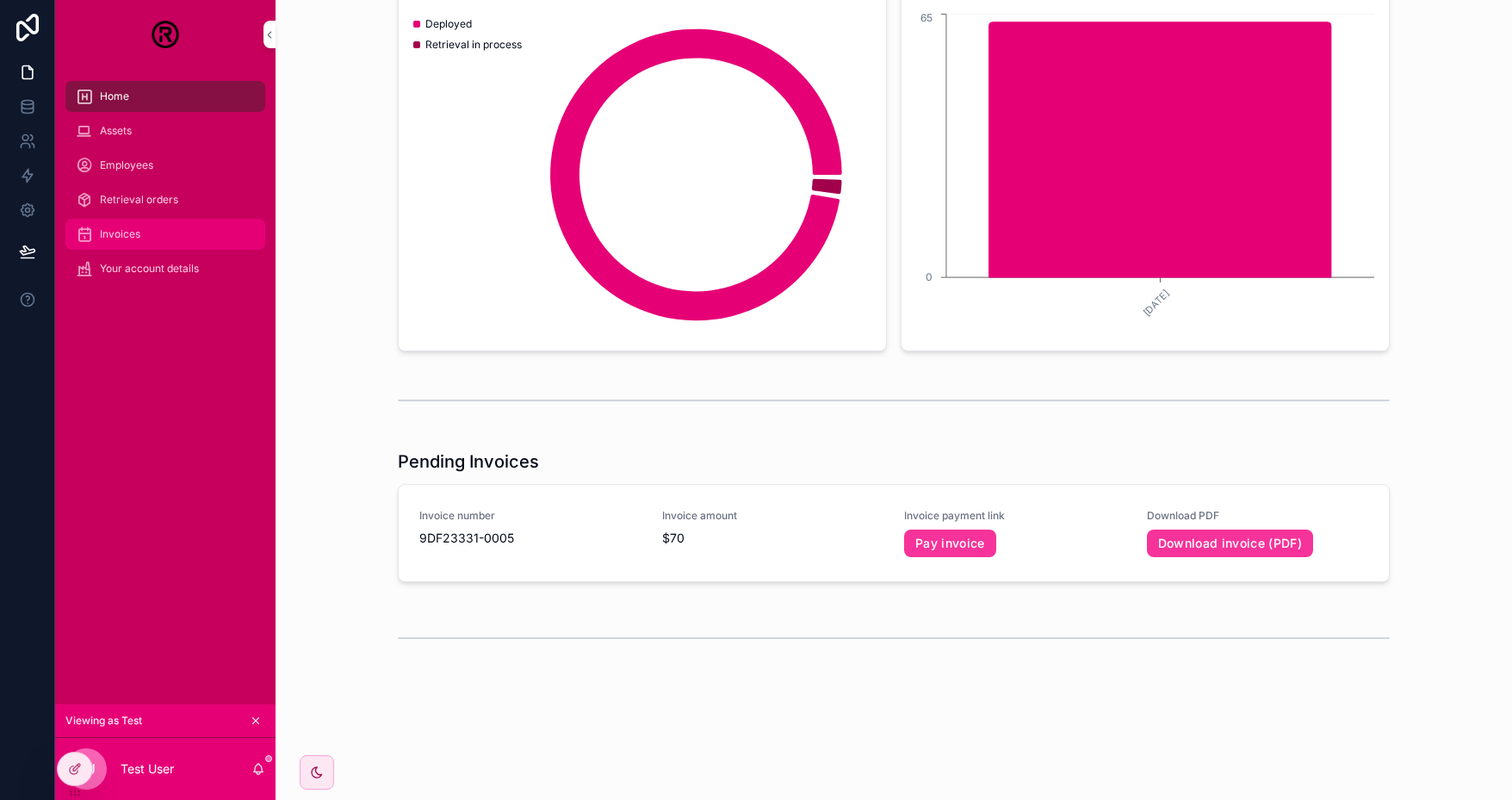
click at [148, 230] on div "Invoices" at bounding box center [165, 234] width 179 height 28
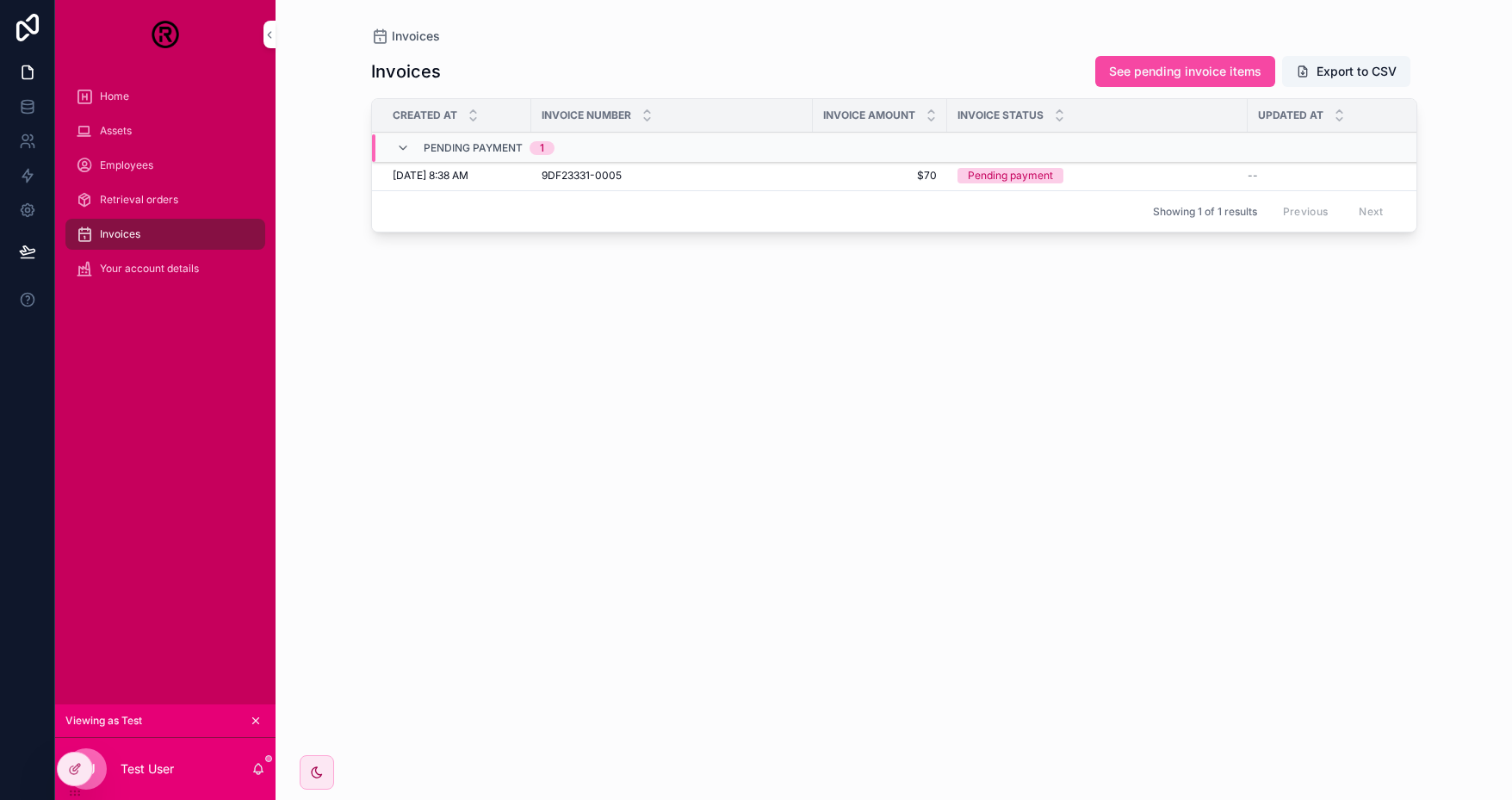
click at [1220, 75] on span "See pending invoice items" at bounding box center [1185, 72] width 153 height 17
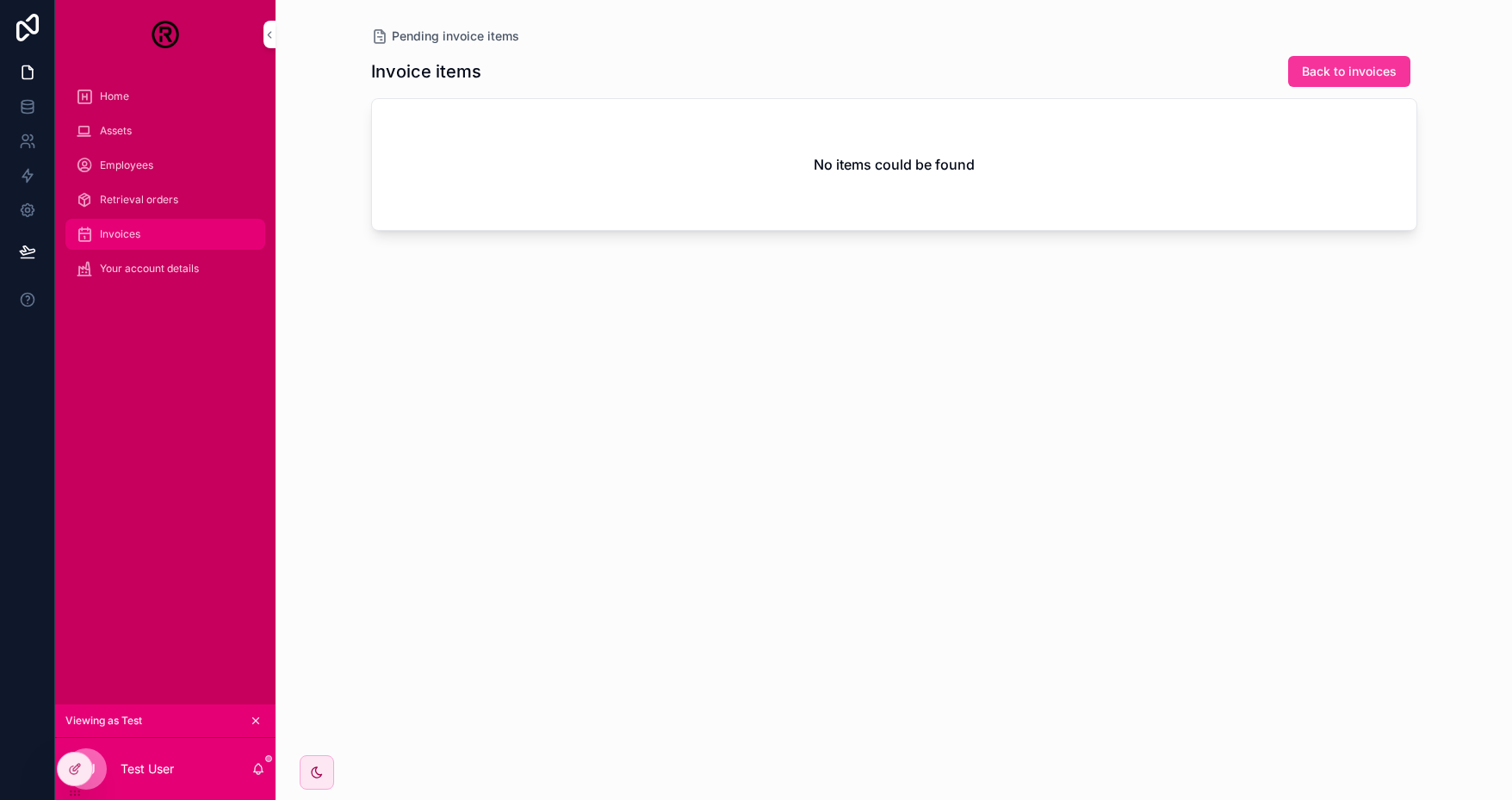
click at [164, 238] on div "Invoices" at bounding box center [165, 234] width 179 height 28
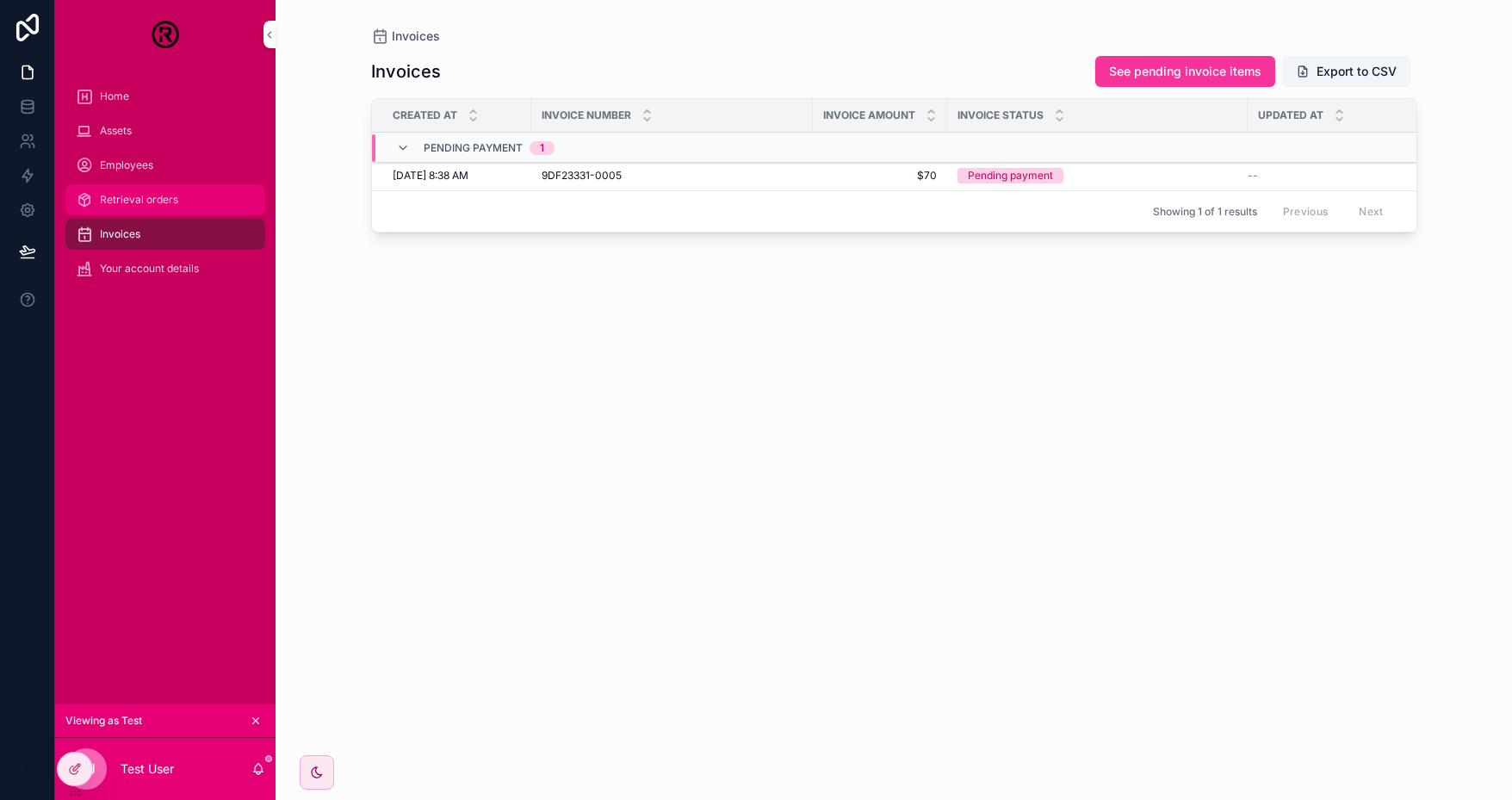
click at [138, 197] on span "Retrieval orders" at bounding box center [139, 199] width 79 height 14
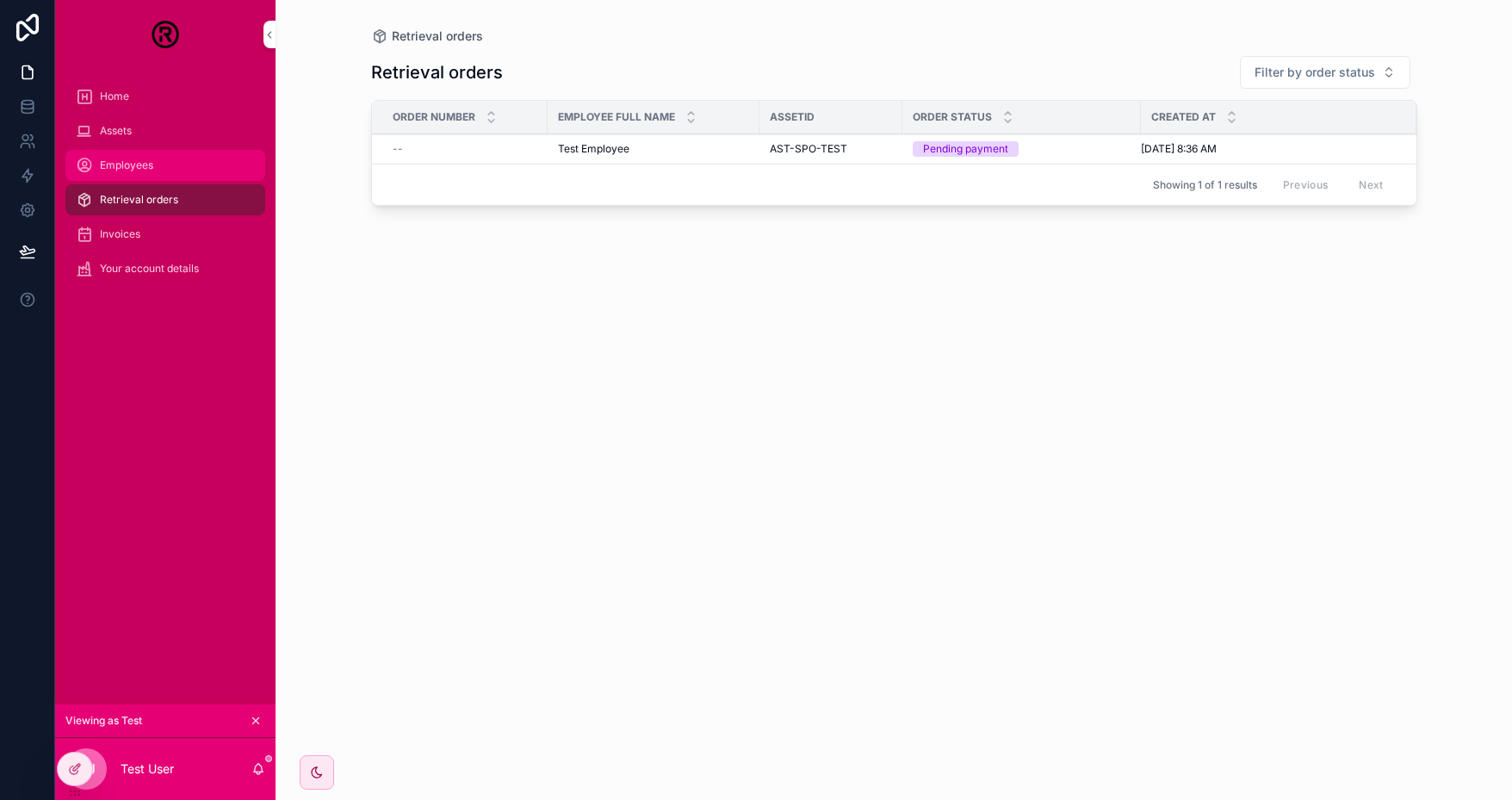
click at [114, 157] on div "Employees" at bounding box center [165, 166] width 179 height 28
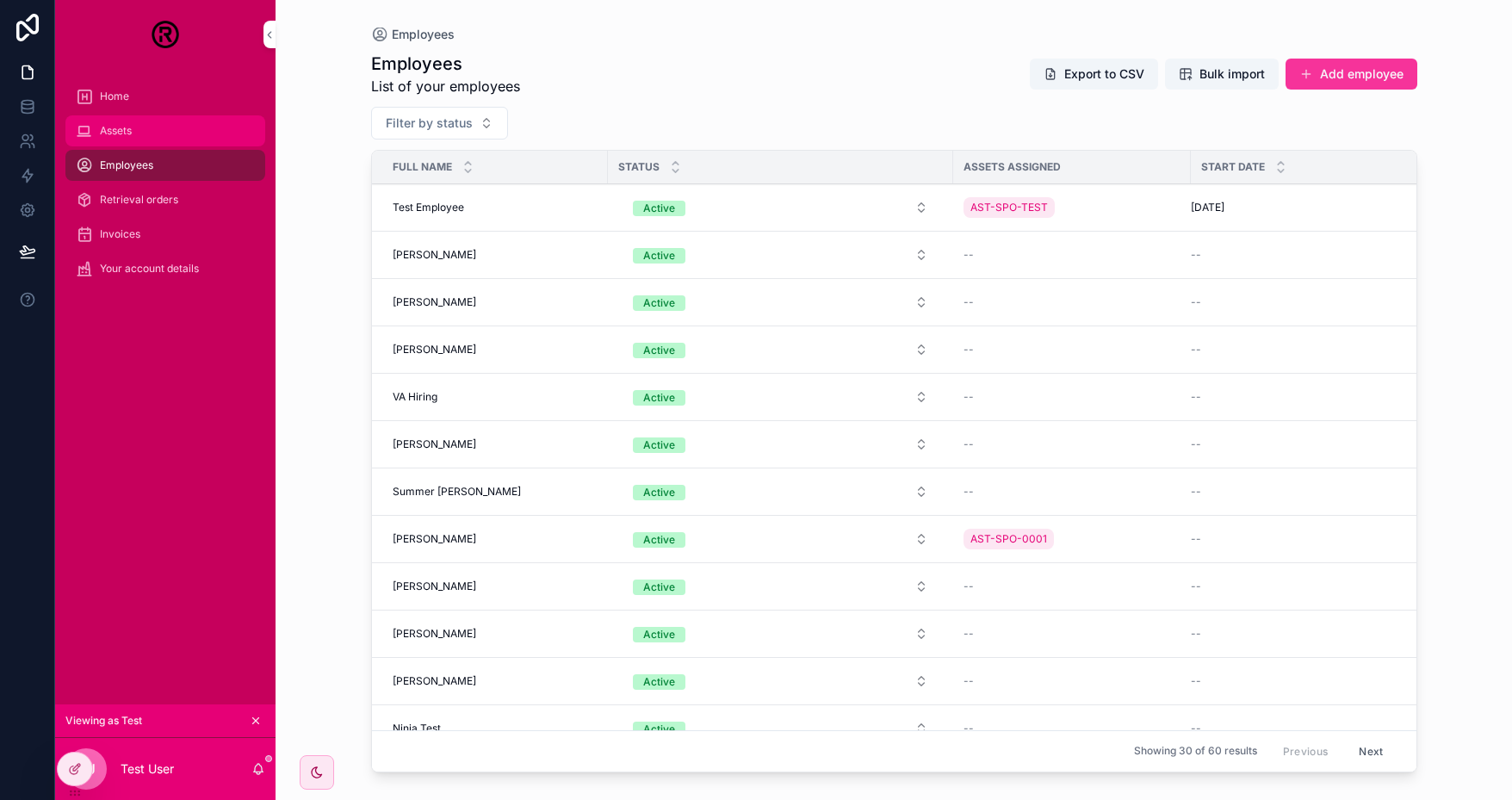
click at [145, 134] on div "Assets" at bounding box center [165, 131] width 179 height 28
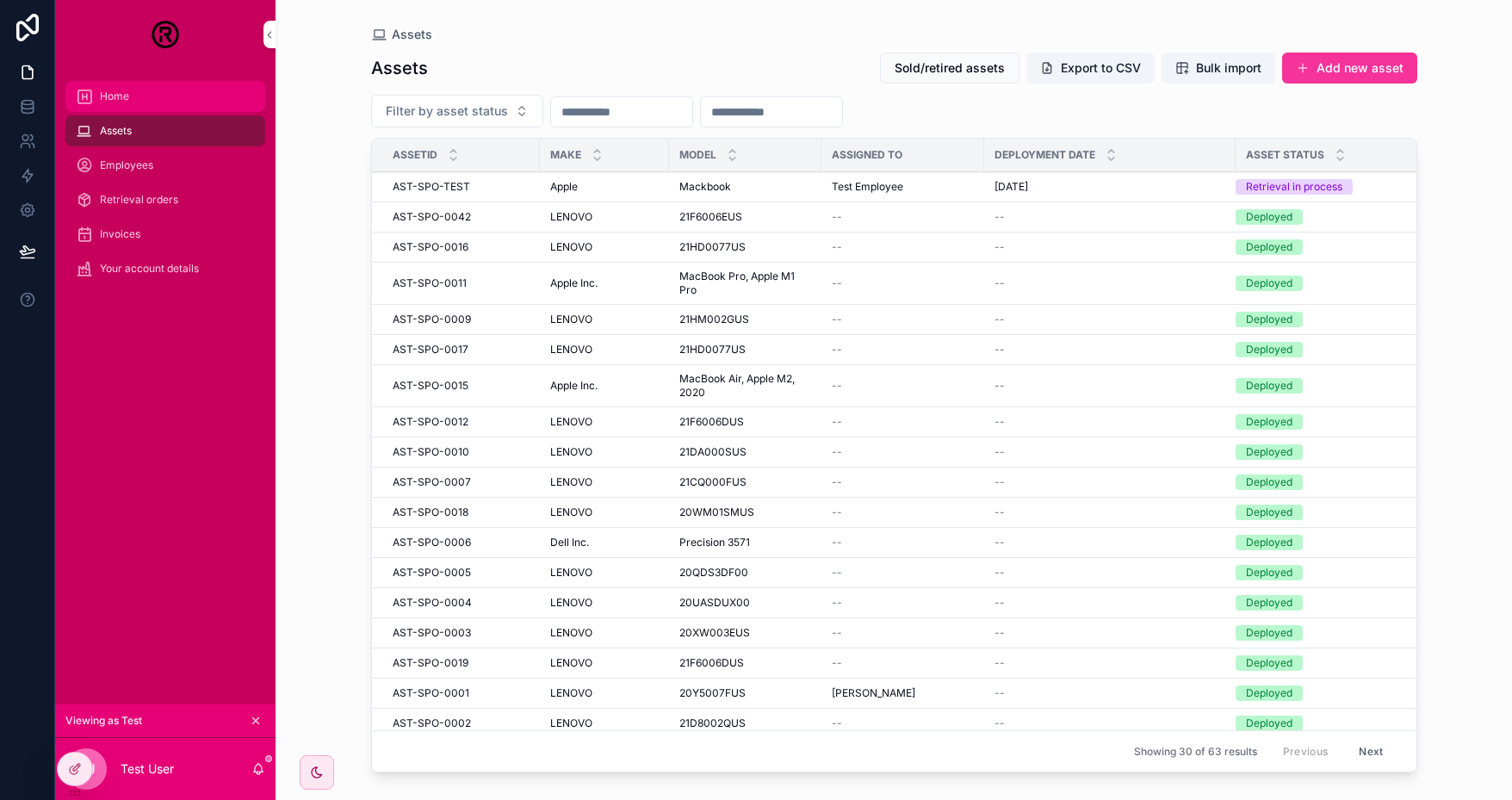
click at [142, 91] on div "Home" at bounding box center [165, 97] width 179 height 28
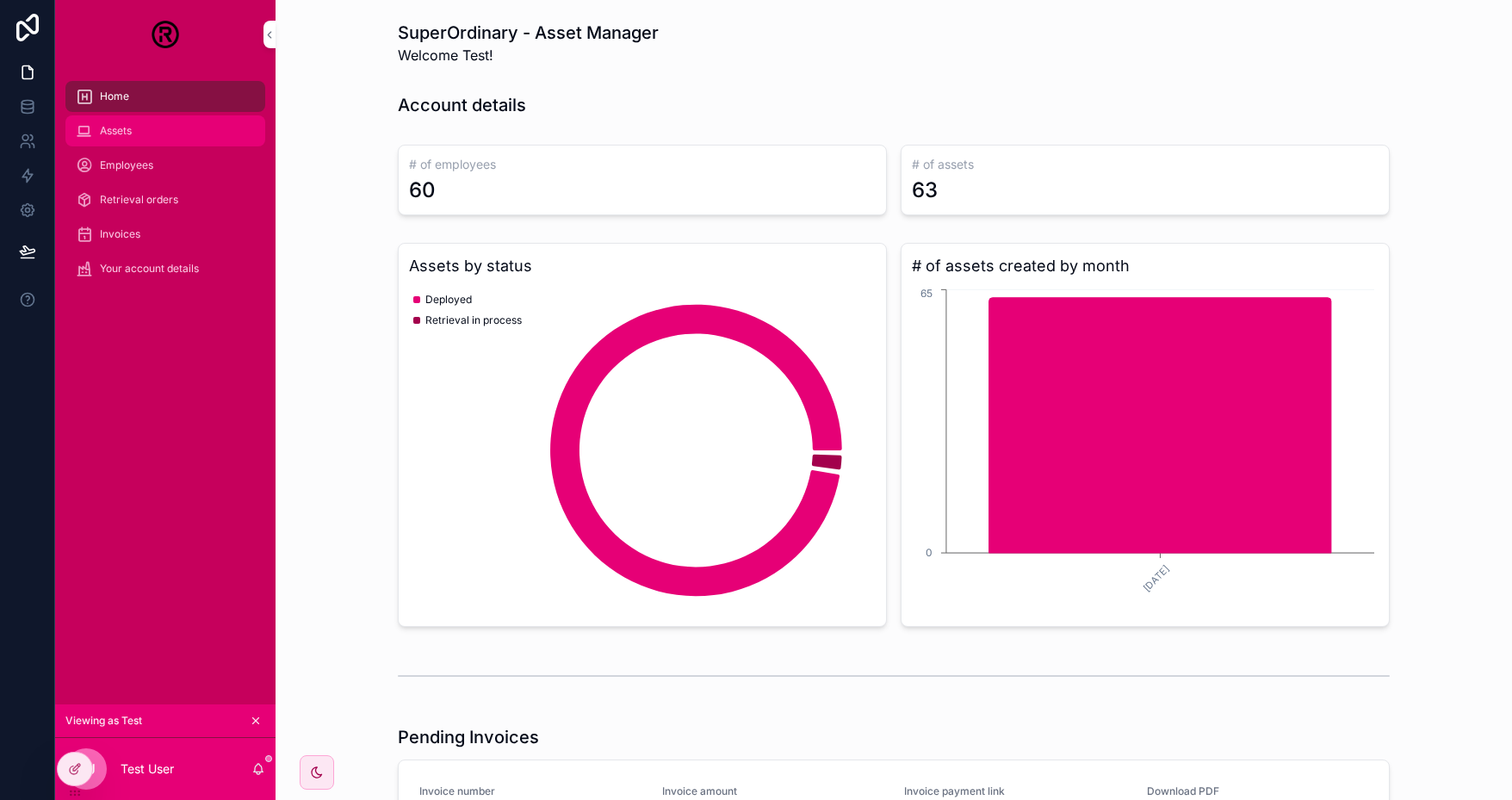
click at [146, 128] on div "Assets" at bounding box center [165, 131] width 179 height 28
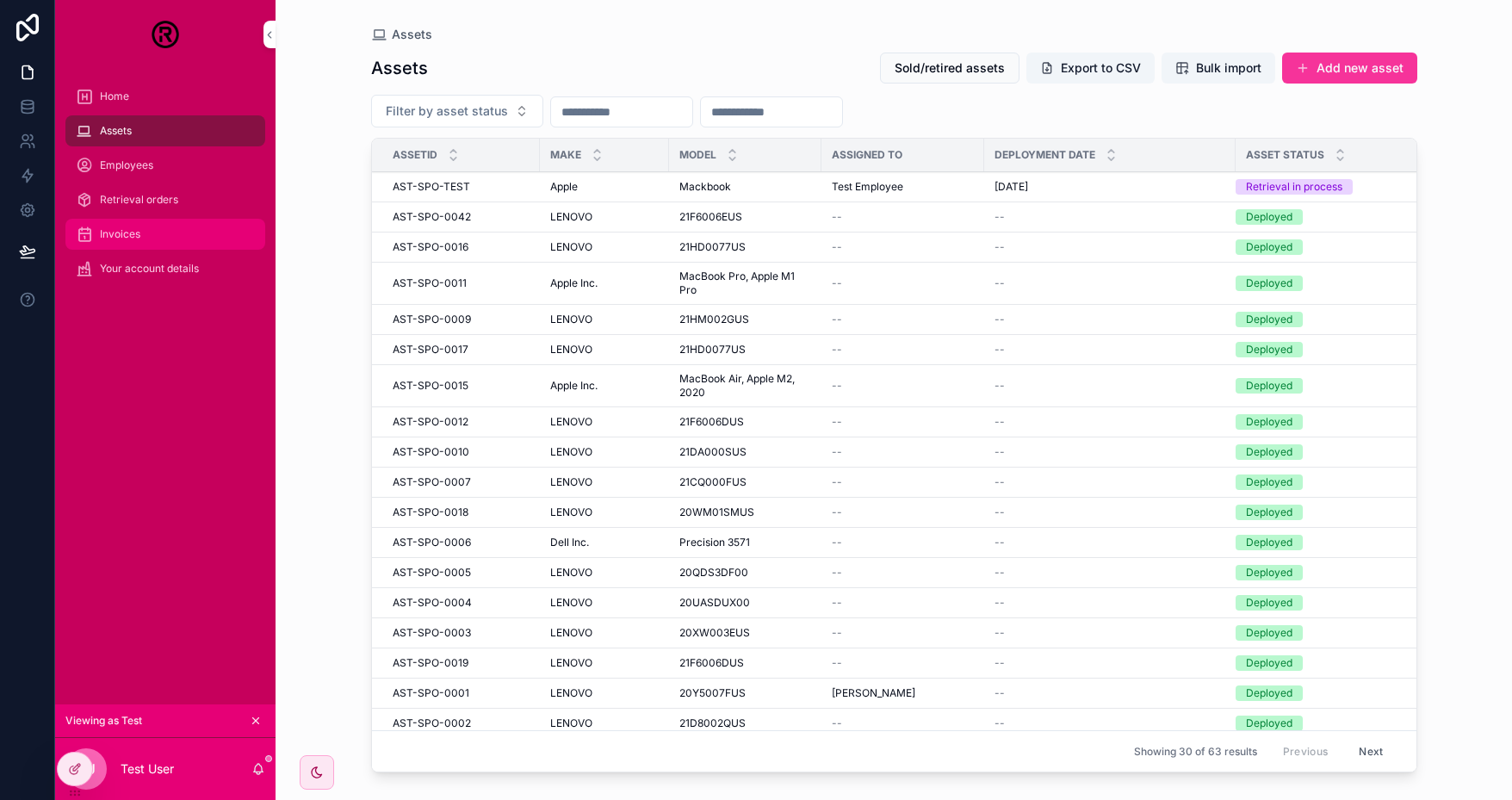
click at [157, 249] on link "Invoices" at bounding box center [165, 234] width 199 height 31
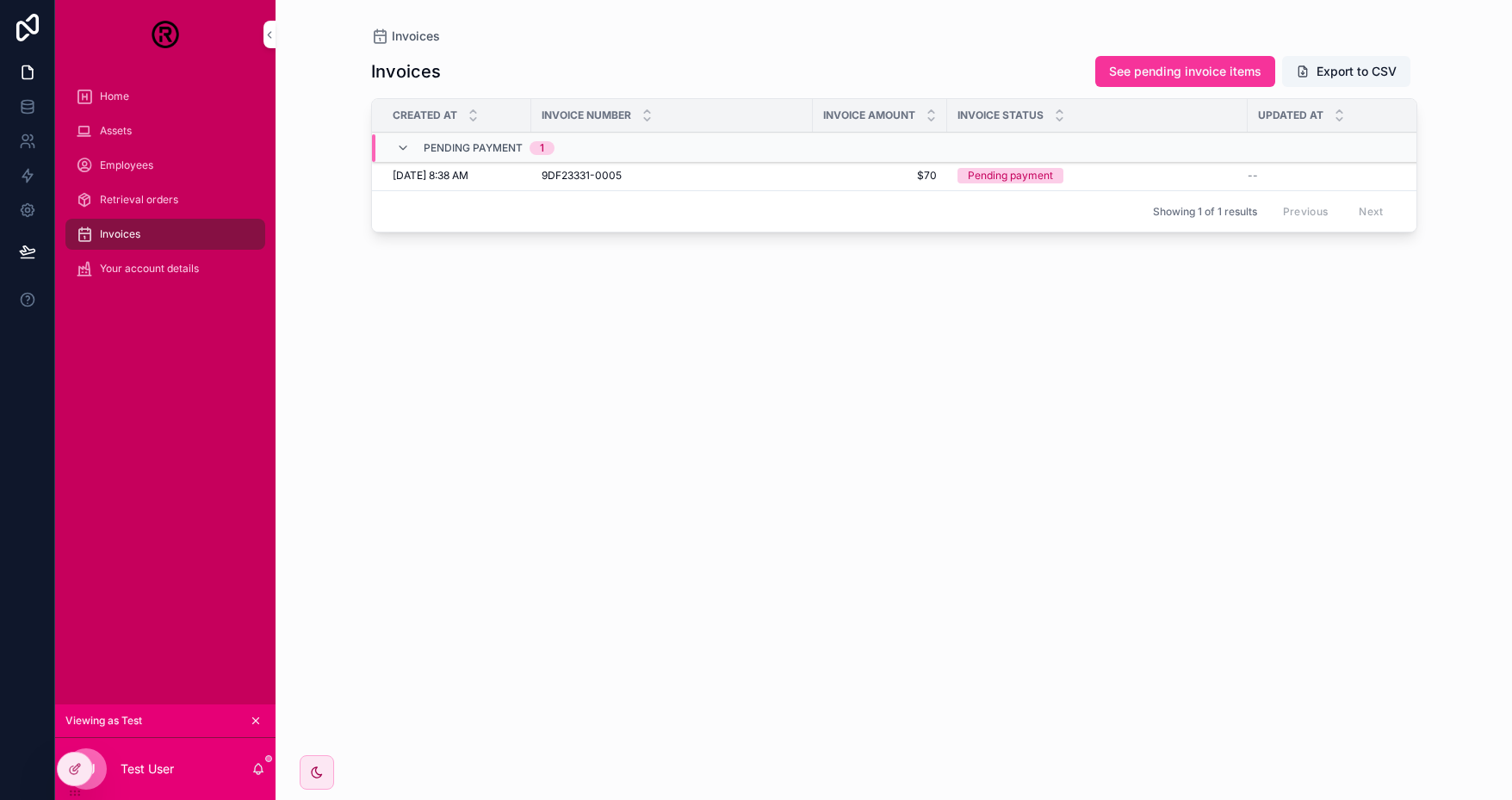
click at [891, 174] on span "$70" at bounding box center [880, 176] width 114 height 14
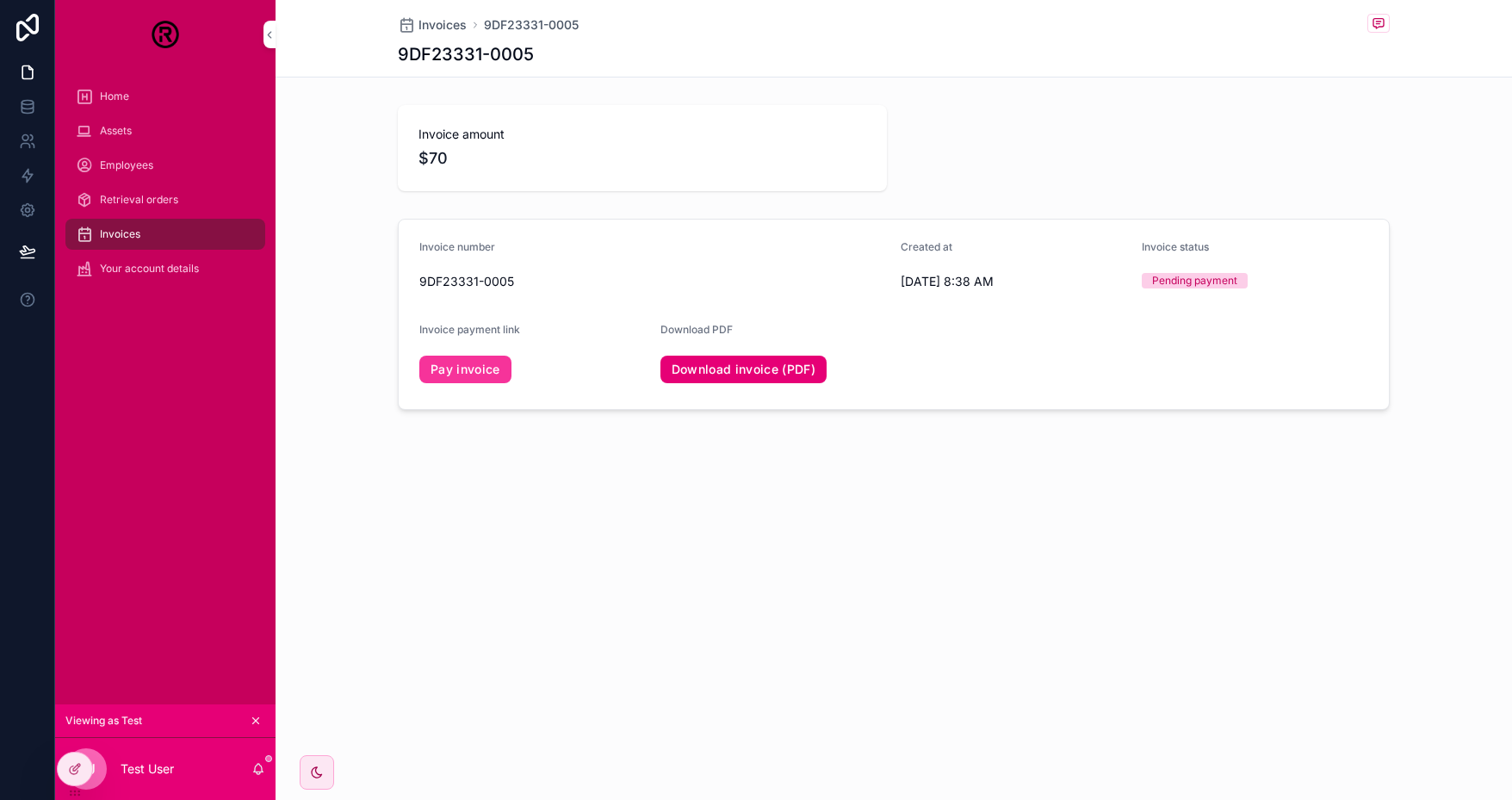
click at [741, 363] on link "Download invoice (PDF)" at bounding box center [744, 369] width 167 height 28
click at [476, 368] on link "Pay invoice" at bounding box center [465, 369] width 92 height 28
click at [207, 275] on div "Your account details" at bounding box center [165, 268] width 179 height 28
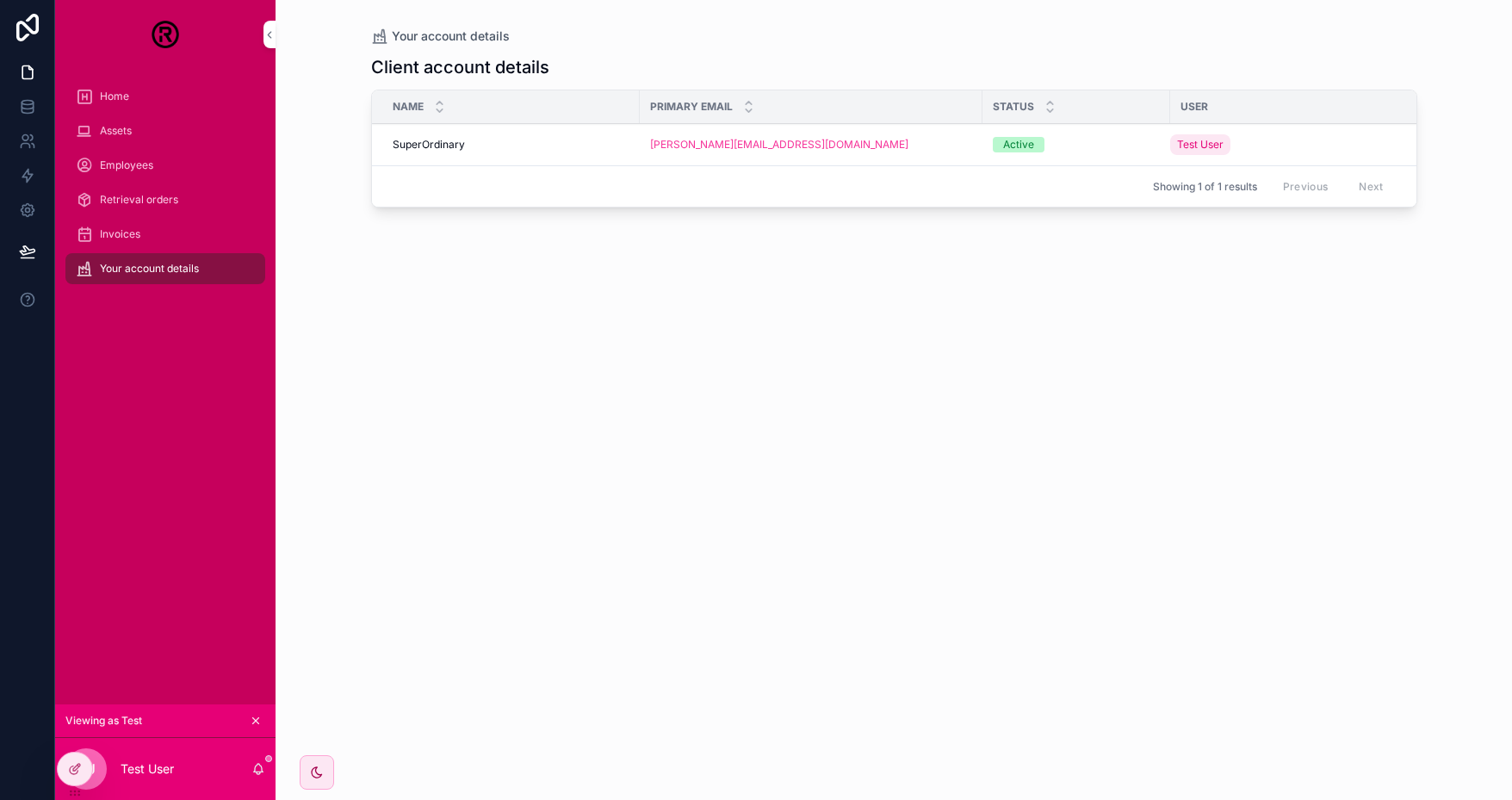
click at [820, 146] on div "[PERSON_NAME][EMAIL_ADDRESS][DOMAIN_NAME]" at bounding box center [810, 145] width 322 height 14
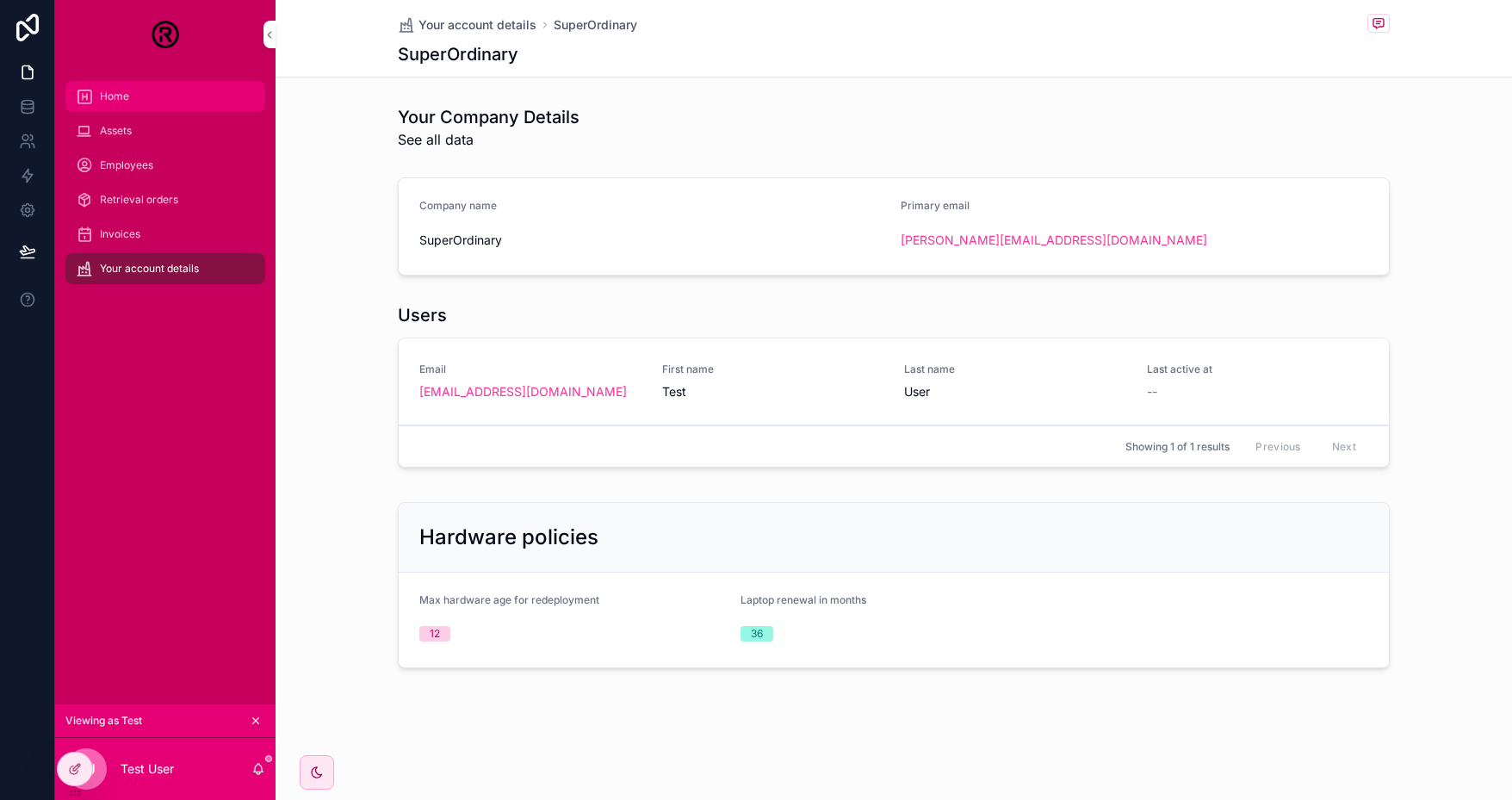
click at [143, 104] on div "Home" at bounding box center [165, 97] width 179 height 28
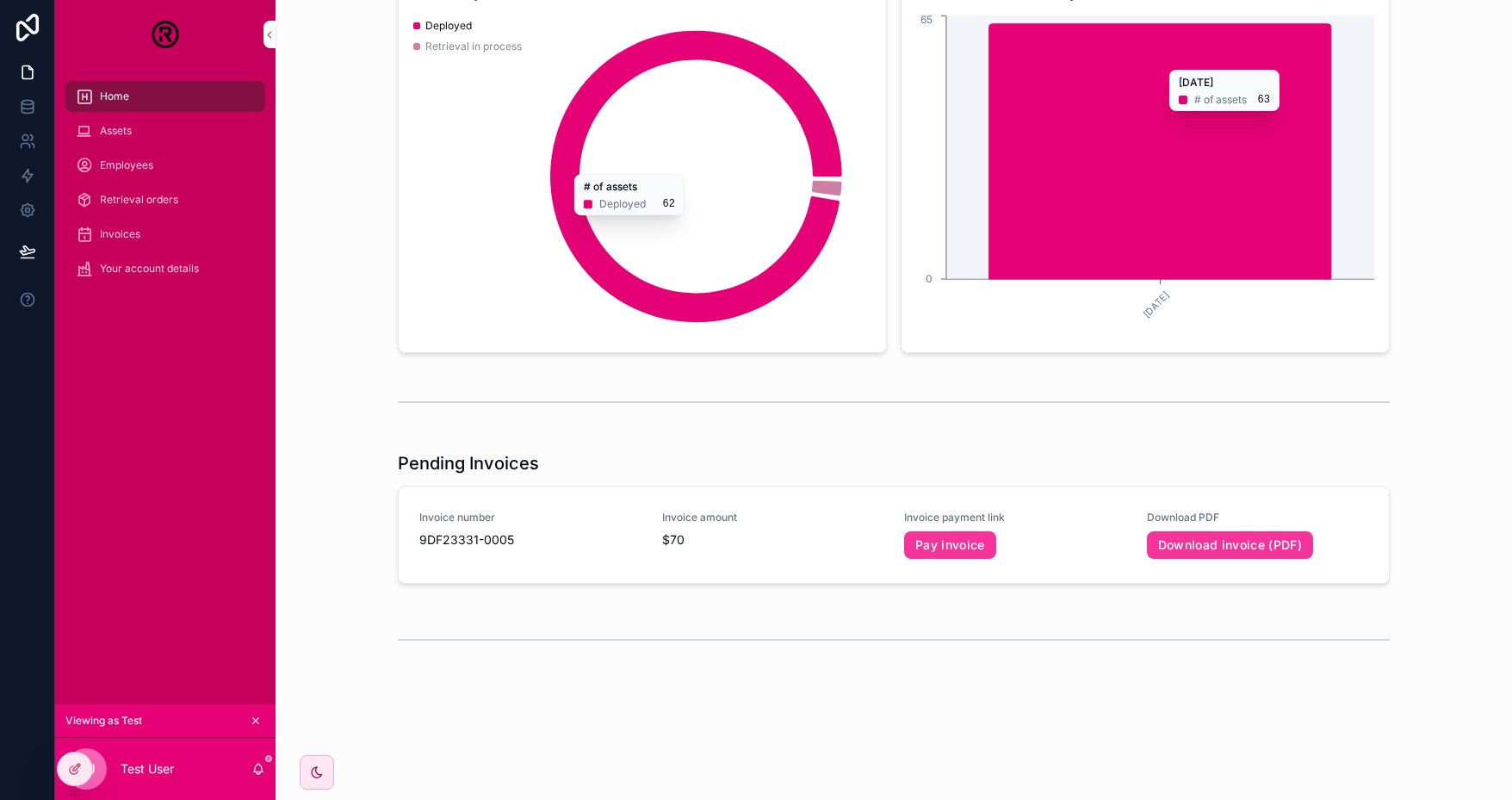
scroll to position [275, 0]
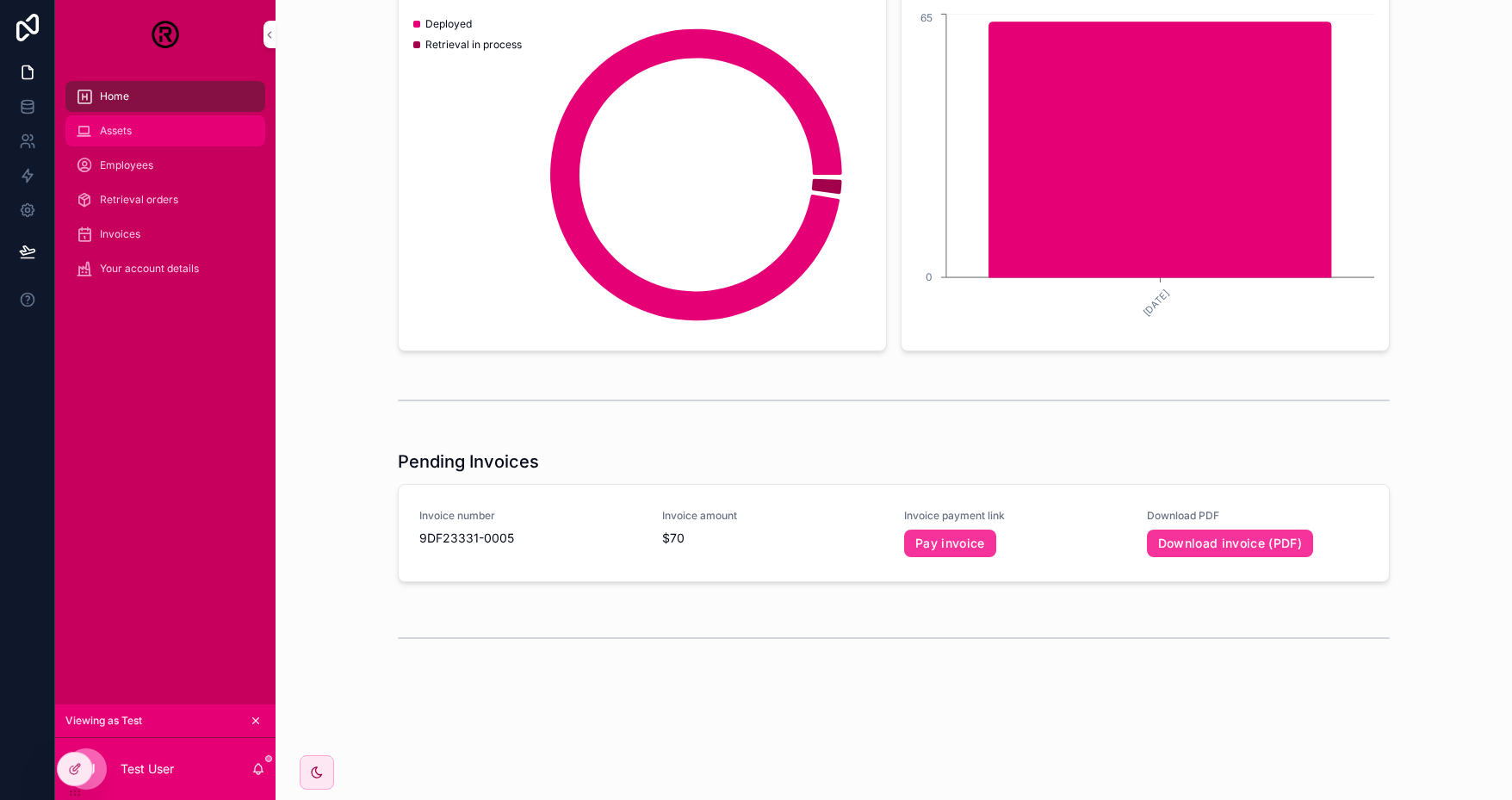
click at [114, 137] on span "Assets" at bounding box center [116, 131] width 32 height 14
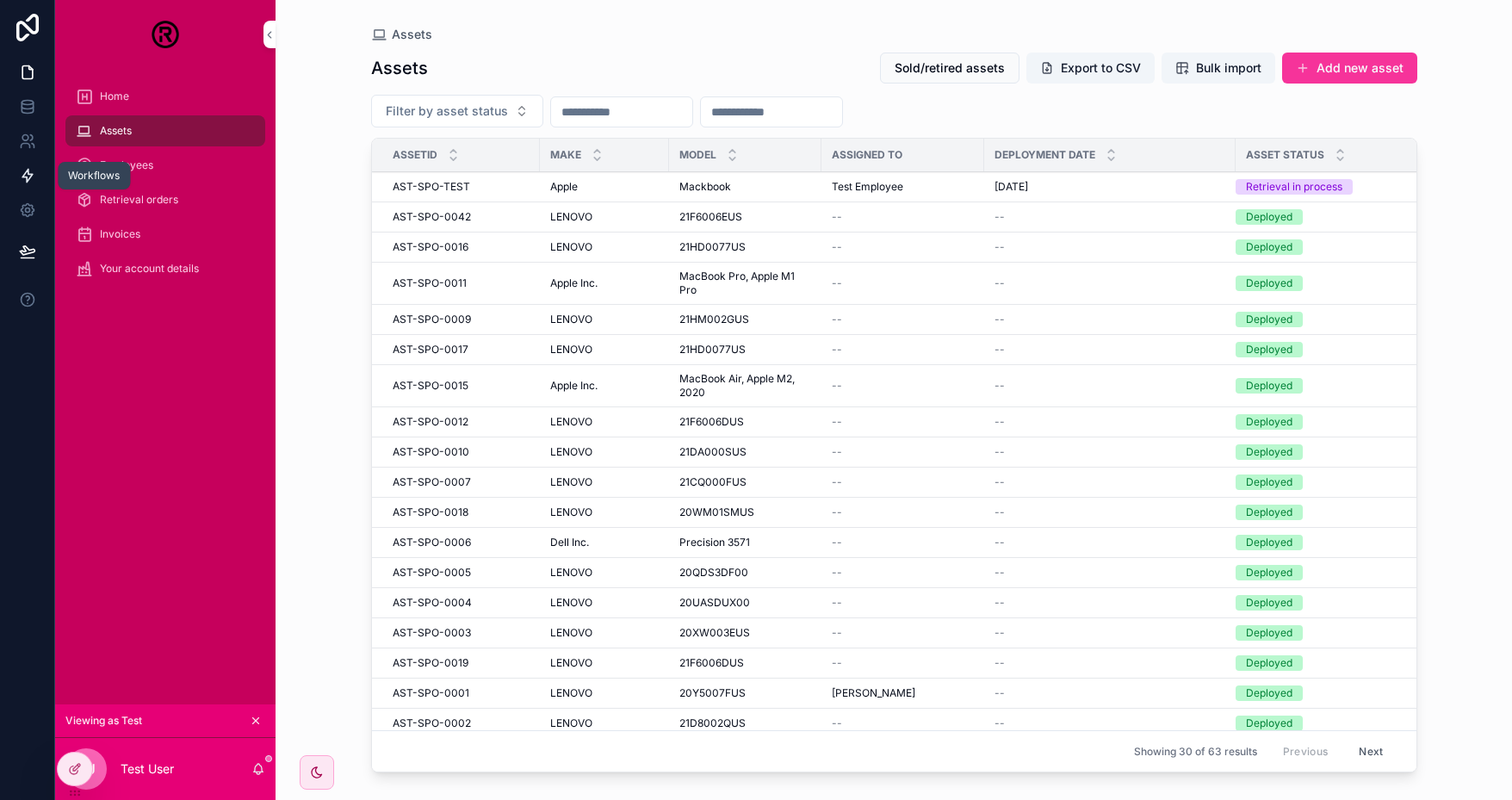
click at [16, 174] on link at bounding box center [27, 176] width 54 height 35
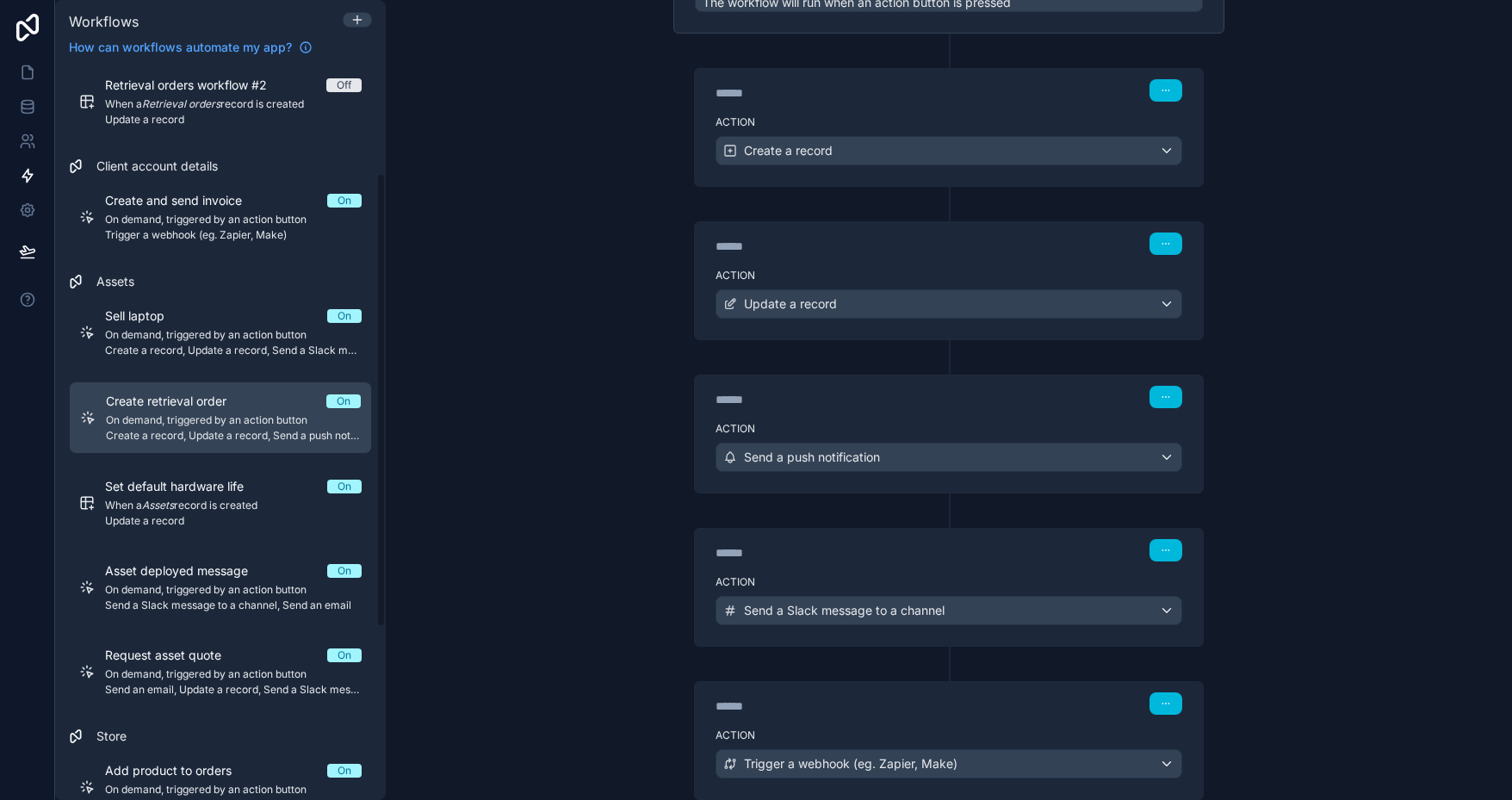
scroll to position [451, 0]
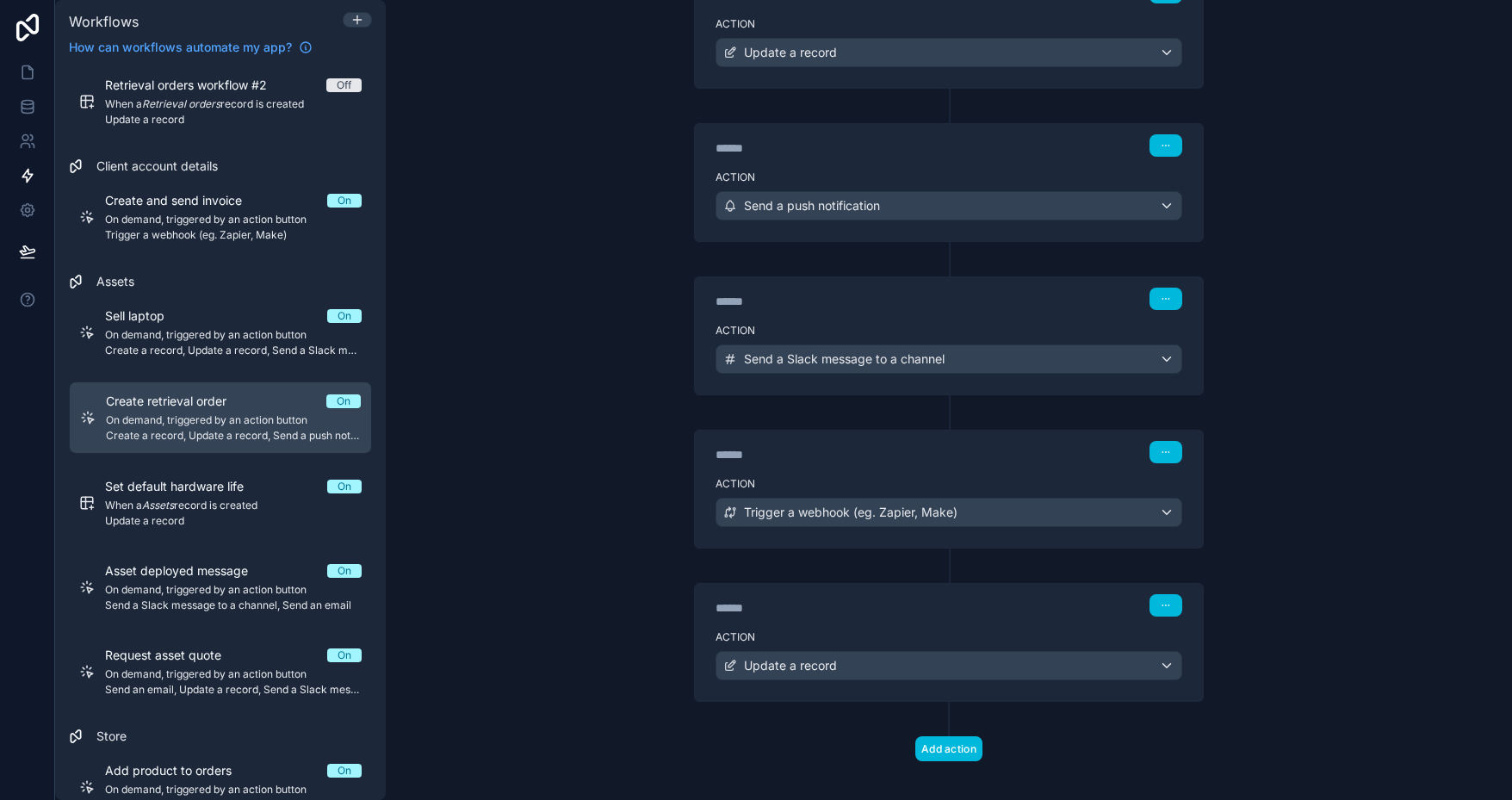
click at [842, 630] on label "Action" at bounding box center [948, 637] width 467 height 14
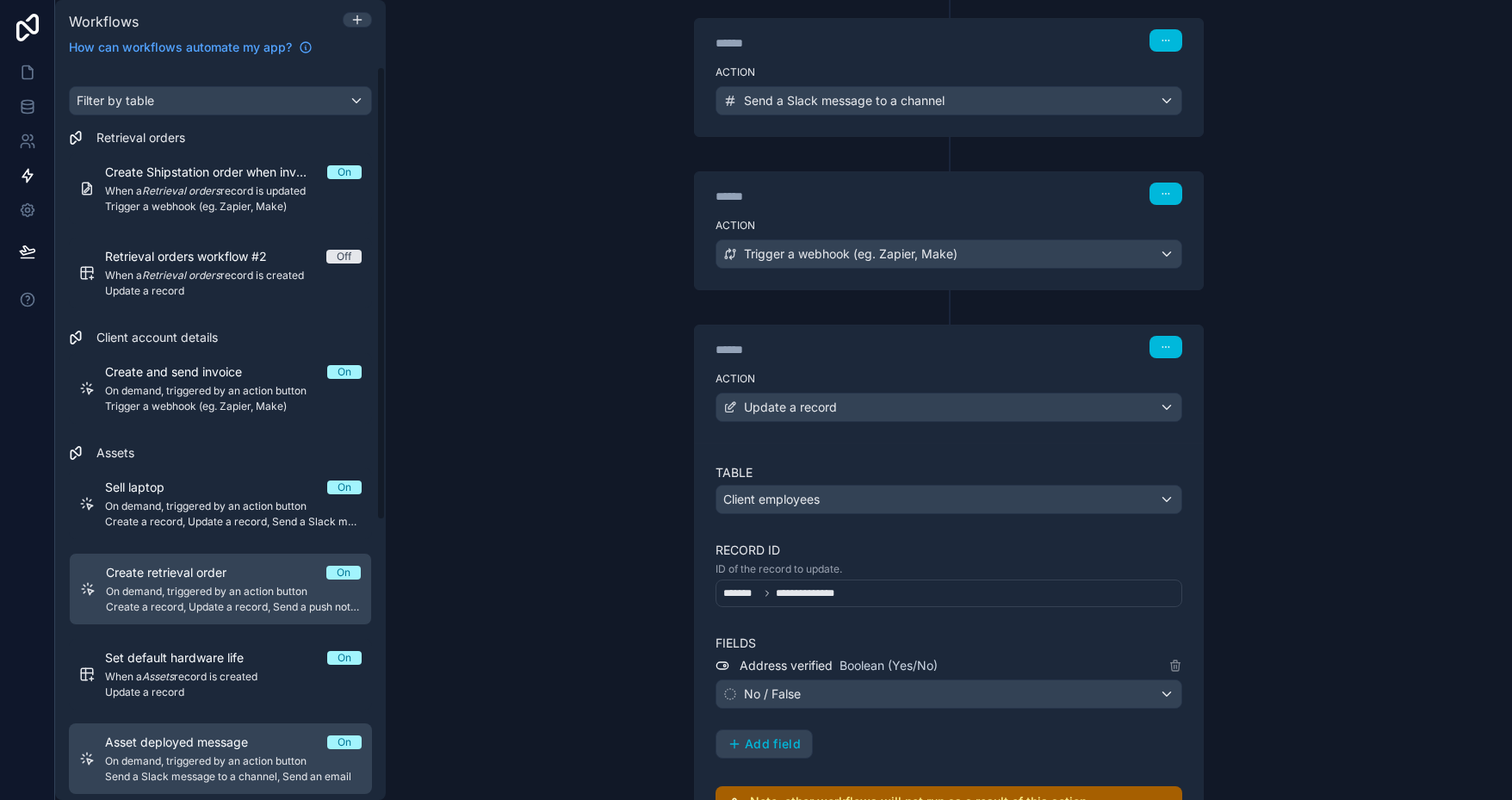
scroll to position [0, 0]
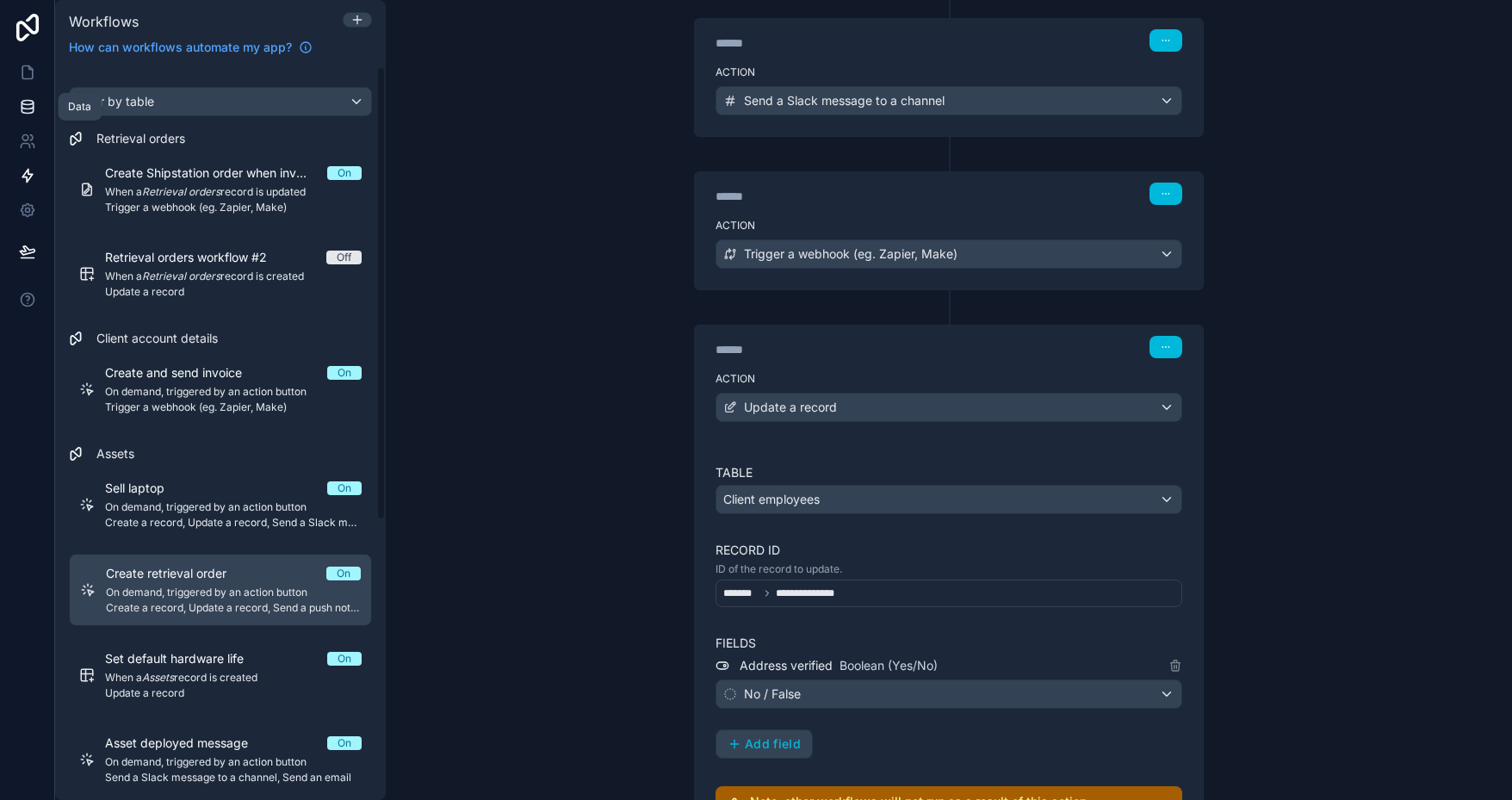
click at [33, 103] on icon at bounding box center [27, 106] width 11 height 7
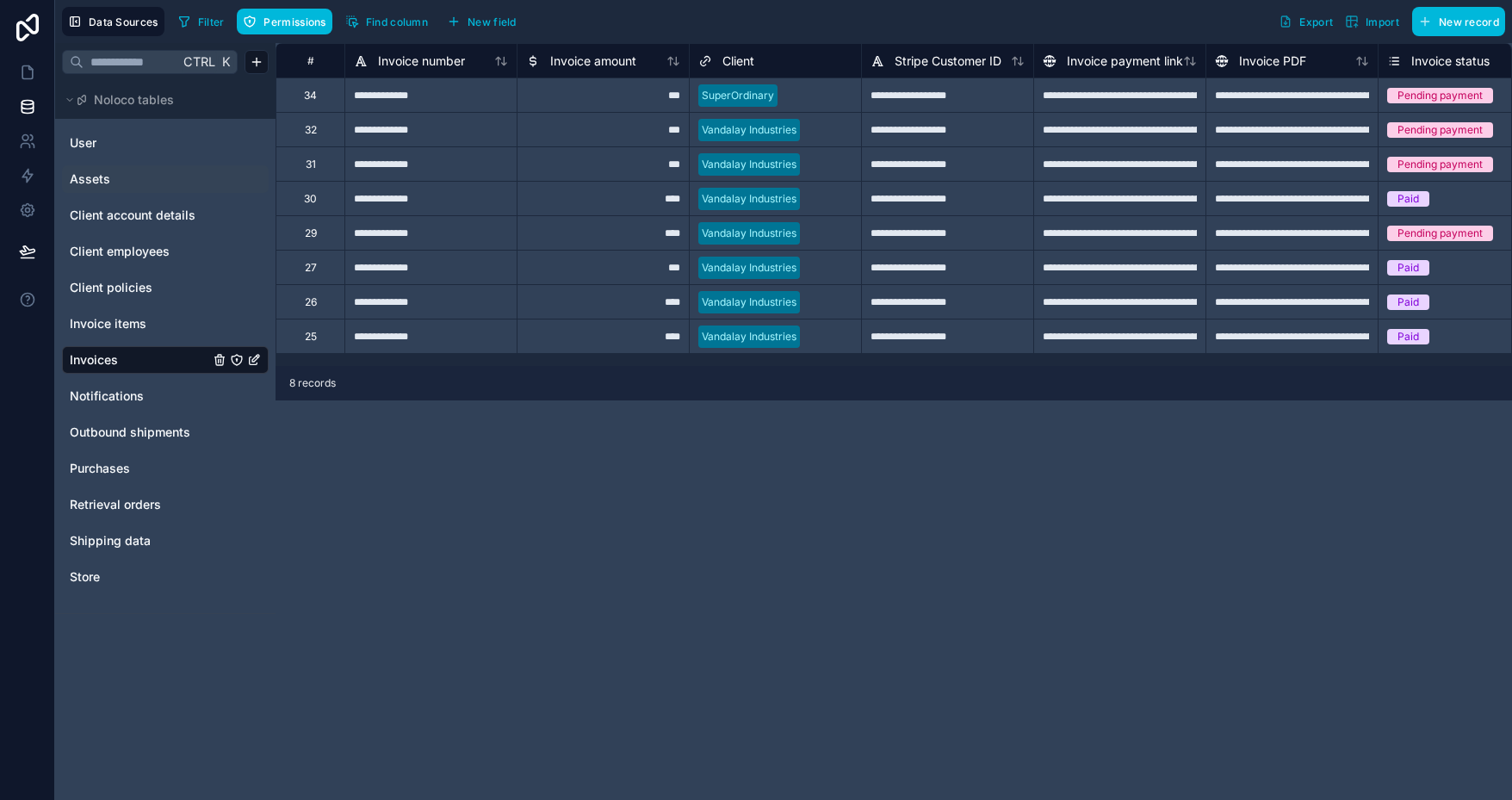
click at [108, 181] on span "Assets" at bounding box center [90, 179] width 41 height 17
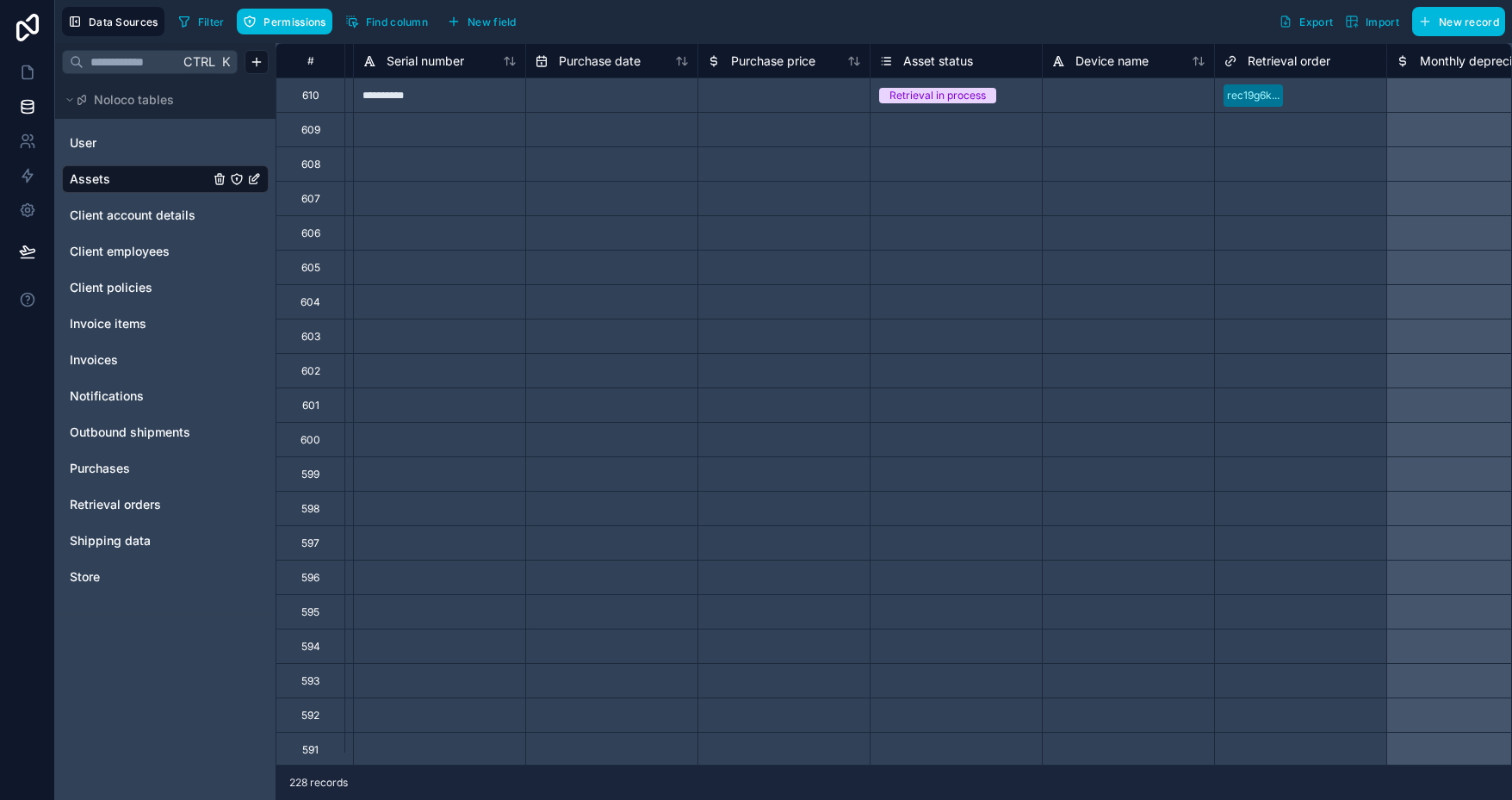
scroll to position [0, 3650]
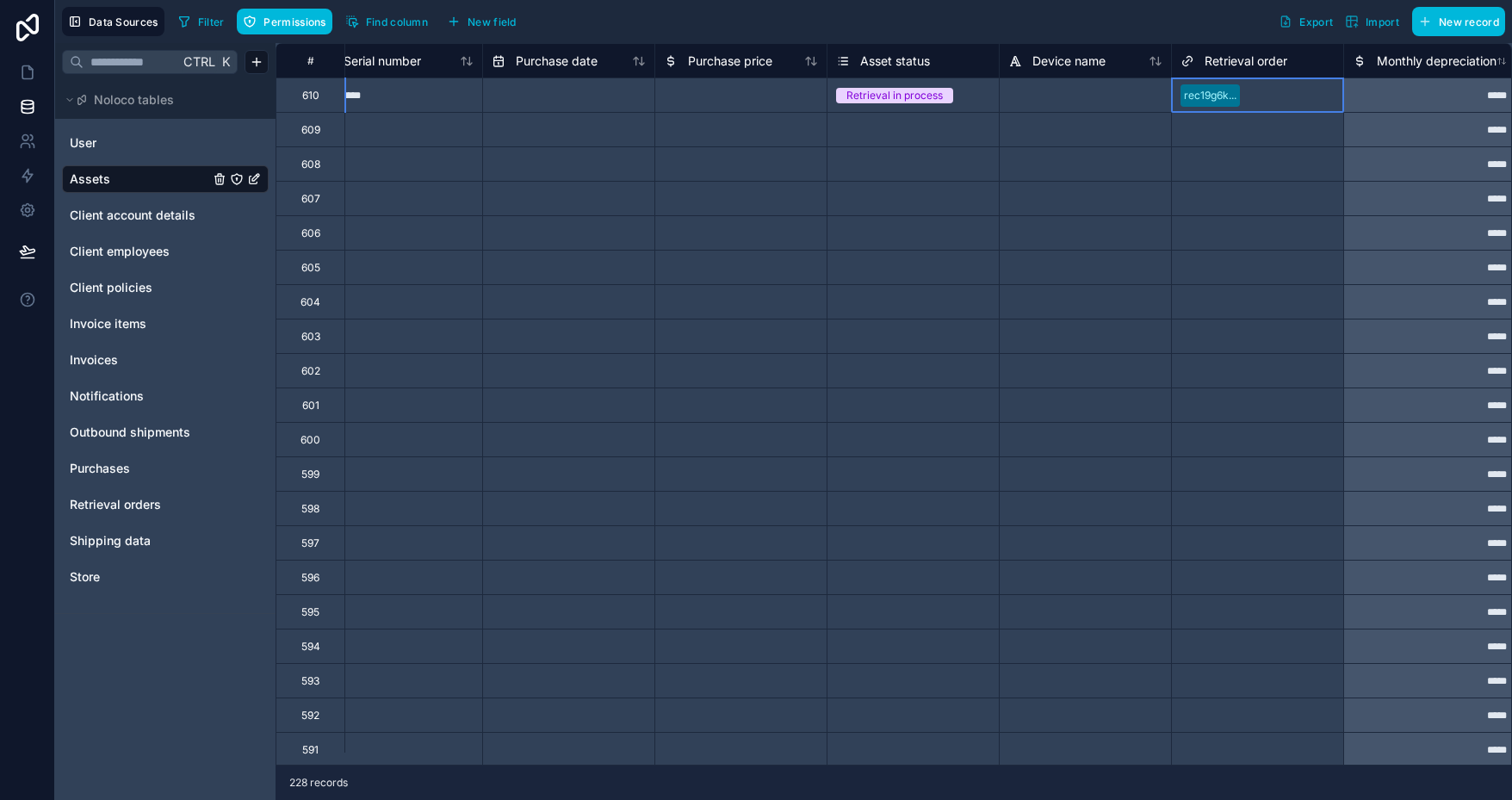
click at [1265, 92] on div at bounding box center [1290, 96] width 88 height 17
click at [901, 94] on div "Retrieval in process" at bounding box center [895, 96] width 97 height 16
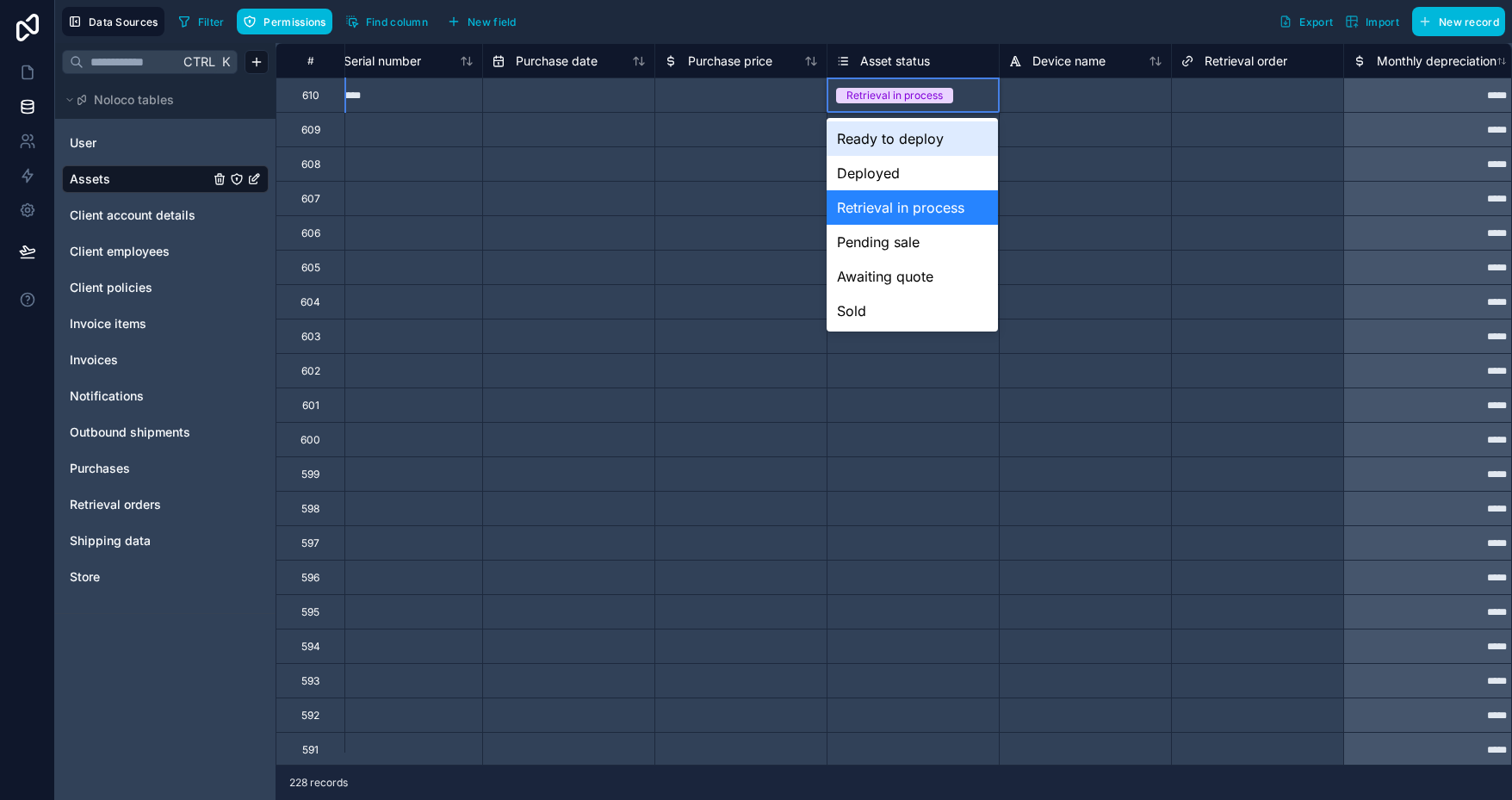
click at [922, 129] on div "Ready to deploy" at bounding box center [912, 139] width 171 height 35
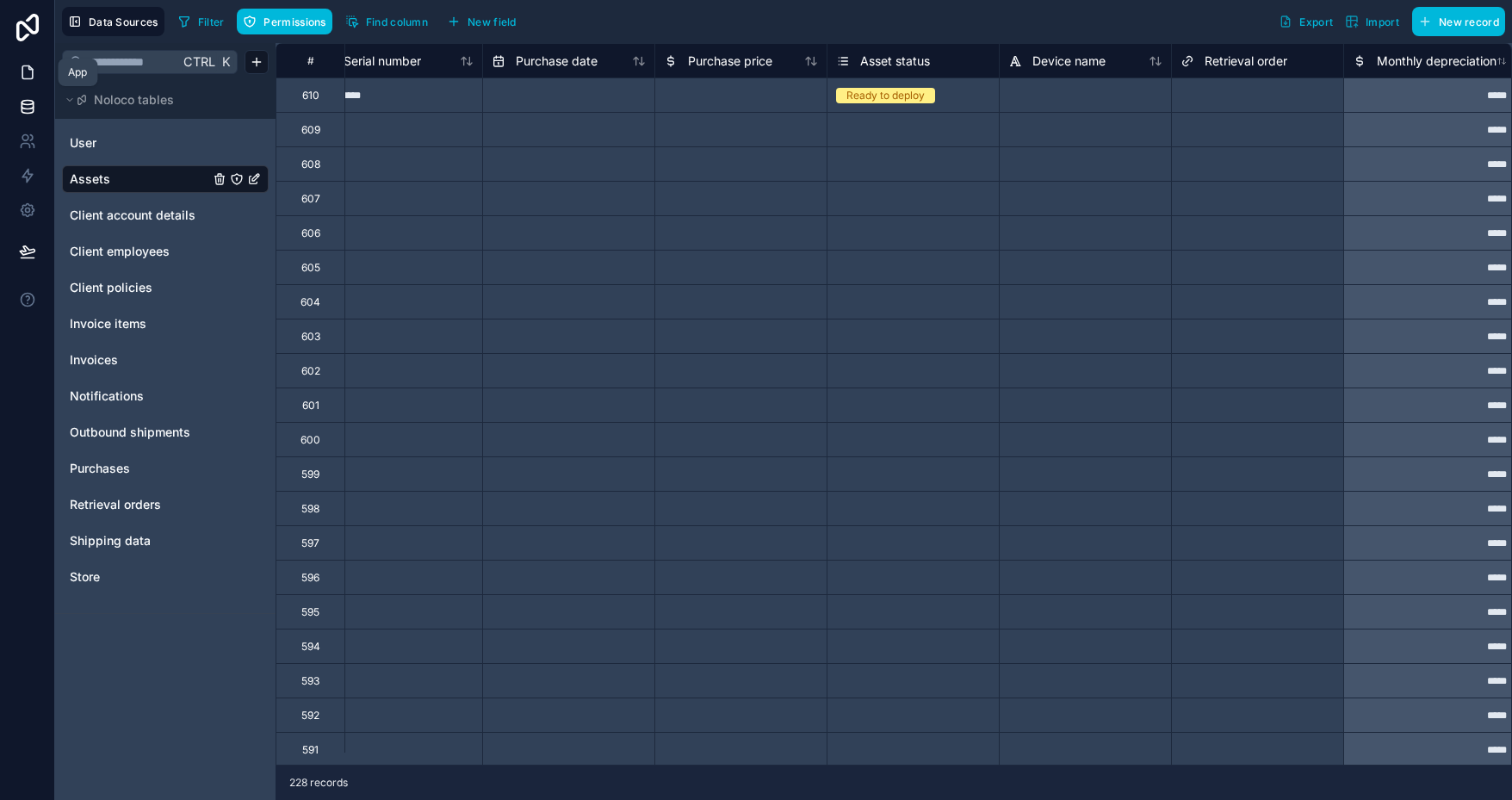
click at [32, 72] on icon at bounding box center [28, 72] width 10 height 13
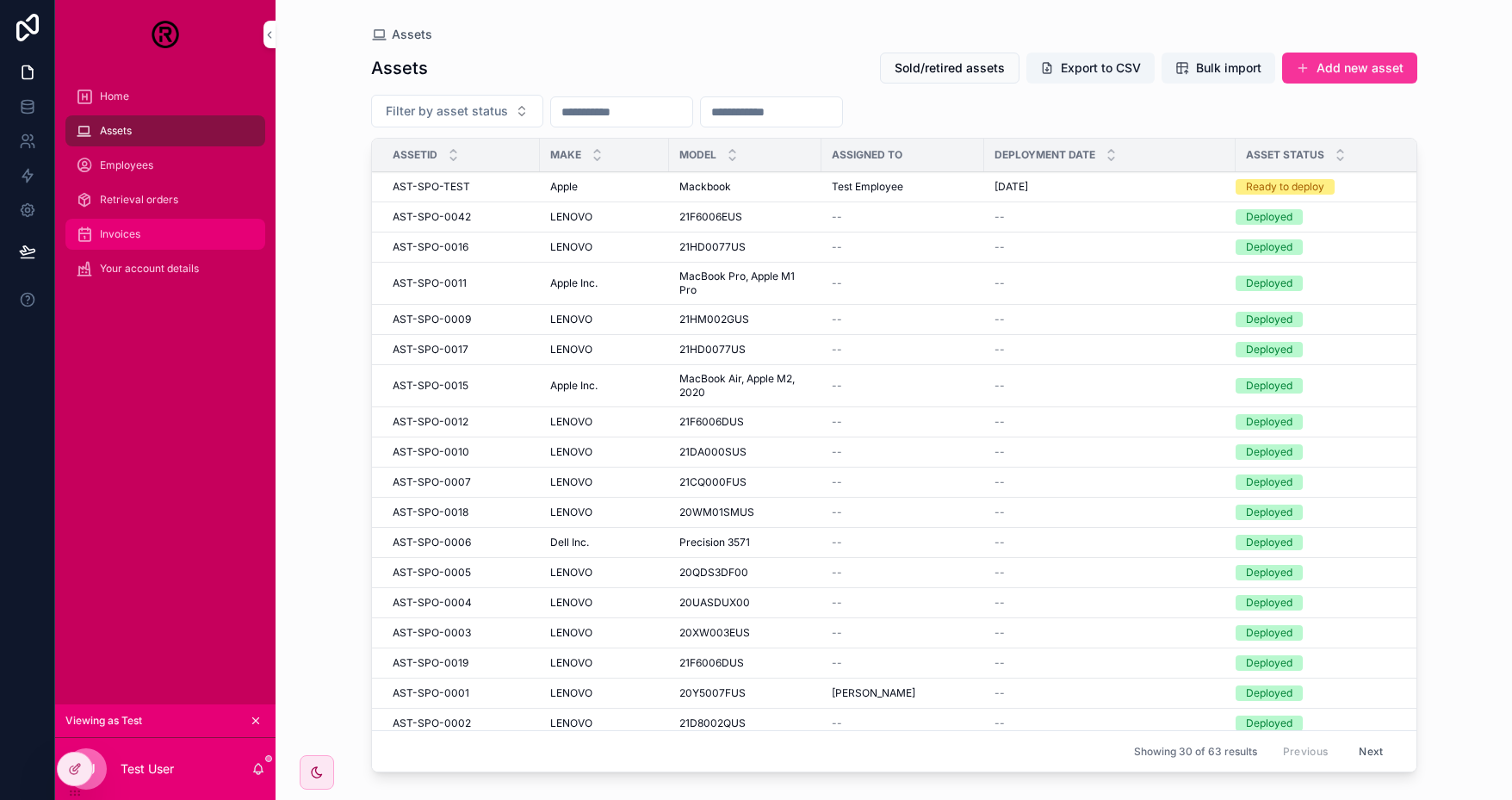
click at [114, 234] on span "Invoices" at bounding box center [120, 234] width 41 height 14
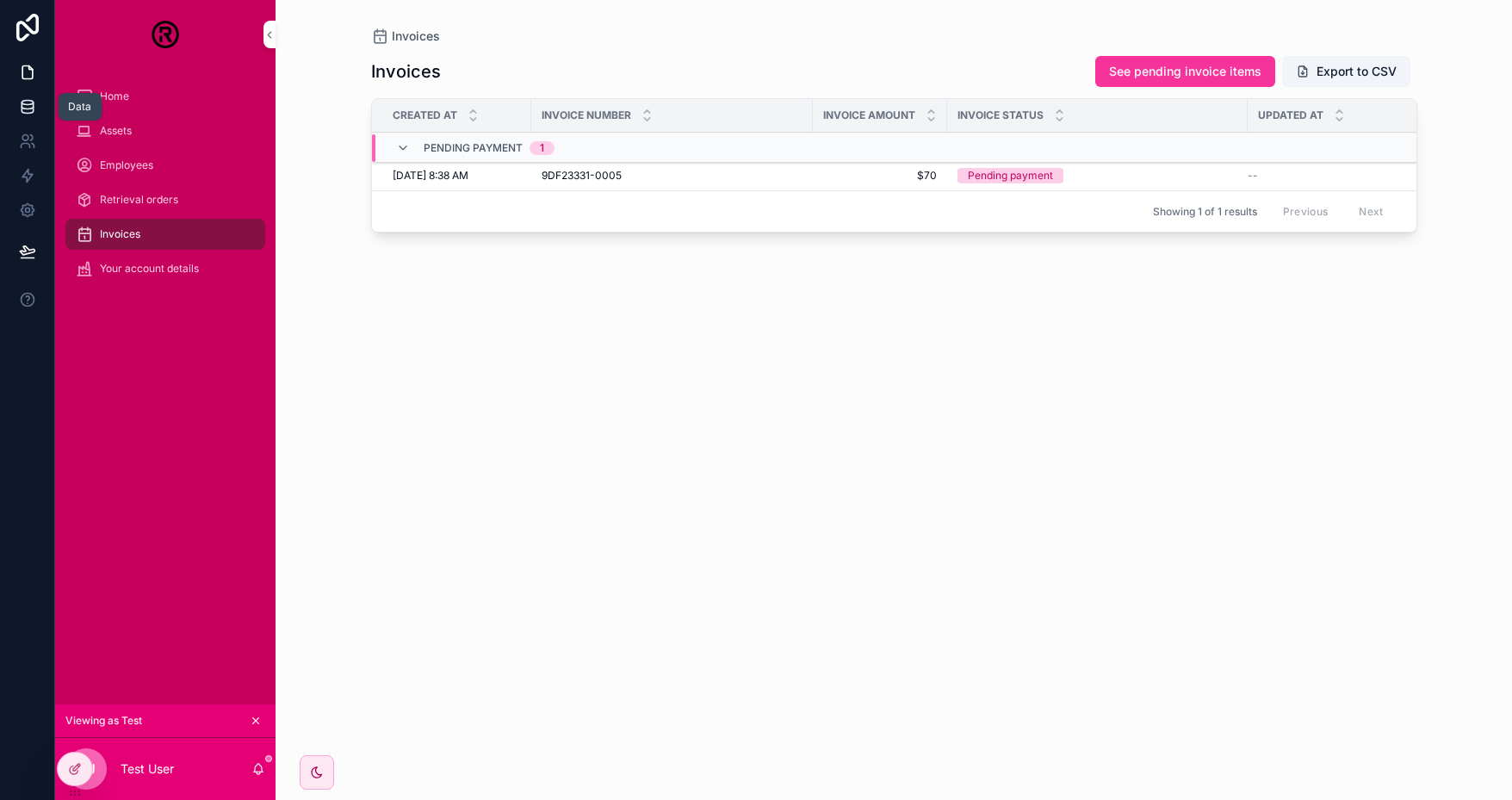
click at [24, 117] on link at bounding box center [27, 107] width 54 height 35
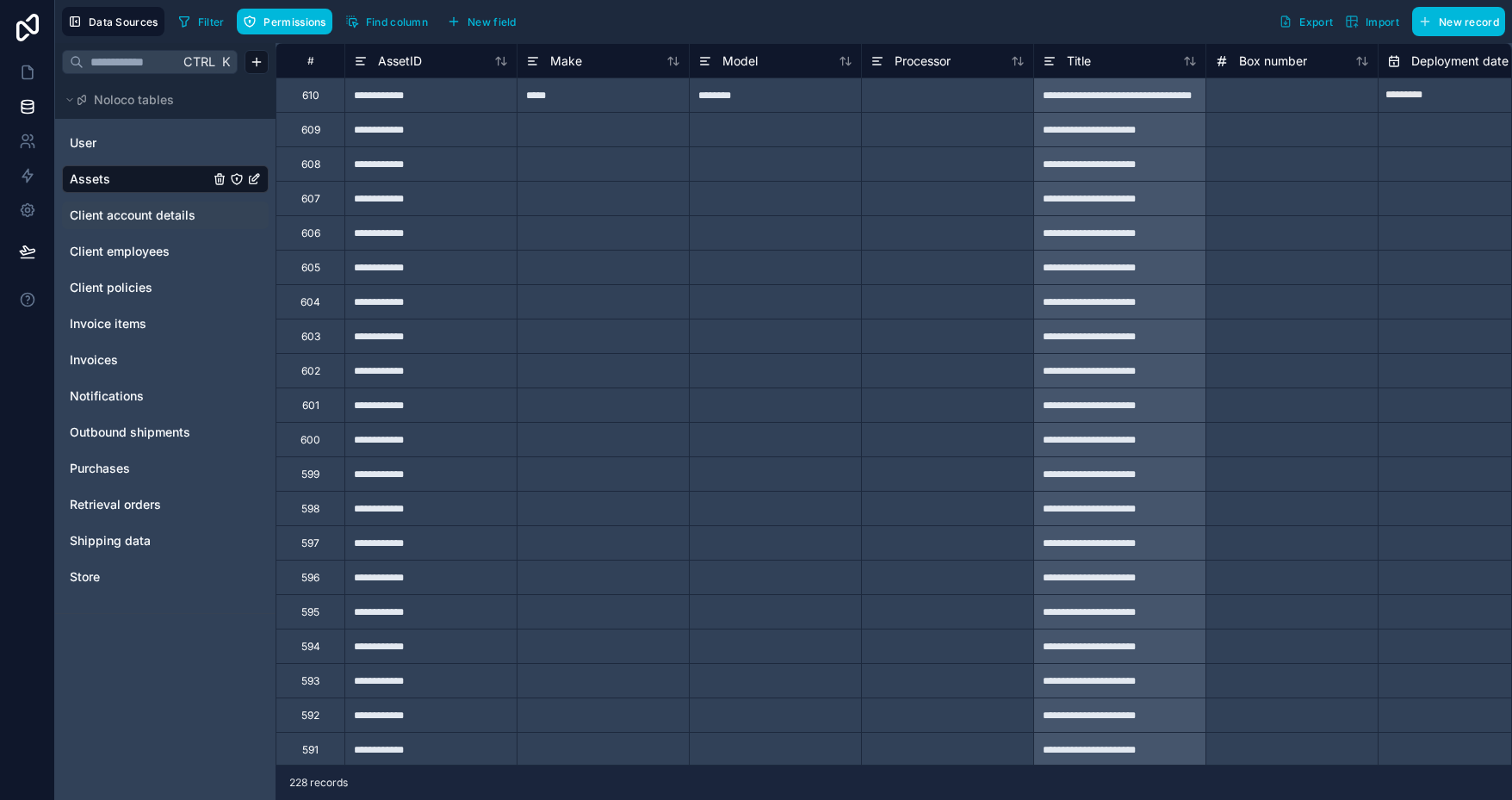
click at [147, 216] on span "Client account details" at bounding box center [133, 215] width 126 height 17
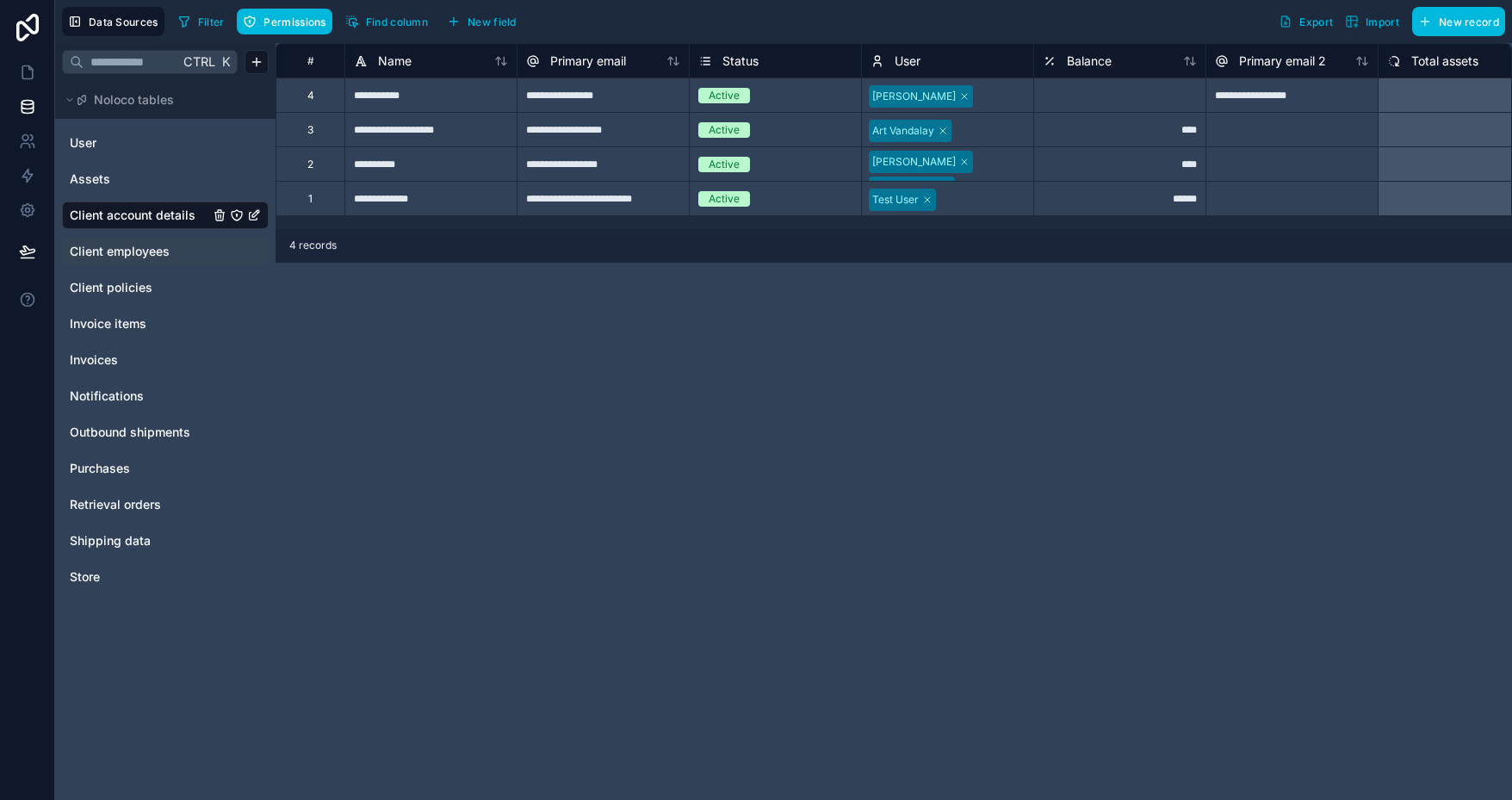
click at [128, 247] on span "Client employees" at bounding box center [120, 251] width 100 height 17
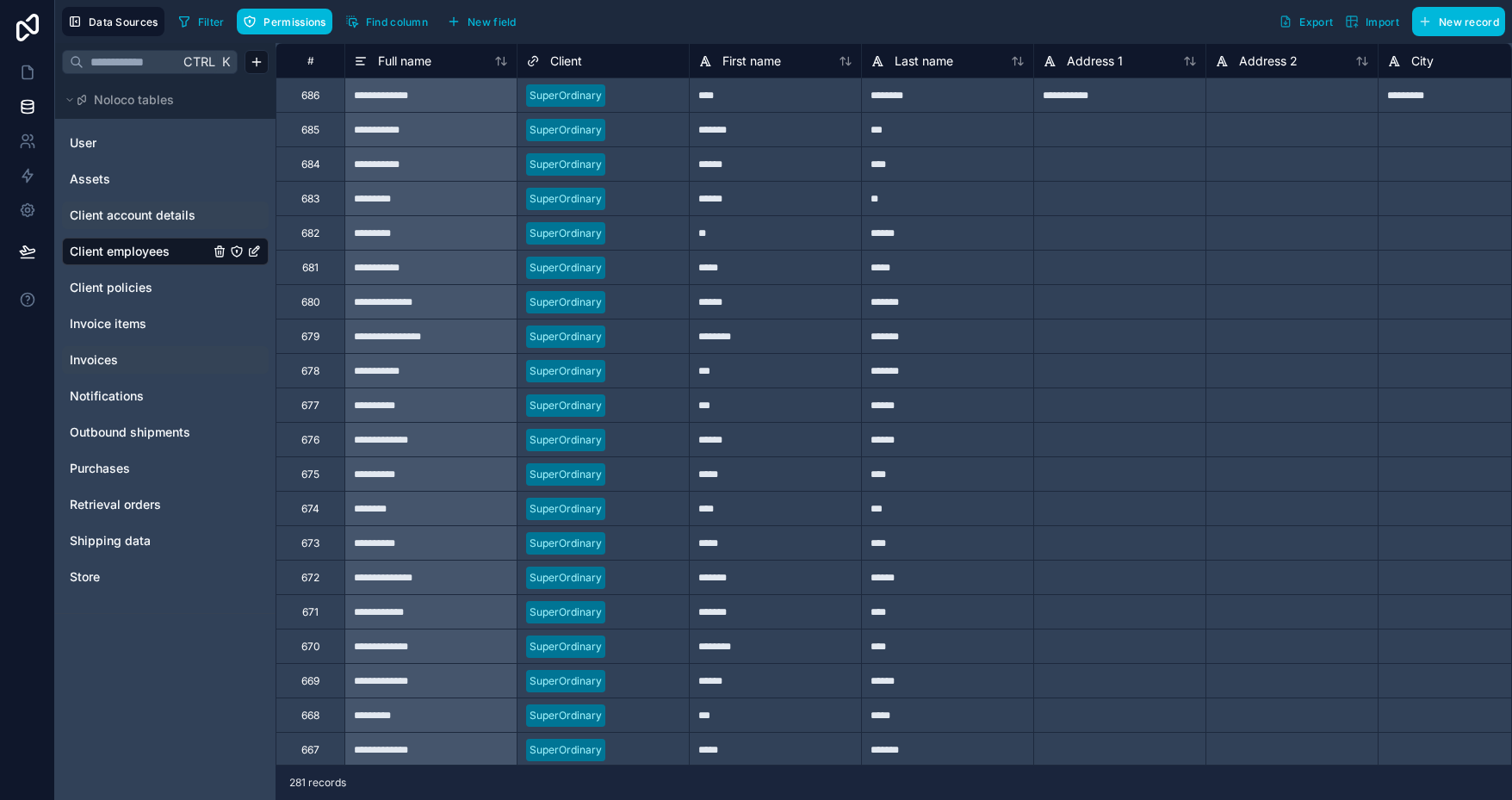
click at [118, 358] on link "Invoices" at bounding box center [140, 360] width 140 height 17
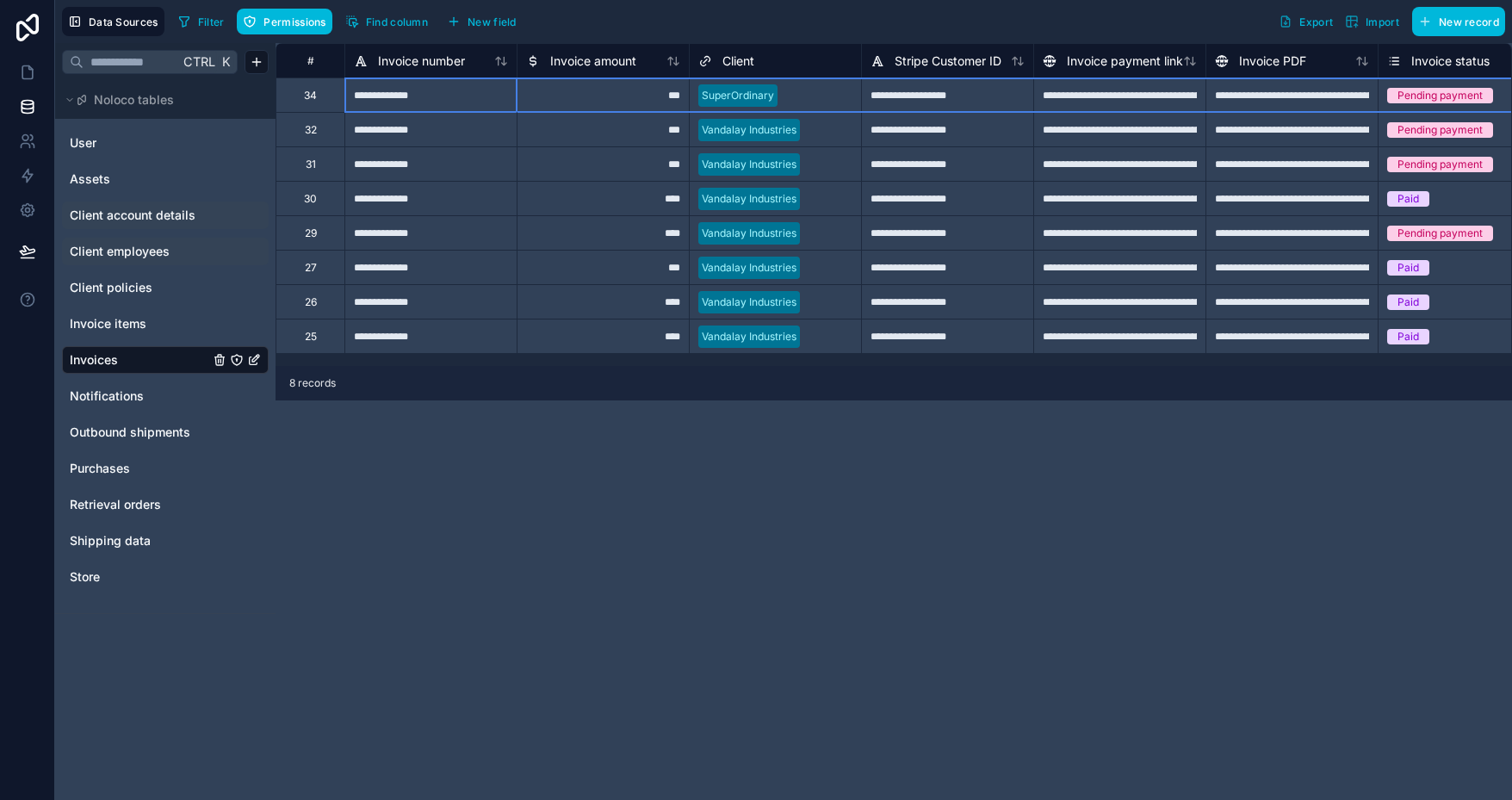
click at [306, 93] on div "34" at bounding box center [310, 96] width 13 height 14
click at [367, 171] on div "Delete row" at bounding box center [350, 165] width 88 height 19
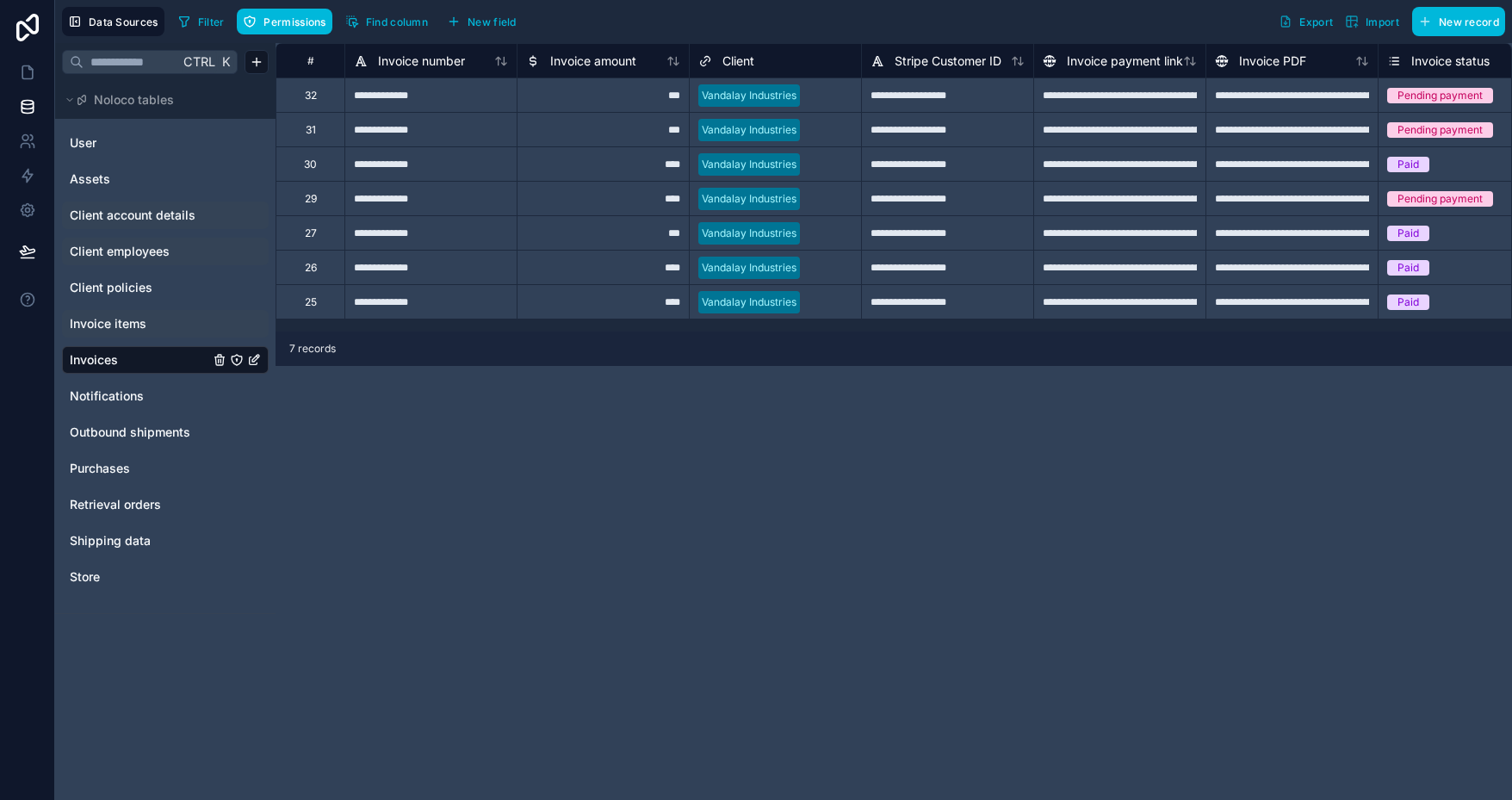
click at [119, 324] on span "Invoice items" at bounding box center [108, 324] width 77 height 17
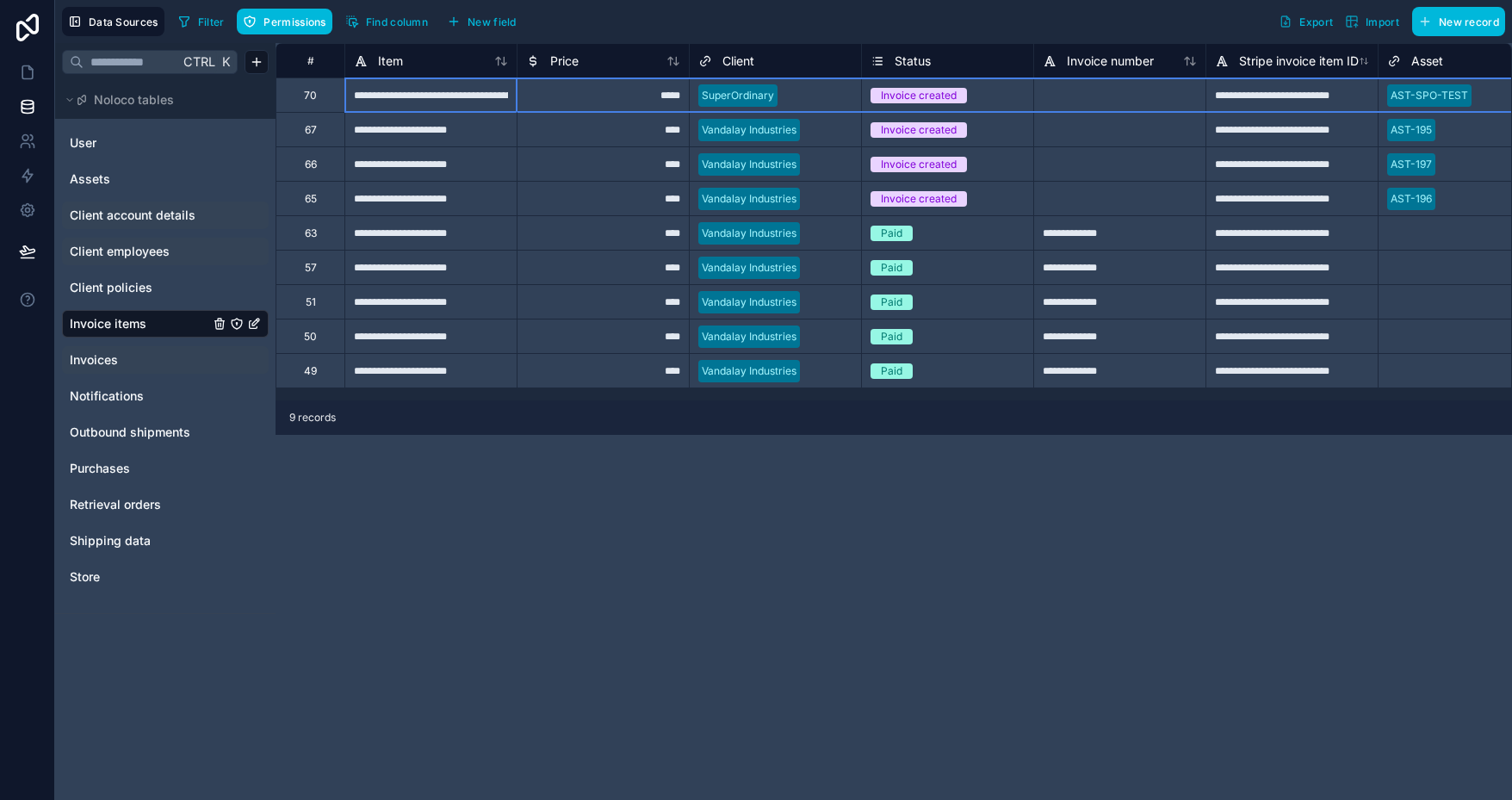
click at [319, 93] on div "70" at bounding box center [310, 95] width 69 height 35
click at [381, 167] on div "Delete row" at bounding box center [364, 165] width 88 height 19
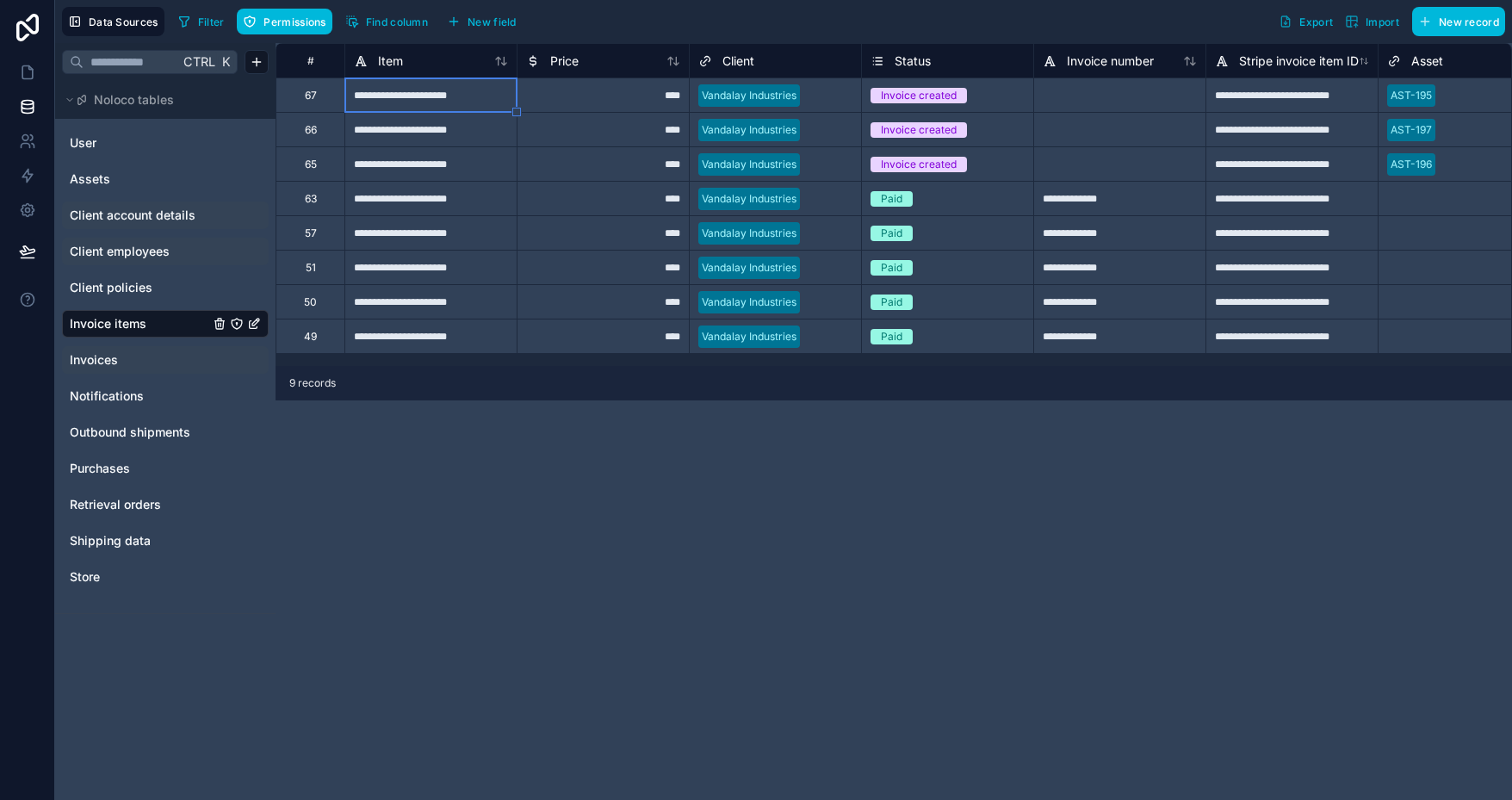
type input "**********"
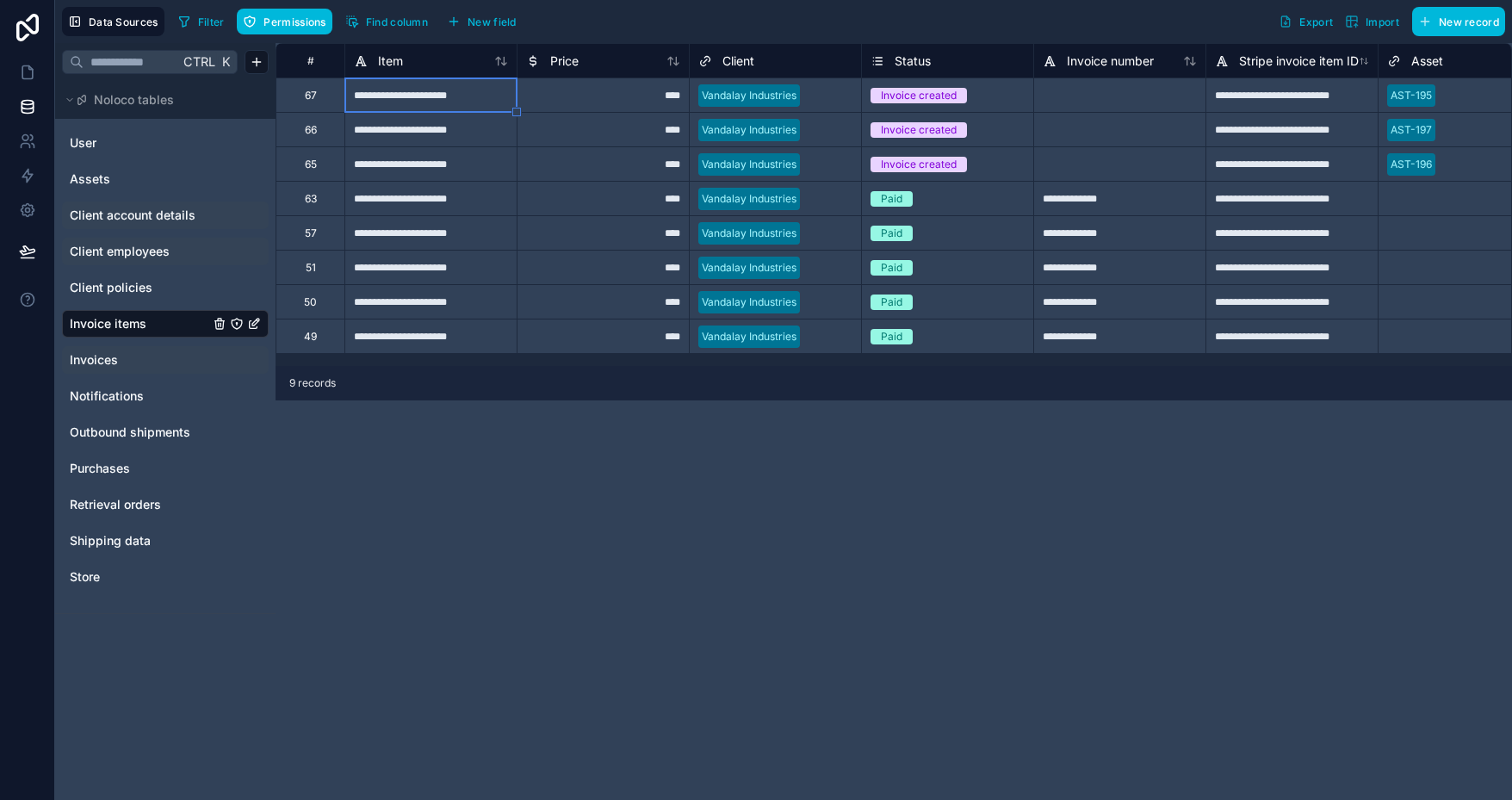
type input "**********"
click at [127, 365] on link "Invoices" at bounding box center [140, 360] width 140 height 17
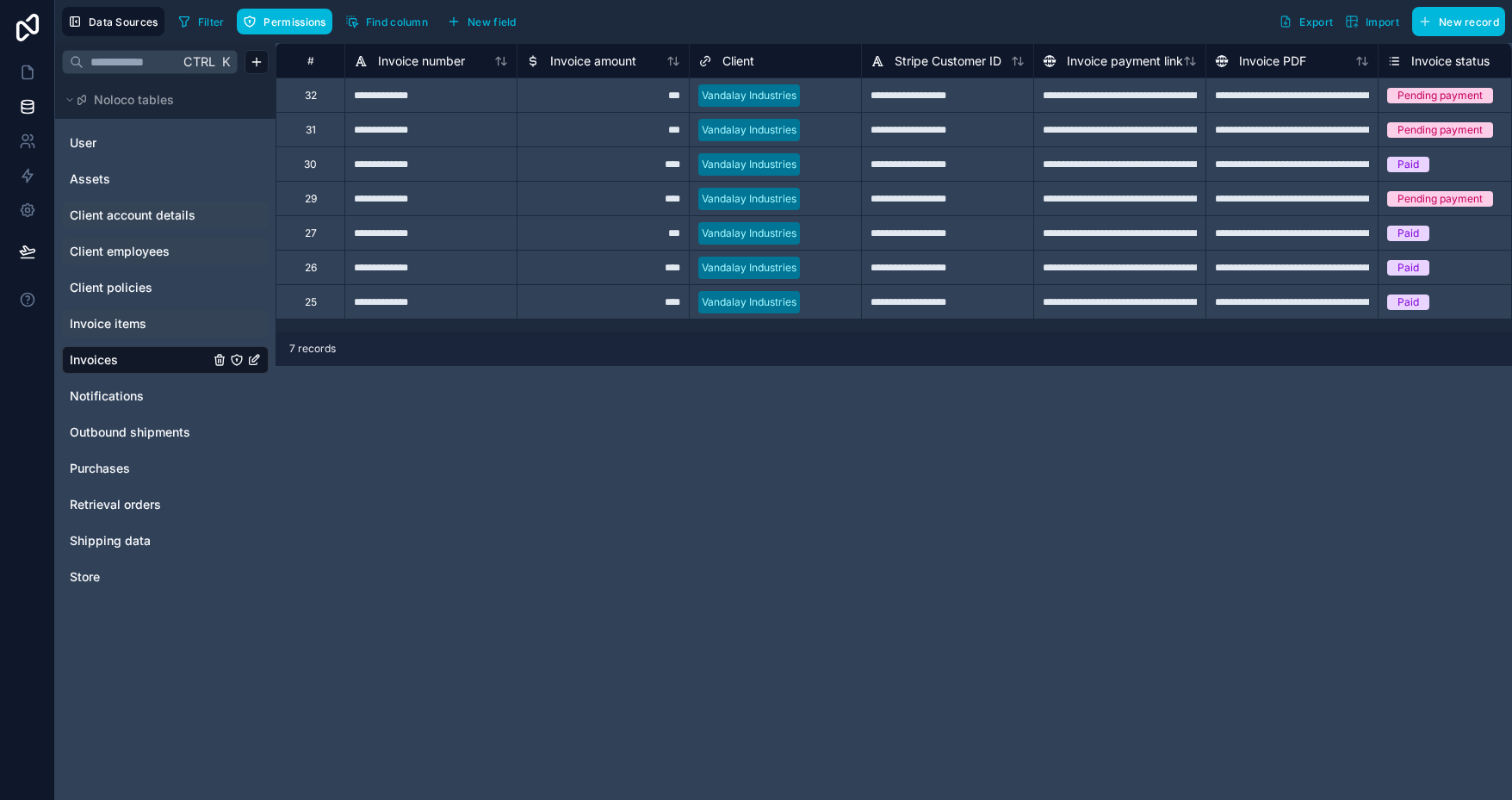
click at [146, 217] on span "Client account details" at bounding box center [133, 215] width 126 height 17
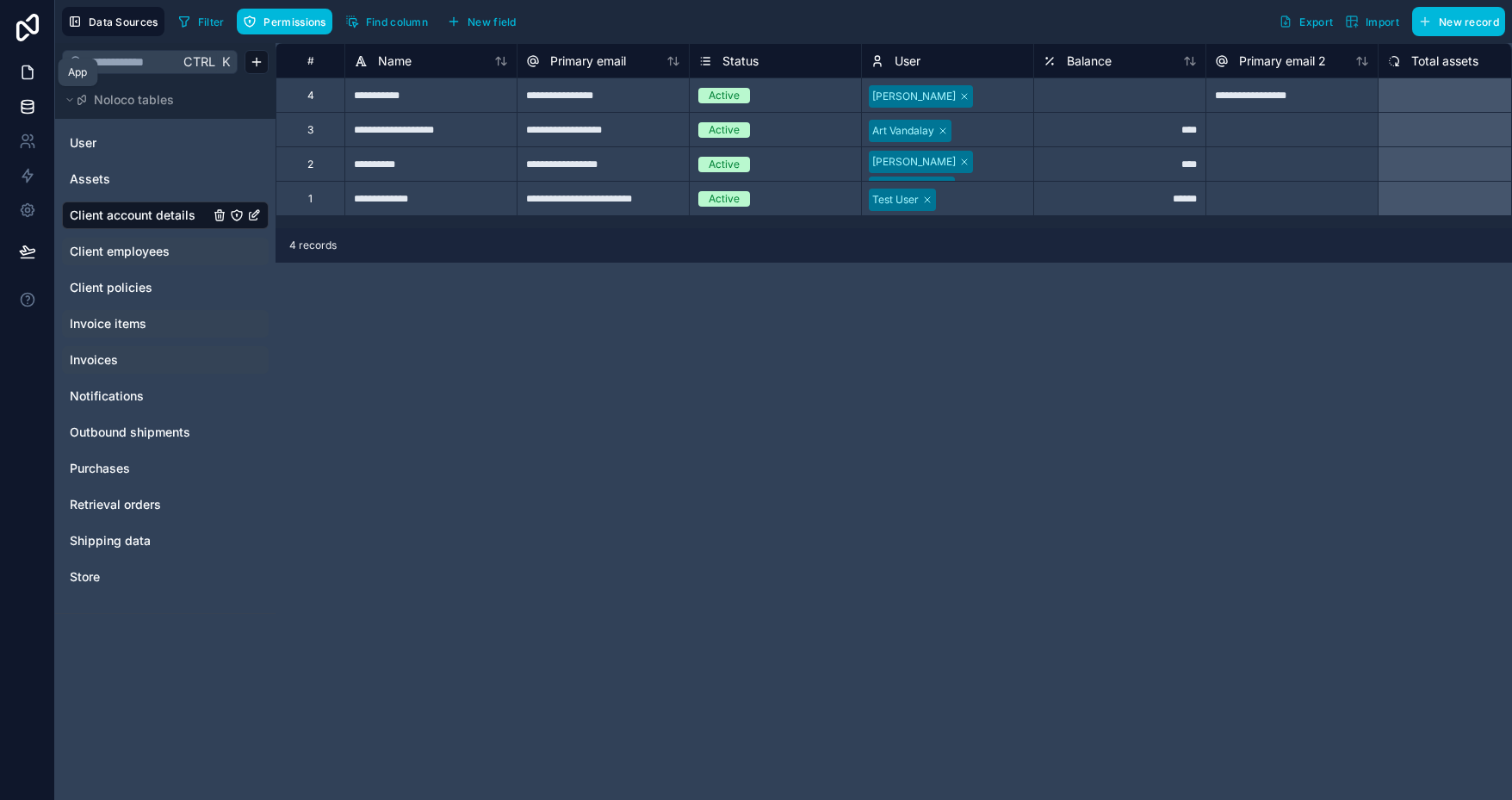
click at [24, 73] on icon at bounding box center [28, 72] width 17 height 17
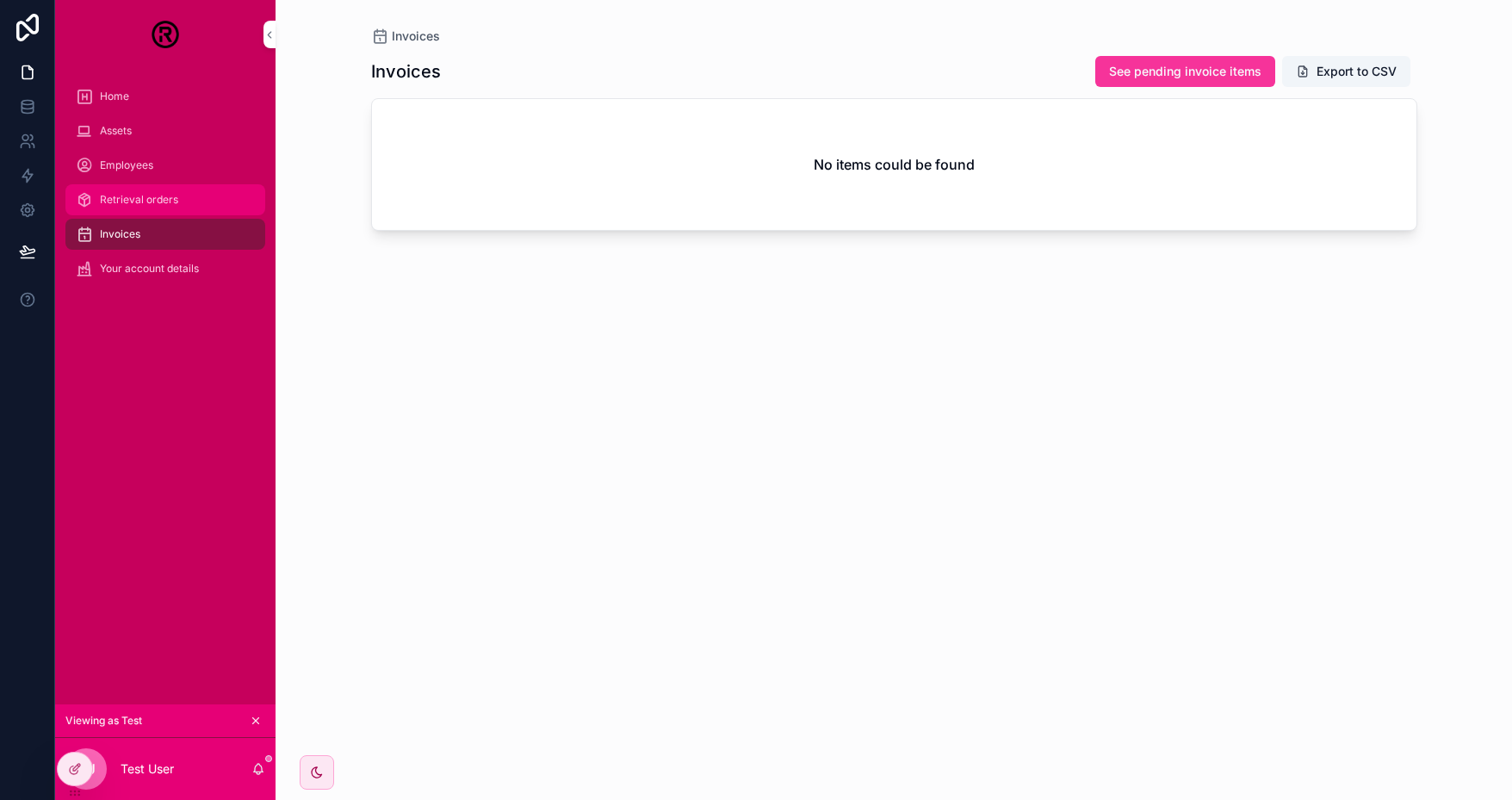
click at [147, 201] on span "Retrieval orders" at bounding box center [139, 199] width 79 height 14
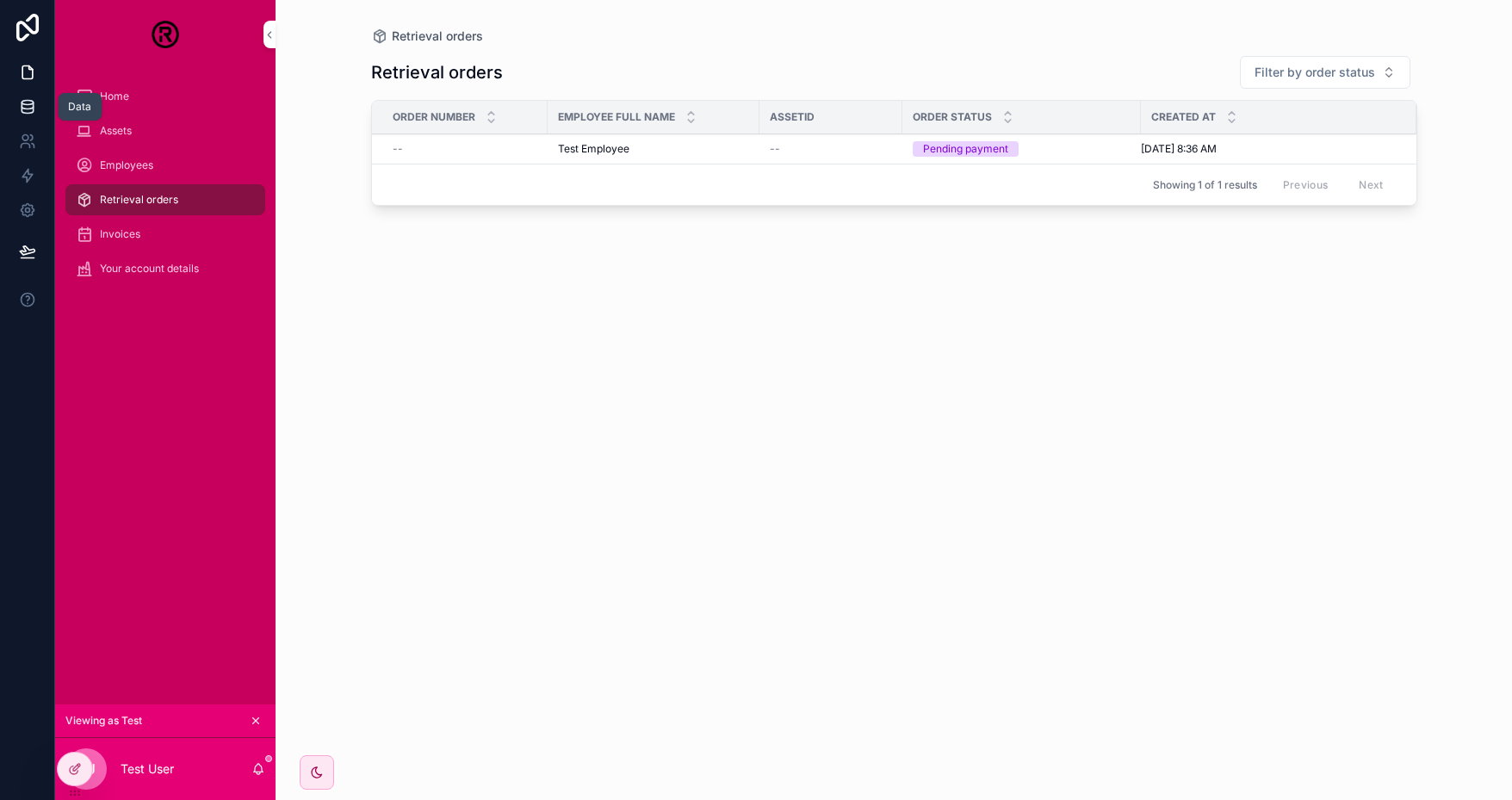
click at [33, 109] on icon at bounding box center [27, 110] width 11 height 7
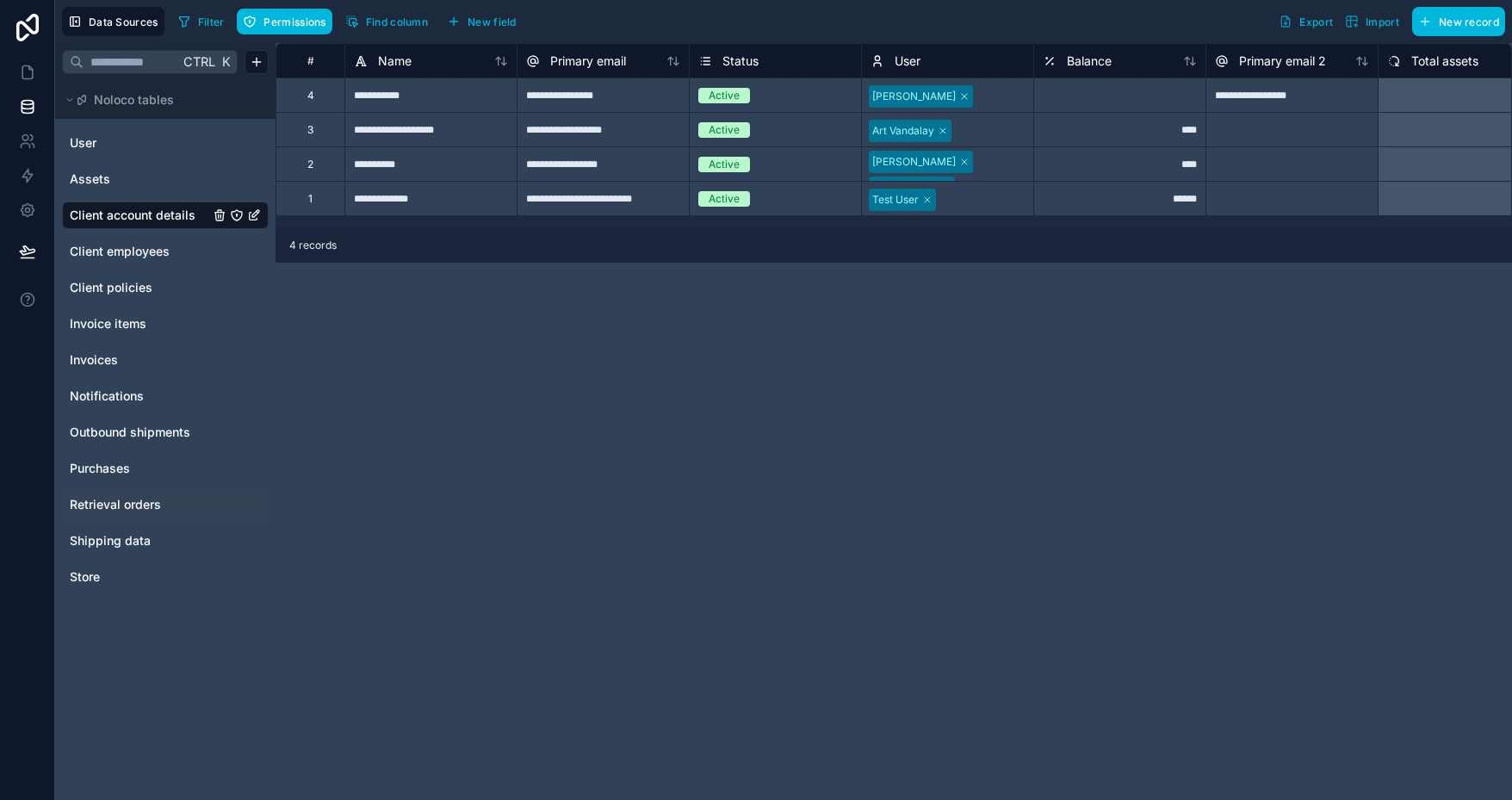
click at [152, 507] on span "Retrieval orders" at bounding box center [116, 505] width 91 height 17
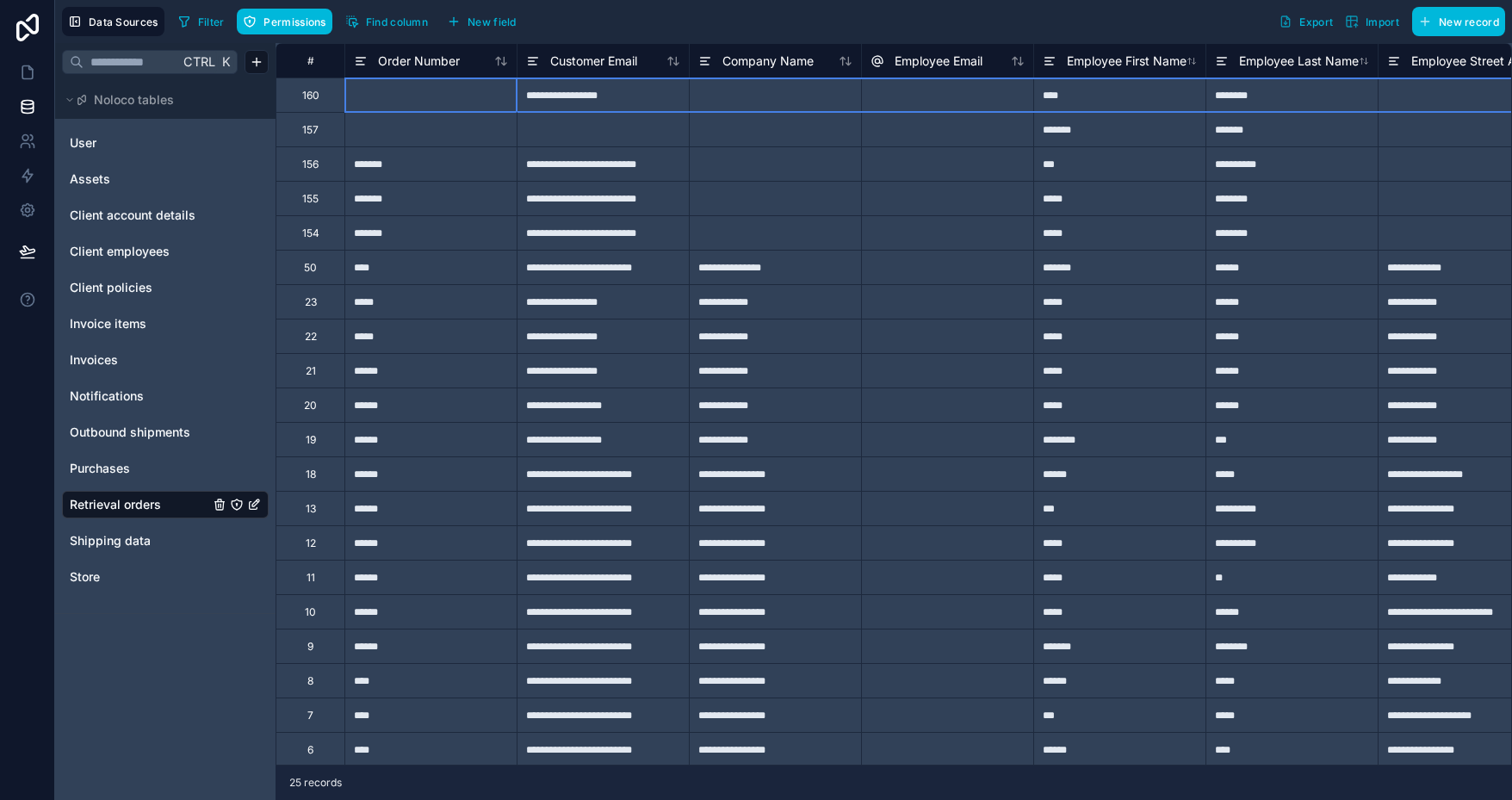
drag, startPoint x: 311, startPoint y: 93, endPoint x: 318, endPoint y: 107, distance: 15.7
click at [318, 107] on div "160" at bounding box center [310, 95] width 69 height 35
click at [364, 169] on div "Delete row" at bounding box center [361, 169] width 88 height 19
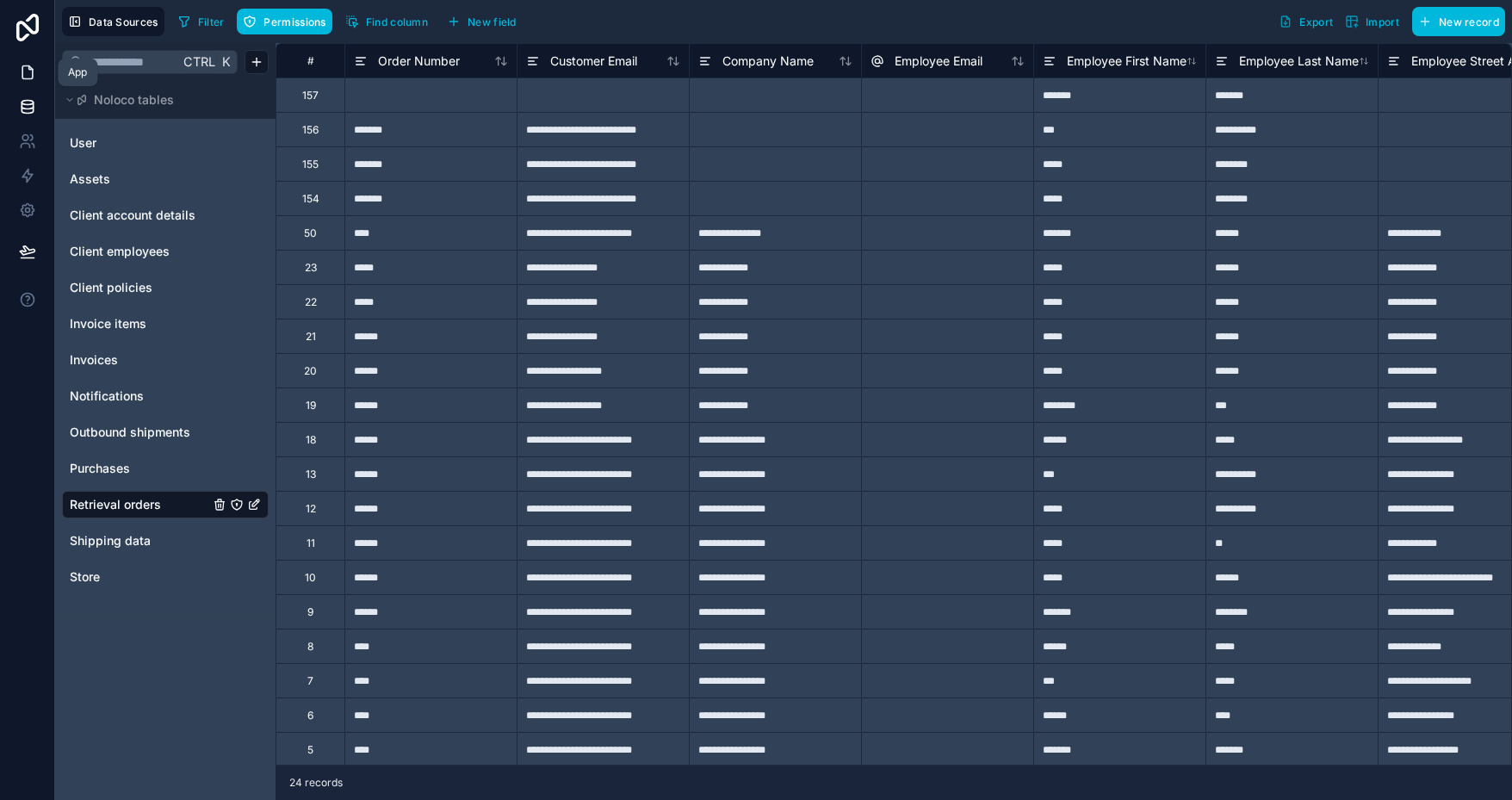
click at [25, 72] on icon at bounding box center [28, 72] width 17 height 17
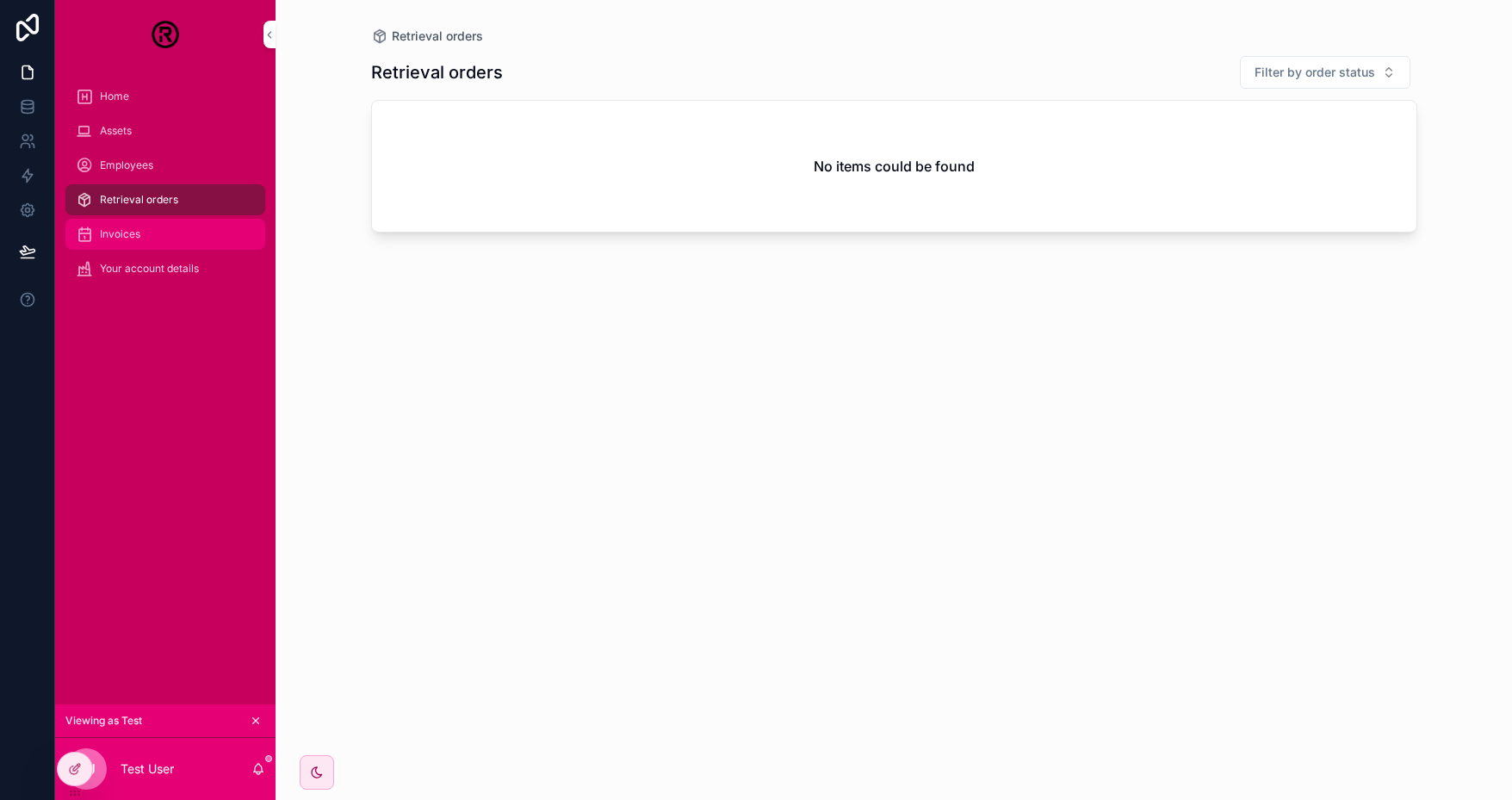
click at [146, 232] on div "Invoices" at bounding box center [165, 234] width 179 height 28
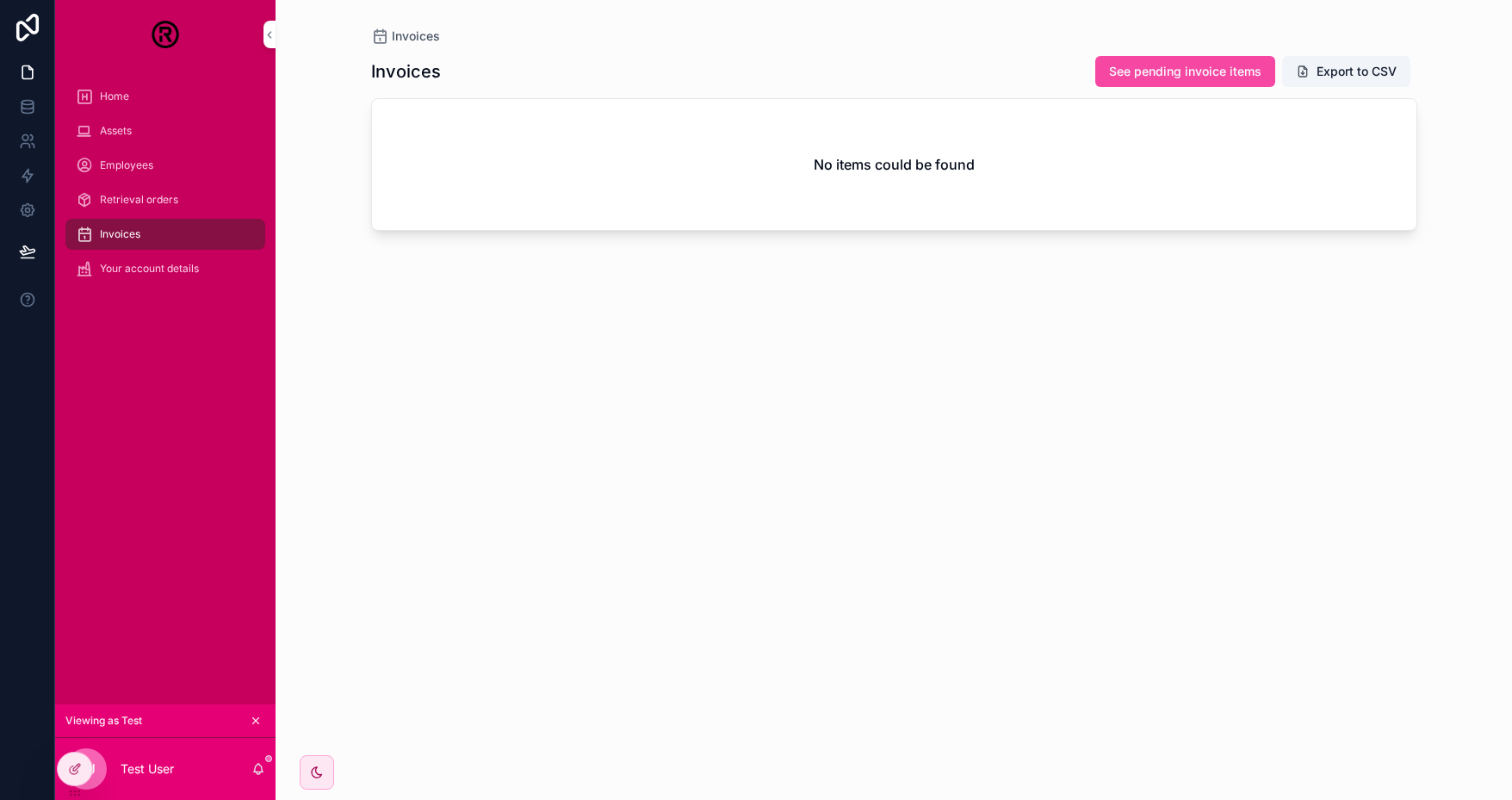
click at [1173, 72] on span "See pending invoice items" at bounding box center [1185, 72] width 153 height 17
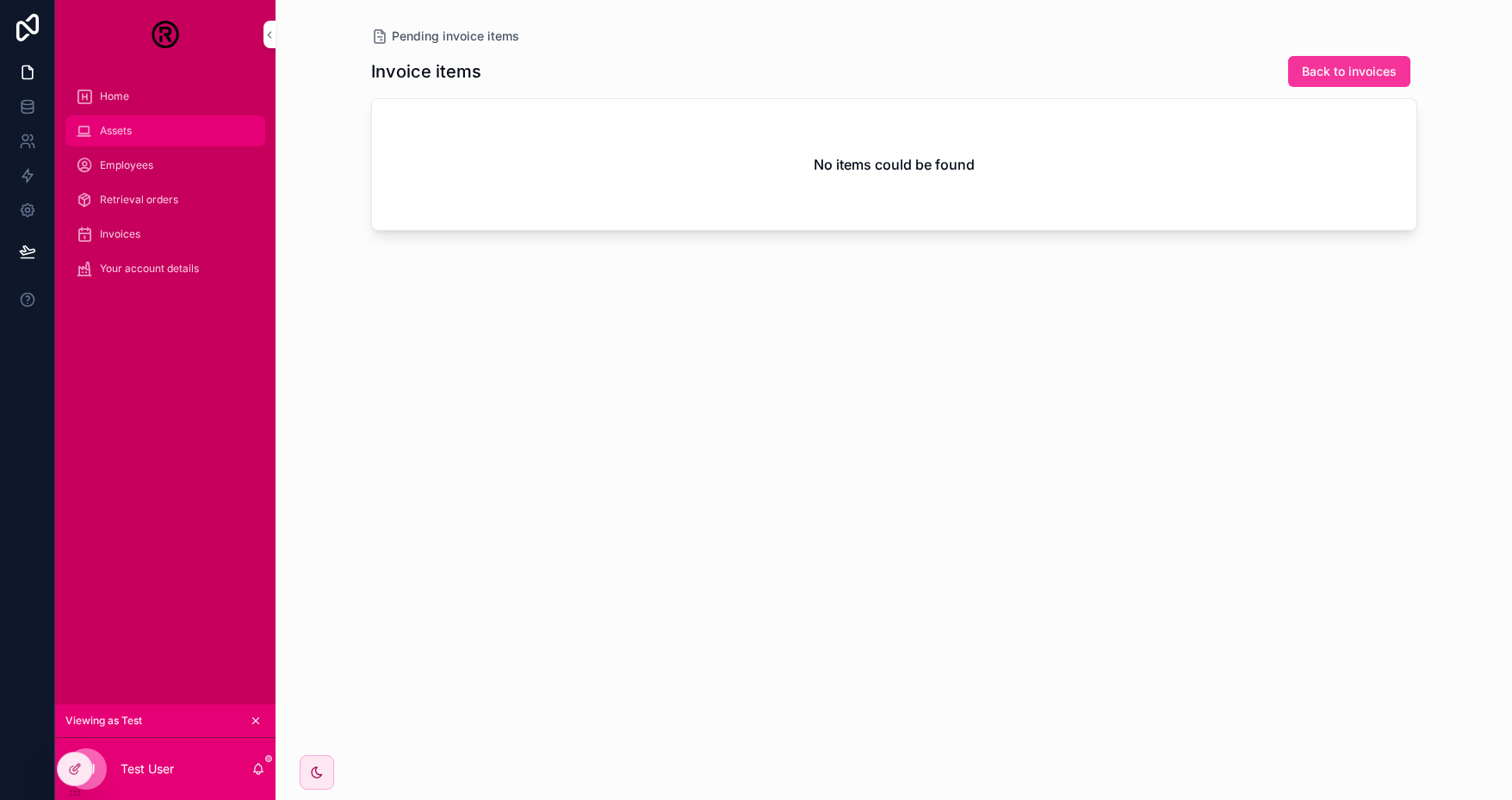
click at [144, 125] on div "Assets" at bounding box center [165, 131] width 179 height 28
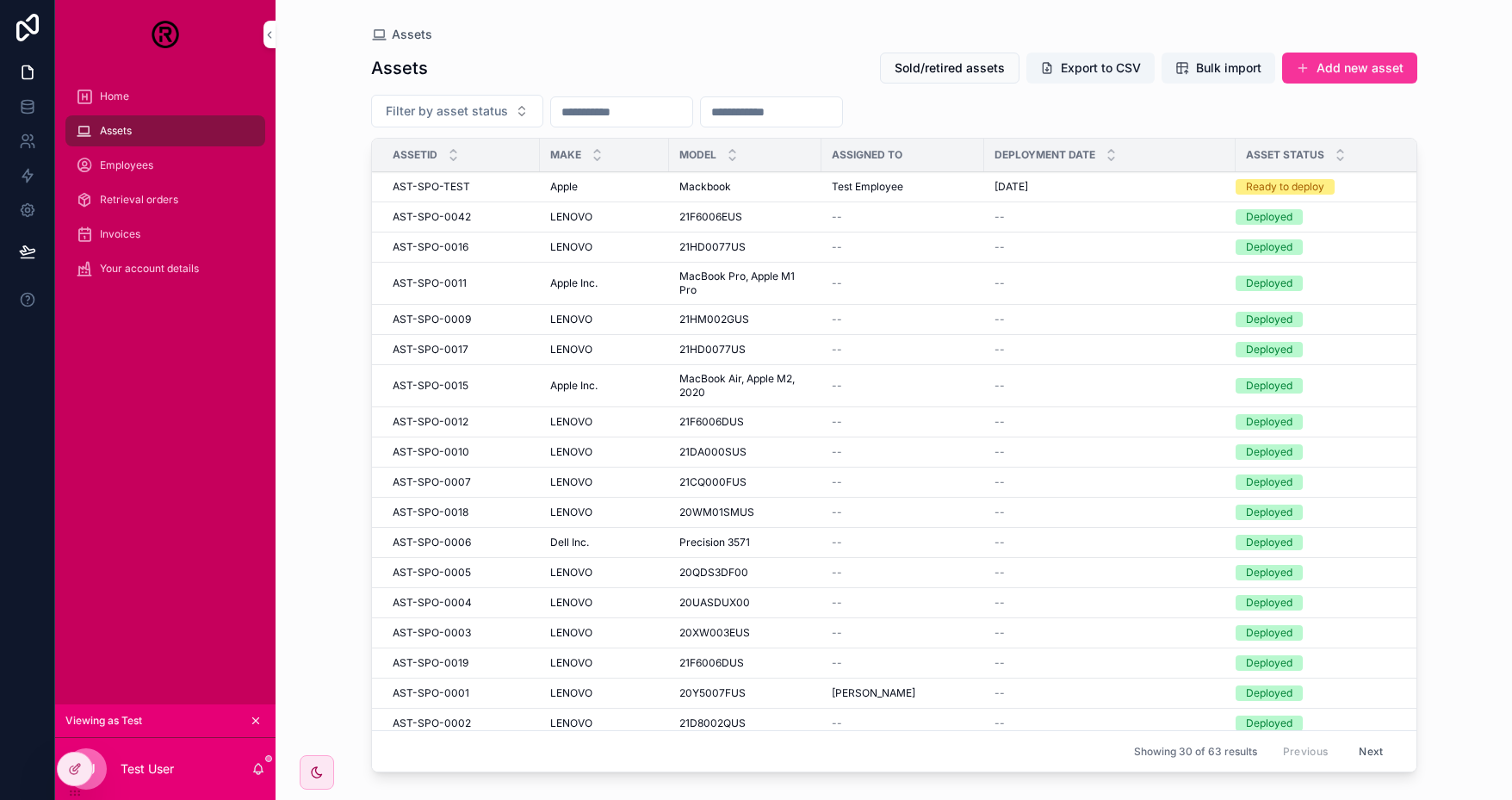
click at [880, 186] on span "Test Employee" at bounding box center [867, 186] width 72 height 14
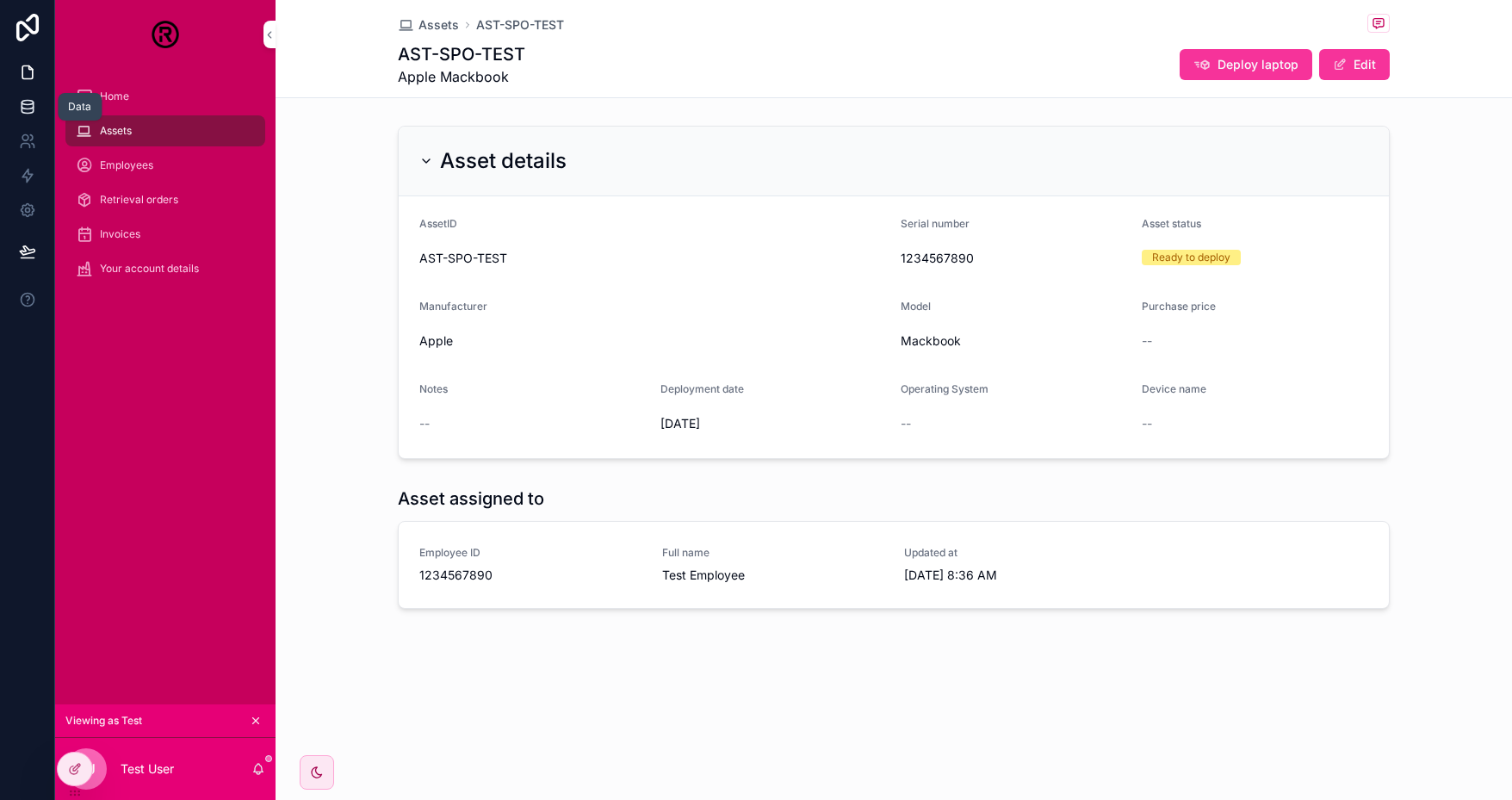
click at [37, 108] on link at bounding box center [27, 107] width 54 height 35
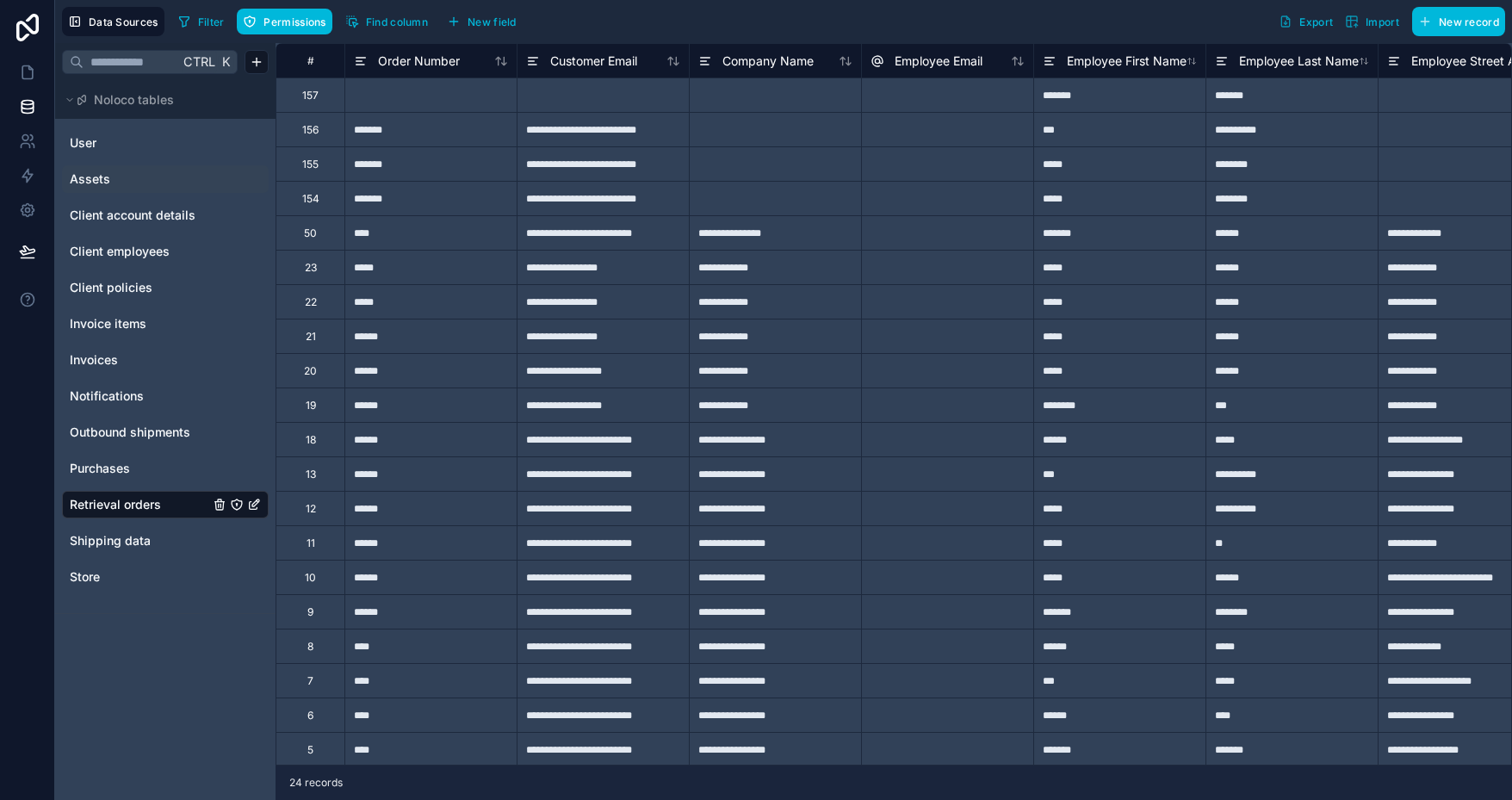
click at [153, 168] on div "Assets" at bounding box center [165, 180] width 206 height 28
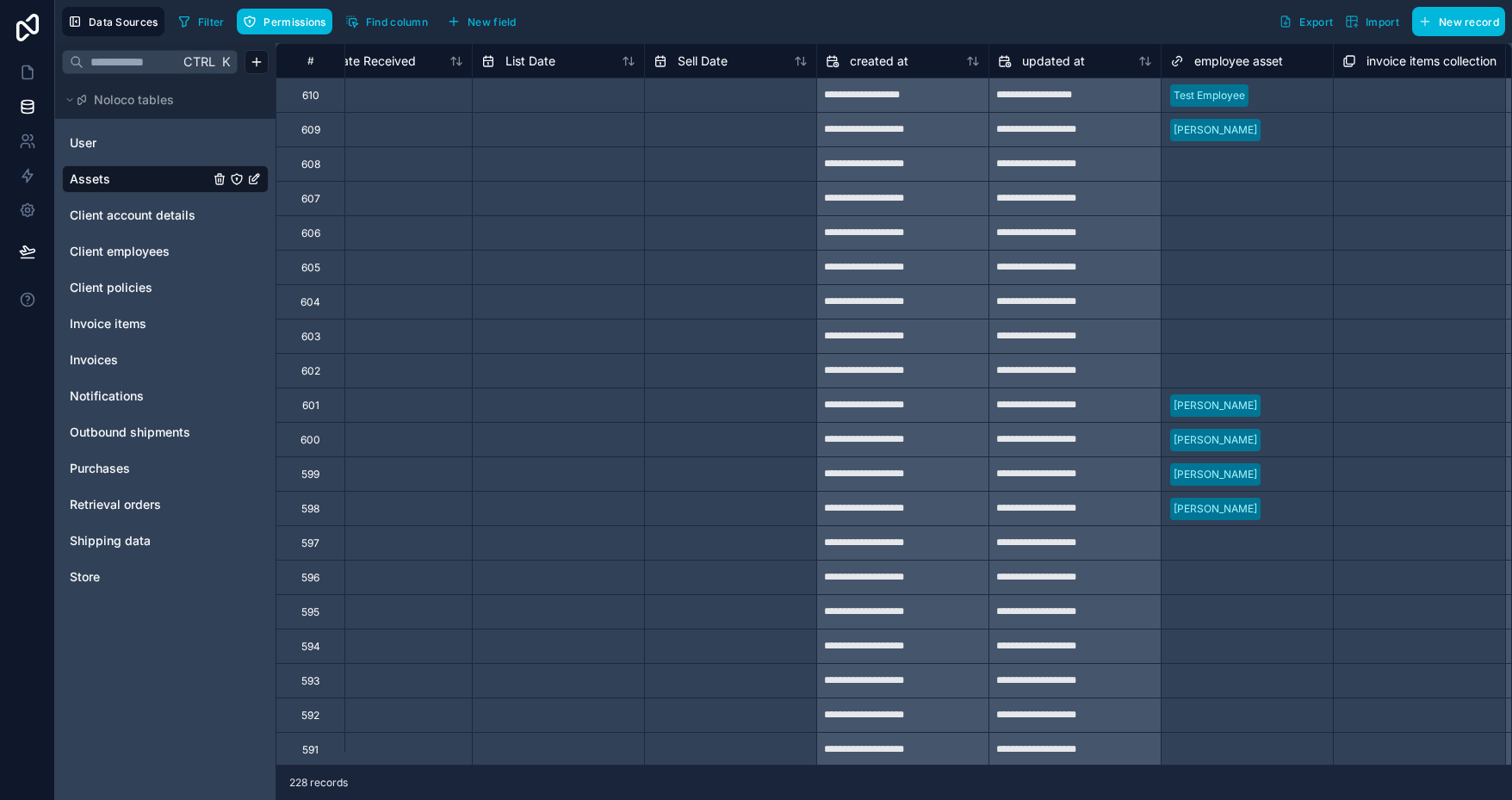
scroll to position [0, 5732]
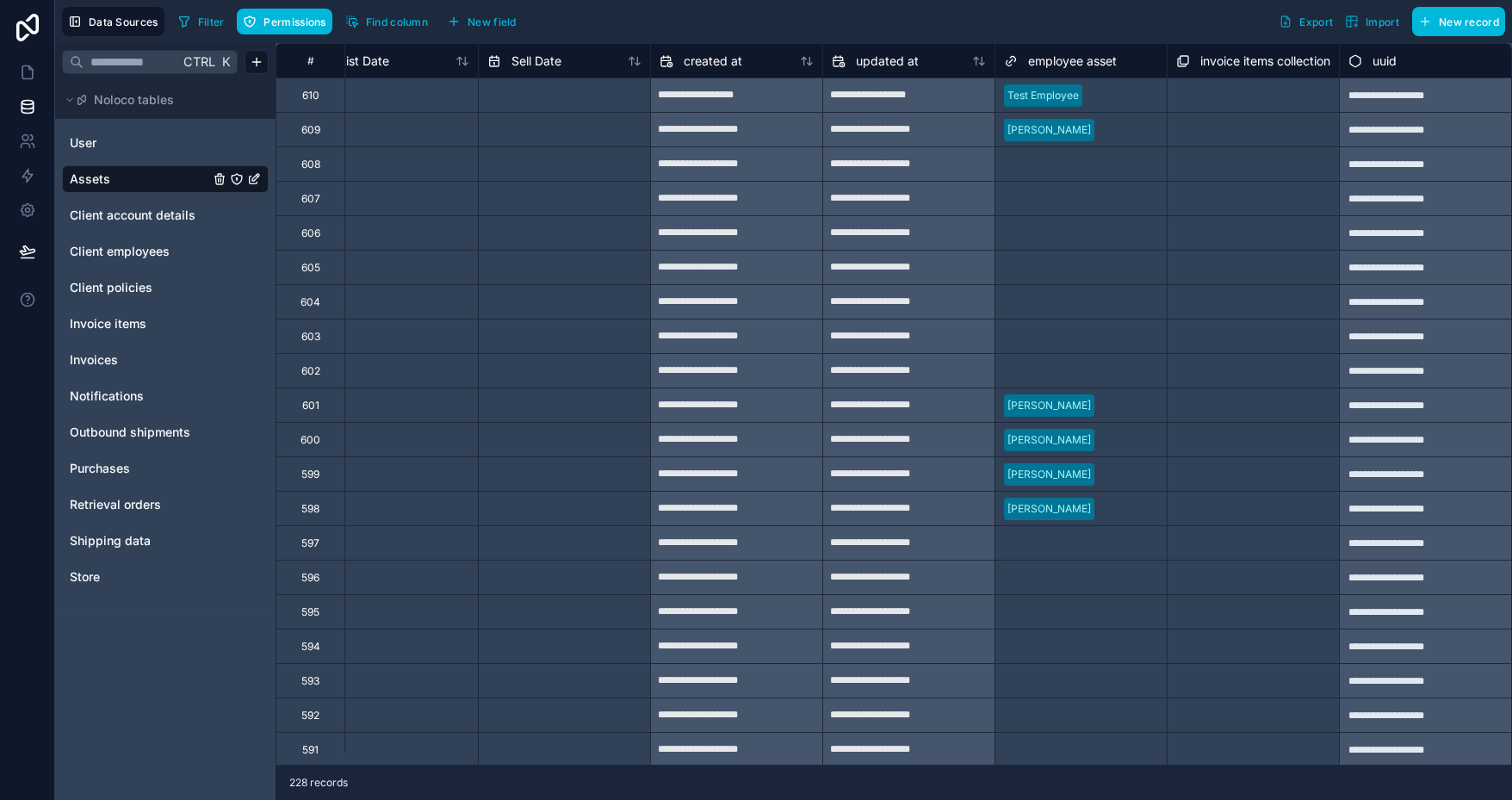
click at [1117, 94] on div at bounding box center [1124, 96] width 69 height 17
click at [1156, 31] on div "Filter Permissions Find column New field Export Import New record" at bounding box center [837, 22] width 1333 height 29
click at [32, 72] on icon at bounding box center [28, 72] width 10 height 13
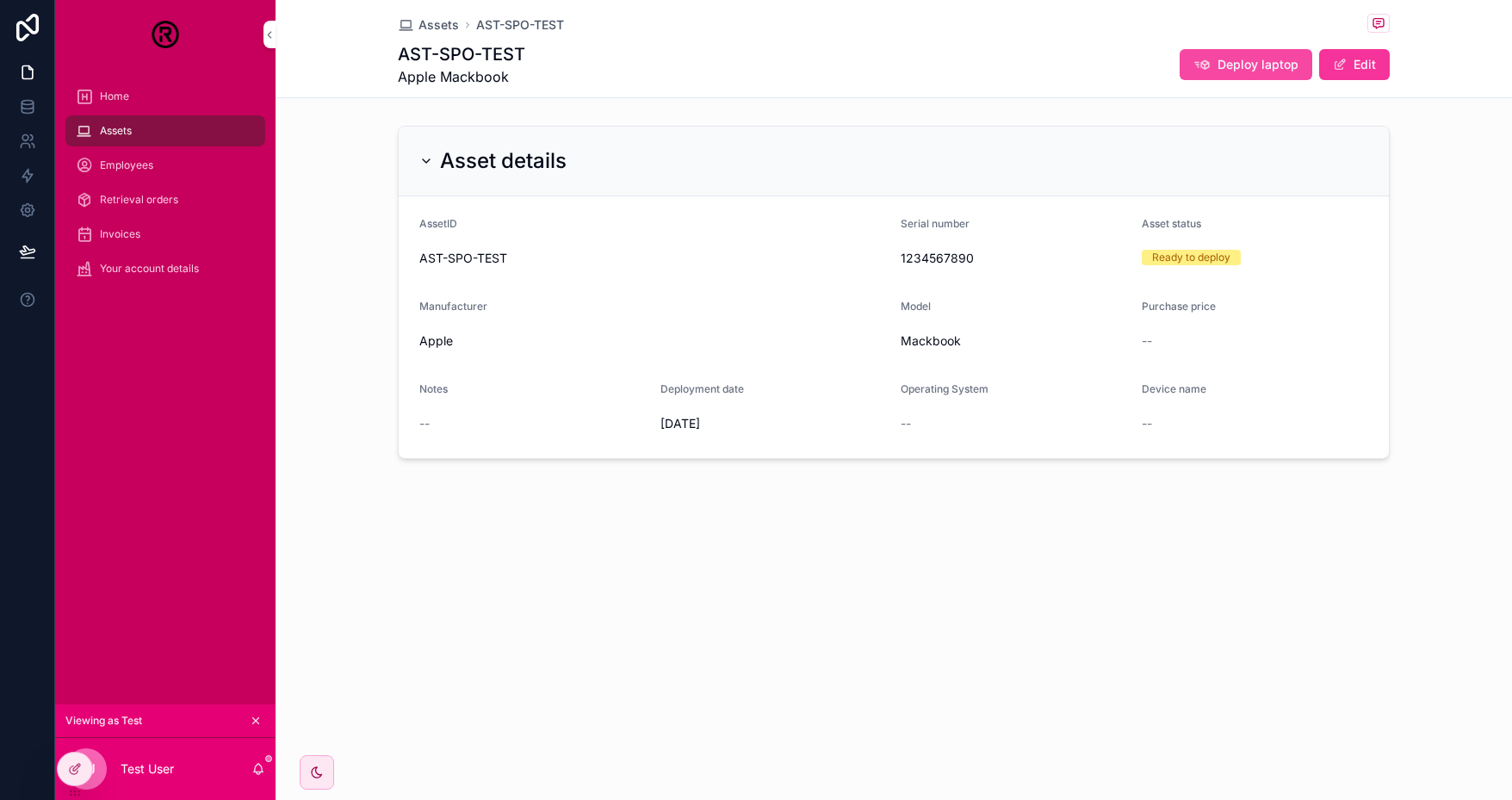
click at [1242, 72] on span "Deploy laptop" at bounding box center [1257, 65] width 81 height 17
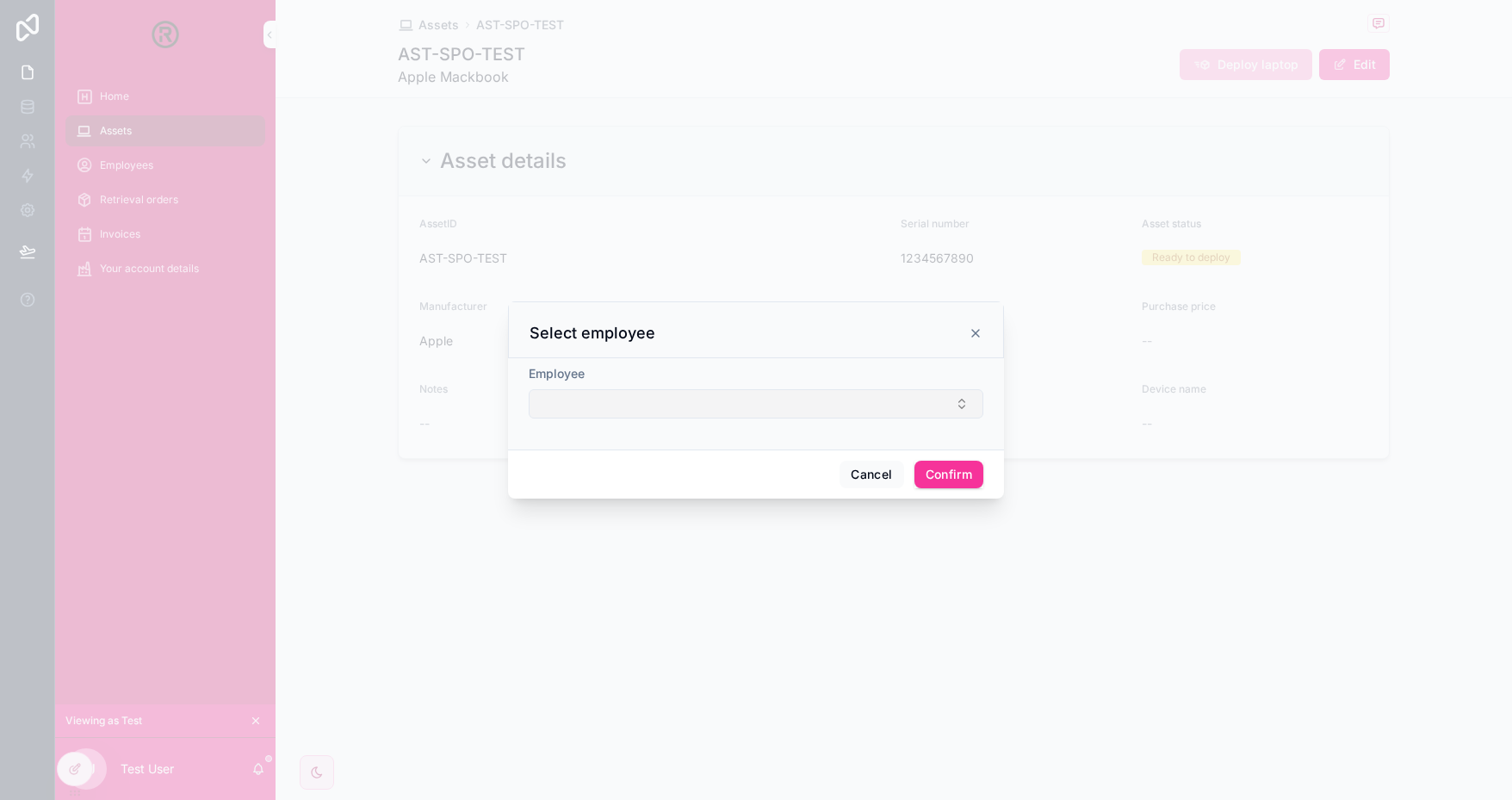
click at [751, 411] on button "Select Button" at bounding box center [755, 404] width 455 height 29
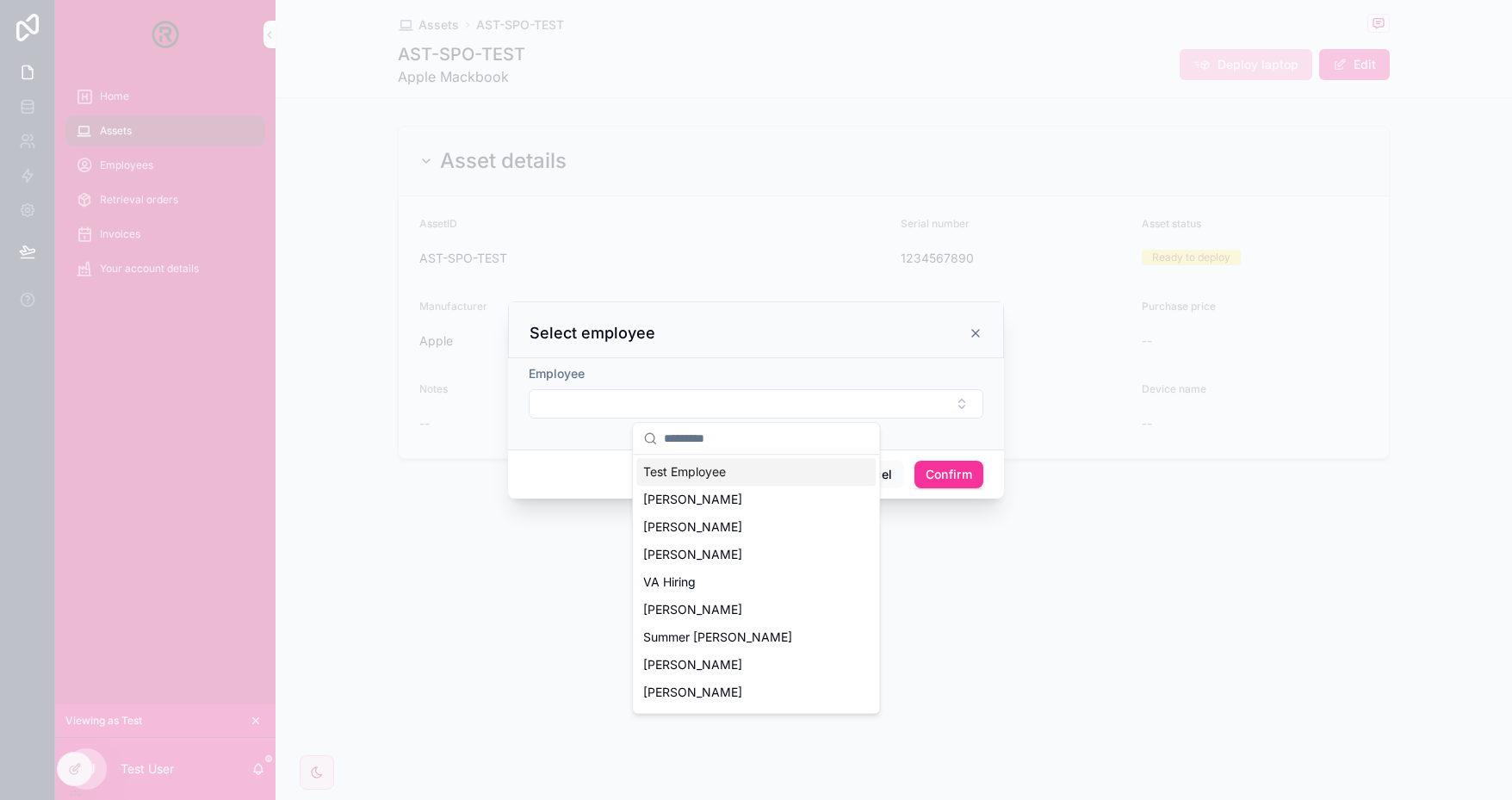
click at [720, 475] on span "Test Employee" at bounding box center [684, 472] width 83 height 17
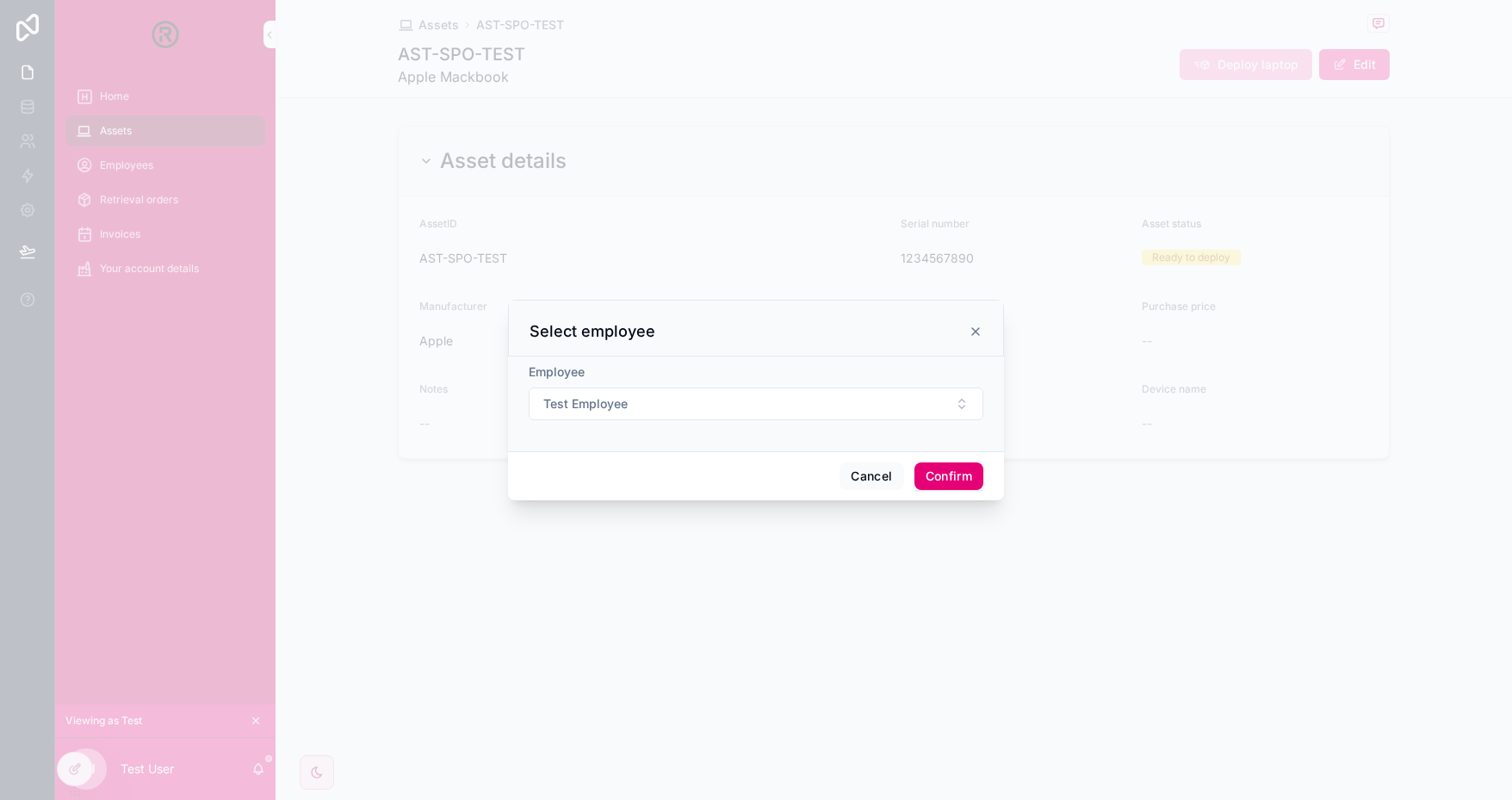
click at [957, 475] on button "Confirm" at bounding box center [948, 476] width 69 height 28
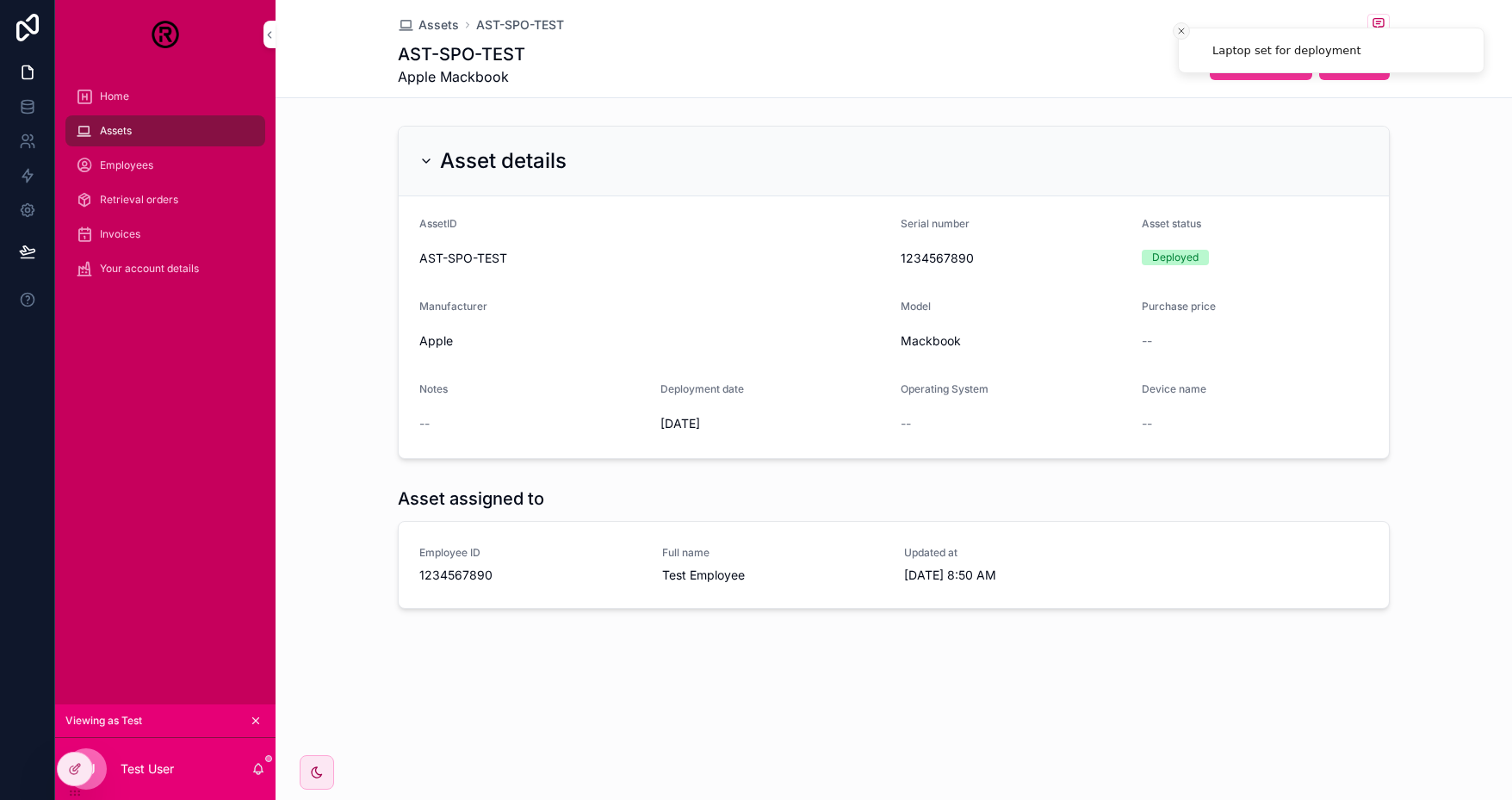
click at [1179, 27] on icon "Close toast" at bounding box center [1181, 31] width 10 height 10
click at [31, 177] on icon at bounding box center [28, 176] width 17 height 17
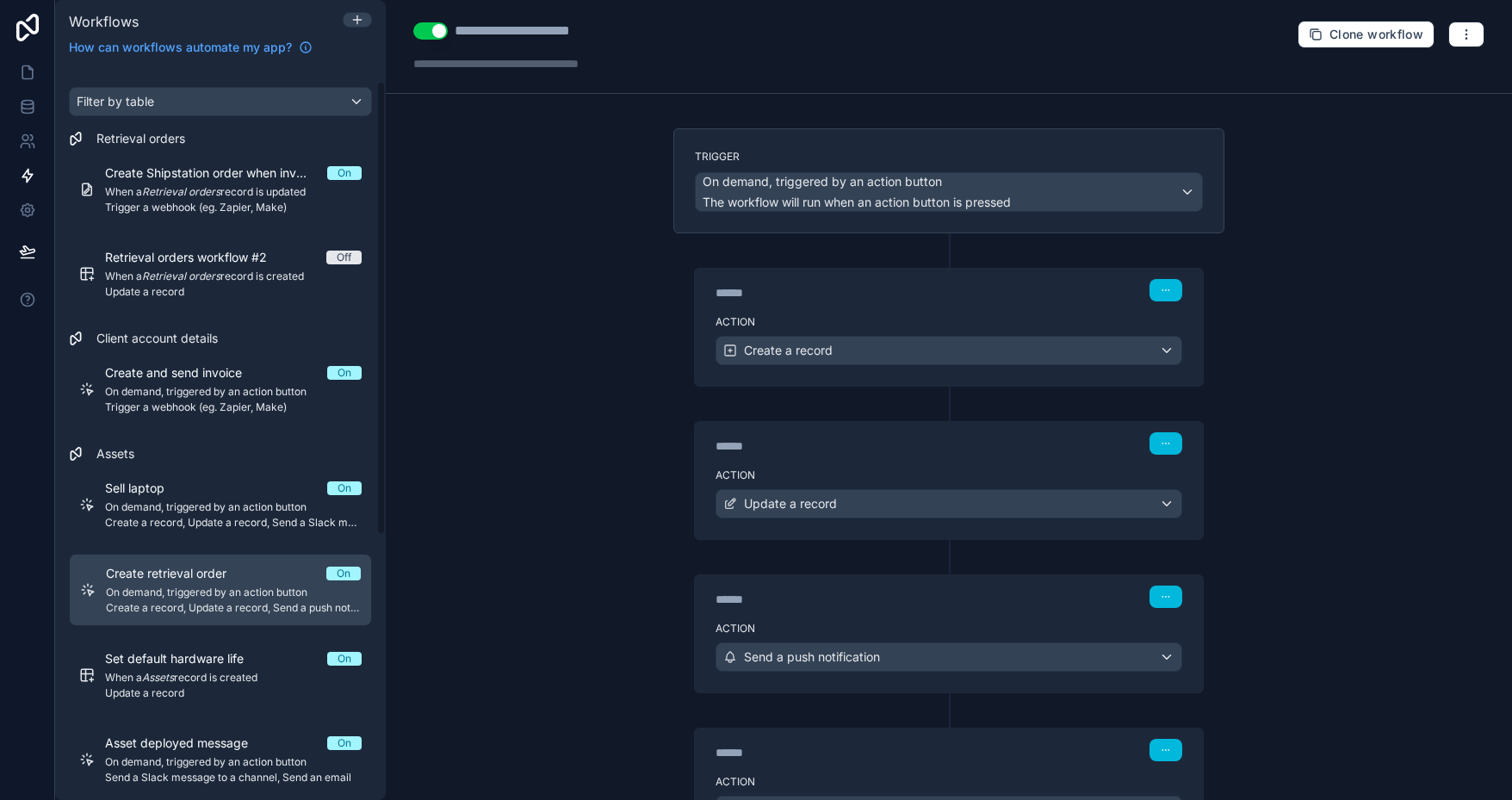
scroll to position [86, 0]
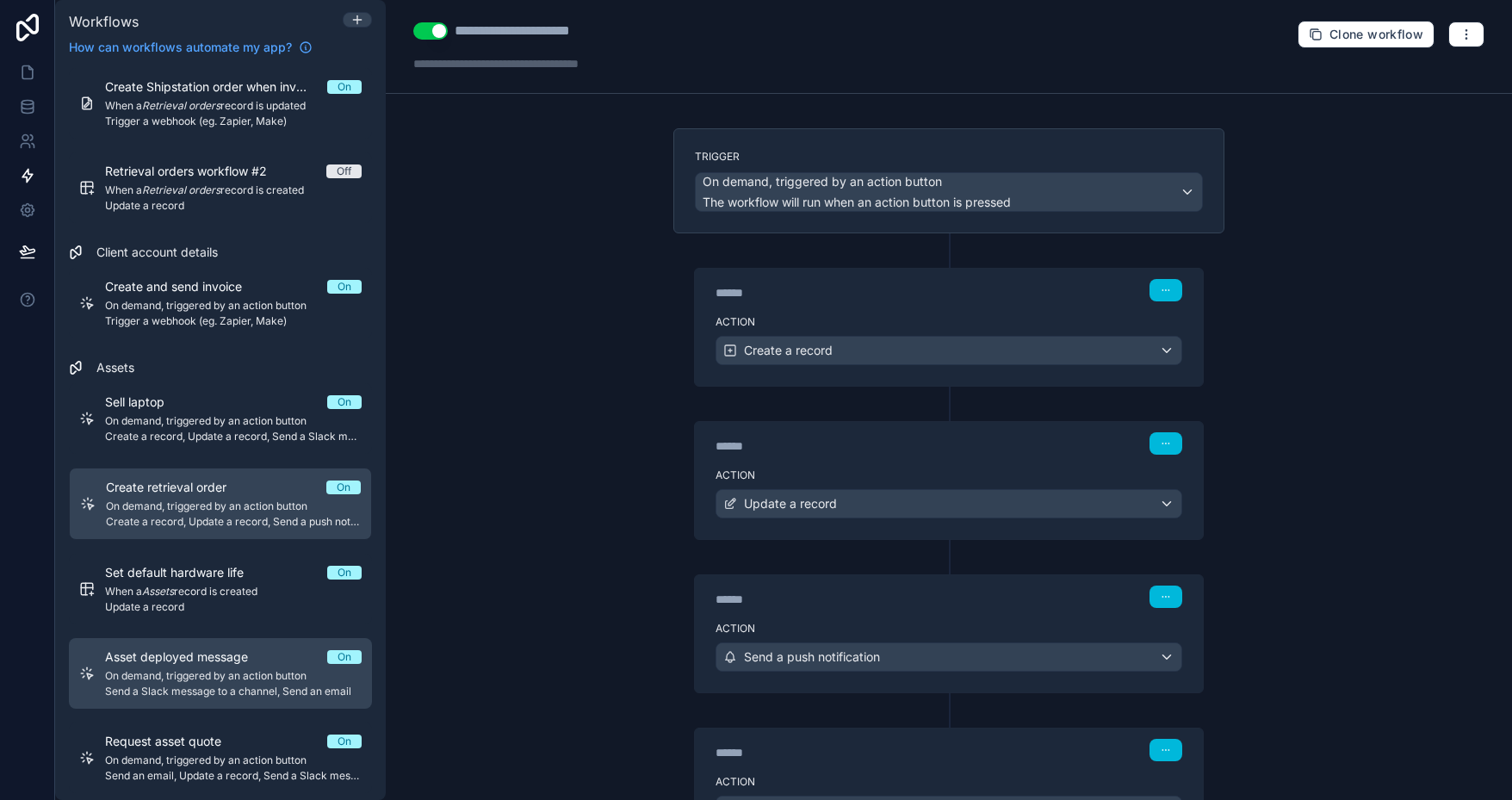
click at [169, 669] on span "On demand, triggered by an action button" at bounding box center [233, 676] width 256 height 14
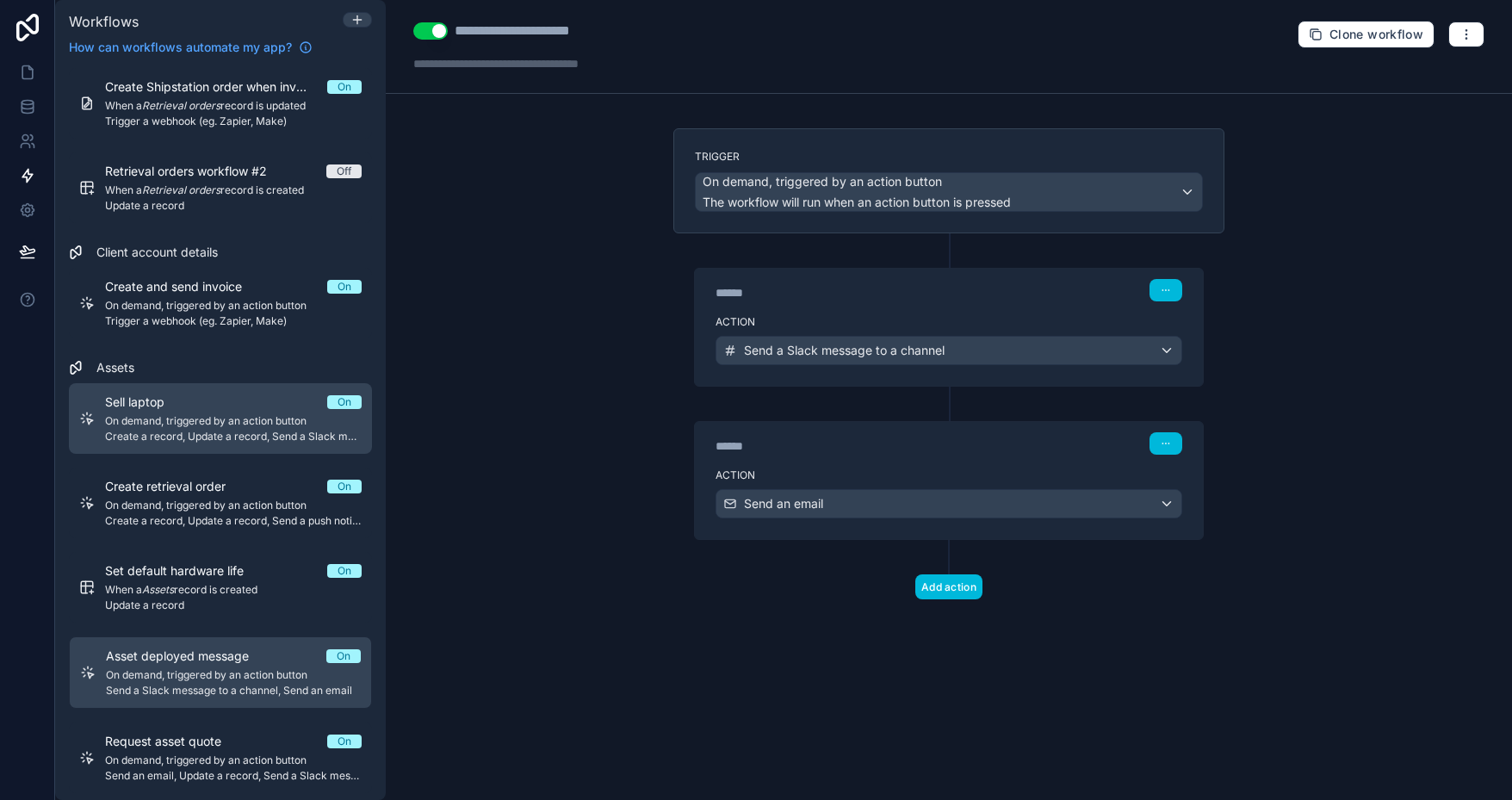
click at [194, 407] on div "Sell laptop On" at bounding box center [233, 402] width 256 height 17
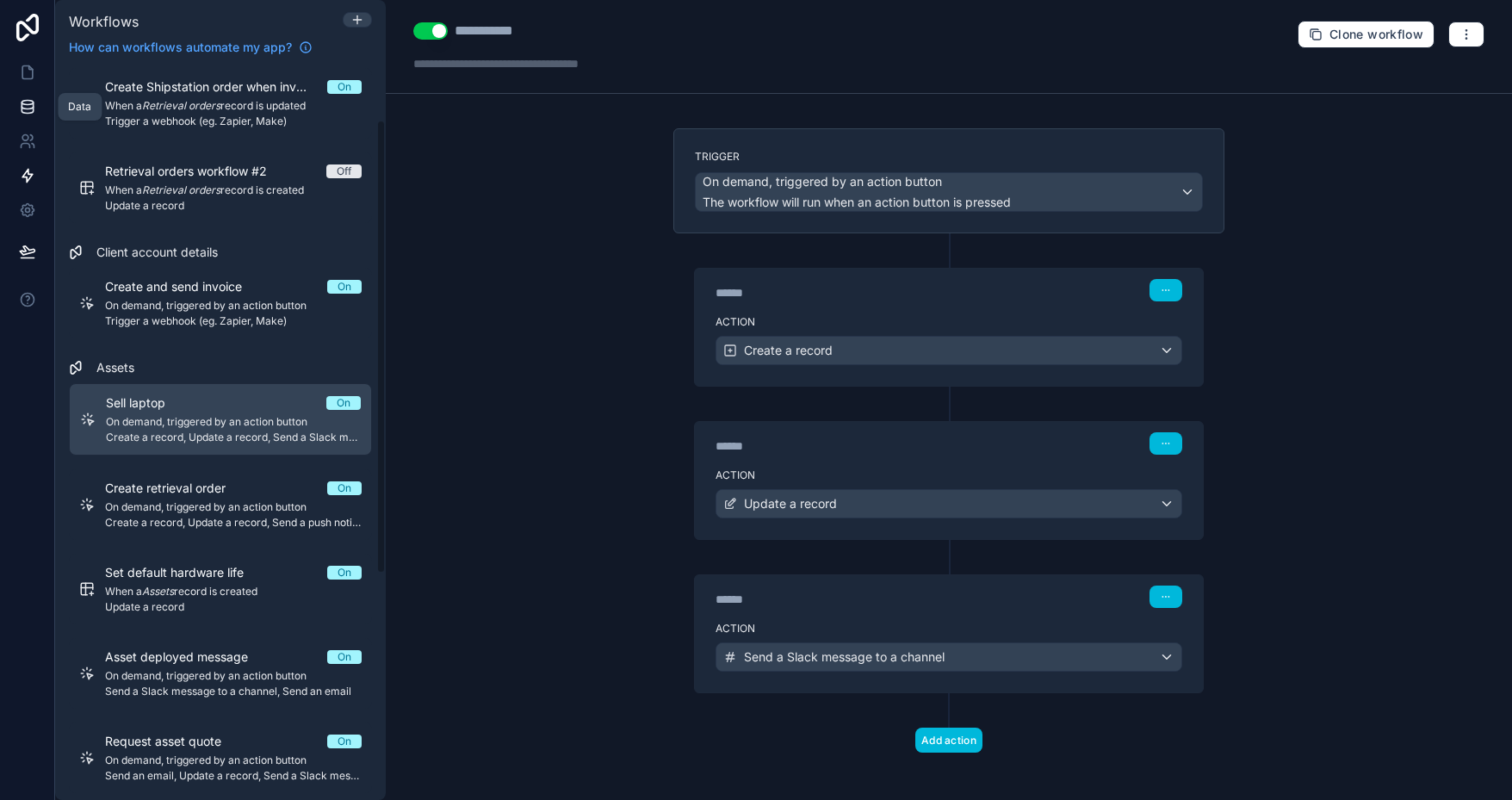
click at [30, 106] on icon at bounding box center [28, 107] width 17 height 17
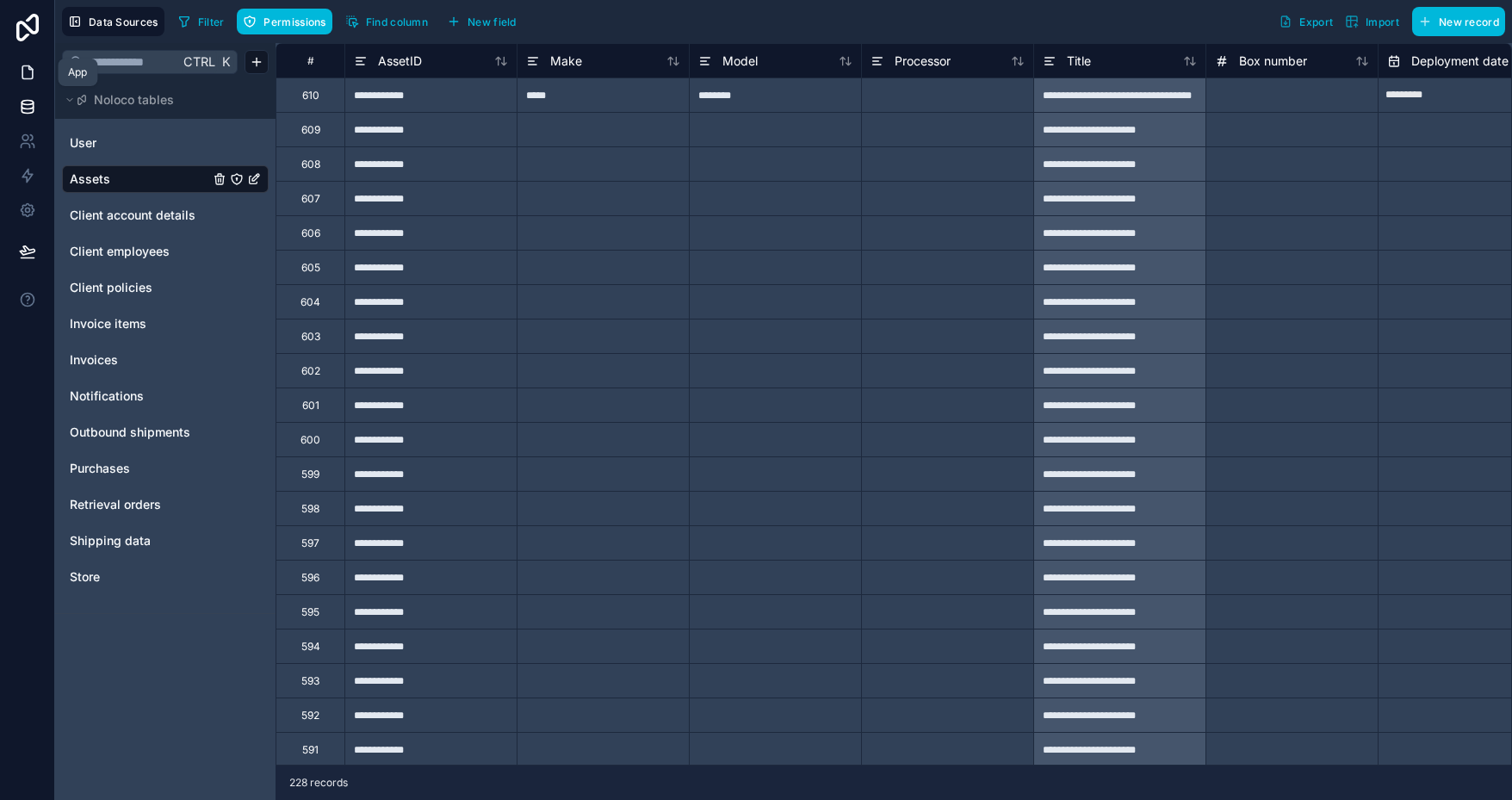
click at [31, 80] on icon at bounding box center [28, 72] width 17 height 17
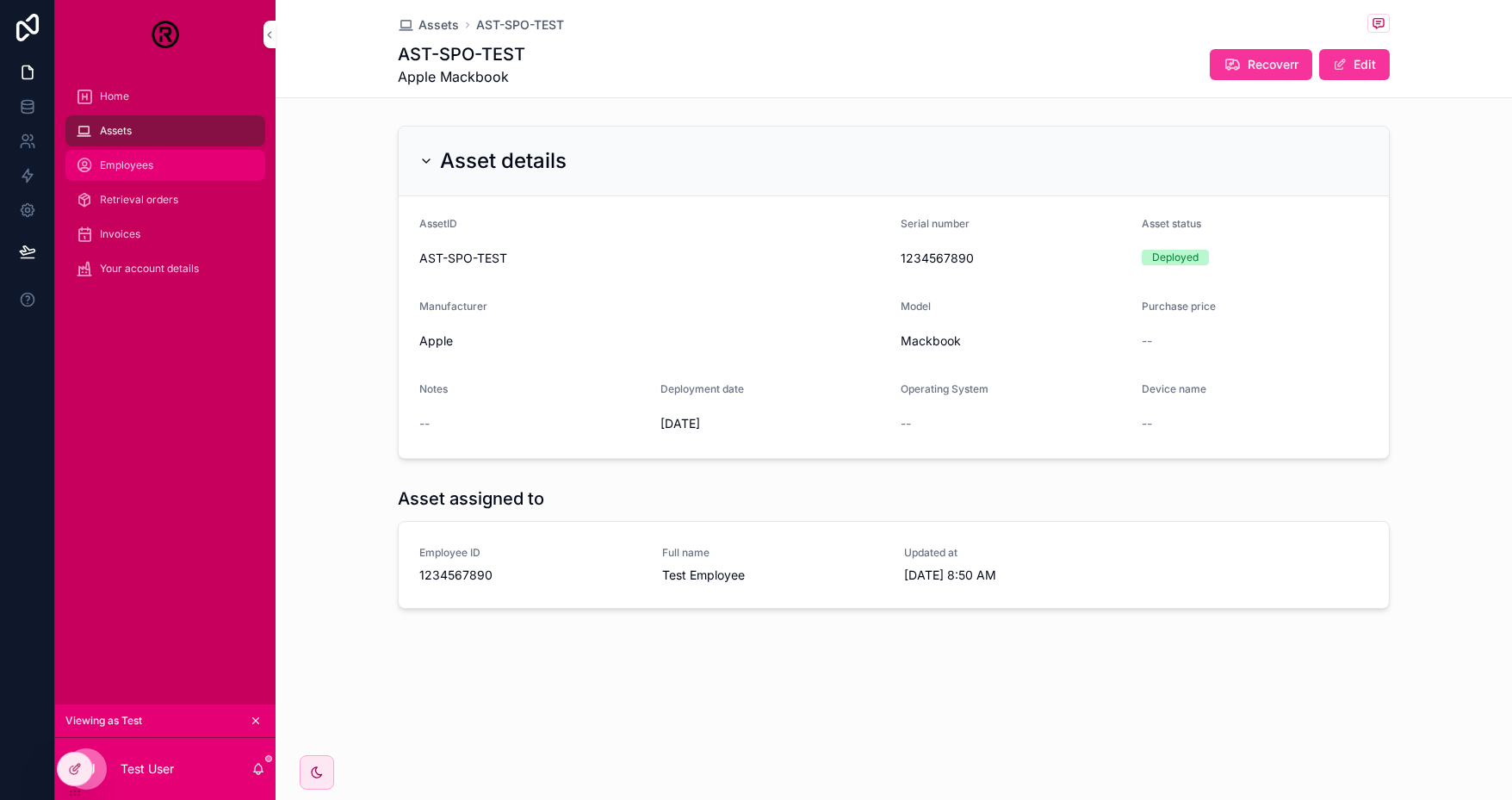
click at [143, 172] on div "Employees" at bounding box center [165, 166] width 179 height 28
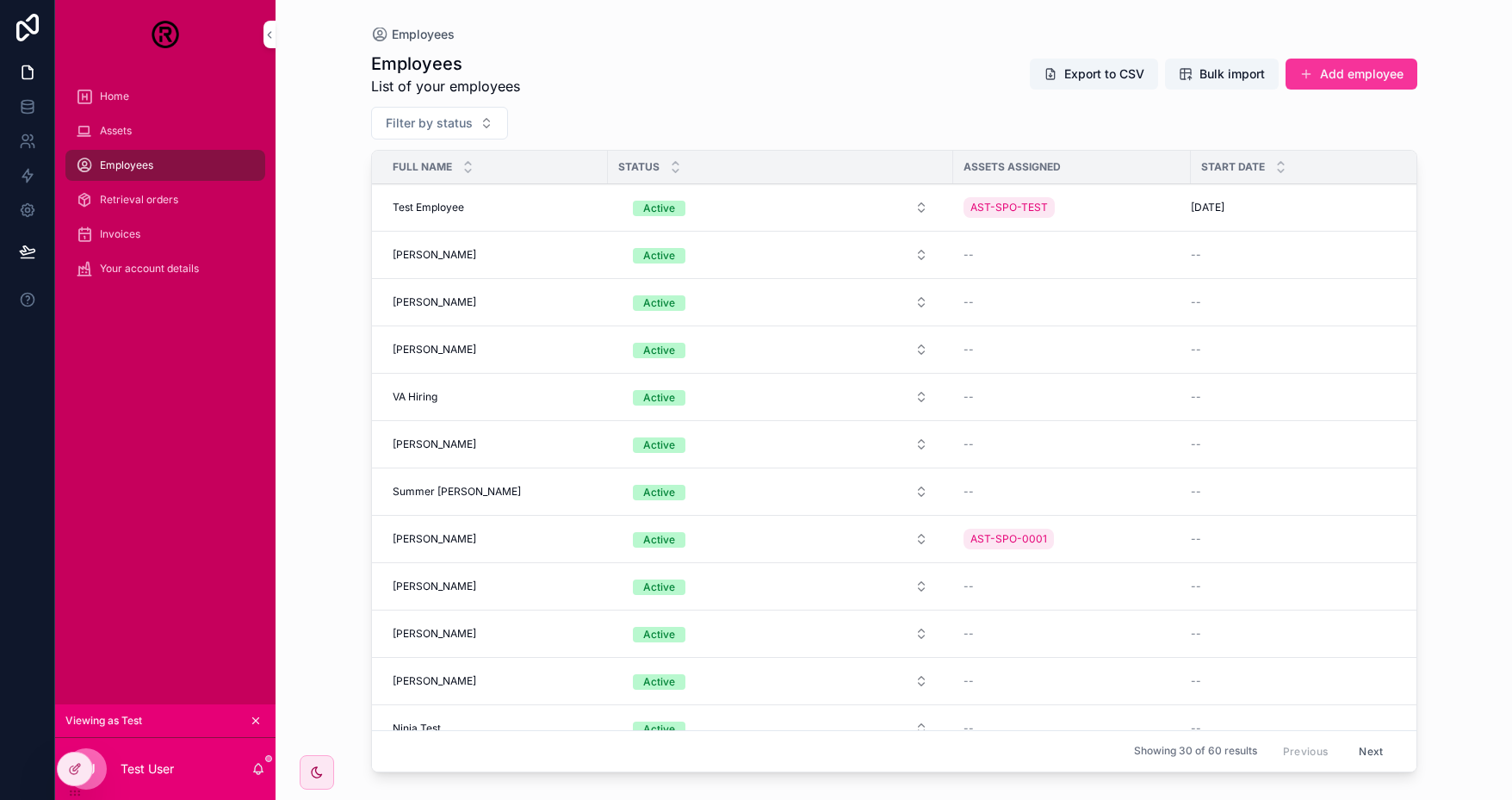
scroll to position [0, 28]
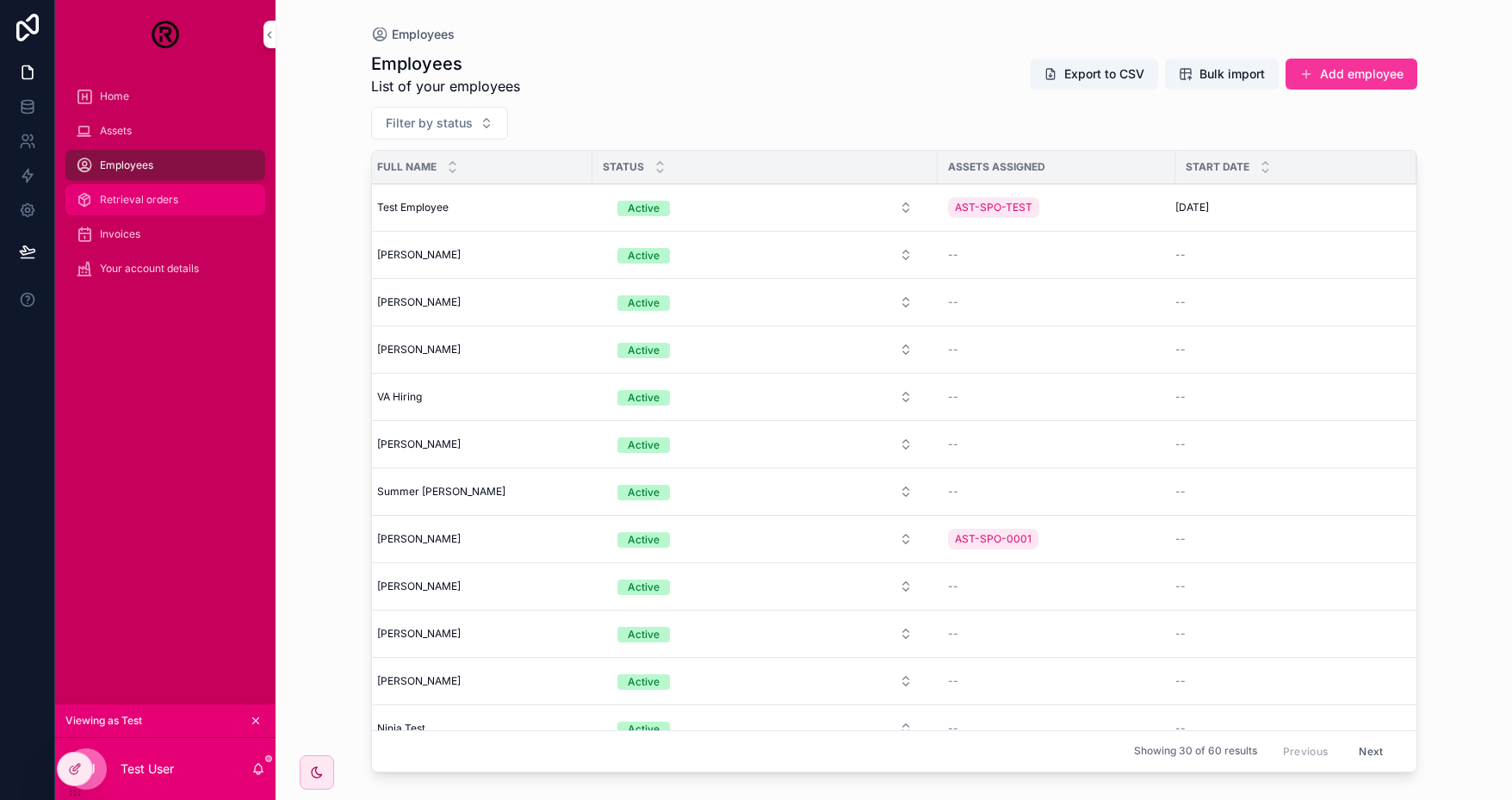
click at [120, 204] on span "Retrieval orders" at bounding box center [139, 199] width 79 height 14
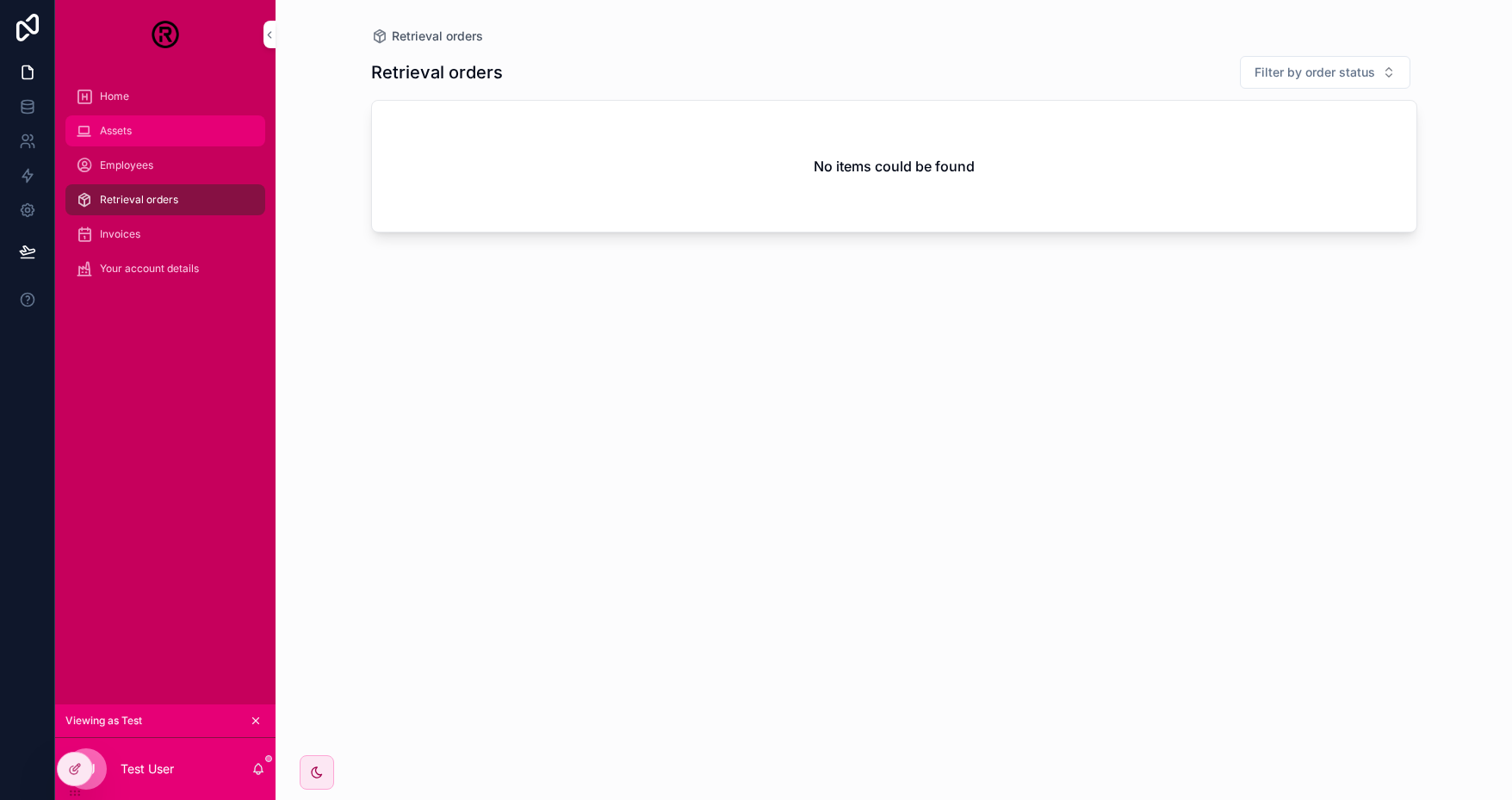
click at [129, 124] on span "Assets" at bounding box center [116, 131] width 32 height 14
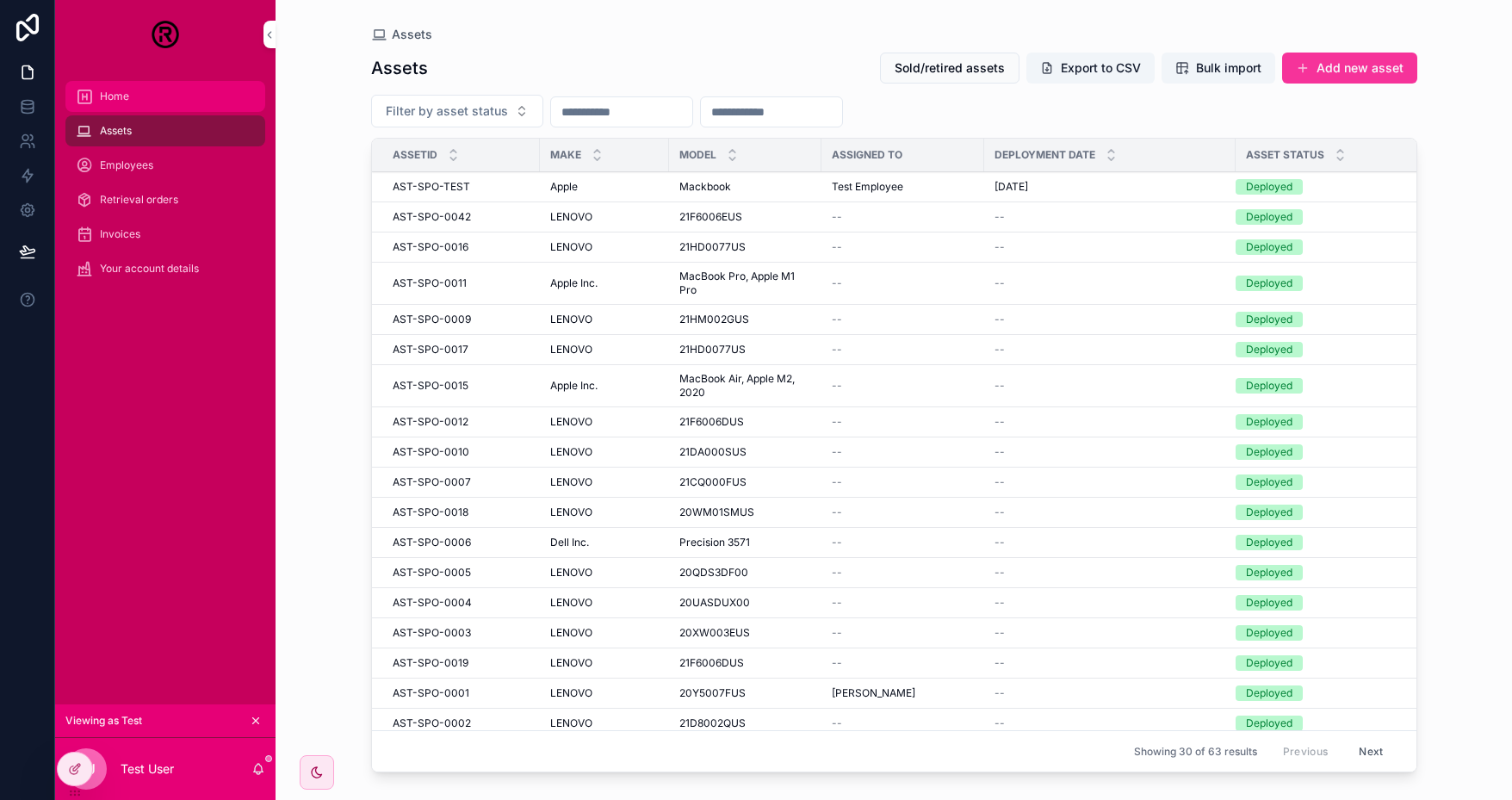
click at [97, 104] on div "Home" at bounding box center [165, 97] width 179 height 28
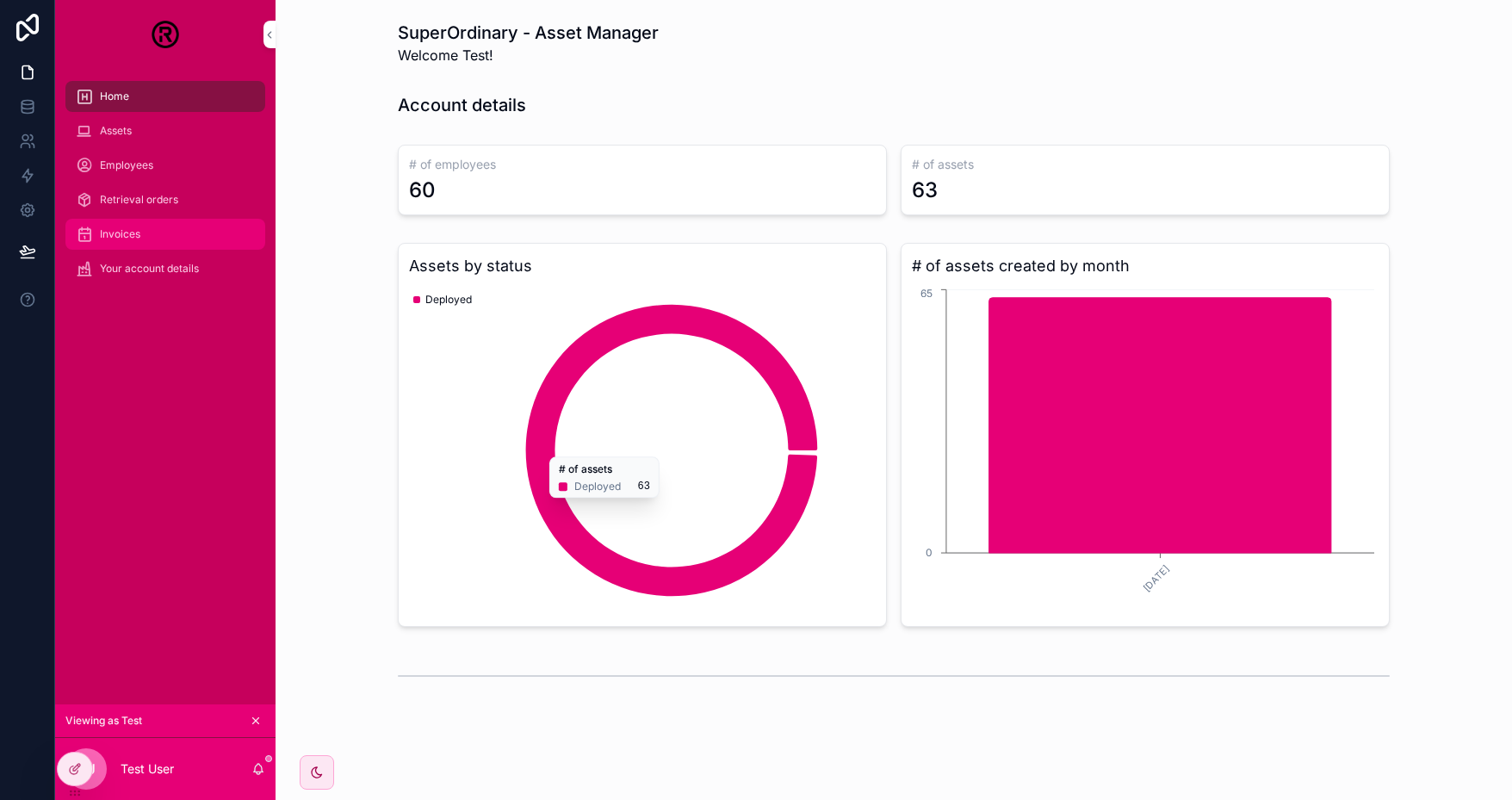
click at [125, 241] on div "Invoices" at bounding box center [165, 234] width 179 height 28
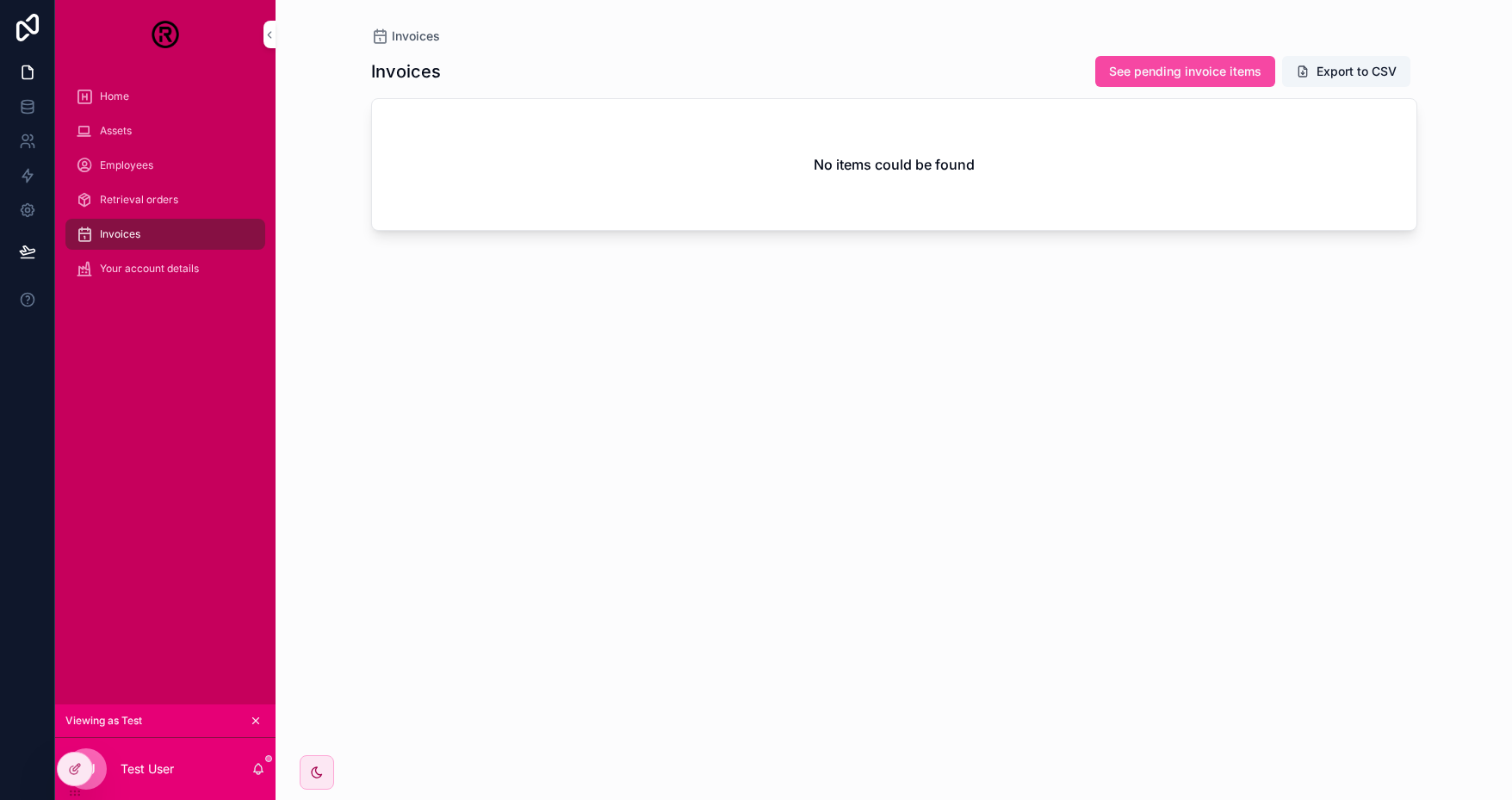
click at [1171, 70] on span "See pending invoice items" at bounding box center [1185, 72] width 153 height 17
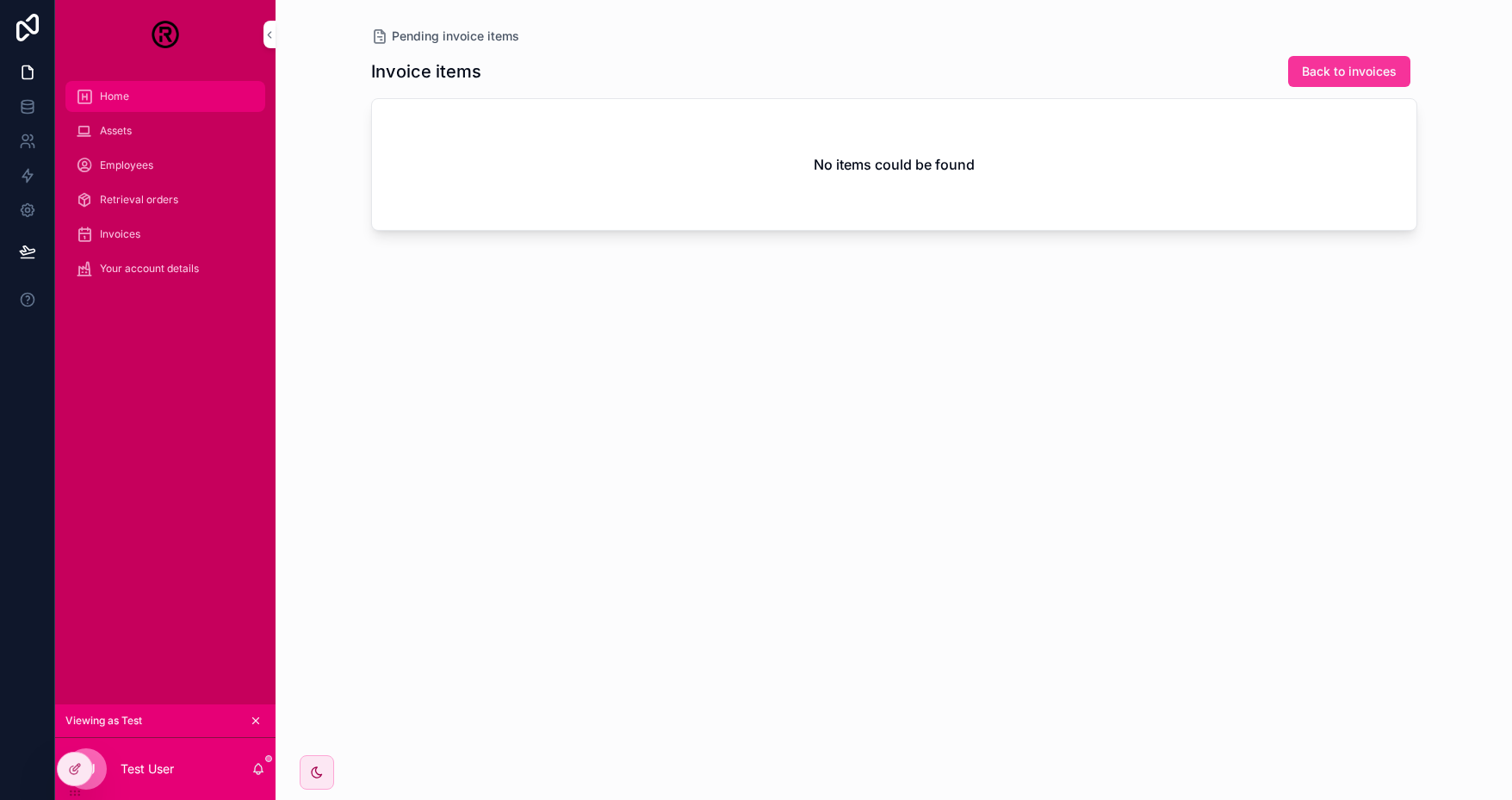
click at [132, 108] on div "Home" at bounding box center [165, 97] width 179 height 28
